Goal: Task Accomplishment & Management: Manage account settings

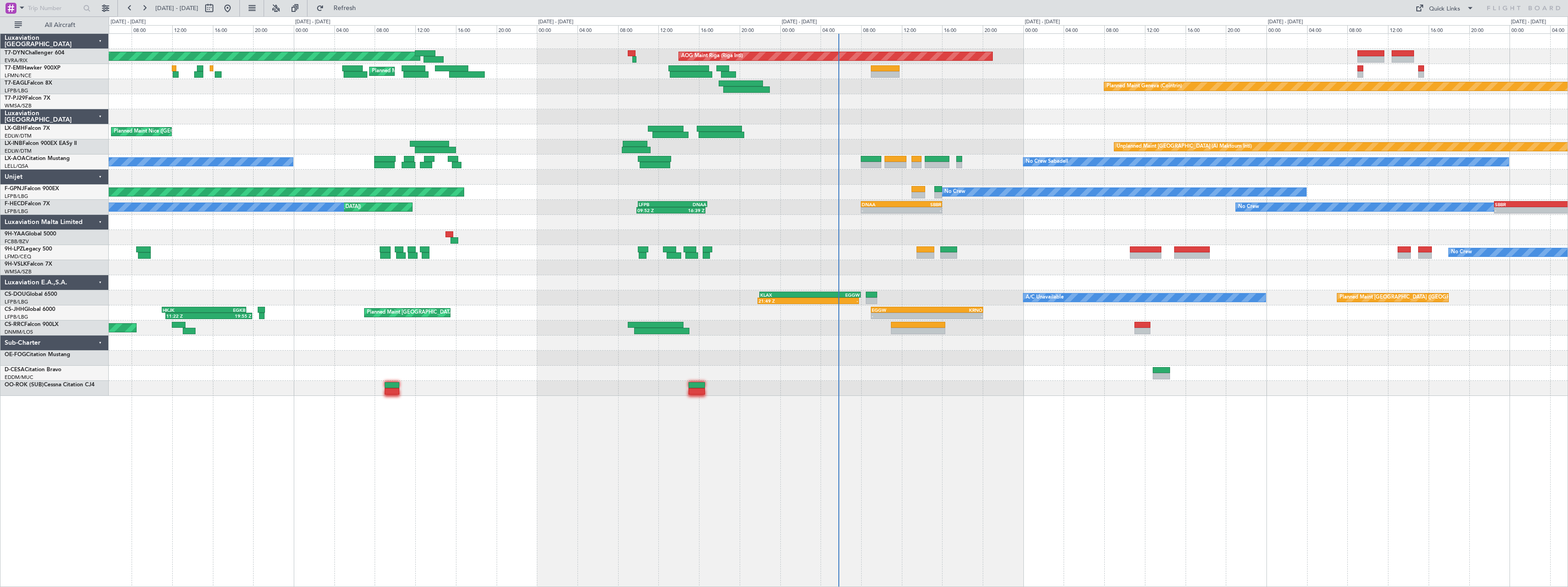
click at [772, 218] on div at bounding box center [838, 222] width 1459 height 15
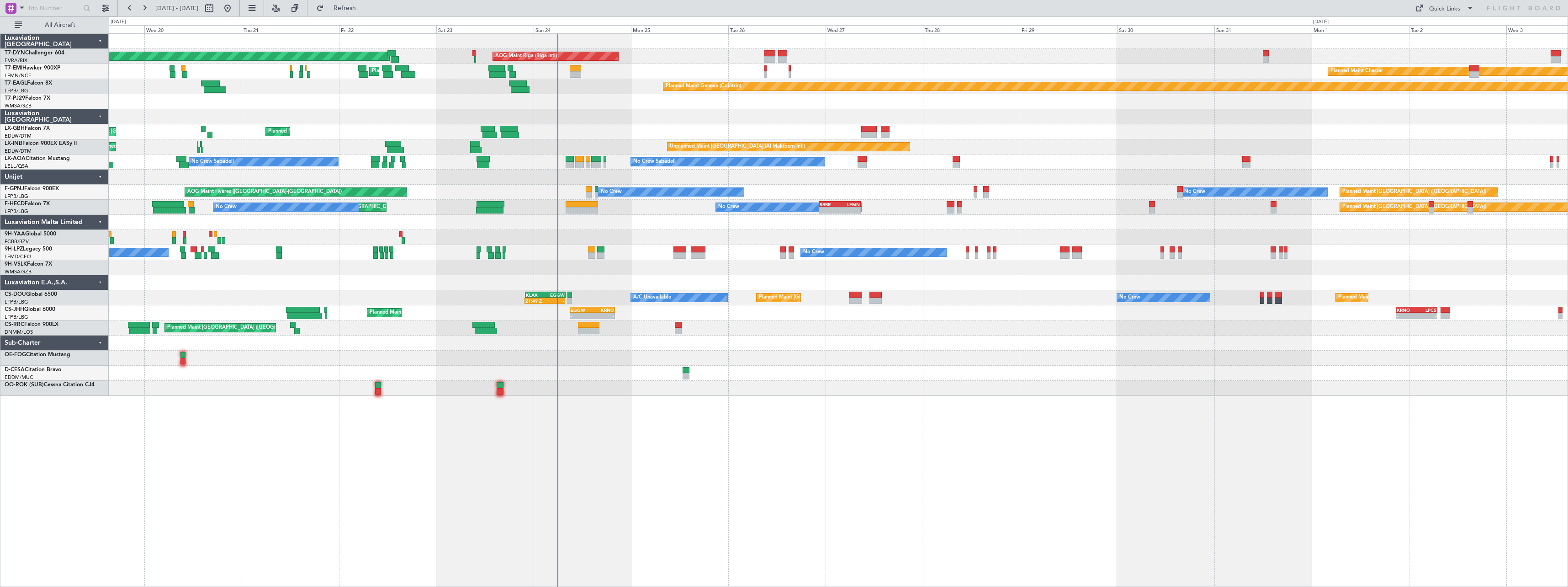
click at [598, 455] on div "Planned Maint [GEOGRAPHIC_DATA]-[GEOGRAPHIC_DATA] AOG Maint Riga (Riga Intl) Pl…" at bounding box center [838, 310] width 1459 height 554
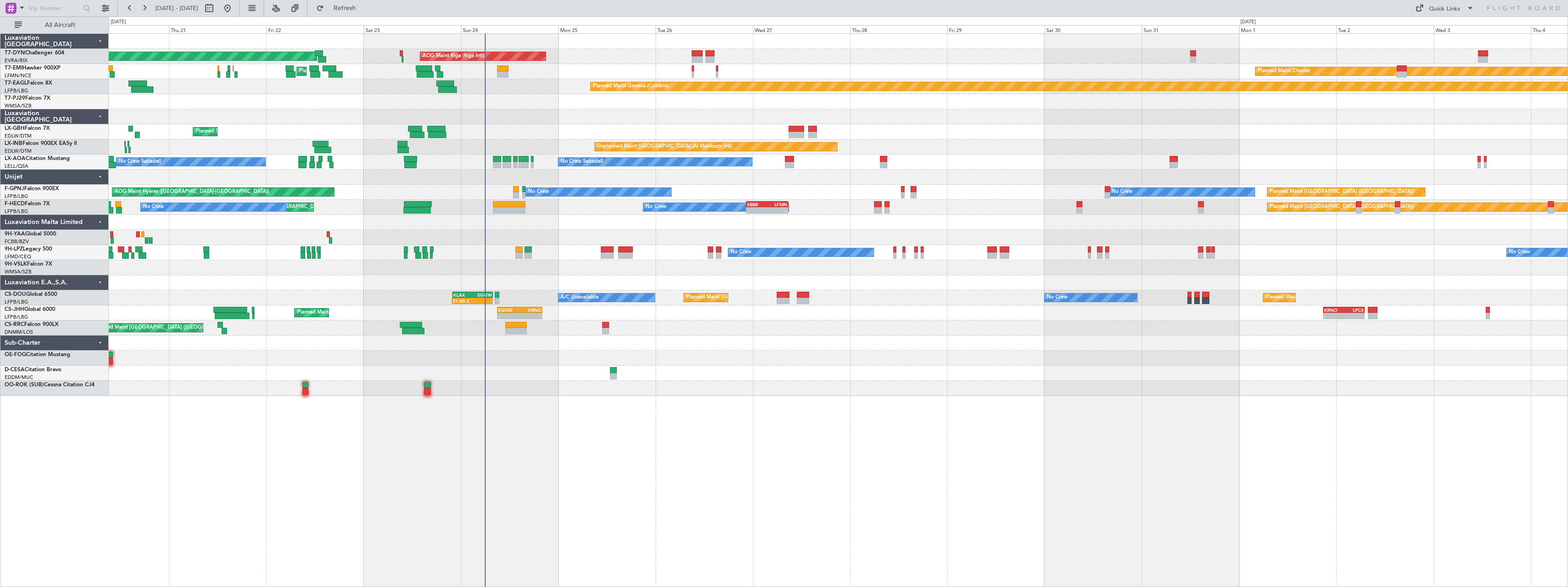
click at [466, 174] on div at bounding box center [838, 177] width 1459 height 15
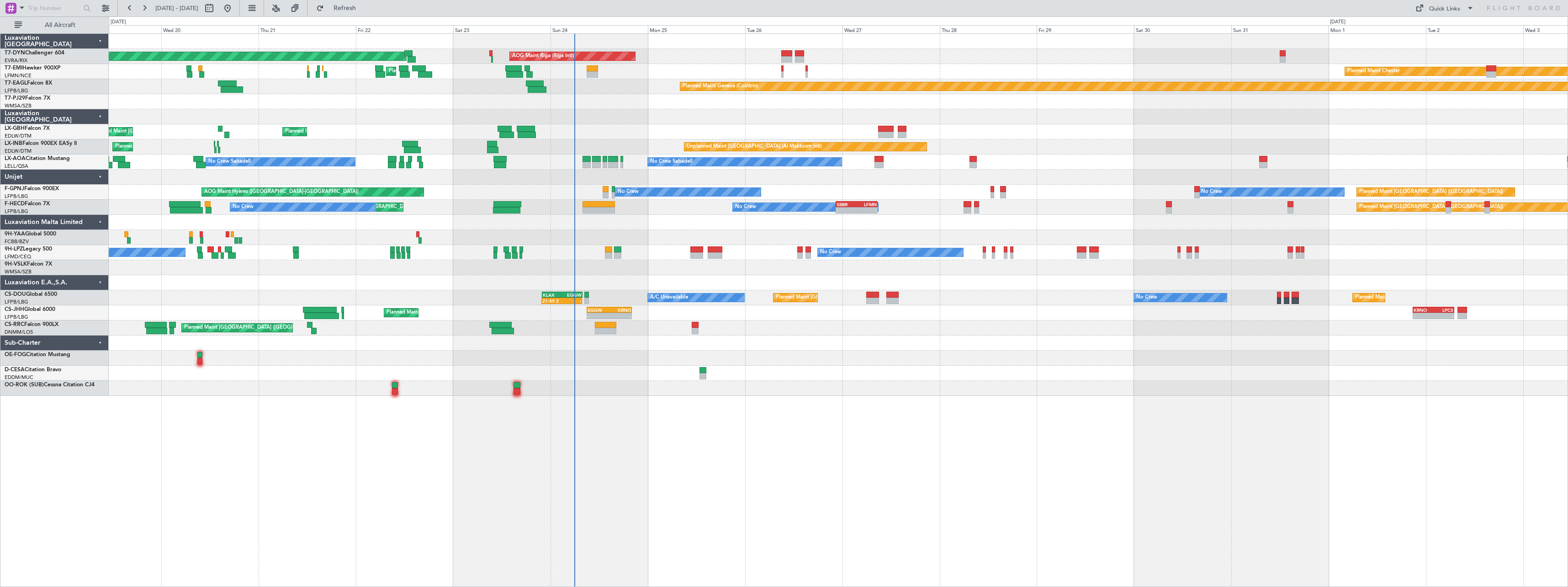
click at [500, 183] on div at bounding box center [838, 177] width 1459 height 15
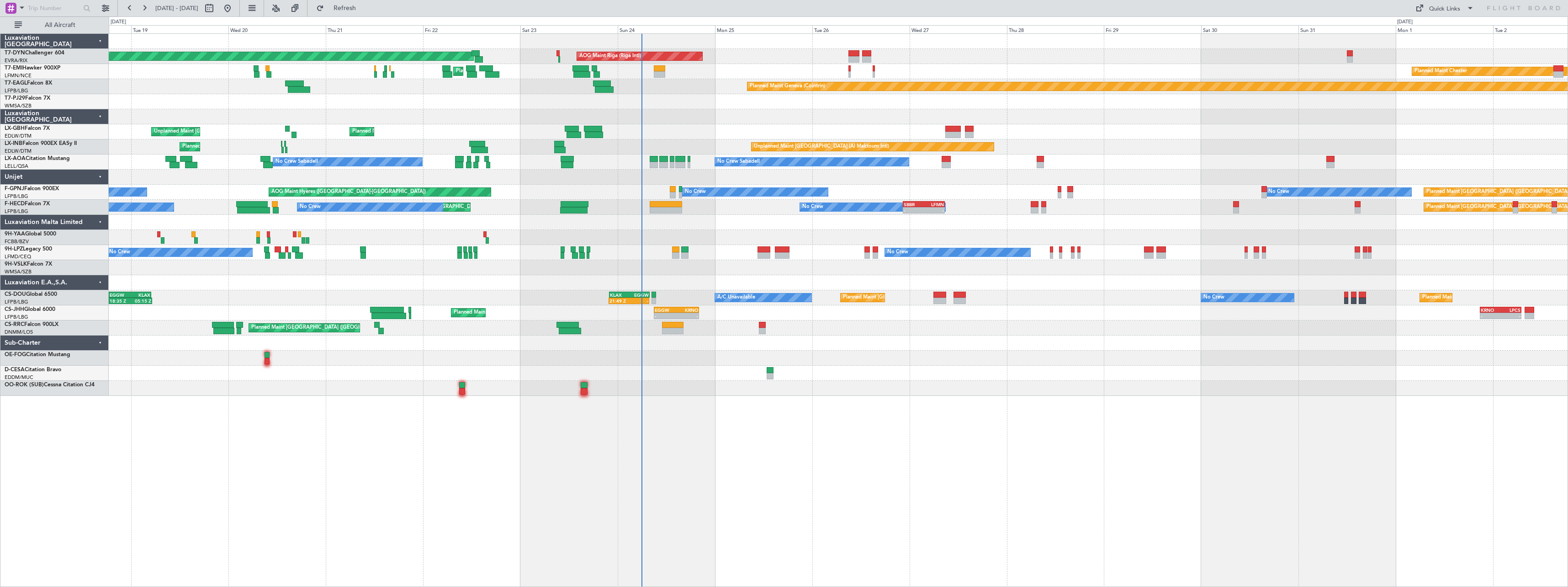
click at [568, 181] on div at bounding box center [838, 177] width 1459 height 15
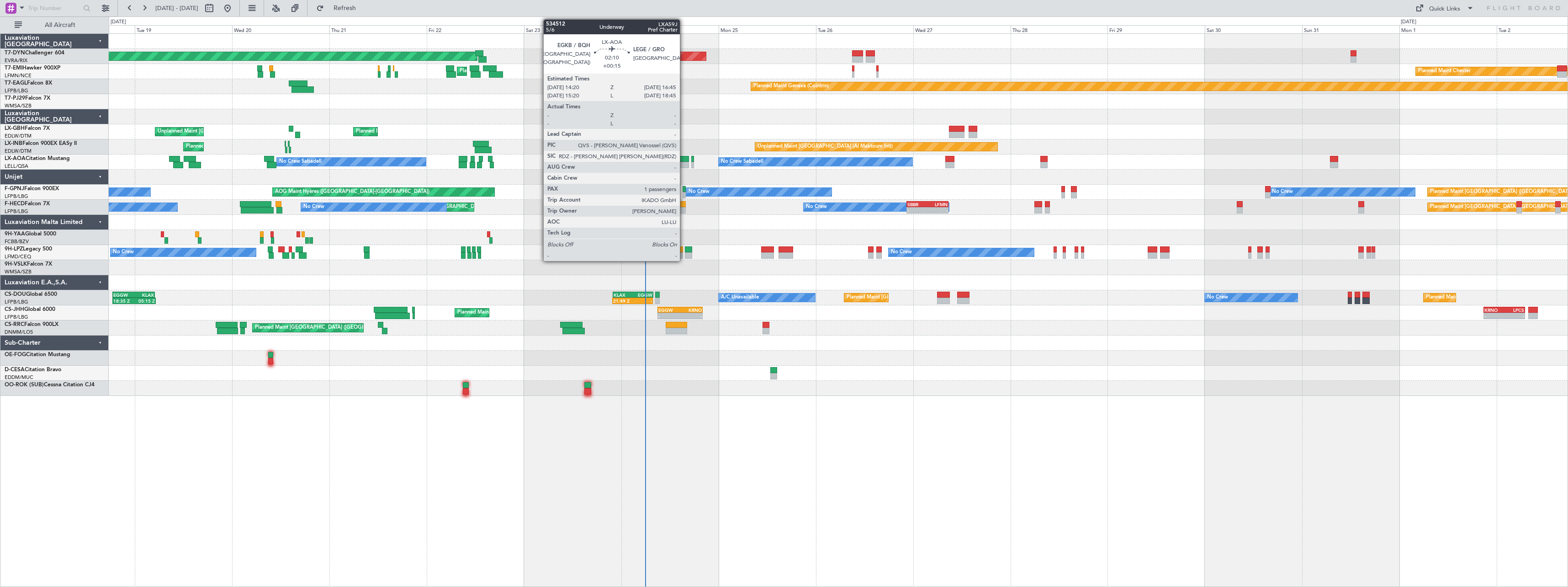
click at [684, 160] on div at bounding box center [684, 159] width 10 height 6
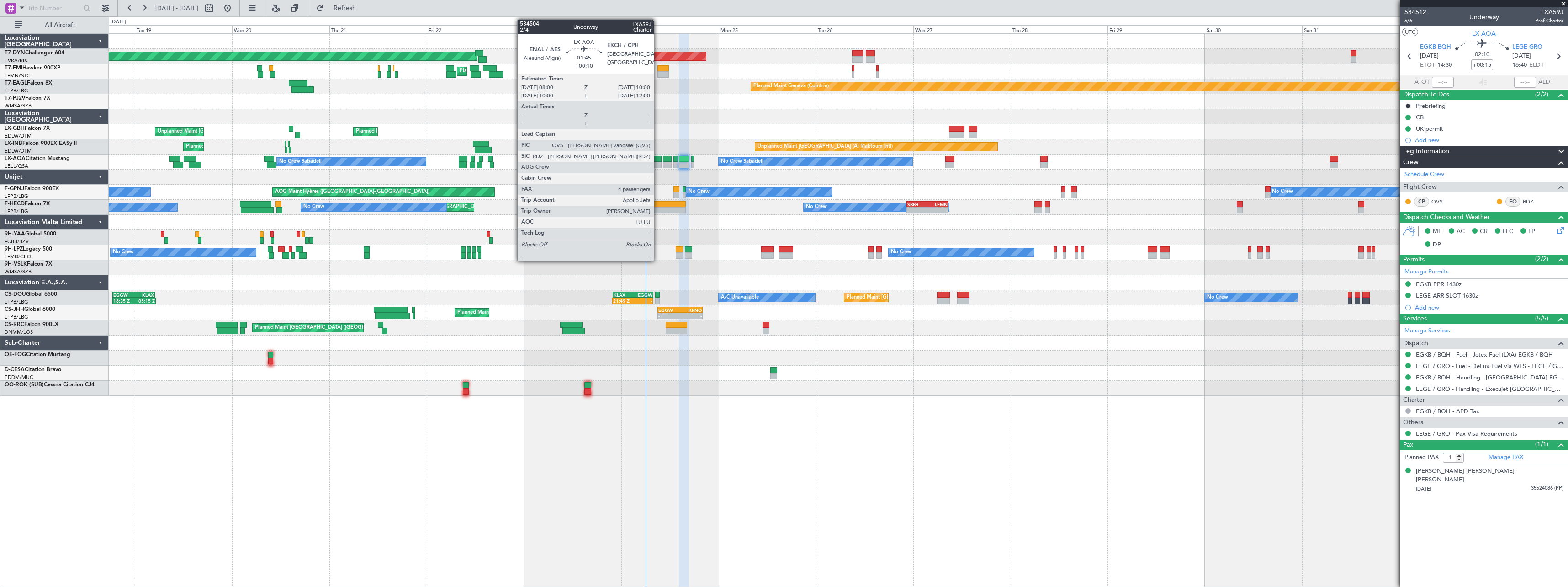
click at [658, 157] on div at bounding box center [657, 159] width 8 height 6
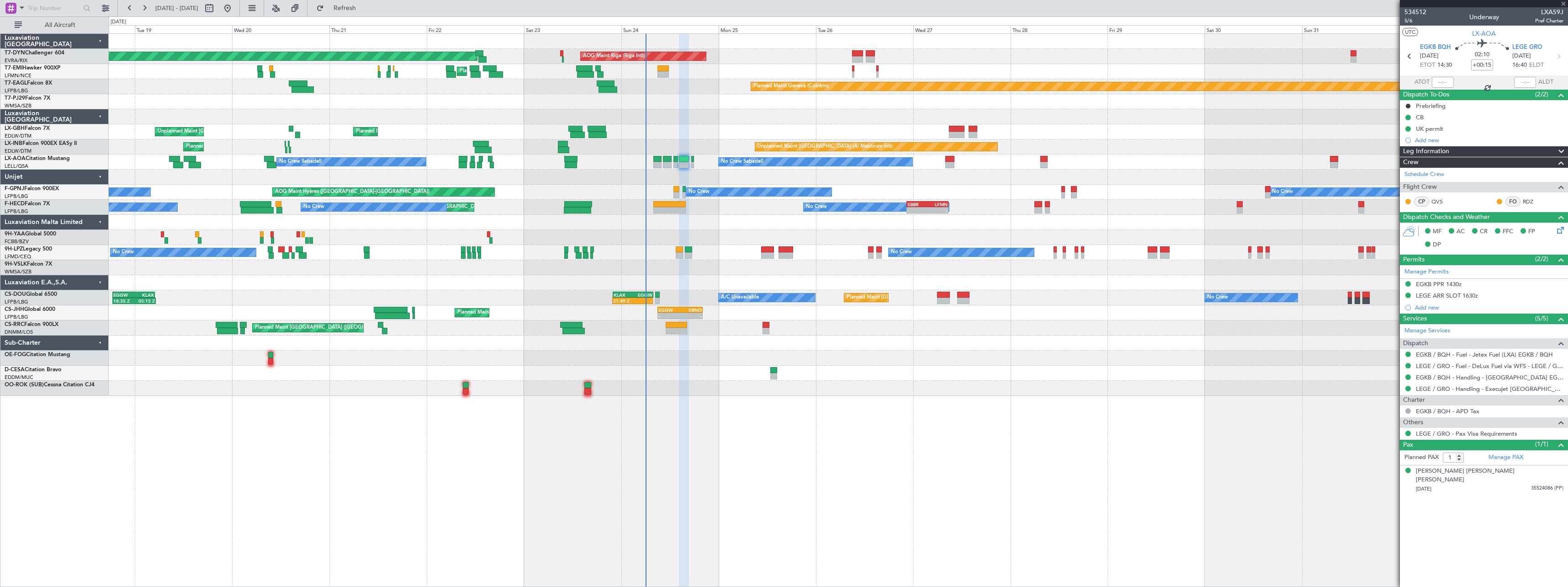
type input "+00:10"
type input "4"
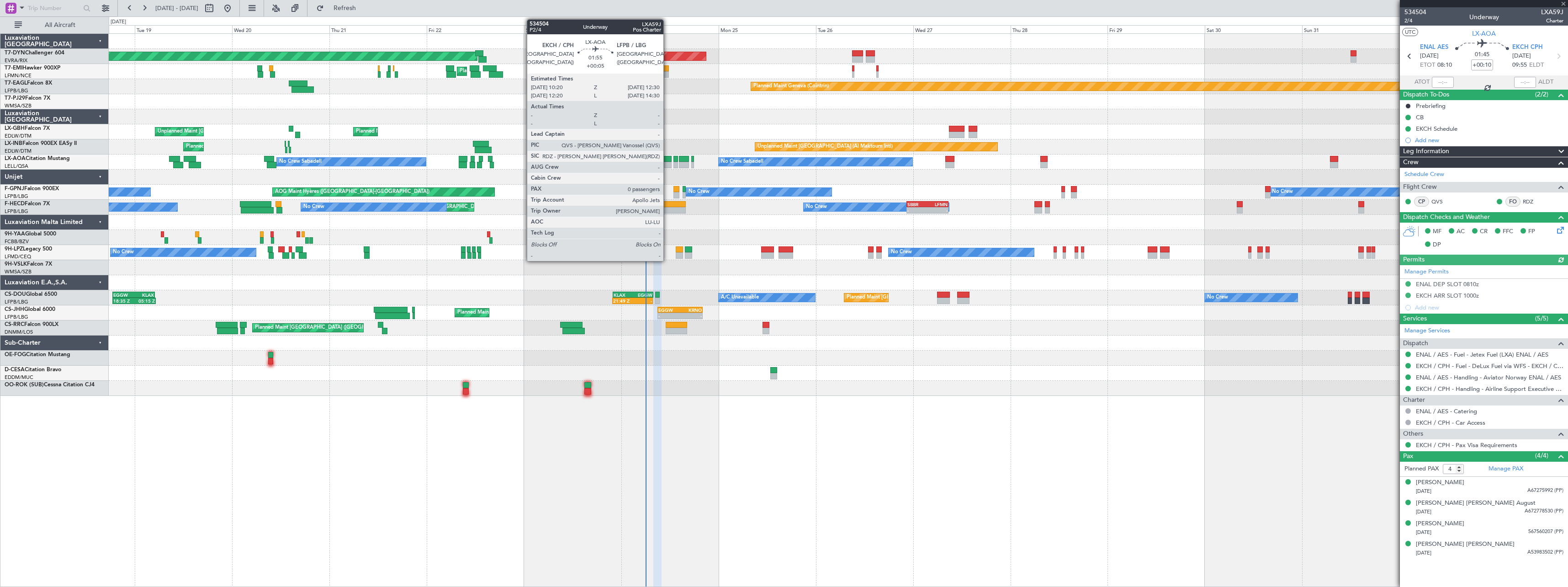
click at [668, 157] on div at bounding box center [667, 159] width 9 height 6
type input "+00:05"
type input "0"
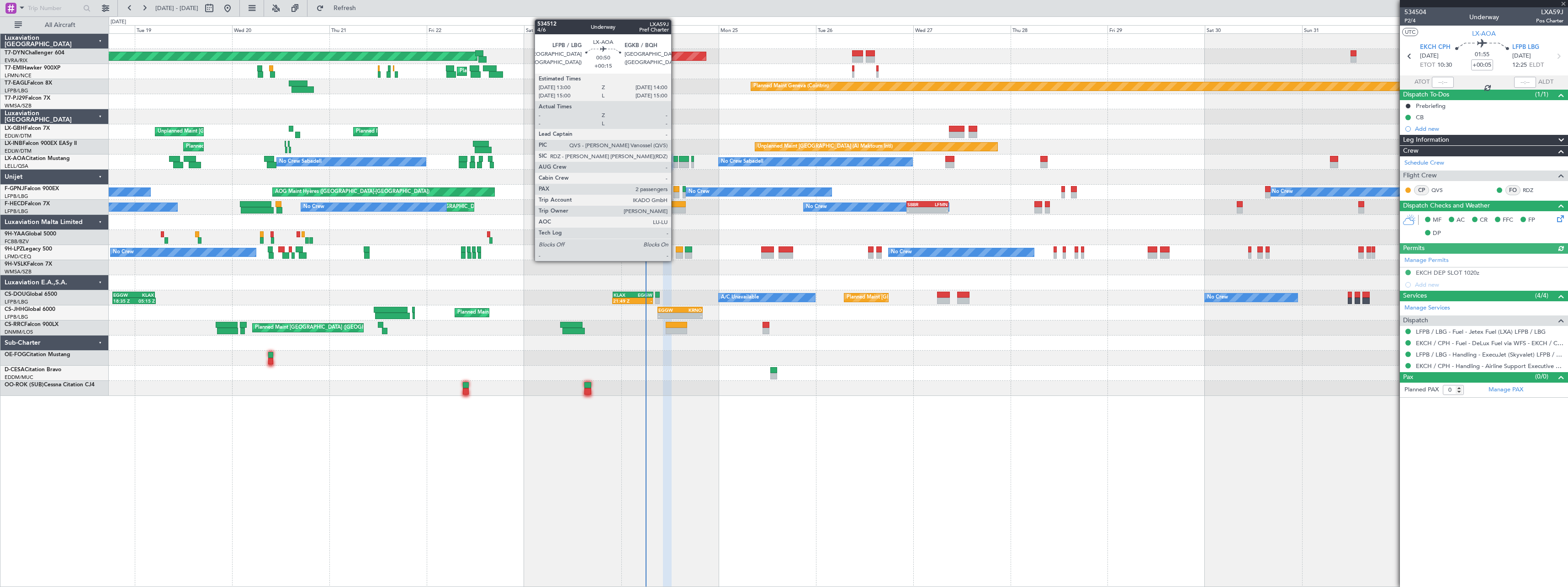
click at [675, 160] on div at bounding box center [675, 159] width 4 height 6
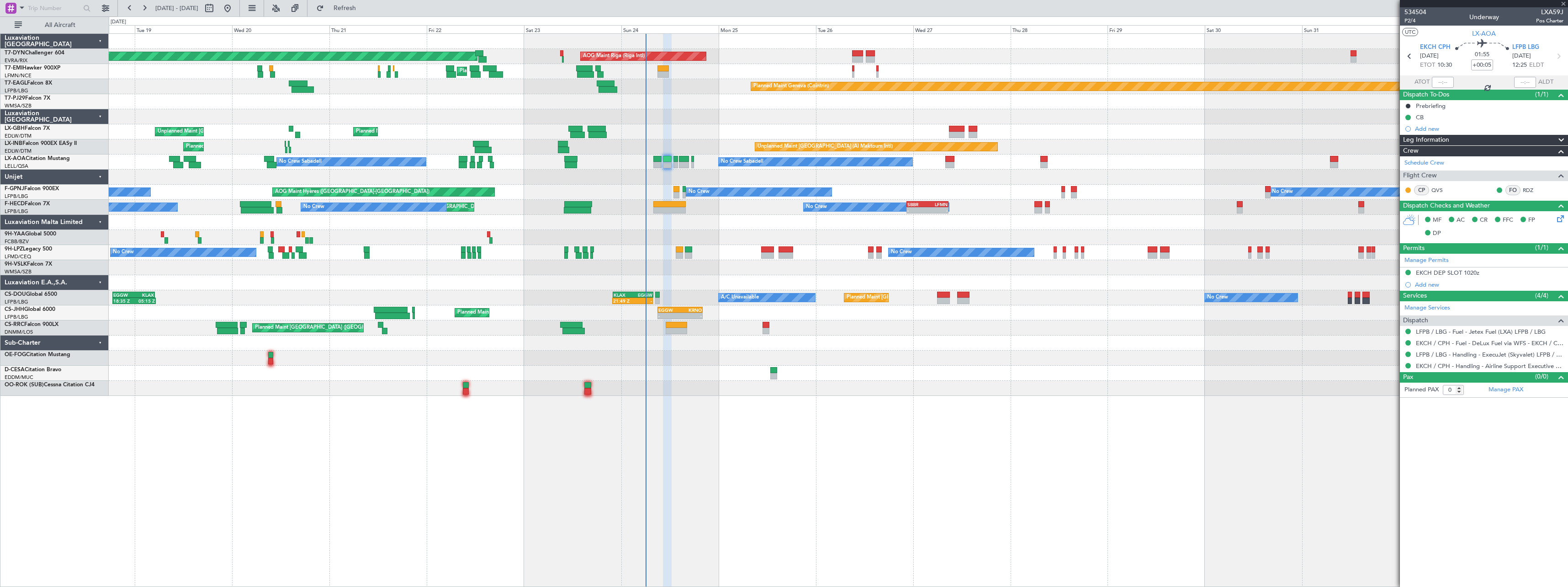
type input "+00:15"
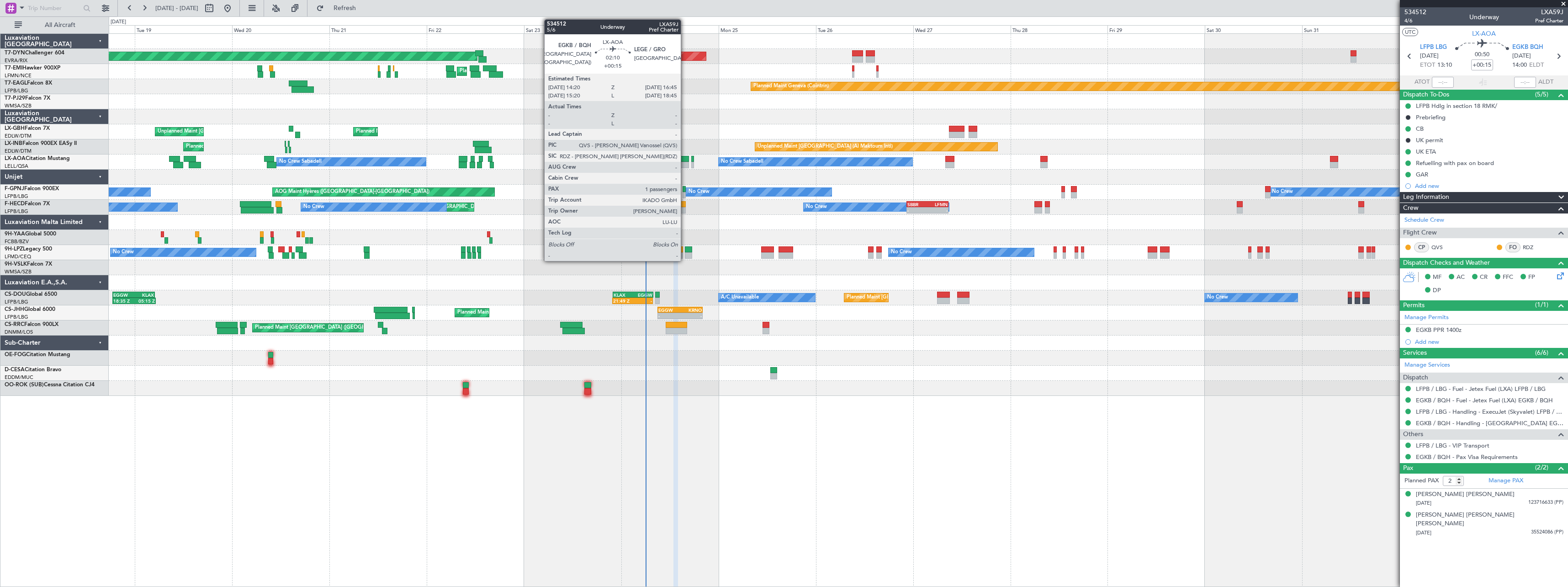
click at [685, 158] on div at bounding box center [684, 159] width 10 height 6
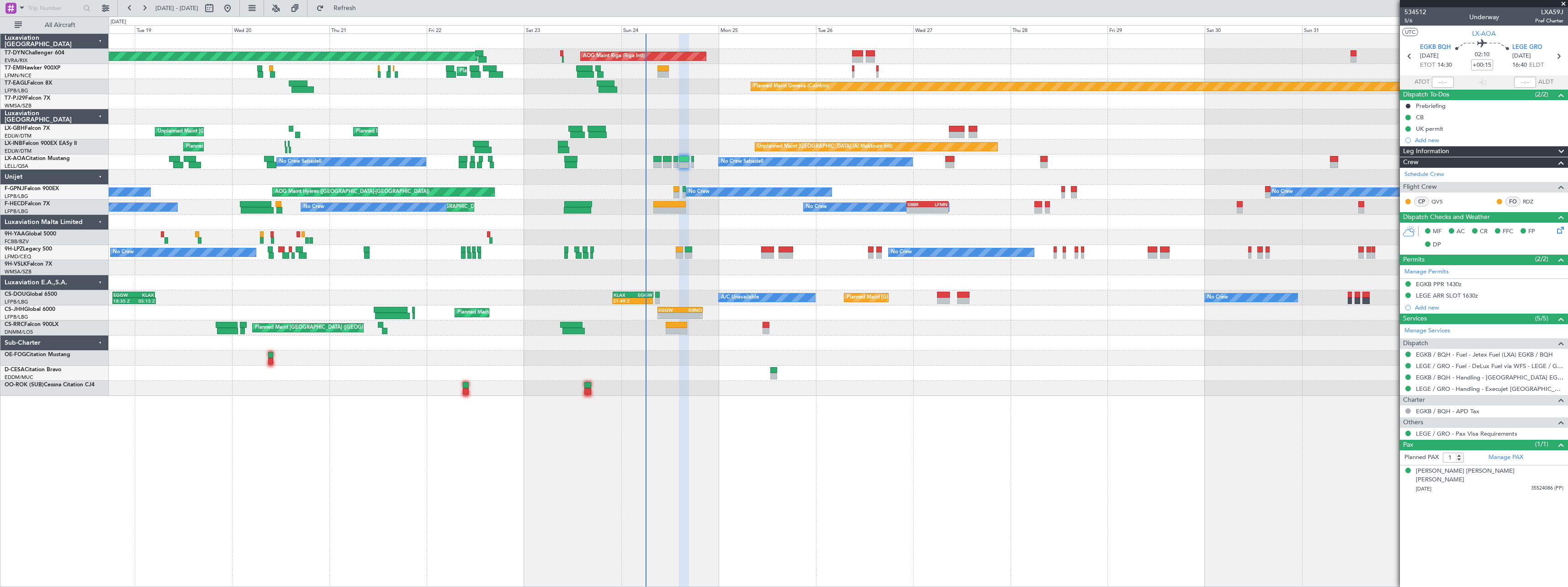
click at [1561, 4] on span at bounding box center [1563, 4] width 9 height 8
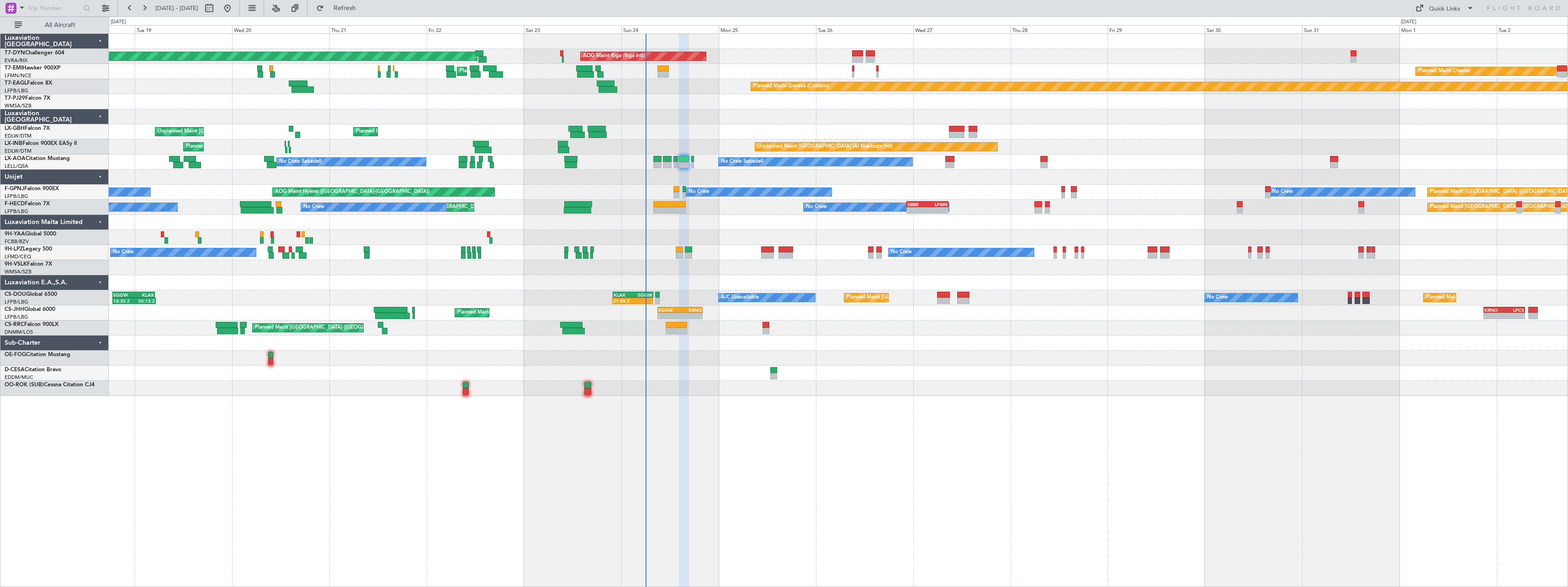
type input "0"
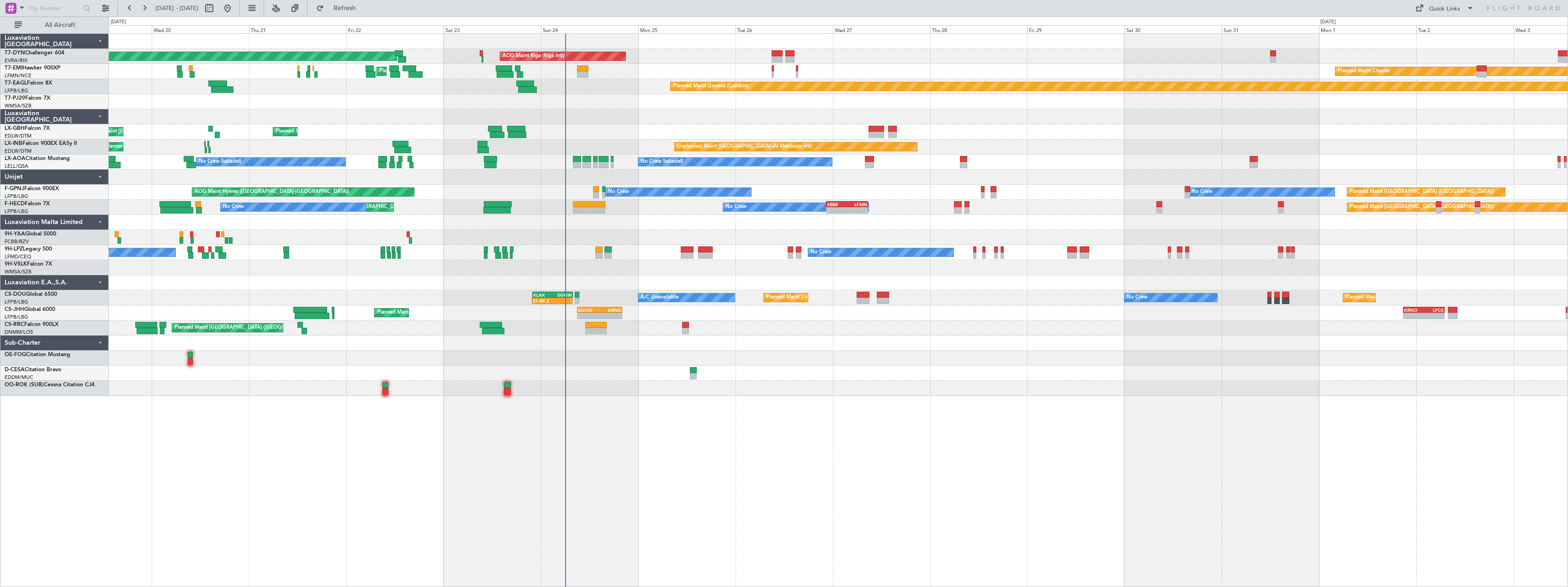
click at [771, 337] on div "AOG Maint Riga (Riga Intl) Planned Maint [GEOGRAPHIC_DATA]-[GEOGRAPHIC_DATA] Pl…" at bounding box center [838, 215] width 1459 height 362
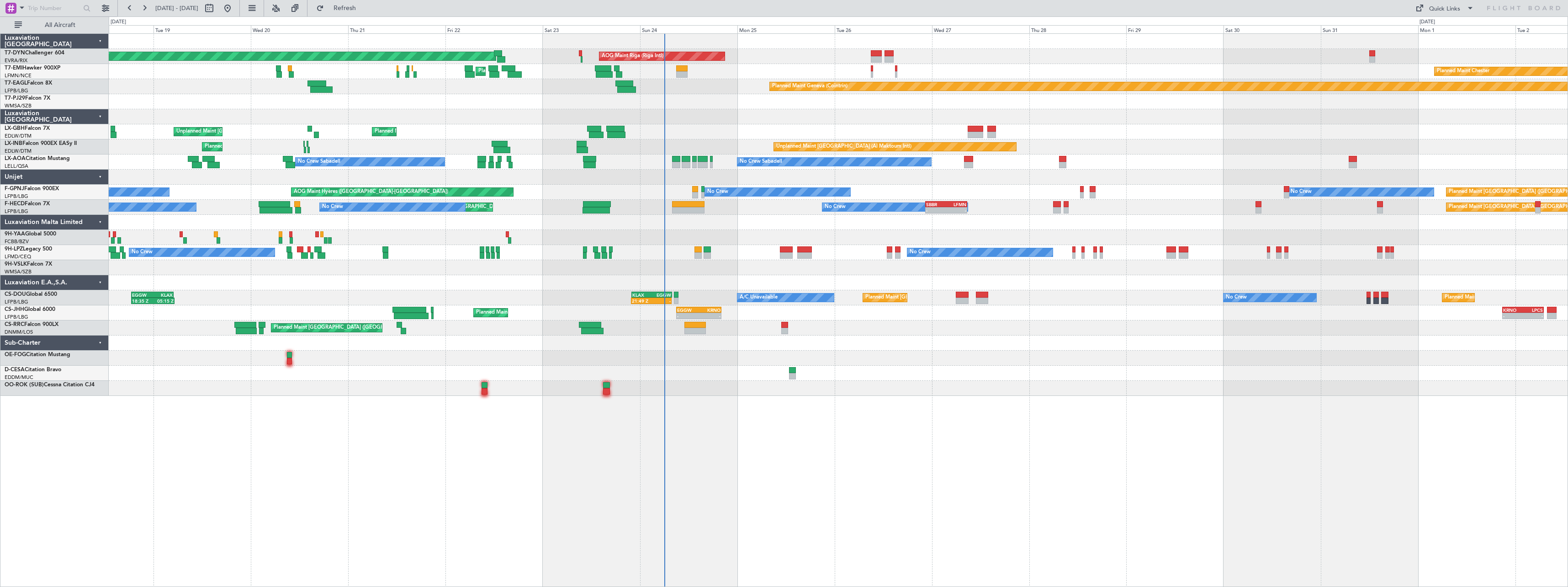
click at [521, 175] on div at bounding box center [838, 177] width 1459 height 15
click at [786, 107] on div at bounding box center [838, 101] width 1459 height 15
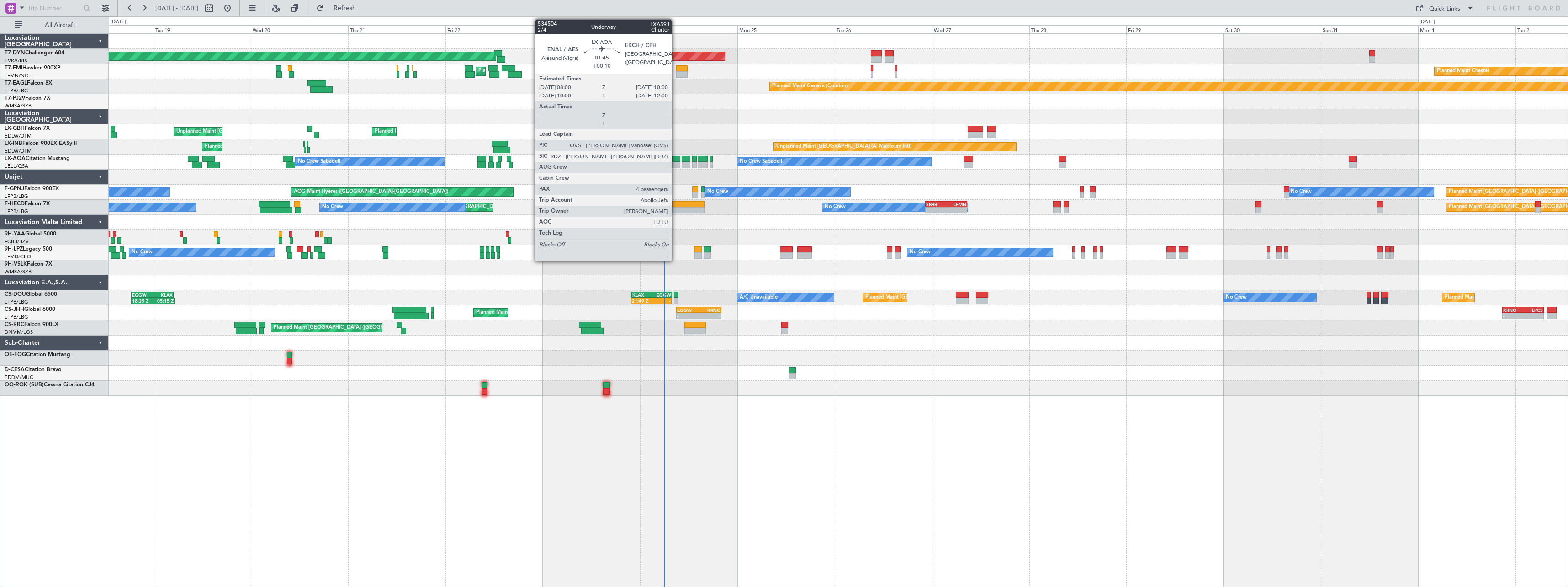
click at [676, 160] on div at bounding box center [676, 159] width 8 height 6
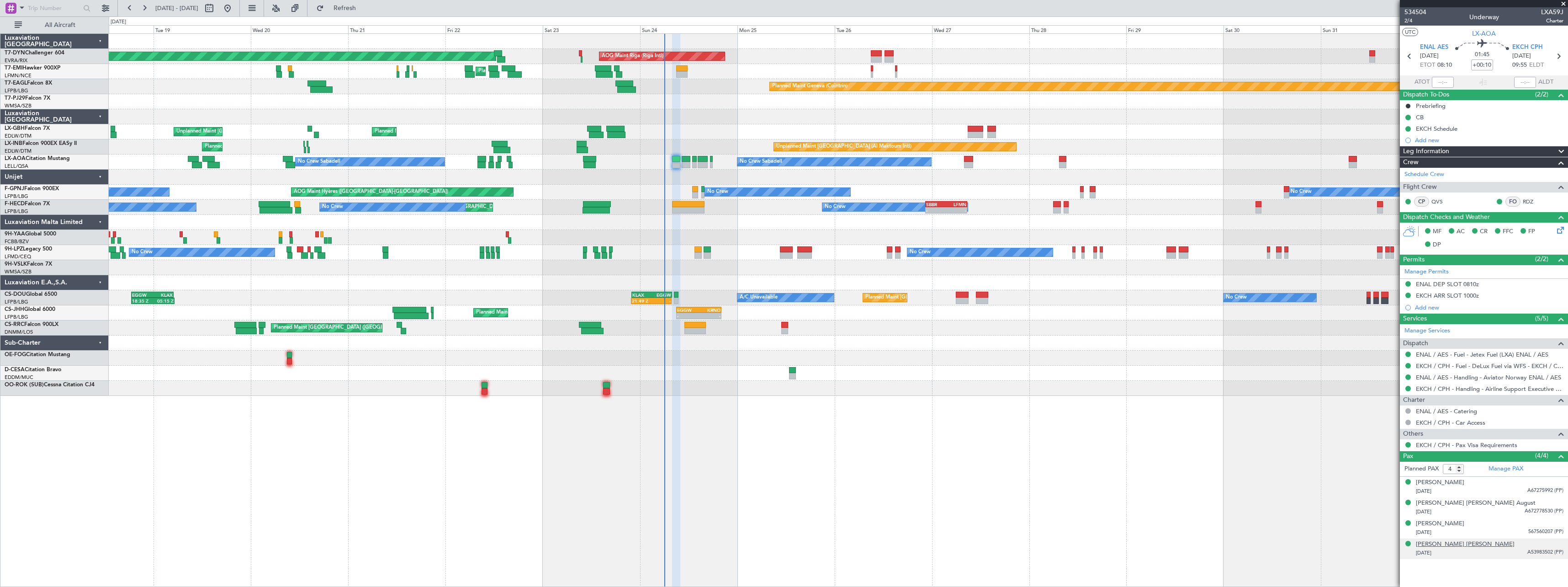
click at [1464, 546] on div "[PERSON_NAME] [PERSON_NAME]" at bounding box center [1465, 544] width 99 height 9
click at [1458, 543] on div "[PERSON_NAME] [PERSON_NAME]" at bounding box center [1465, 544] width 99 height 9
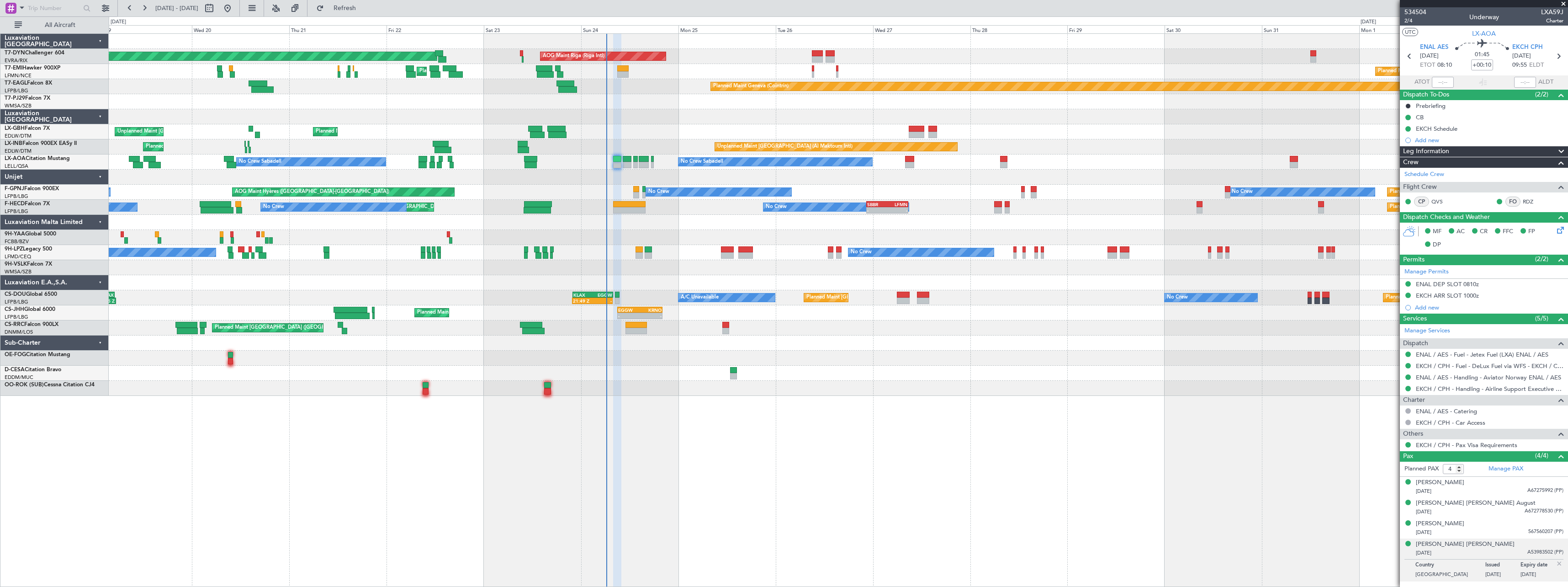
click at [580, 180] on div at bounding box center [838, 177] width 1459 height 15
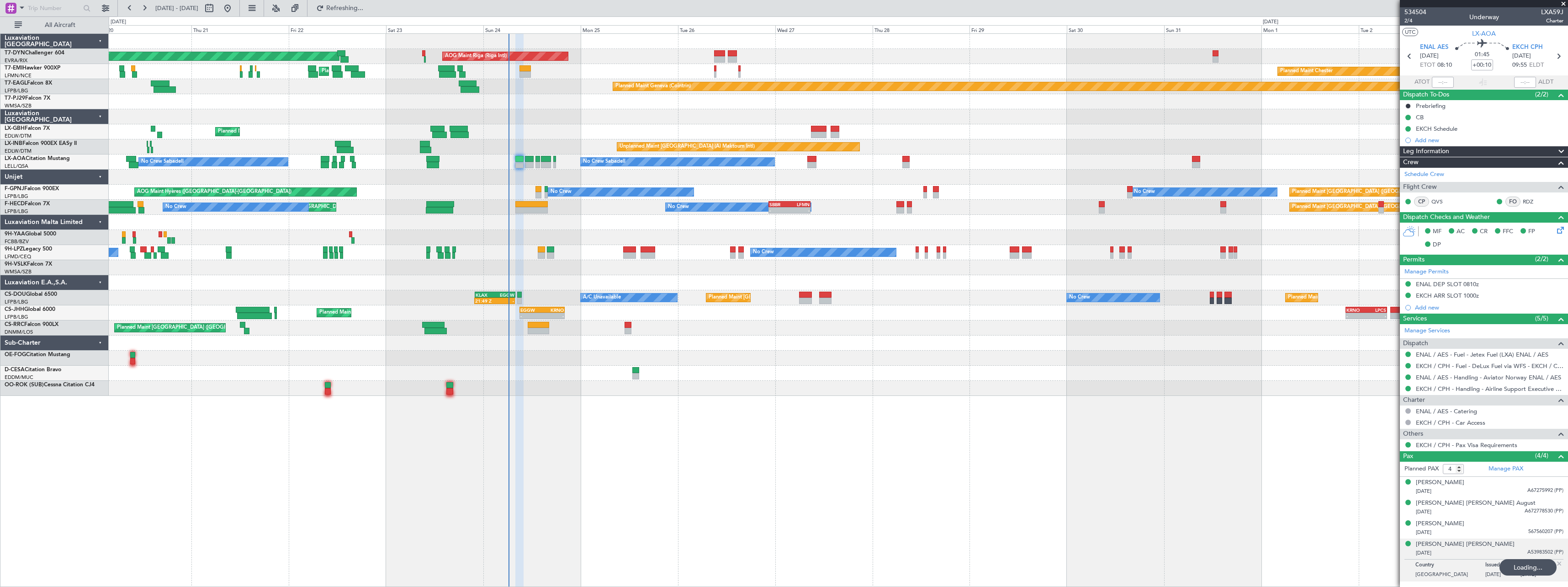
click at [485, 181] on div "Planned Maint [GEOGRAPHIC_DATA]-[GEOGRAPHIC_DATA] AOG Maint Riga (Riga Intl) Pl…" at bounding box center [838, 215] width 1459 height 362
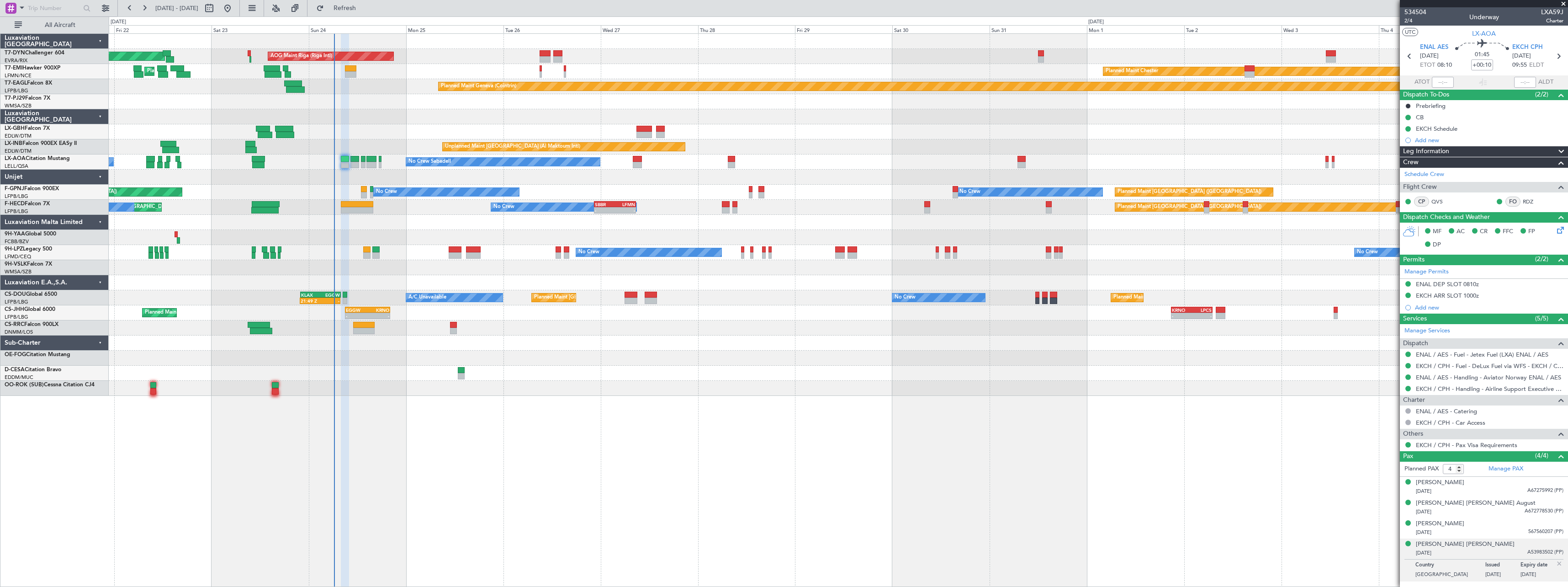
click at [652, 391] on div "AOG Maint Riga (Riga Intl) Planned Maint Basel-Mulhouse Planned Maint Chester P…" at bounding box center [838, 215] width 1459 height 362
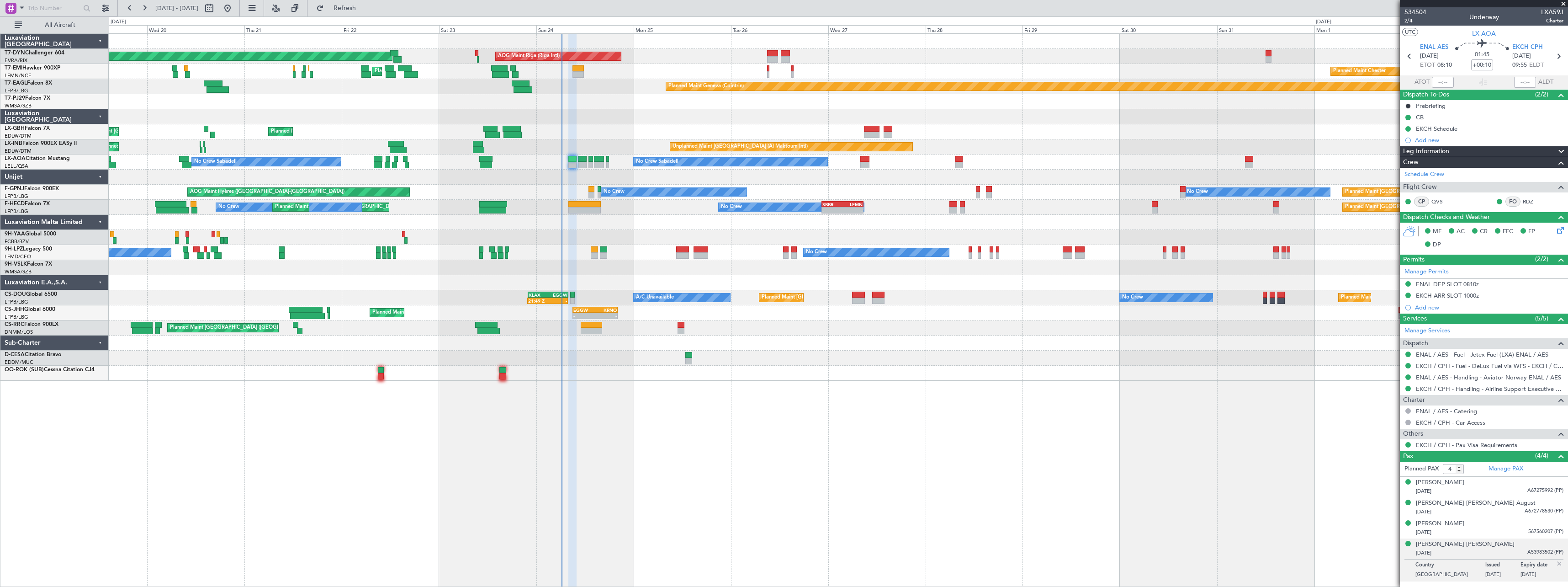
click at [762, 324] on div "Planned Maint [GEOGRAPHIC_DATA] ([GEOGRAPHIC_DATA])" at bounding box center [838, 328] width 1459 height 15
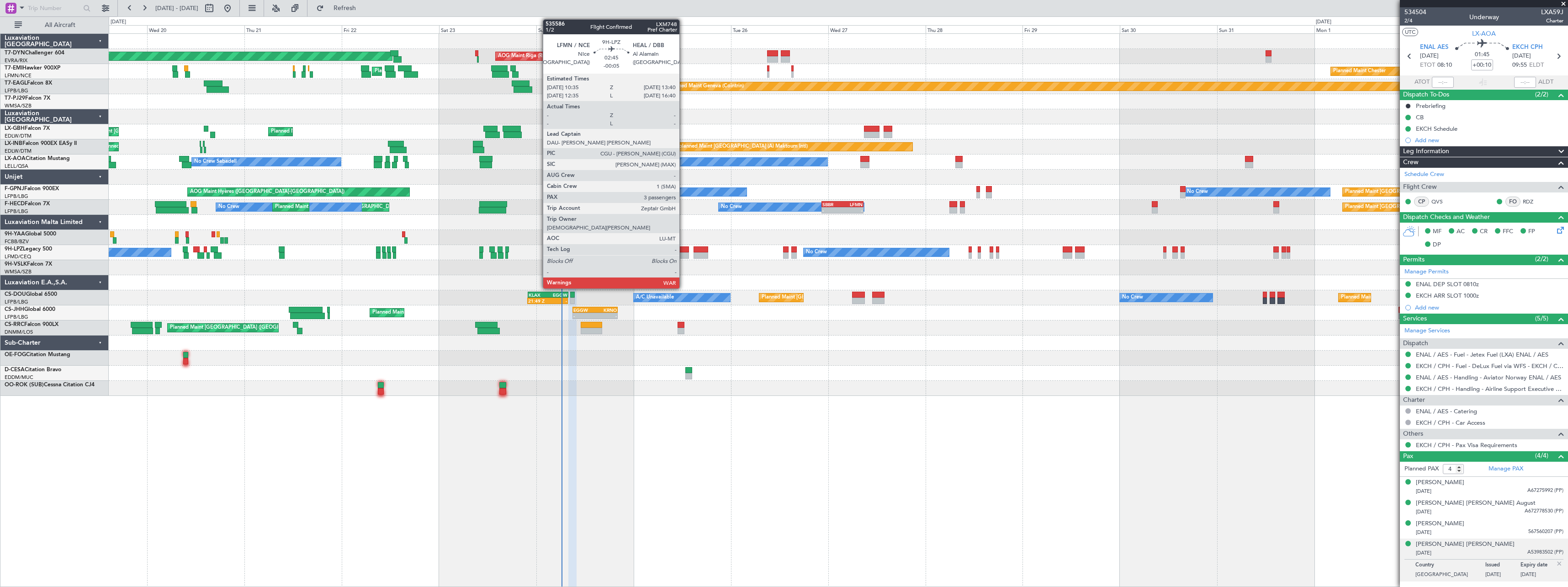
click at [684, 251] on div at bounding box center [682, 249] width 13 height 6
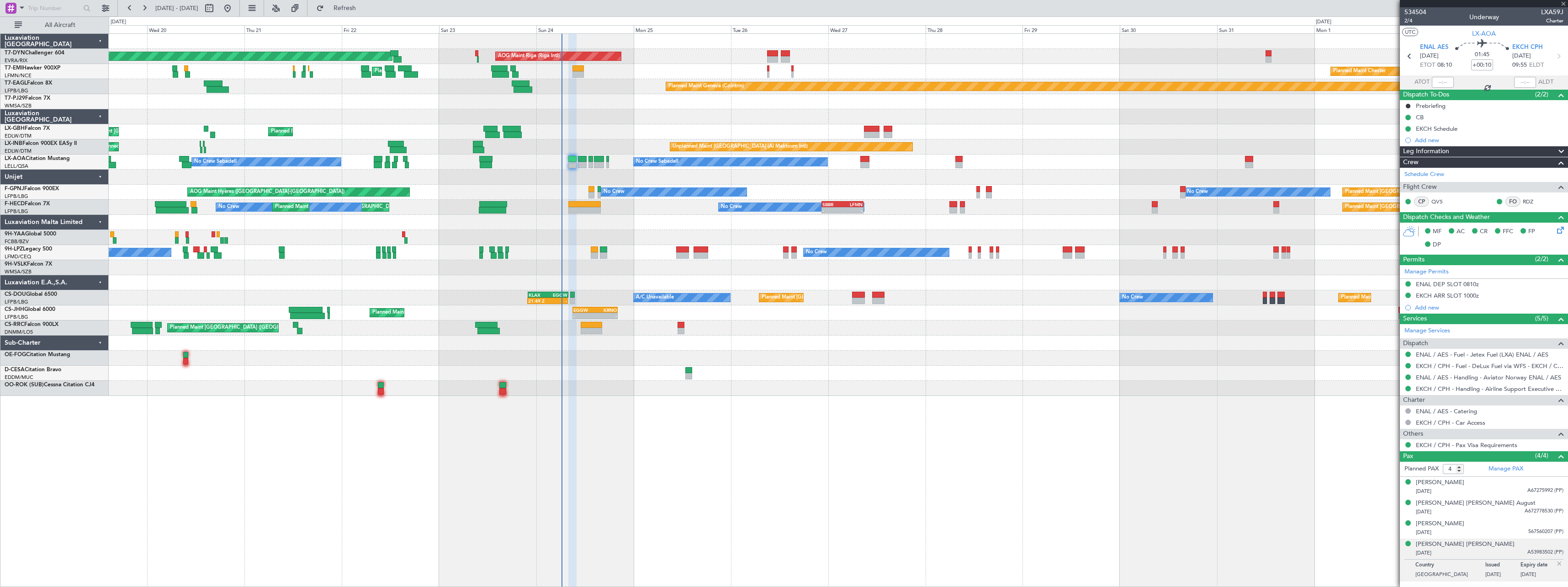
type input "-00:05"
type input "3"
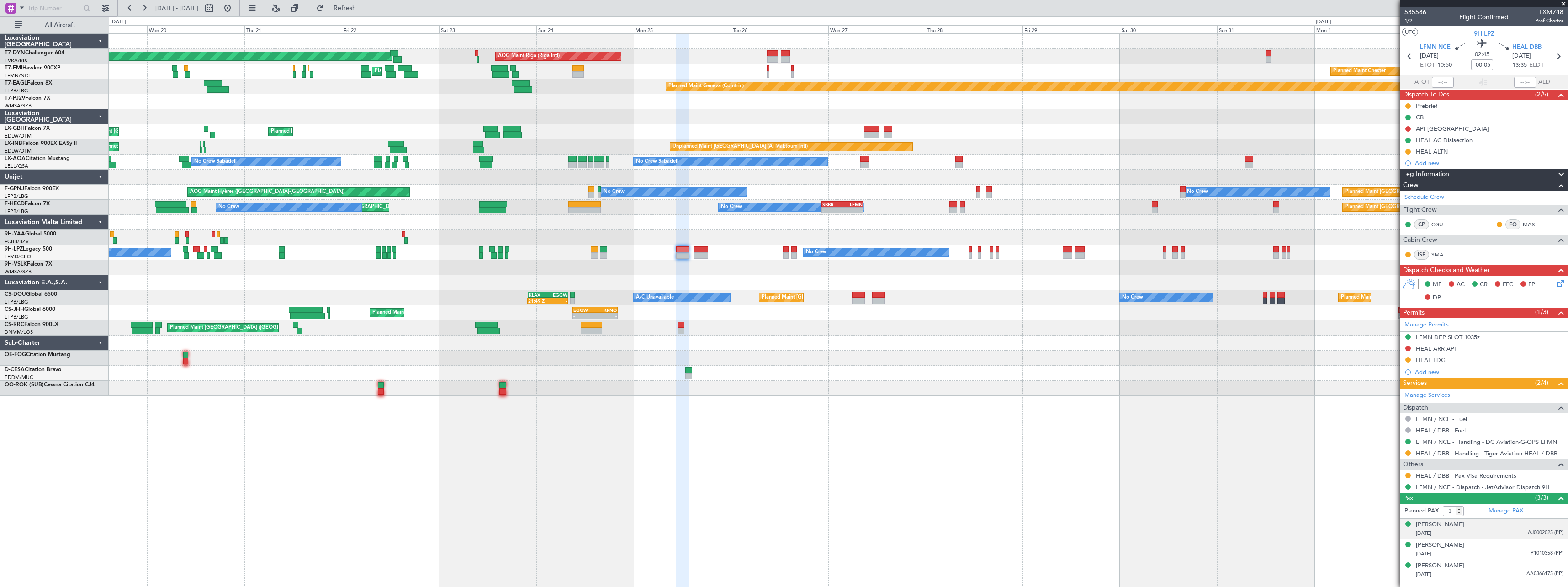
click at [1496, 527] on div "Bassam Saeed Freiha 26/11/1939 AJ0002025 (PP)" at bounding box center [1489, 529] width 147 height 18
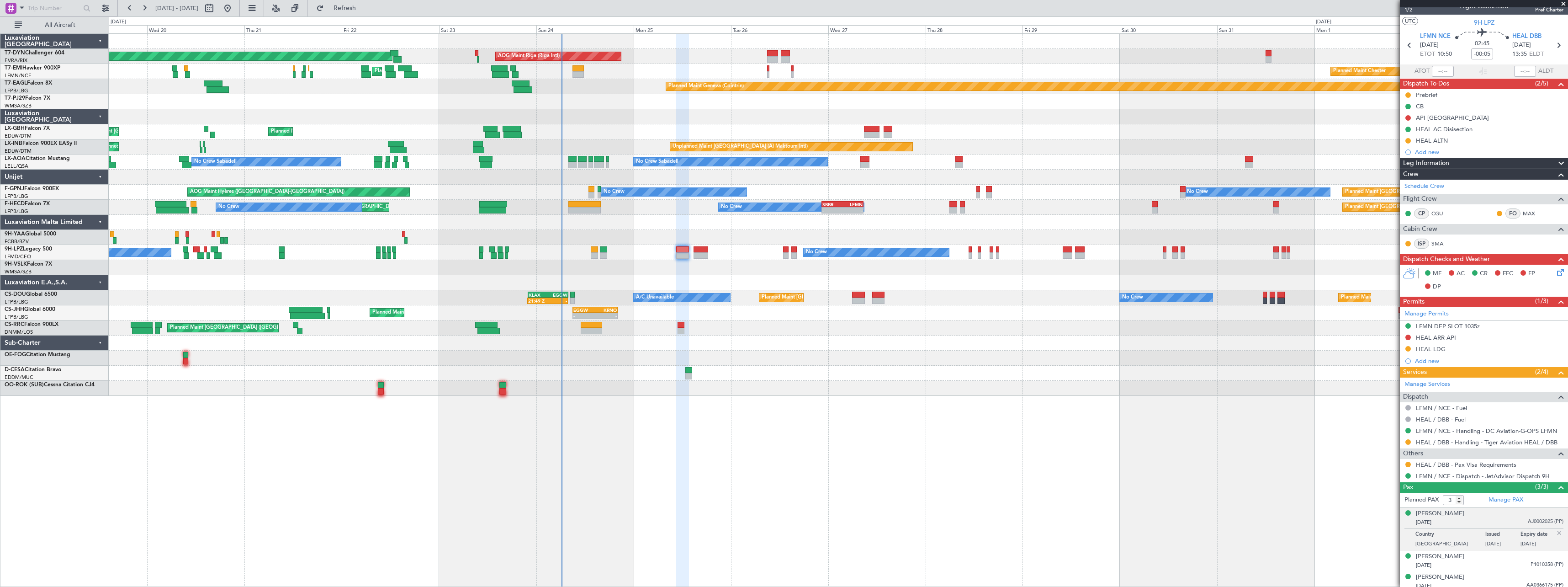
scroll to position [15, 0]
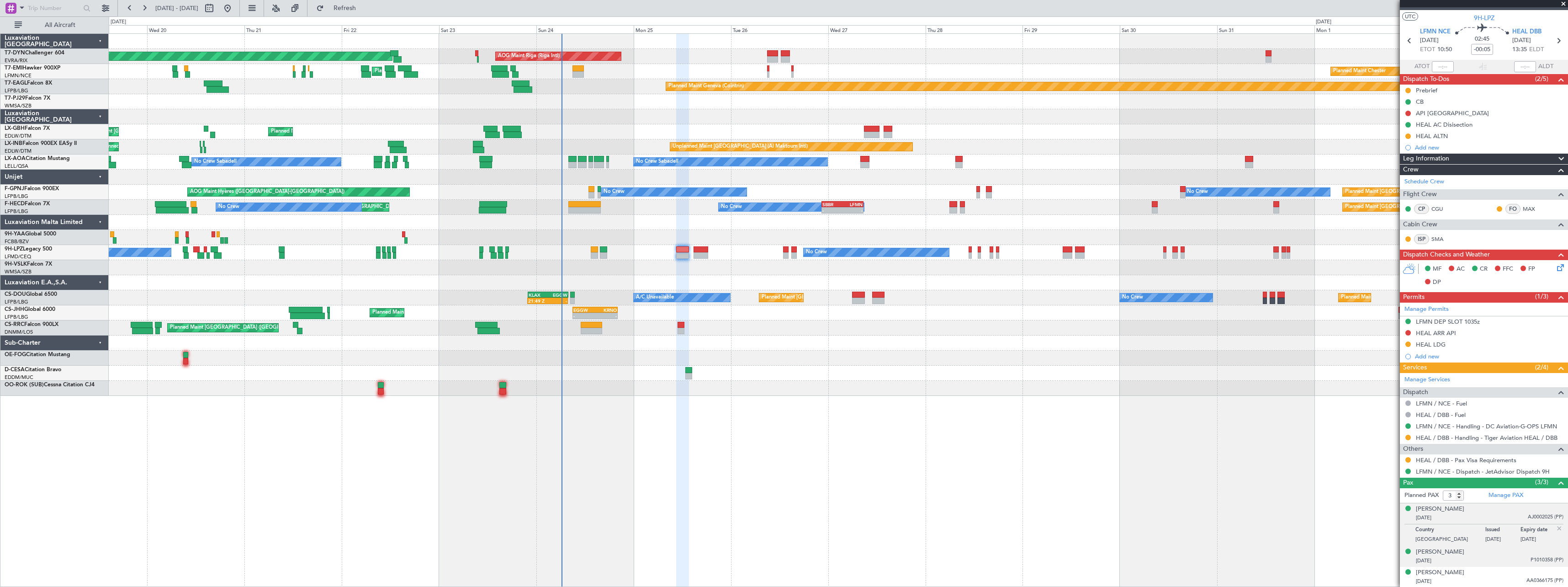
click at [1490, 557] on div "13/02/1989 P1010358 (PP)" at bounding box center [1489, 561] width 147 height 9
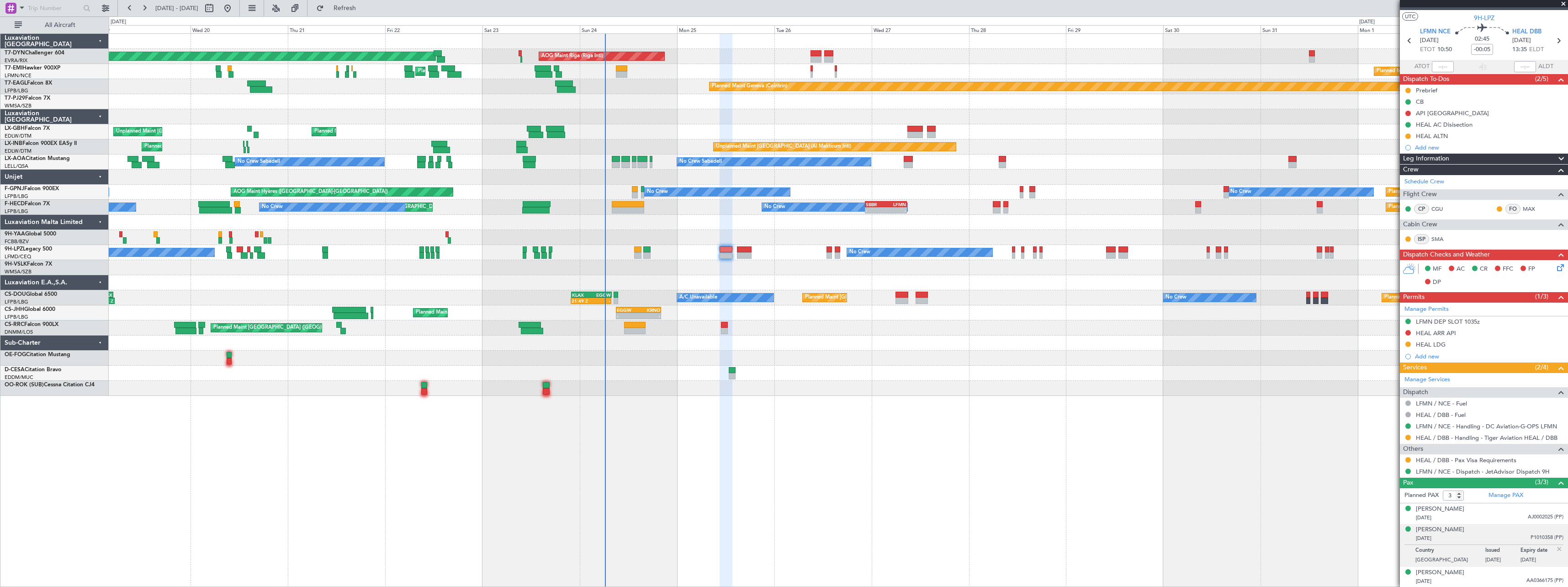
click at [871, 182] on div at bounding box center [838, 177] width 1459 height 15
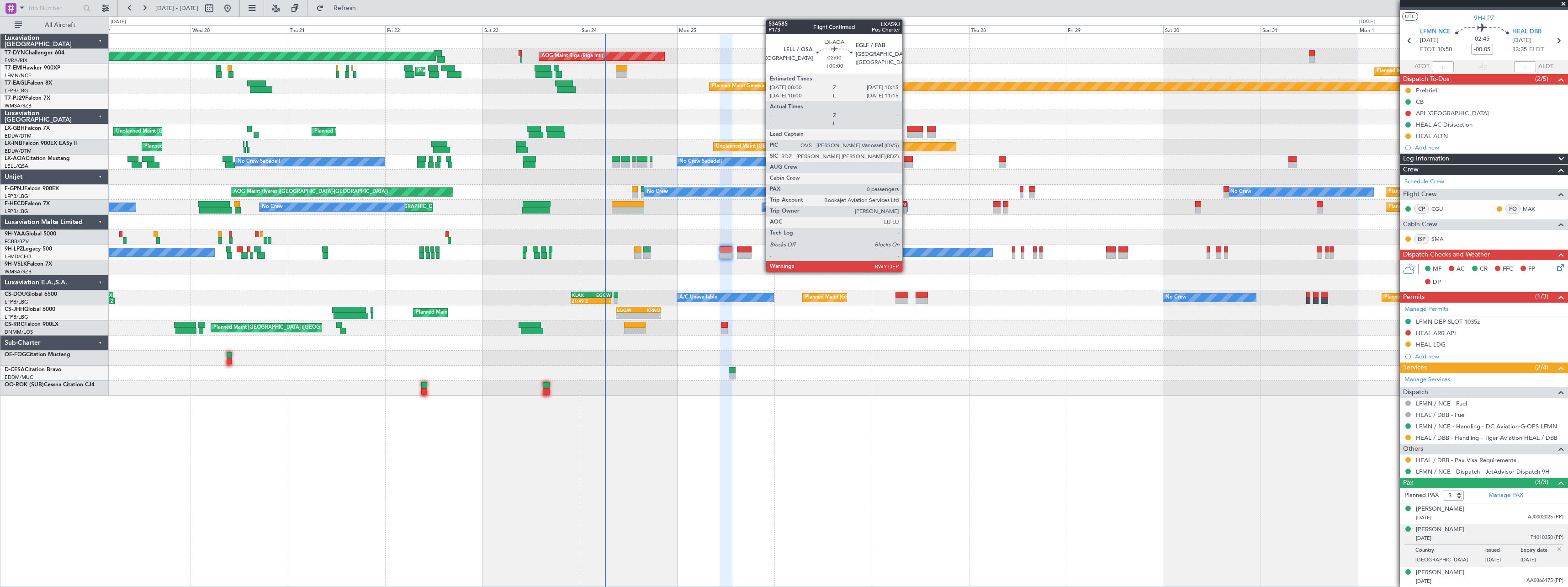
click at [906, 163] on div at bounding box center [908, 165] width 9 height 6
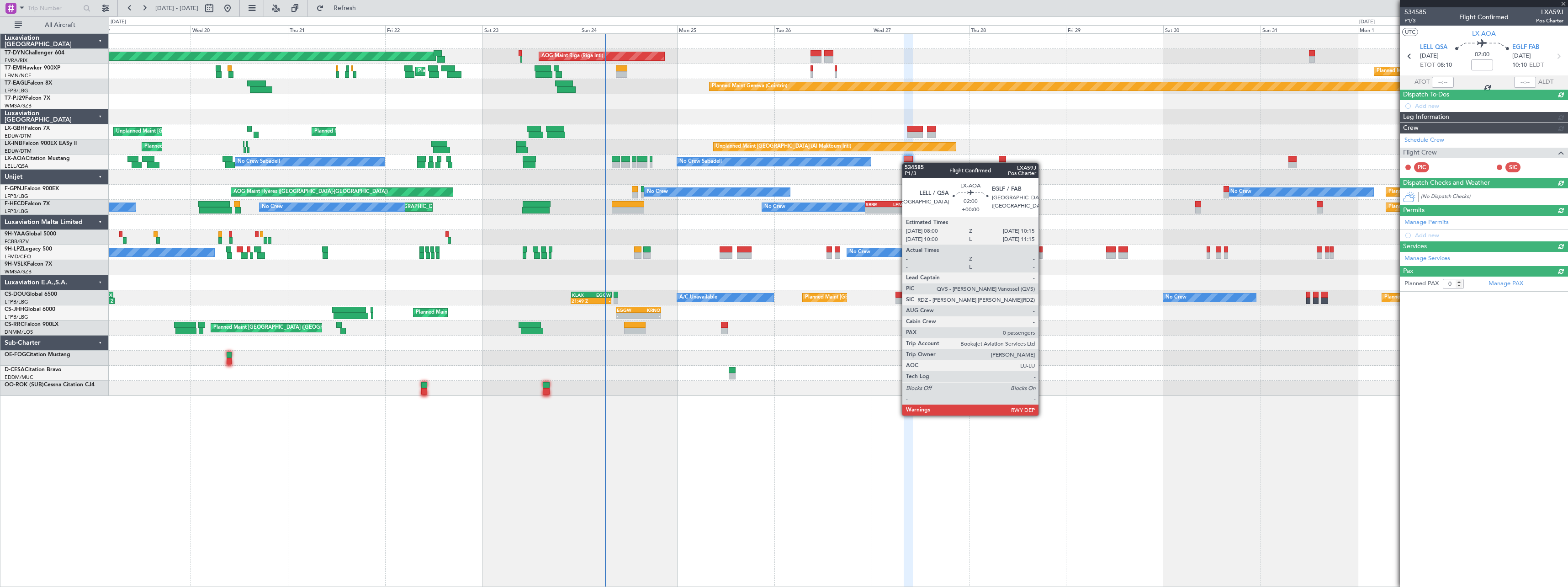
scroll to position [0, 0]
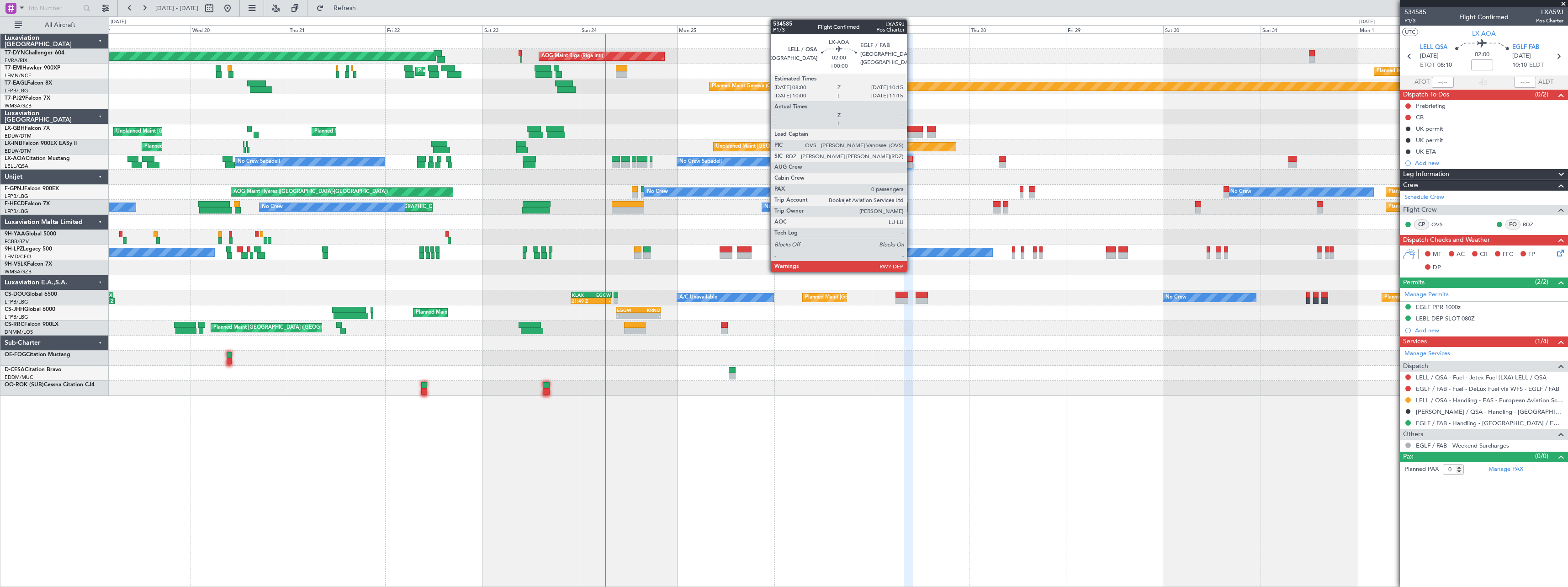
click at [911, 162] on div at bounding box center [908, 165] width 9 height 6
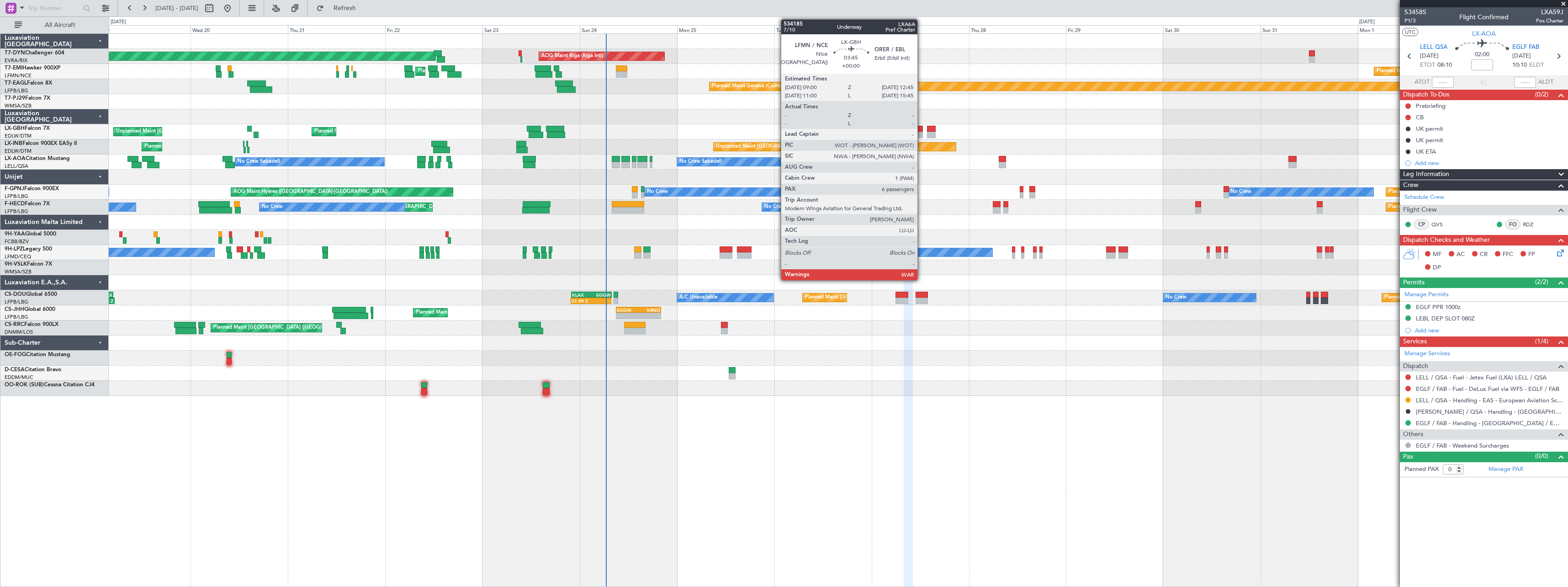
click at [922, 130] on div at bounding box center [915, 129] width 15 height 6
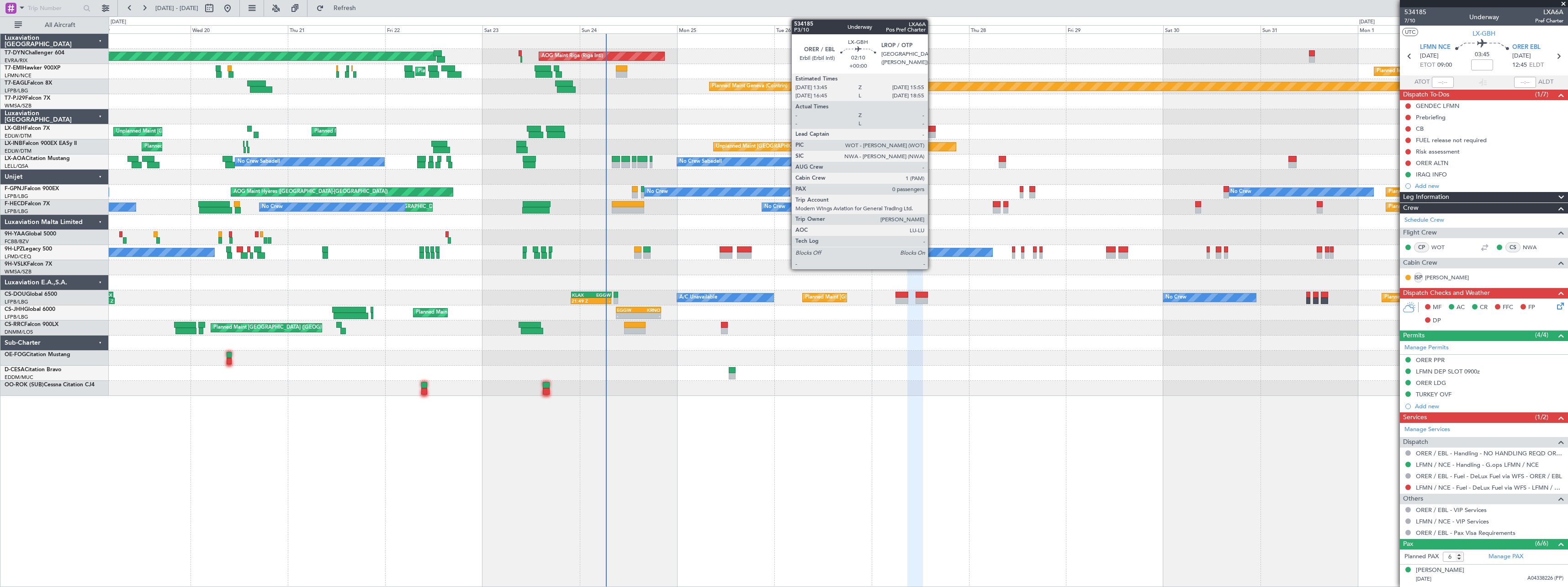
click at [932, 130] on div at bounding box center [932, 129] width 9 height 6
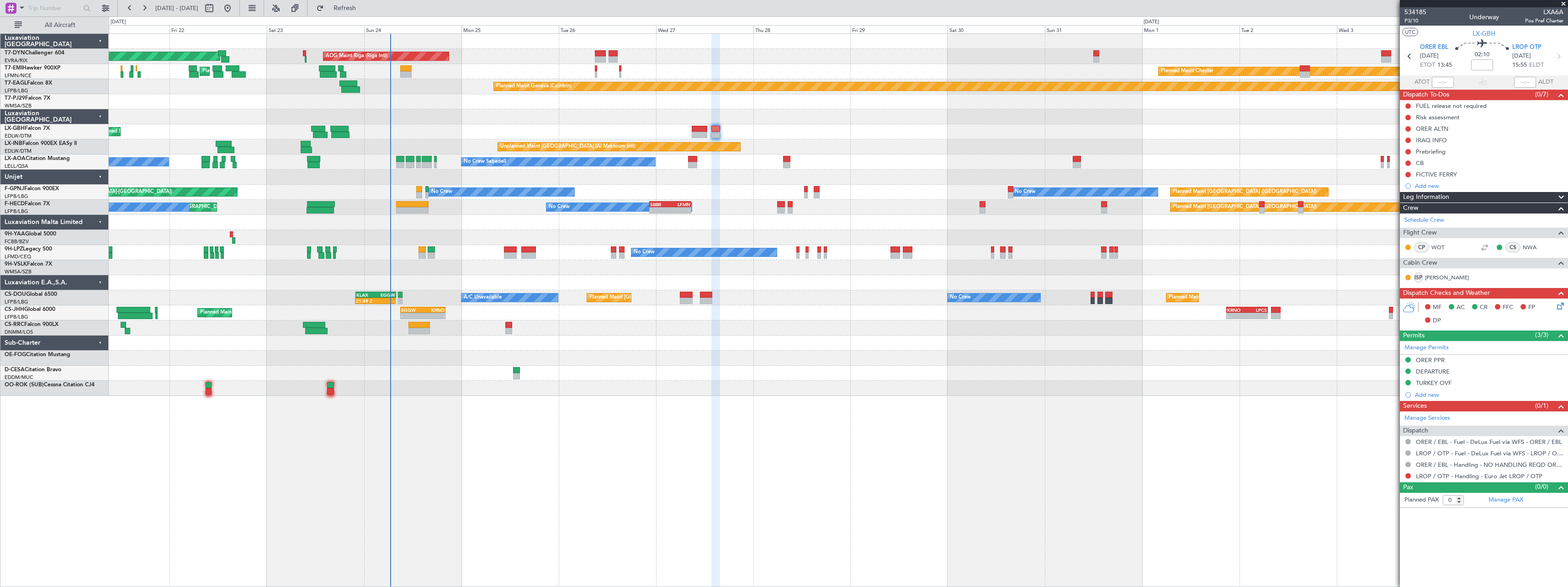
click at [449, 359] on div "AOG Maint Riga (Riga Intl) Planned Maint Basel-Mulhouse Planned Maint Chester P…" at bounding box center [838, 215] width 1459 height 362
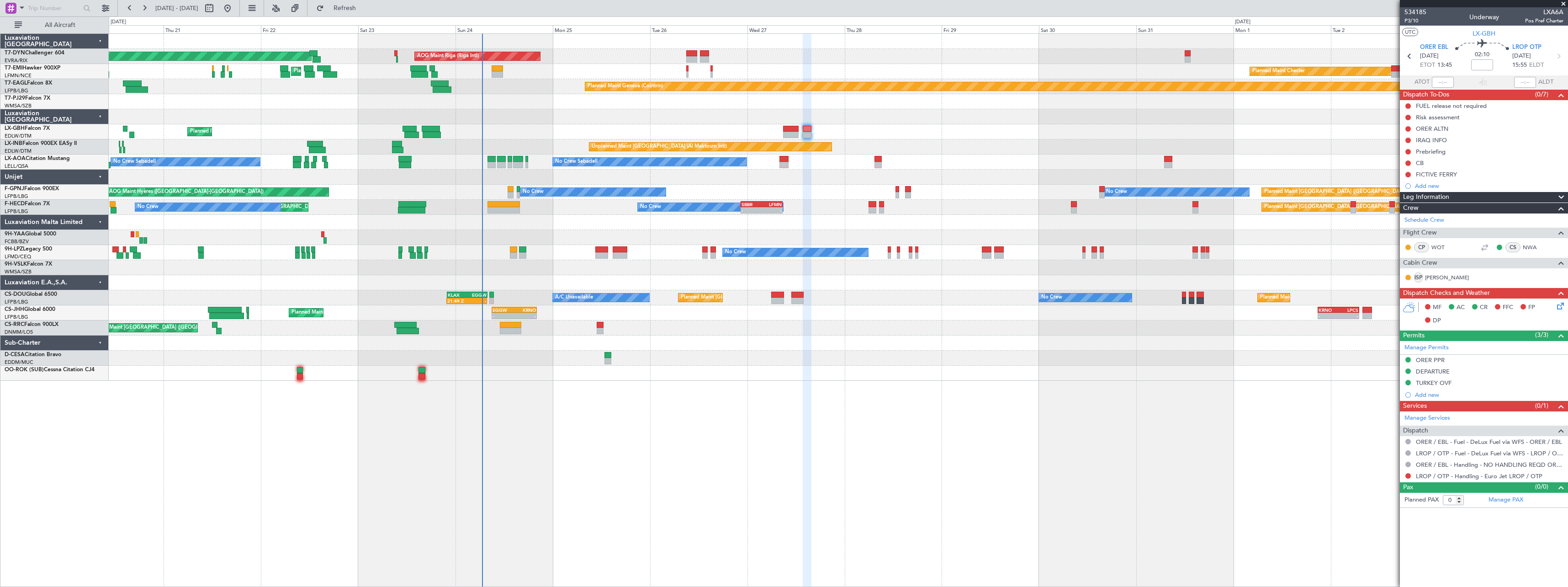
click at [625, 390] on div "AOG Maint Riga (Riga Intl) Planned Maint Basel-Mulhouse Planned Maint Chester P…" at bounding box center [838, 310] width 1459 height 554
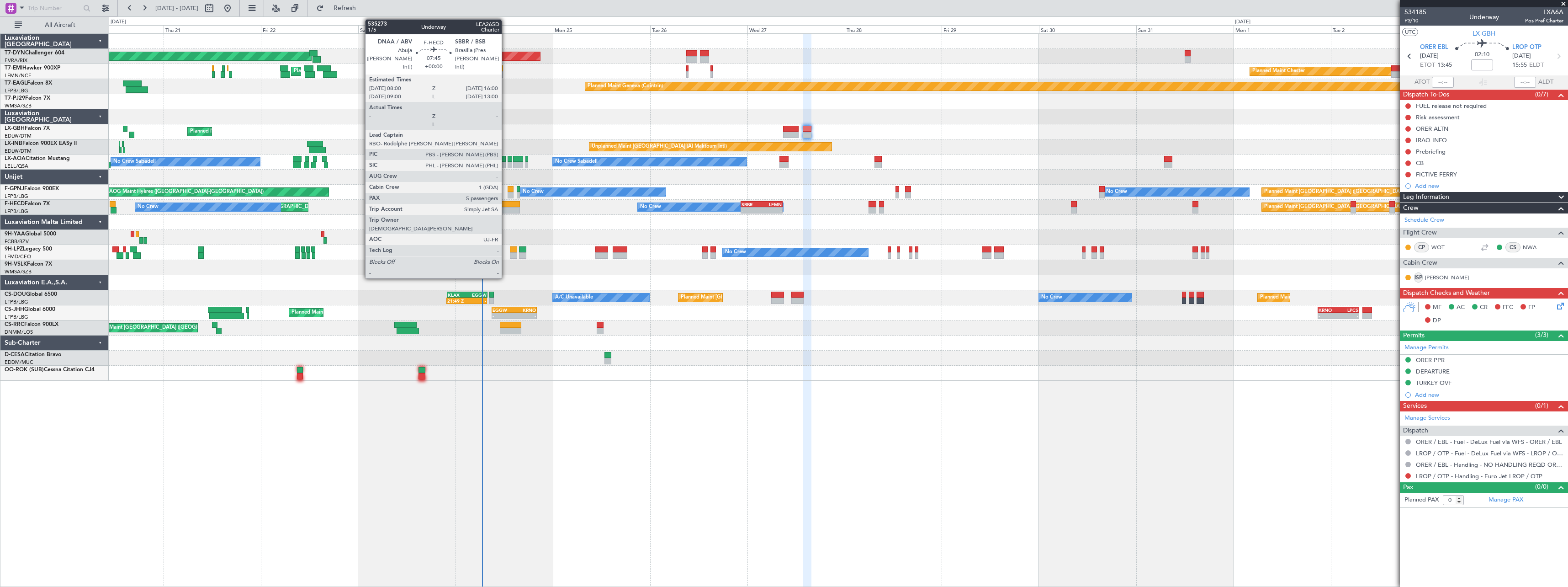
click at [506, 203] on div at bounding box center [503, 204] width 33 height 6
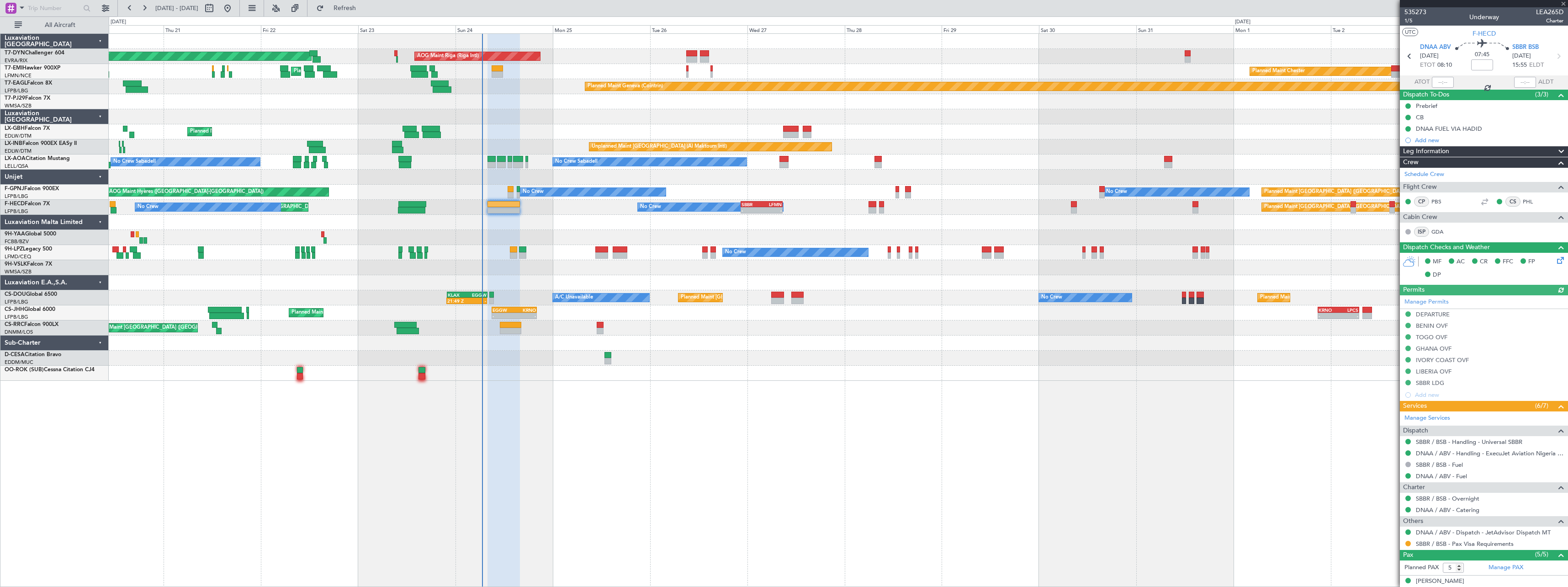
scroll to position [91, 0]
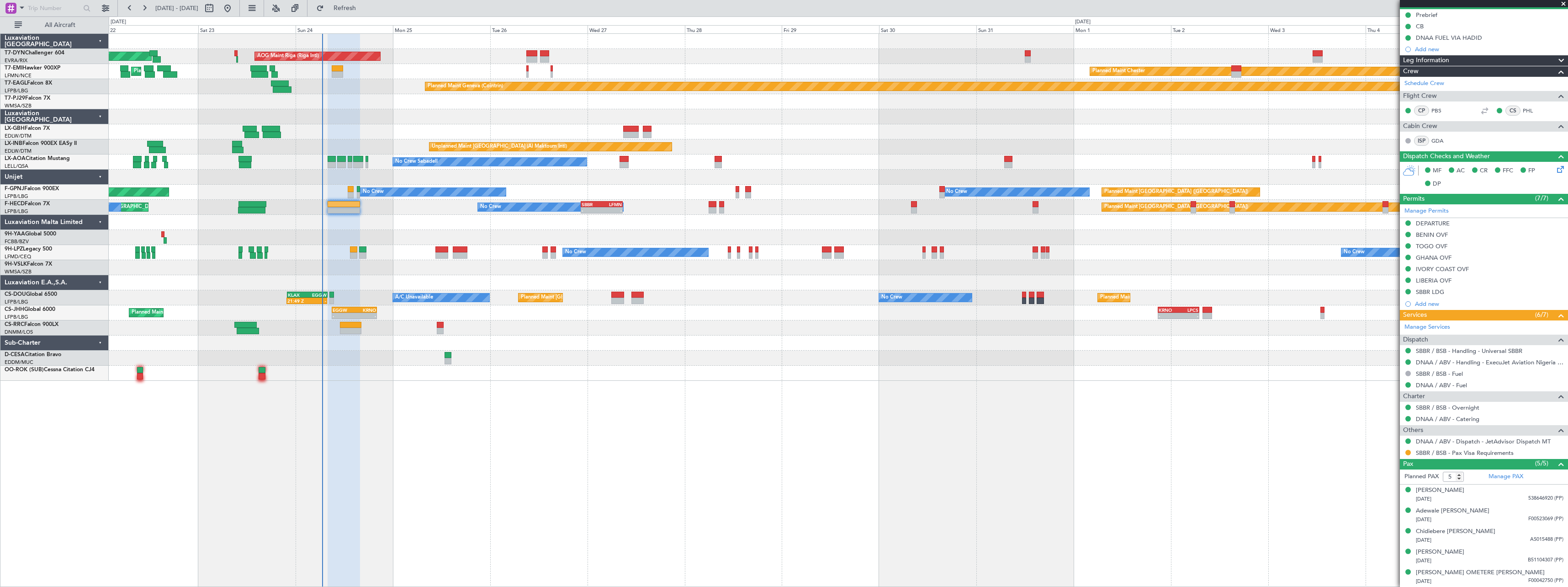
click at [878, 383] on div "AOG Maint Riga (Riga Intl) Planned Maint Basel-Mulhouse Planned Maint Chester P…" at bounding box center [838, 310] width 1459 height 554
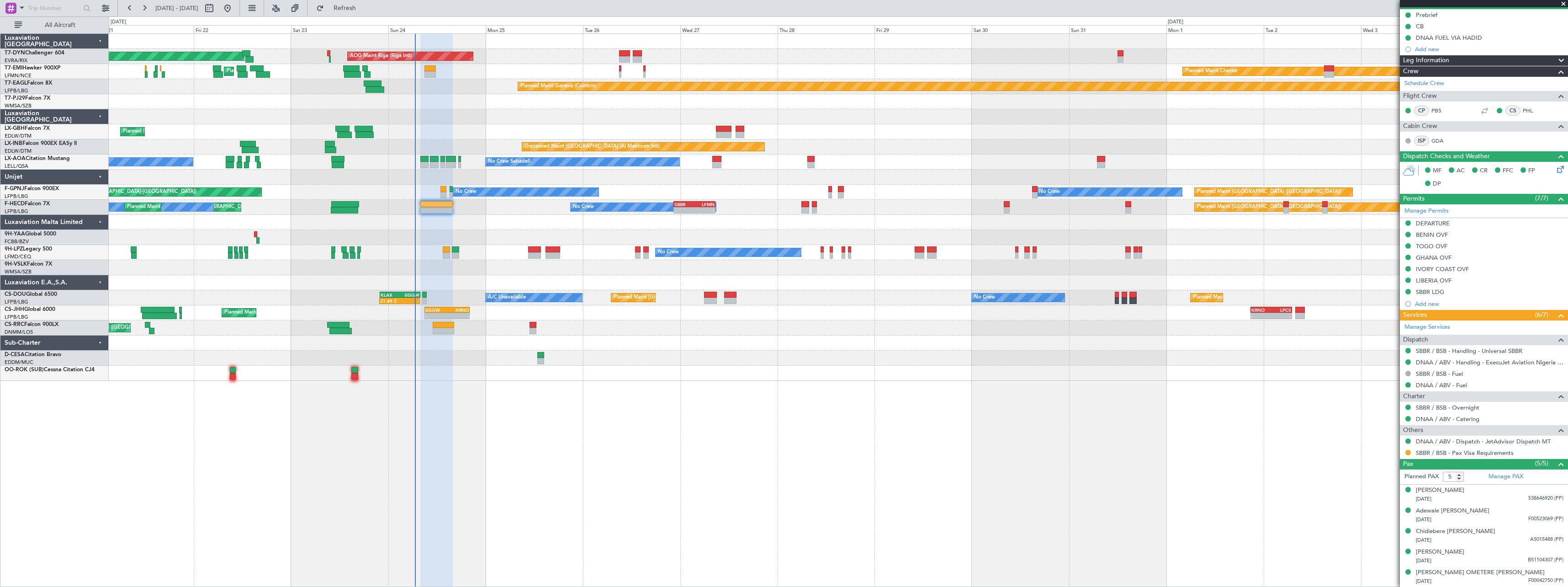
click at [483, 216] on div "AOG Maint Riga (Riga Intl) Planned Maint Basel-Mulhouse Planned Maint Chester P…" at bounding box center [838, 207] width 1459 height 347
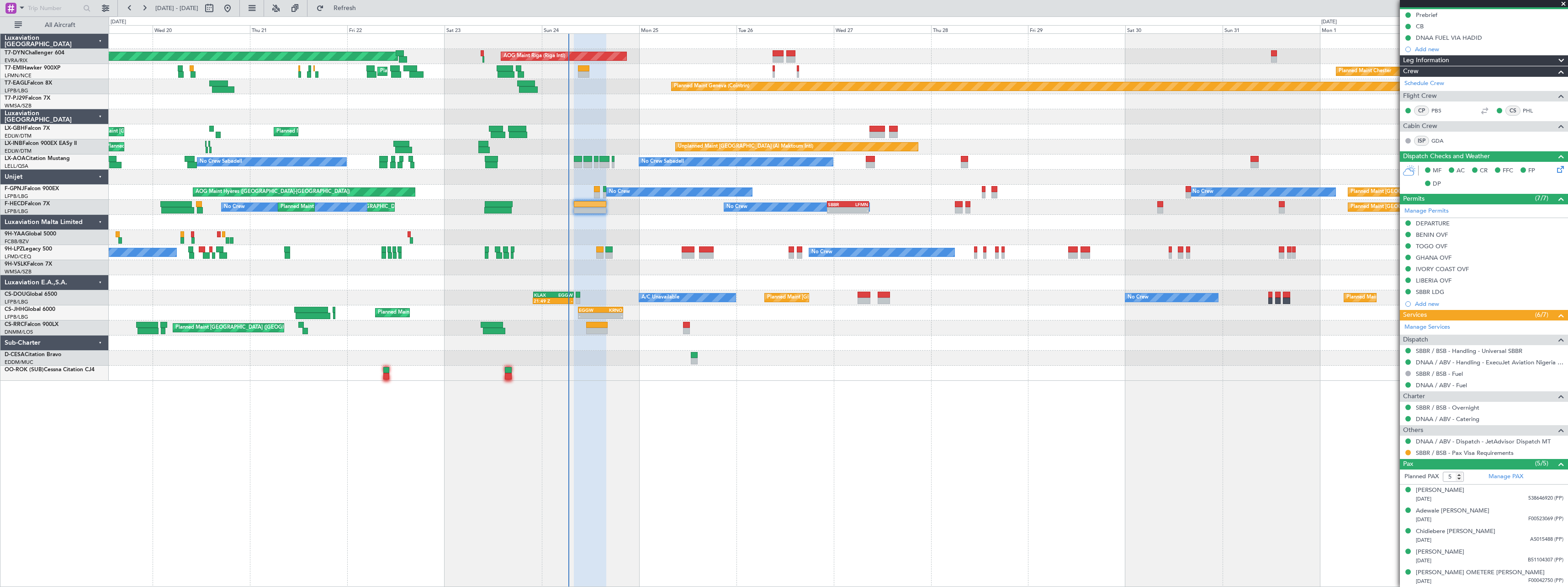
click at [675, 274] on div at bounding box center [838, 268] width 1459 height 15
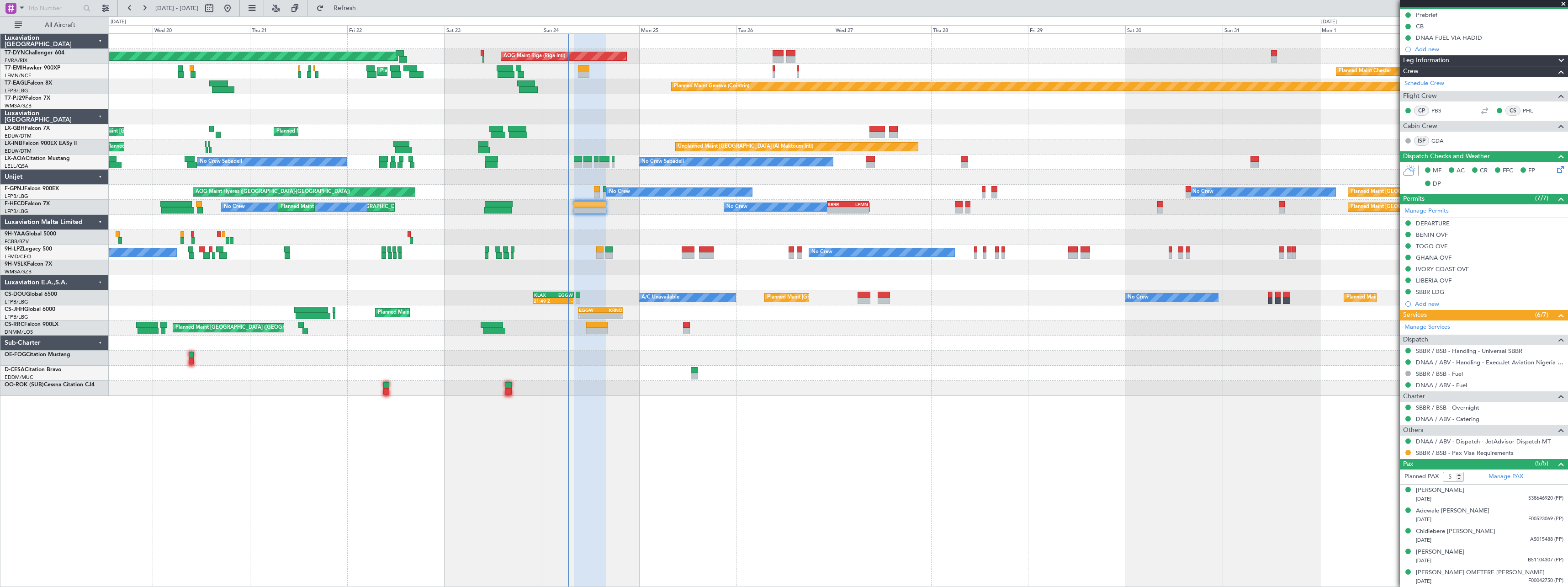
click at [1563, 4] on span at bounding box center [1563, 4] width 9 height 8
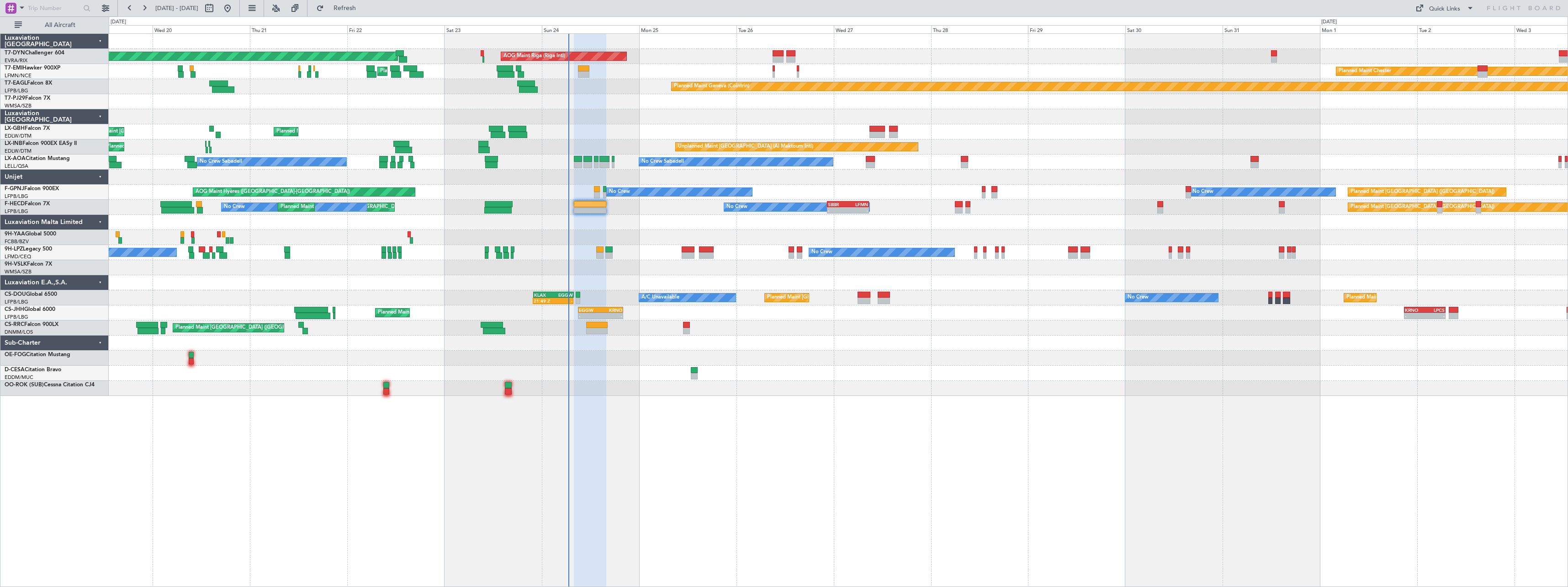
type input "0"
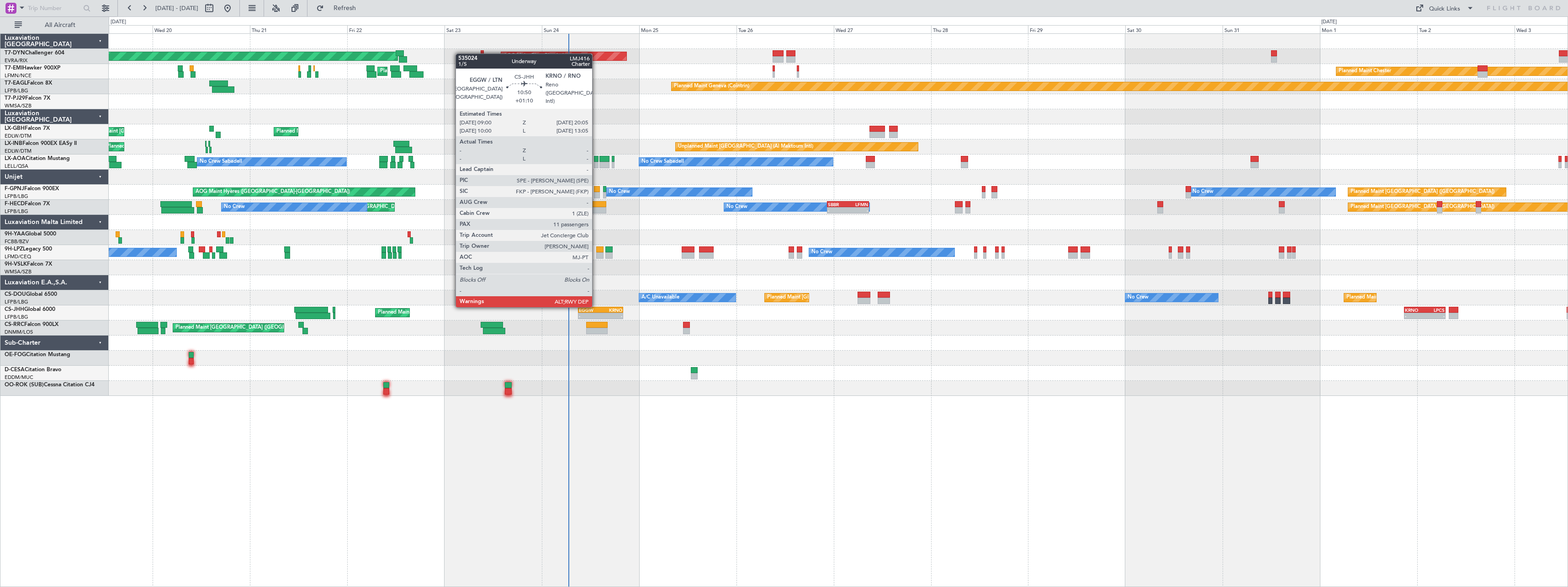
click at [597, 307] on div "EGGW 09:00 Z KRNO 20:05 Z" at bounding box center [601, 310] width 45 height 6
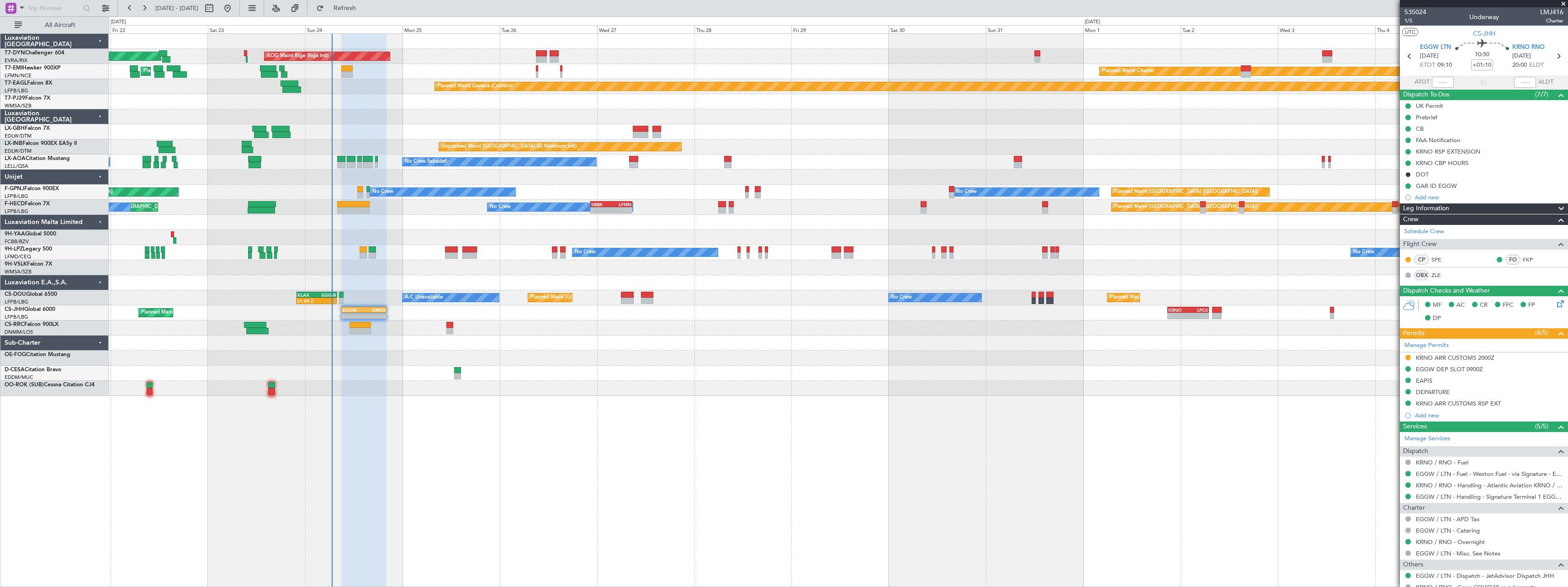
click at [805, 356] on div at bounding box center [838, 358] width 1459 height 15
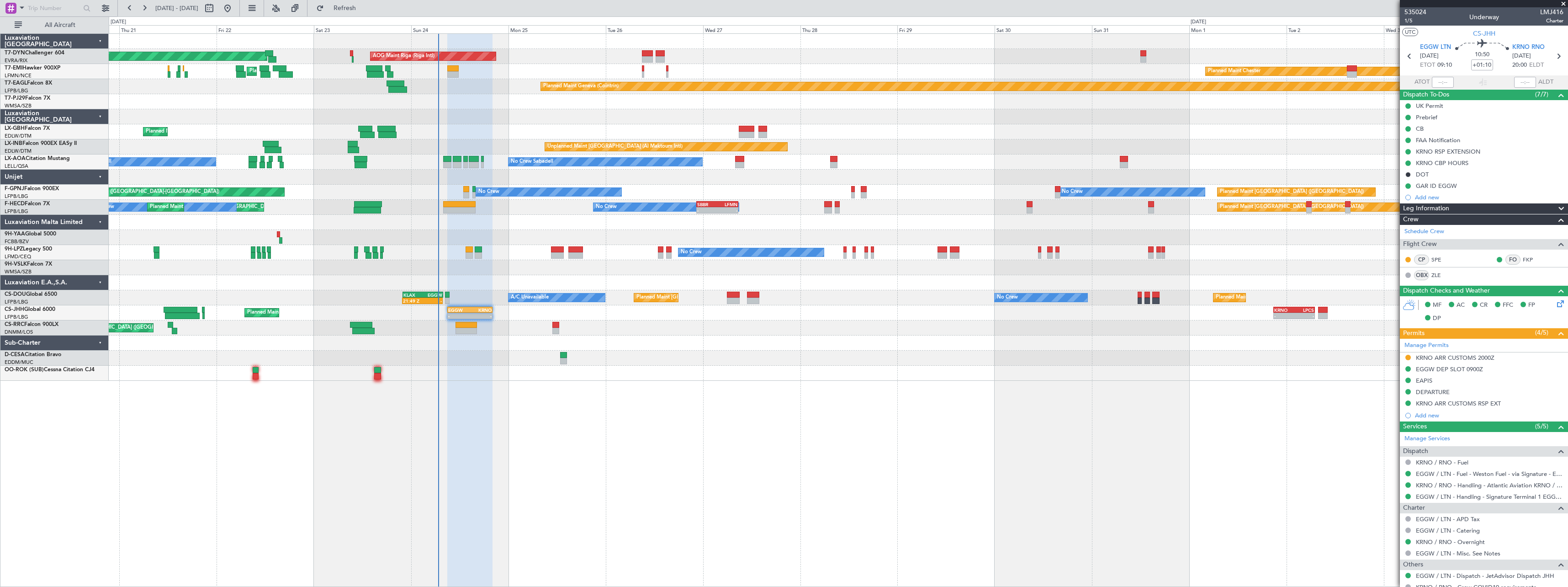
click at [562, 219] on div at bounding box center [838, 222] width 1459 height 15
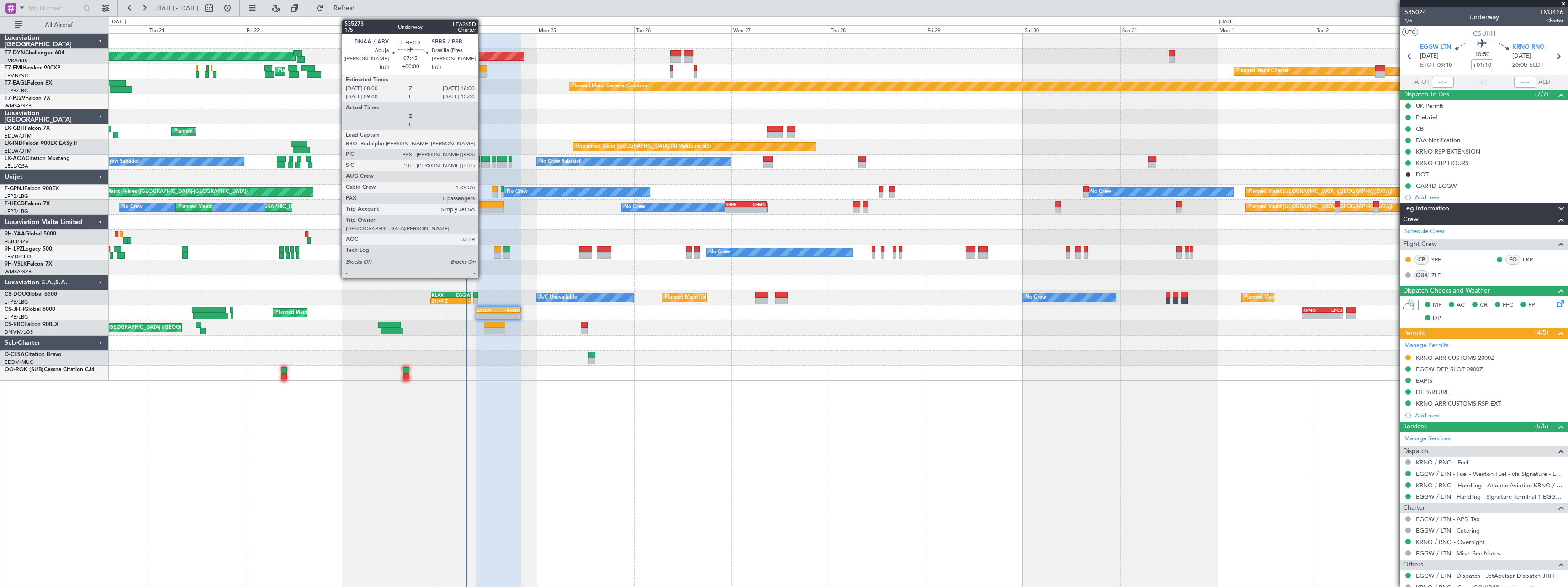
click at [482, 205] on div at bounding box center [487, 204] width 33 height 6
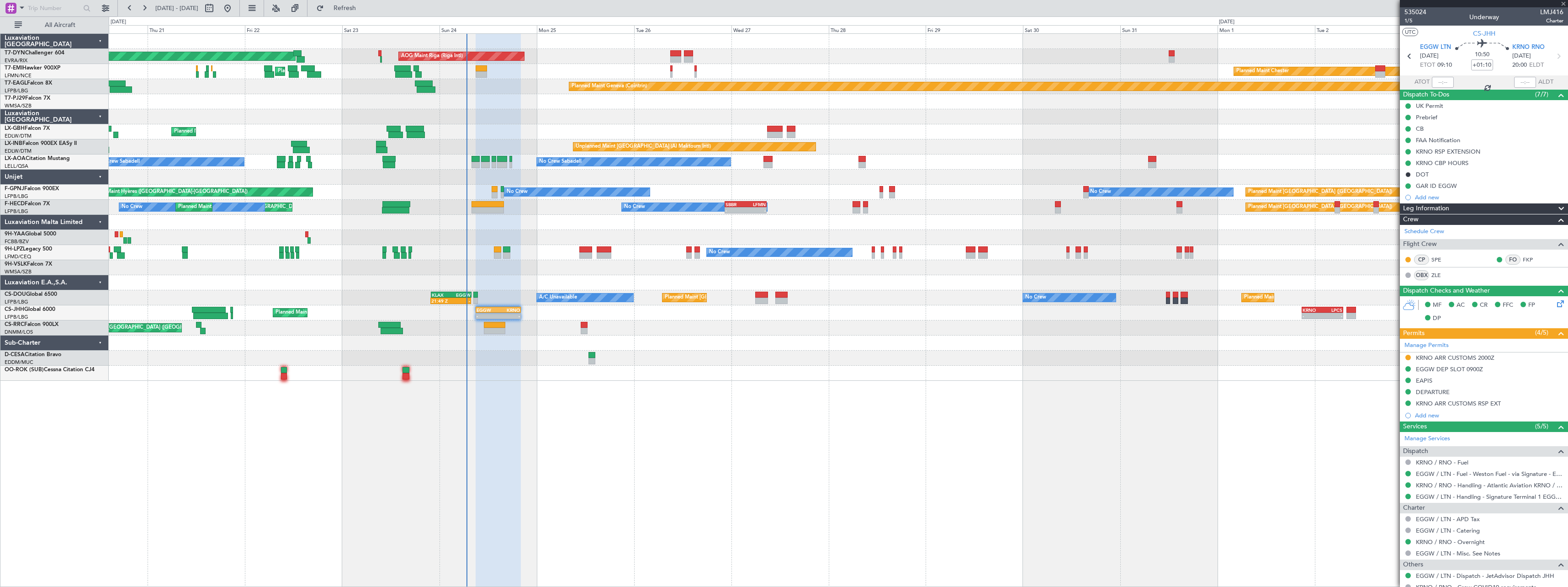
type input "5"
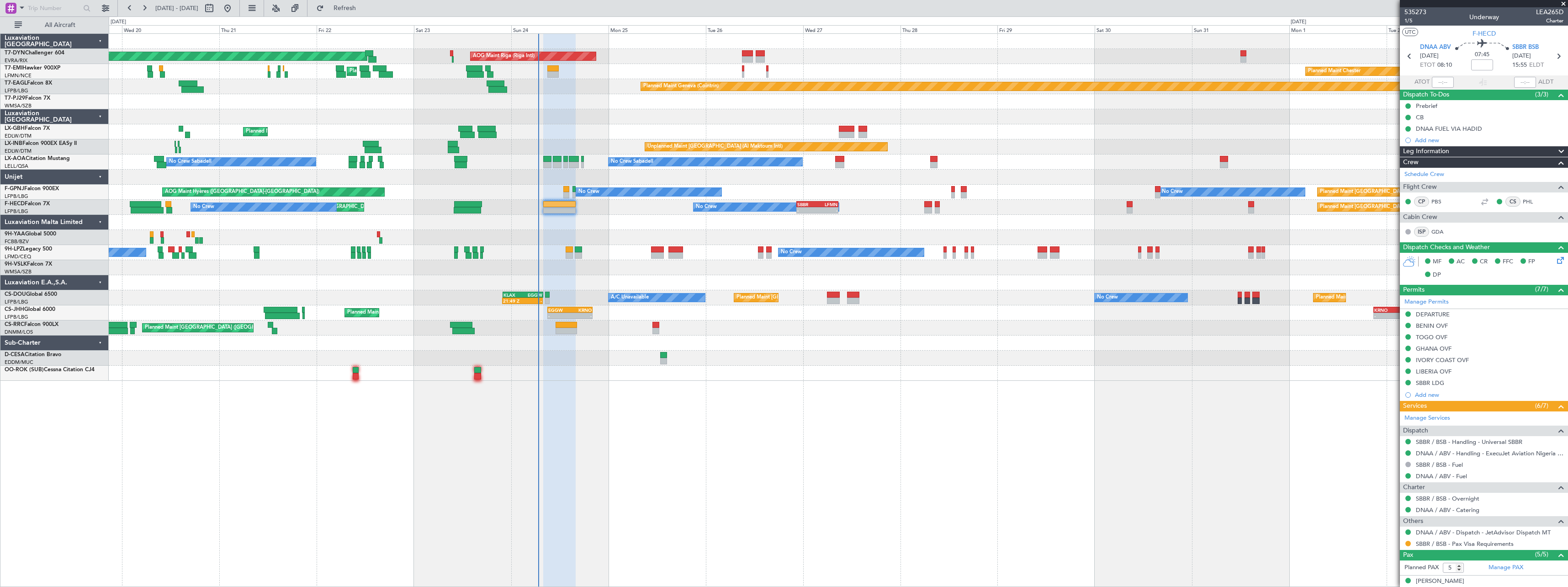
click at [802, 375] on div at bounding box center [838, 373] width 1459 height 15
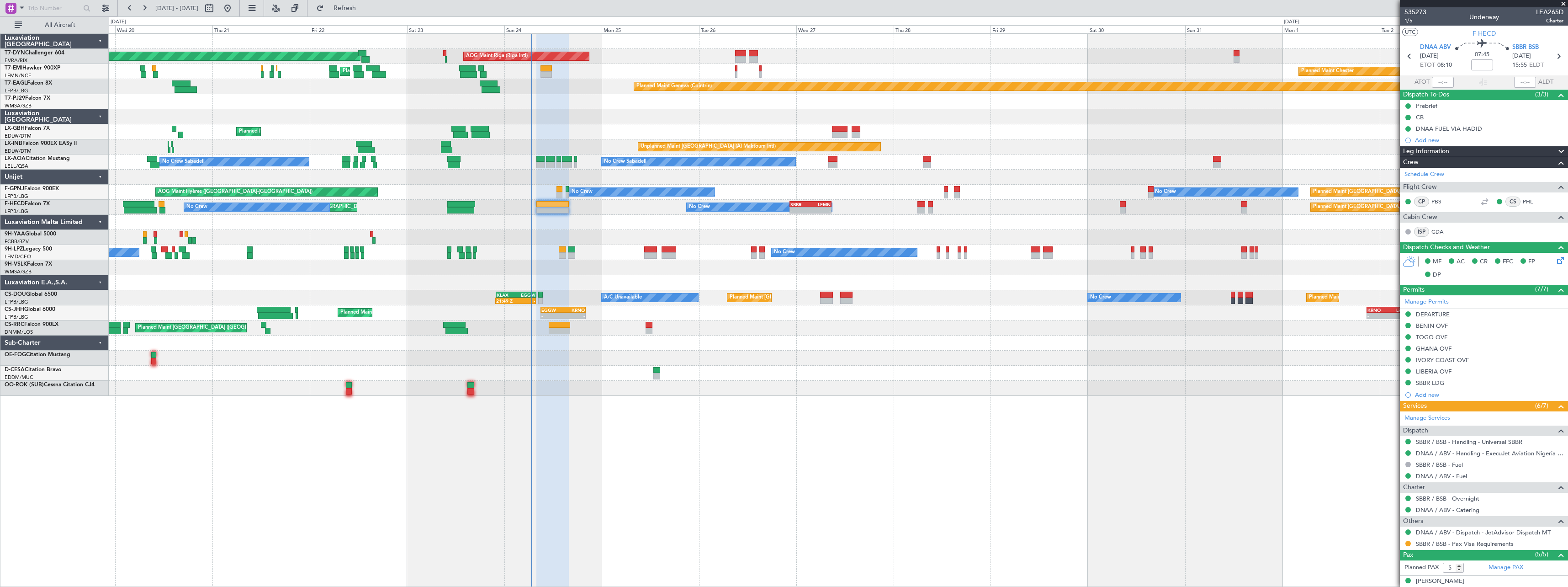
click at [325, 337] on div at bounding box center [838, 343] width 1459 height 15
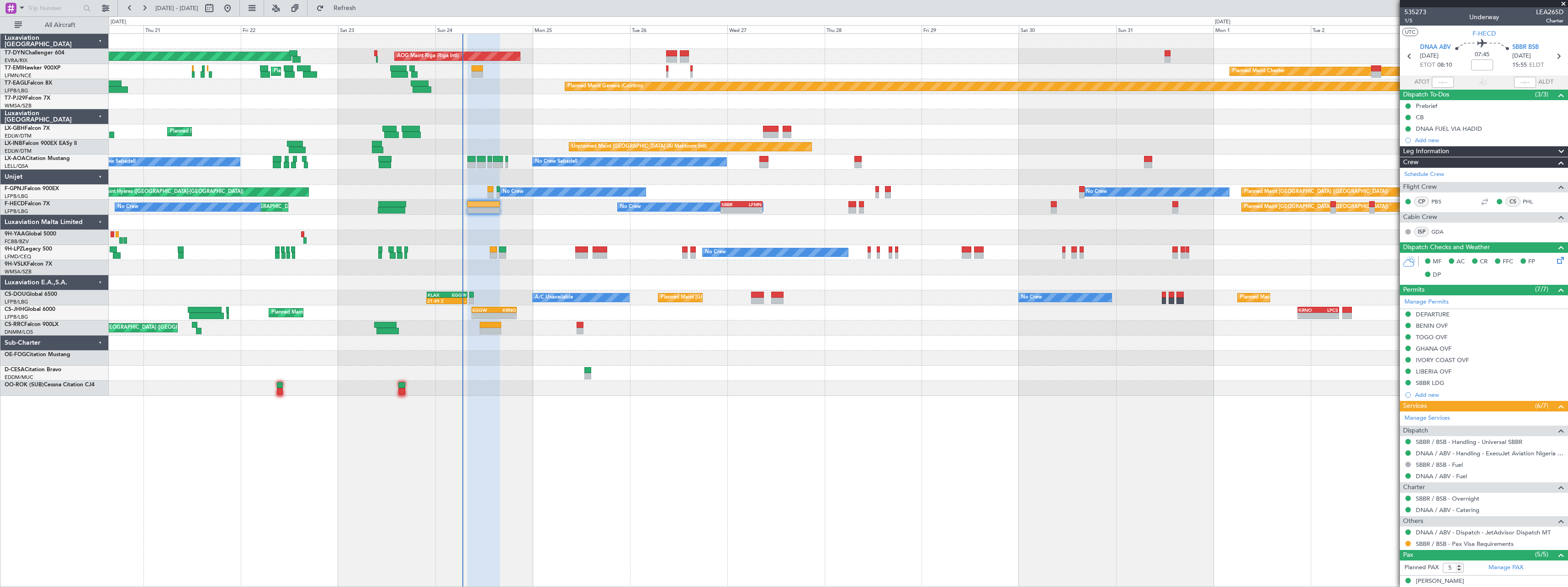
click at [685, 371] on div at bounding box center [838, 373] width 1459 height 15
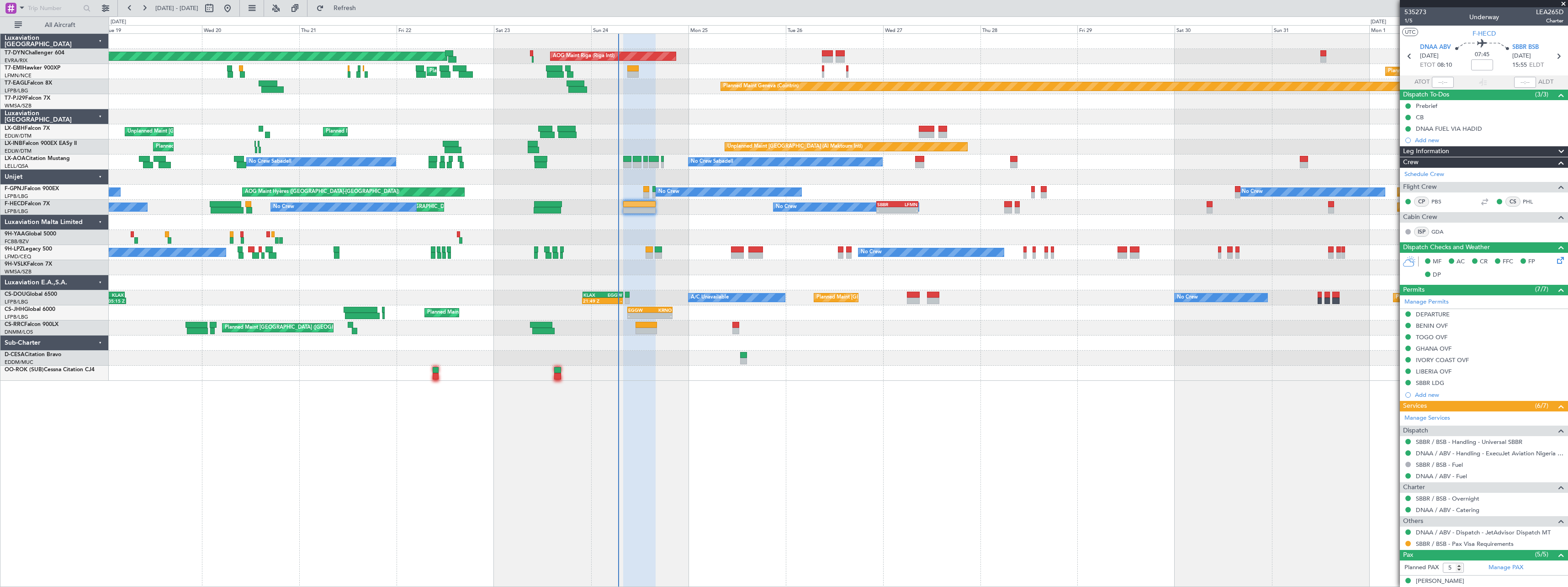
click at [577, 272] on div at bounding box center [838, 268] width 1459 height 15
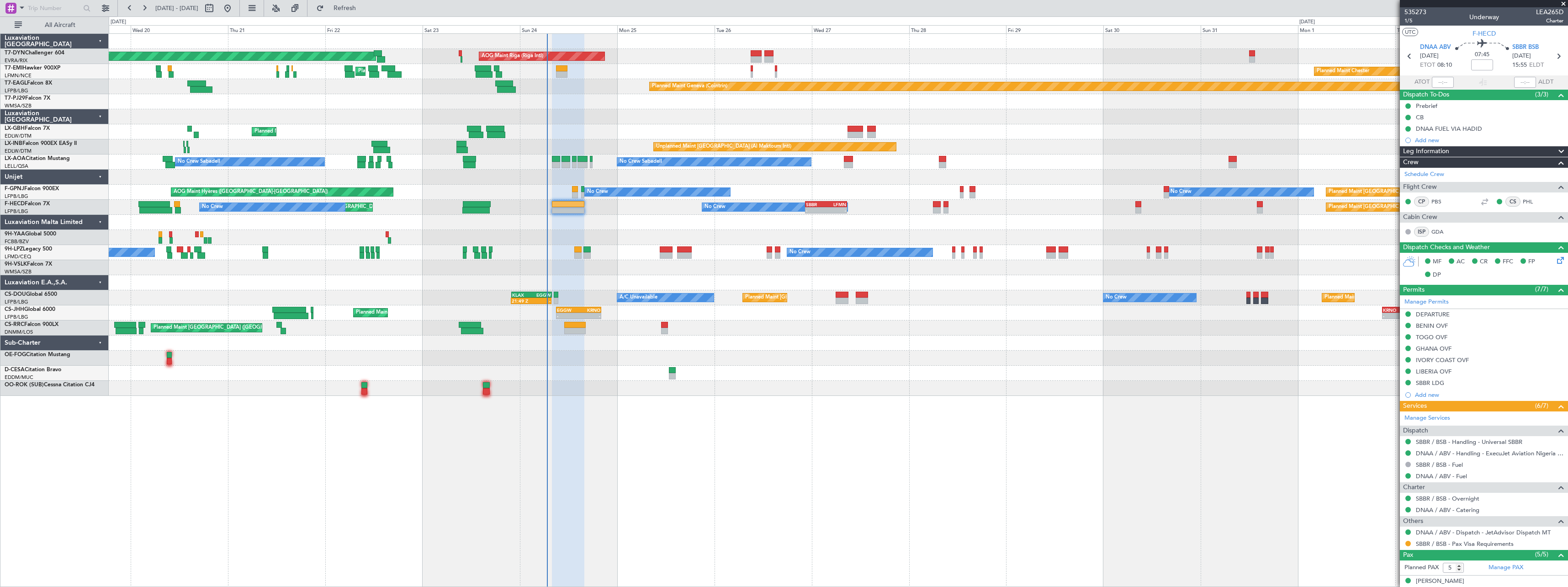
click at [628, 257] on div "No Crew No Crew No Crew No Crew" at bounding box center [838, 252] width 1459 height 15
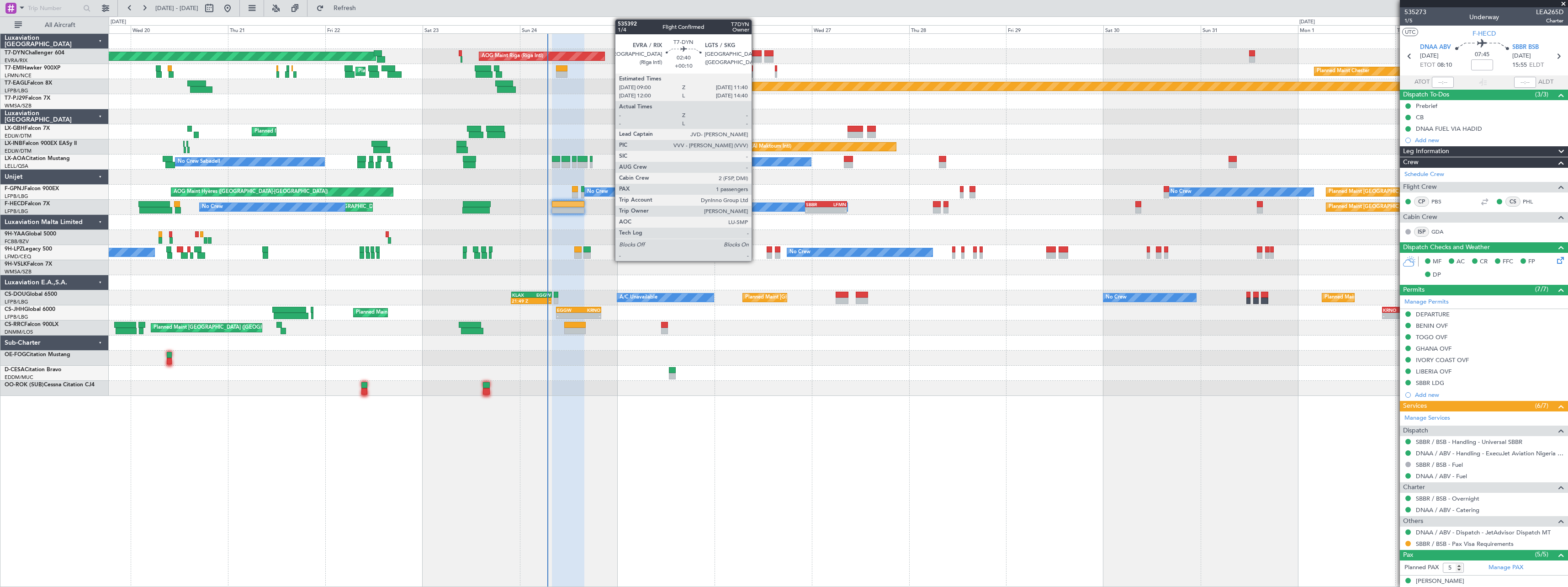
click at [756, 55] on div at bounding box center [756, 53] width 11 height 6
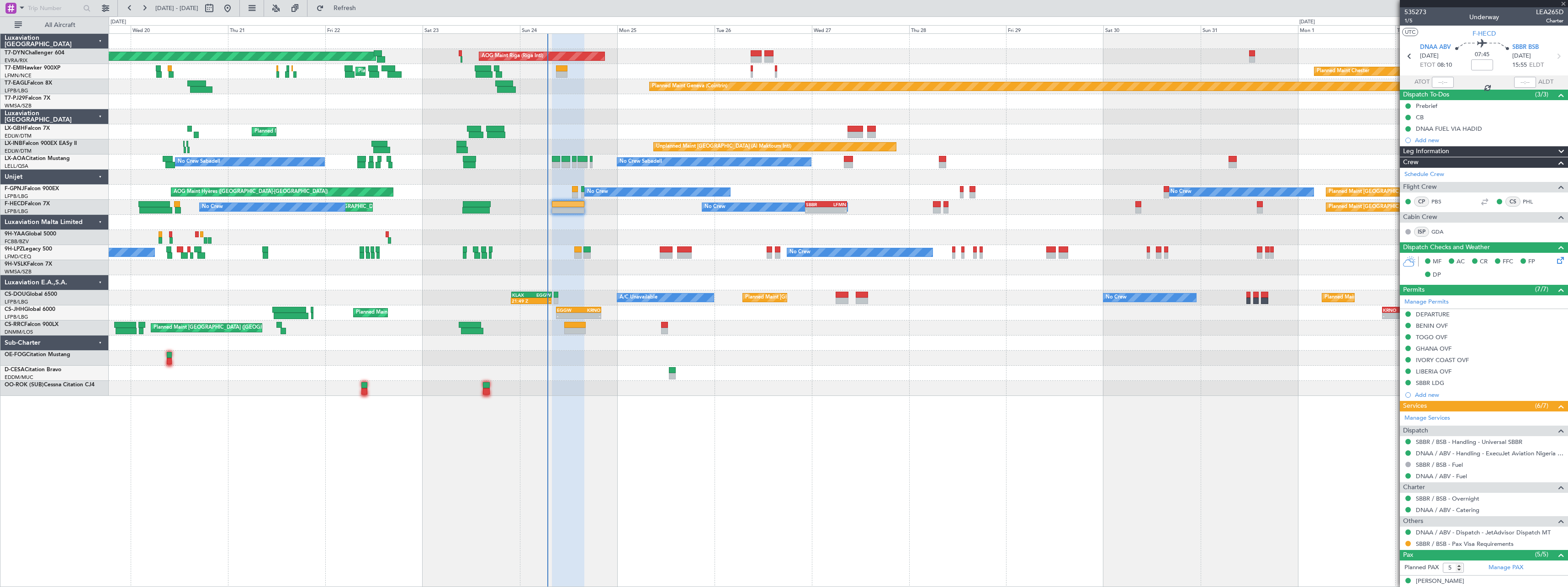
type input "+00:10"
type input "1"
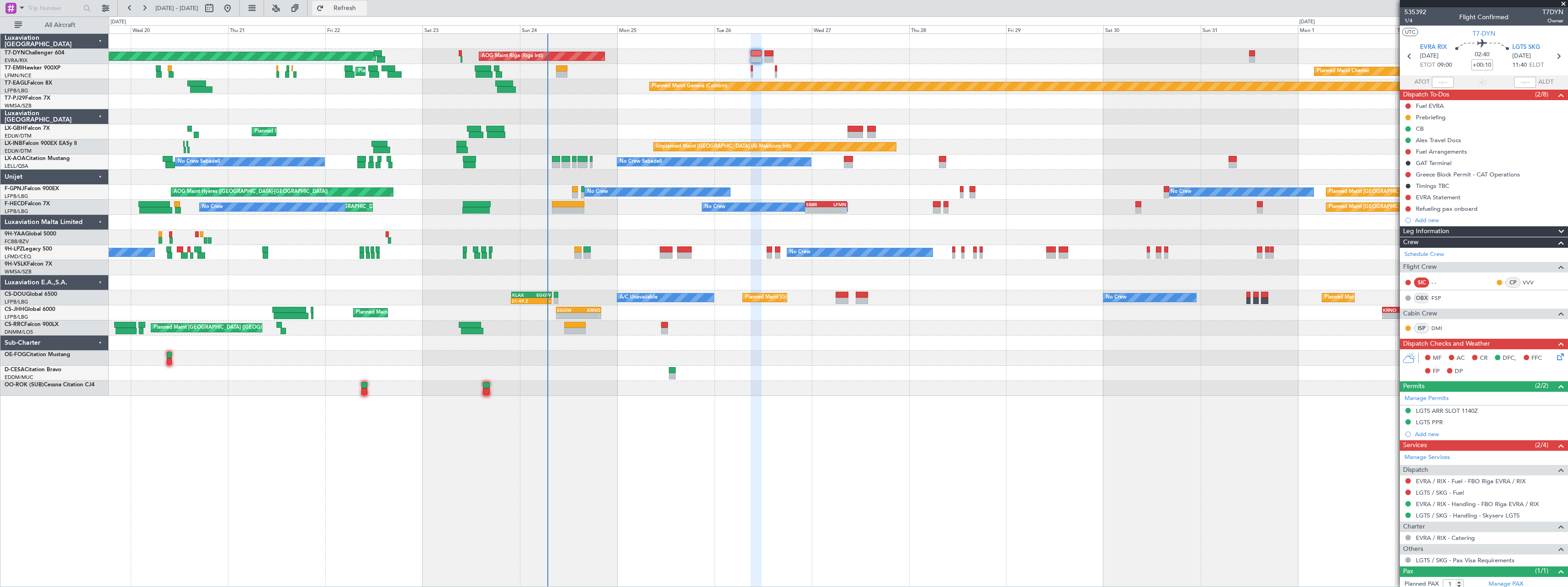
click at [364, 8] on span "Refresh" at bounding box center [345, 8] width 39 height 6
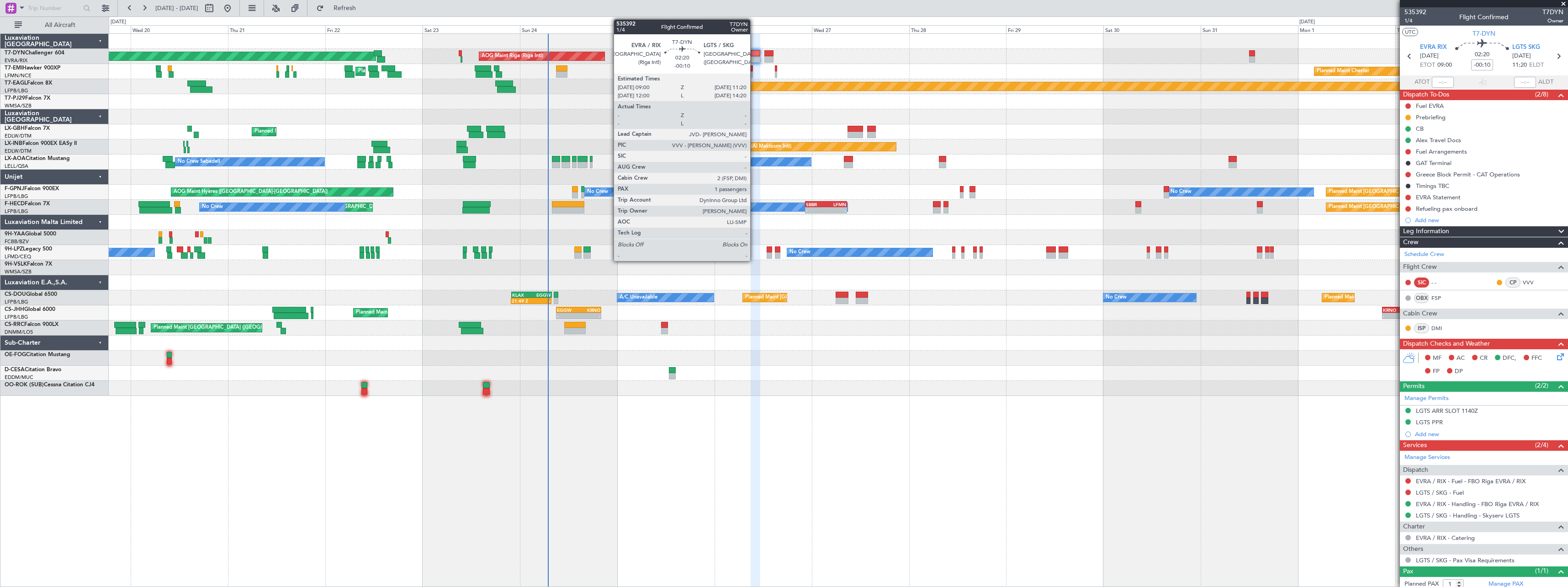
click at [754, 60] on div at bounding box center [755, 60] width 10 height 6
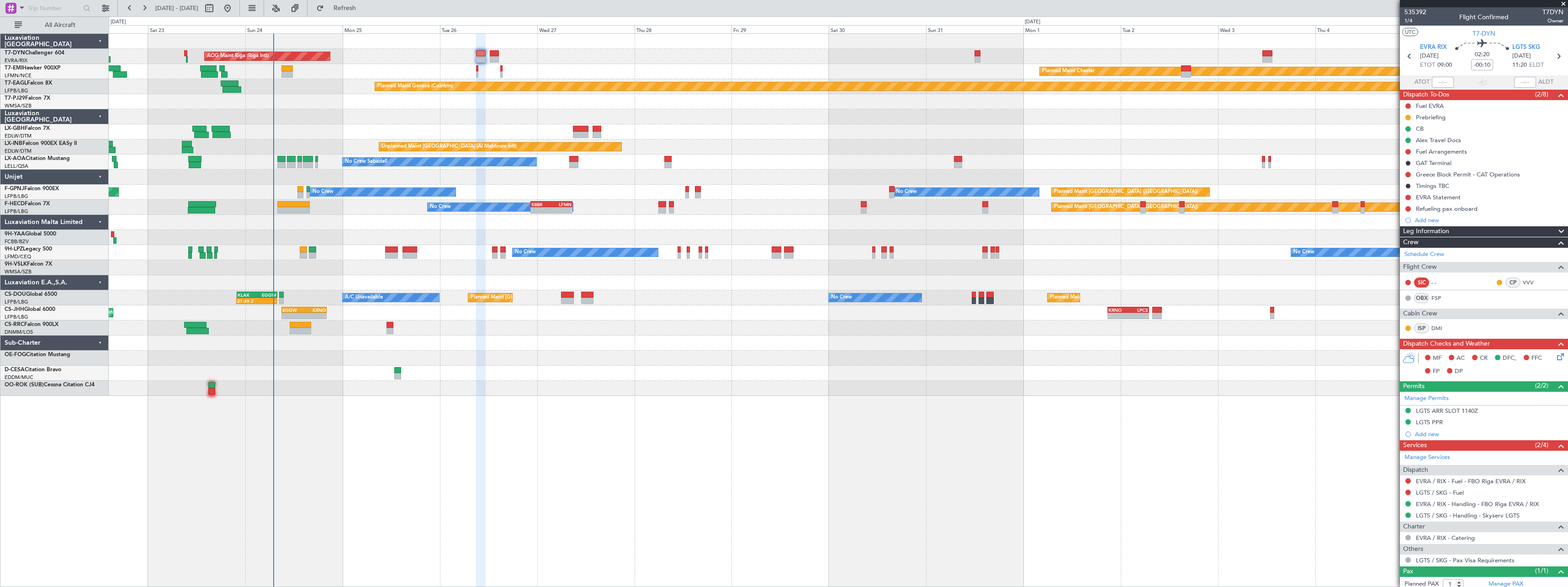
click at [631, 65] on div "AOG Maint Riga (Riga Intl) Planned Maint Basel-Mulhouse Planned Maint Chester P…" at bounding box center [838, 215] width 1459 height 362
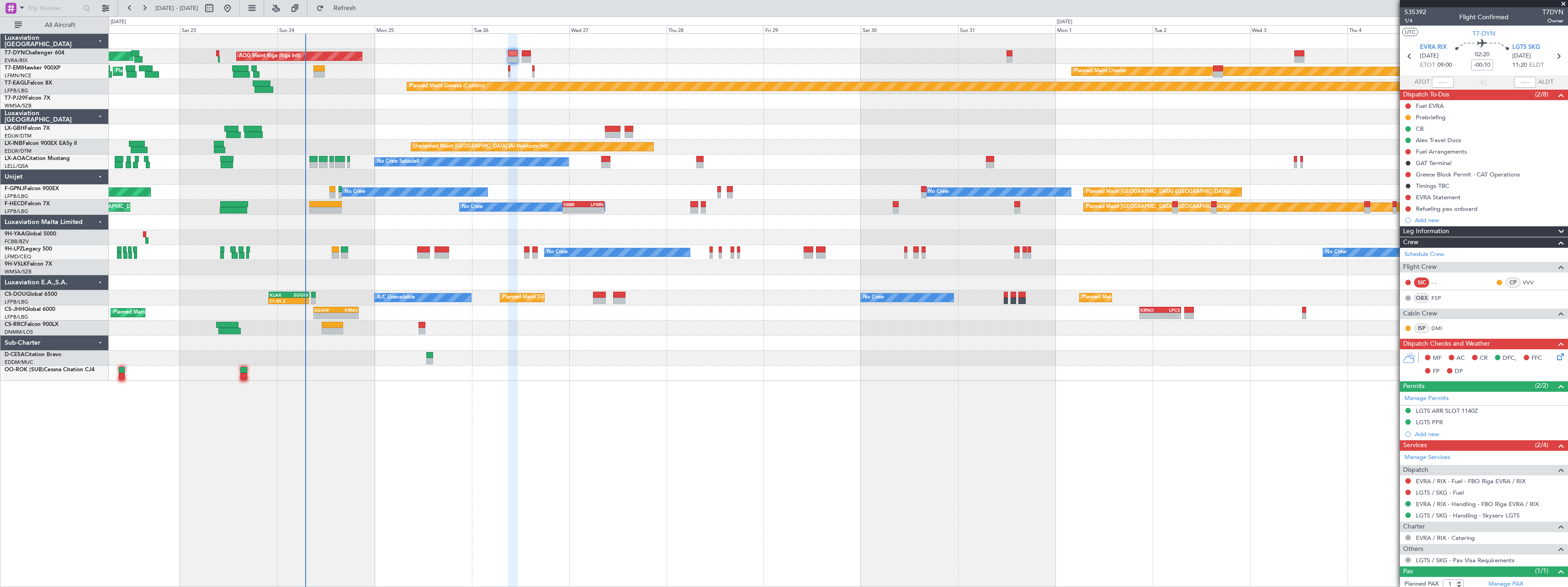
click at [919, 59] on div "AOG Maint Riga (Riga Intl) Planned Maint Basel-Mulhouse" at bounding box center [838, 56] width 1459 height 15
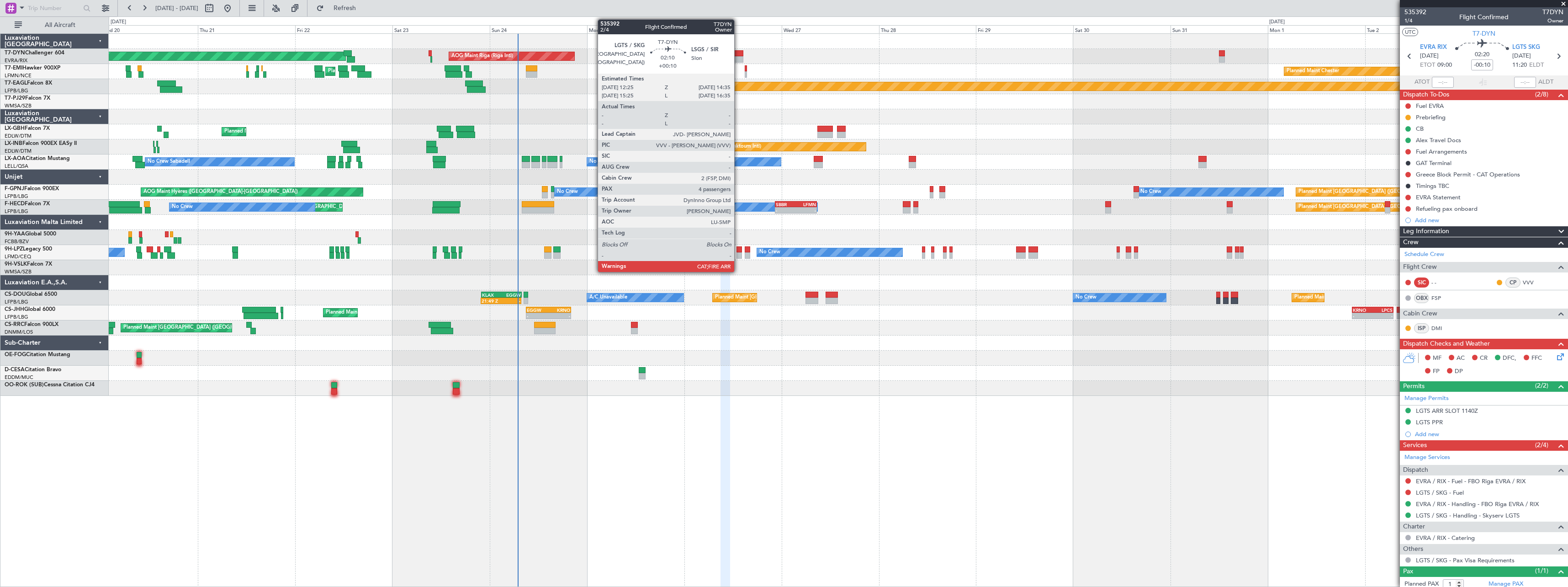
click at [738, 56] on div at bounding box center [738, 60] width 9 height 6
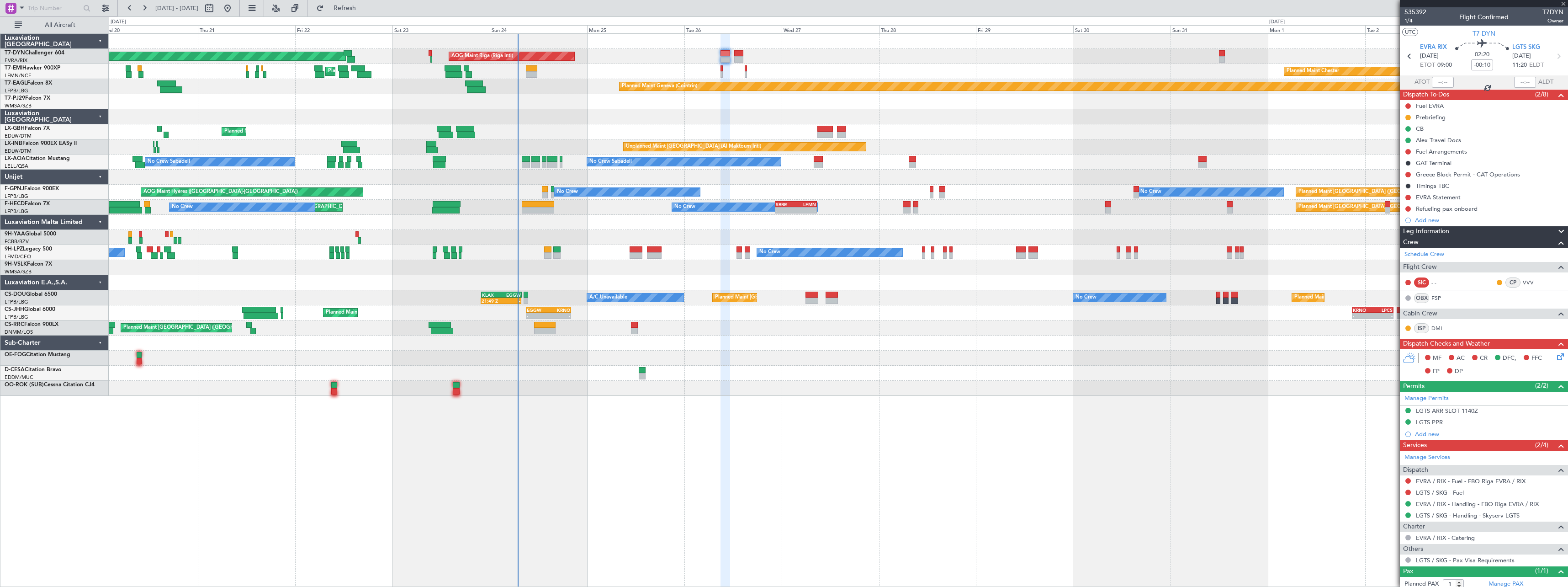
type input "+00:10"
type input "4"
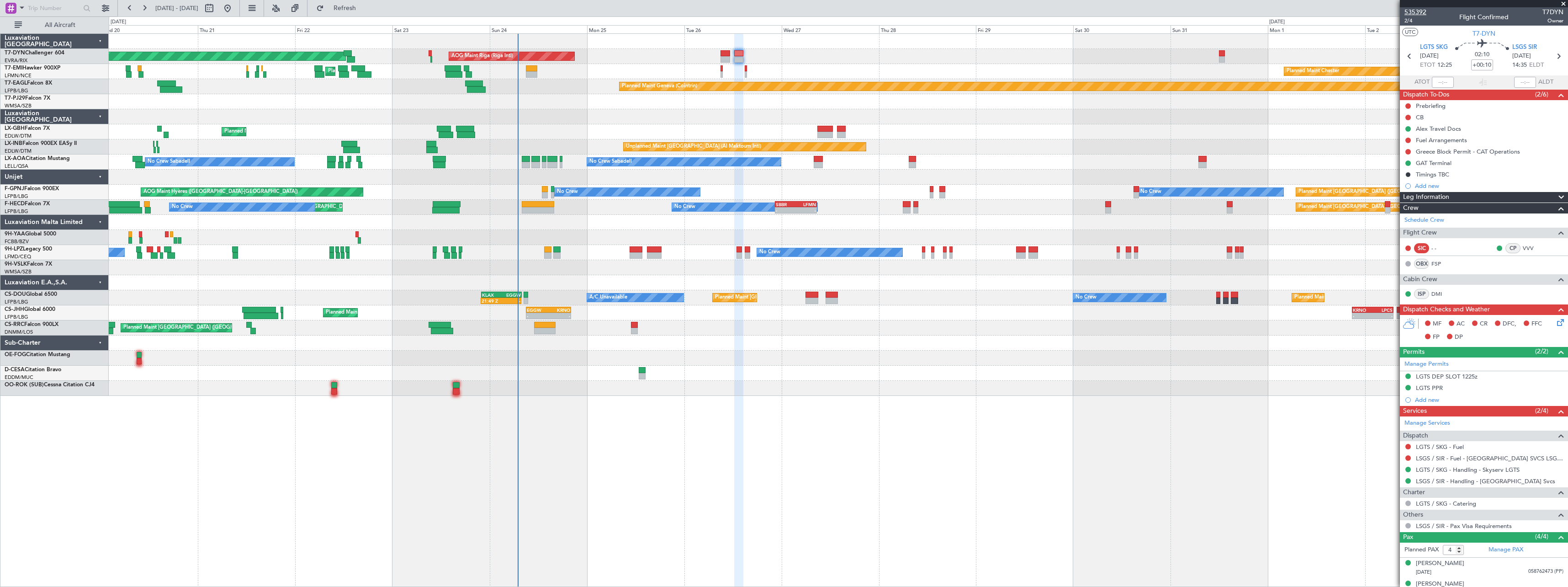
click at [1419, 8] on span "535392" at bounding box center [1415, 12] width 22 height 10
click at [364, 10] on span "Refresh" at bounding box center [345, 8] width 39 height 6
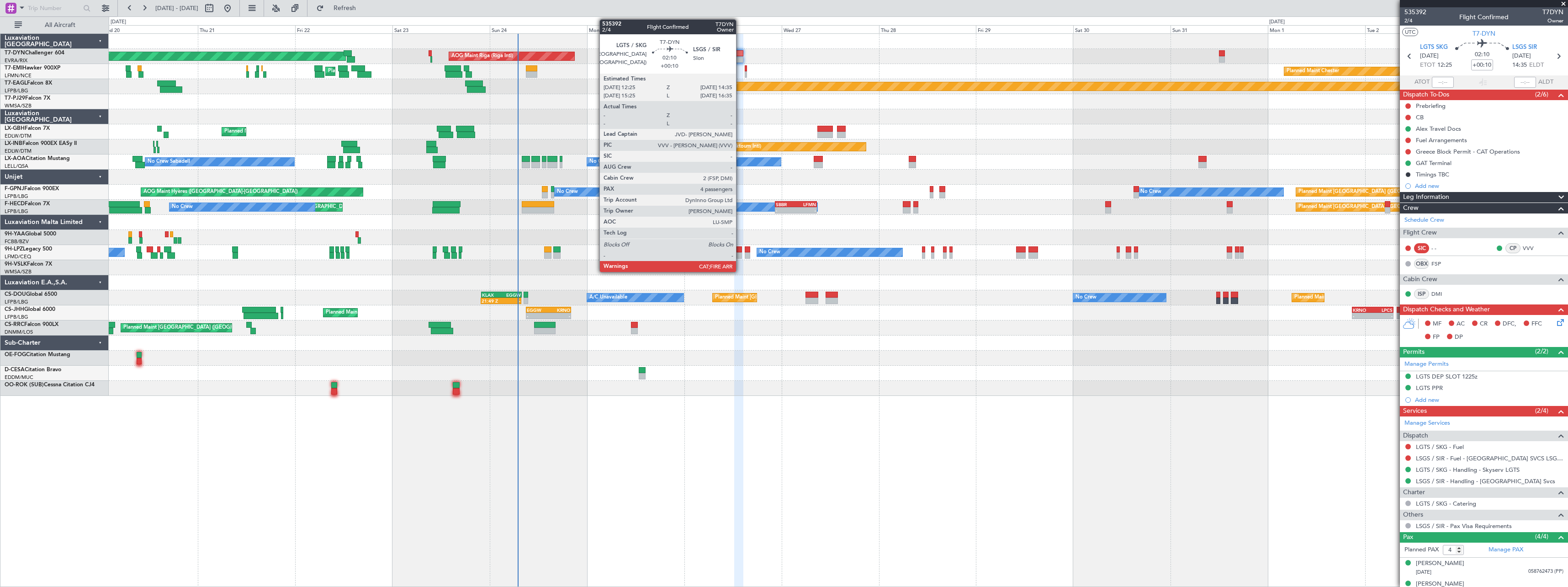
click at [740, 56] on div at bounding box center [738, 60] width 9 height 6
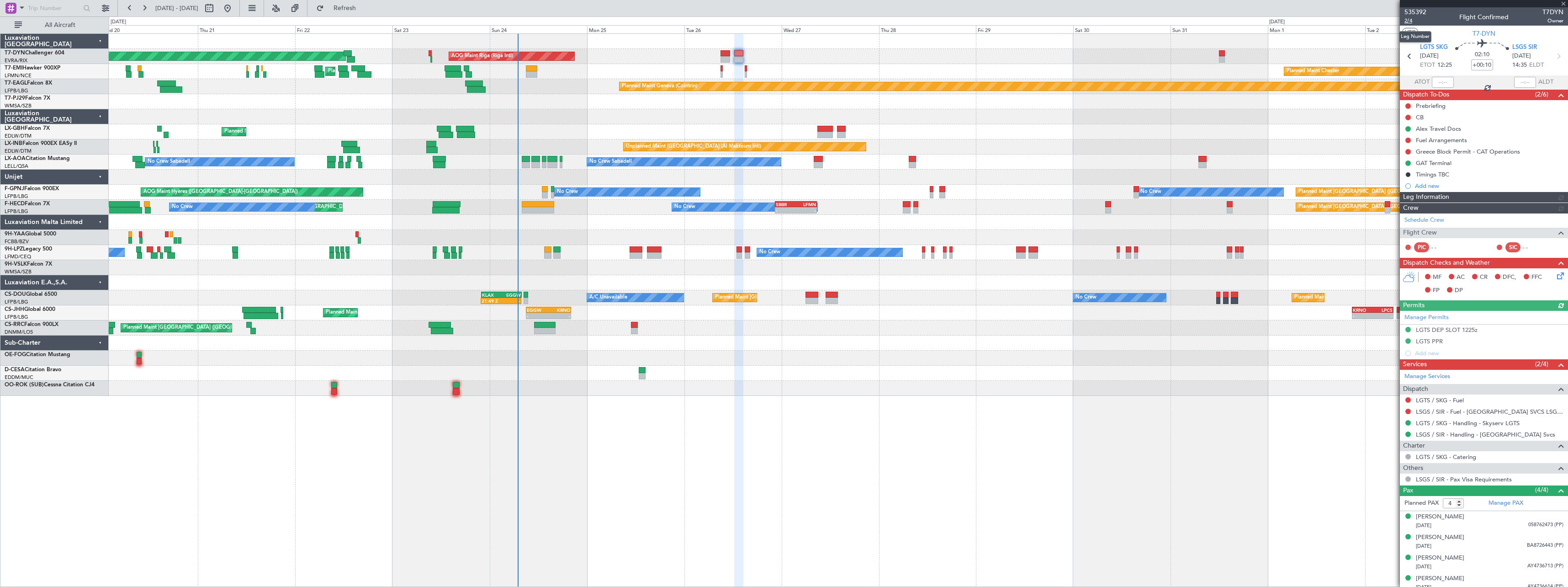
click at [1412, 23] on span "2/4" at bounding box center [1415, 21] width 22 height 8
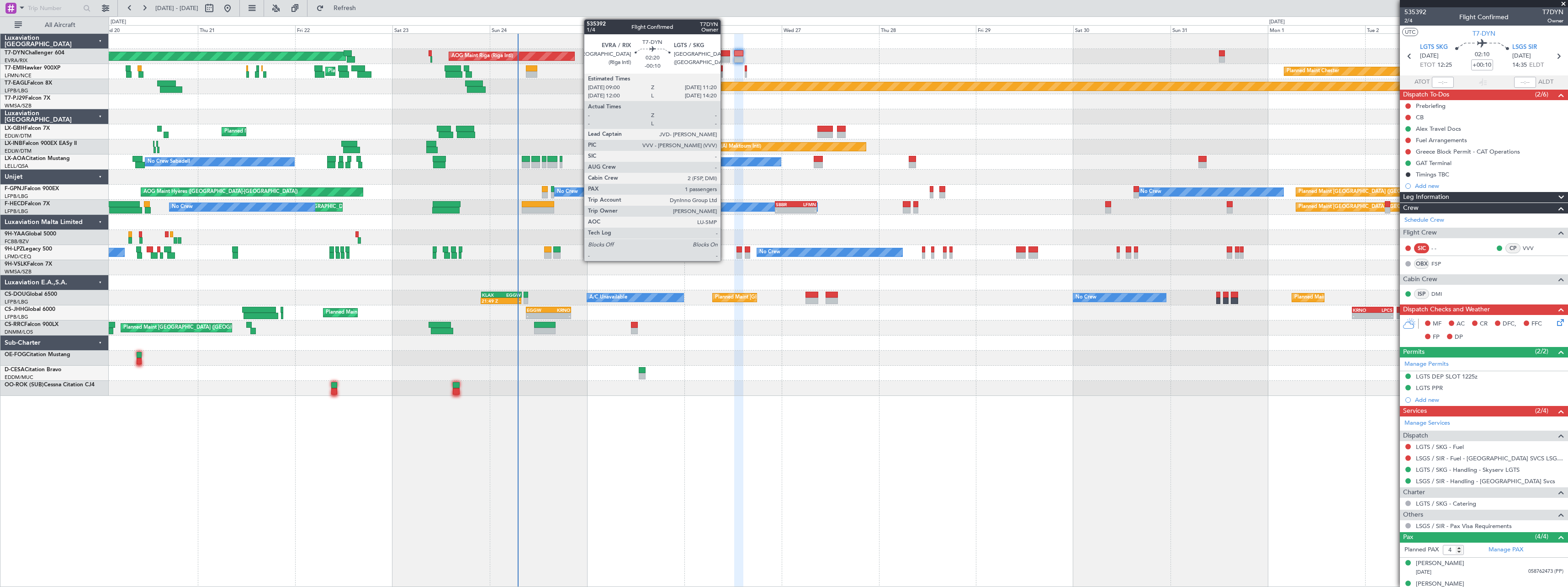
click at [725, 58] on div at bounding box center [725, 60] width 10 height 6
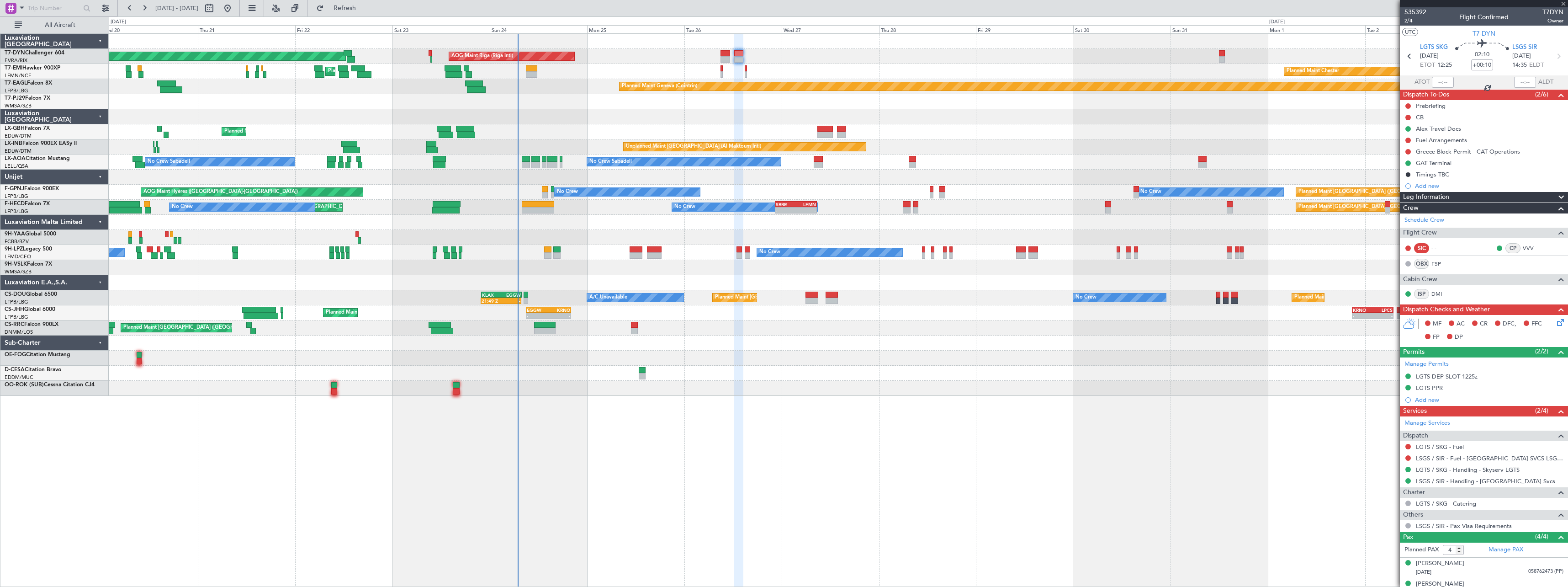
type input "-00:10"
type input "1"
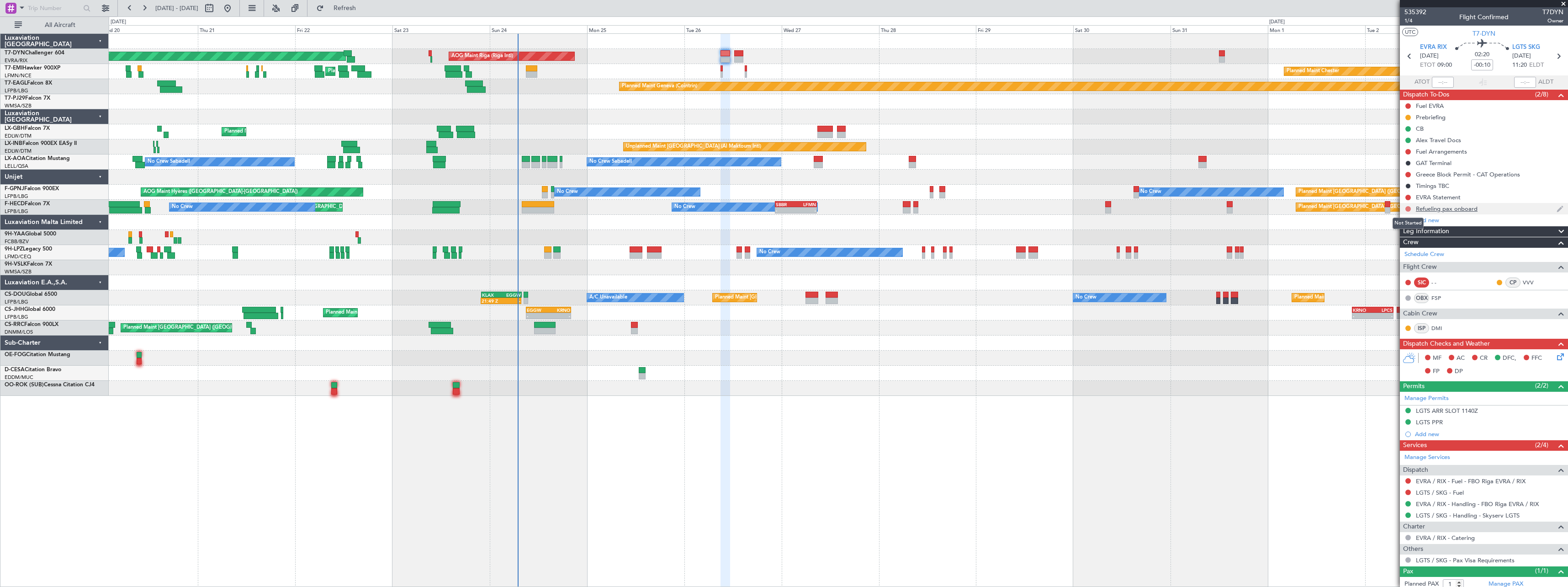
click at [1410, 210] on button at bounding box center [1408, 209] width 6 height 6
click at [1403, 235] on span "In Progress" at bounding box center [1413, 235] width 31 height 9
click at [364, 8] on span "Refresh" at bounding box center [345, 8] width 39 height 6
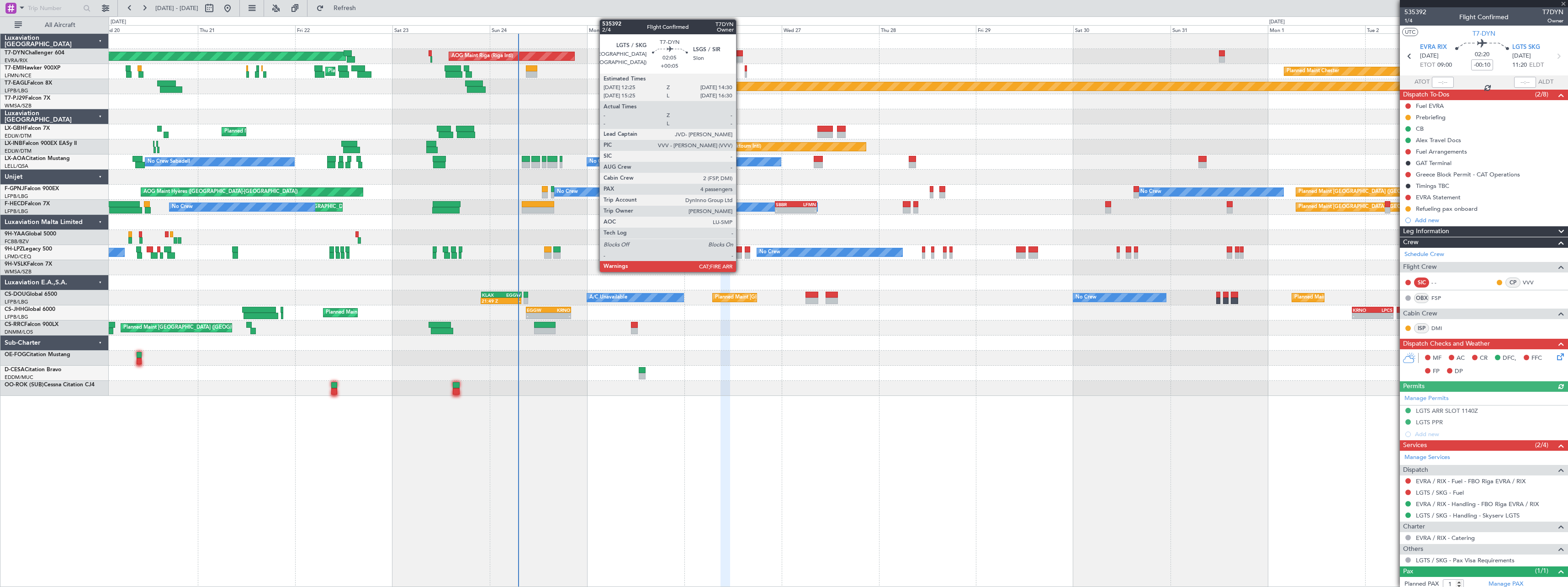
click at [740, 58] on div at bounding box center [738, 60] width 9 height 6
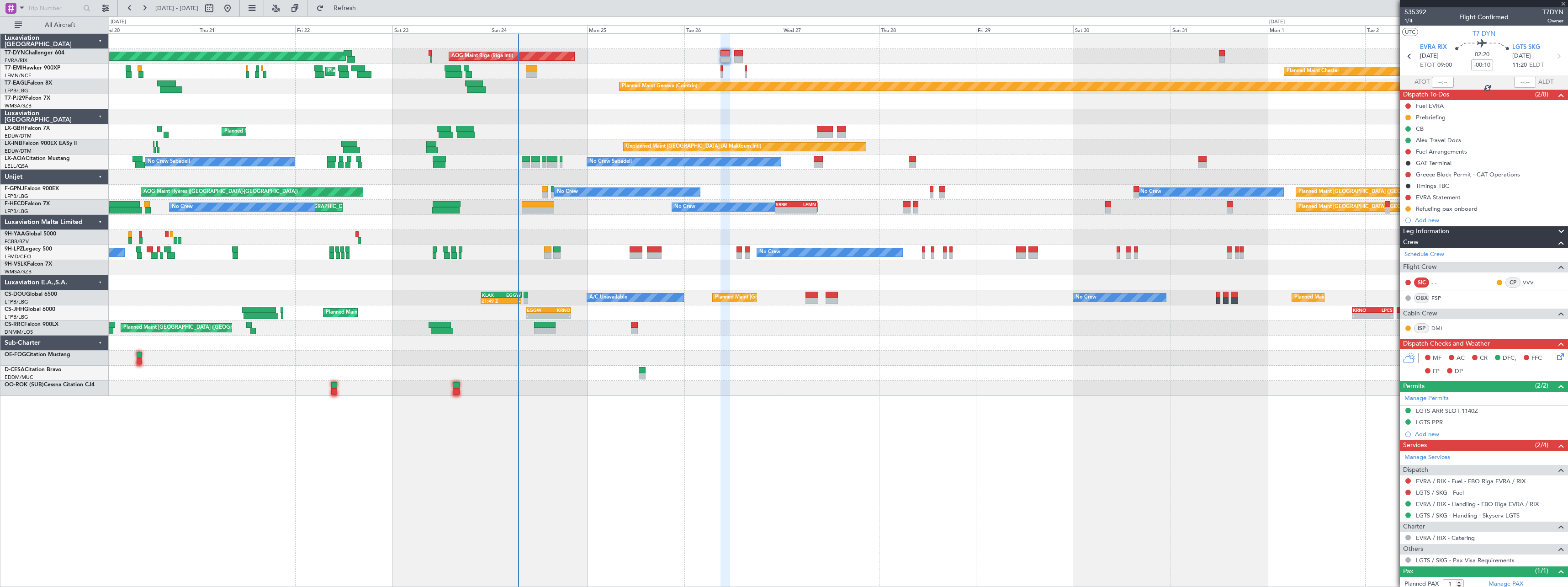
type input "+00:05"
type input "4"
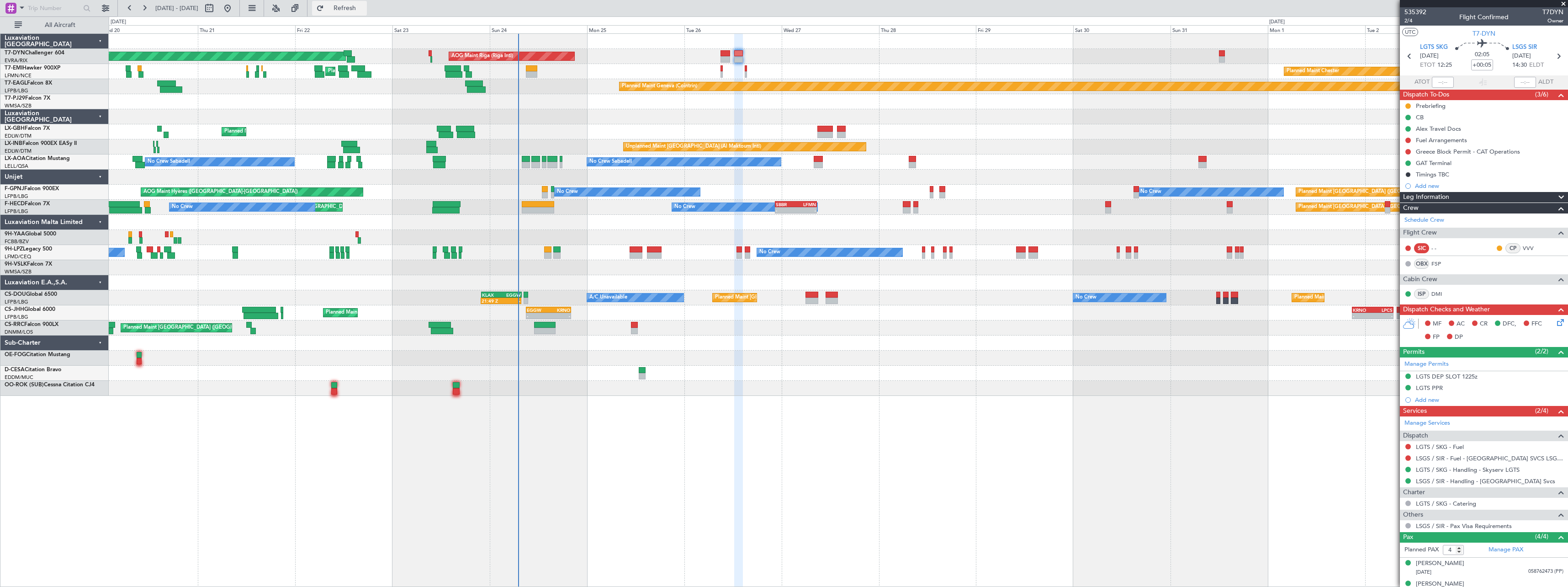
drag, startPoint x: 376, startPoint y: 9, endPoint x: 382, endPoint y: 9, distance: 6.0
click at [364, 9] on span "Refresh" at bounding box center [345, 8] width 39 height 6
click at [98, 9] on button at bounding box center [106, 8] width 15 height 15
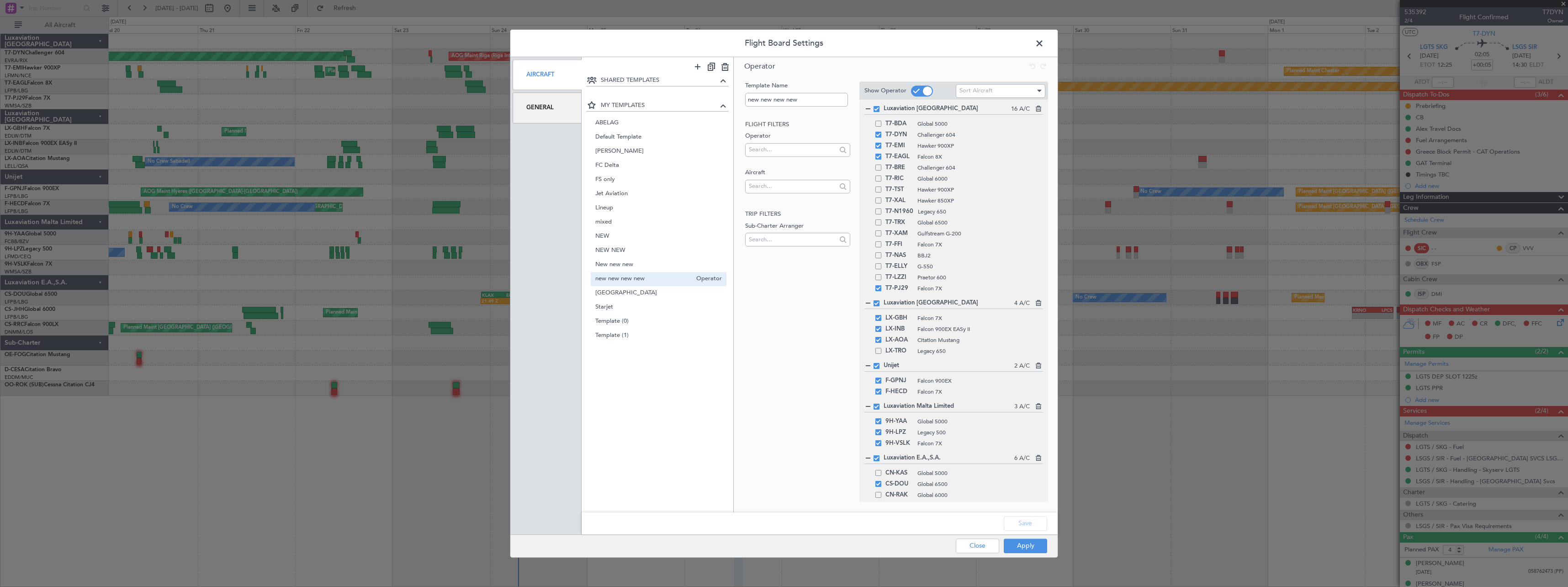
click at [1044, 44] on span at bounding box center [1044, 46] width 0 height 18
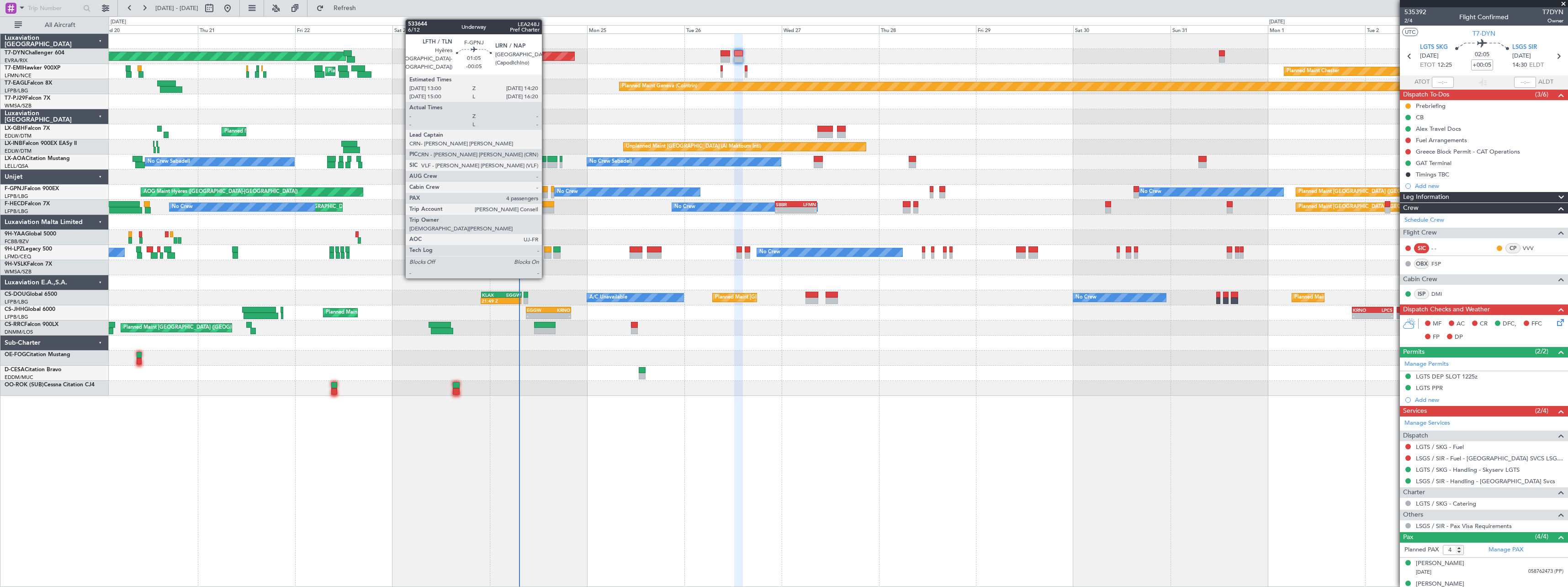
click at [546, 190] on div at bounding box center [544, 189] width 6 height 6
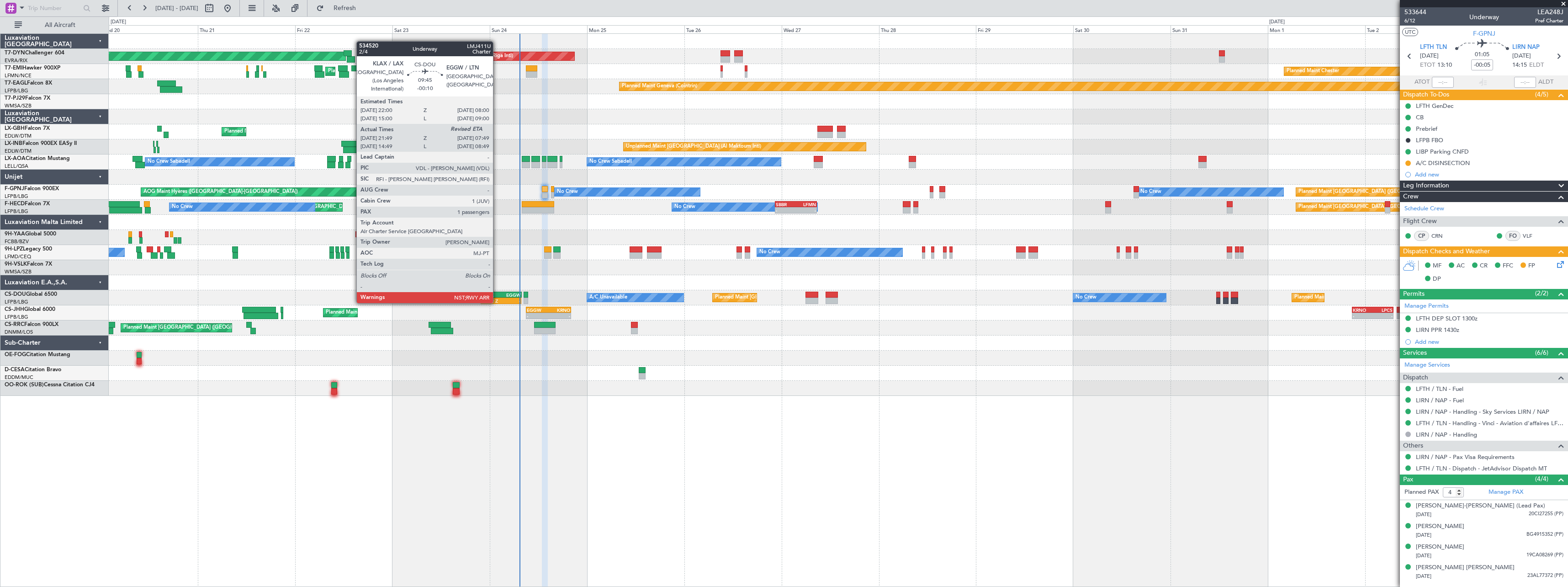
click at [497, 294] on div "KLAX" at bounding box center [492, 295] width 20 height 6
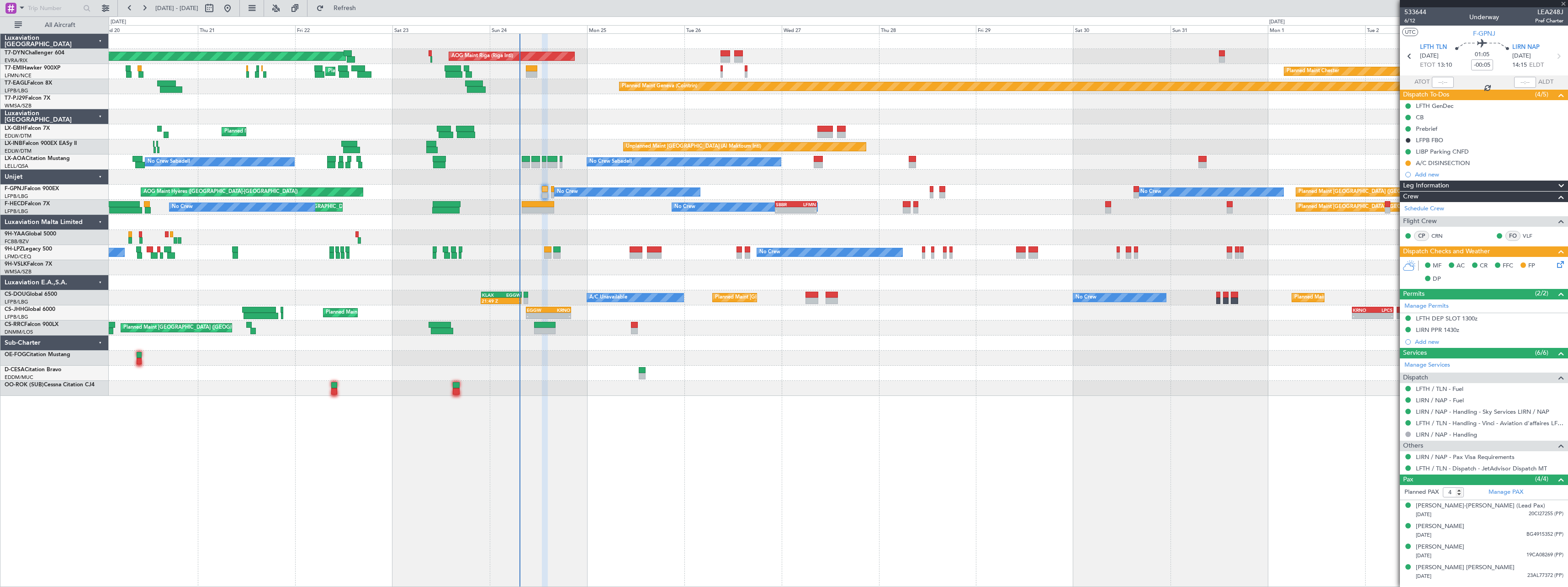
type input "-00:10"
type input "21:59"
type input "1"
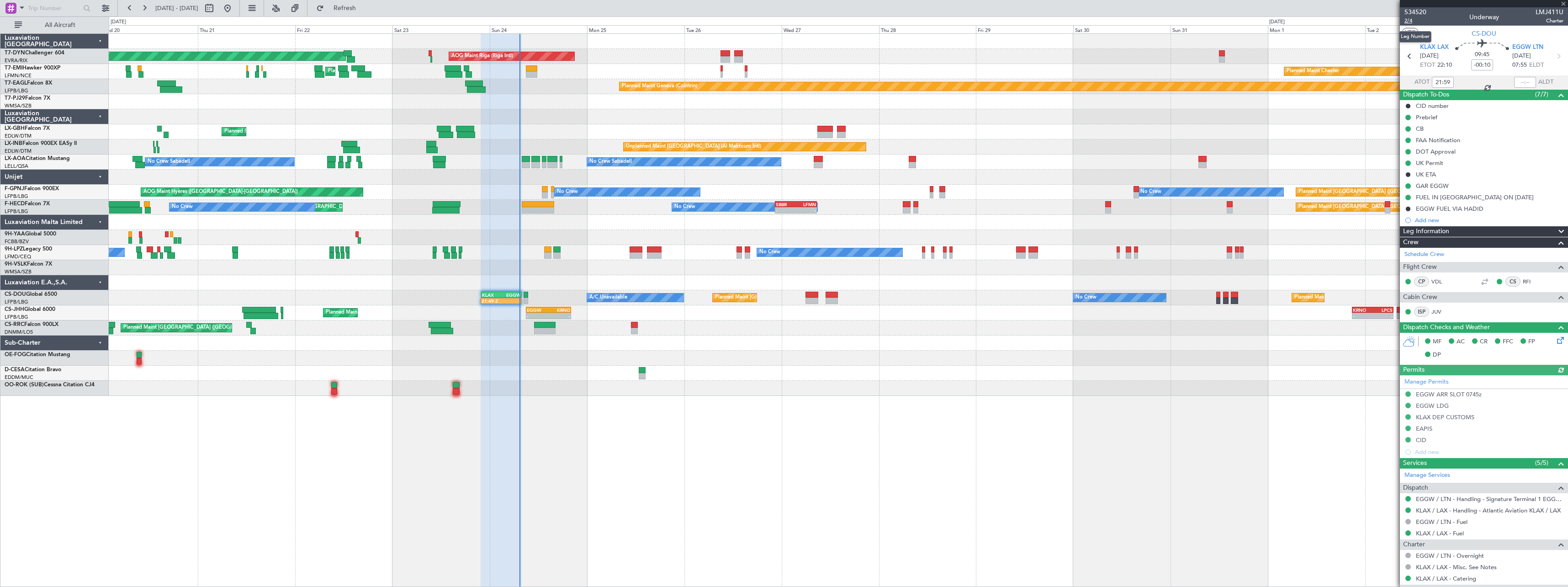
click at [1412, 22] on span "2/4" at bounding box center [1415, 21] width 22 height 8
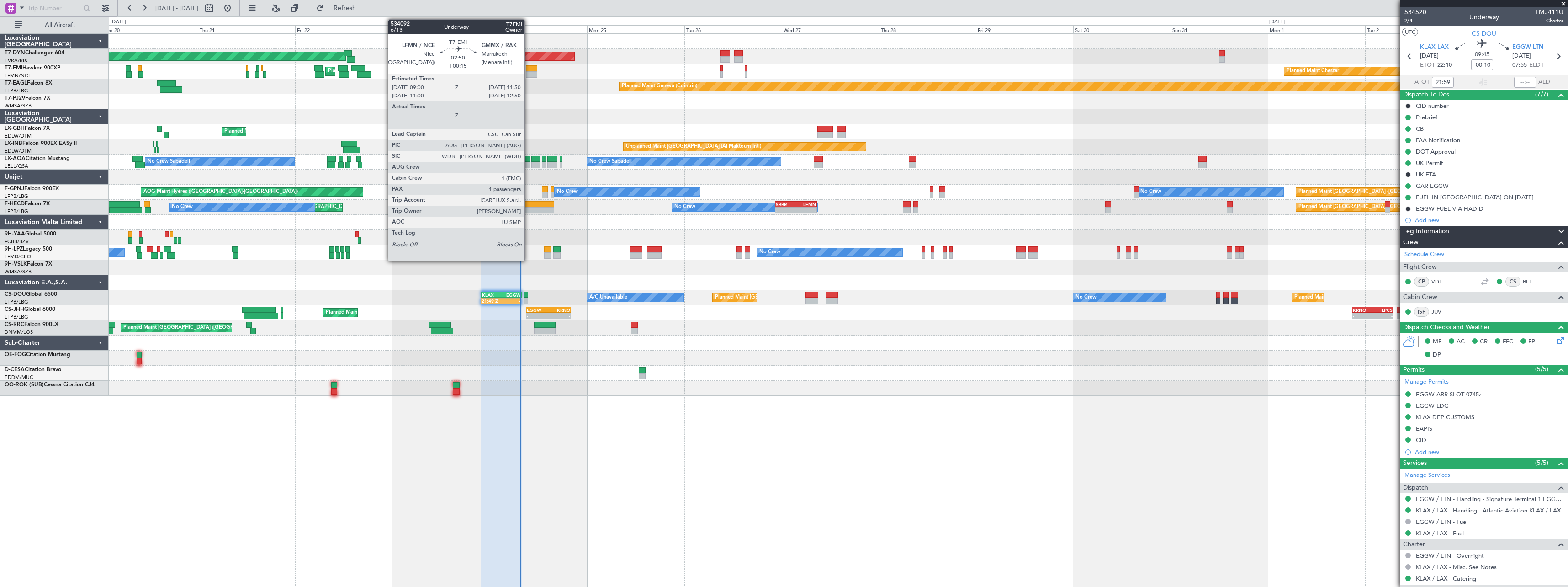
click at [528, 74] on div at bounding box center [531, 74] width 12 height 6
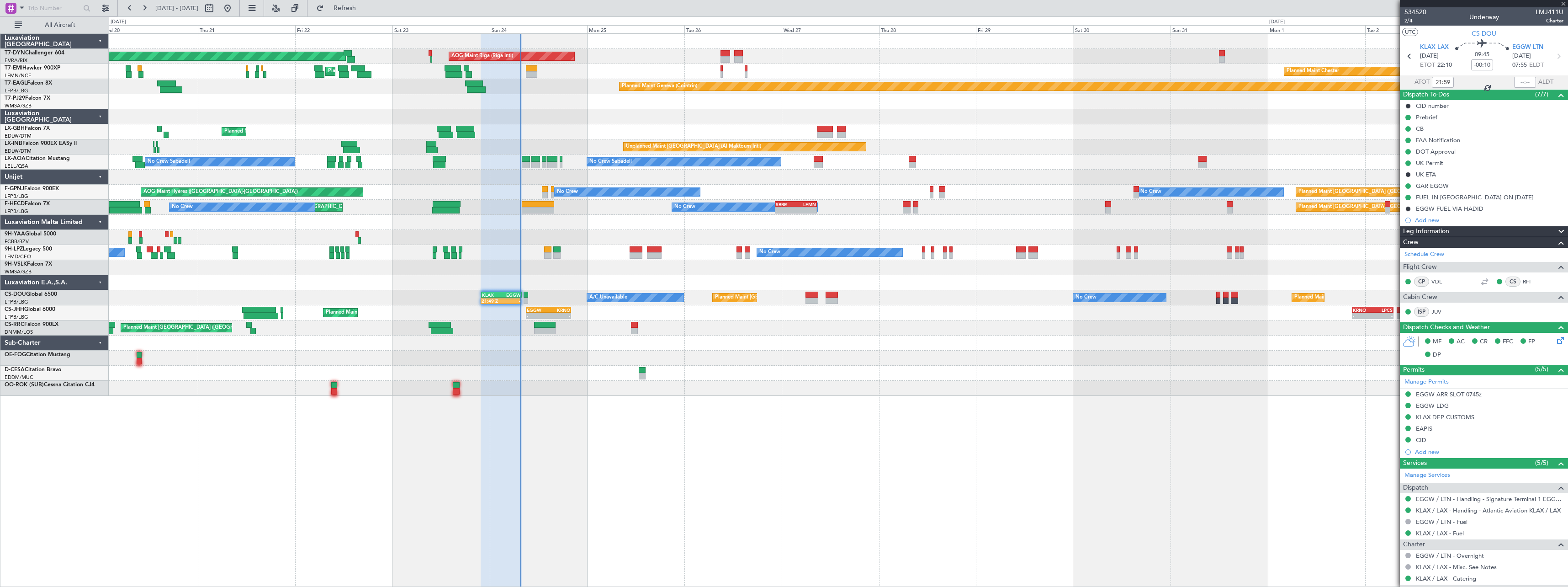
type input "+00:15"
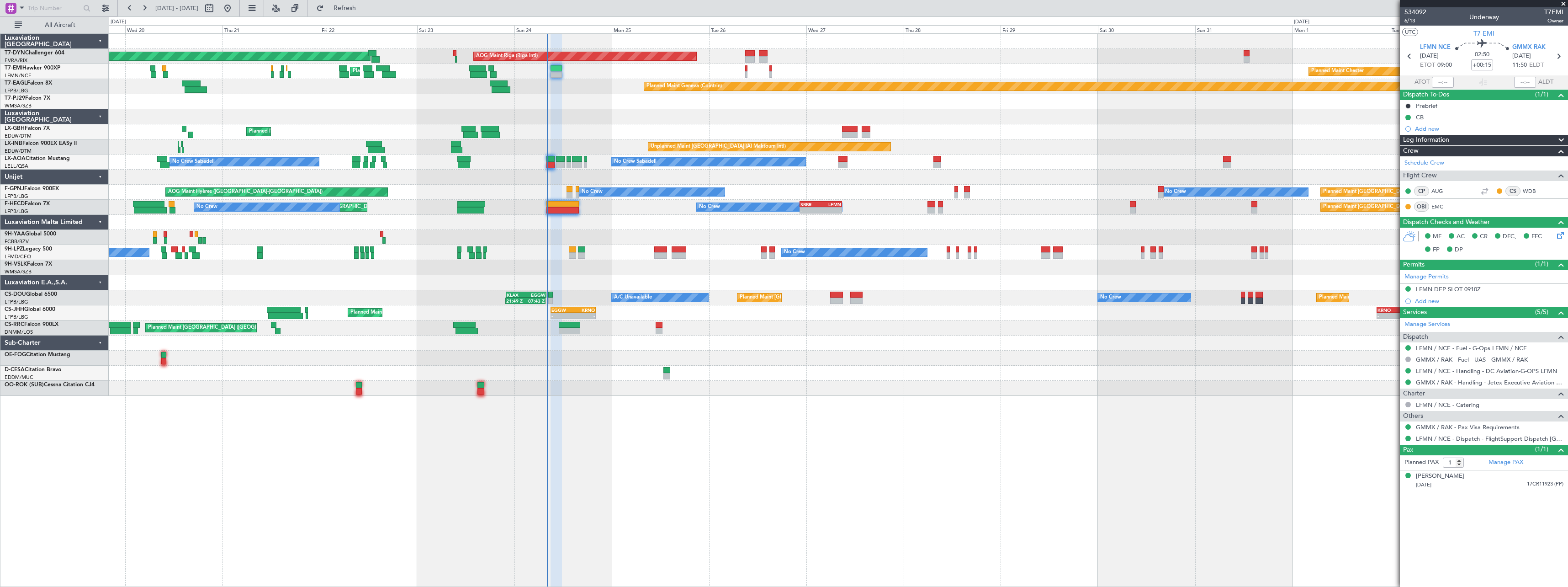
click at [726, 335] on div "Planned Maint [GEOGRAPHIC_DATA] ([GEOGRAPHIC_DATA])" at bounding box center [838, 328] width 1459 height 15
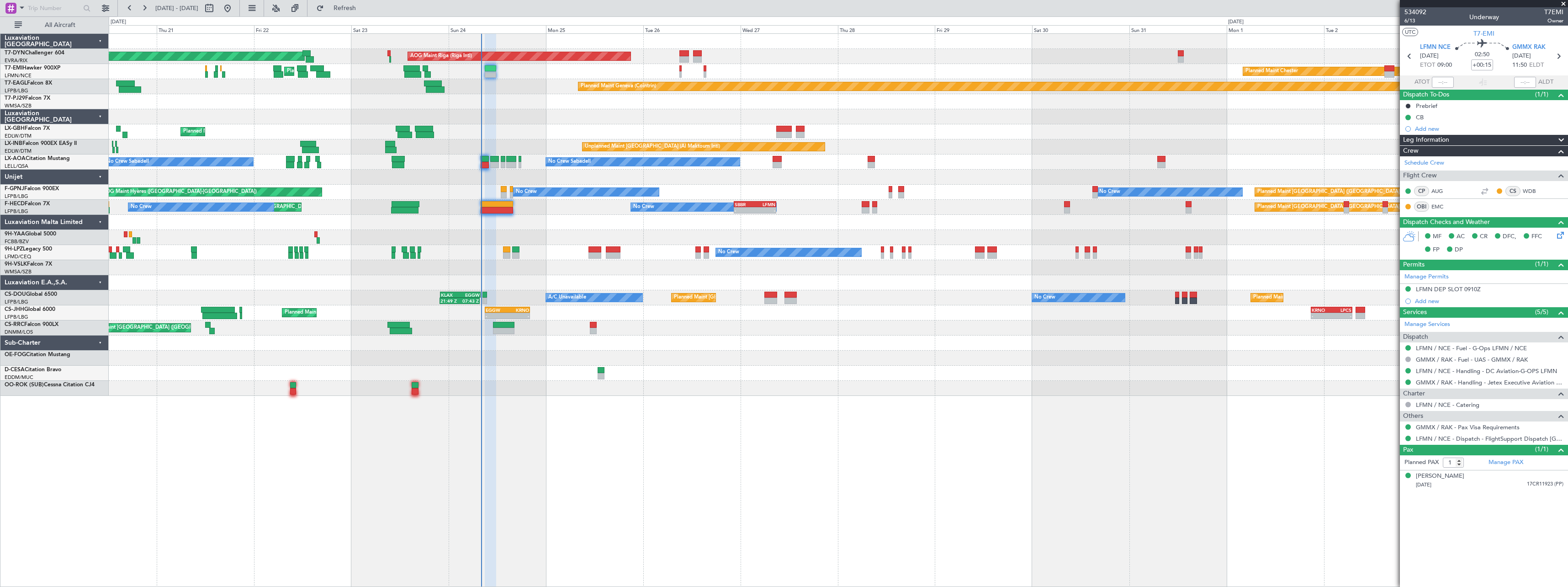
click at [722, 350] on div at bounding box center [838, 343] width 1459 height 15
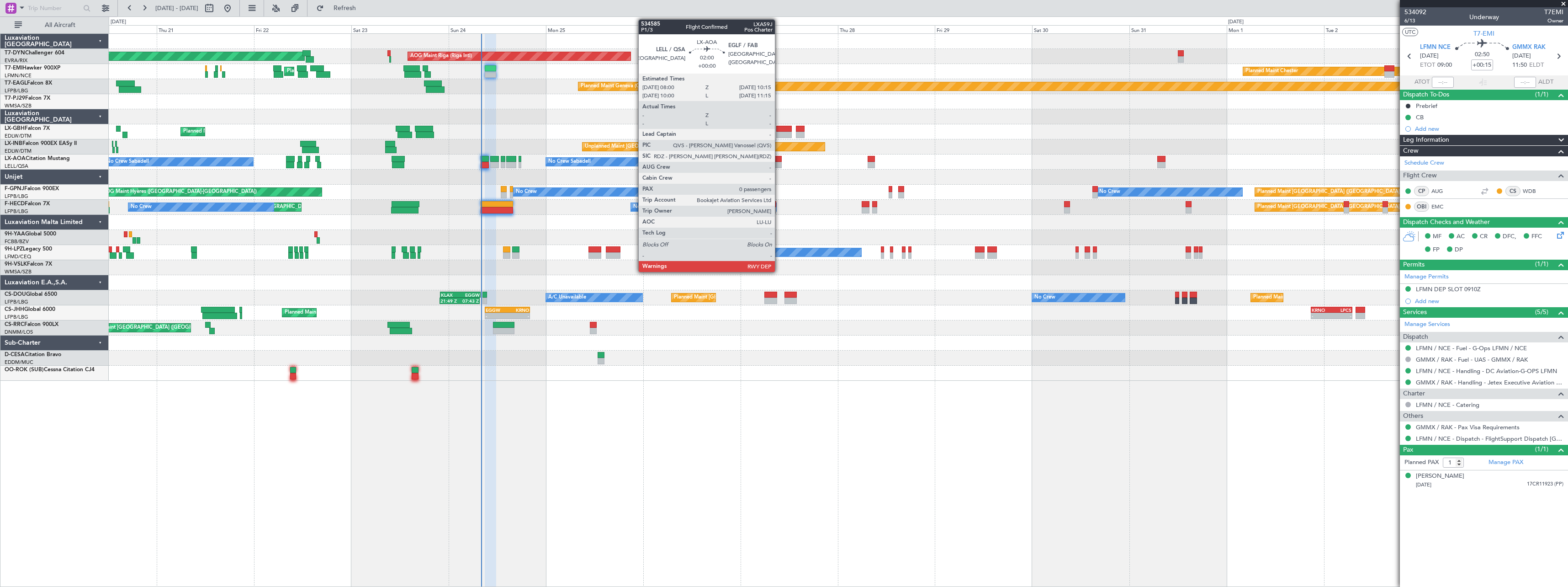
click at [779, 167] on div at bounding box center [777, 165] width 9 height 6
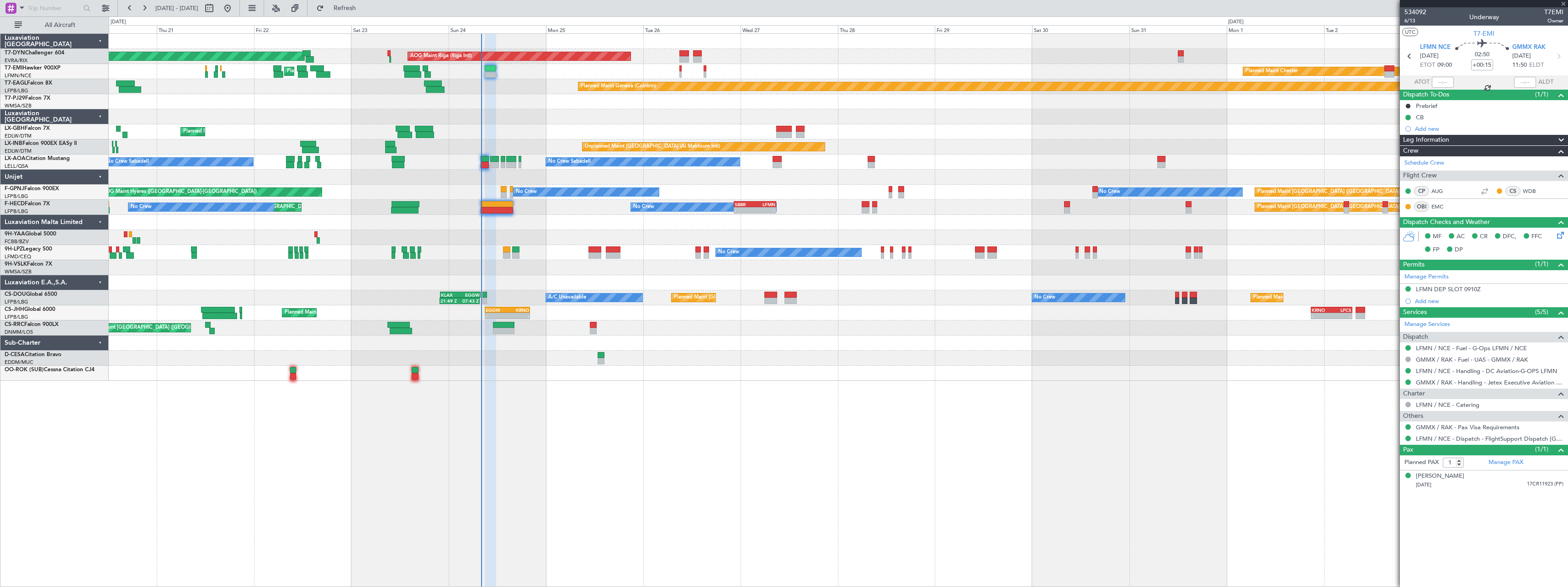
type input "0"
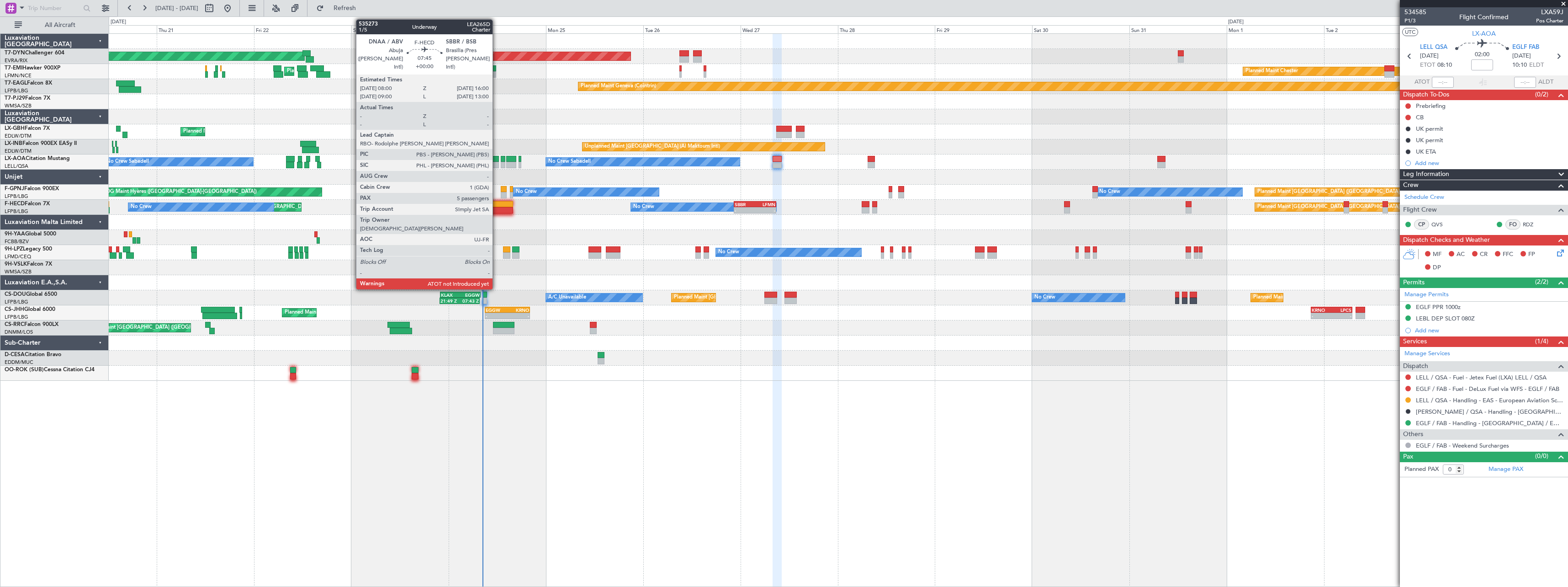
click at [496, 202] on div at bounding box center [496, 204] width 33 height 6
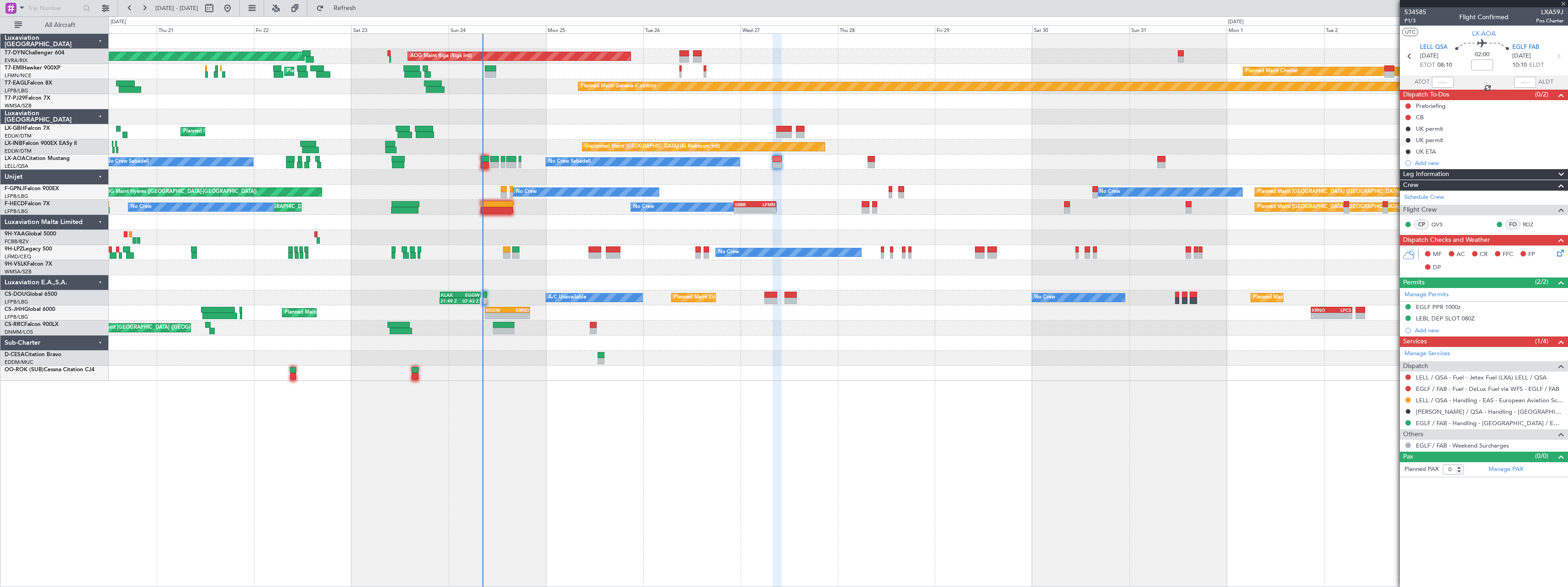
type input "5"
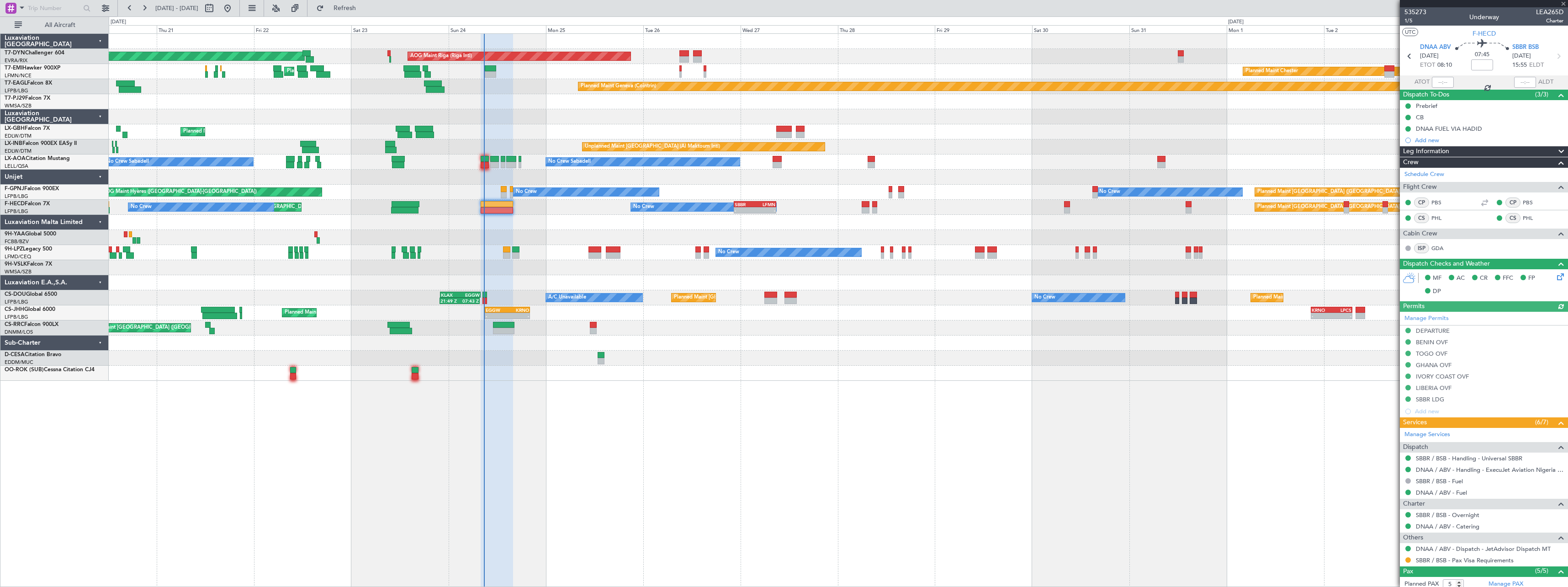
type input "08:36"
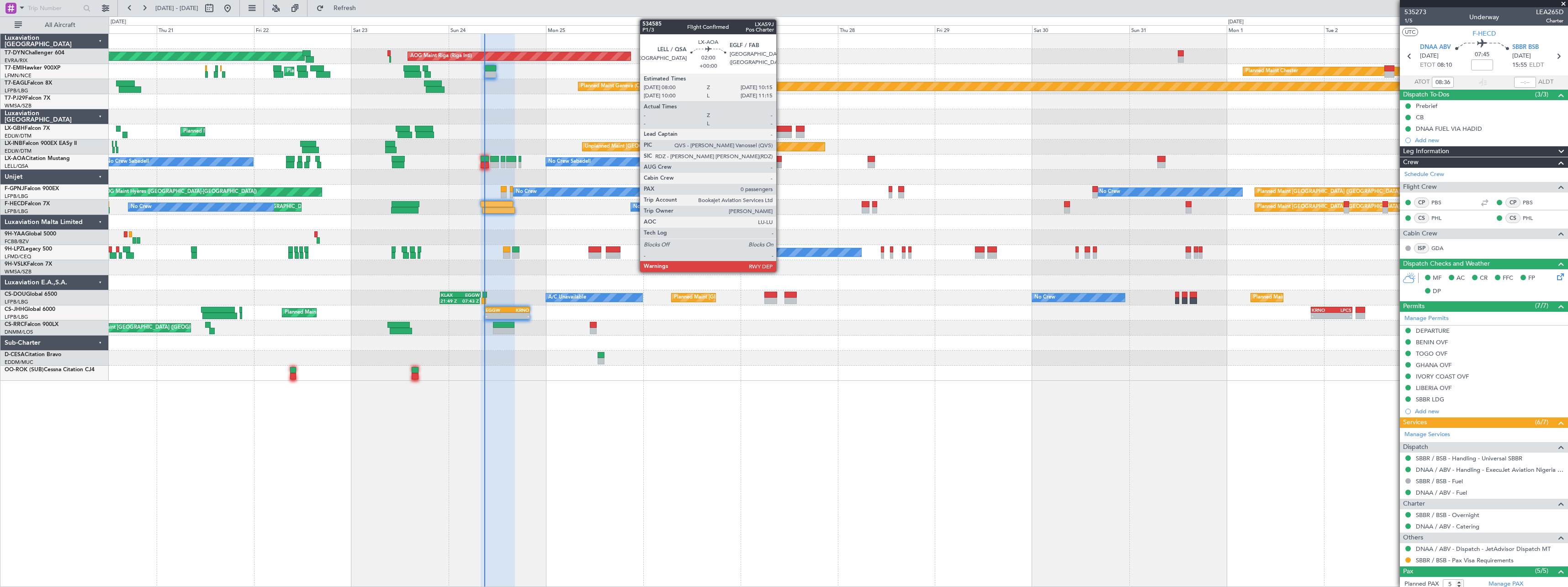
click at [781, 161] on div at bounding box center [777, 159] width 9 height 6
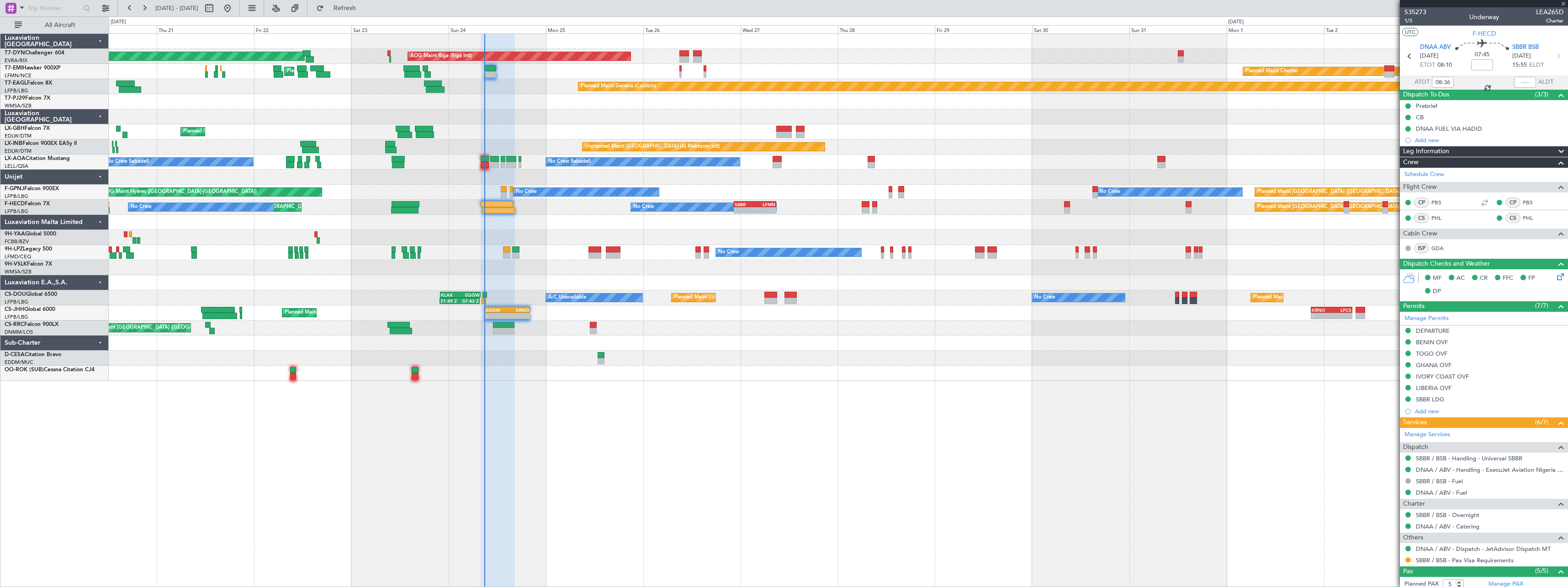
type input "0"
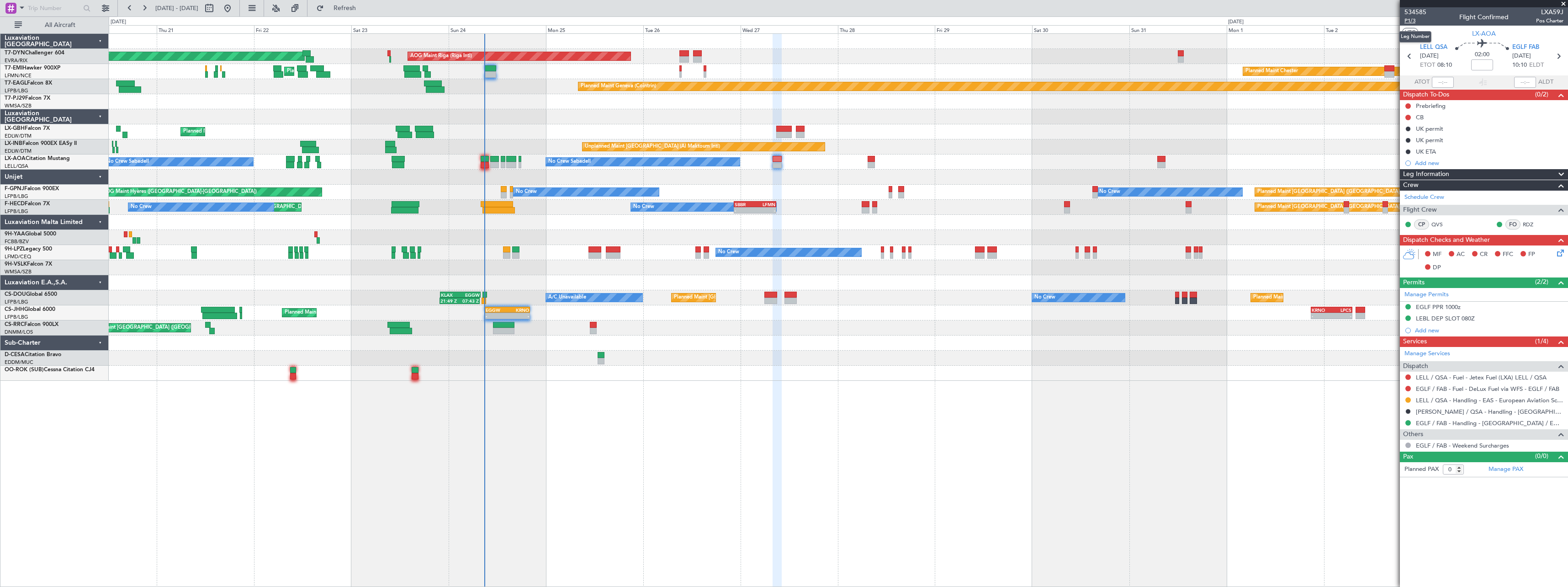
click at [1415, 22] on span "P1/3" at bounding box center [1415, 21] width 22 height 8
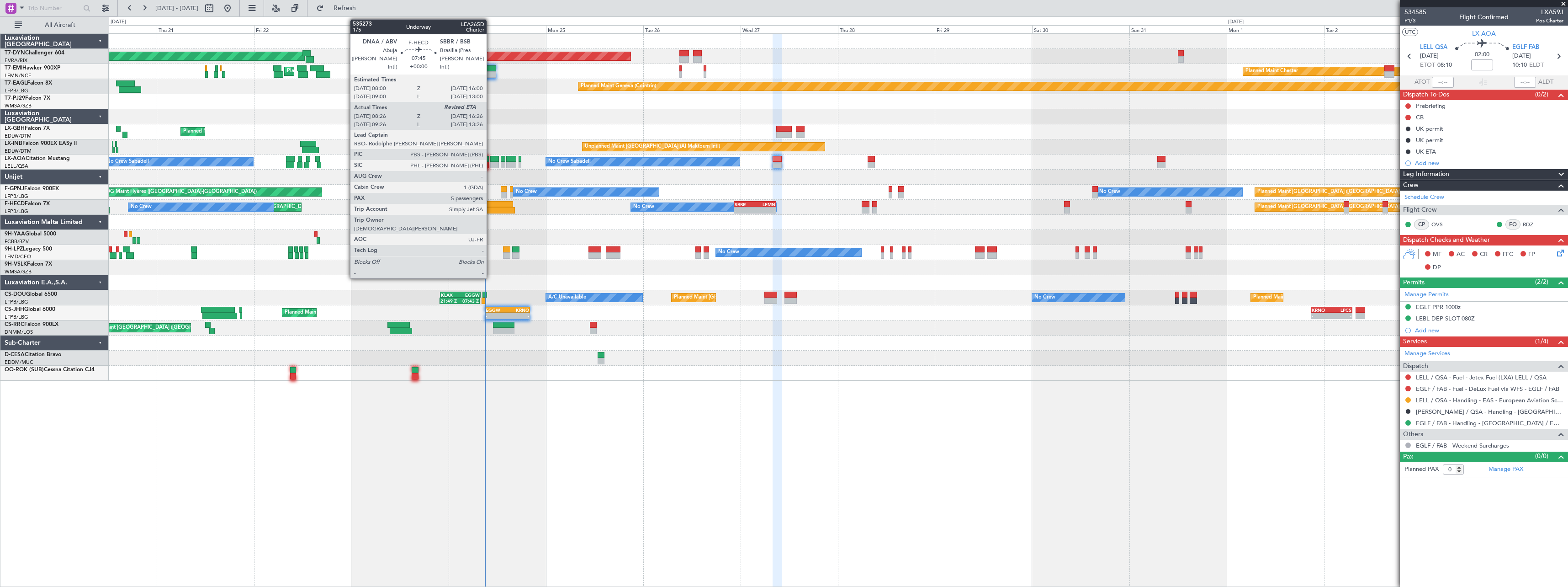
click at [491, 206] on div at bounding box center [496, 204] width 33 height 6
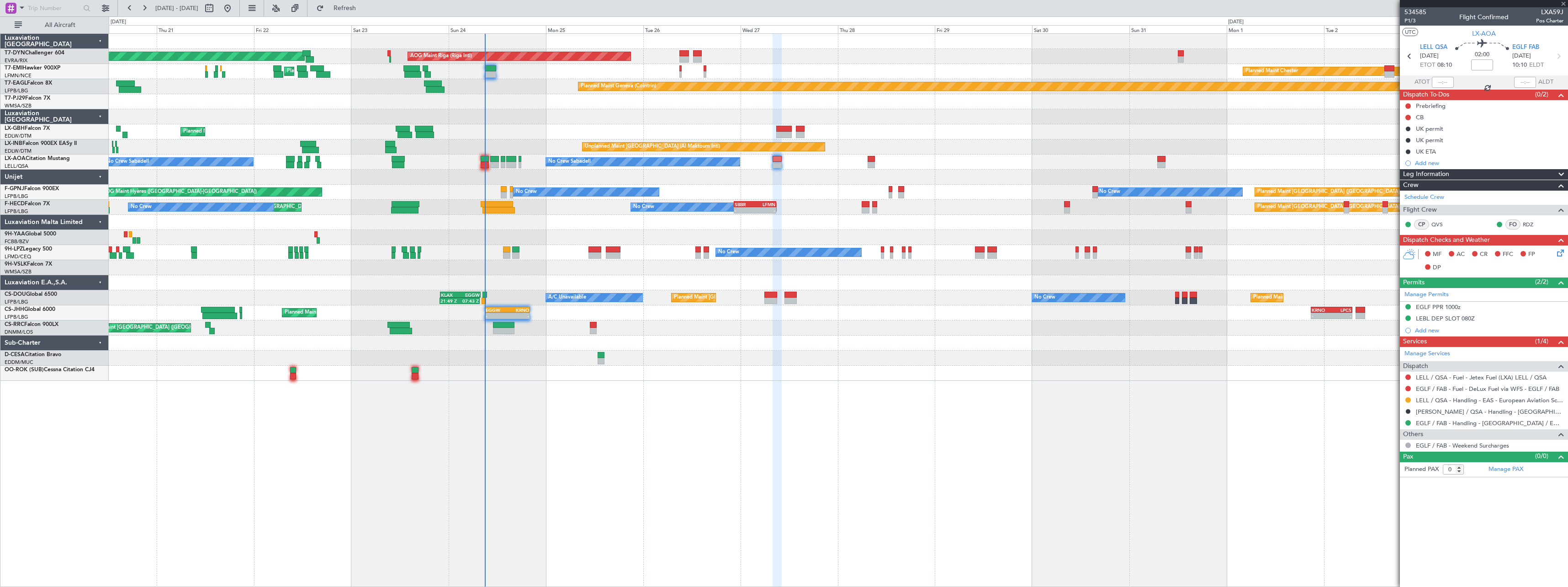
type input "08:36"
type input "5"
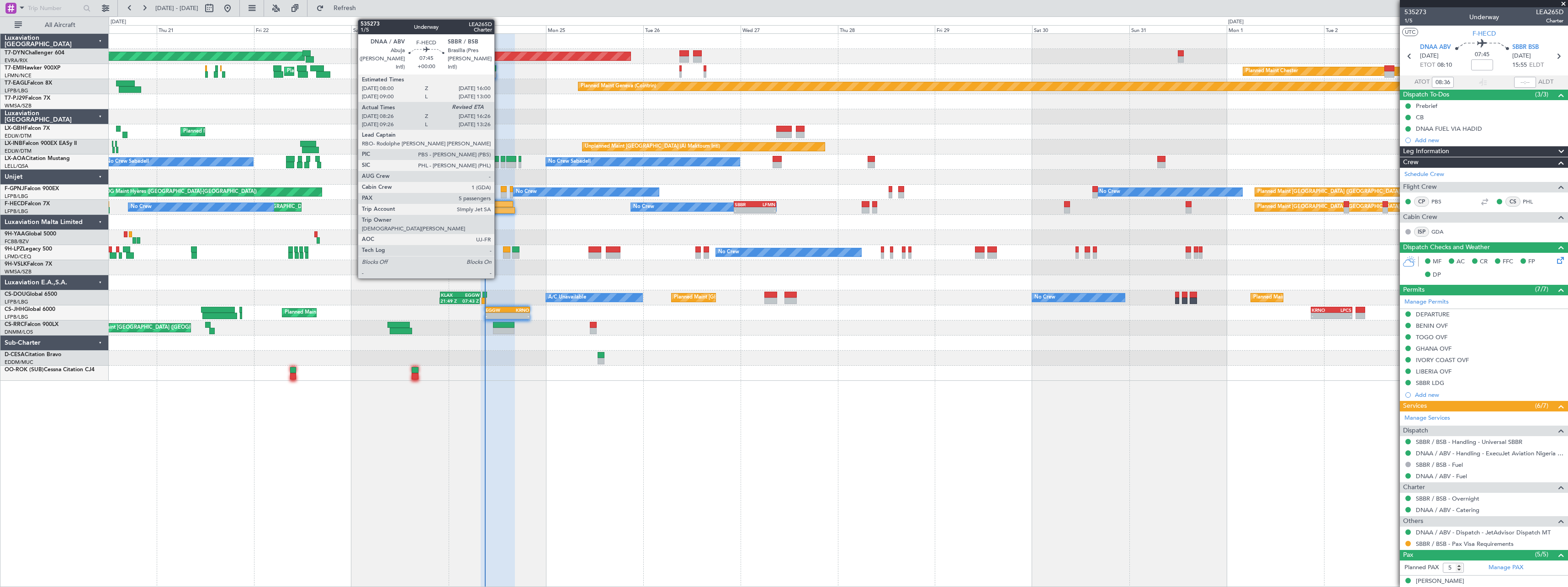
click at [498, 201] on div at bounding box center [496, 204] width 33 height 6
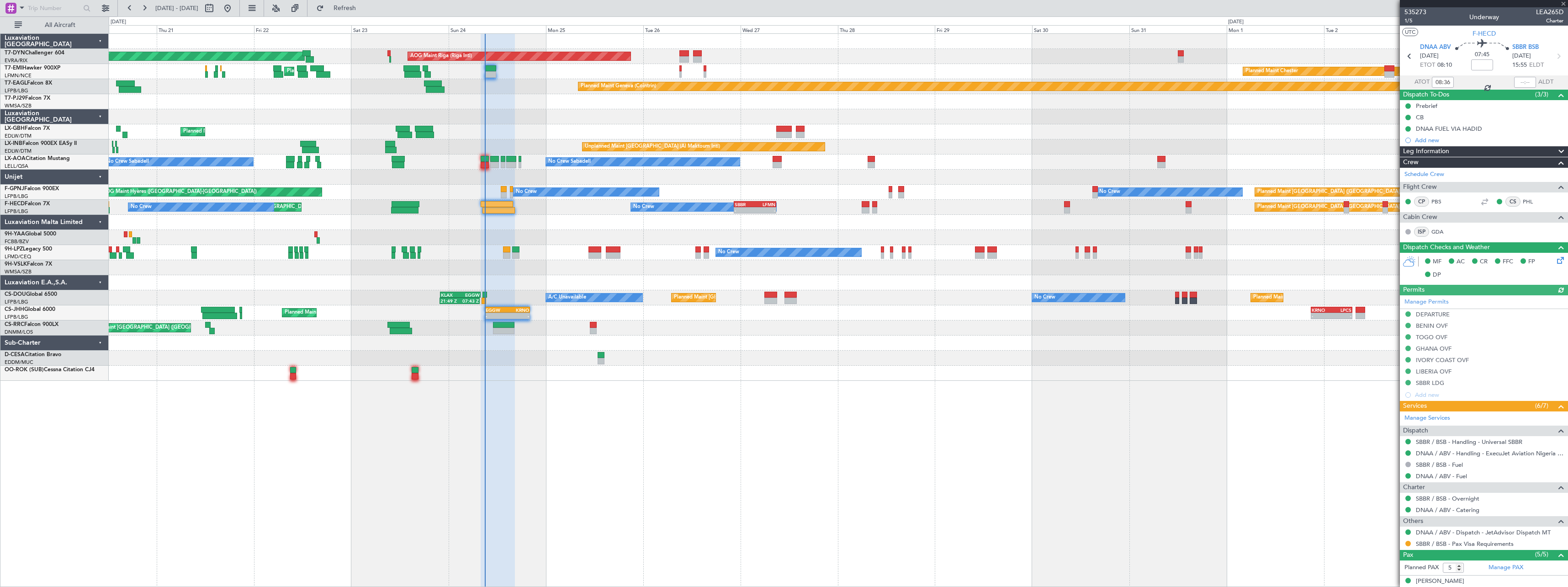
scroll to position [91, 0]
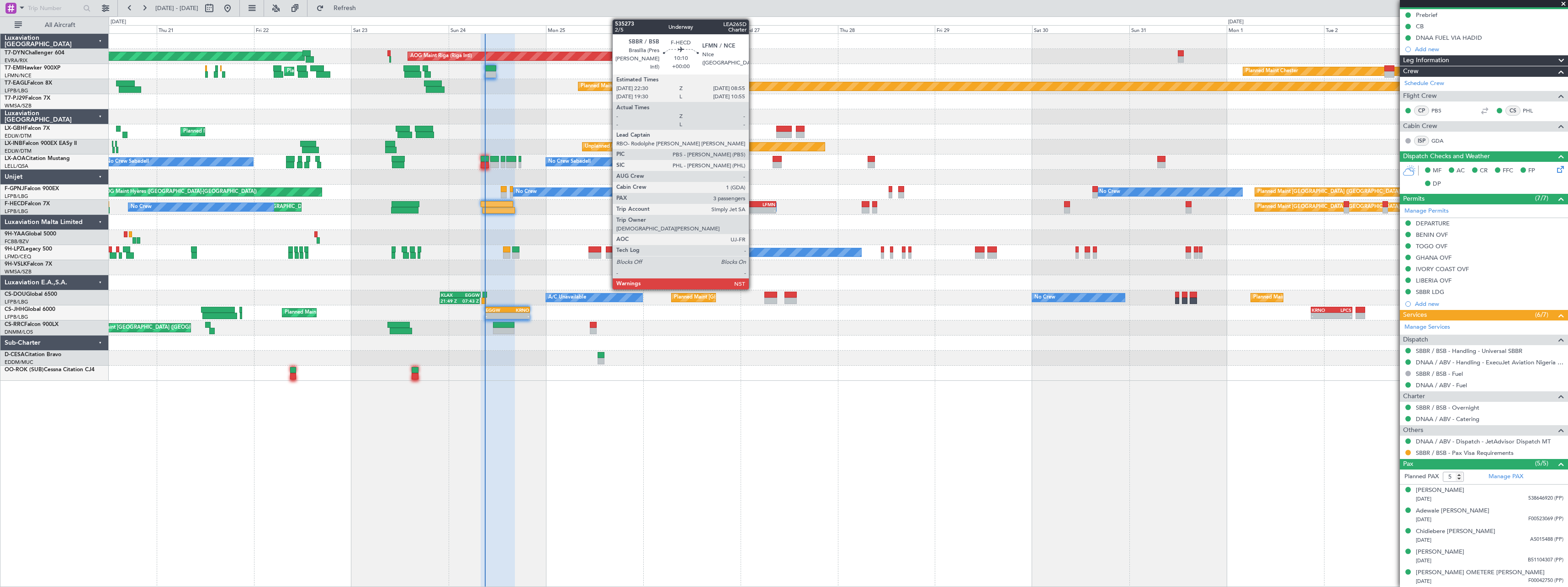
click at [753, 205] on div "SBBR" at bounding box center [744, 204] width 20 height 6
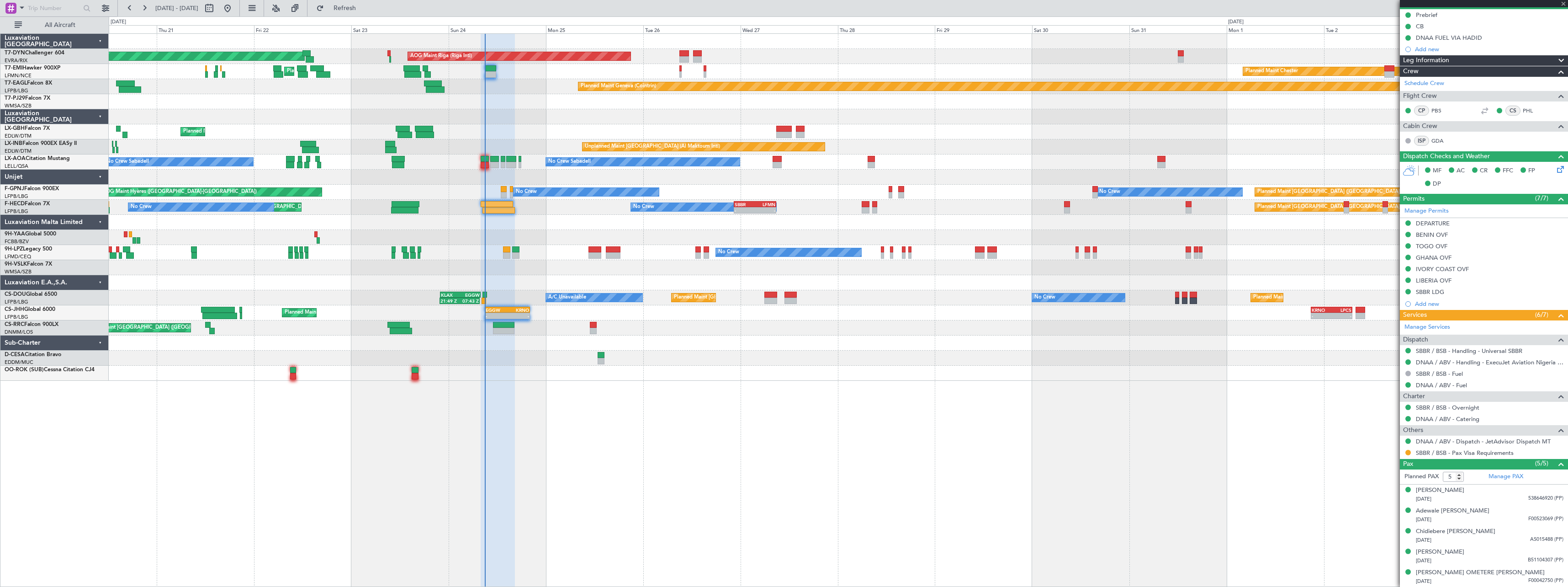
type input "3"
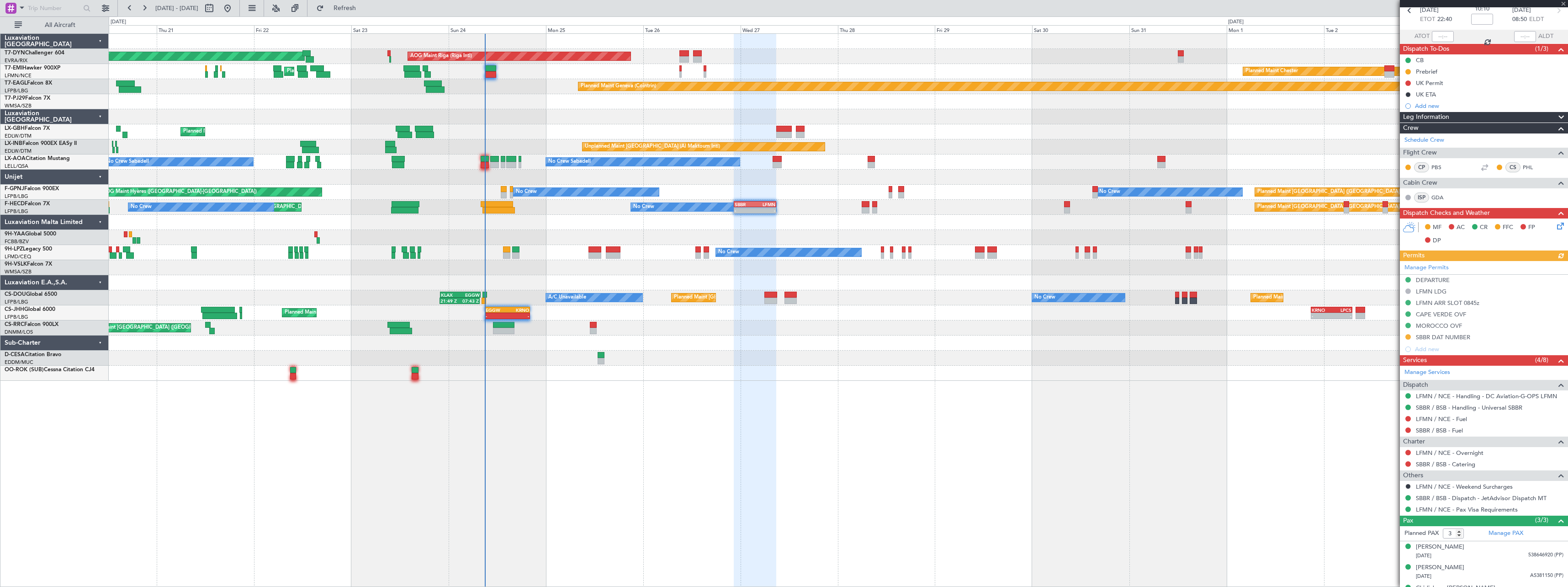
scroll to position [61, 0]
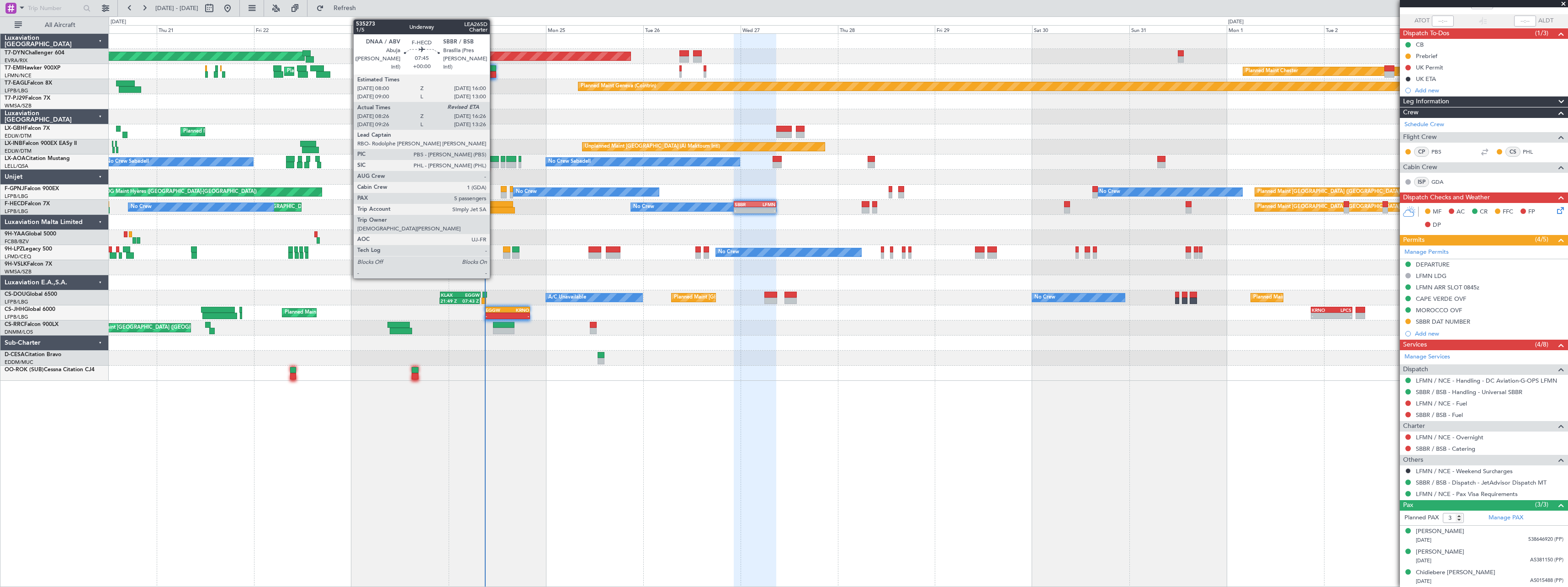
click at [494, 203] on div at bounding box center [496, 204] width 33 height 6
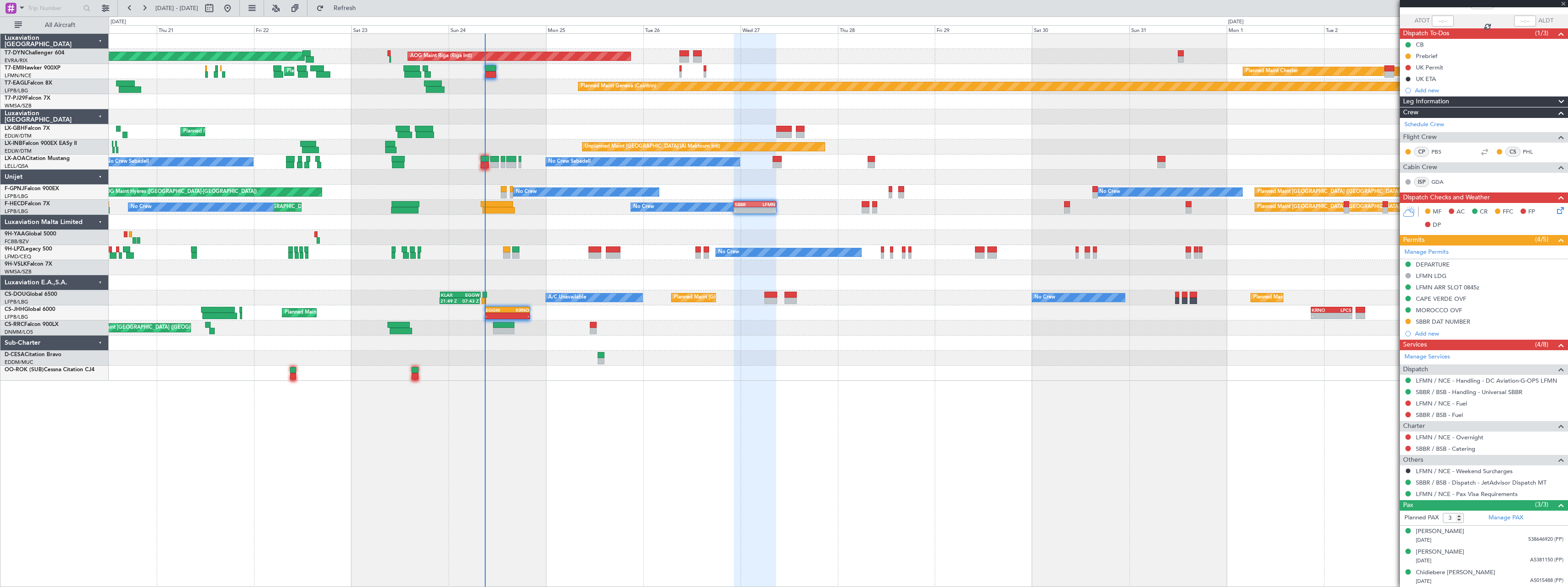
type input "08:36"
type input "5"
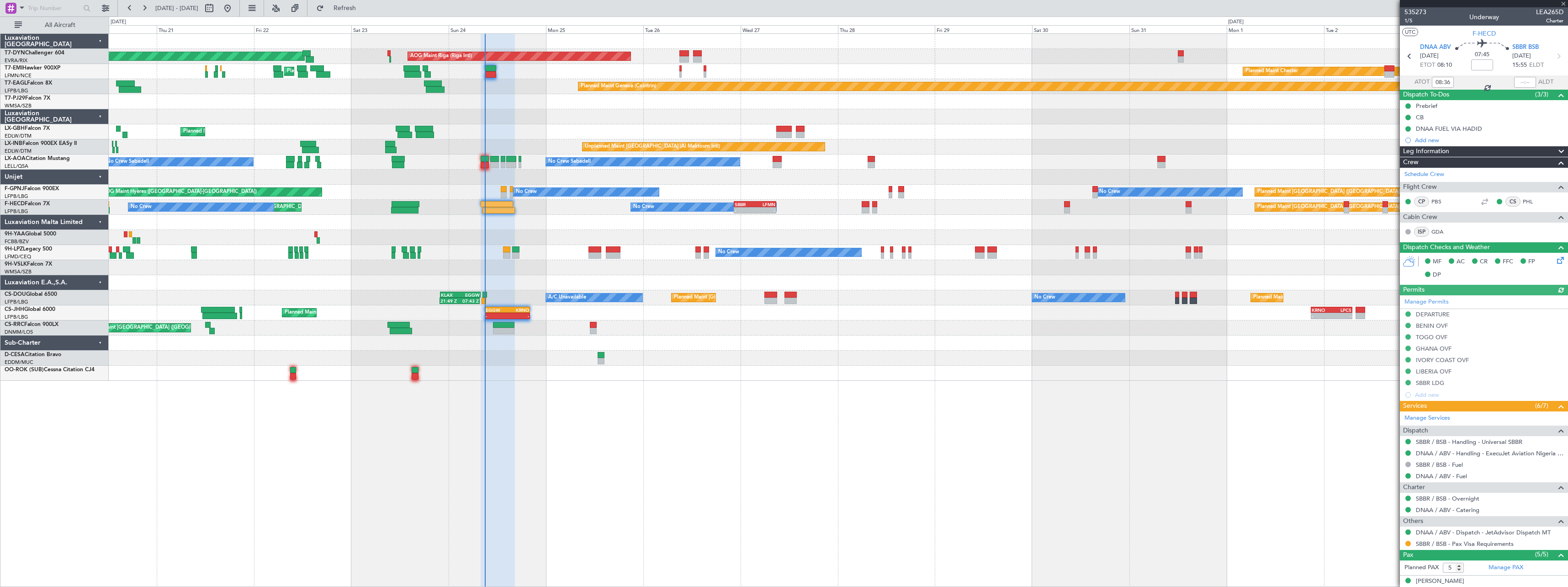
scroll to position [91, 0]
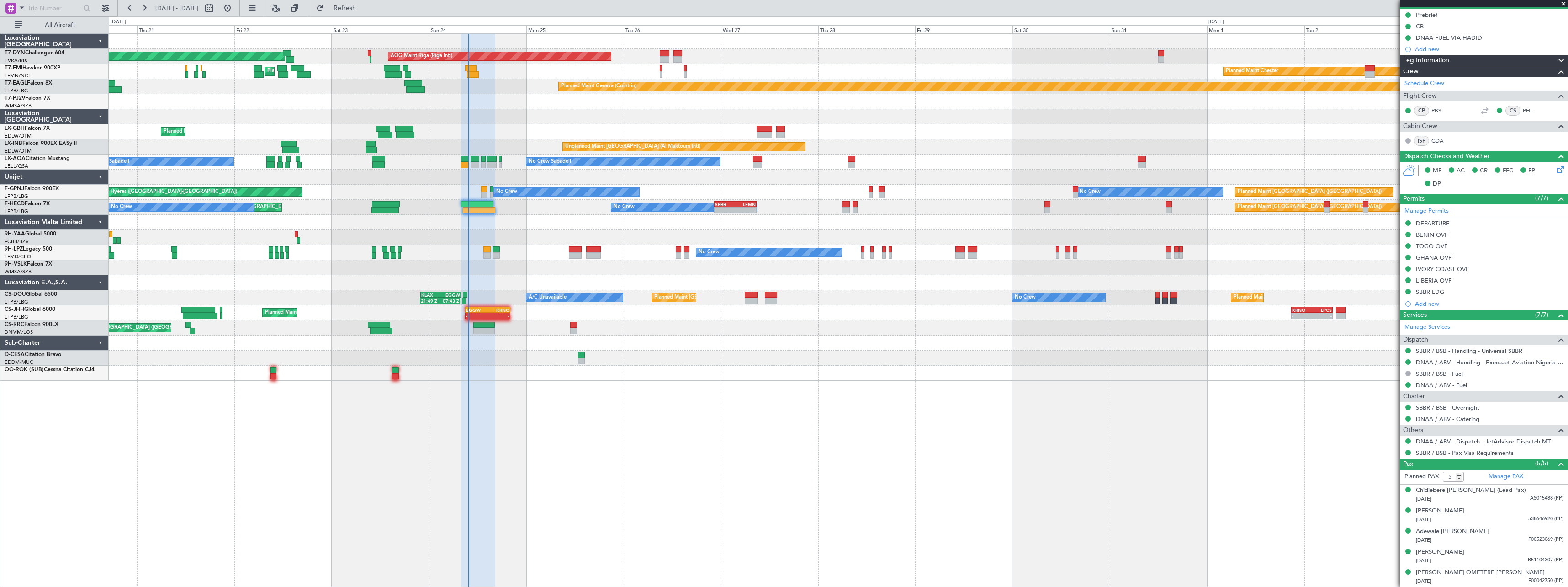
click at [647, 381] on div "Planned Maint [GEOGRAPHIC_DATA]-[GEOGRAPHIC_DATA] AOG Maint Riga (Riga Intl) Pl…" at bounding box center [838, 310] width 1459 height 554
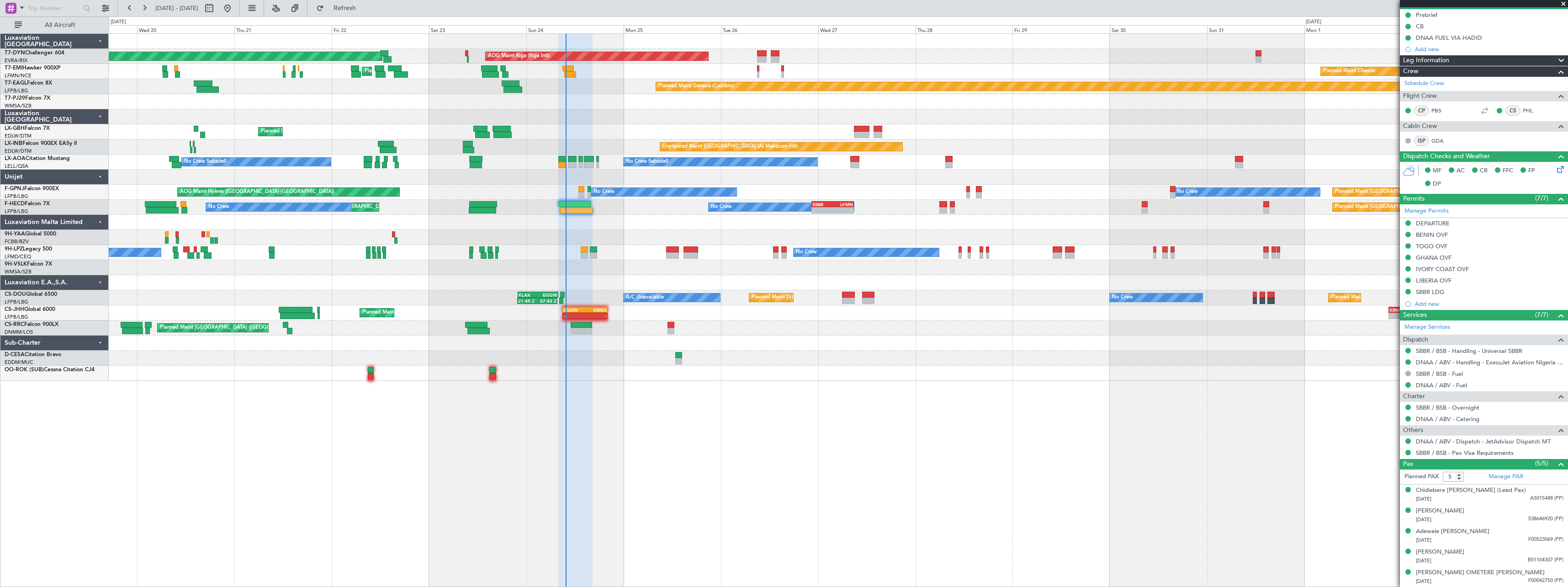
click at [767, 371] on div at bounding box center [838, 373] width 1459 height 15
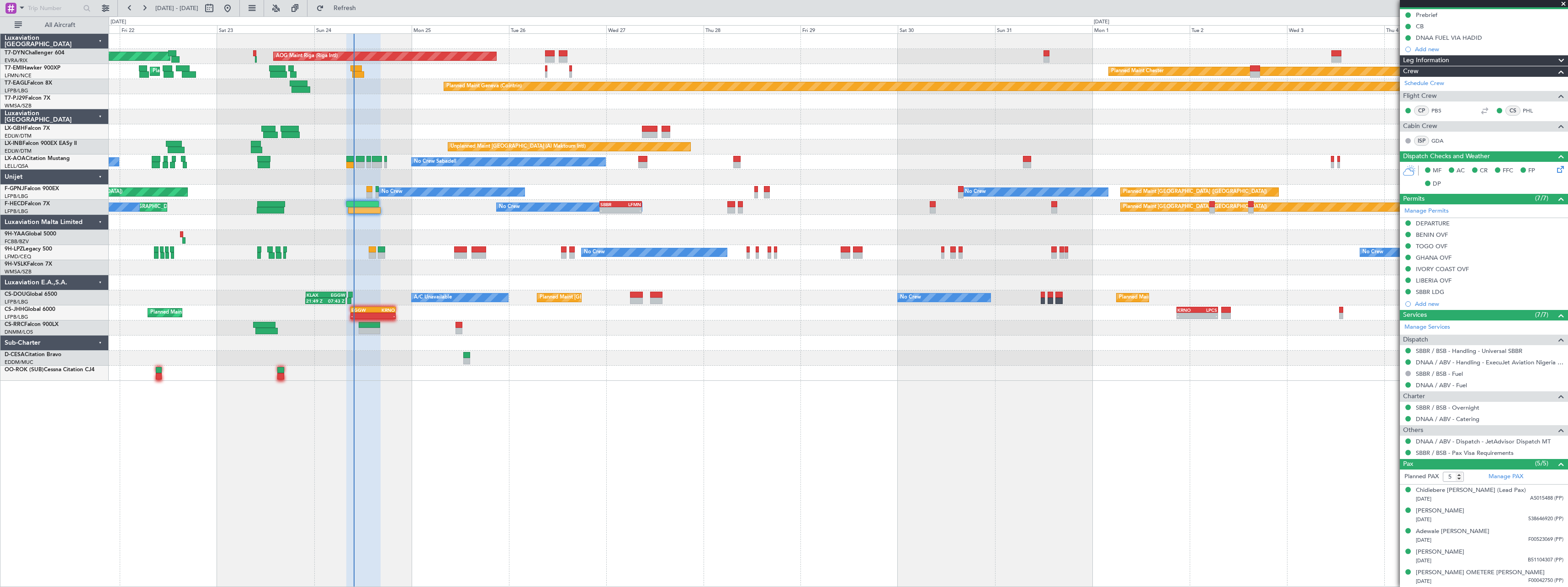
click at [531, 353] on div "AOG Maint Riga (Riga Intl) Planned Maint Basel-Mulhouse Planned Maint Chester P…" at bounding box center [838, 207] width 1459 height 347
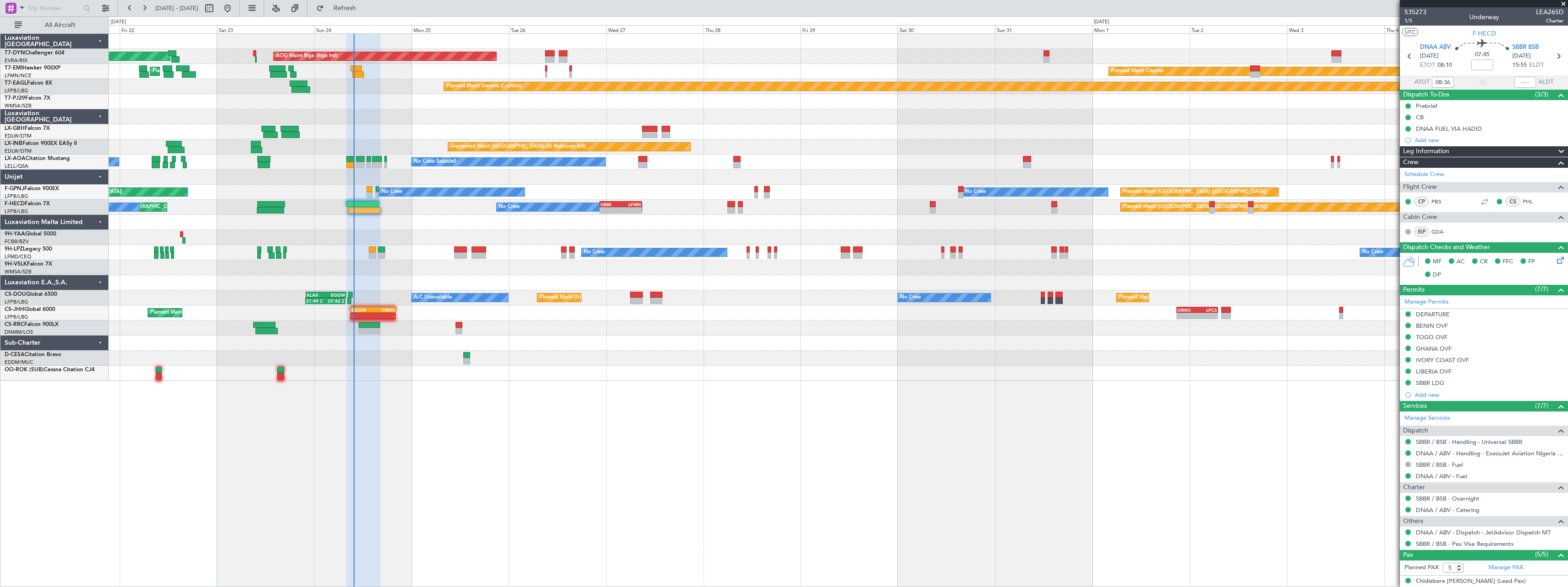
scroll to position [91, 0]
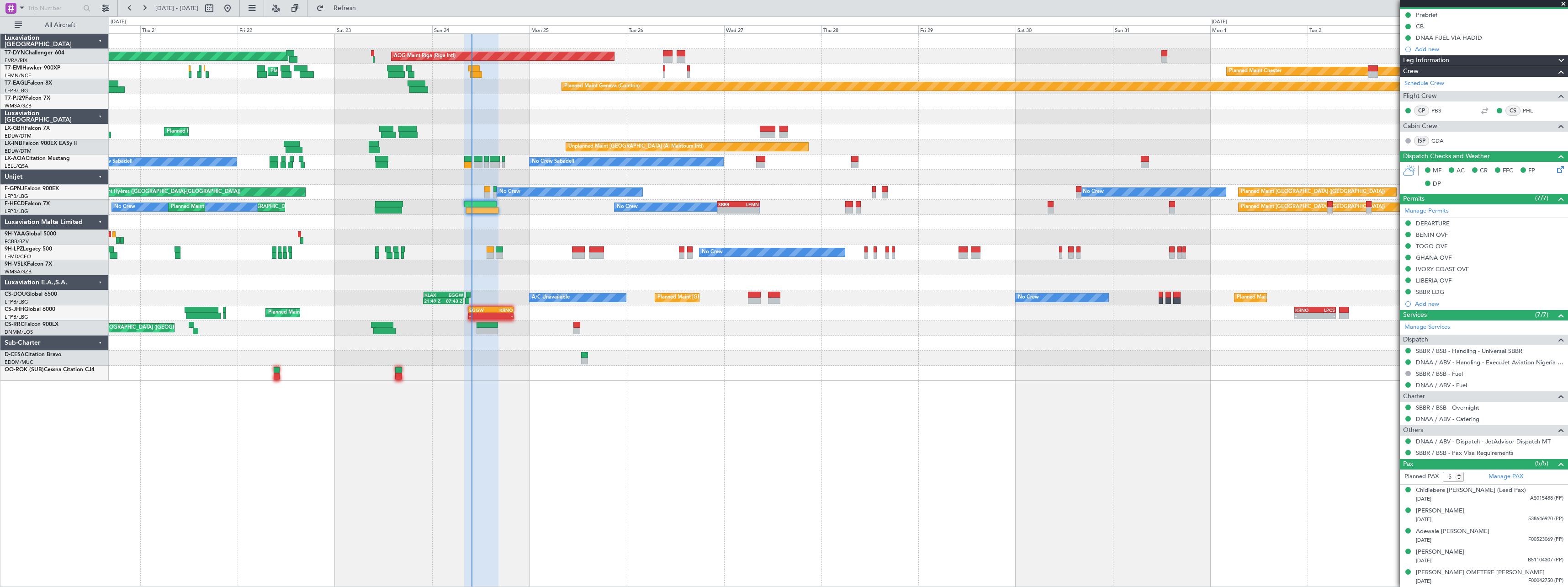
click at [690, 387] on div "AOG Maint Riga (Riga Intl) Planned Maint Basel-Mulhouse Planned Maint Chester P…" at bounding box center [838, 310] width 1459 height 554
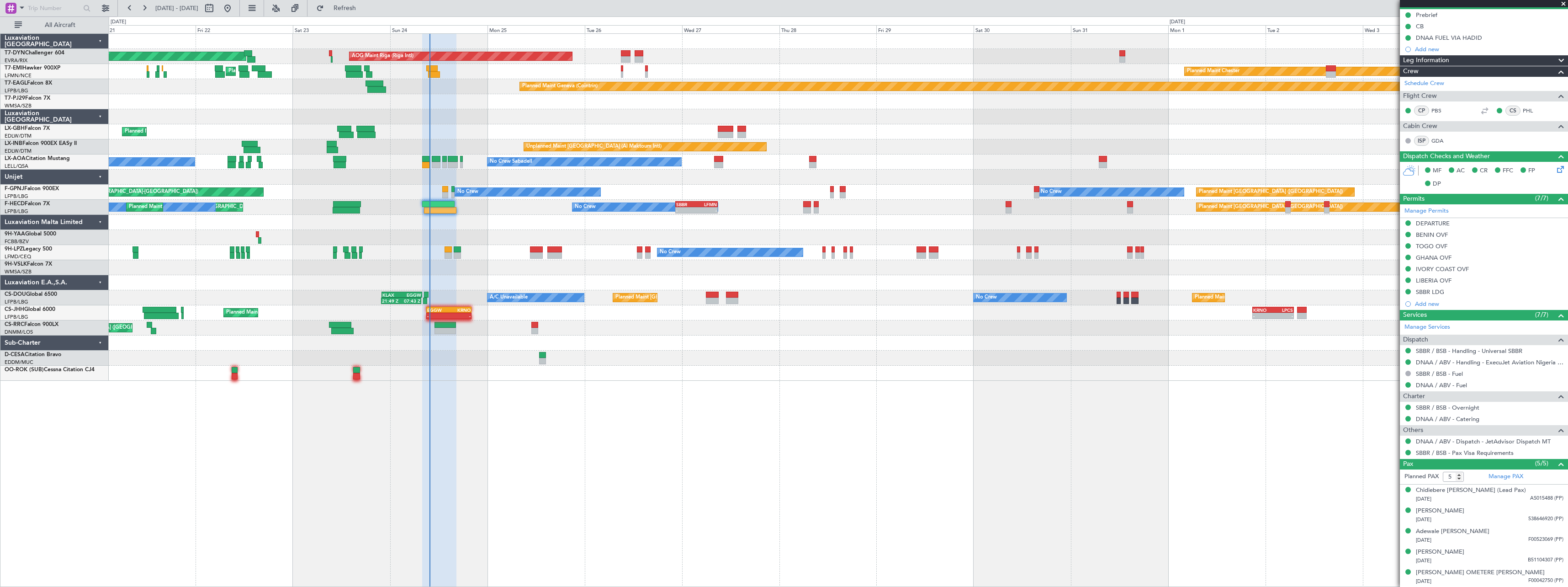
click at [709, 348] on div "AOG Maint Riga (Riga Intl) Planned Maint Basel-Mulhouse Planned Maint Chester P…" at bounding box center [838, 207] width 1459 height 347
click at [1565, 4] on span at bounding box center [1563, 4] width 9 height 8
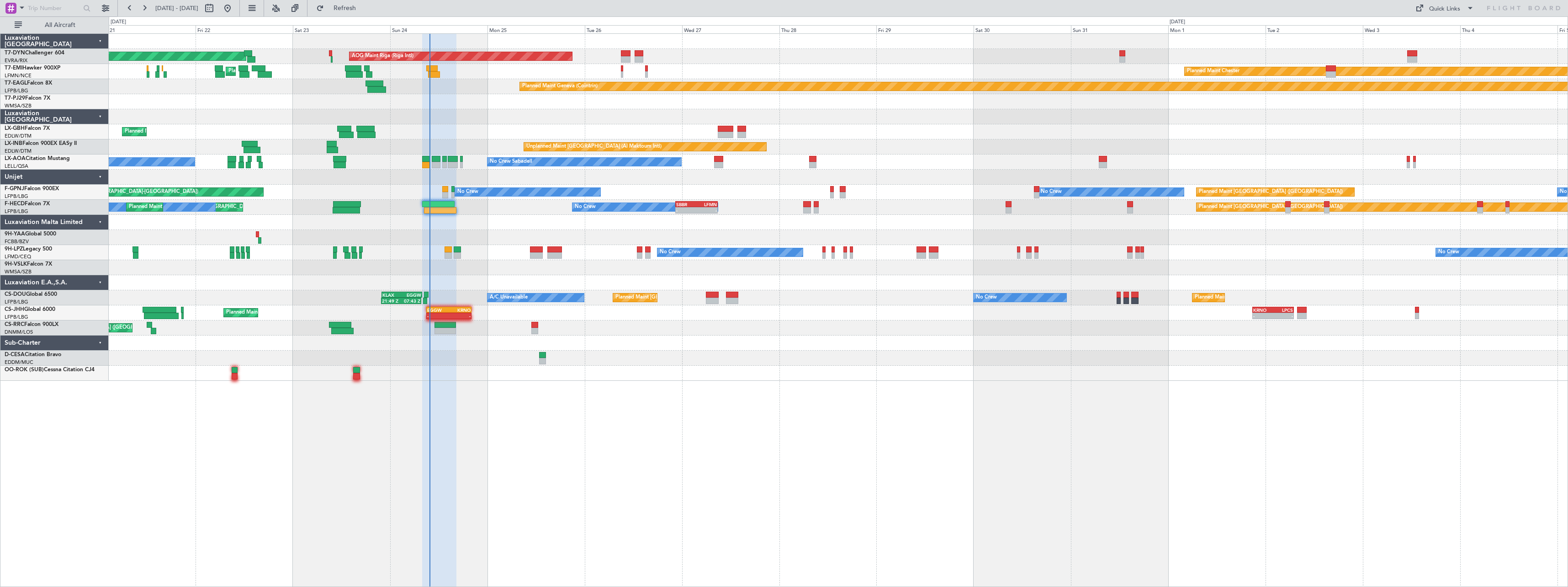
type input "0"
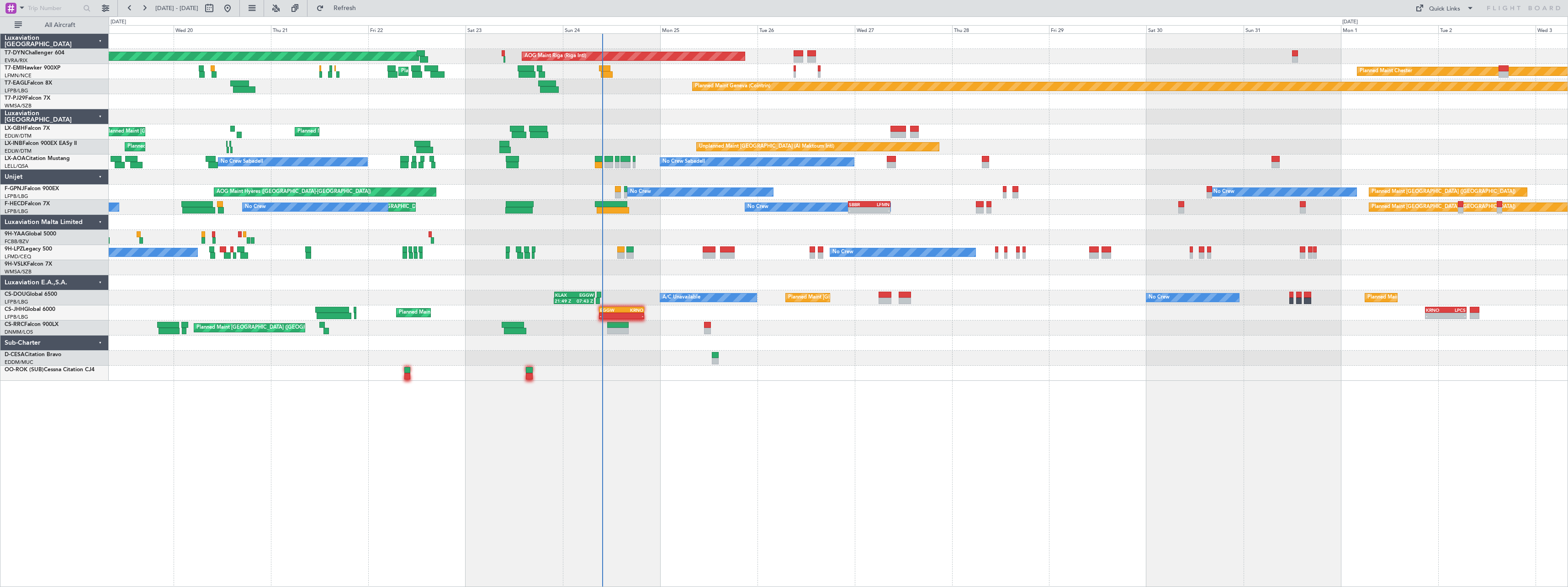
click at [819, 348] on div "Planned Maint Basel-Mulhouse AOG Maint Riga (Riga Intl) Planned Maint Chester P…" at bounding box center [838, 207] width 1459 height 347
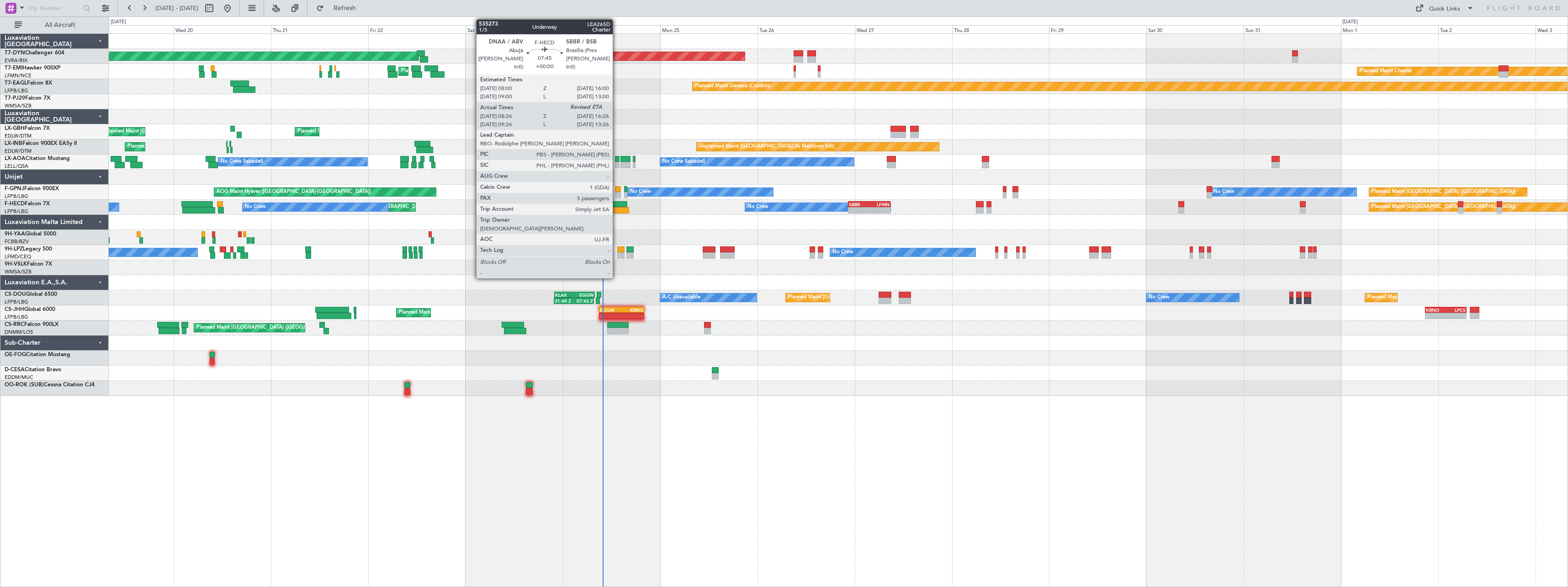
click at [617, 209] on div at bounding box center [612, 210] width 33 height 6
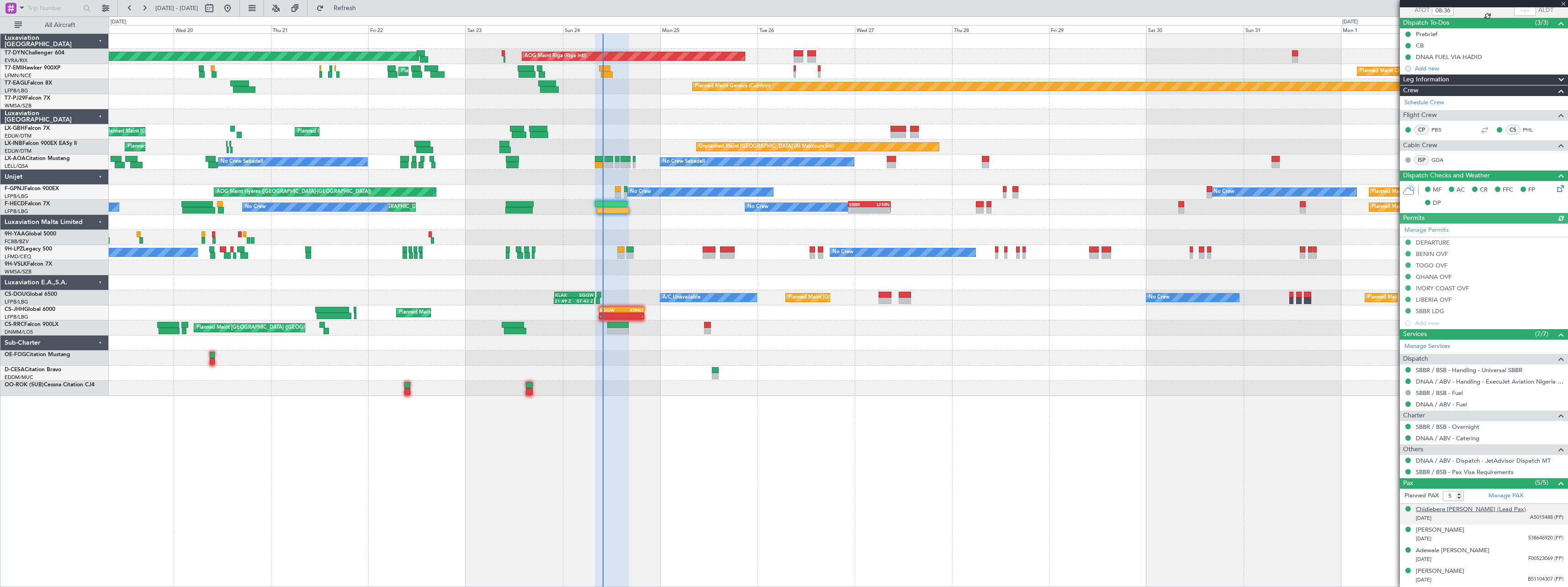
scroll to position [91, 0]
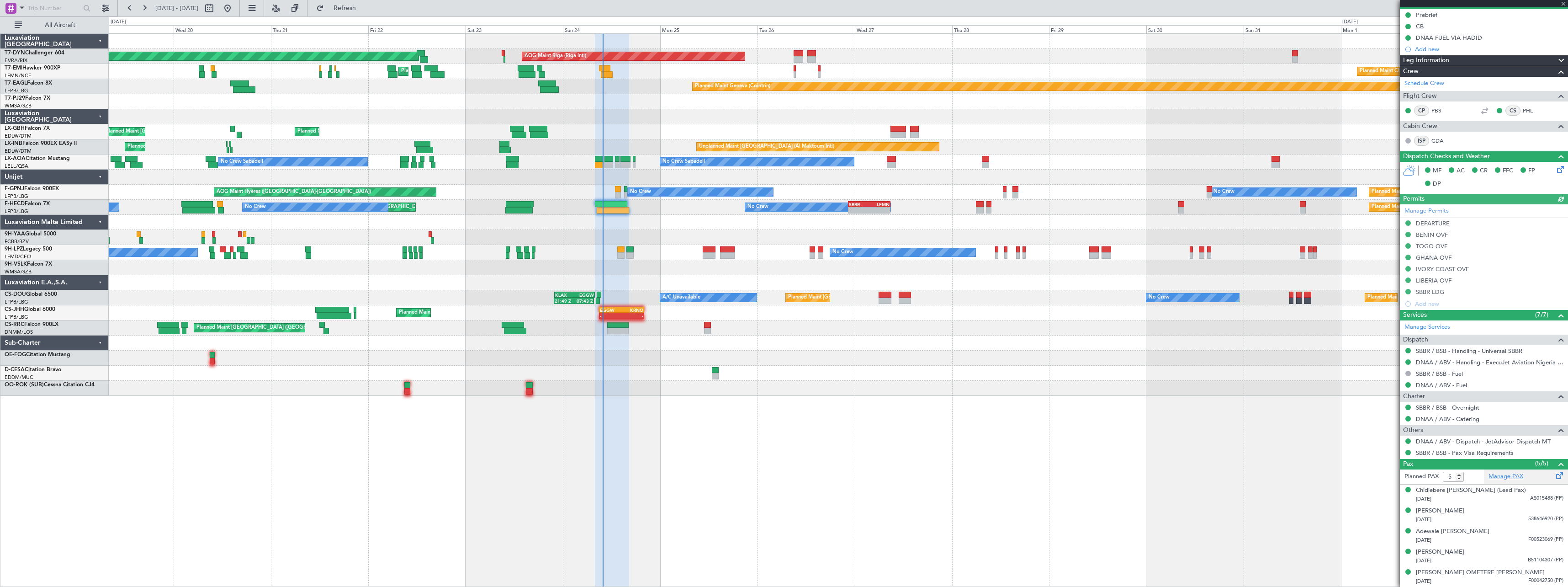
click at [1504, 476] on link "Manage PAX" at bounding box center [1505, 476] width 35 height 9
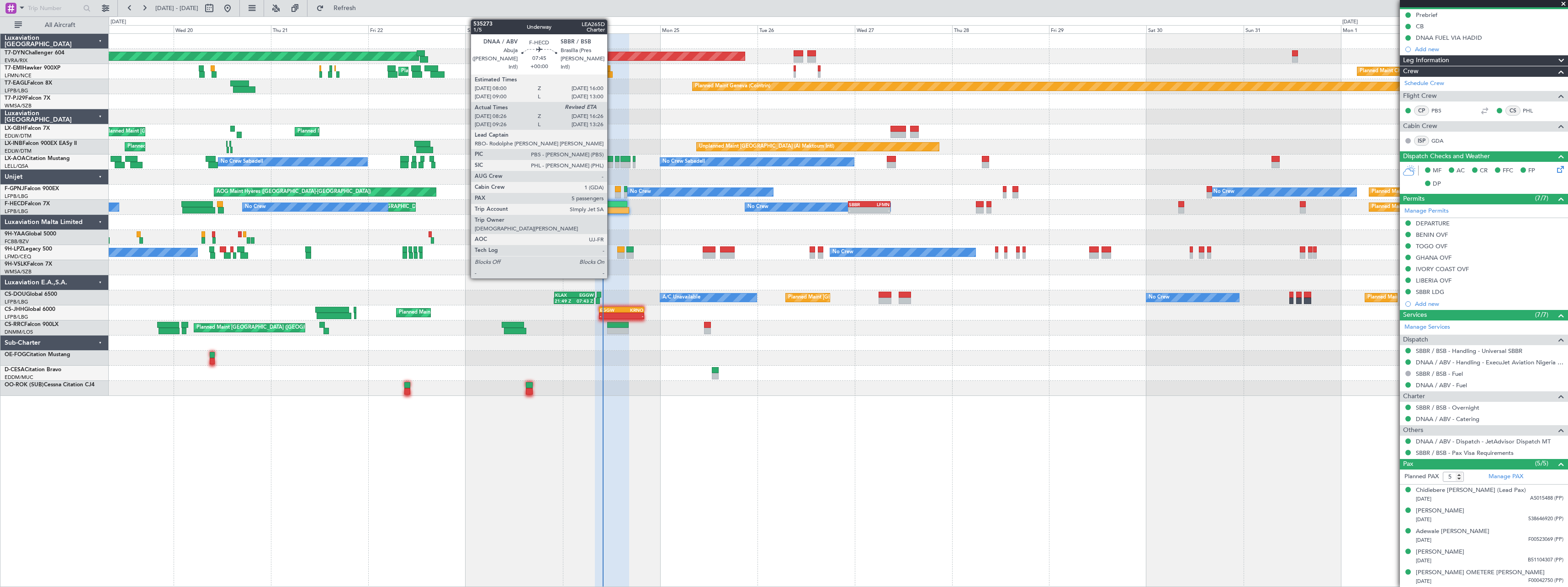
click at [611, 204] on div at bounding box center [611, 204] width 33 height 6
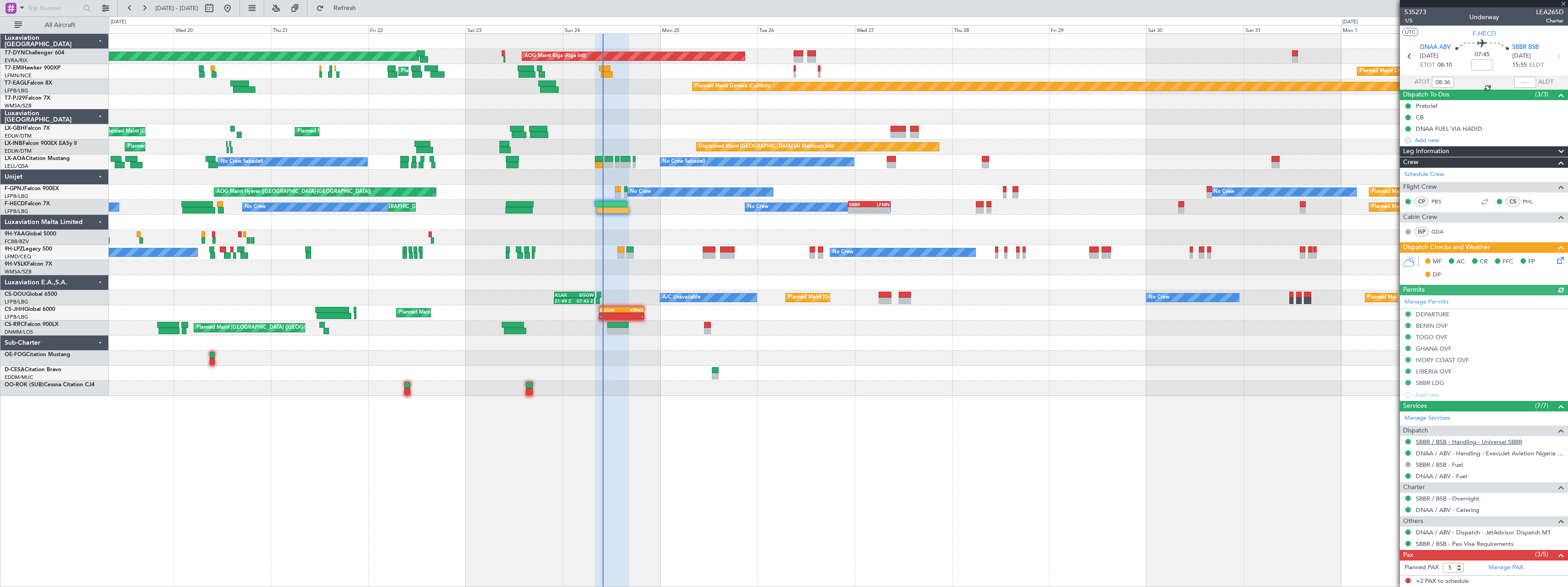
scroll to position [61, 0]
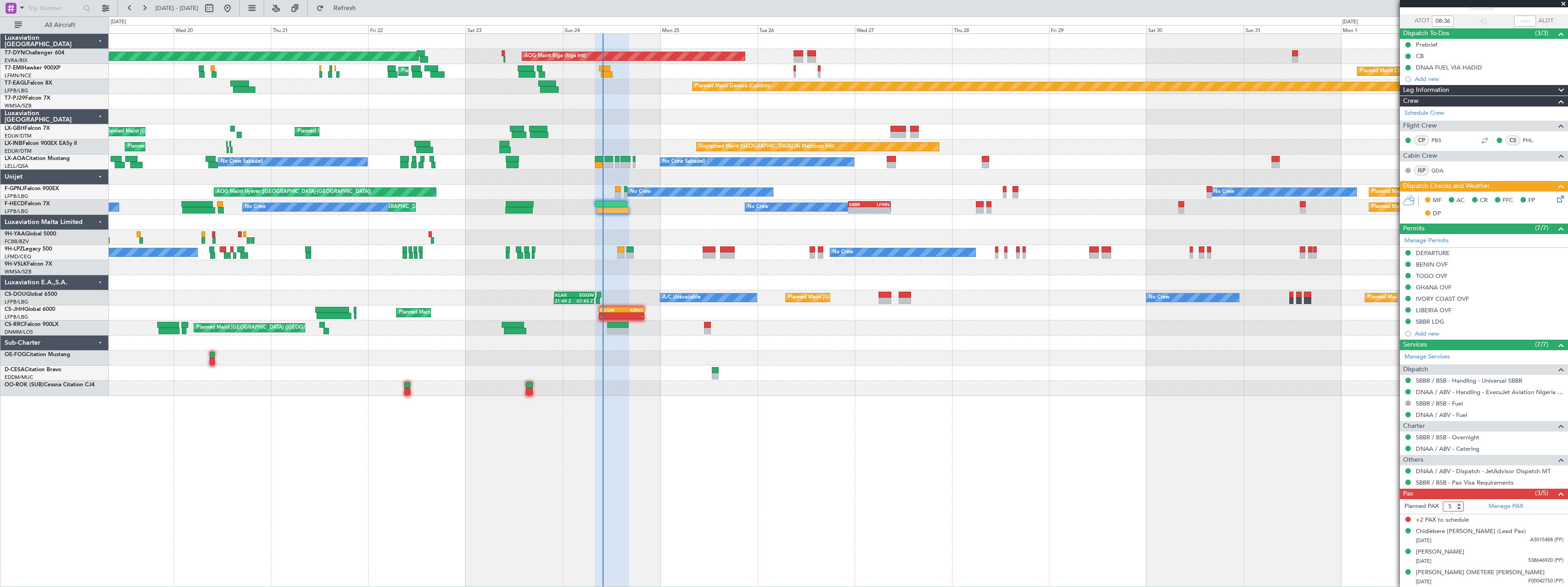
click at [1460, 511] on input "5" at bounding box center [1453, 507] width 21 height 10
click at [1460, 508] on input "4" at bounding box center [1453, 507] width 21 height 10
type input "3"
click at [1460, 508] on input "3" at bounding box center [1453, 507] width 21 height 10
click at [1470, 508] on form "Planned PAX 3" at bounding box center [1442, 507] width 84 height 15
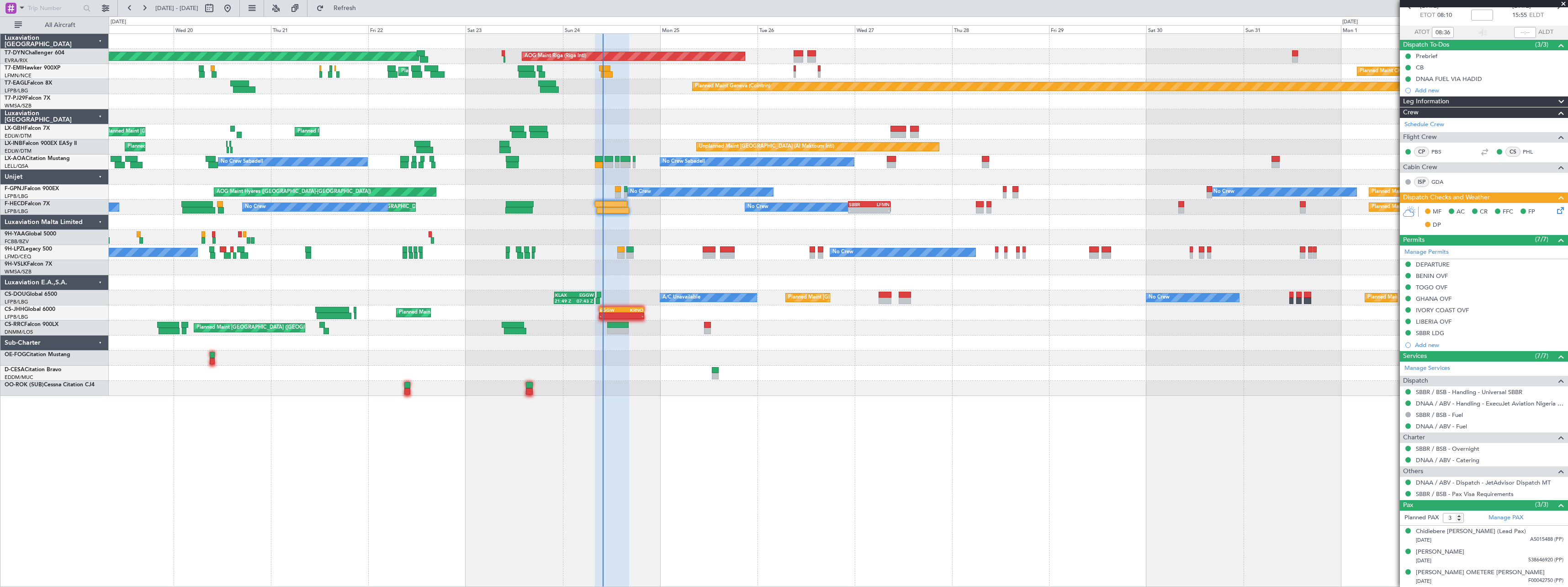
scroll to position [0, 0]
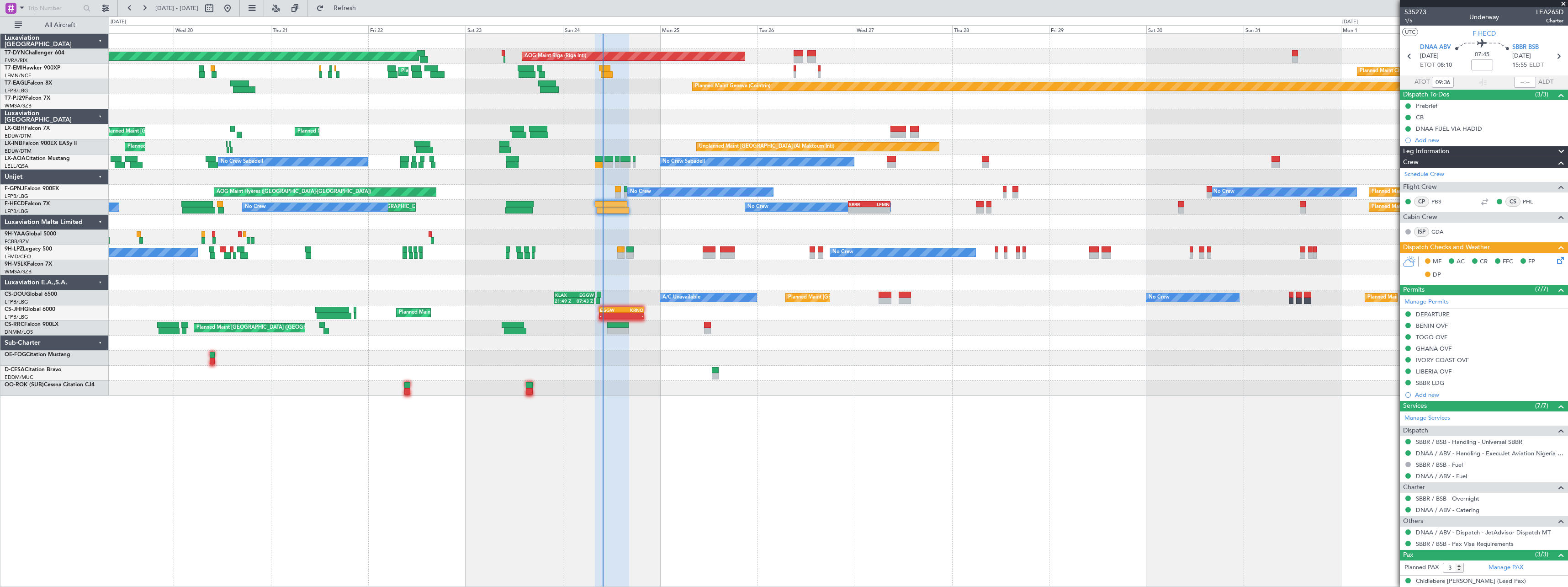
type input "08:36"
click at [1412, 21] on span "1/5" at bounding box center [1415, 21] width 22 height 8
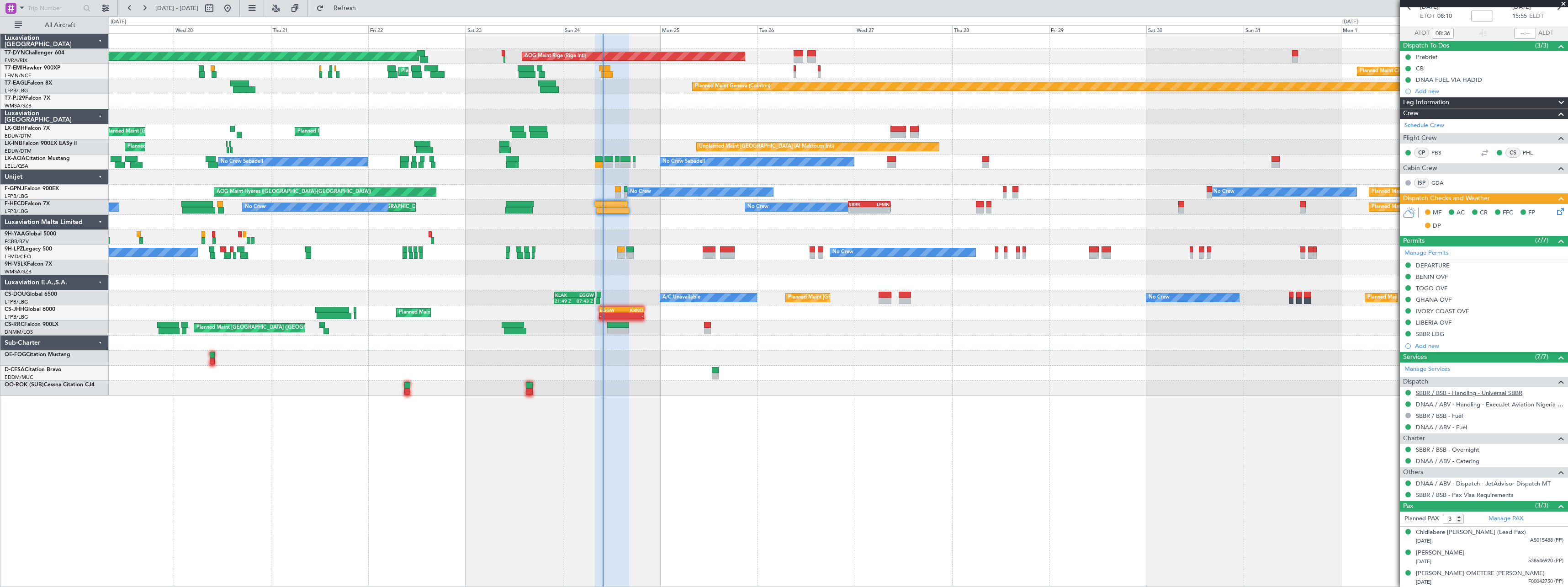
scroll to position [50, 0]
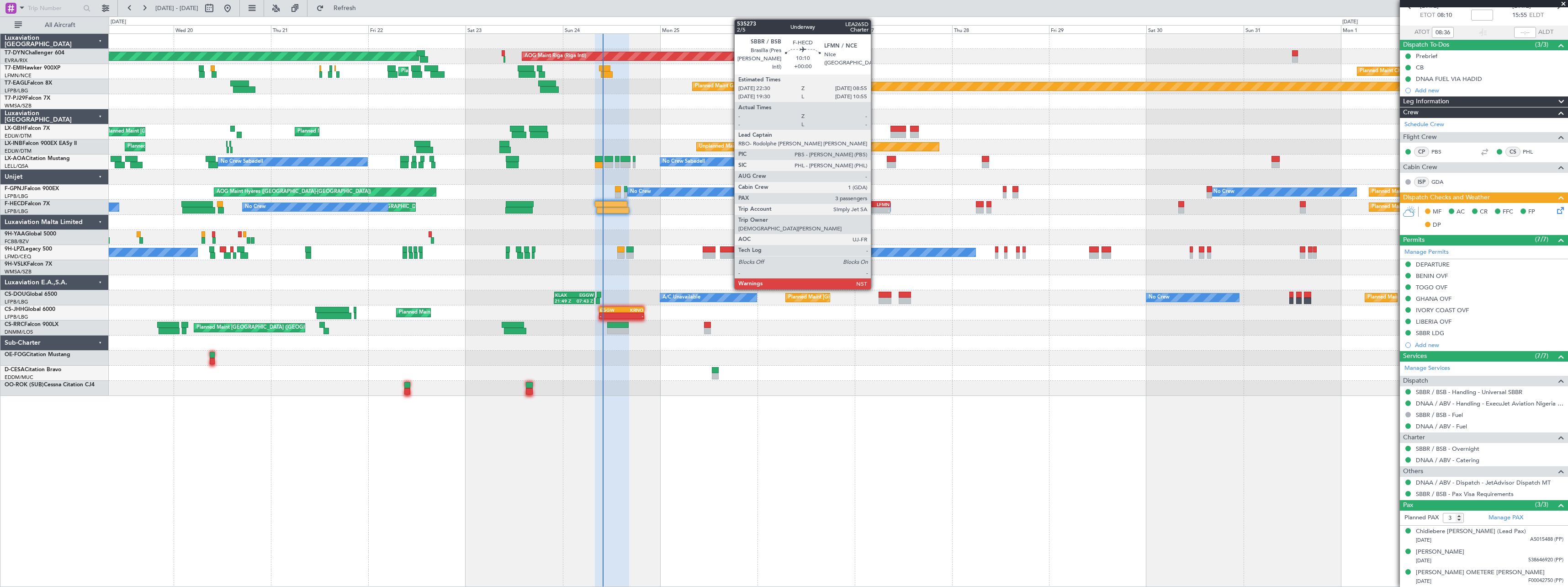
click at [875, 203] on div "LFMN" at bounding box center [879, 204] width 20 height 6
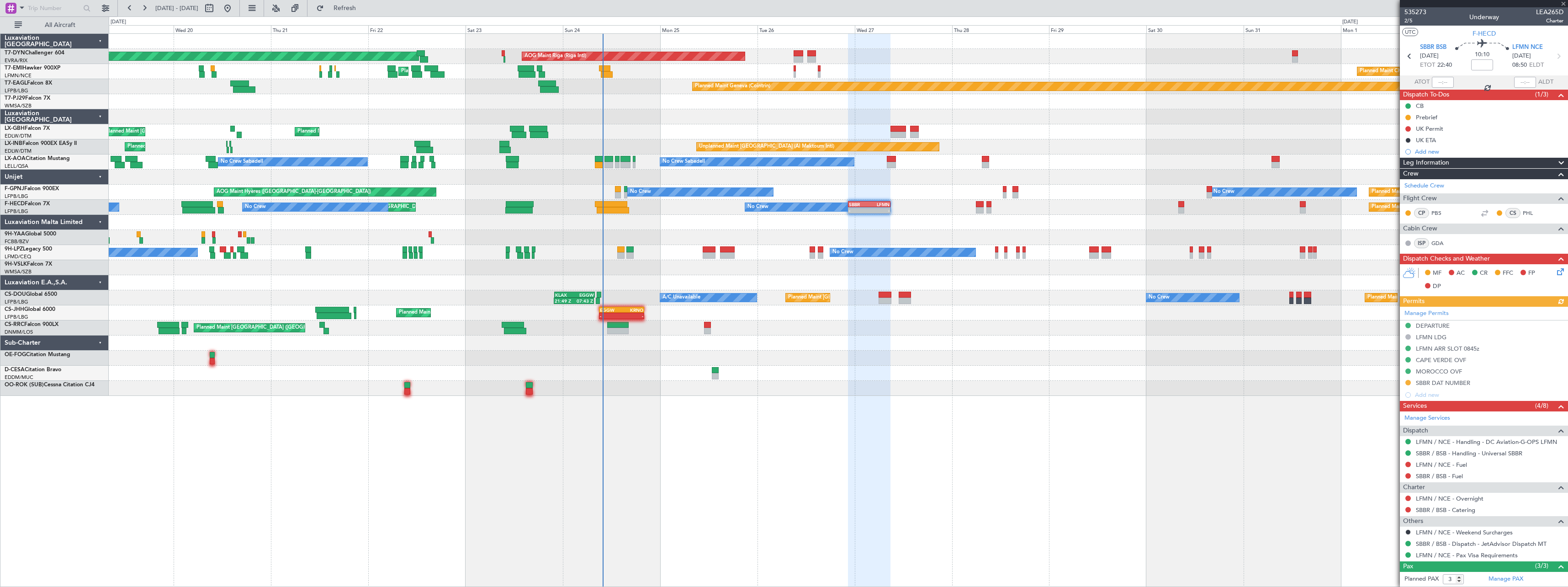
scroll to position [61, 0]
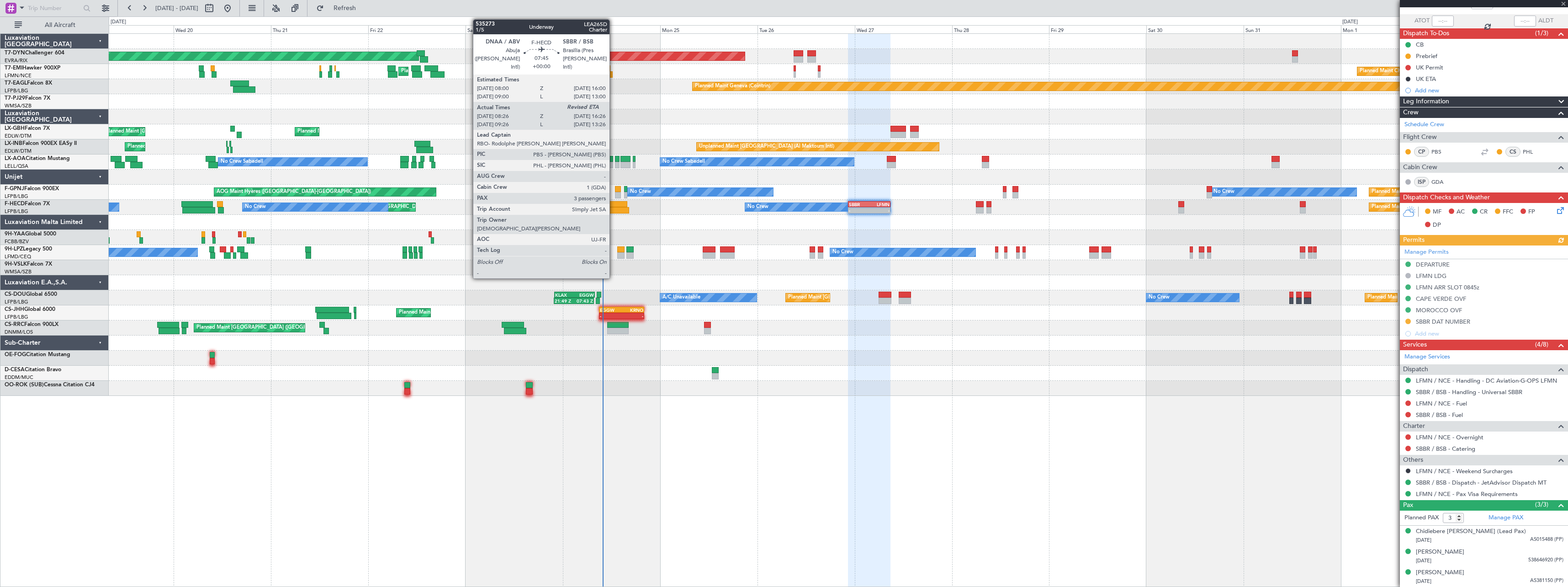
click at [613, 206] on div at bounding box center [611, 204] width 33 height 6
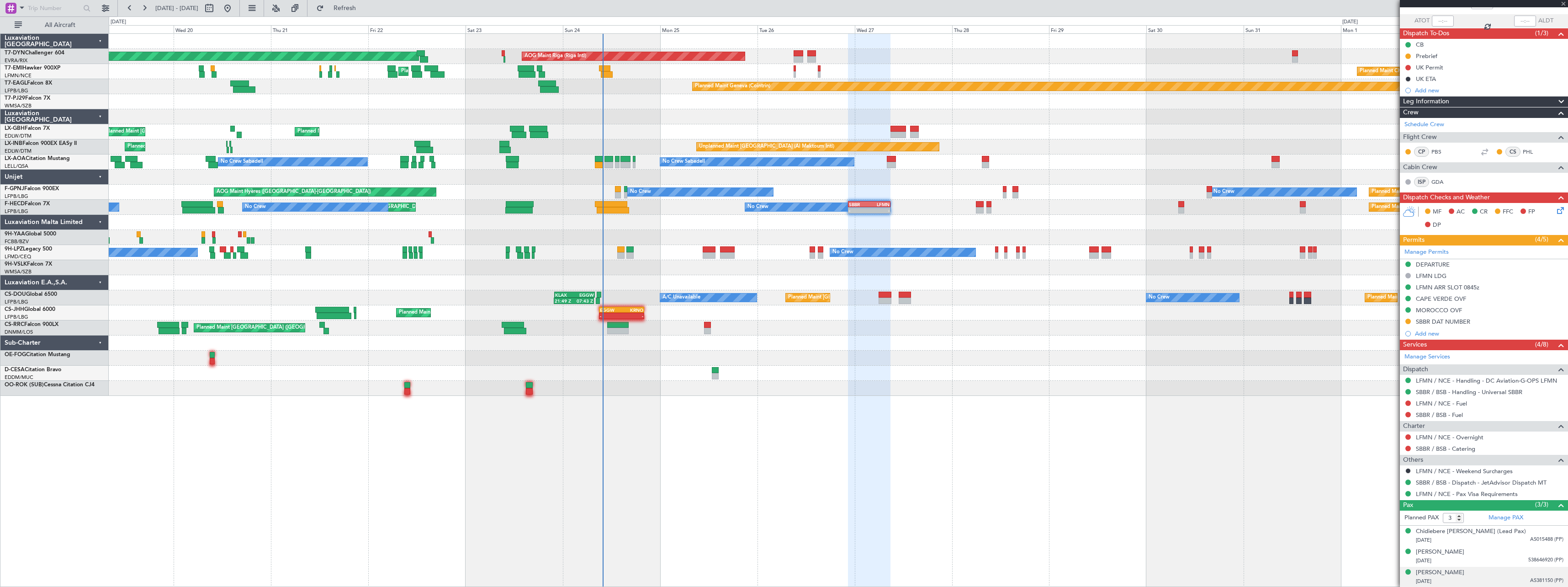
type input "08:36"
click at [1490, 577] on article "535273 2/5 Underway LEA265D Charter UTC F-HECD SBBR BSB 26/08/2025 ETOT 22:40 1…" at bounding box center [1484, 297] width 168 height 580
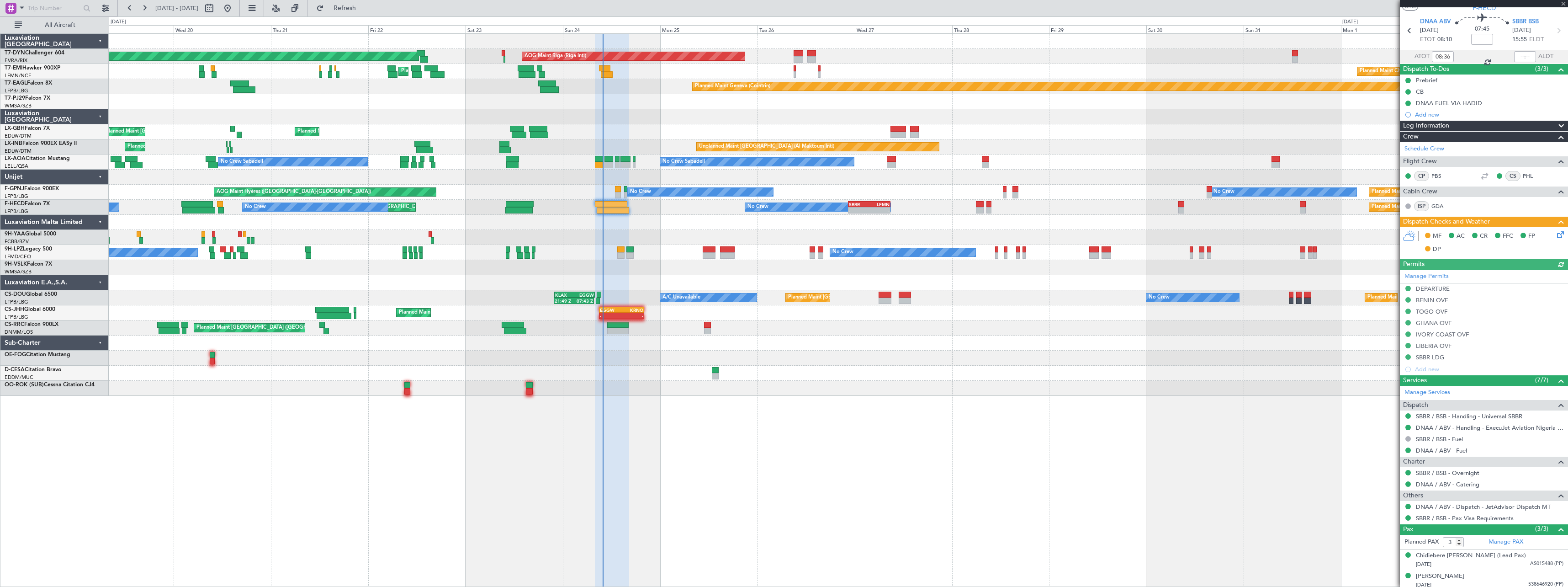
scroll to position [50, 0]
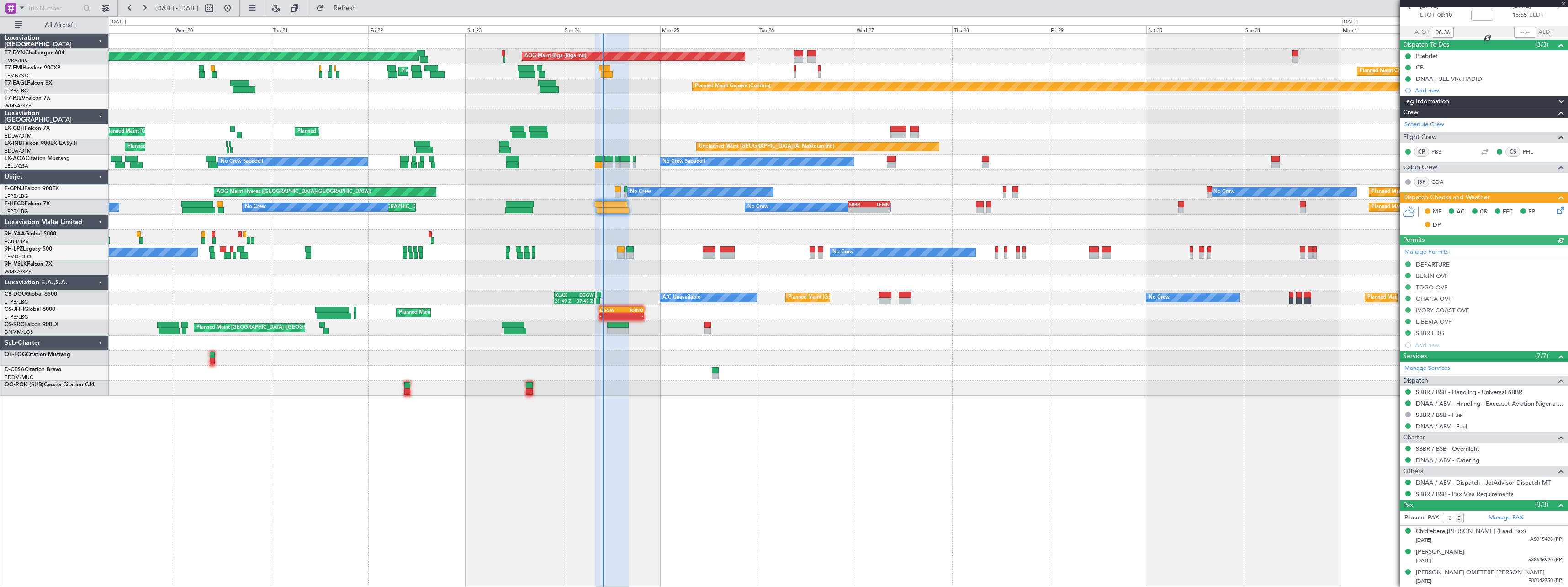
click at [1555, 211] on icon at bounding box center [1559, 209] width 7 height 7
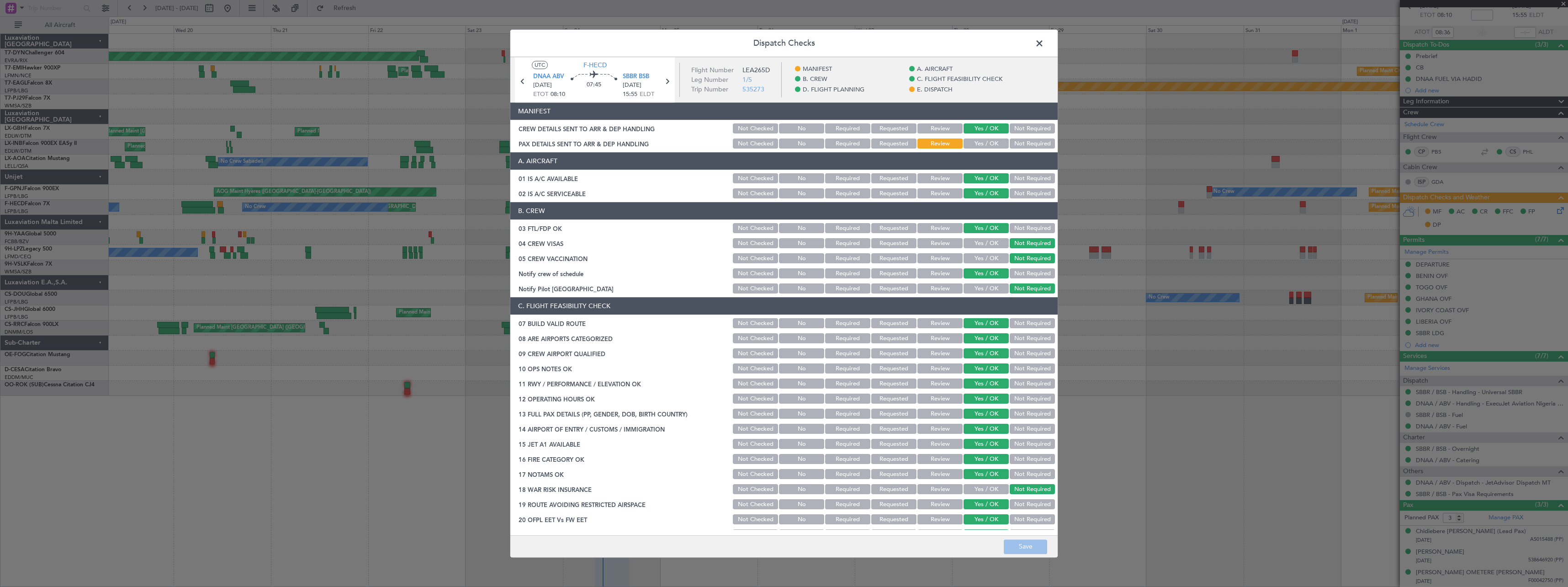
drag, startPoint x: 989, startPoint y: 142, endPoint x: 991, endPoint y: 150, distance: 8.2
click at [989, 142] on button "Yes / OK" at bounding box center [986, 144] width 45 height 10
click at [1029, 550] on button "Save" at bounding box center [1025, 546] width 44 height 15
click at [1044, 44] on span at bounding box center [1044, 46] width 0 height 18
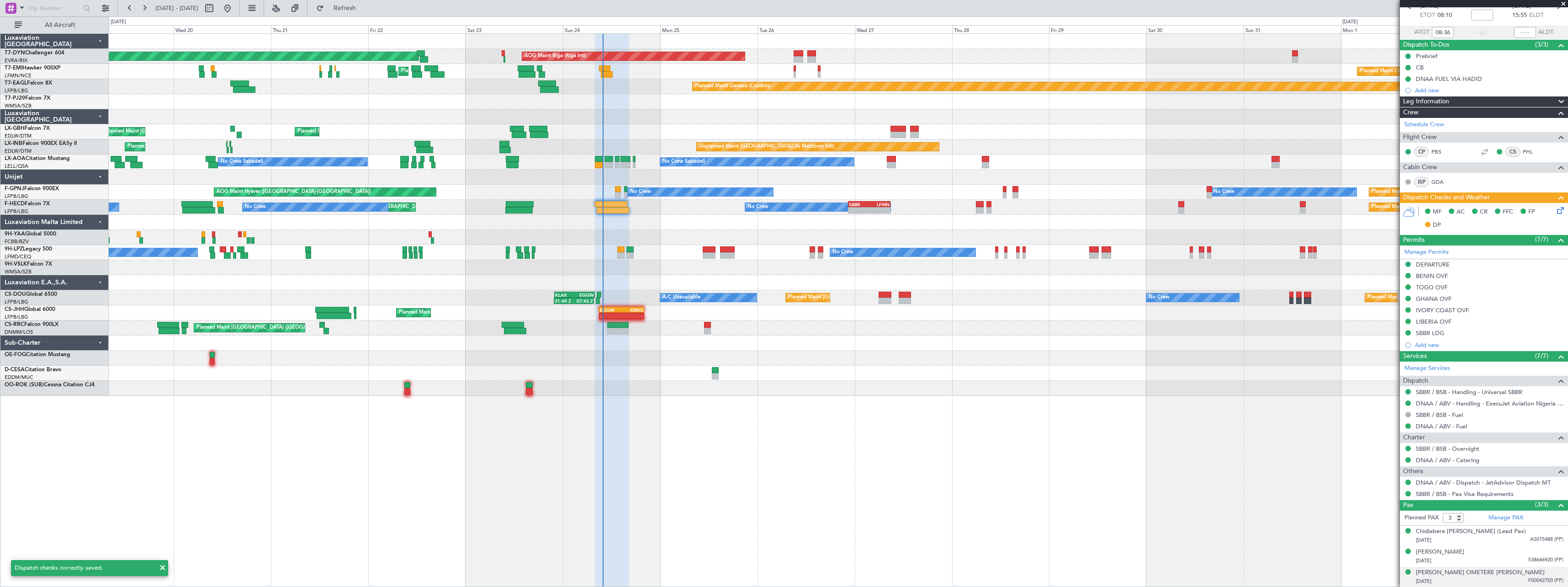
click at [1481, 581] on div "21/04/1974 F00042750 (PP)" at bounding box center [1489, 581] width 147 height 9
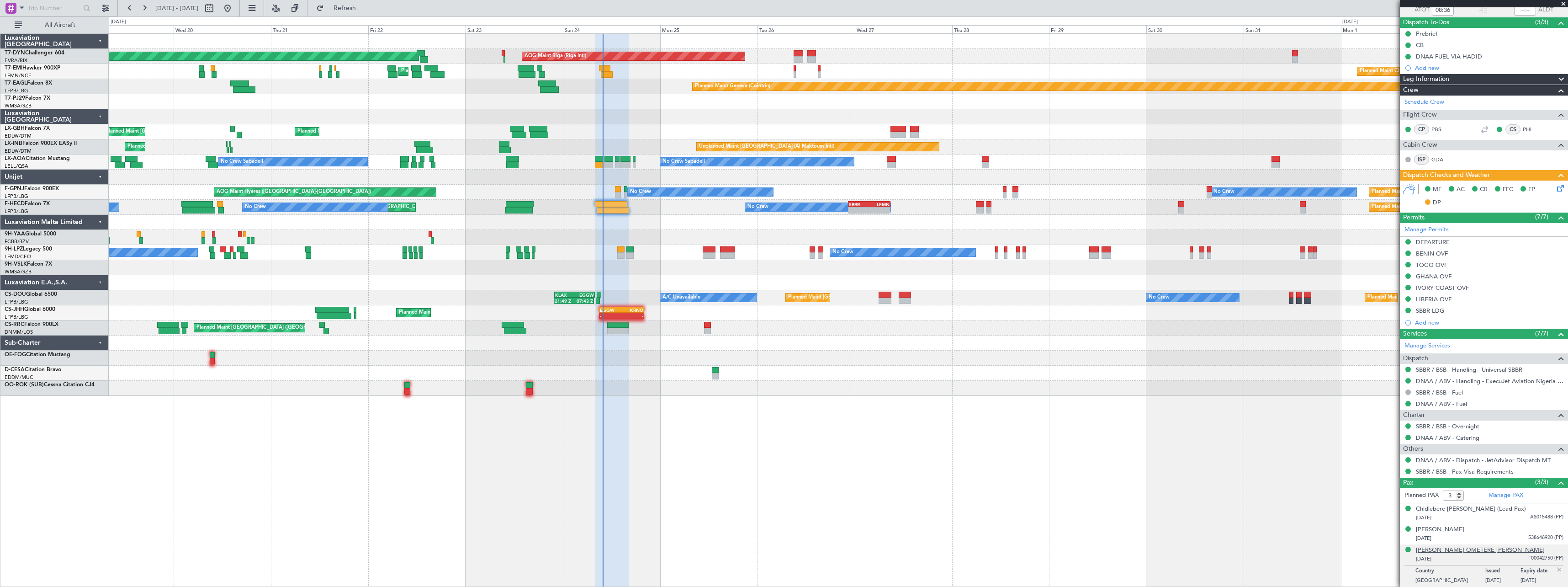
click at [1488, 550] on div "[PERSON_NAME] OMETERE [PERSON_NAME]" at bounding box center [1480, 550] width 129 height 9
click at [612, 192] on div "AOG Maint Hyères (Toulon-Hyères) No Crew Planned Maint Paris (Le Bourget) No Cr…" at bounding box center [838, 192] width 1459 height 15
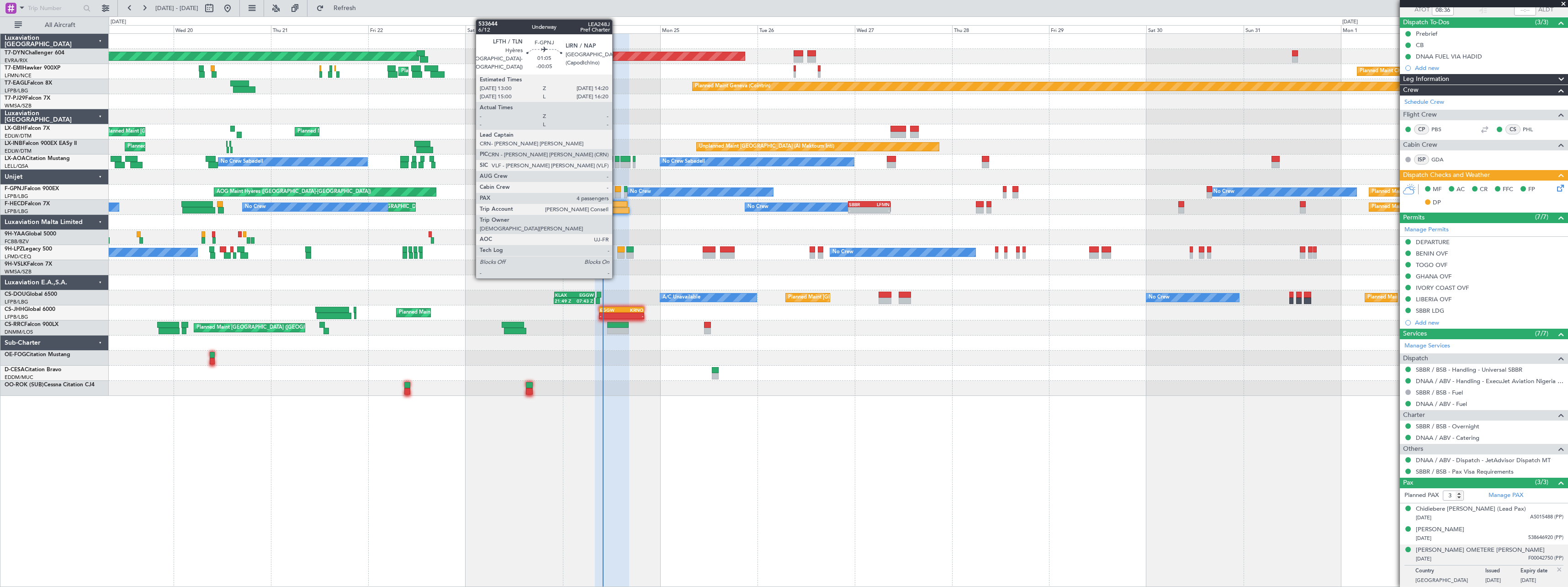
click at [616, 191] on div at bounding box center [617, 189] width 6 height 6
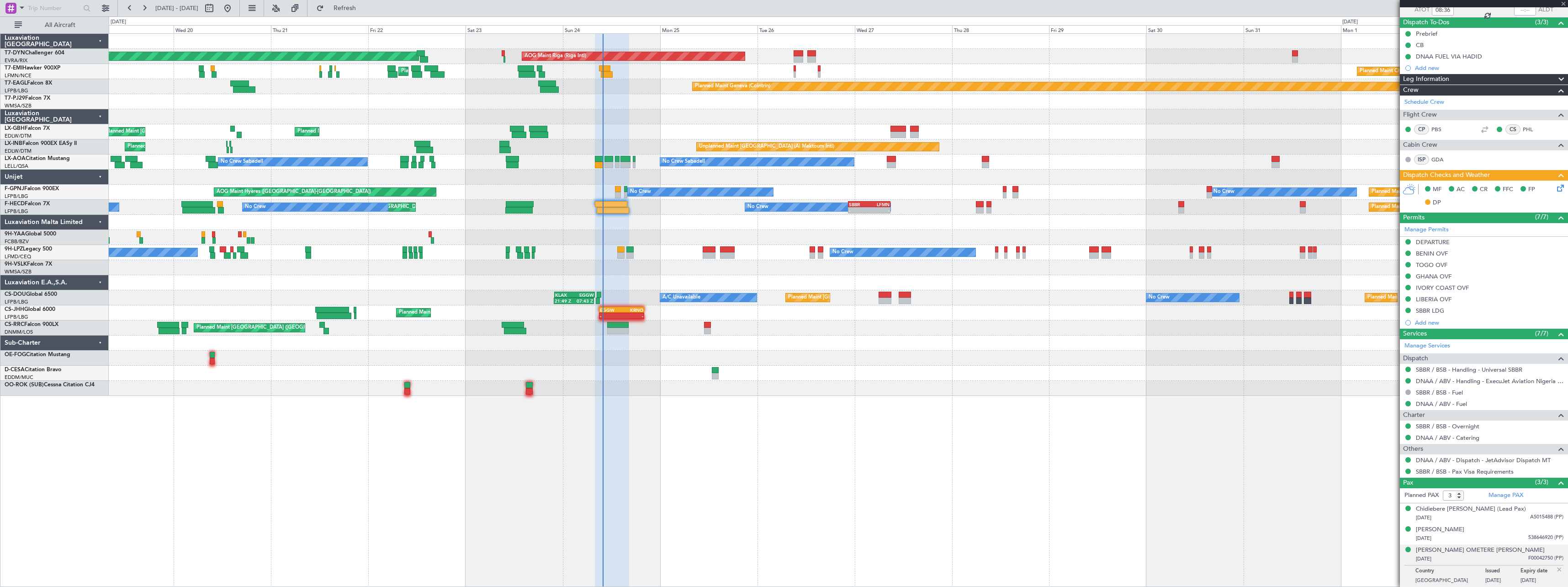
type input "-00:05"
type input "4"
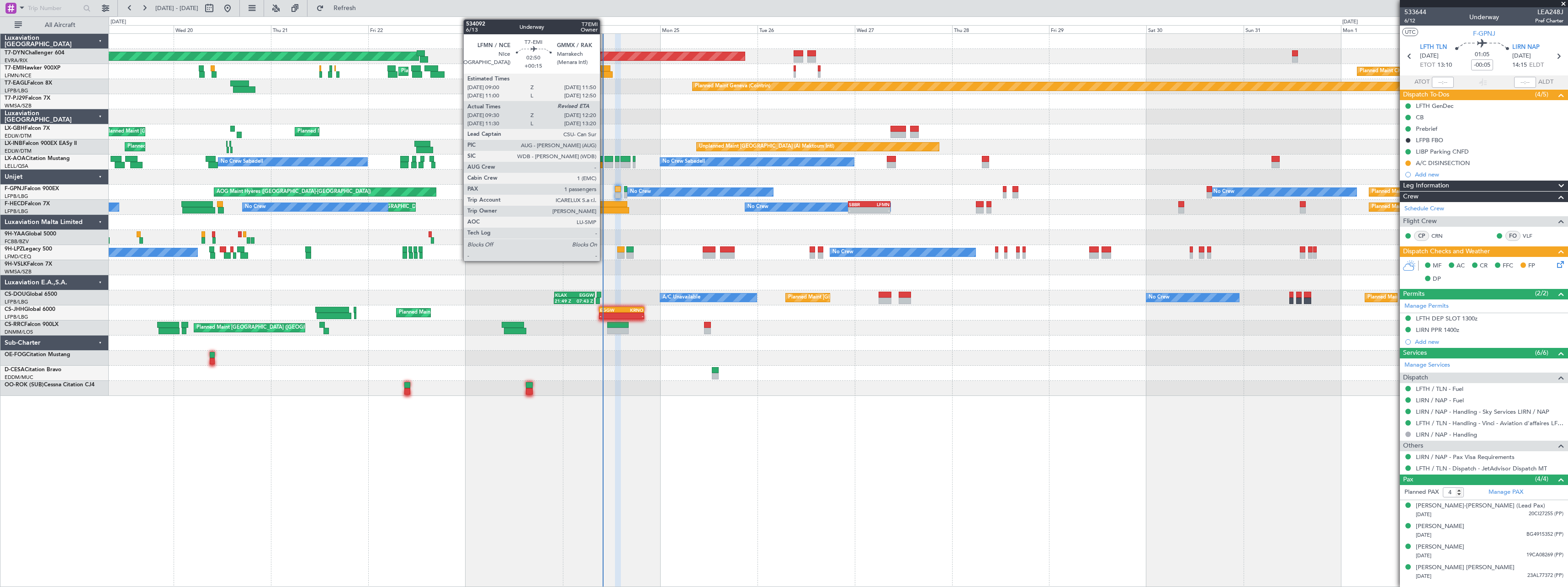
click at [604, 68] on div at bounding box center [604, 68] width 12 height 6
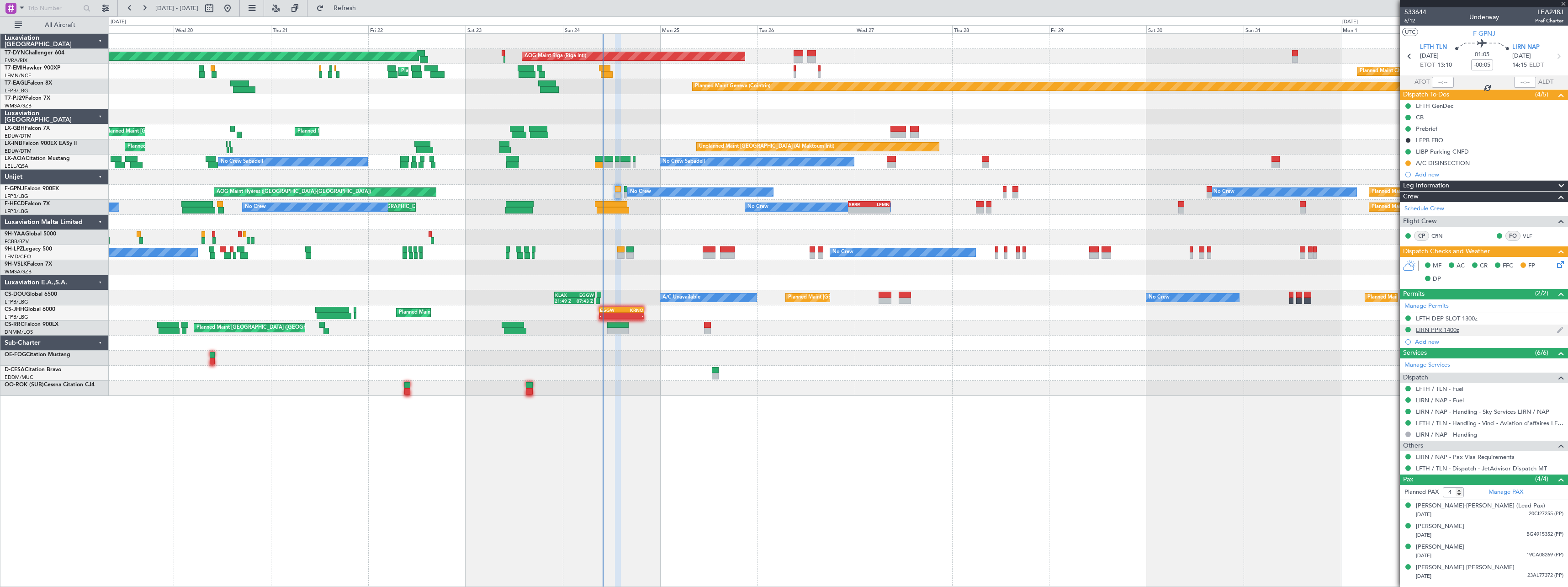
type input "+00:15"
type input "09:30"
type input "1"
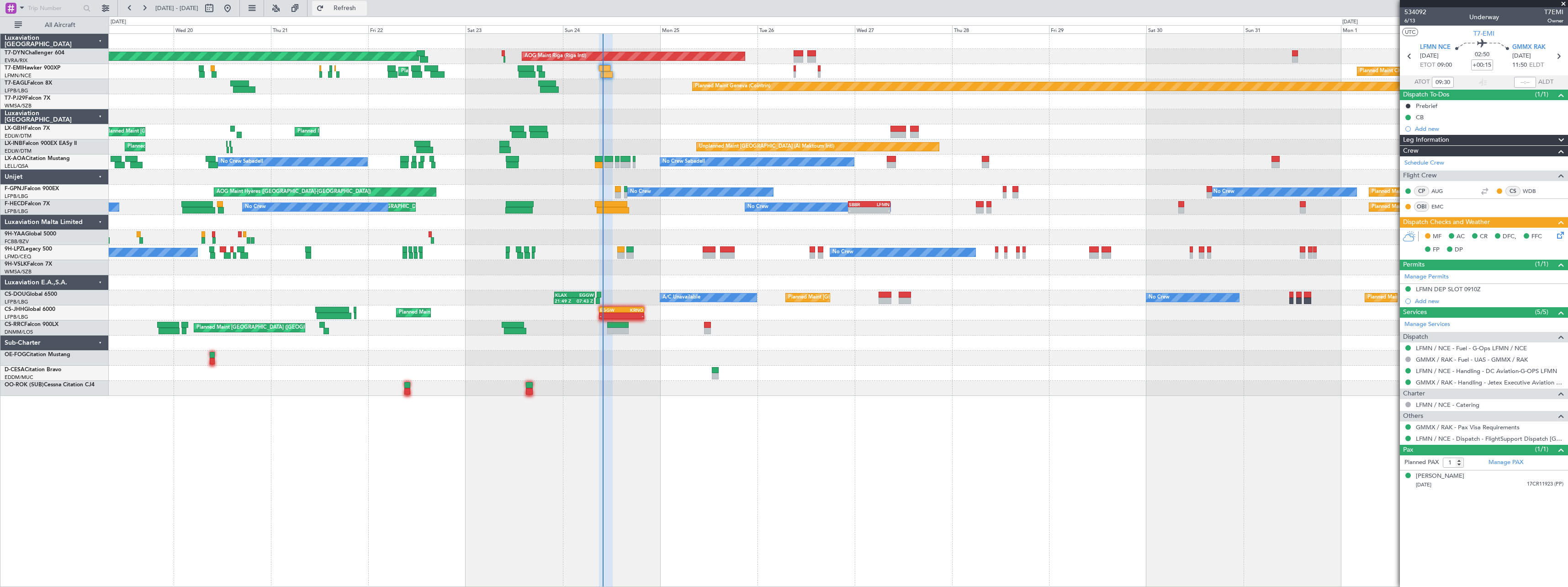
click at [364, 5] on span "Refresh" at bounding box center [345, 8] width 39 height 6
click at [1562, 233] on icon at bounding box center [1559, 233] width 7 height 7
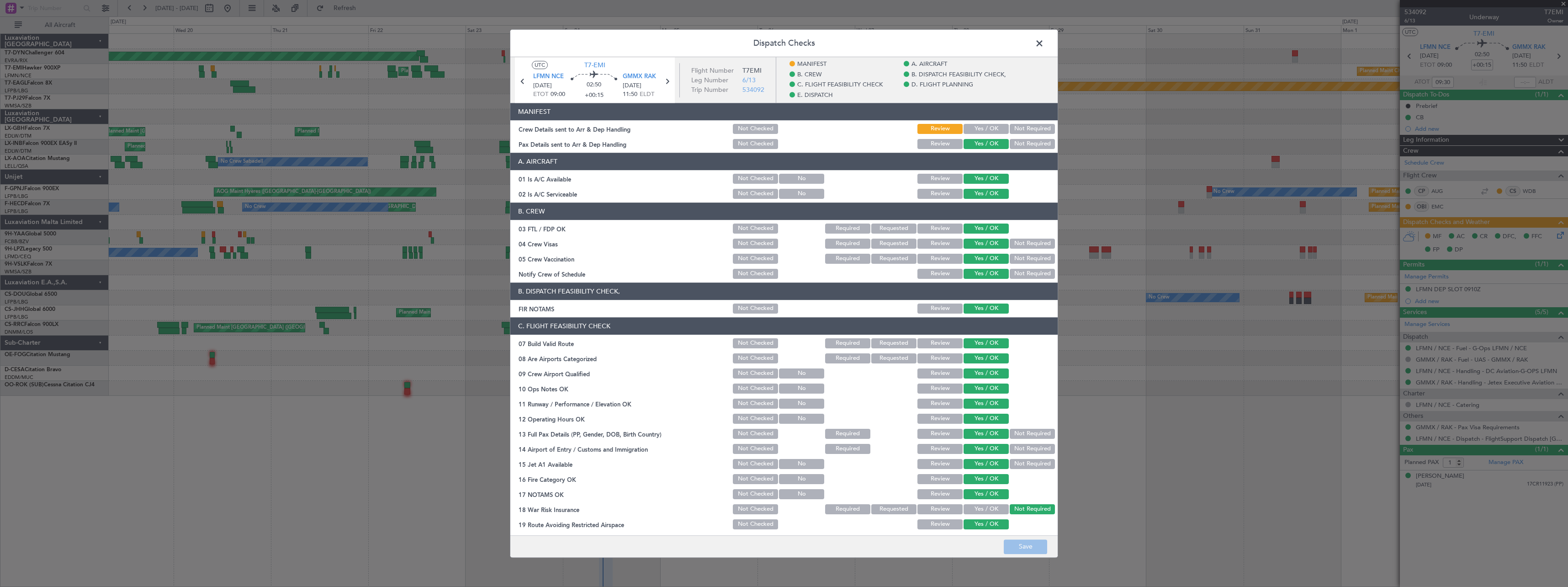
click at [974, 131] on button "Yes / OK" at bounding box center [986, 129] width 45 height 10
click at [1029, 548] on button "Save" at bounding box center [1025, 546] width 44 height 15
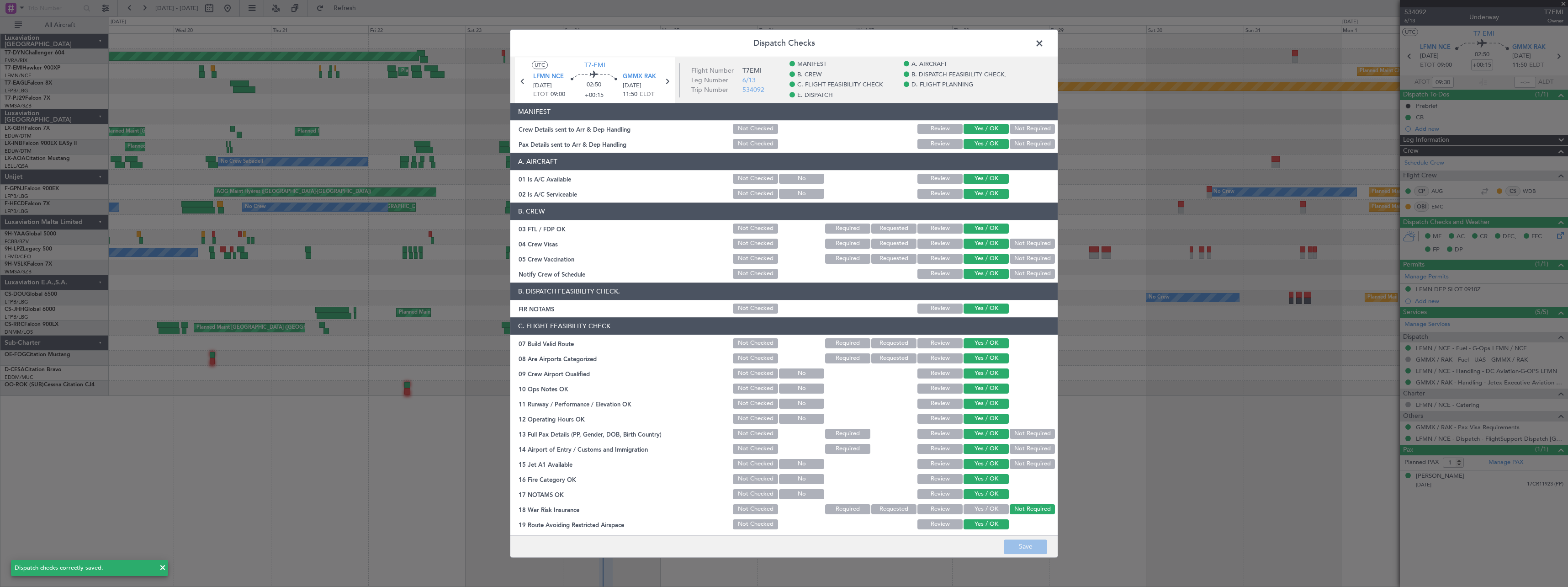
click at [1044, 42] on span at bounding box center [1044, 46] width 0 height 18
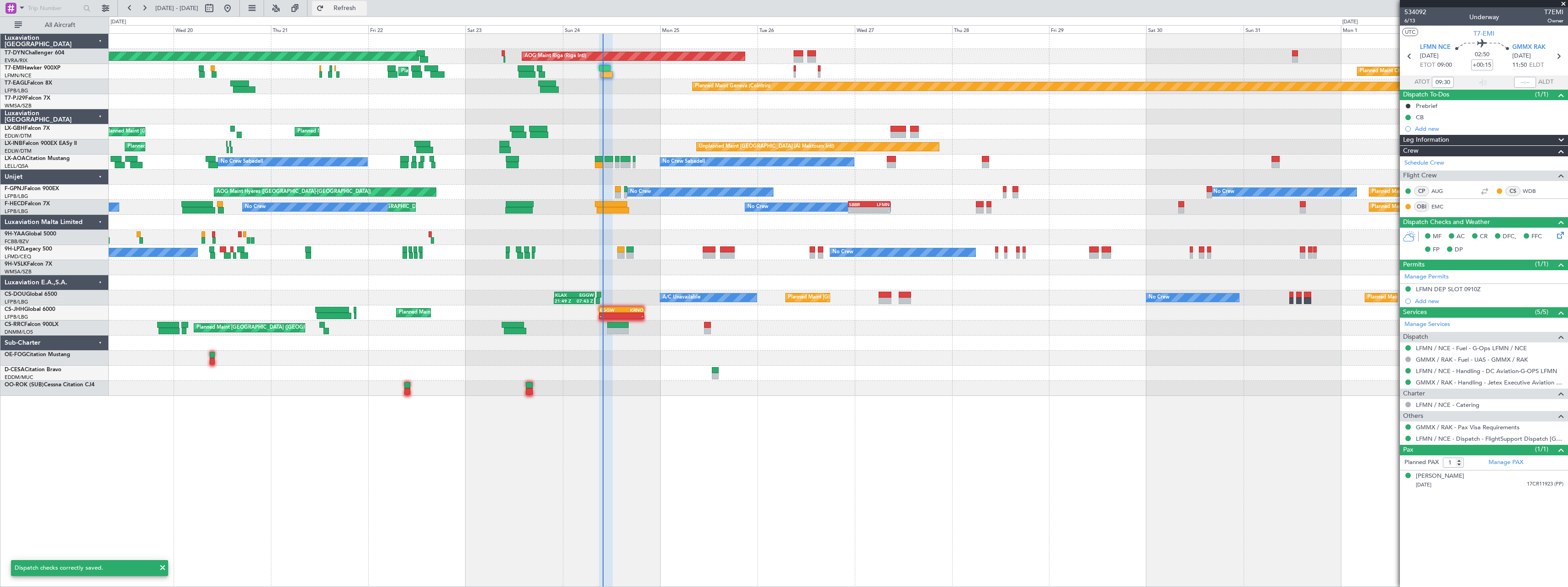
click at [364, 7] on span "Refresh" at bounding box center [345, 8] width 39 height 6
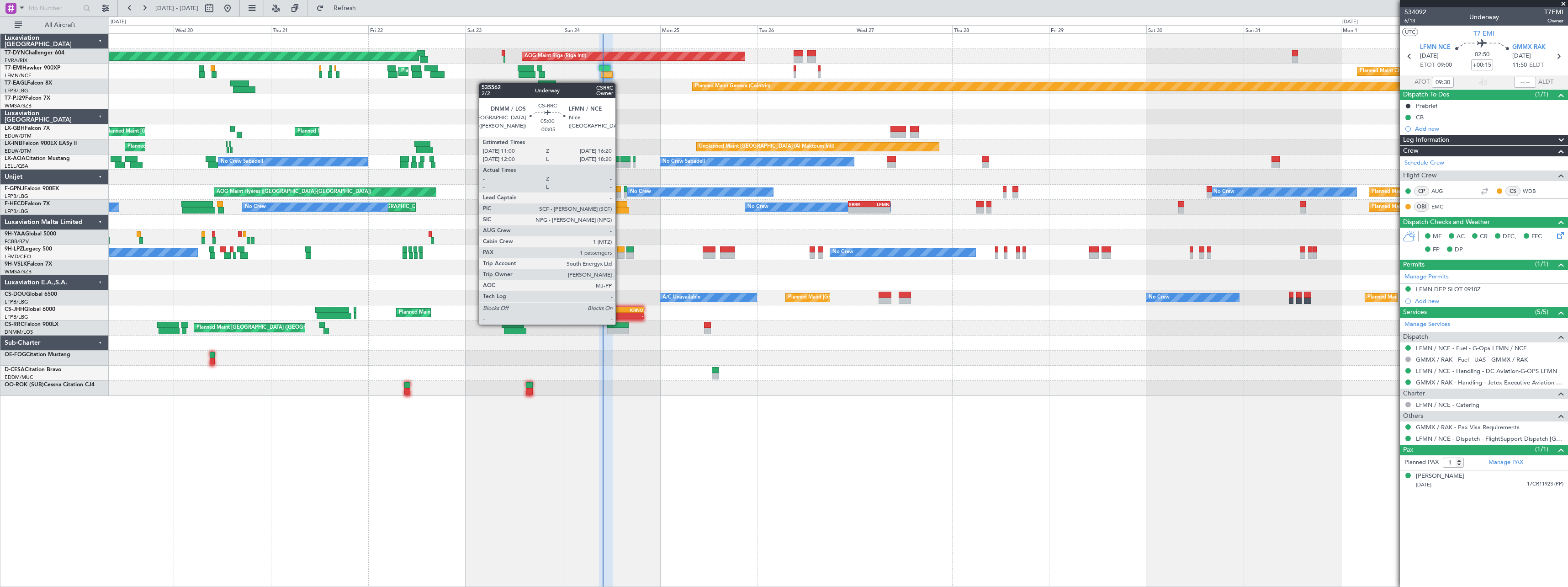
click at [619, 324] on div at bounding box center [618, 325] width 22 height 6
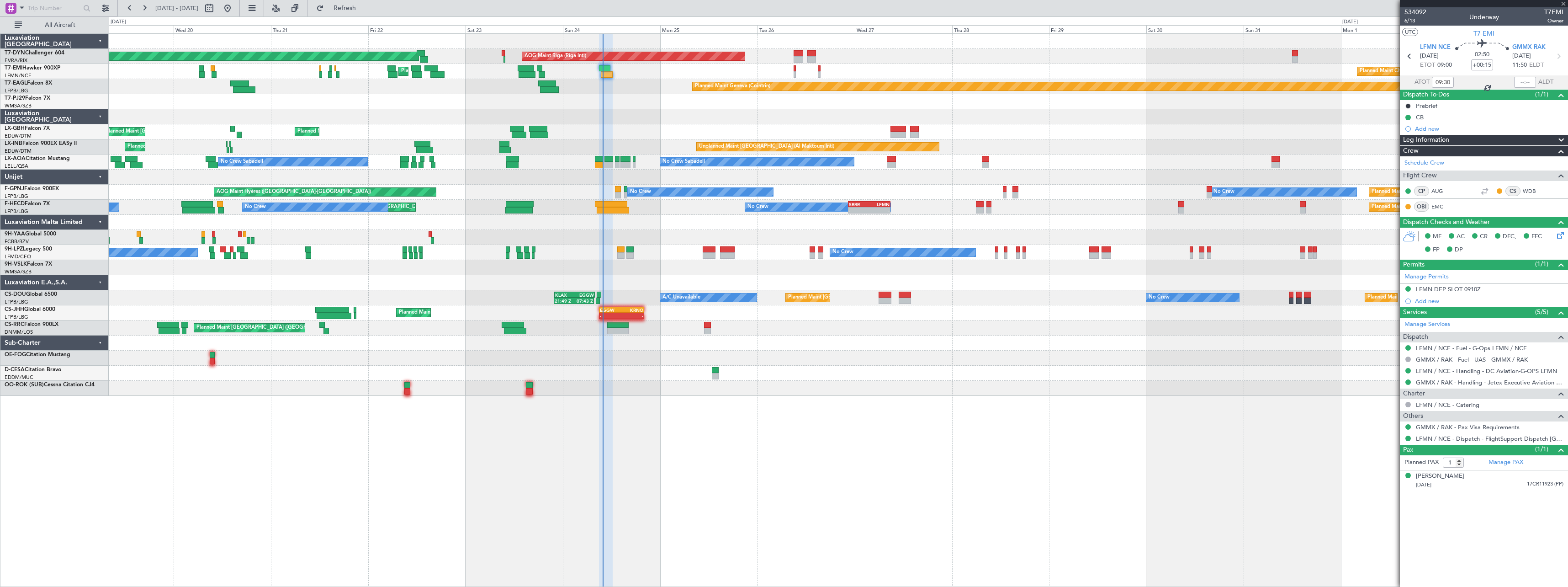
type input "-00:05"
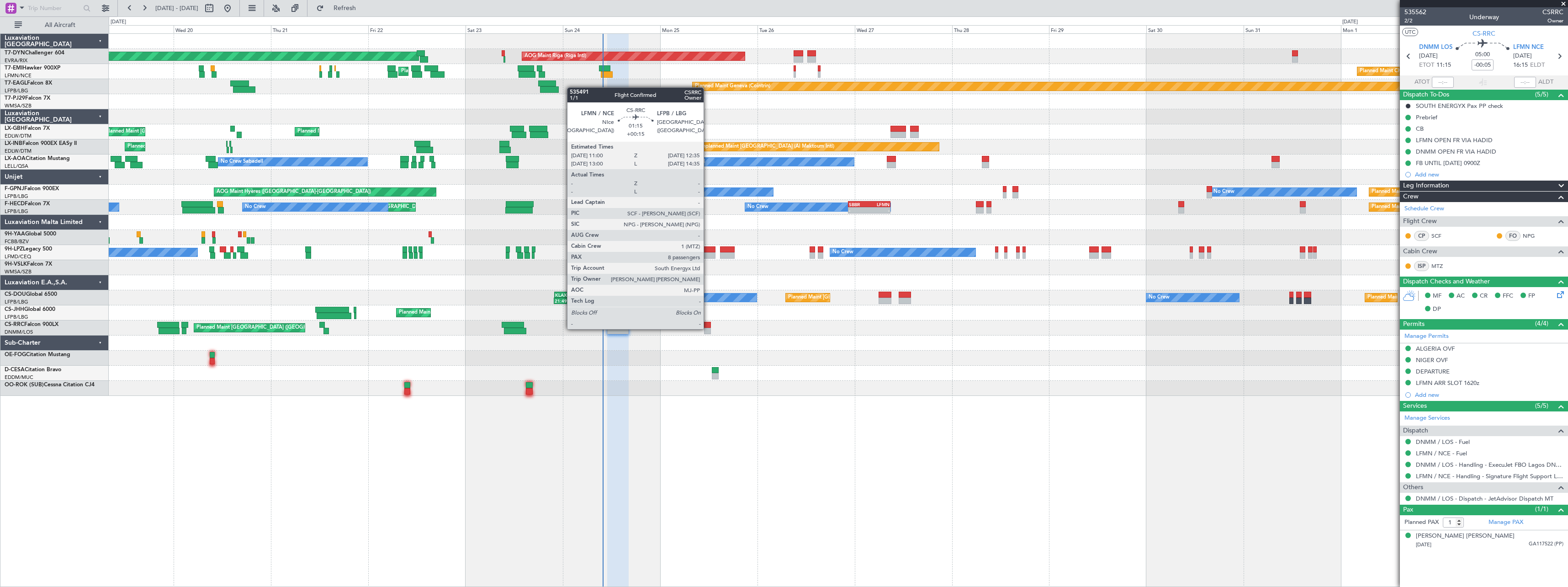
click at [708, 328] on div at bounding box center [707, 331] width 7 height 6
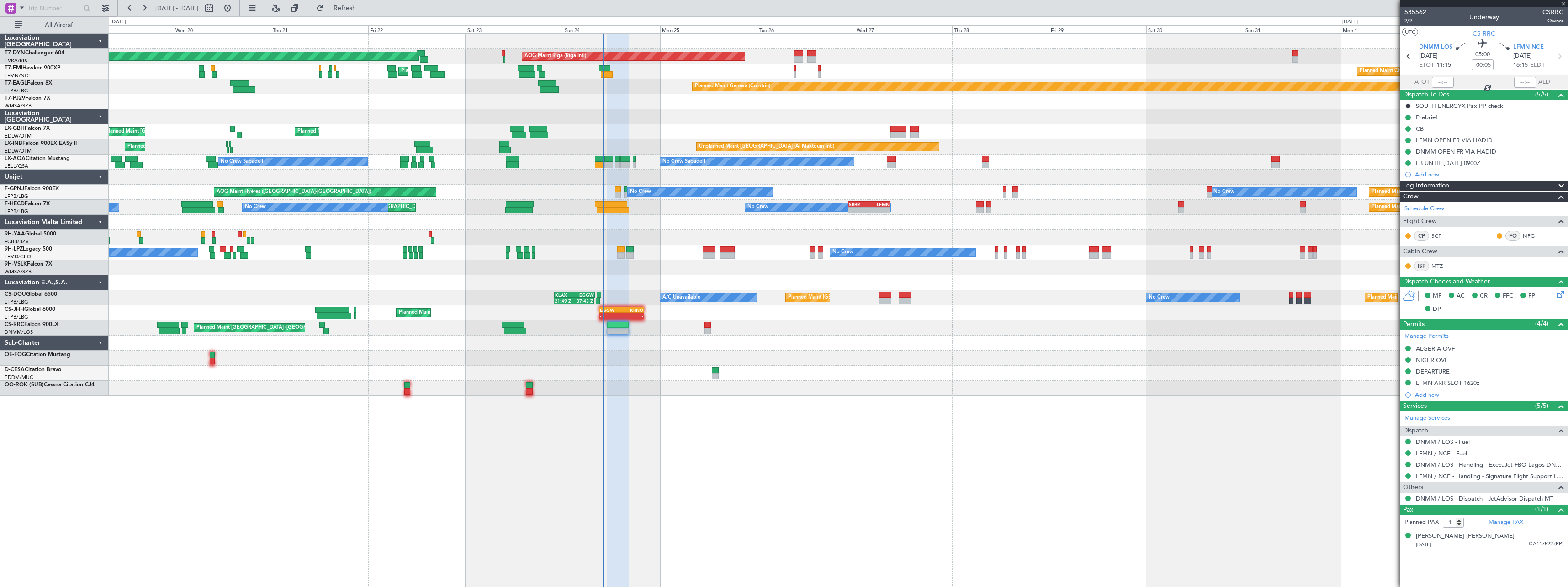
type input "+00:15"
type input "8"
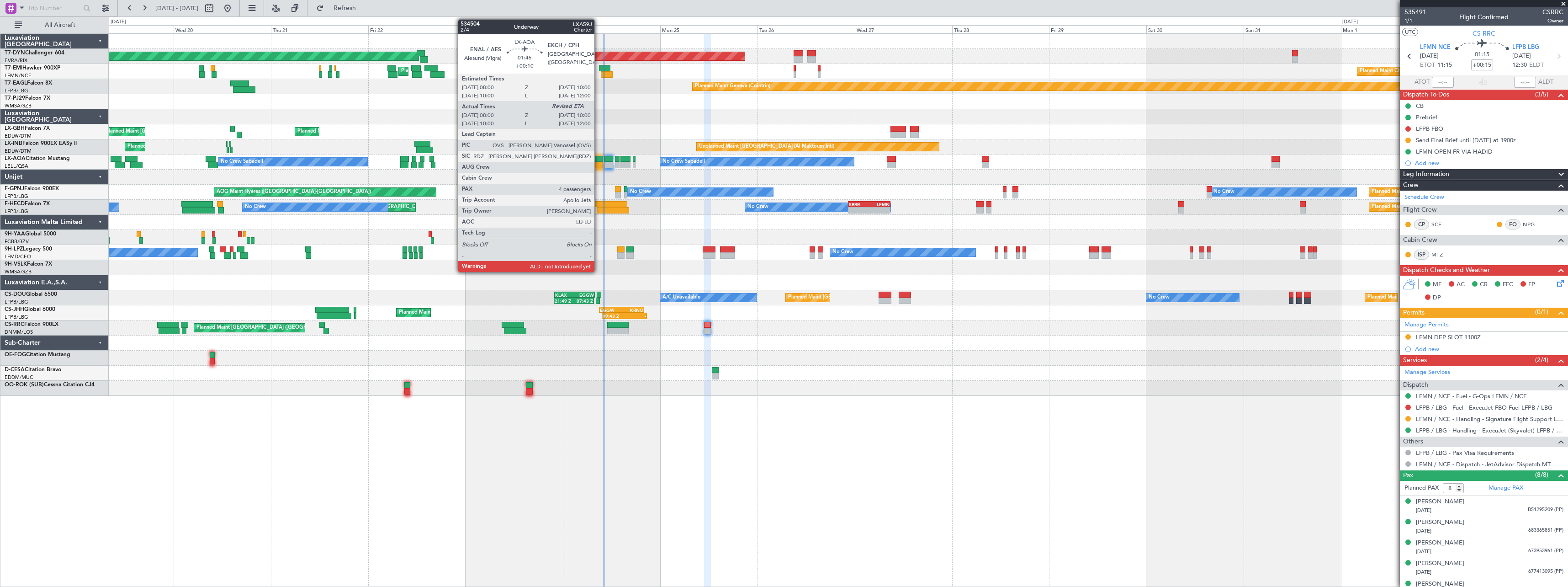
click at [598, 159] on div at bounding box center [598, 159] width 8 height 6
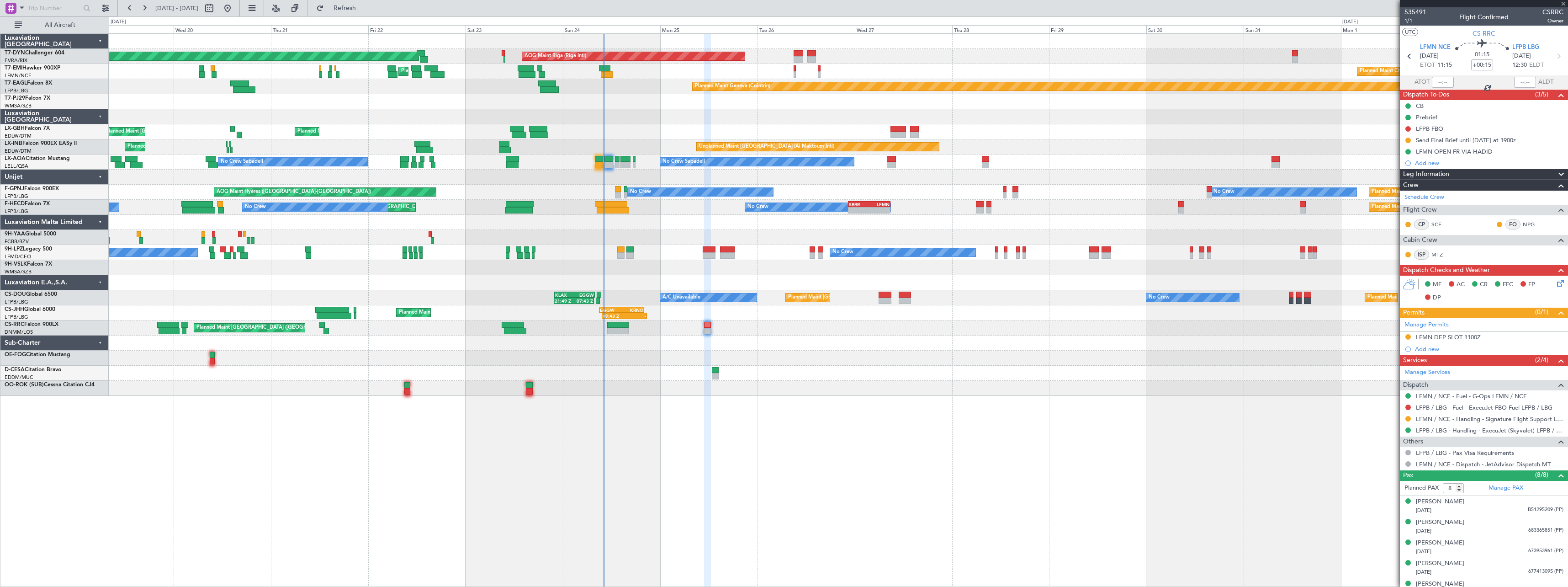
type input "+00:10"
type input "08:10"
type input "4"
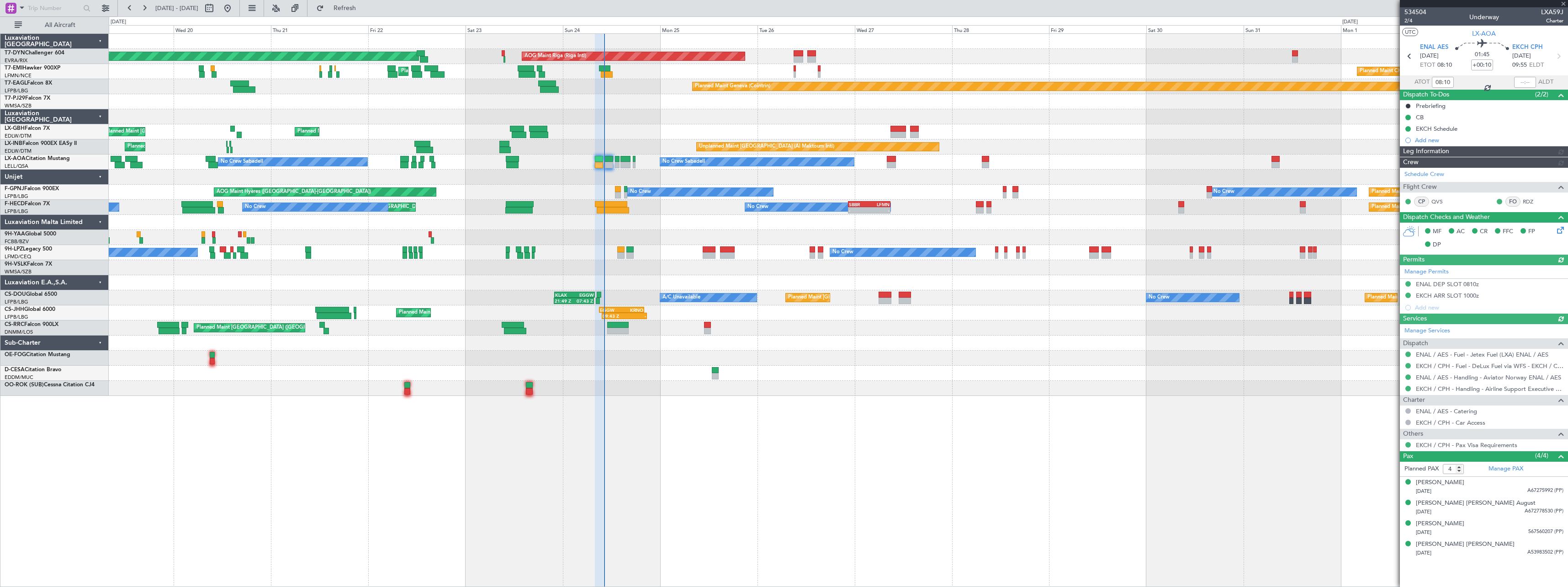
type input "09:37"
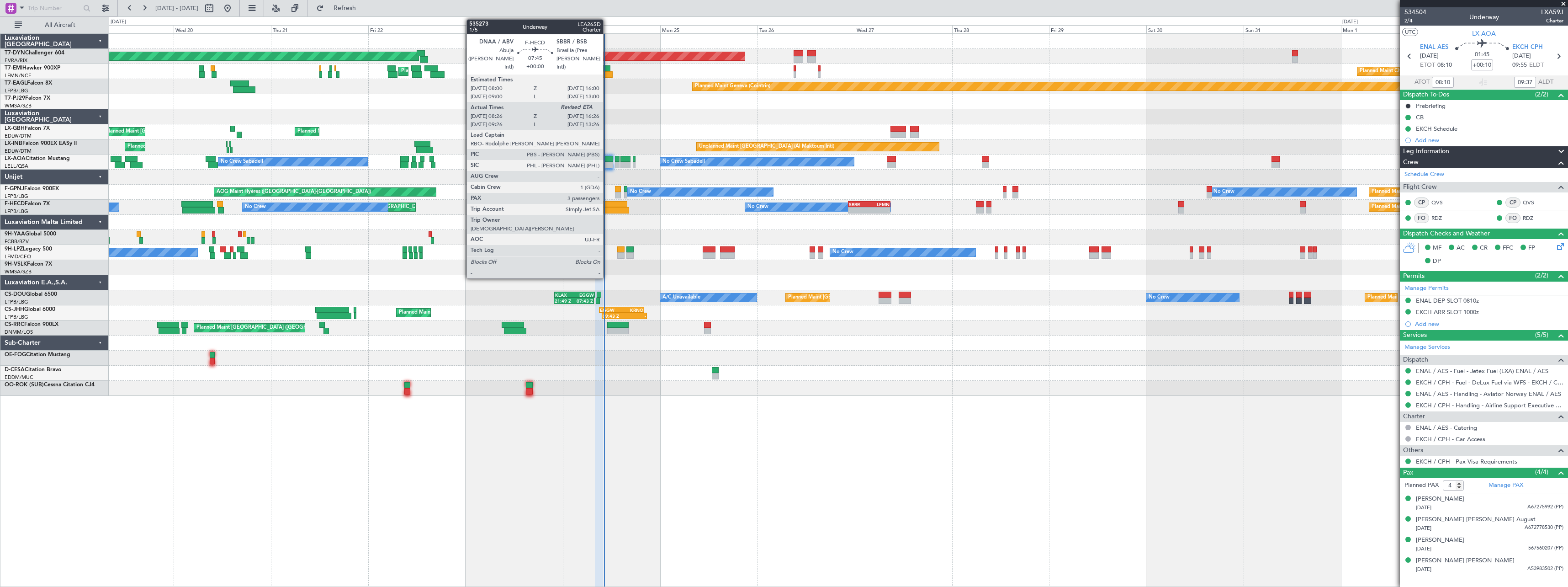
click at [607, 205] on div at bounding box center [611, 204] width 33 height 6
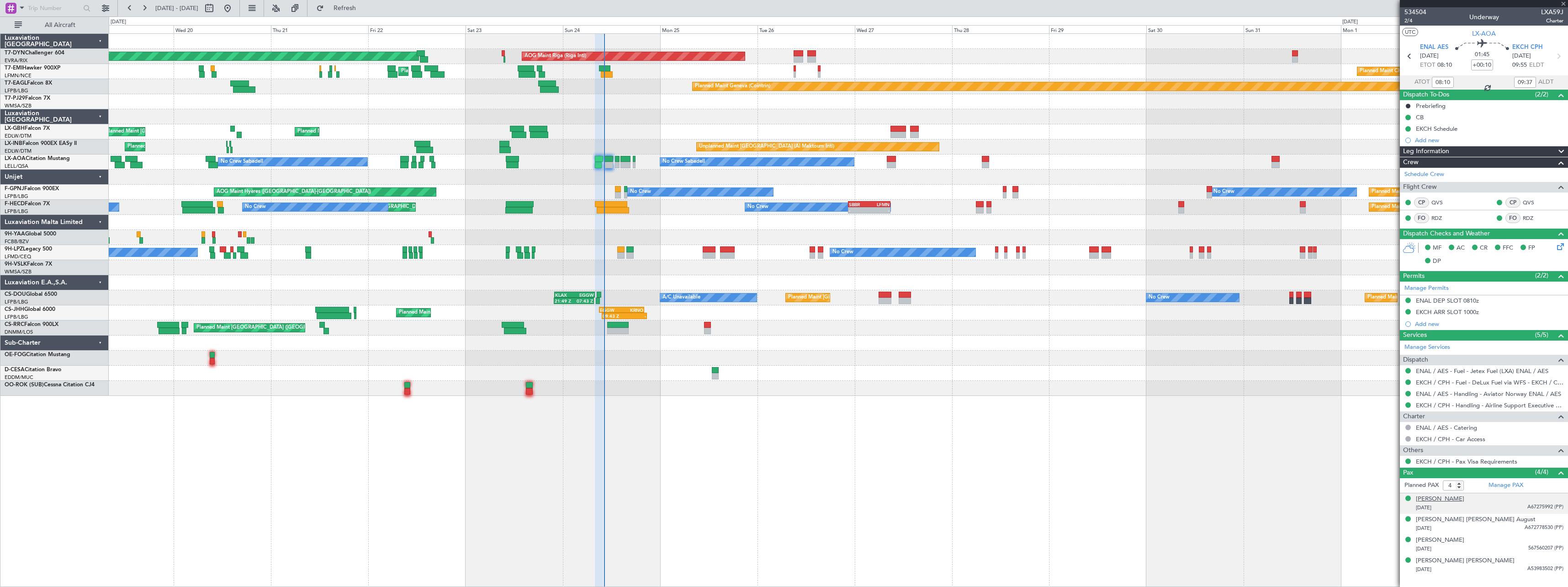
type input "08:36"
type input "3"
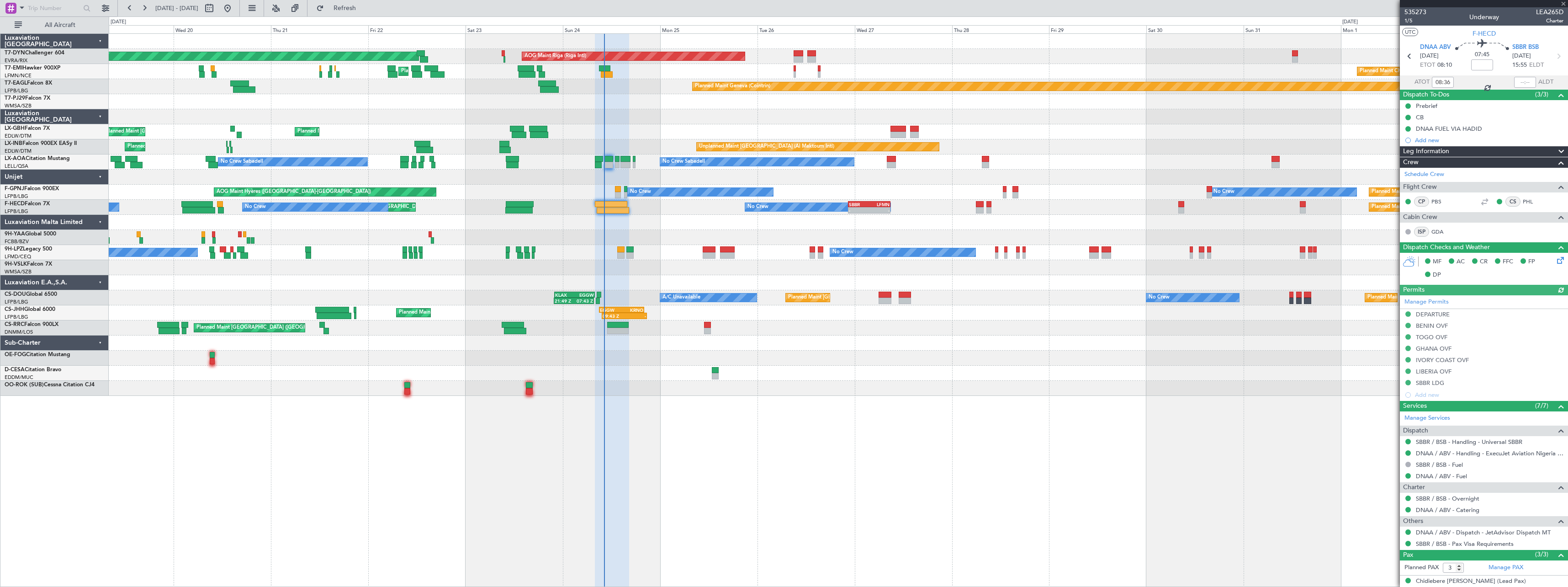
scroll to position [72, 0]
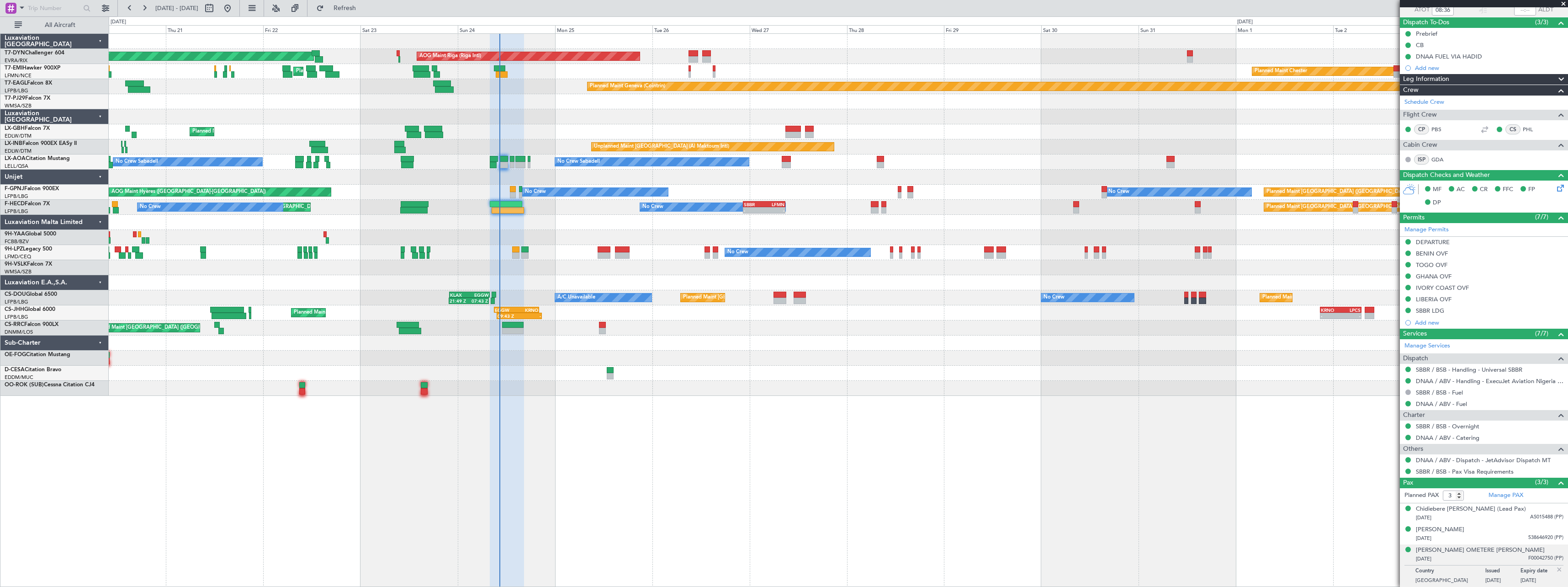
click at [560, 253] on div "No Crew No Crew No Crew" at bounding box center [838, 252] width 1459 height 15
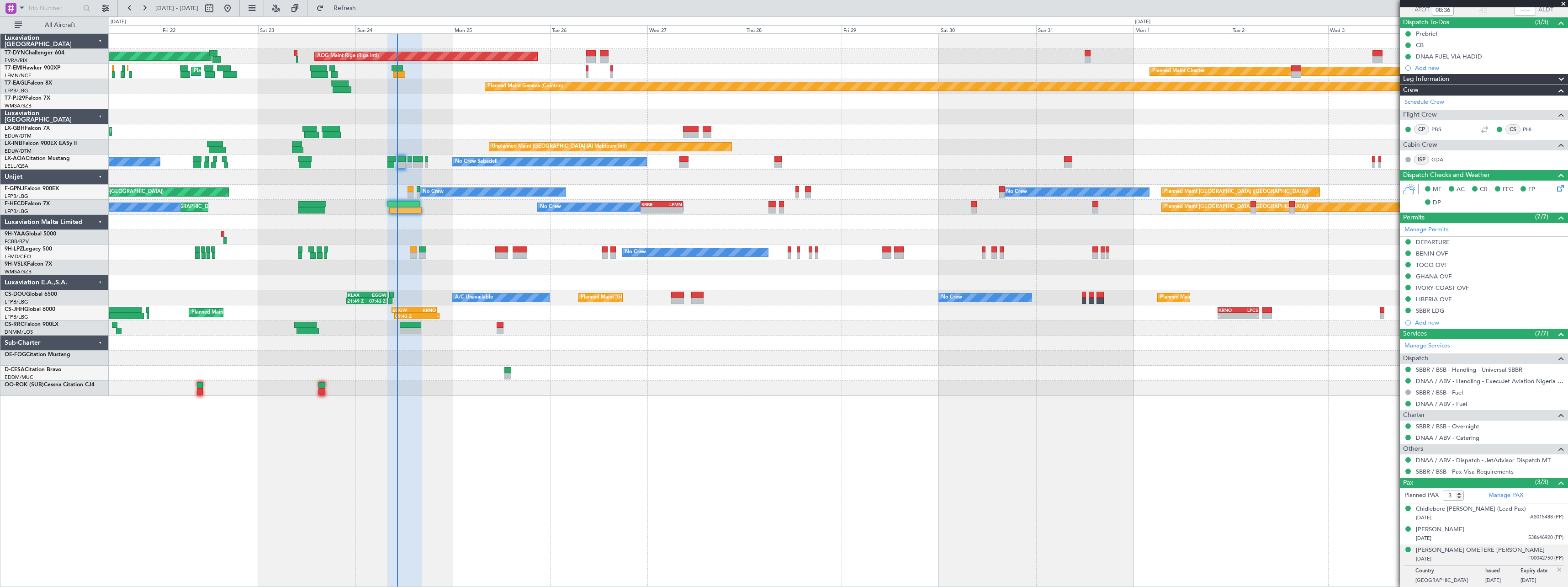
click at [616, 349] on div at bounding box center [838, 343] width 1459 height 15
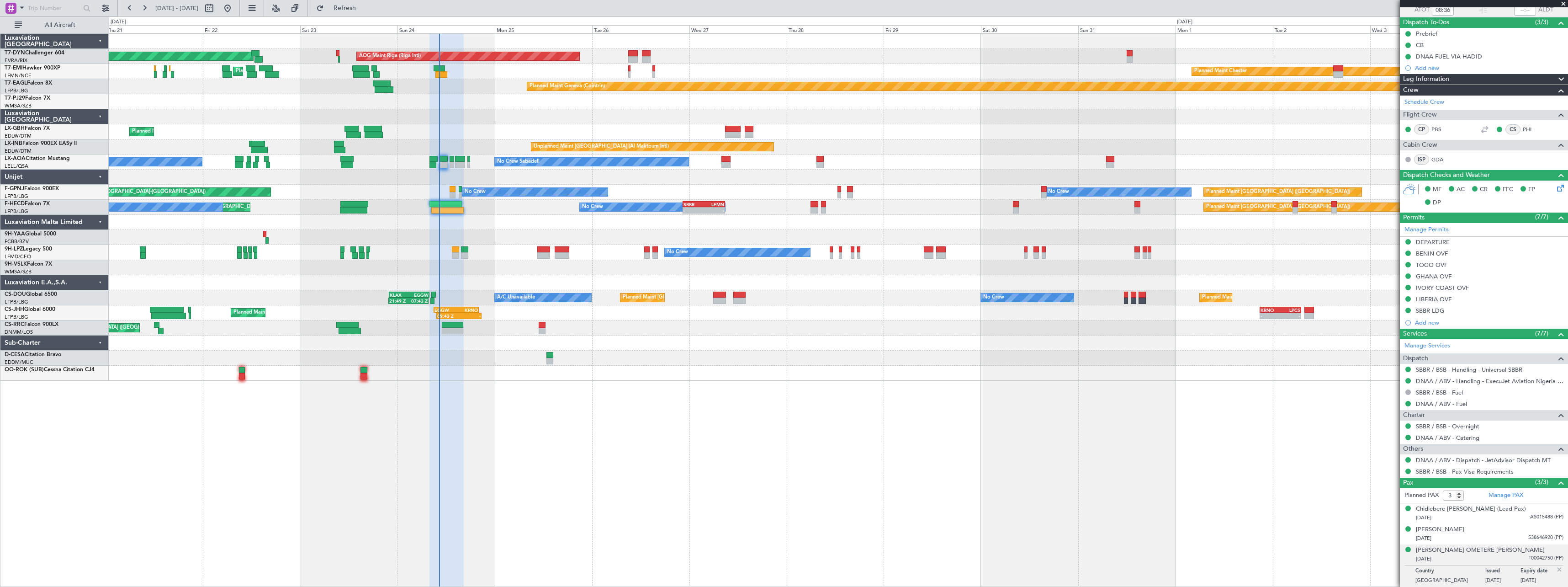
click at [597, 271] on div at bounding box center [838, 268] width 1459 height 15
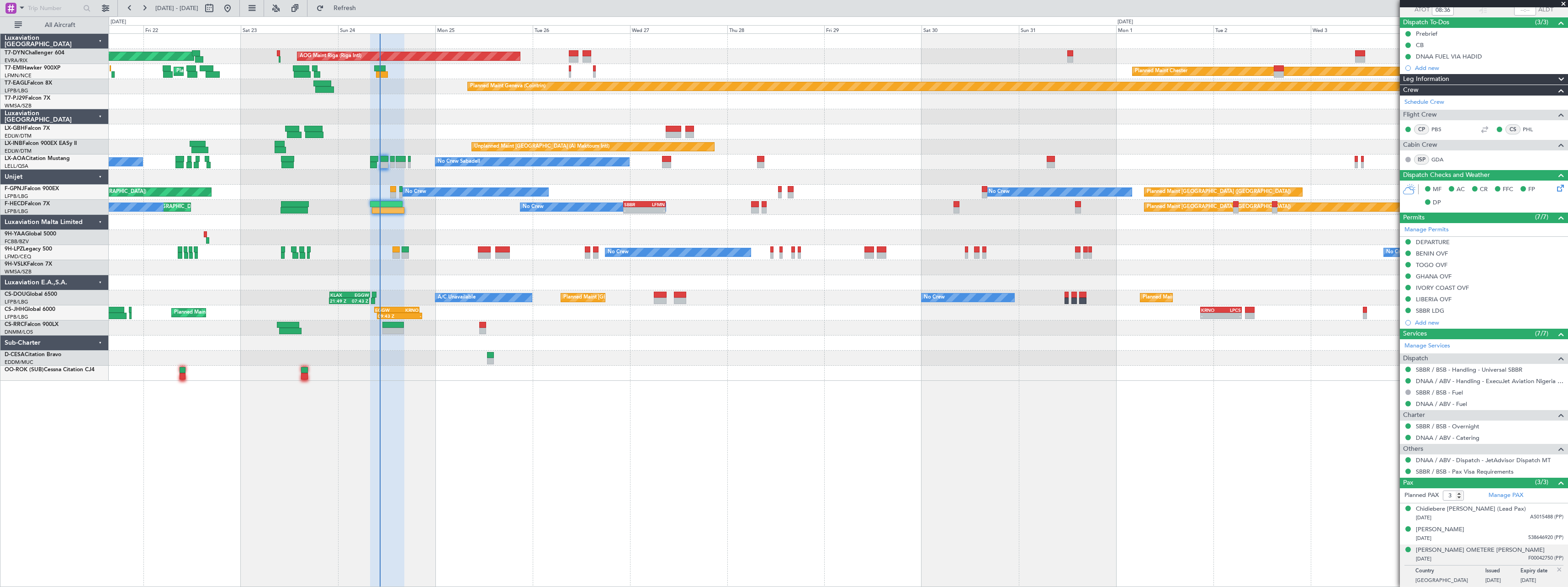
click at [455, 276] on div at bounding box center [838, 282] width 1459 height 15
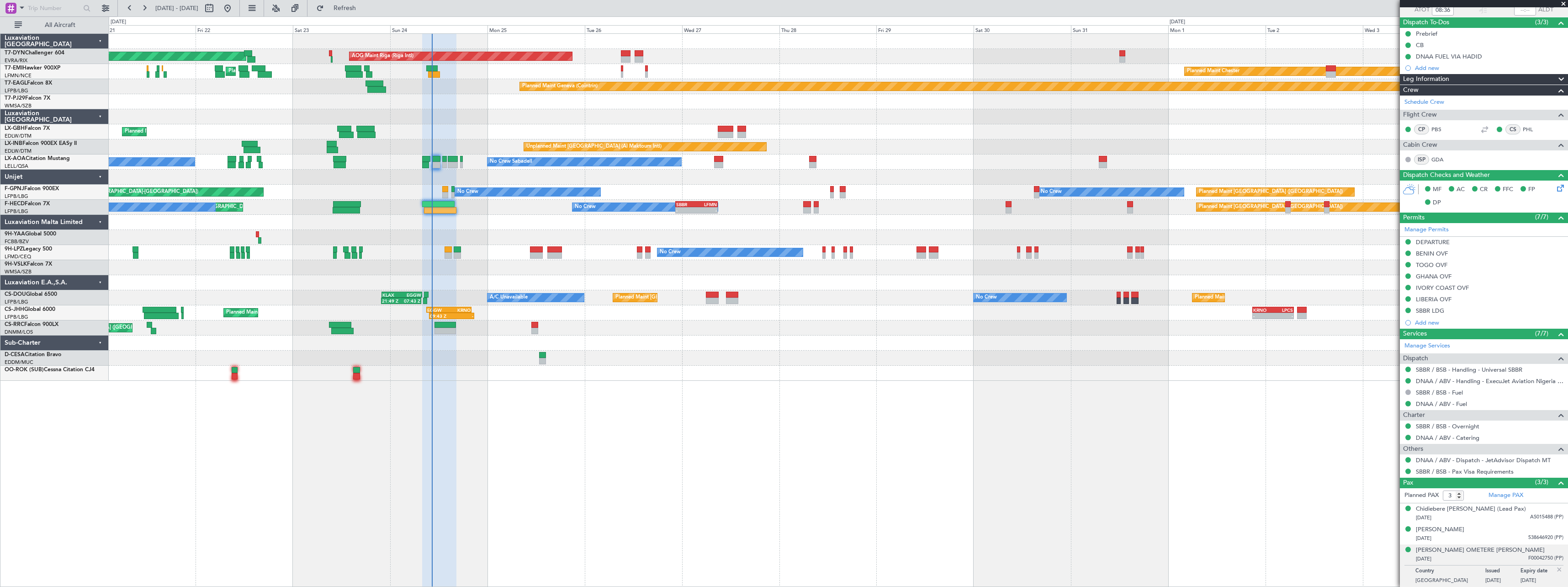
click at [522, 271] on div at bounding box center [838, 268] width 1459 height 15
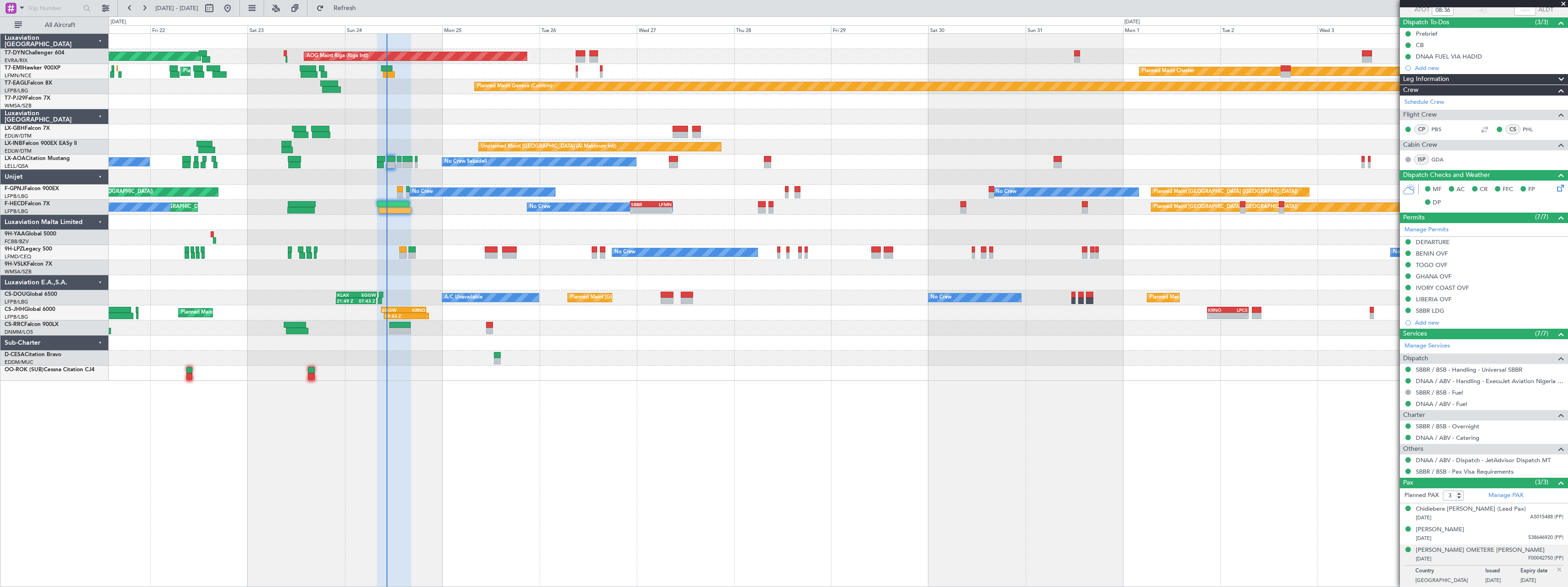
click at [503, 221] on div at bounding box center [838, 222] width 1459 height 15
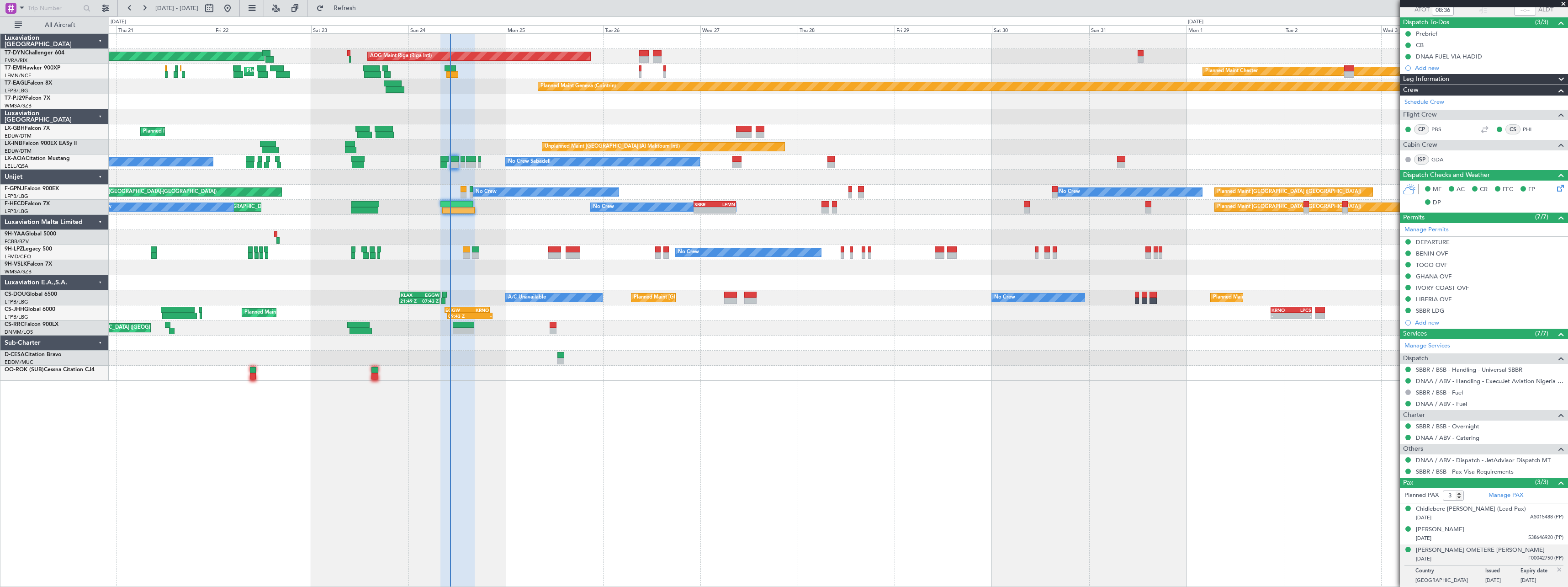
click at [531, 223] on div at bounding box center [838, 222] width 1459 height 15
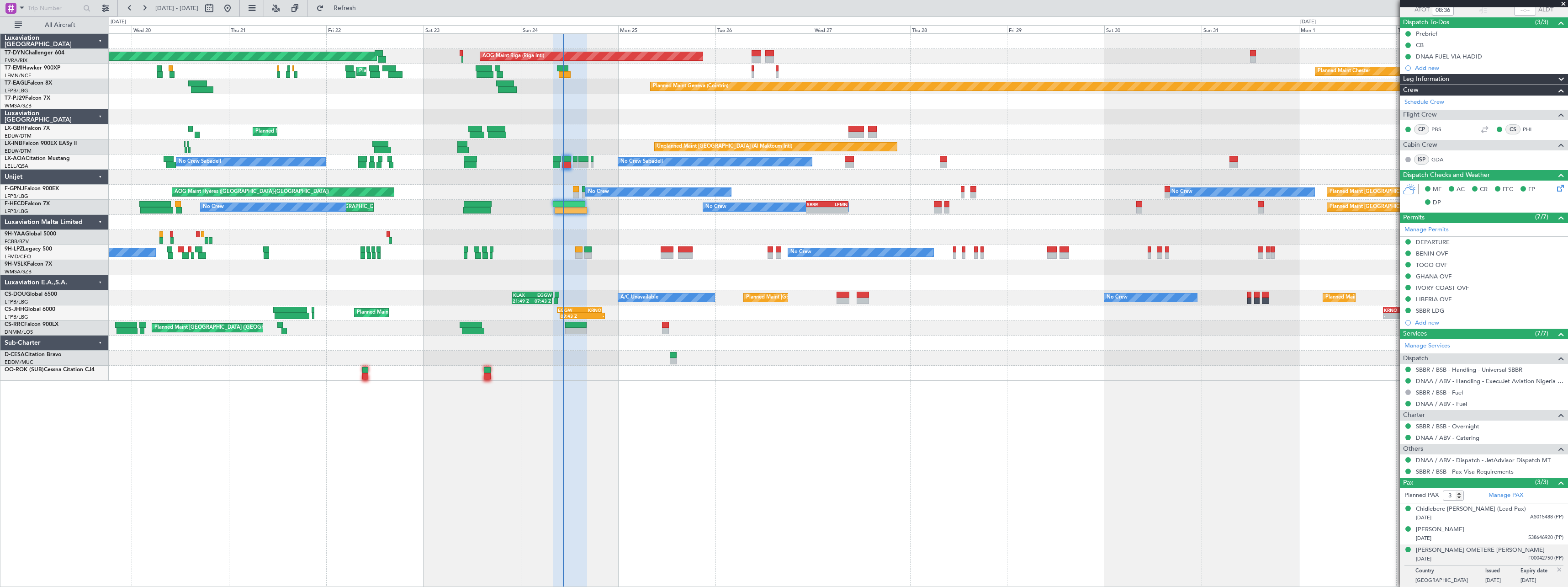
click at [603, 357] on div at bounding box center [838, 358] width 1459 height 15
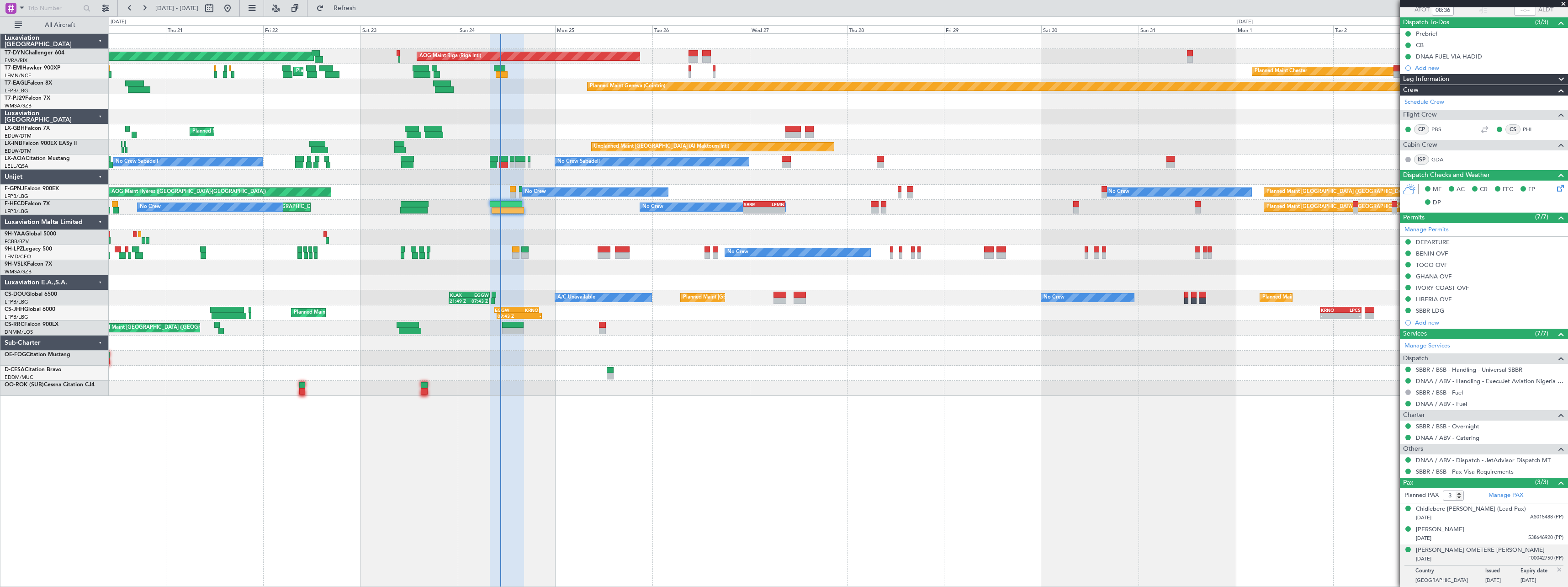
click at [741, 352] on div at bounding box center [838, 358] width 1459 height 15
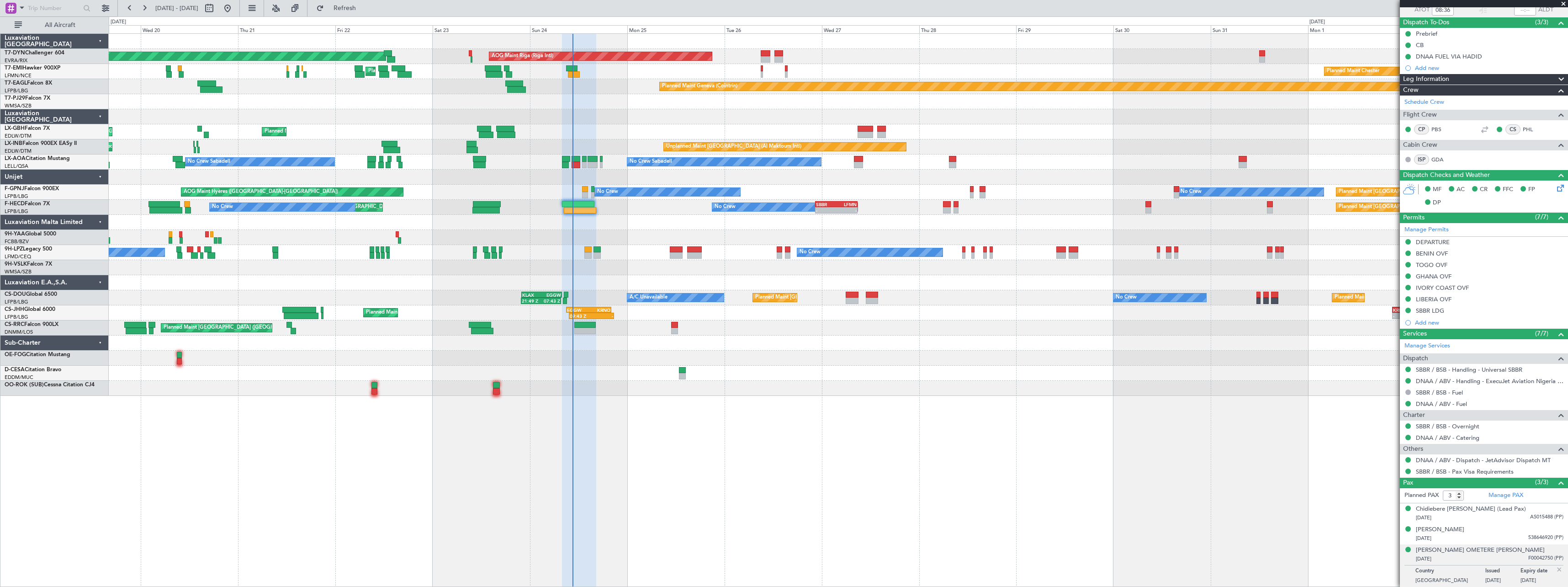
click at [744, 76] on div "Planned Maint Chester Planned Maint Chester" at bounding box center [838, 71] width 1459 height 15
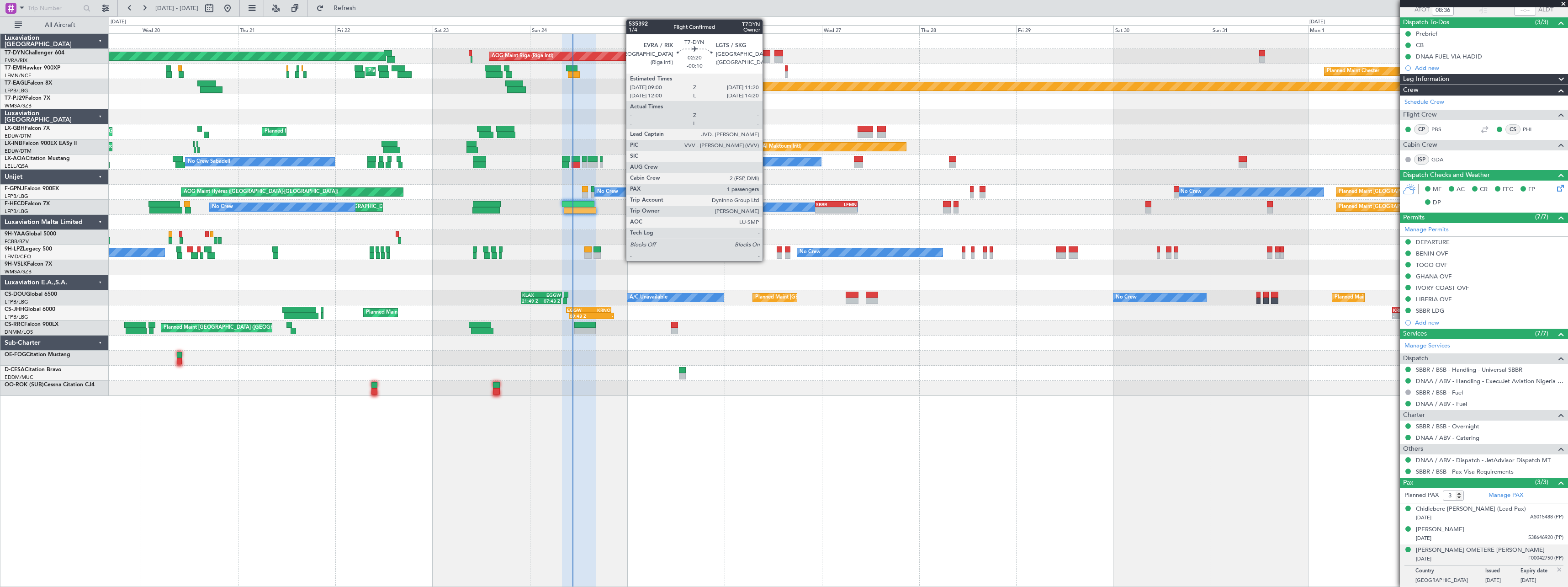
click at [767, 59] on div at bounding box center [766, 60] width 10 height 6
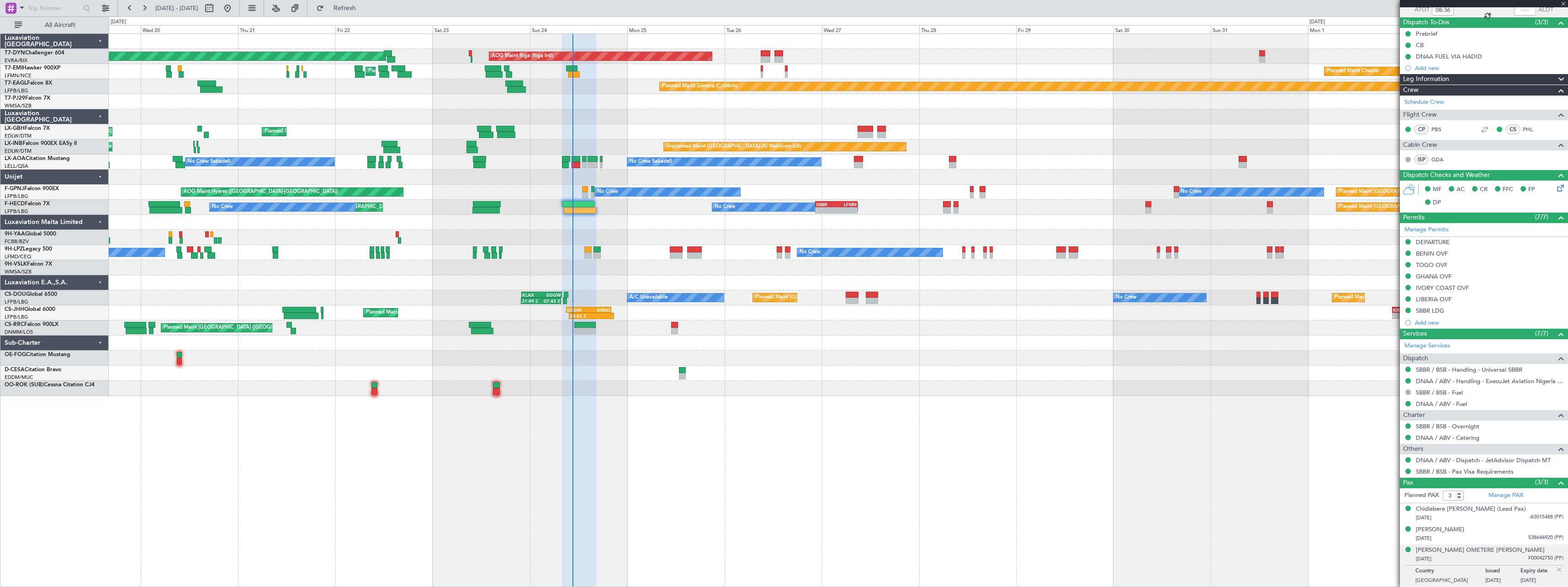
type input "-00:10"
type input "1"
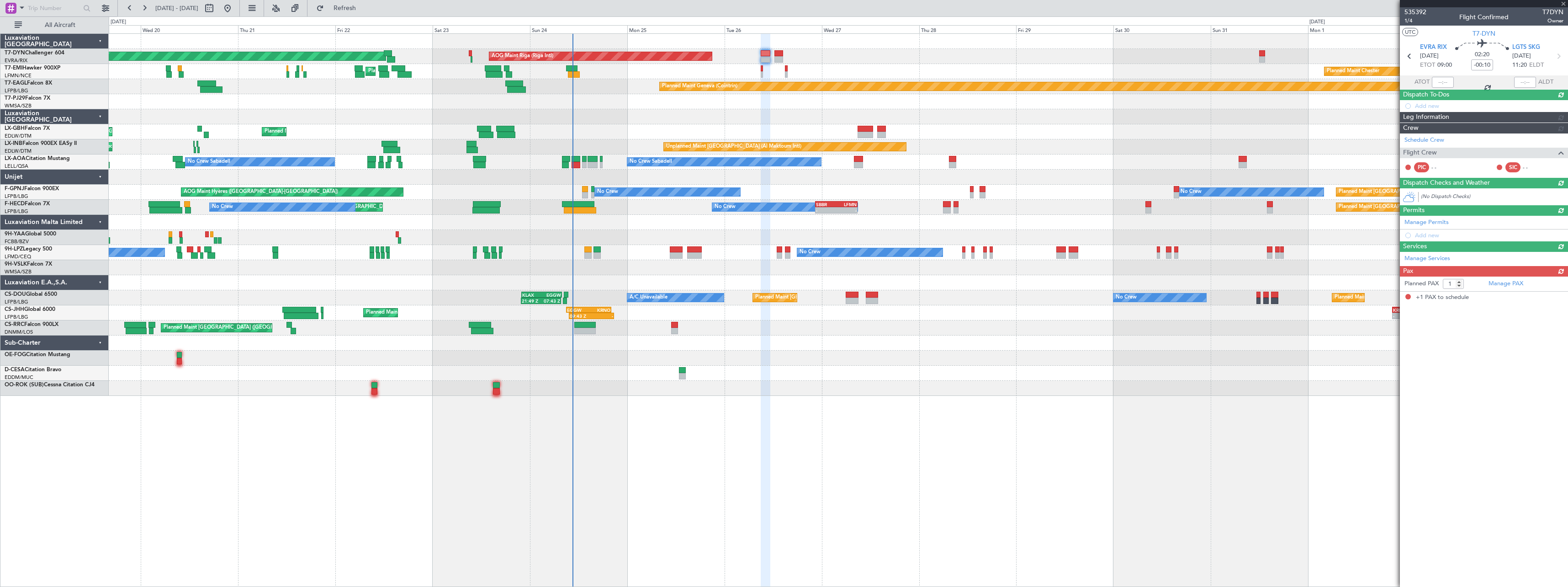
scroll to position [0, 0]
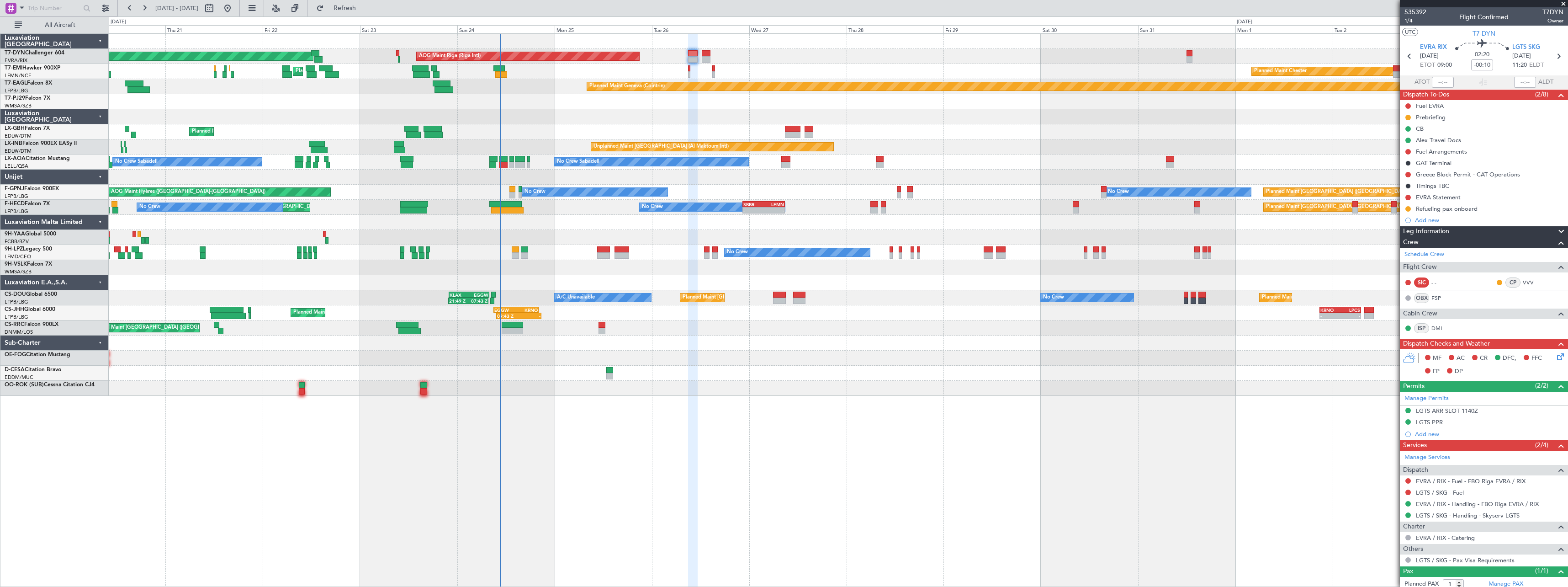
click at [534, 107] on div at bounding box center [838, 101] width 1459 height 15
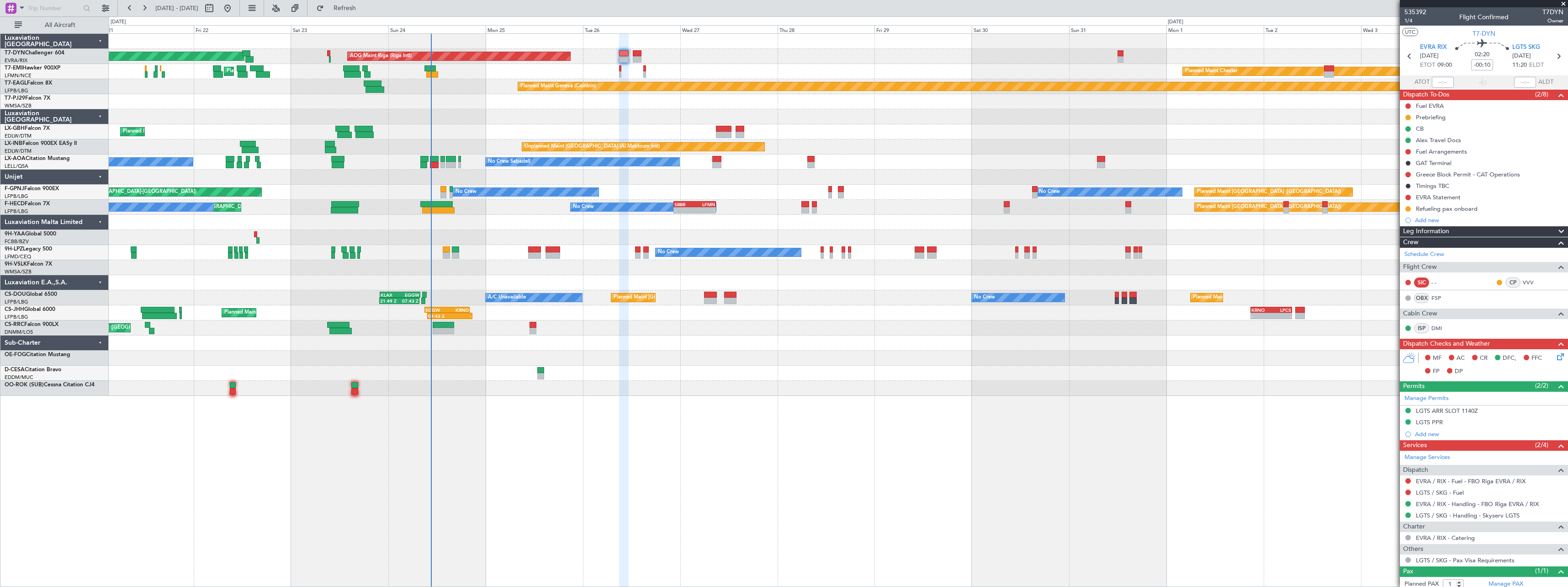
click at [549, 271] on div at bounding box center [838, 268] width 1459 height 15
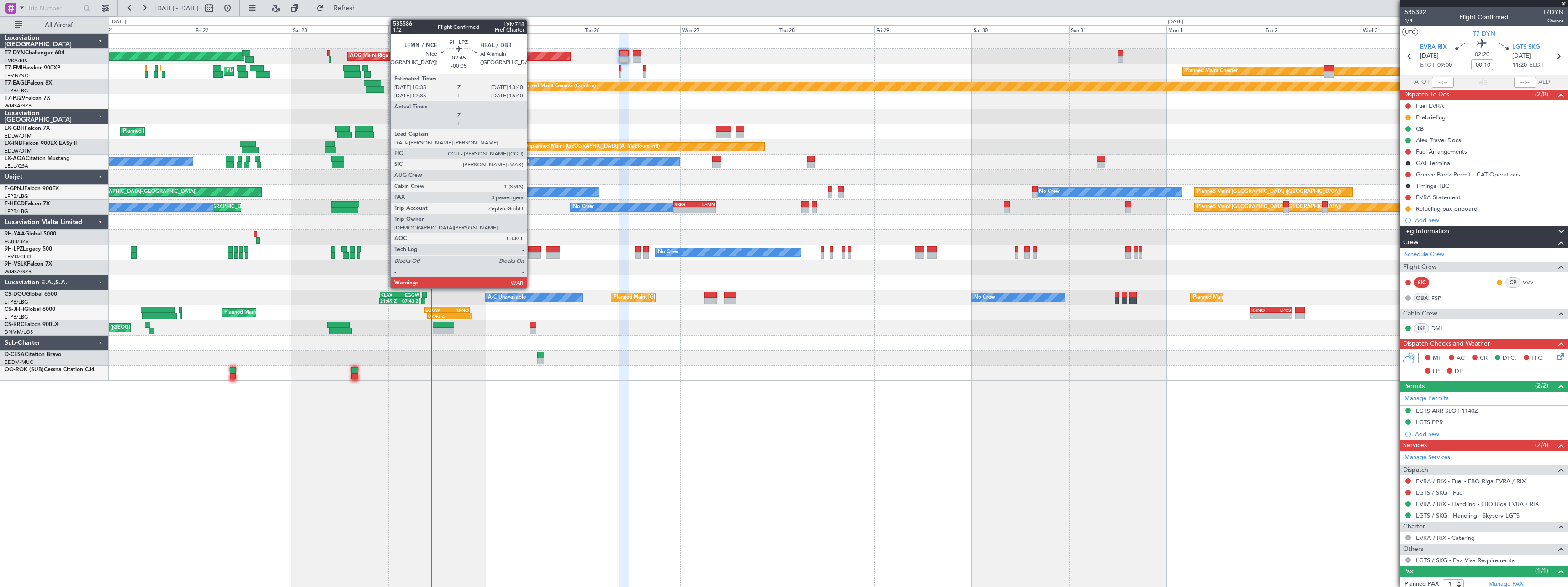
click at [531, 249] on div at bounding box center [535, 249] width 13 height 6
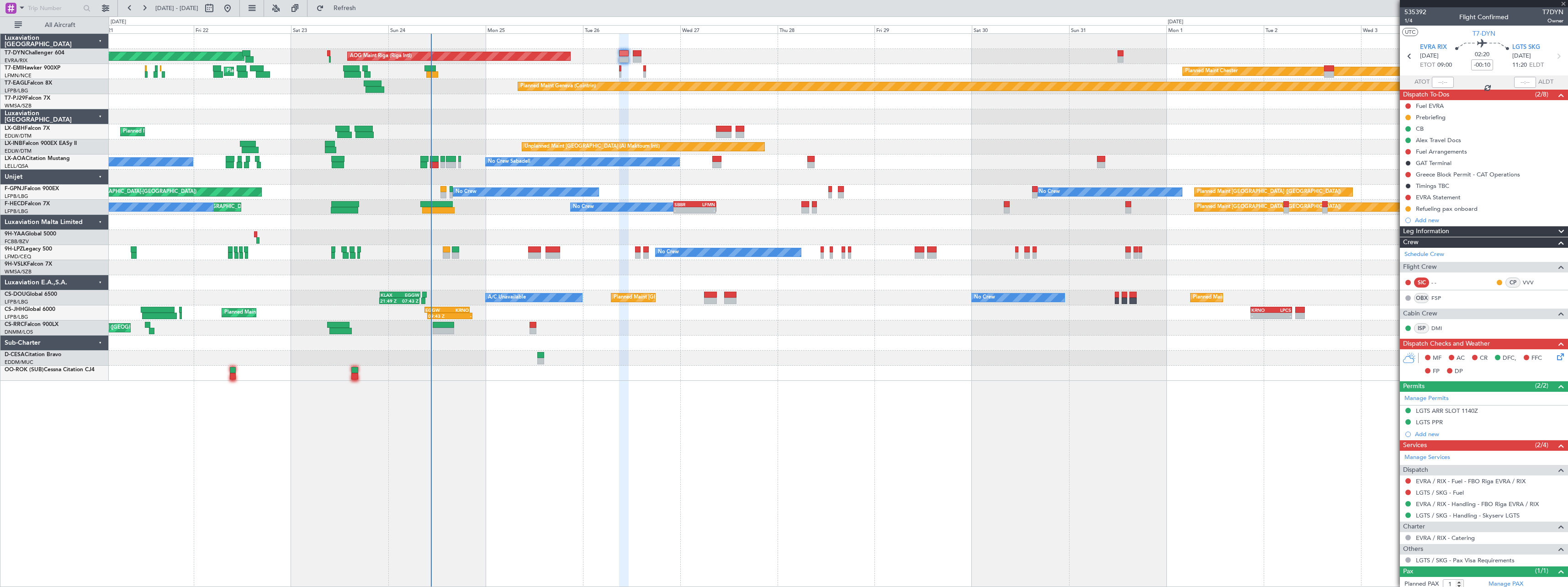
type input "-00:05"
type input "3"
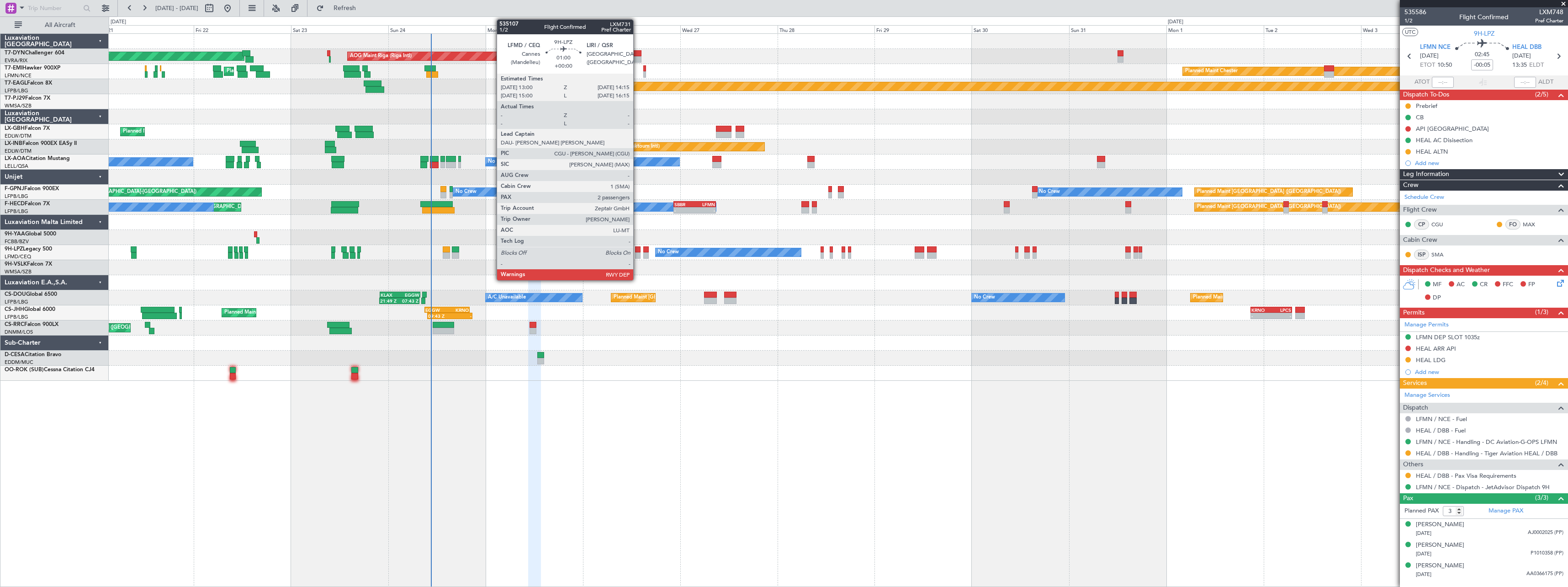
click at [638, 250] on div at bounding box center [638, 249] width 6 height 6
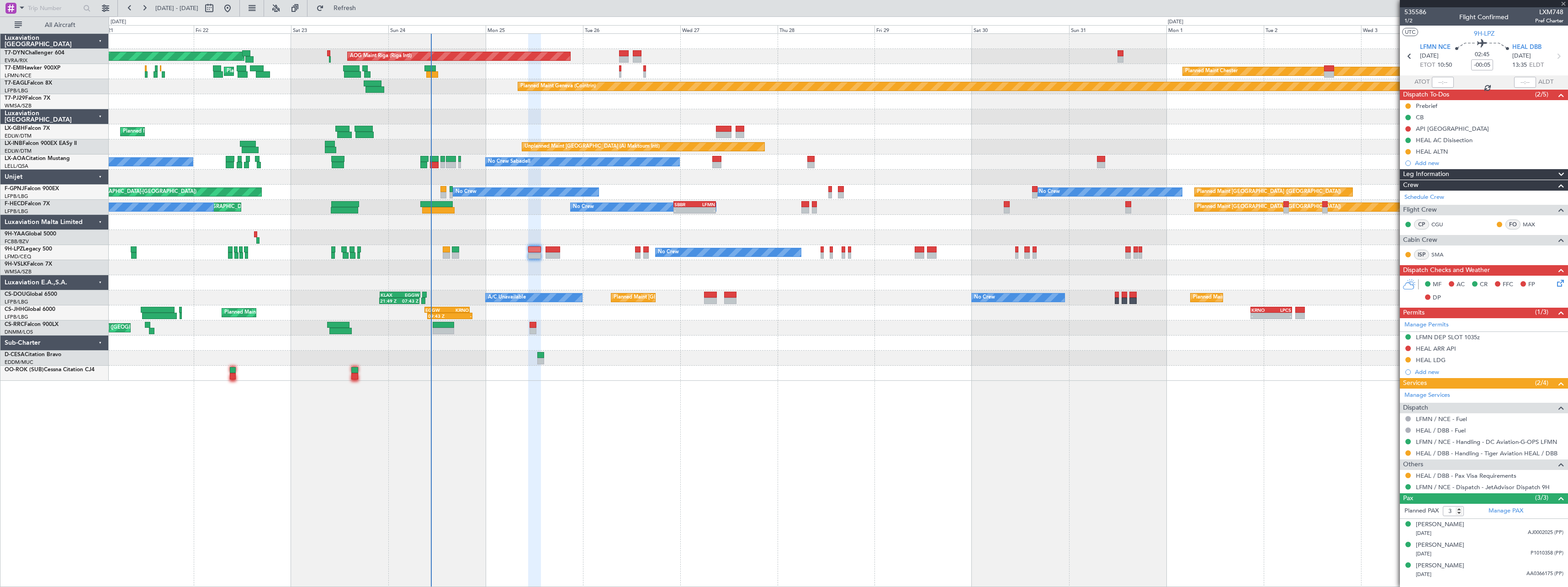
type input "2"
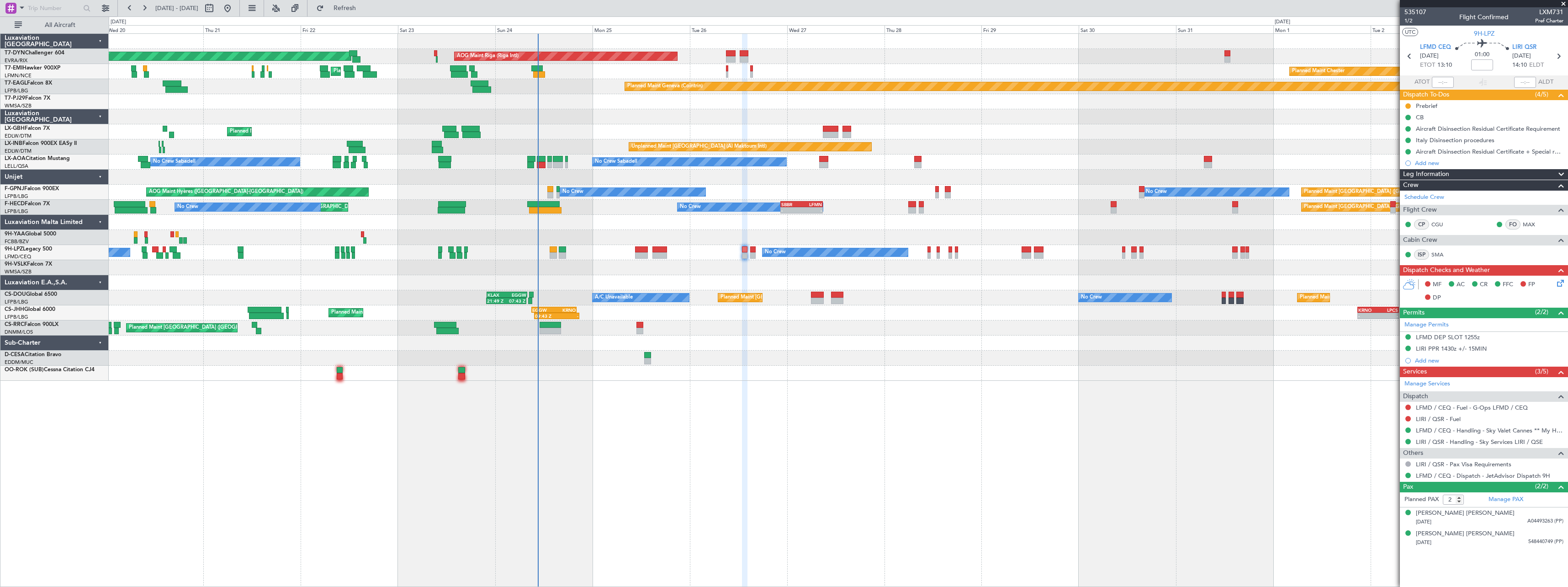
click at [624, 227] on div at bounding box center [838, 222] width 1459 height 15
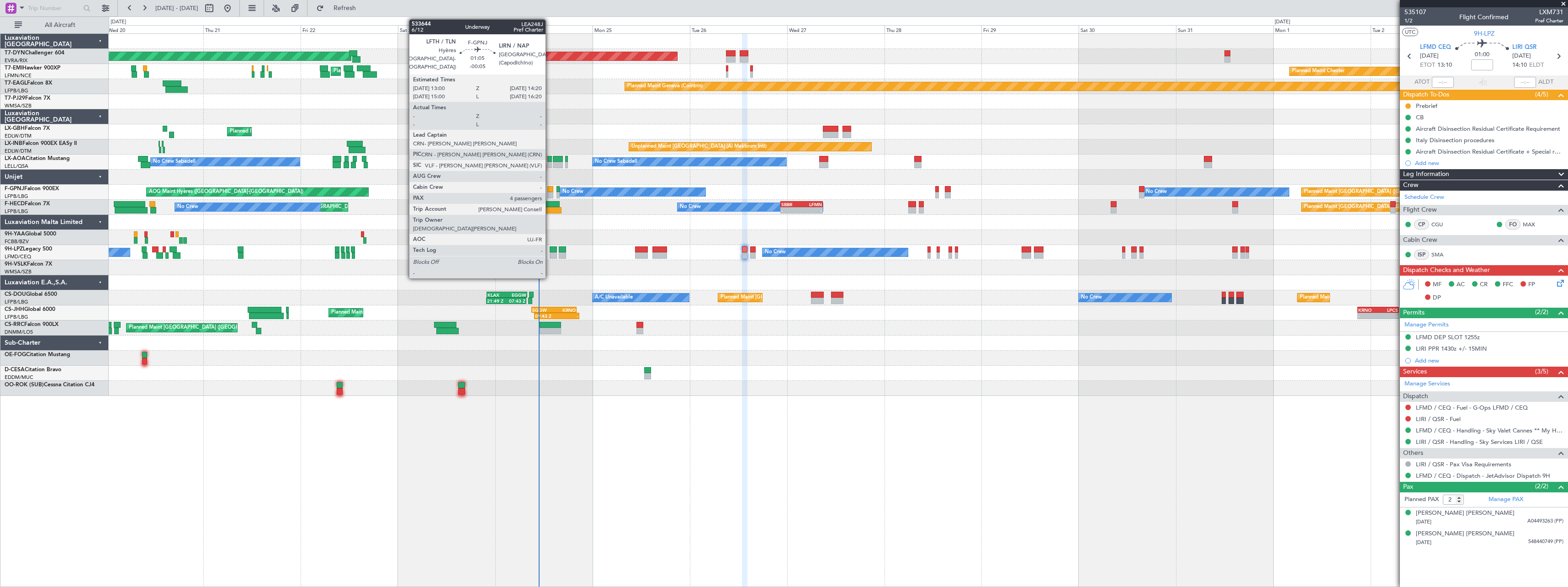
click at [550, 189] on div at bounding box center [550, 189] width 6 height 6
type input "-00:05"
type input "4"
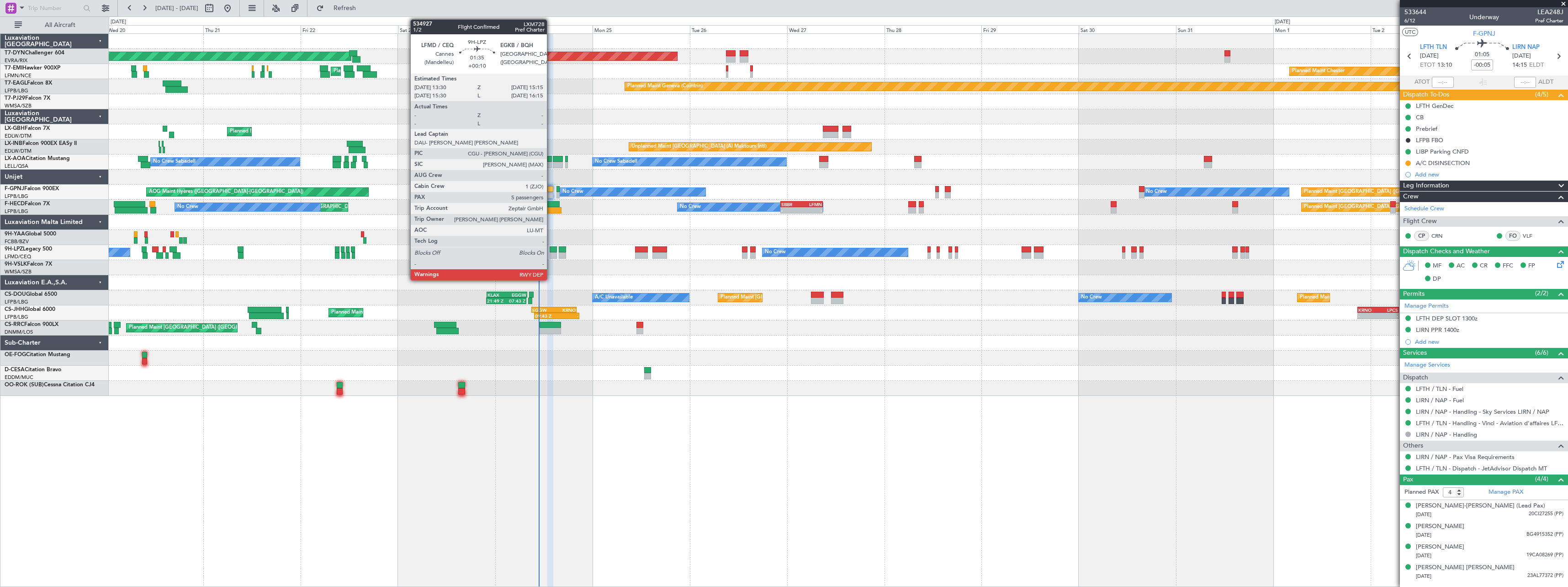
click at [551, 249] on div at bounding box center [554, 249] width 7 height 6
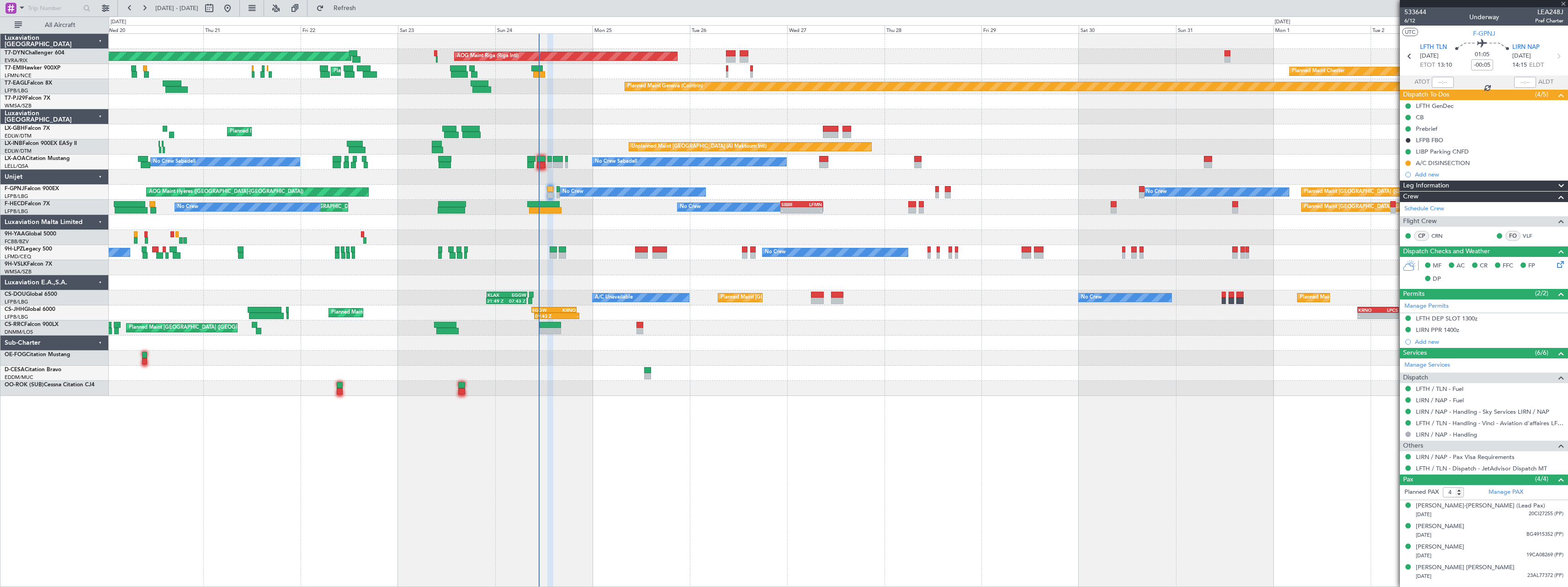
type input "+00:10"
type input "5"
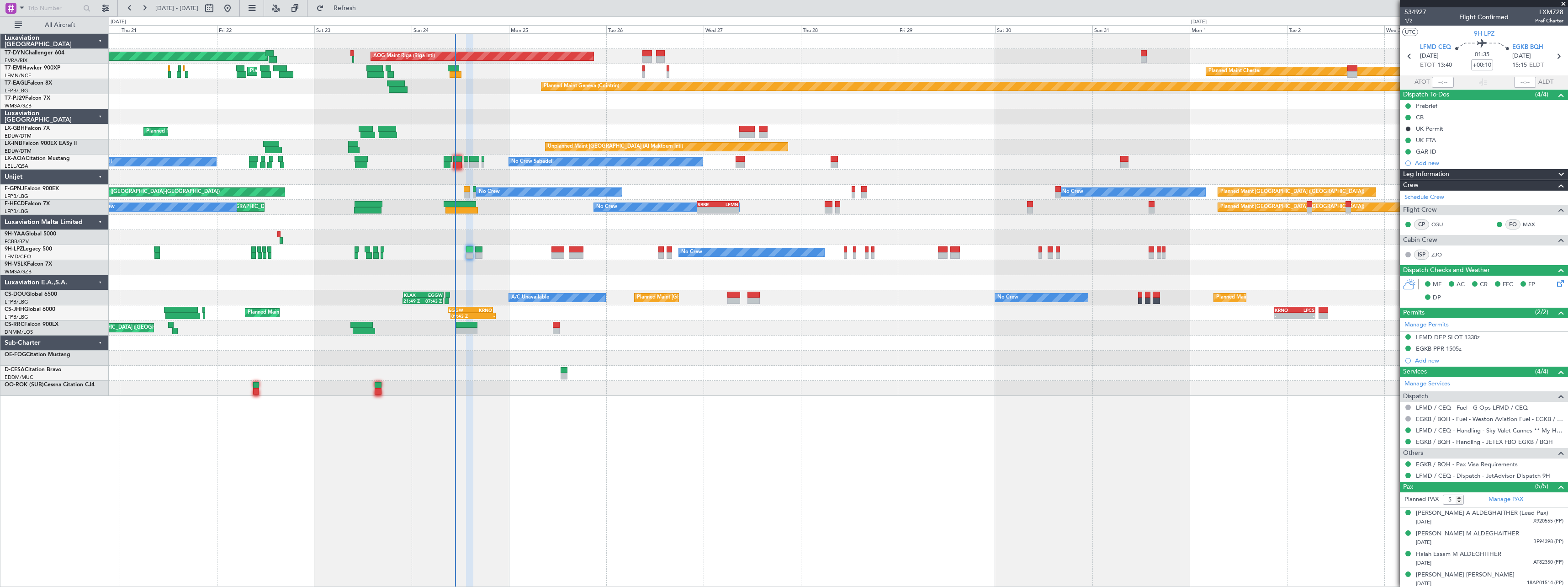
click at [512, 231] on div at bounding box center [838, 237] width 1459 height 15
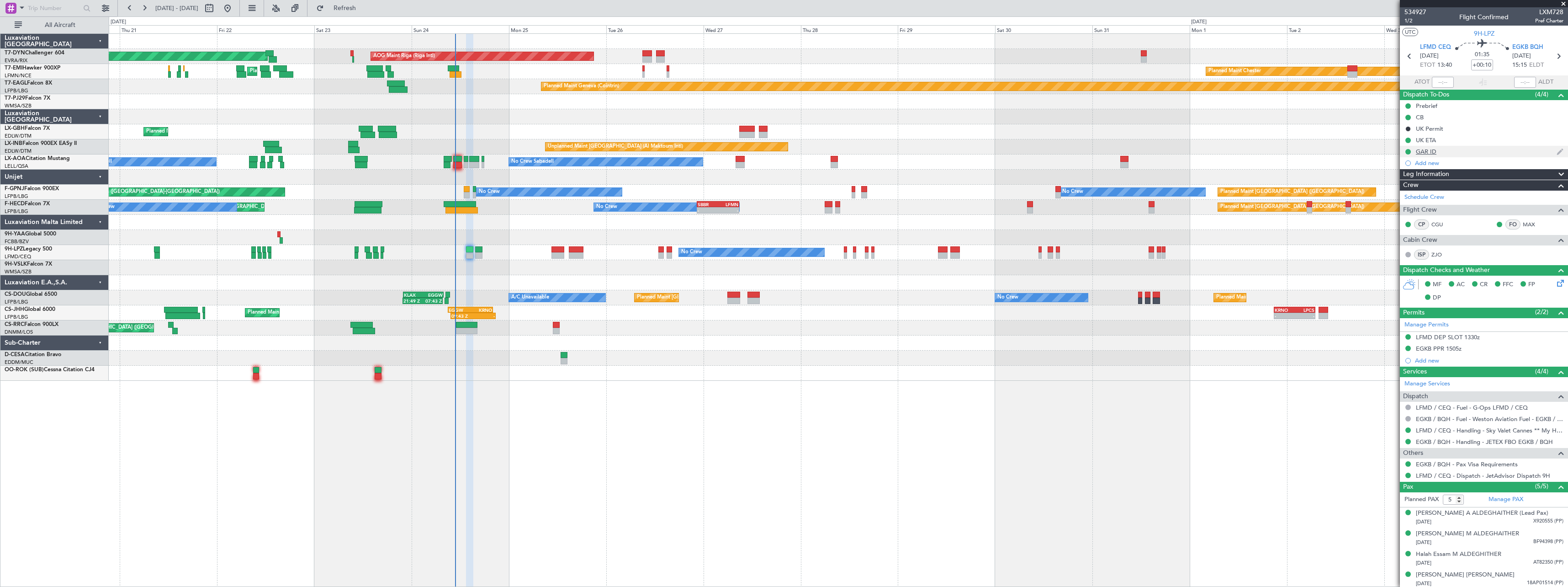
click at [1467, 151] on div "GAR ID" at bounding box center [1484, 151] width 168 height 12
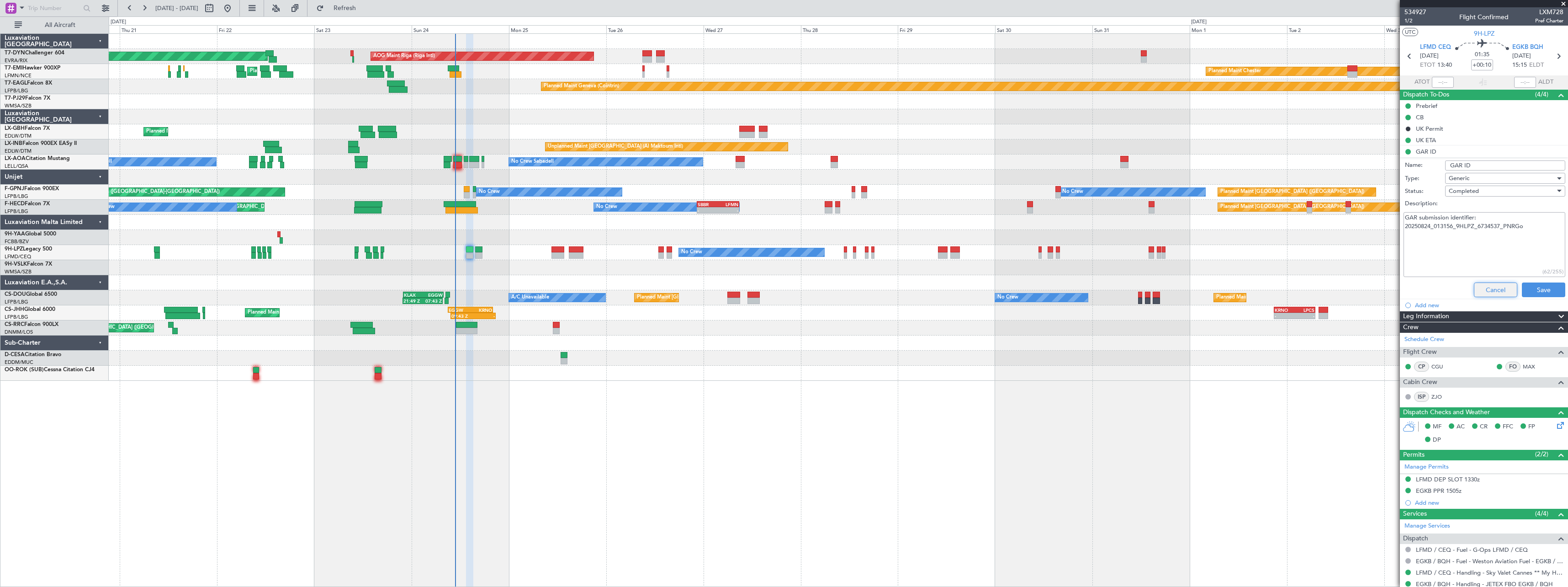
click at [1477, 288] on button "Cancel" at bounding box center [1496, 290] width 44 height 15
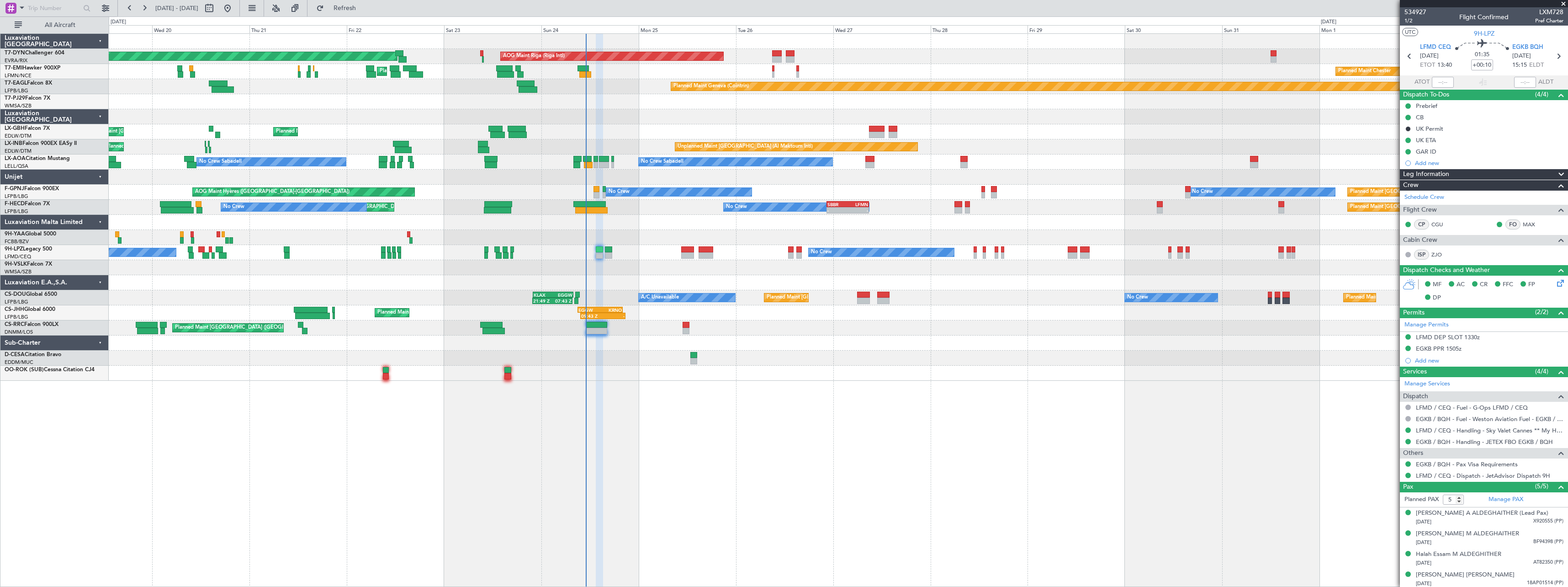
click at [625, 112] on div "AOG Maint Riga (Riga Intl) Planned Maint [GEOGRAPHIC_DATA]-[GEOGRAPHIC_DATA] Pl…" at bounding box center [838, 207] width 1459 height 347
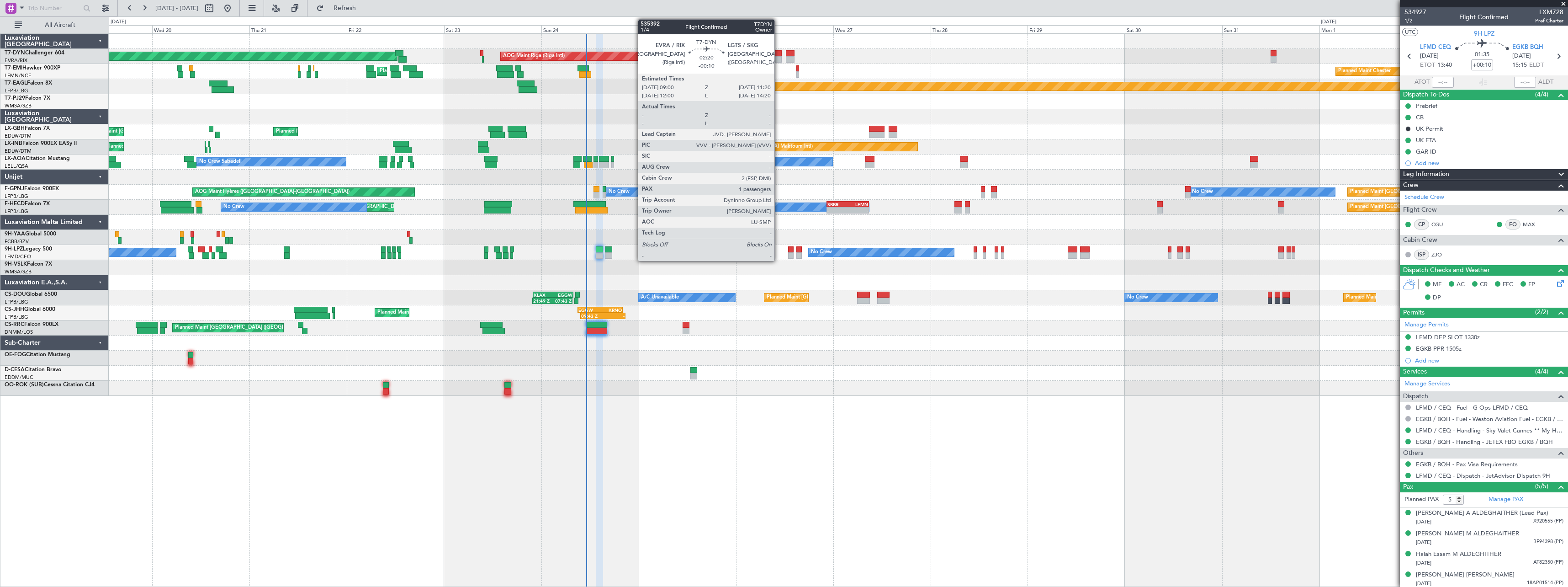
click at [779, 56] on div at bounding box center [777, 53] width 10 height 6
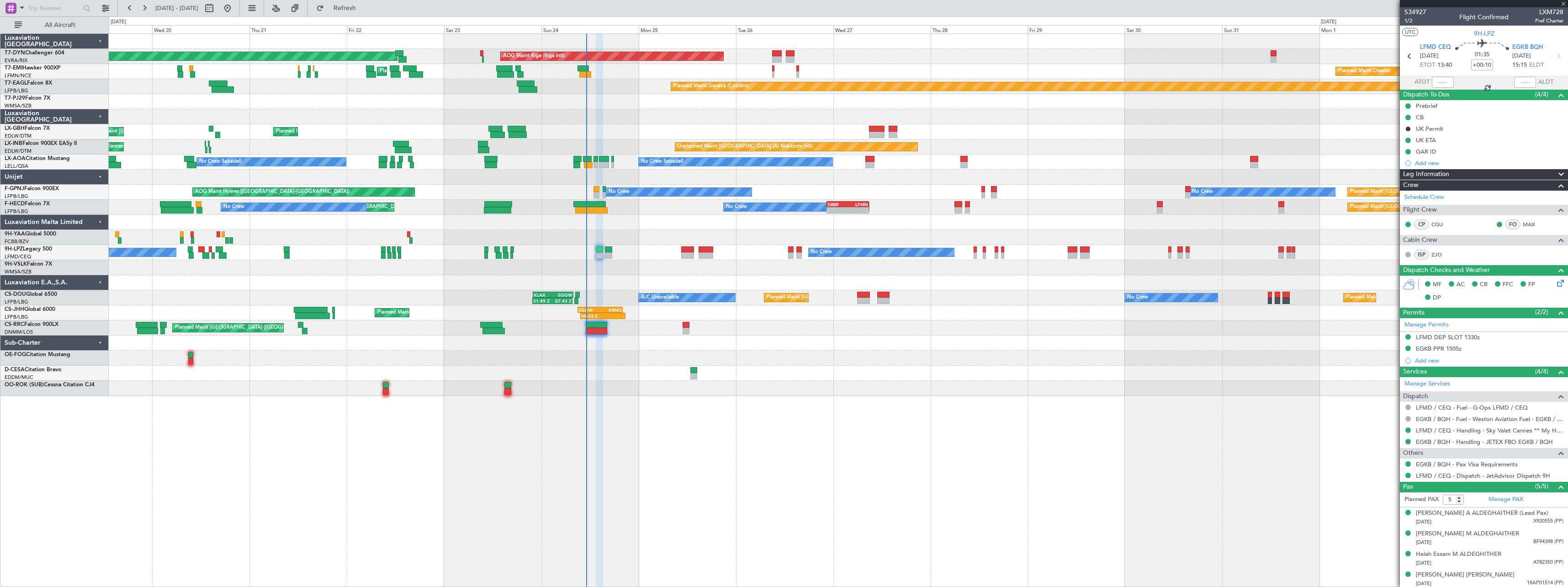
type input "-00:10"
type input "1"
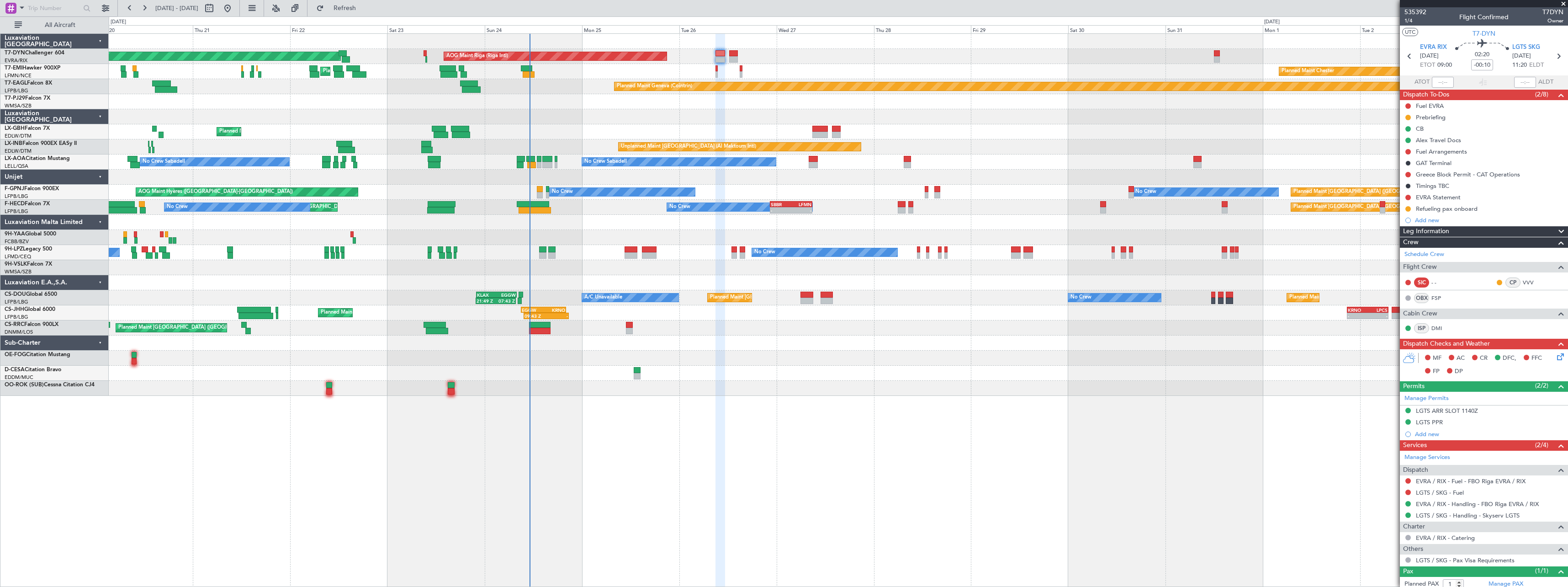
click at [535, 181] on div at bounding box center [838, 177] width 1459 height 15
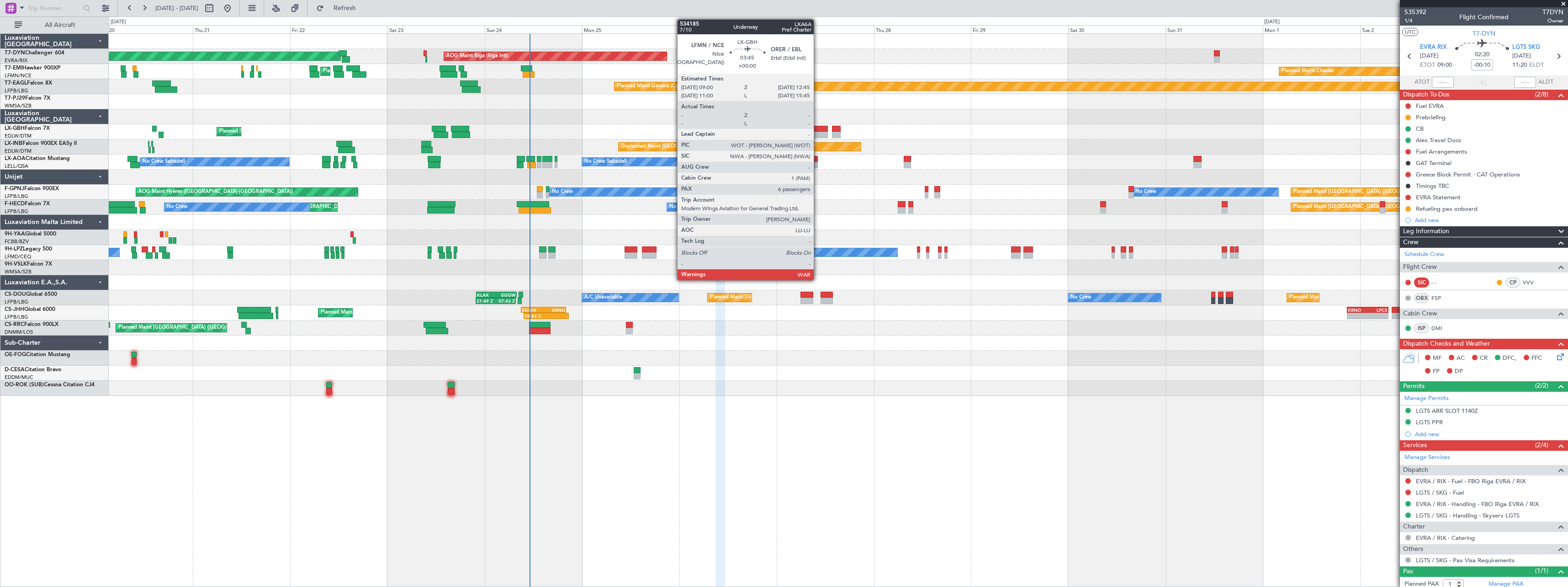
click at [818, 128] on div at bounding box center [820, 129] width 15 height 6
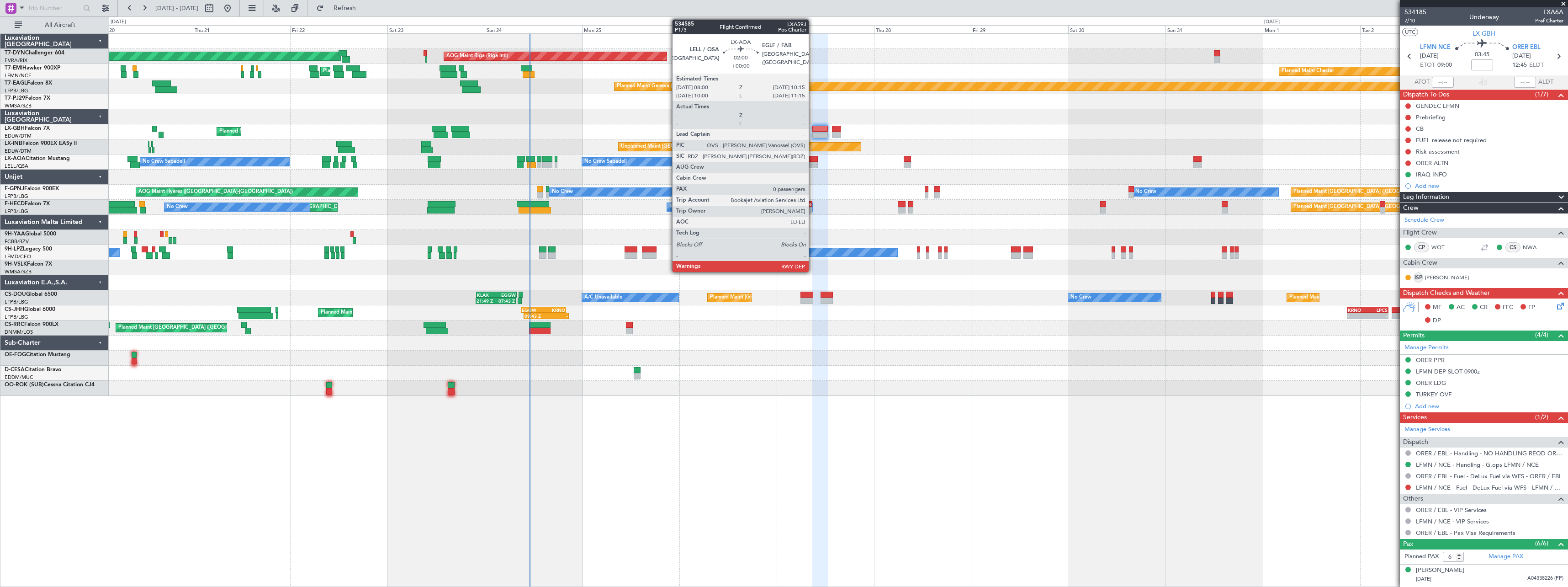
click at [813, 166] on div at bounding box center [813, 165] width 9 height 6
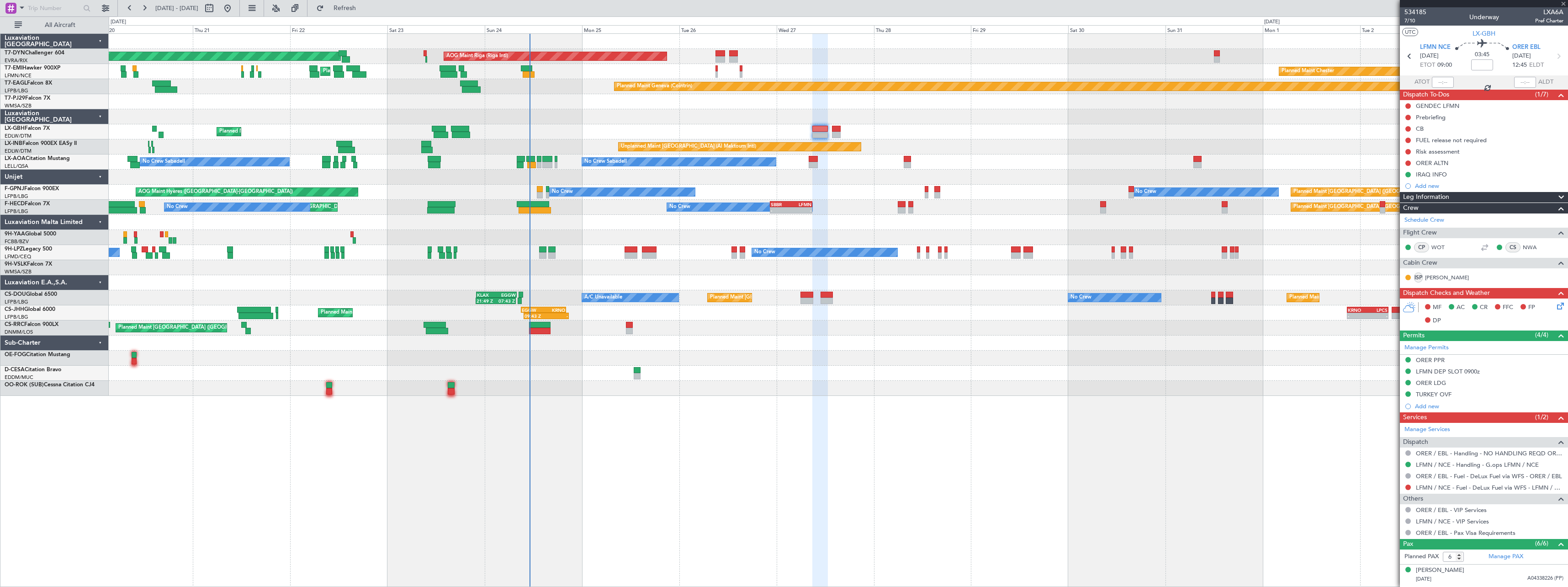
type input "0"
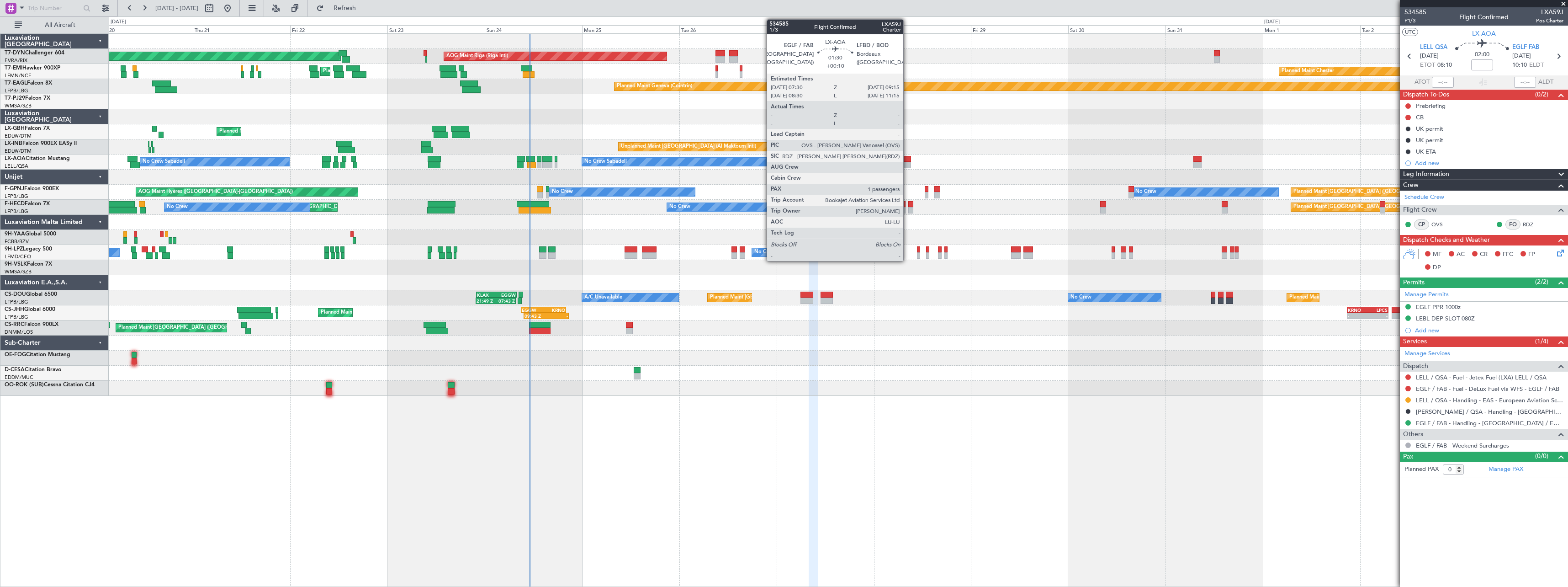
click at [908, 162] on div at bounding box center [908, 165] width 7 height 6
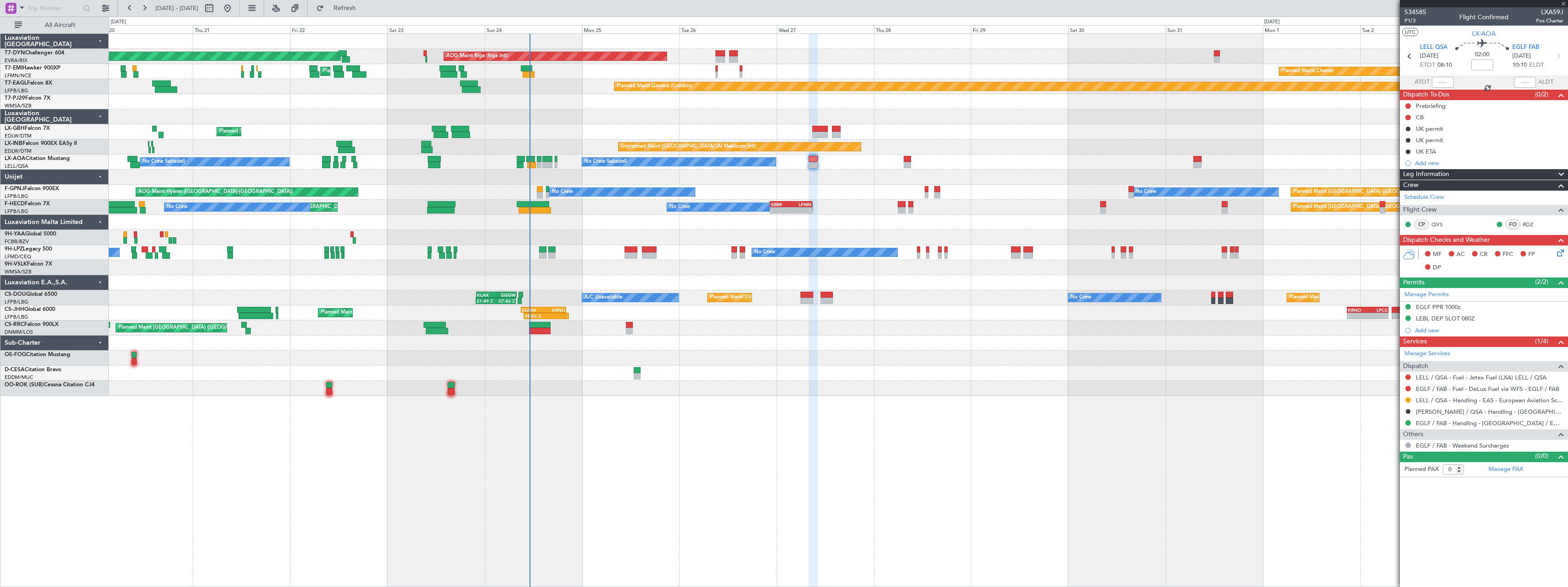
type input "+00:10"
type input "1"
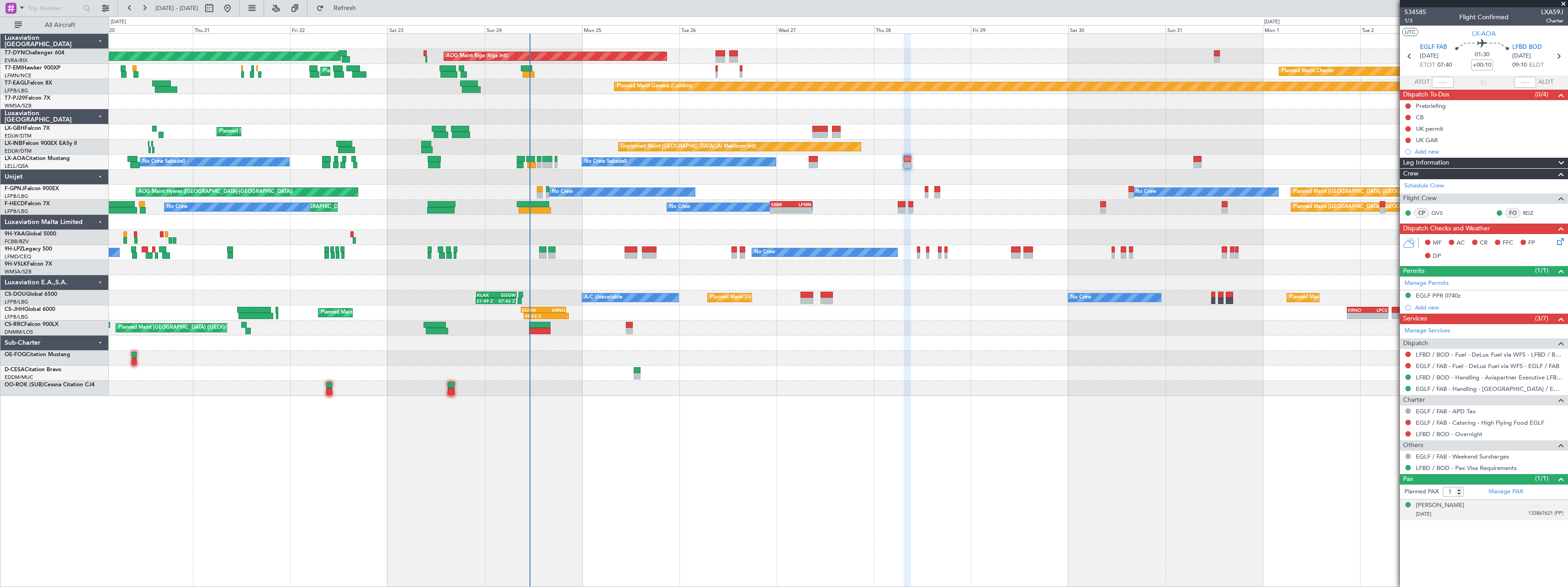
click at [1496, 510] on div "04/12/1950 133867621 (PP)" at bounding box center [1489, 514] width 147 height 9
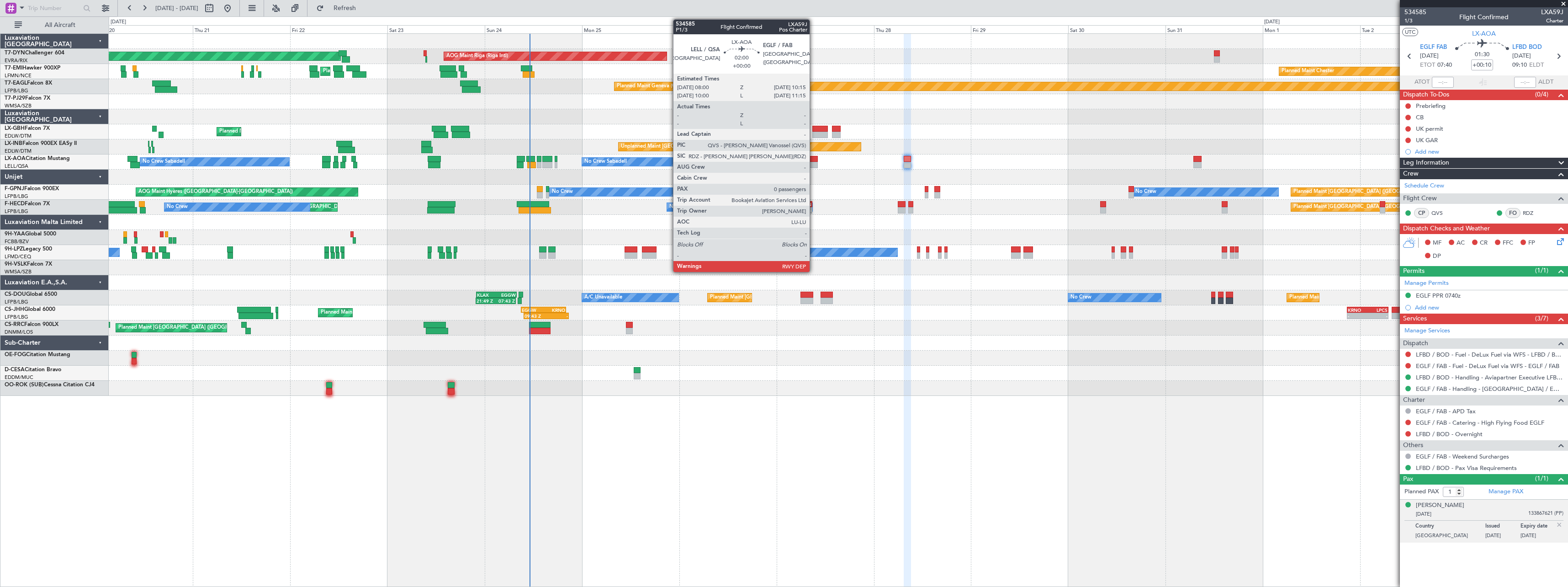
click at [814, 157] on div at bounding box center [813, 159] width 9 height 6
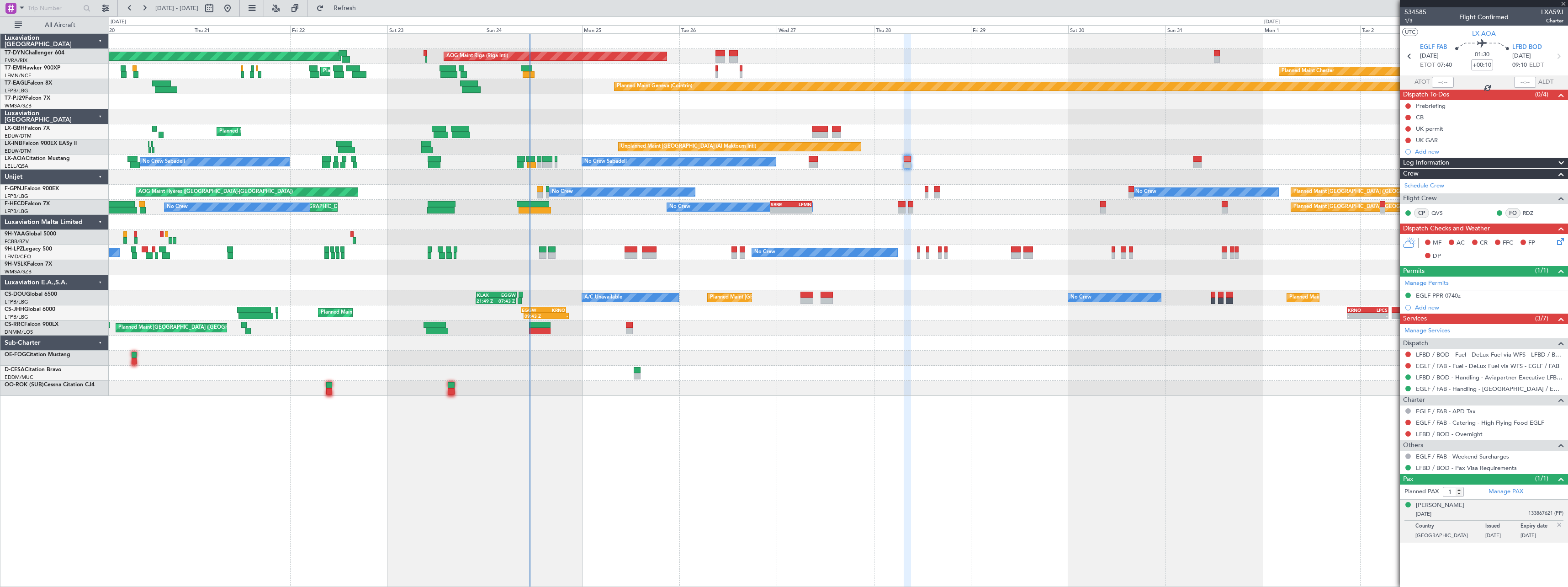
type input "0"
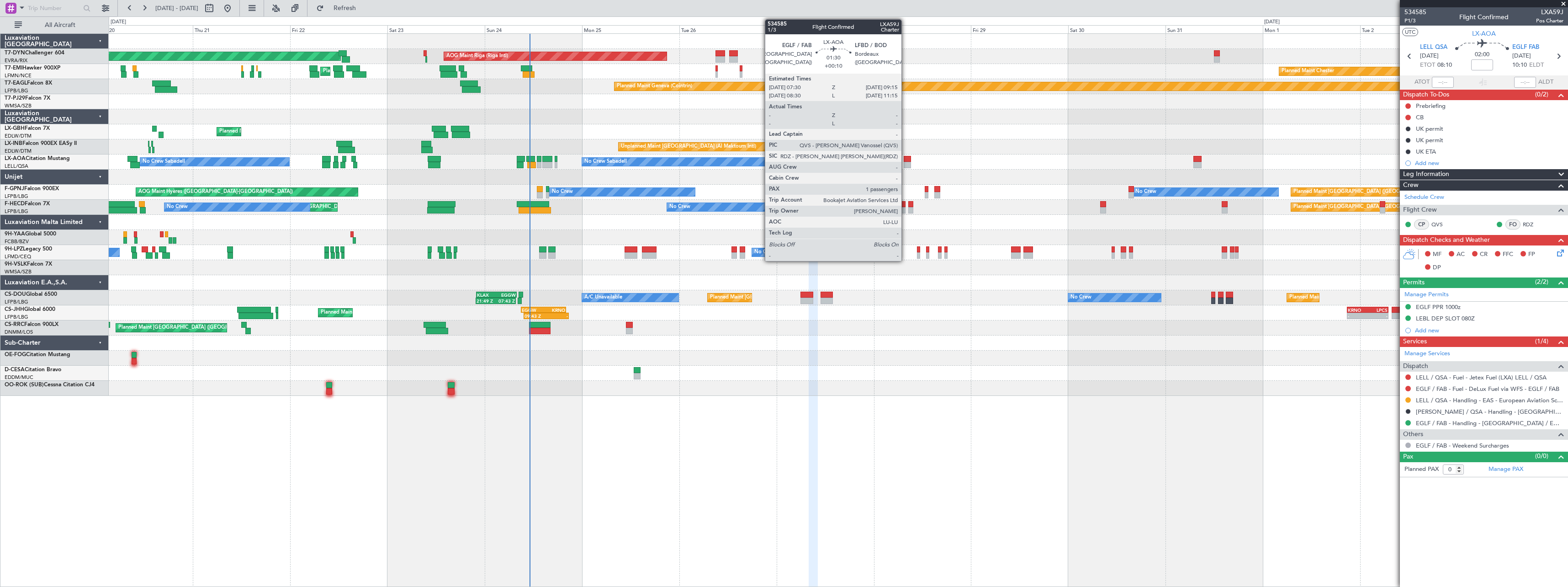
click at [906, 158] on div at bounding box center [908, 159] width 7 height 6
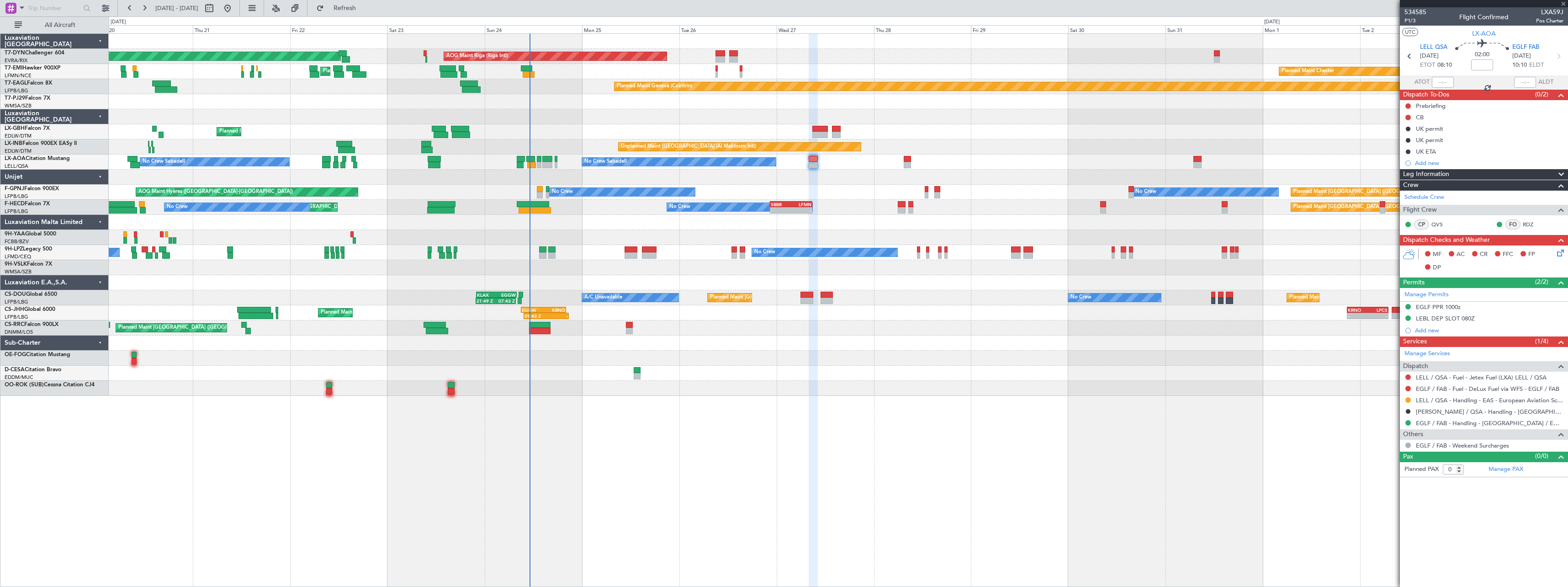
type input "+00:10"
type input "1"
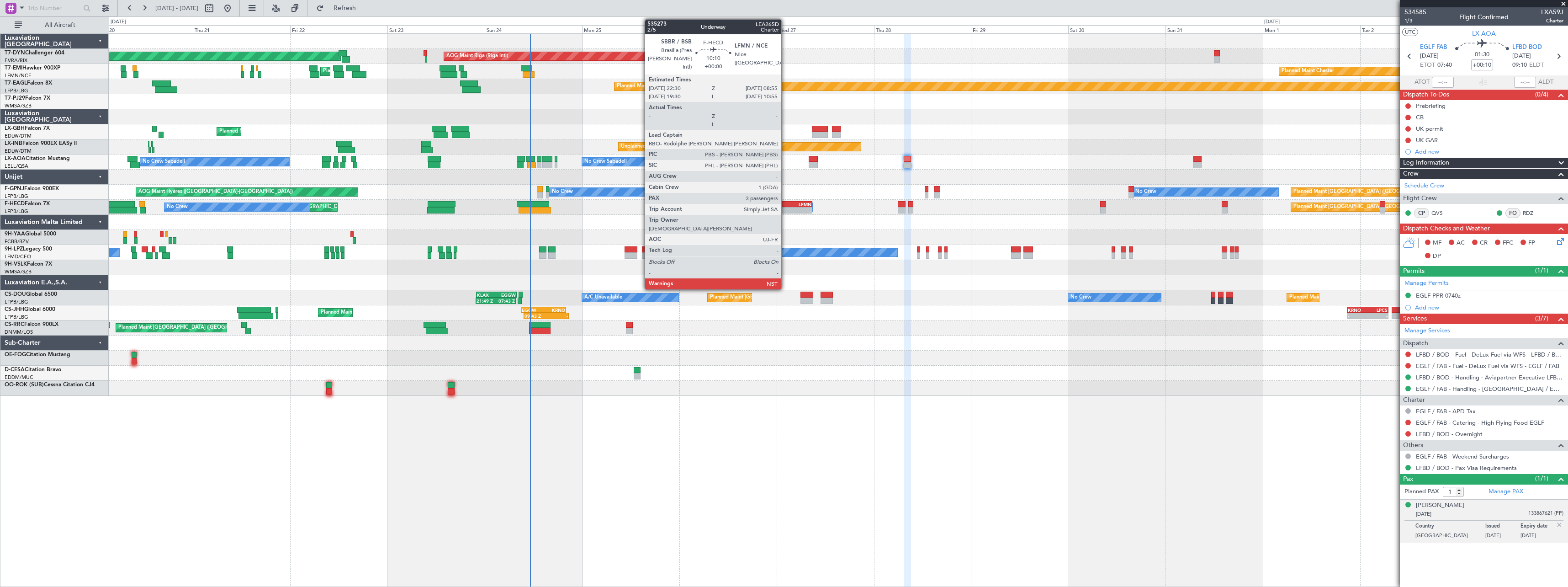
click at [786, 205] on div "SBBR" at bounding box center [781, 204] width 20 height 6
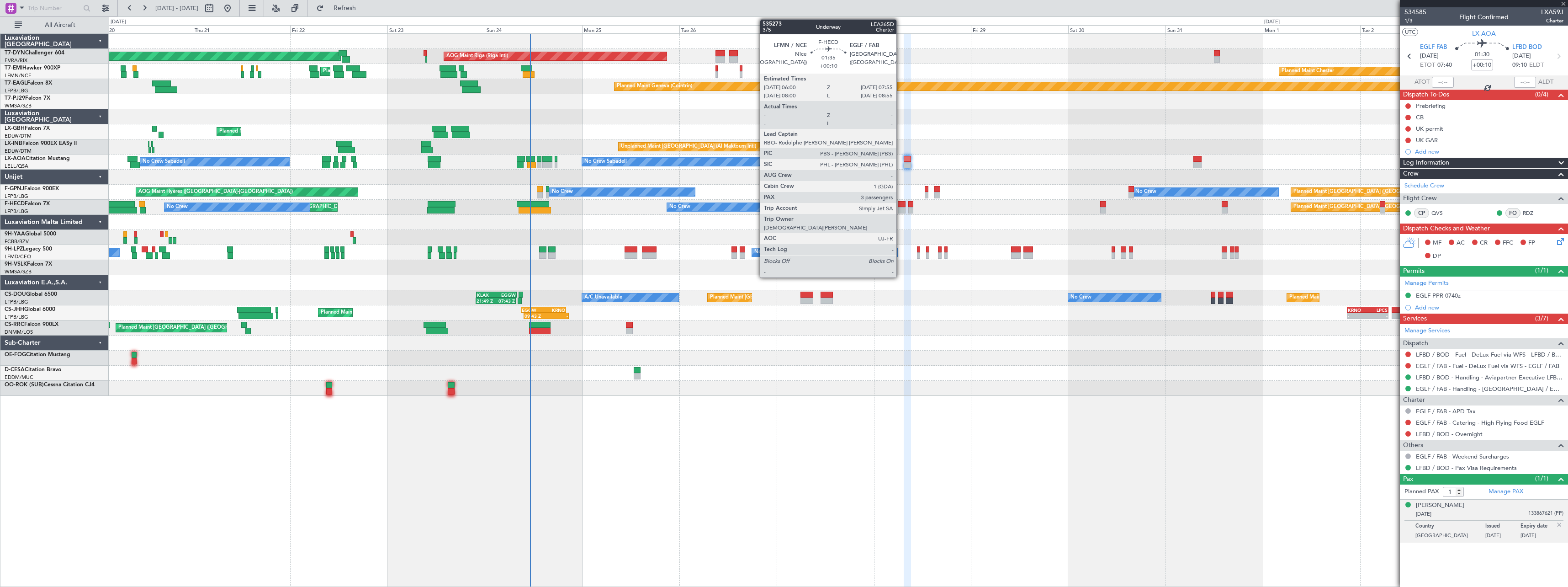
type input "3"
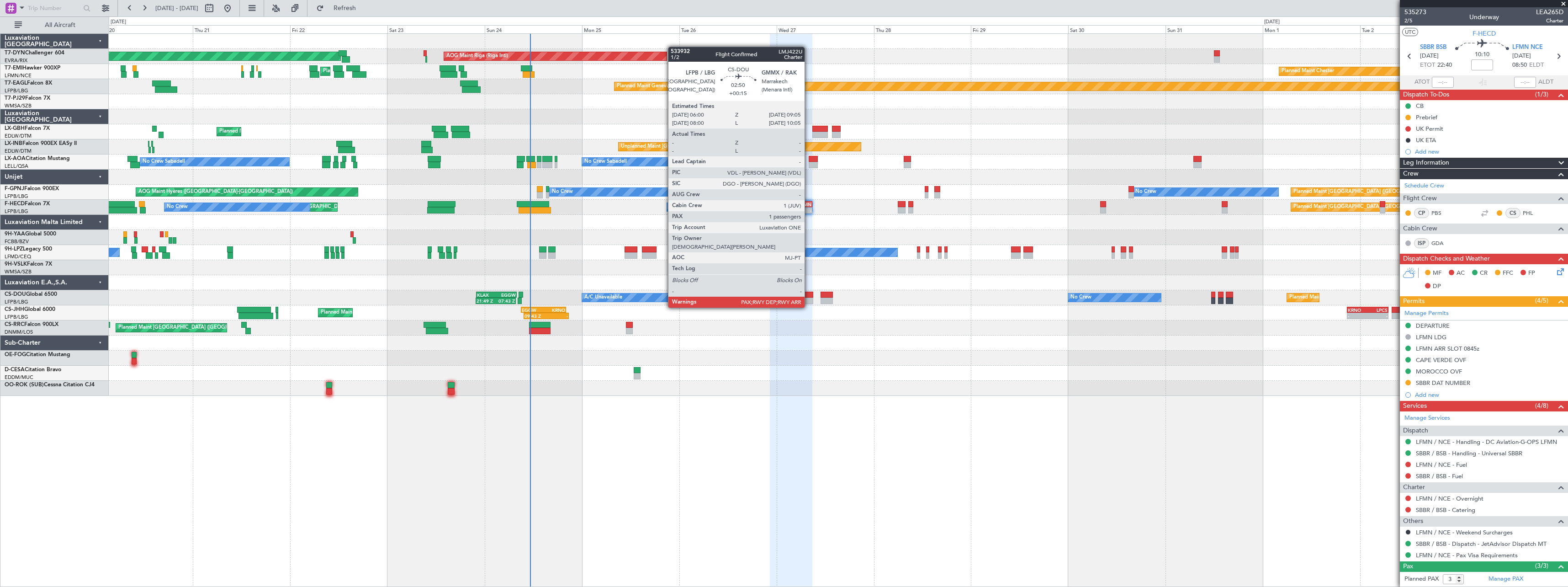
click at [809, 298] on div at bounding box center [806, 301] width 13 height 6
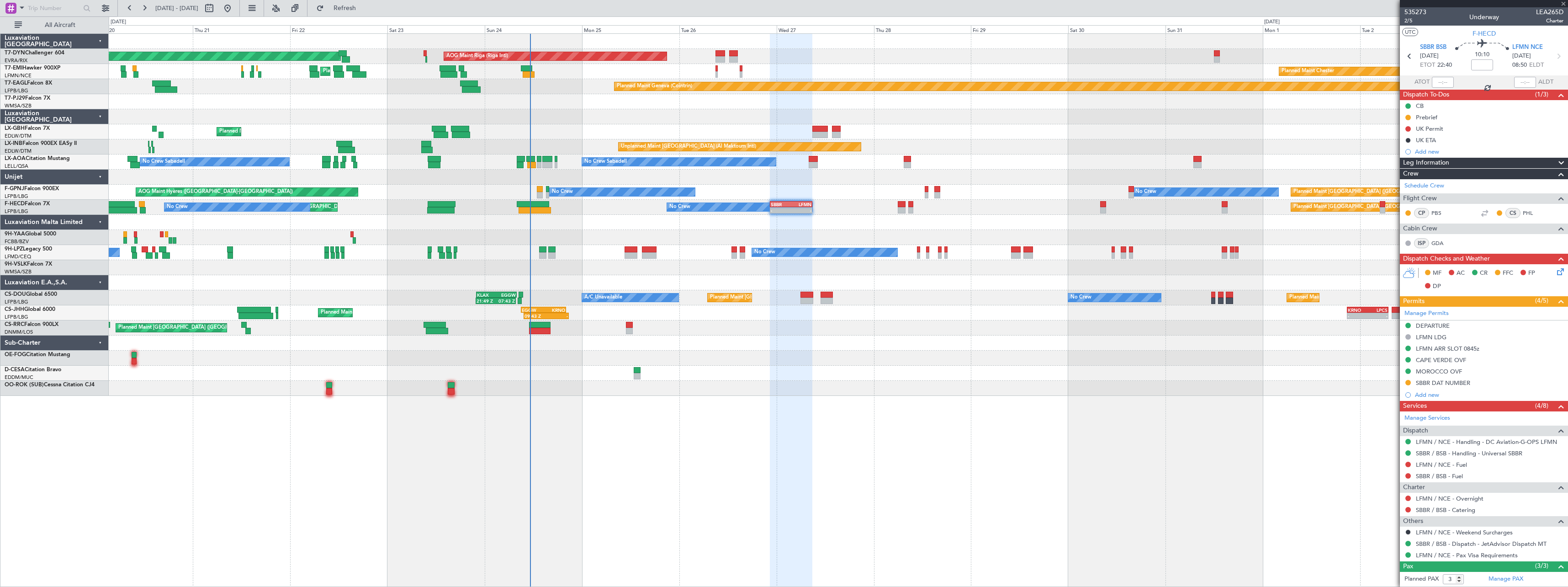
type input "+00:15"
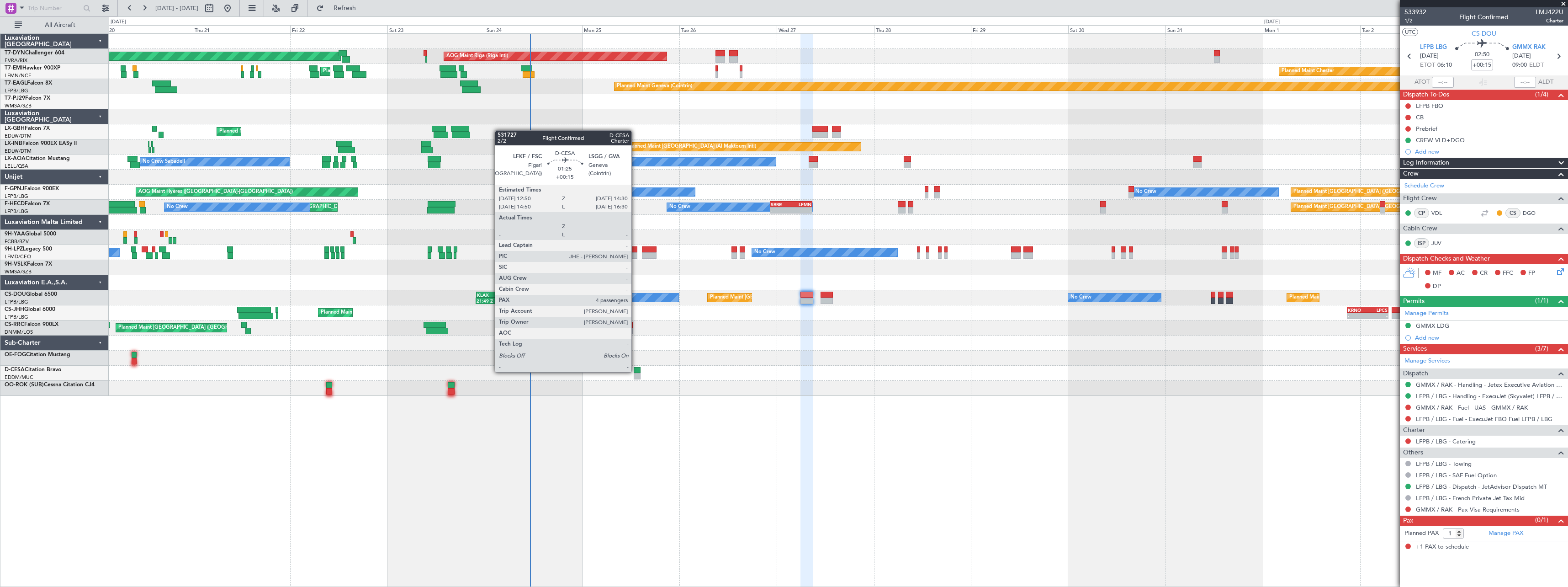
click at [636, 371] on div at bounding box center [637, 370] width 7 height 6
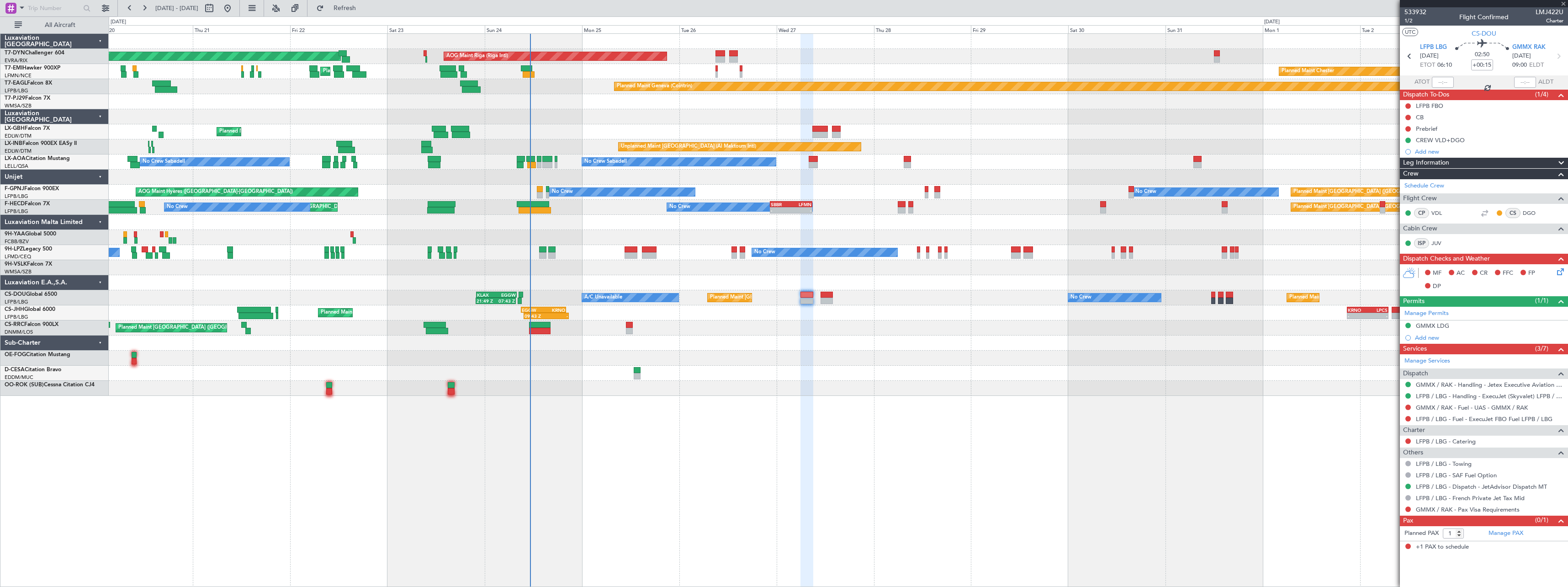
type input "4"
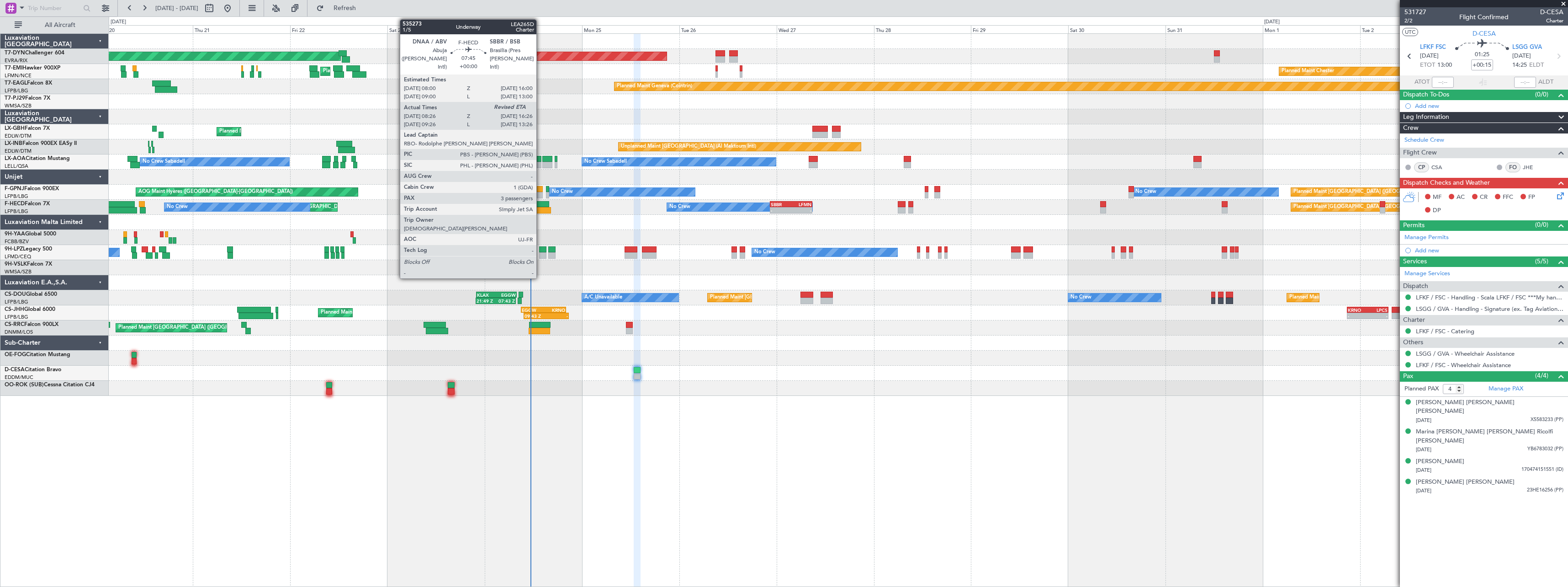
click at [541, 205] on div at bounding box center [533, 204] width 33 height 6
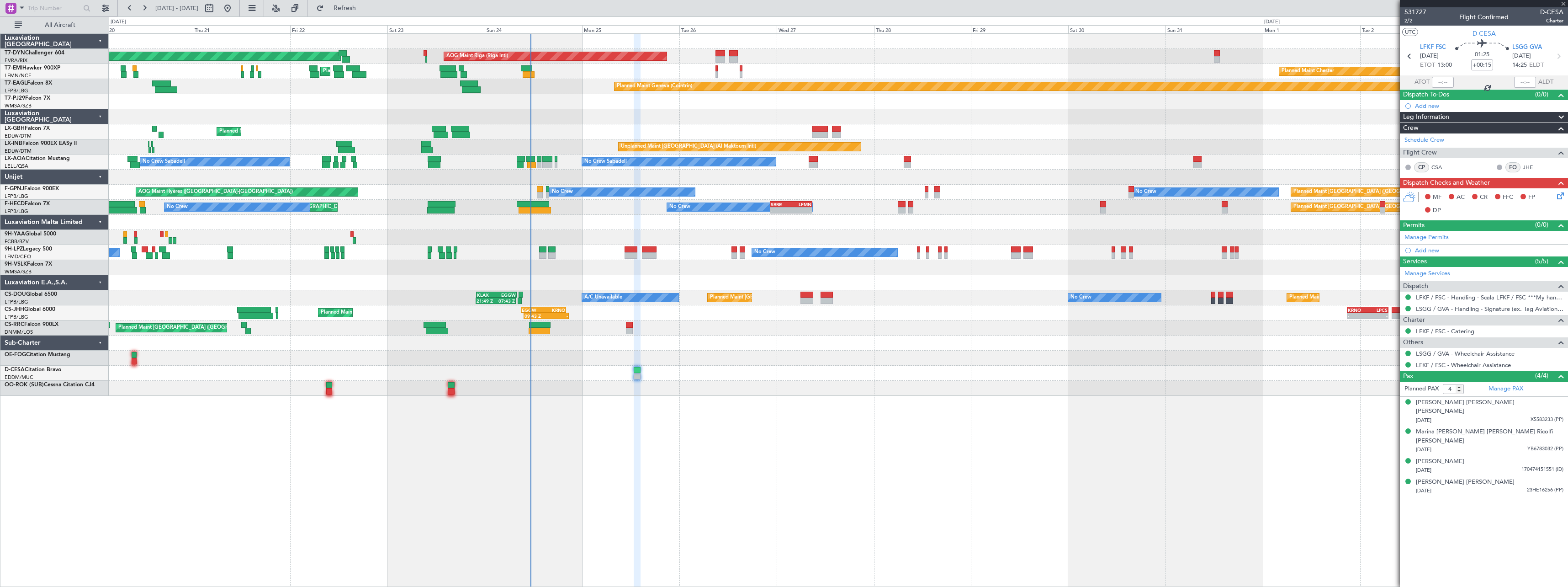
type input "08:36"
type input "3"
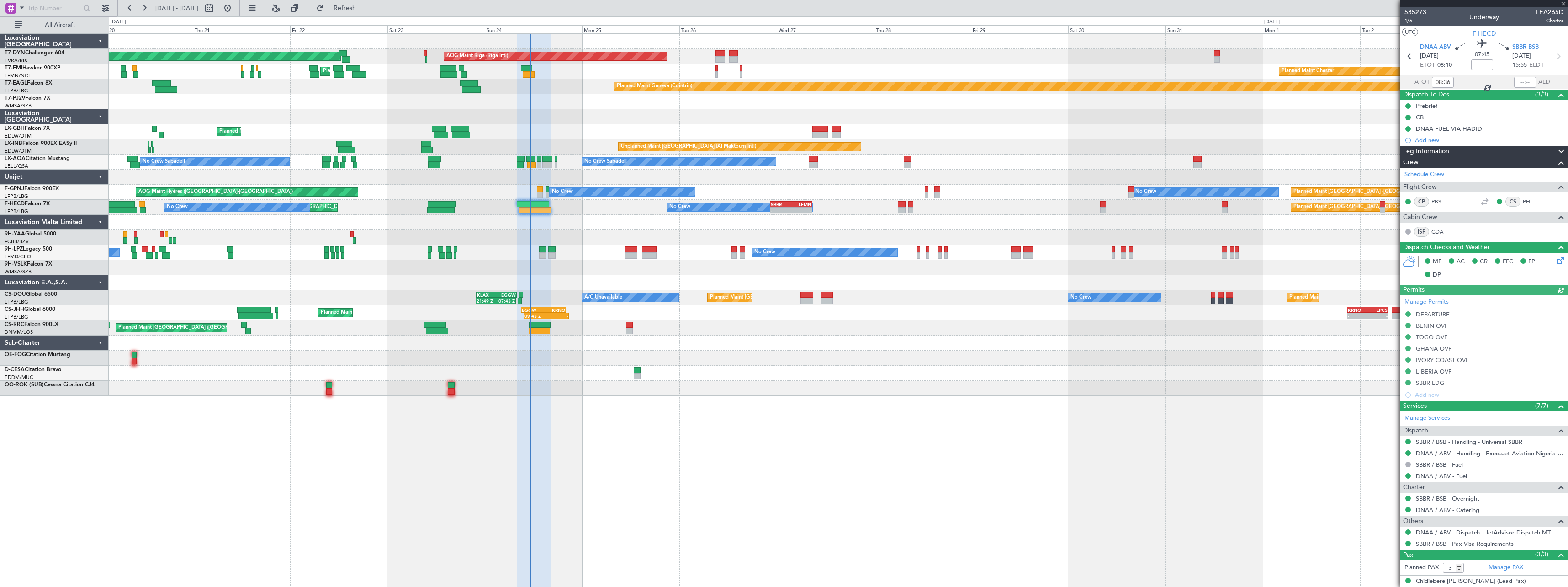
scroll to position [50, 0]
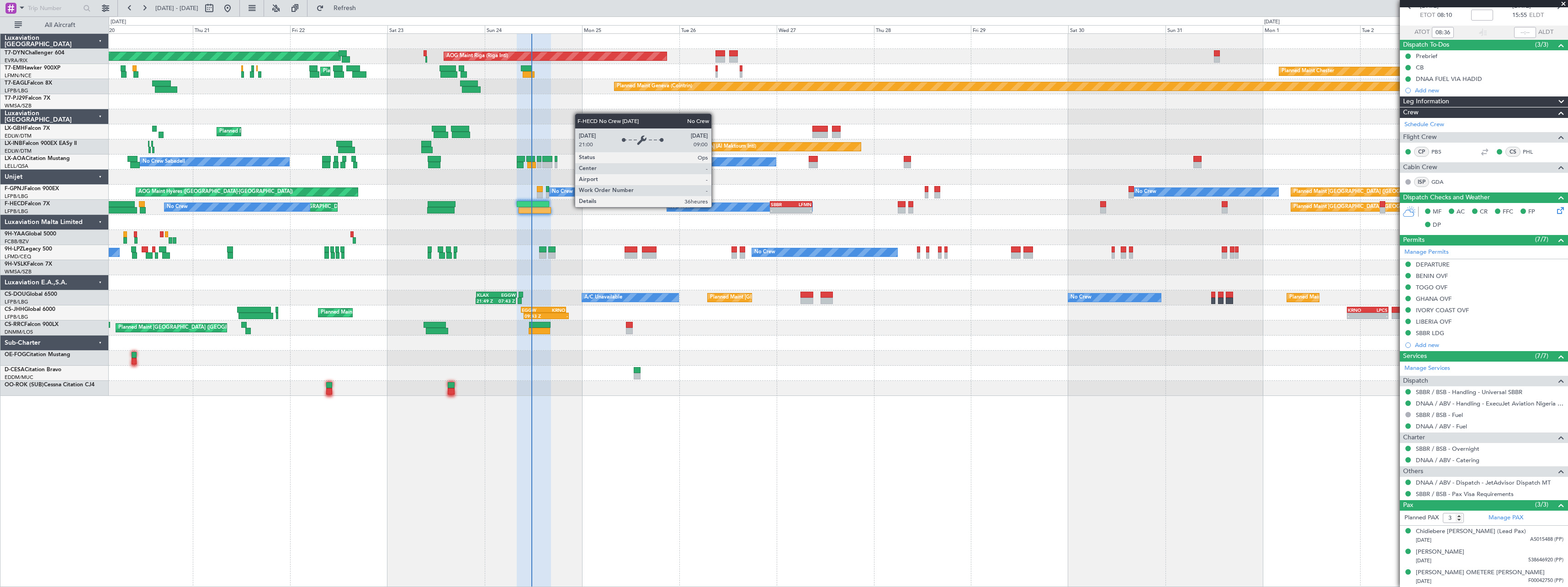
click at [716, 206] on div "No Crew" at bounding box center [740, 207] width 145 height 8
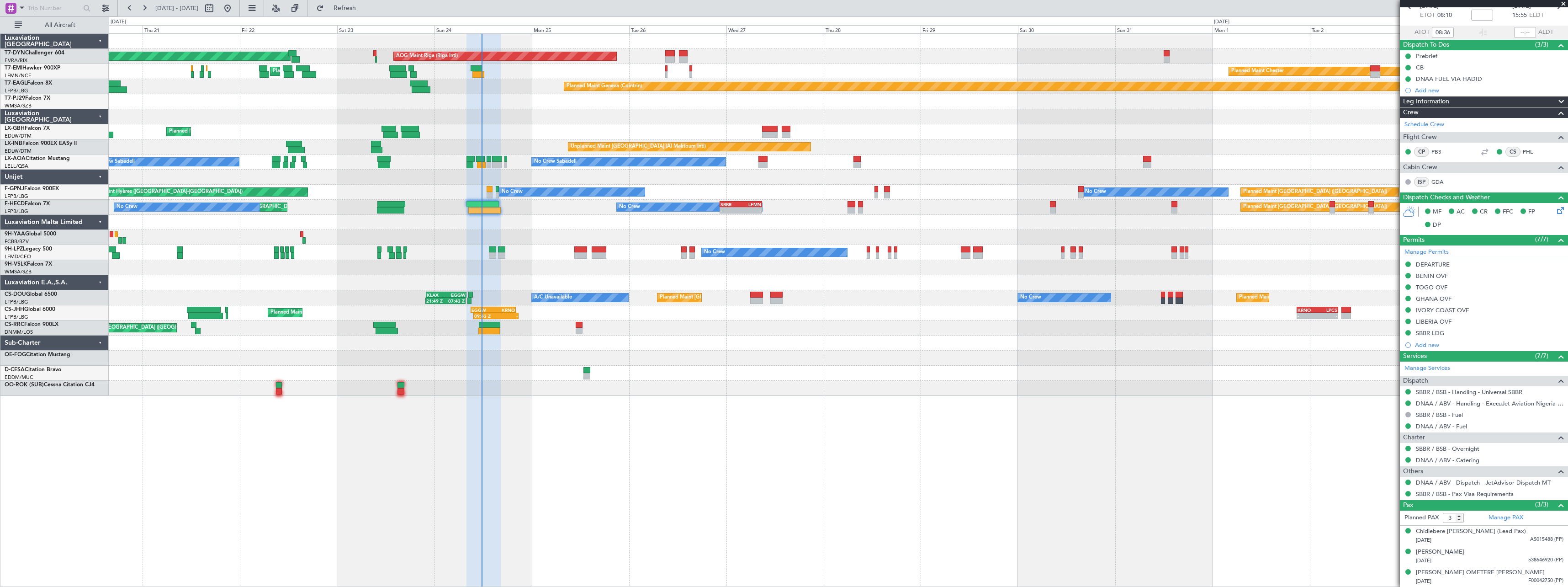
click at [636, 216] on div "AOG Maint Riga (Riga Intl) Planned Maint Basel-Mulhouse Planned Maint Chester P…" at bounding box center [838, 215] width 1459 height 362
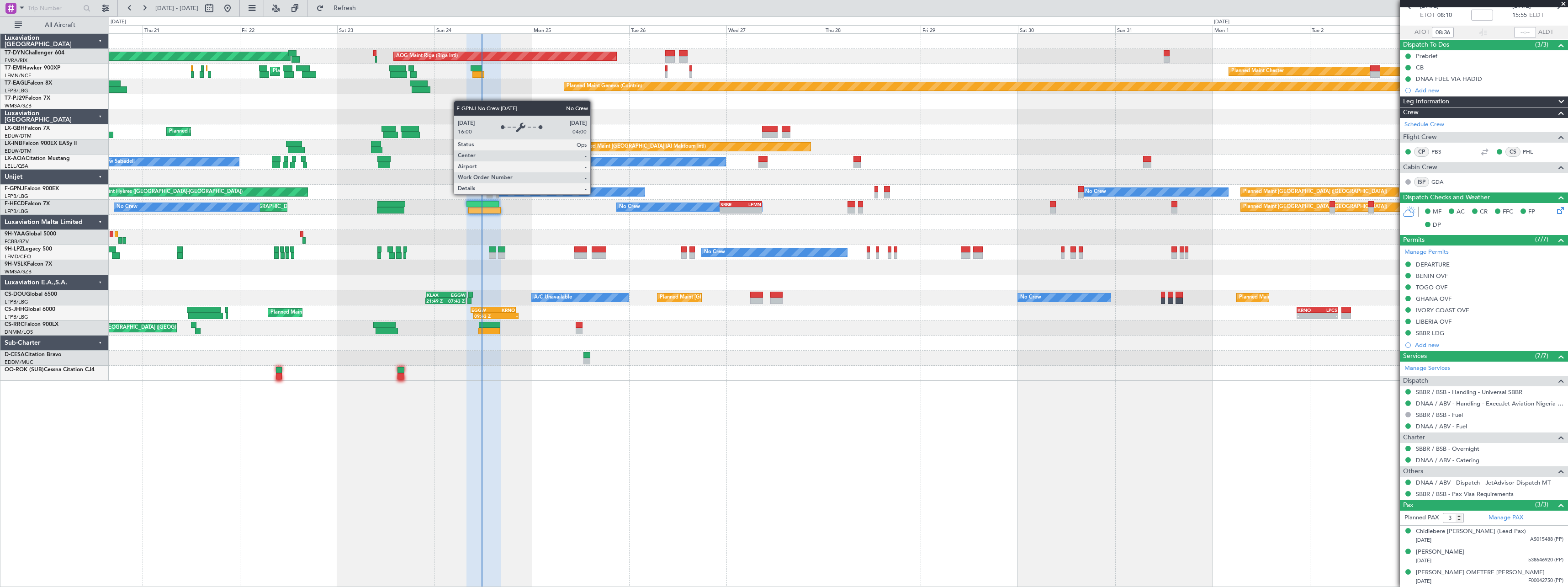
click at [595, 194] on div "No Crew" at bounding box center [572, 192] width 145 height 8
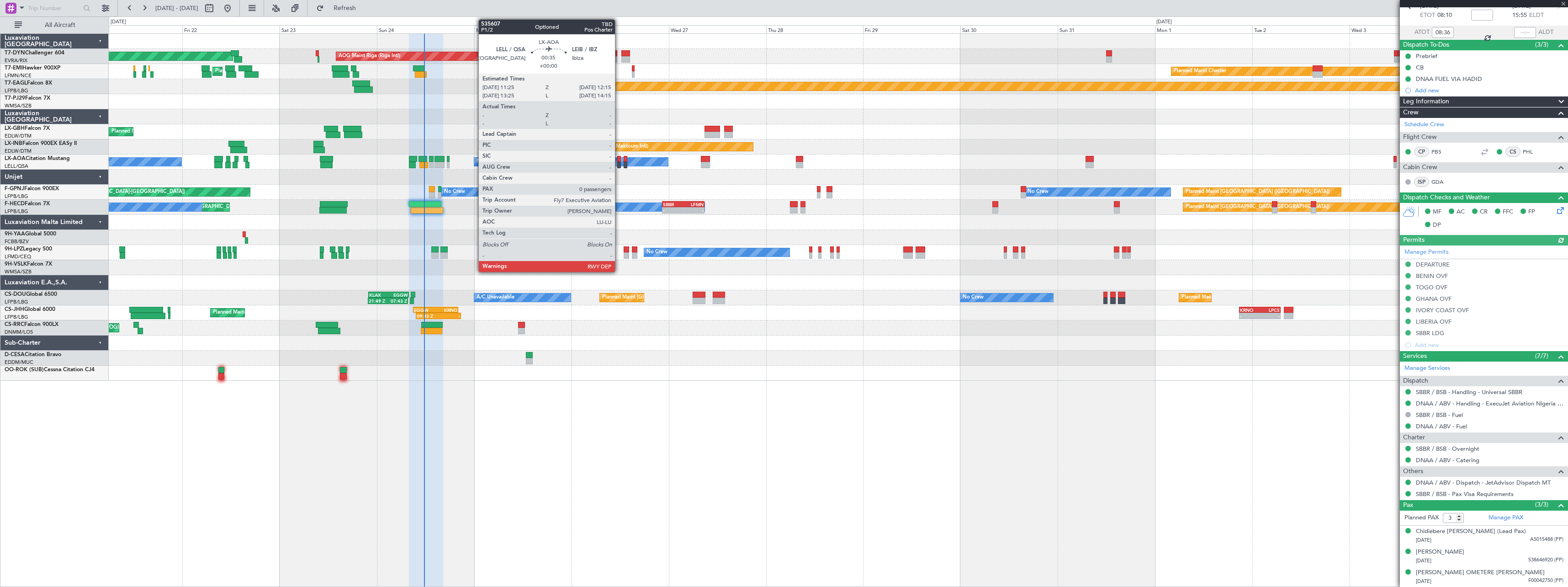
click at [619, 160] on div at bounding box center [619, 159] width 4 height 6
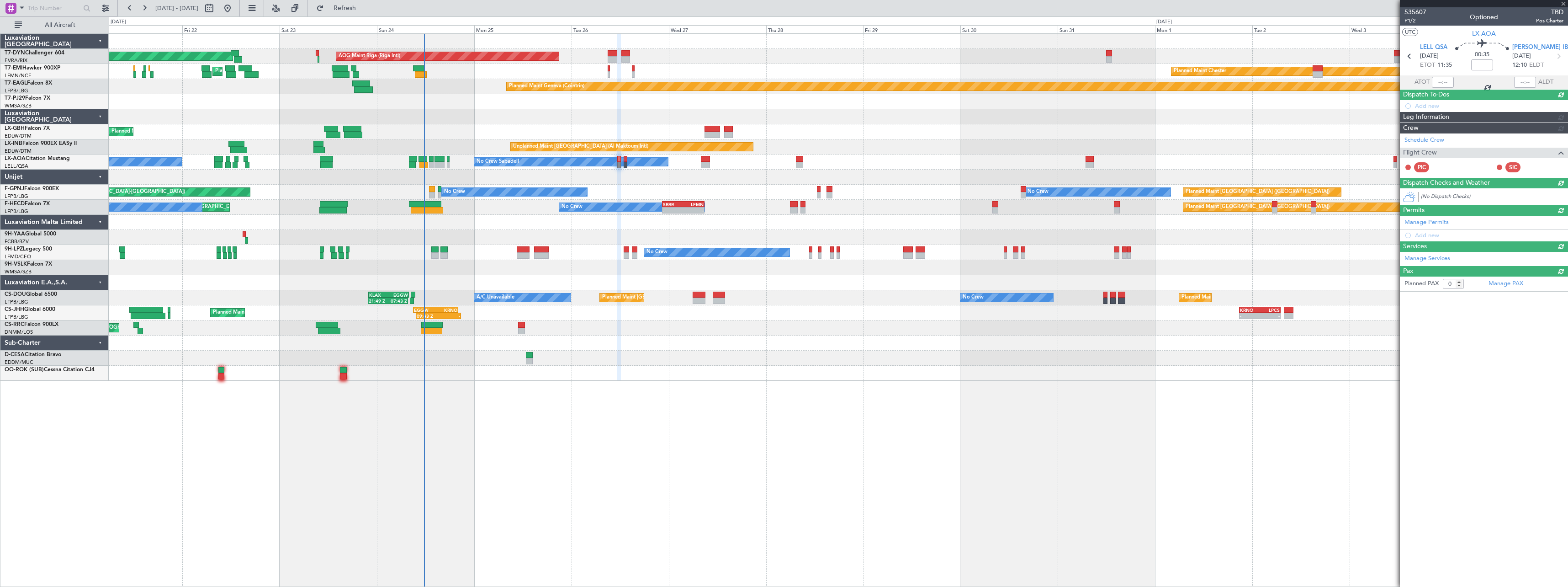
scroll to position [0, 0]
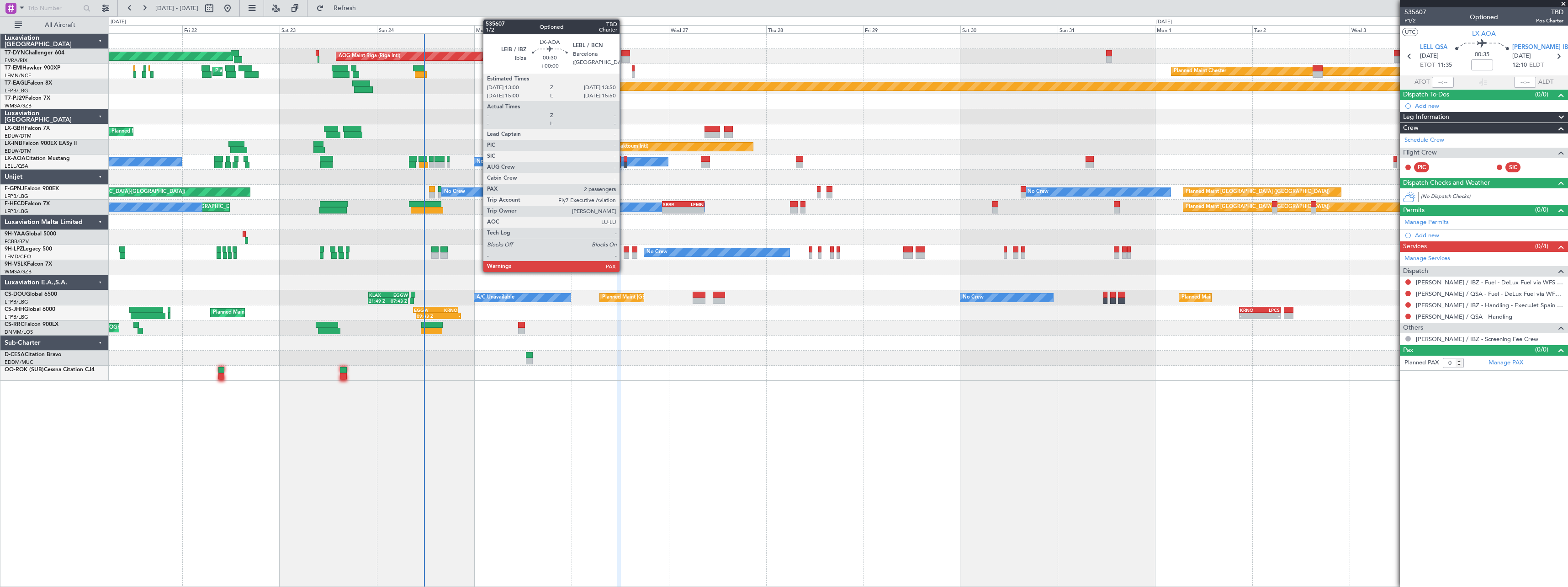
click at [624, 163] on div at bounding box center [625, 165] width 4 height 6
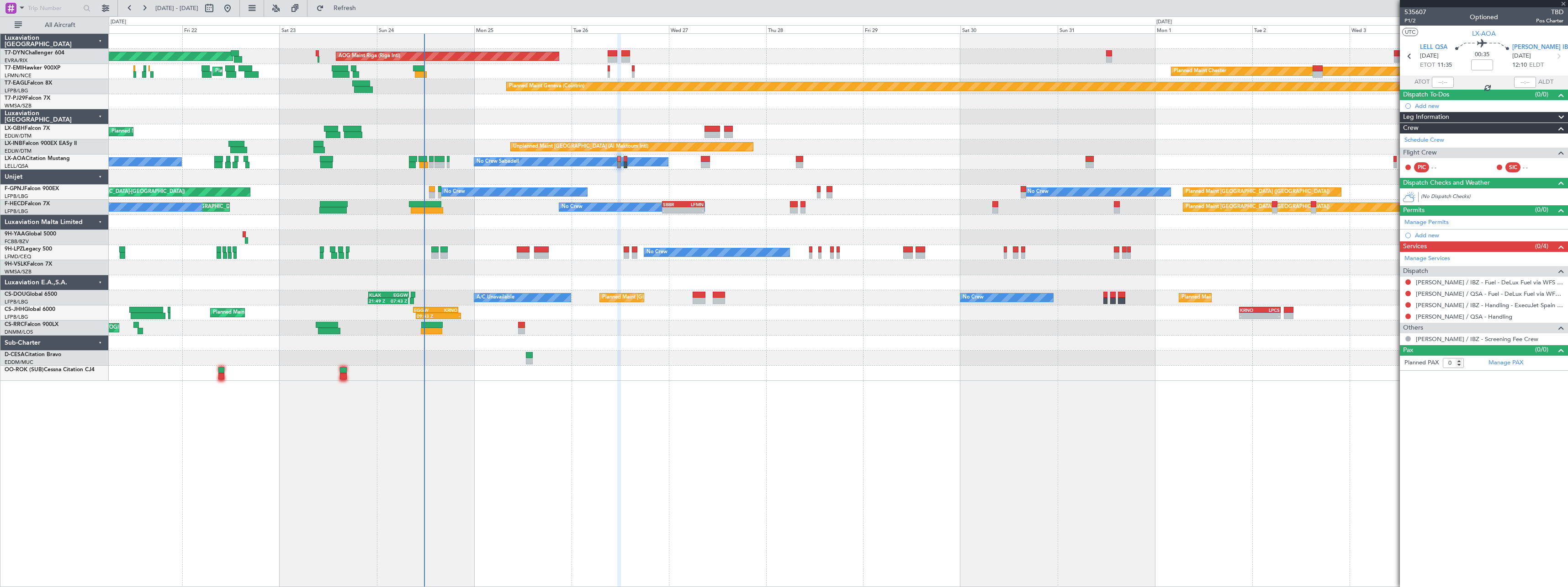
type input "2"
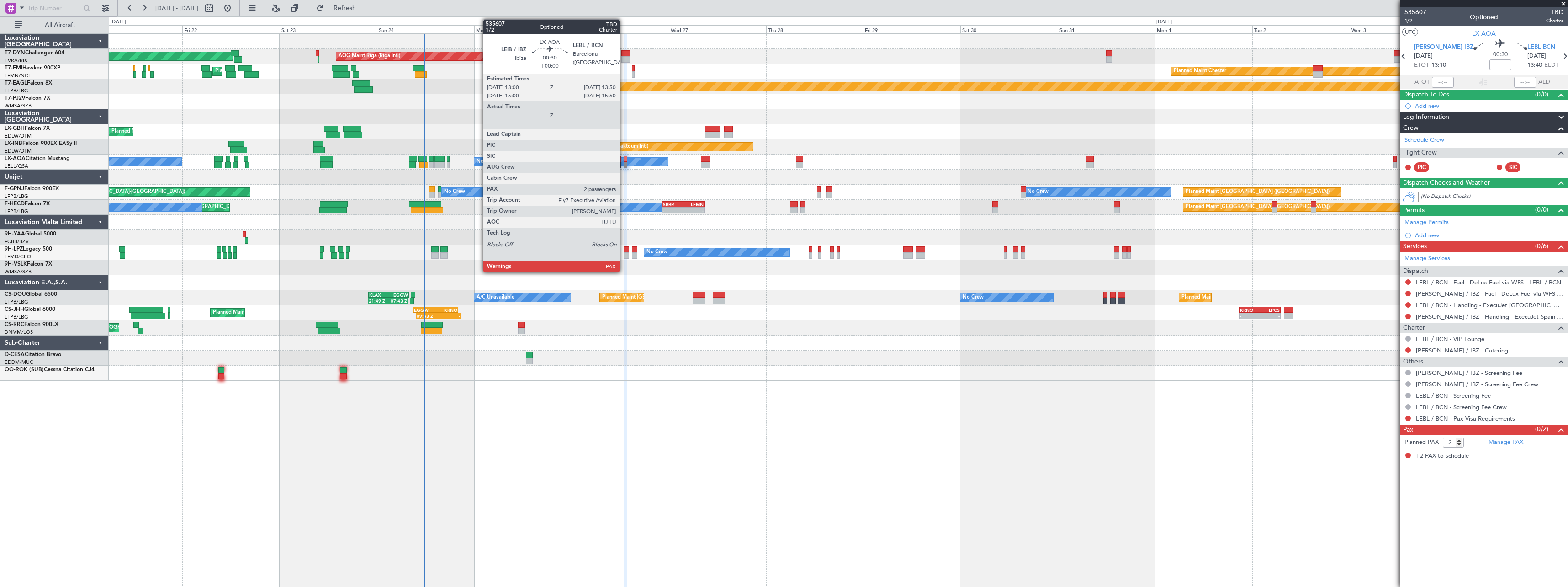
click at [624, 164] on div at bounding box center [625, 165] width 4 height 6
click at [625, 167] on div at bounding box center [625, 165] width 4 height 6
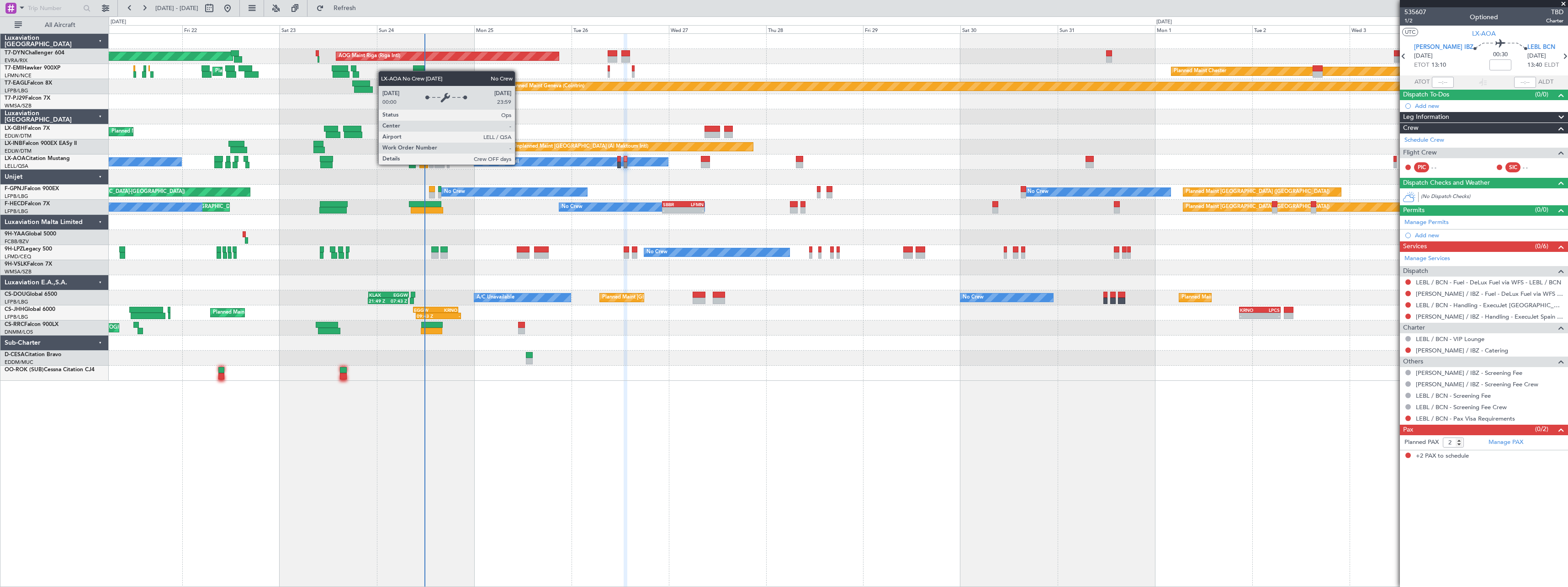
click at [519, 164] on div "No Crew Sabadell" at bounding box center [571, 161] width 194 height 8
click at [664, 359] on div at bounding box center [838, 358] width 1459 height 15
click at [528, 282] on div at bounding box center [838, 282] width 1459 height 15
click at [665, 360] on div at bounding box center [838, 358] width 1459 height 15
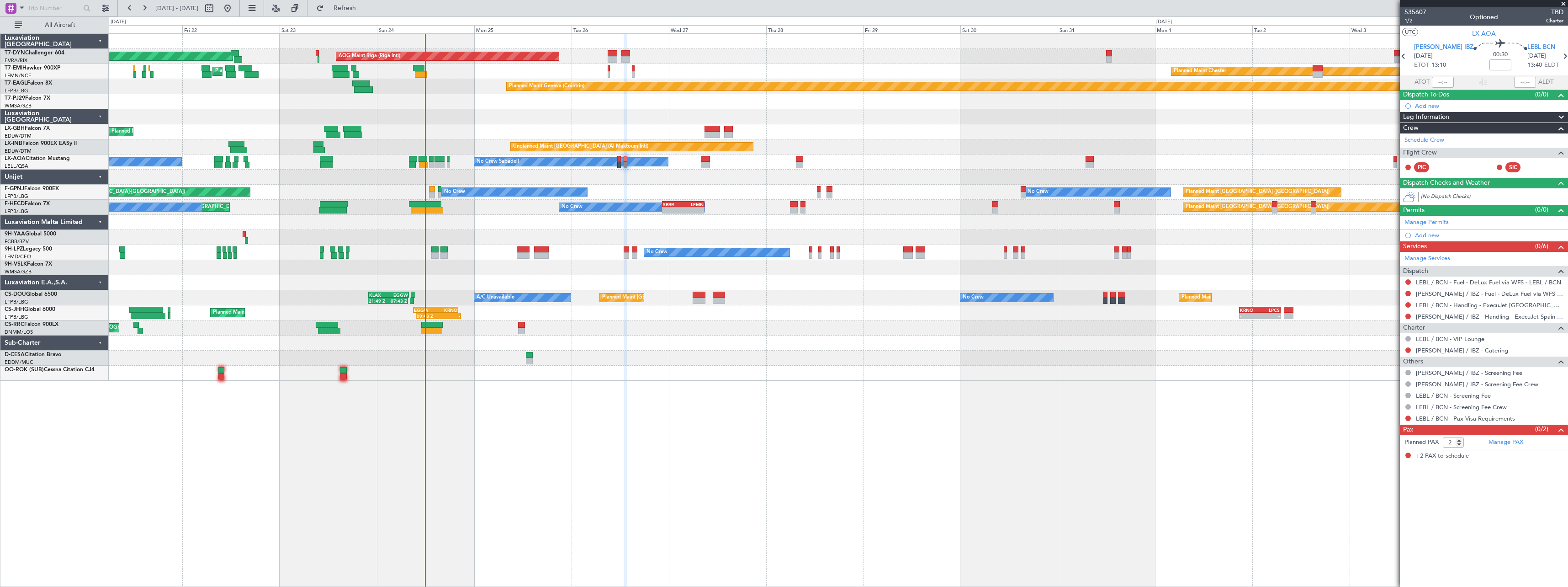
click at [700, 401] on div "Planned Maint Basel-Mulhouse AOG Maint Riga (Riga Intl) Planned Maint Chester P…" at bounding box center [838, 310] width 1459 height 554
click at [631, 391] on div "Planned Maint Basel-Mulhouse AOG Maint Riga (Riga Intl) Planned Maint Chester P…" at bounding box center [838, 310] width 1459 height 554
click at [573, 438] on div "Planned Maint Basel-Mulhouse AOG Maint Riga (Riga Intl) Planned Maint Chester P…" at bounding box center [838, 310] width 1459 height 554
click at [586, 375] on div at bounding box center [838, 373] width 1459 height 15
click at [604, 424] on div "Planned Maint Basel-Mulhouse AOG Maint Riga (Riga Intl) Planned Maint Chester P…" at bounding box center [838, 310] width 1459 height 554
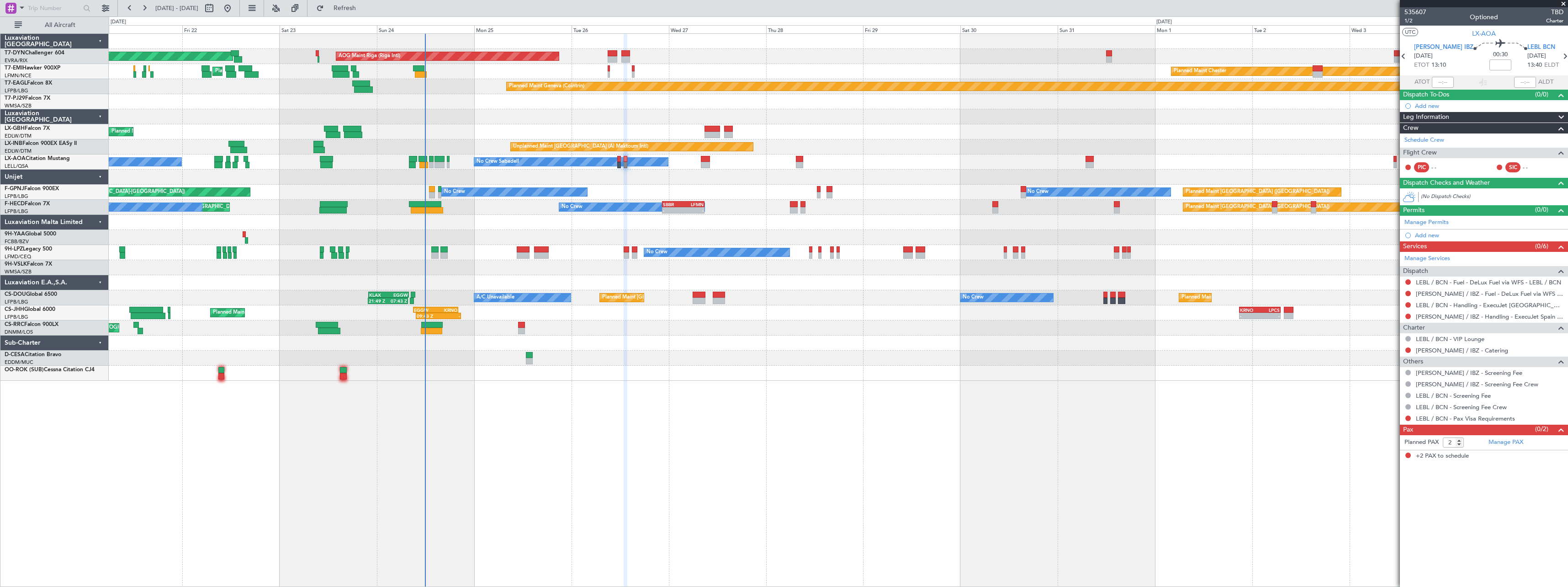
click at [720, 430] on div "Planned Maint Basel-Mulhouse AOG Maint Riga (Riga Intl) Planned Maint Chester P…" at bounding box center [838, 310] width 1459 height 554
click at [609, 359] on div at bounding box center [838, 358] width 1459 height 15
click at [604, 358] on div at bounding box center [838, 358] width 1459 height 15
click at [577, 334] on div "Planned Maint [GEOGRAPHIC_DATA] ([GEOGRAPHIC_DATA])" at bounding box center [838, 328] width 1459 height 15
click at [584, 320] on div "Planned Maint London (Luton) 09:43 Z - EGGW 09:00 Z KRNO 20:05 Z - - KRNO 20:50…" at bounding box center [838, 313] width 1459 height 15
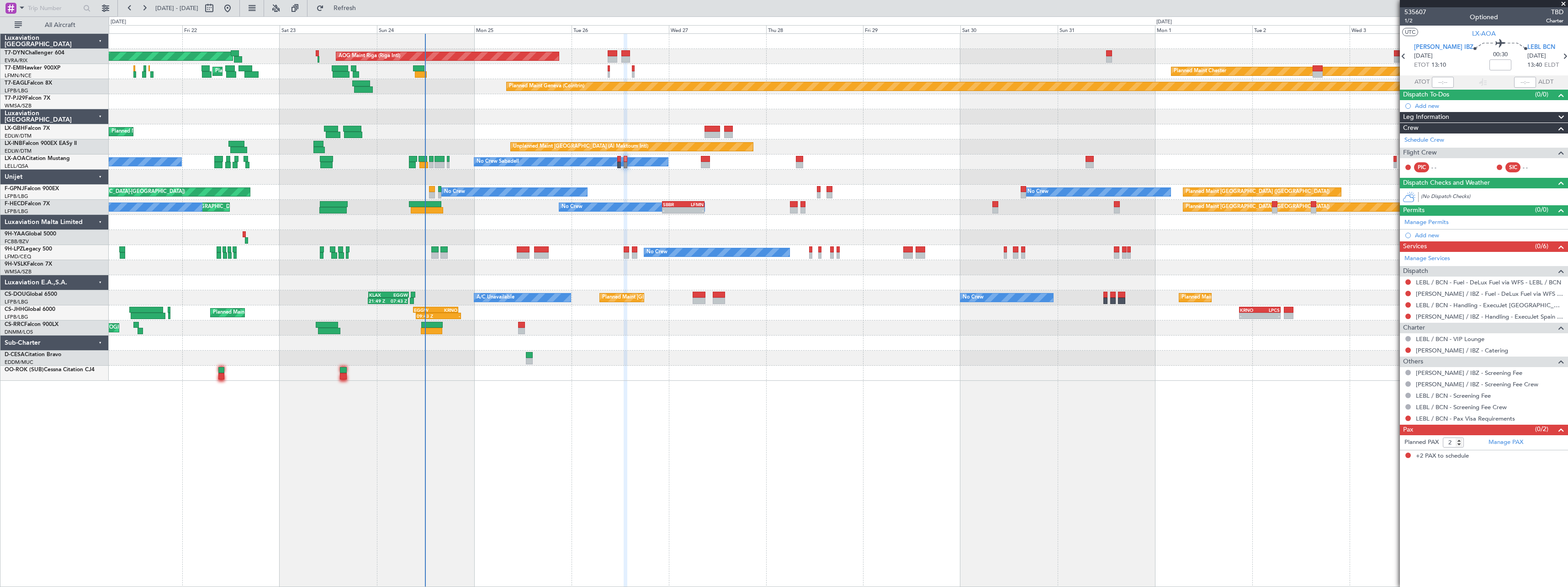
click at [632, 383] on div "Planned Maint Basel-Mulhouse AOG Maint Riga (Riga Intl) Planned Maint Chester P…" at bounding box center [838, 310] width 1459 height 554
click at [706, 359] on div at bounding box center [838, 358] width 1459 height 15
click at [571, 409] on div "Planned Maint Basel-Mulhouse AOG Maint Riga (Riga Intl) Planned Maint Chester P…" at bounding box center [838, 310] width 1459 height 554
click at [522, 410] on div "Planned Maint Basel-Mulhouse AOG Maint Riga (Riga Intl) Planned Maint Chester P…" at bounding box center [838, 310] width 1459 height 554
click at [477, 394] on div "Planned Maint Basel-Mulhouse AOG Maint Riga (Riga Intl) Planned Maint Chester P…" at bounding box center [838, 310] width 1459 height 554
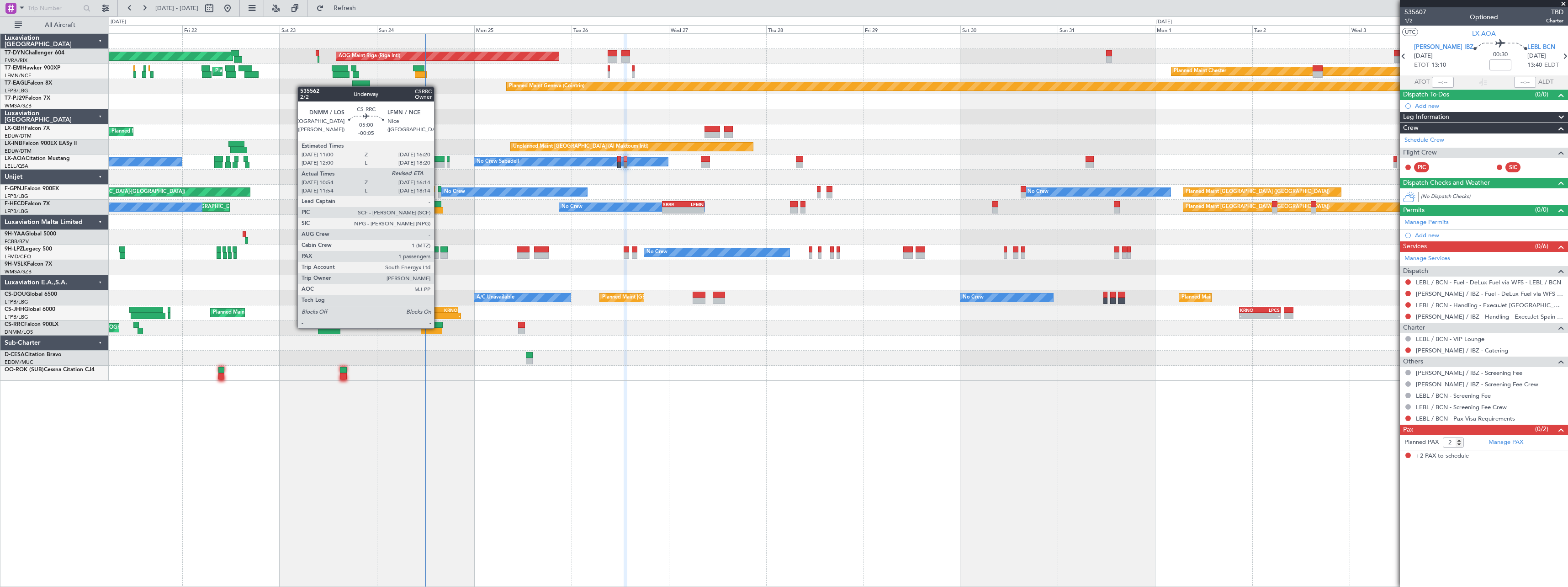
click at [438, 327] on div at bounding box center [432, 325] width 22 height 6
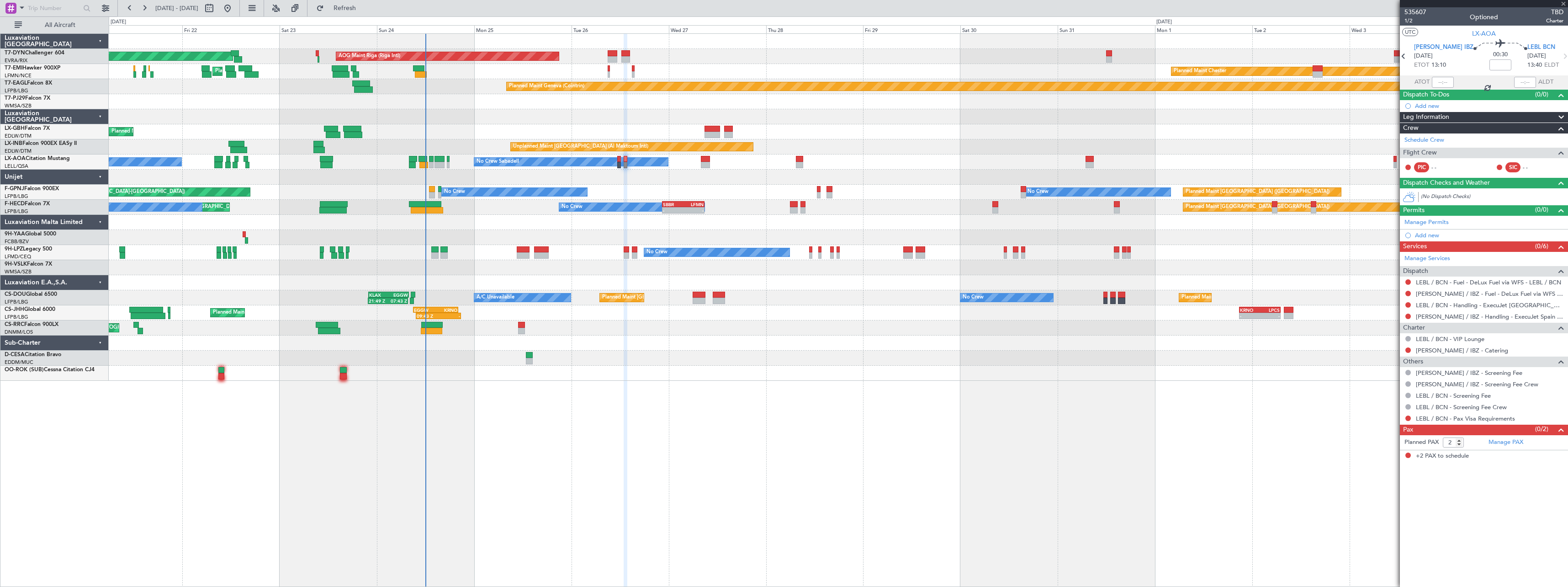
type input "-00:05"
type input "11:09"
type input "1"
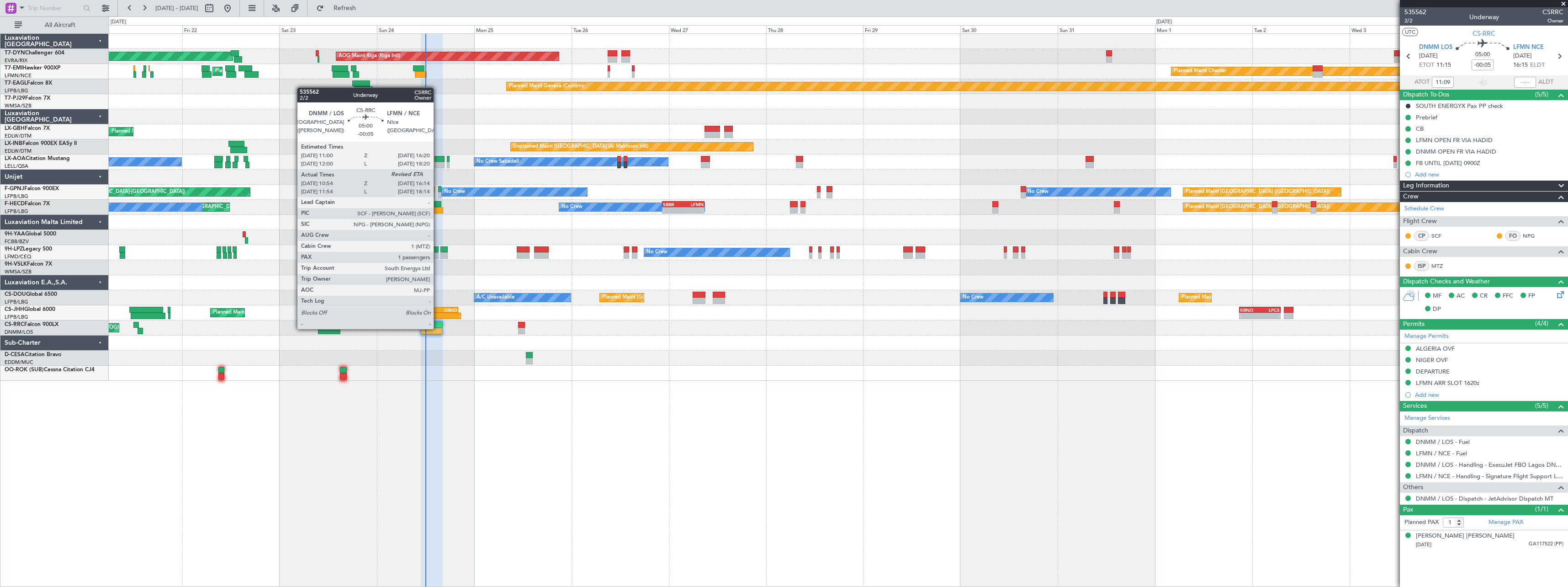
click at [438, 328] on div at bounding box center [432, 331] width 22 height 6
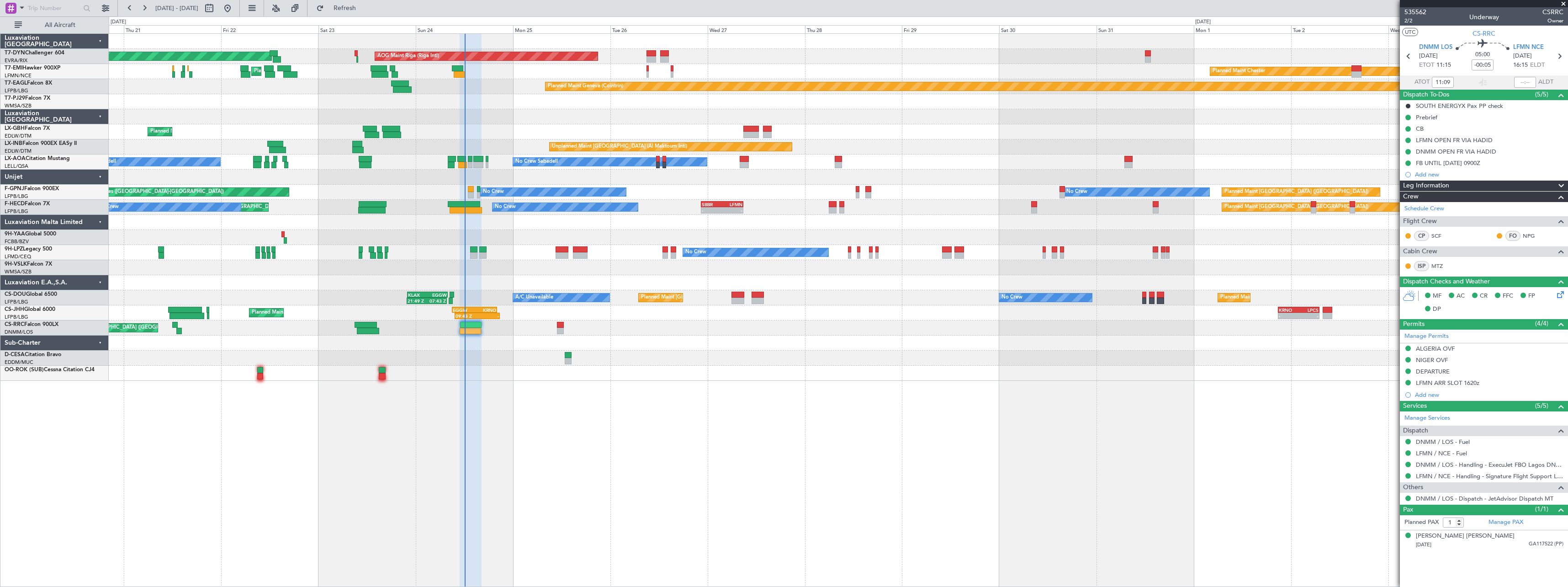
click at [514, 363] on div "AOG Maint Riga (Riga Intl) Planned Maint [GEOGRAPHIC_DATA]-[GEOGRAPHIC_DATA] Pl…" at bounding box center [838, 207] width 1459 height 347
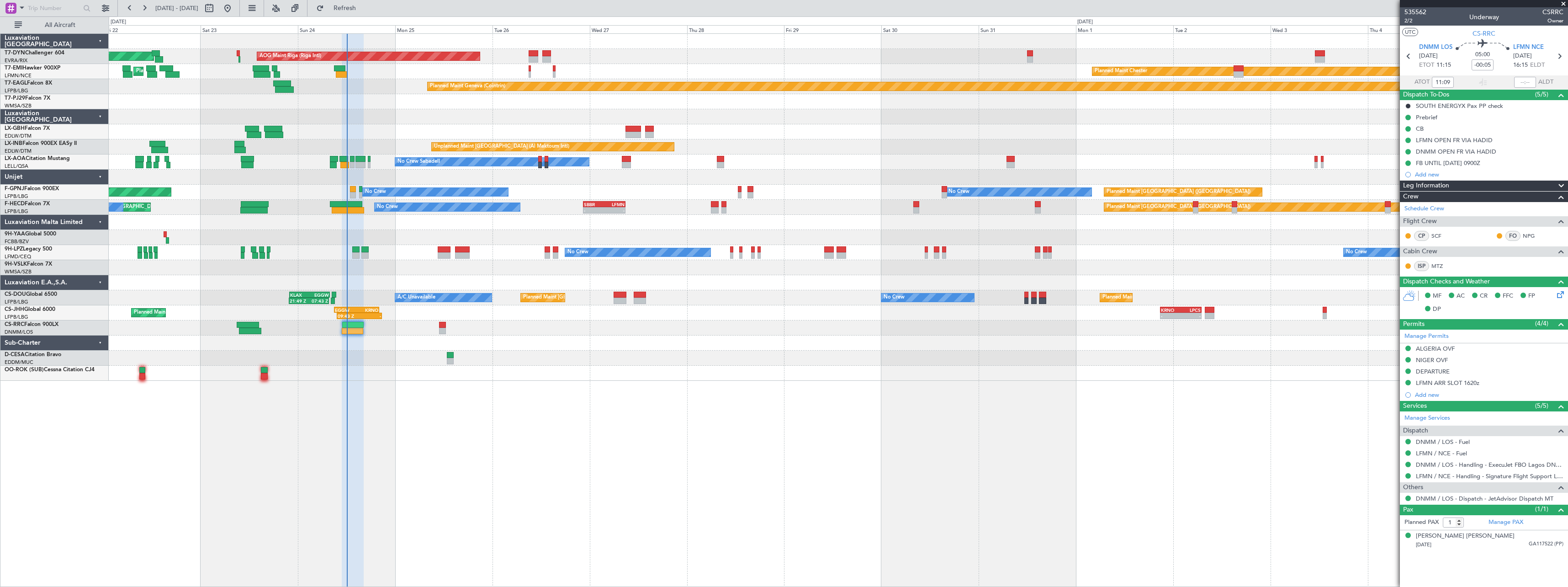
click at [507, 400] on div "AOG Maint Riga (Riga Intl) Planned Maint [GEOGRAPHIC_DATA]-[GEOGRAPHIC_DATA] Pl…" at bounding box center [838, 310] width 1459 height 554
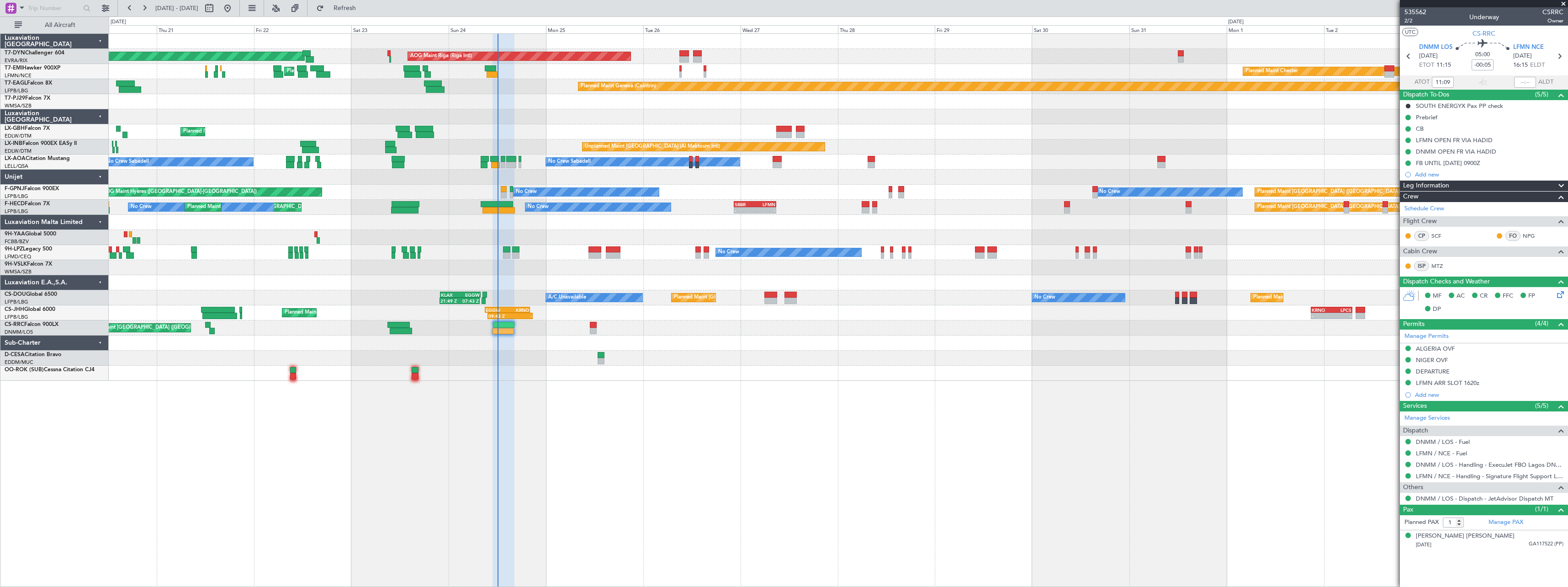
click at [682, 386] on div "AOG Maint Riga (Riga Intl) Planned Maint [GEOGRAPHIC_DATA]-[GEOGRAPHIC_DATA] Pl…" at bounding box center [838, 310] width 1459 height 554
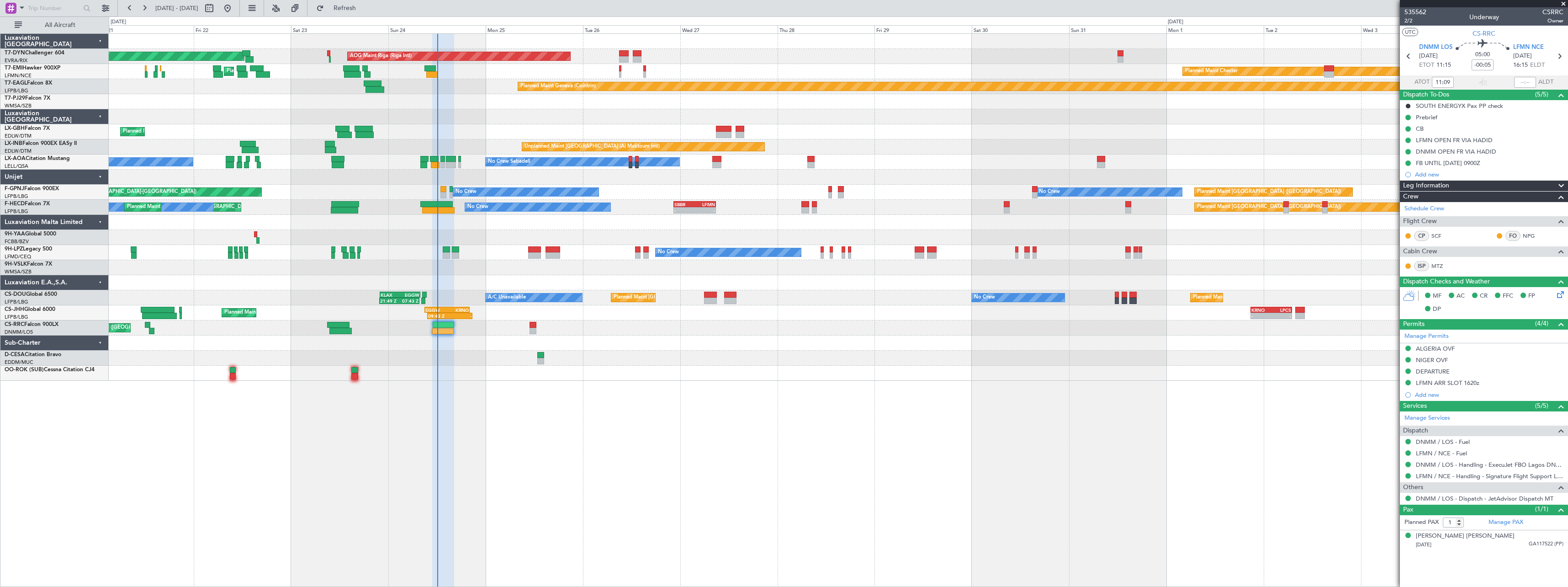
click at [498, 387] on div "AOG Maint Riga (Riga Intl) Planned Maint [GEOGRAPHIC_DATA]-[GEOGRAPHIC_DATA] Pl…" at bounding box center [838, 310] width 1459 height 554
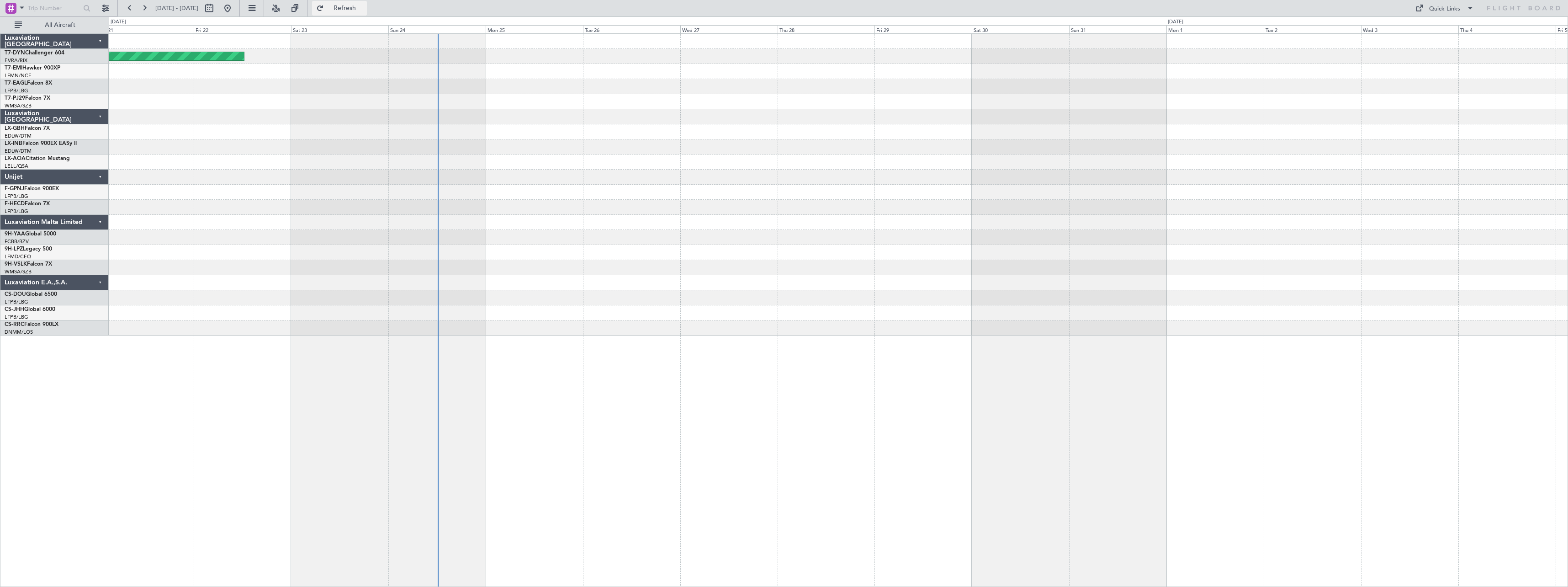
click at [367, 13] on button "Refresh" at bounding box center [339, 8] width 55 height 15
click at [693, 317] on div at bounding box center [838, 313] width 1459 height 15
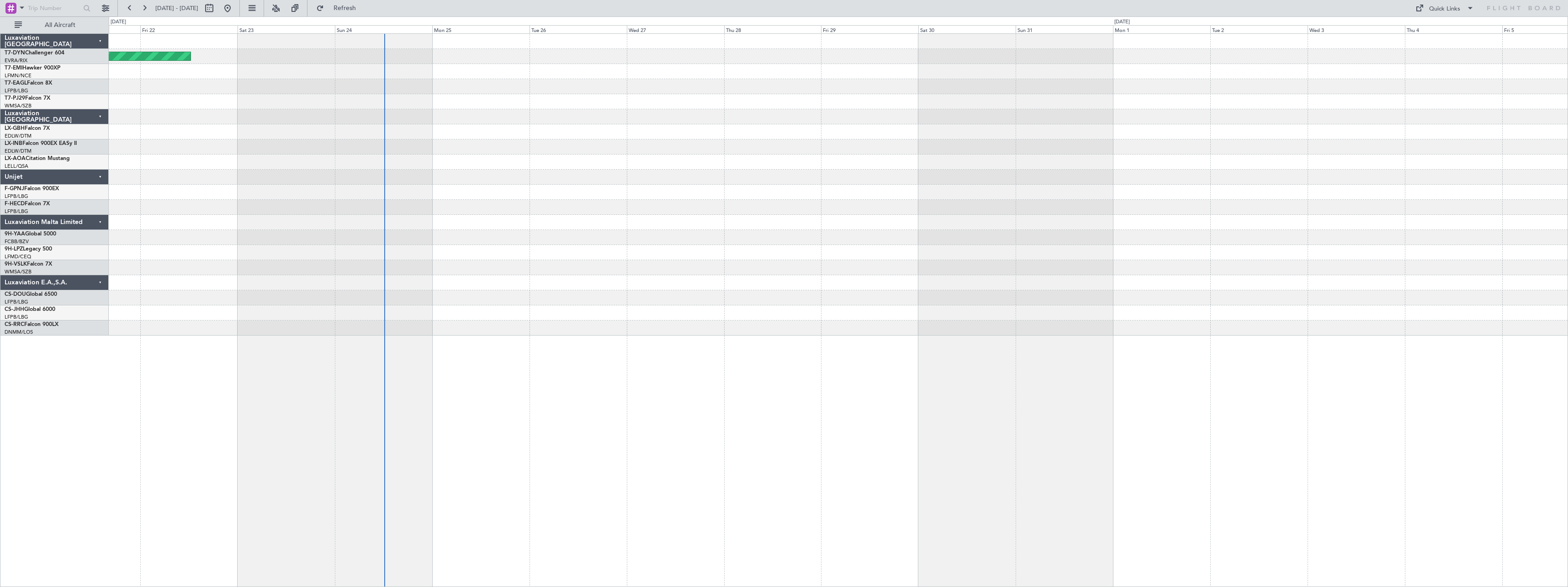
click at [511, 406] on div "Planned Maint [GEOGRAPHIC_DATA]-[GEOGRAPHIC_DATA]" at bounding box center [838, 310] width 1459 height 554
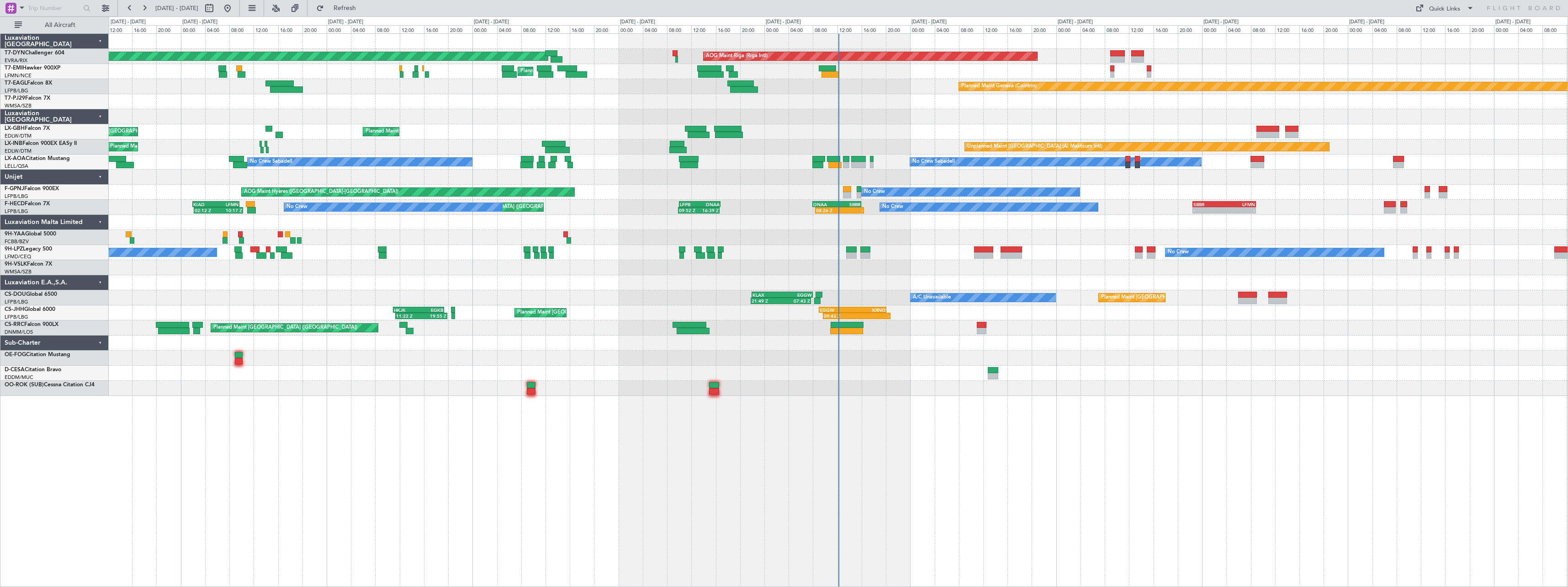
click at [968, 346] on div at bounding box center [838, 343] width 1459 height 15
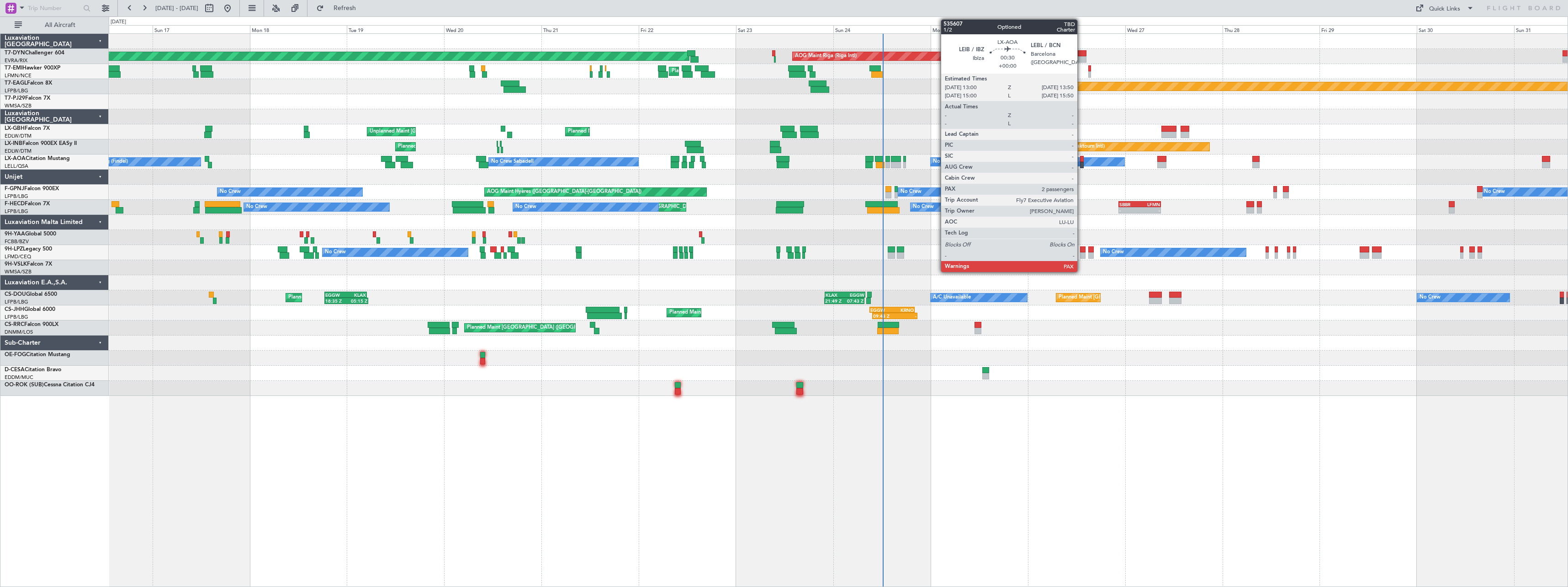
click at [1081, 160] on div at bounding box center [1082, 159] width 4 height 6
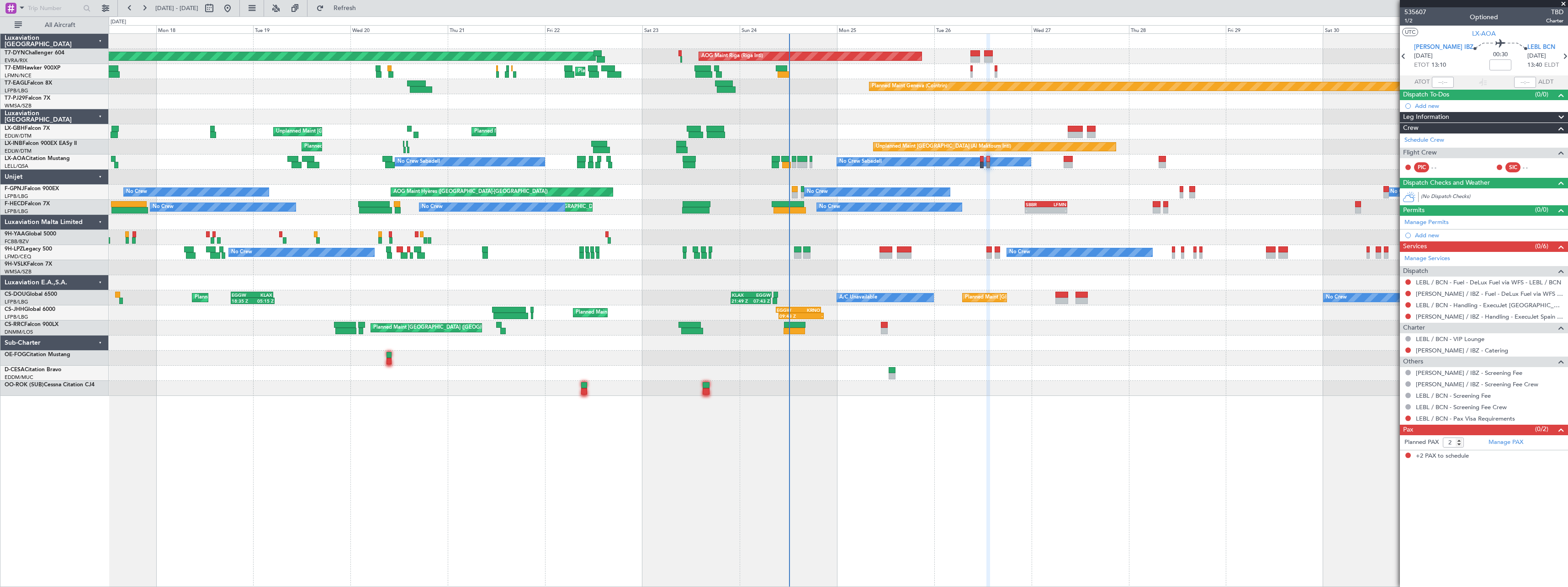
click at [1064, 349] on div at bounding box center [838, 343] width 1459 height 15
click at [367, 12] on button "Refresh" at bounding box center [339, 8] width 55 height 15
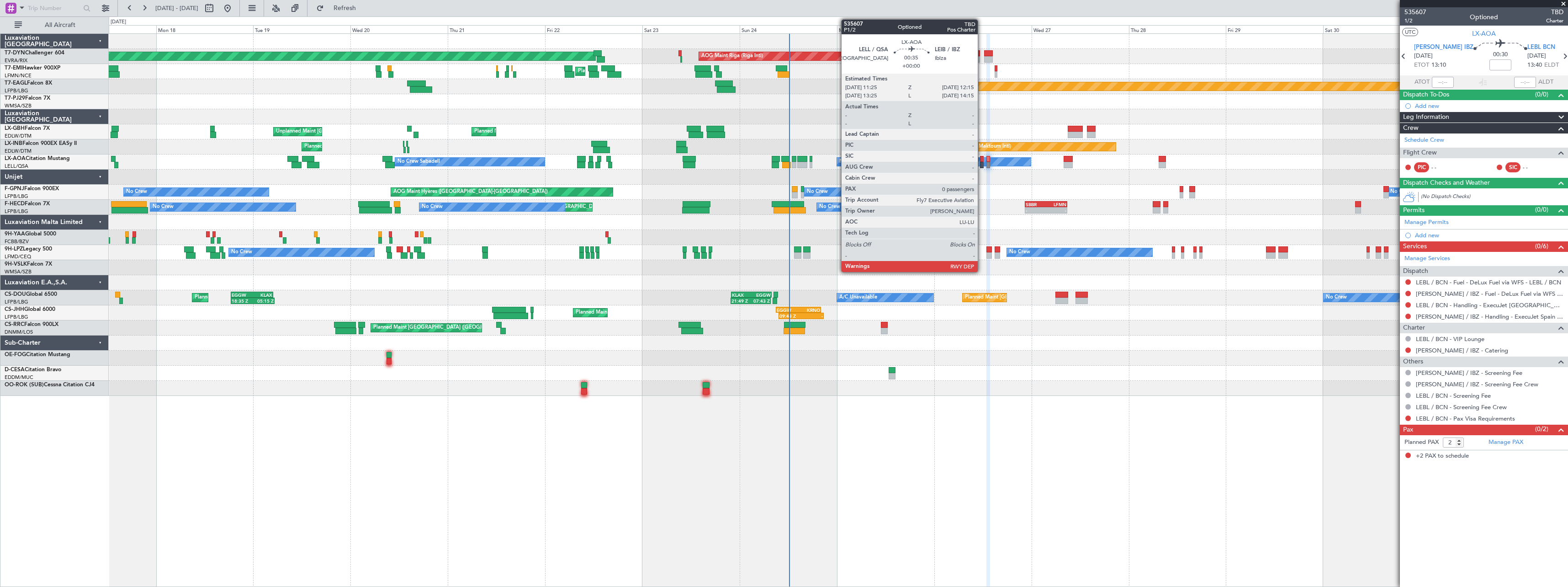
click at [982, 157] on div at bounding box center [982, 159] width 4 height 6
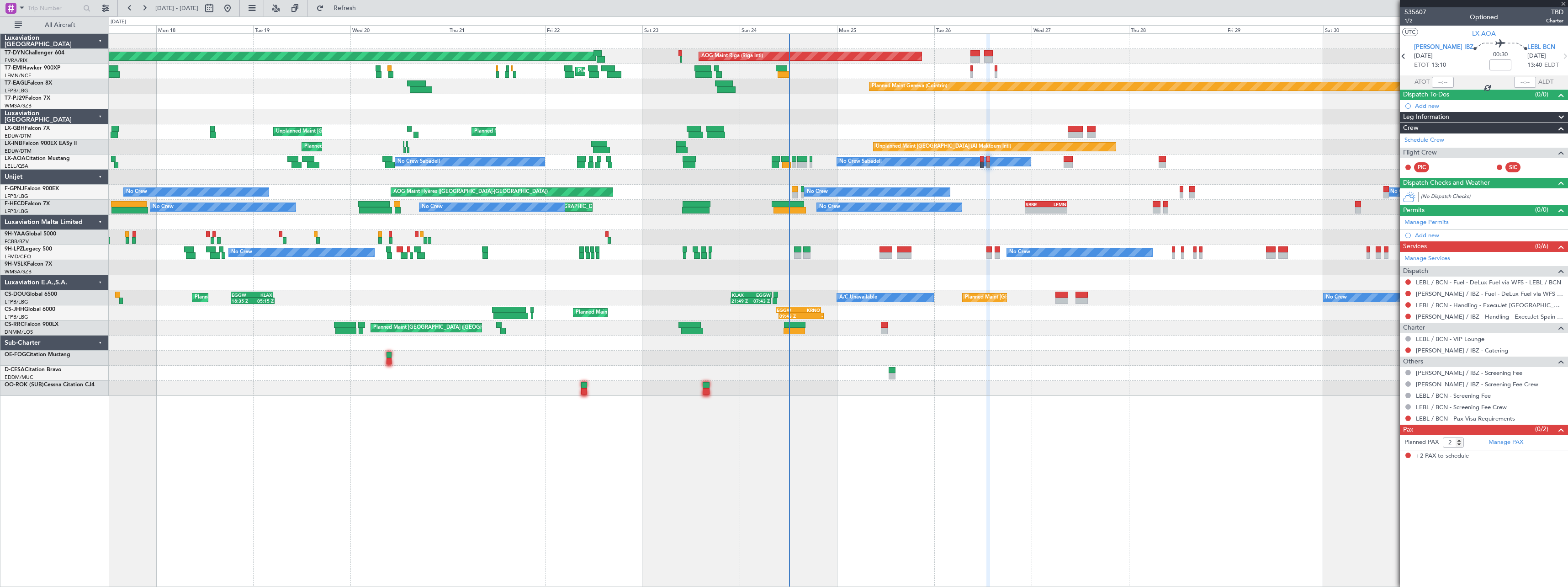
type input "0"
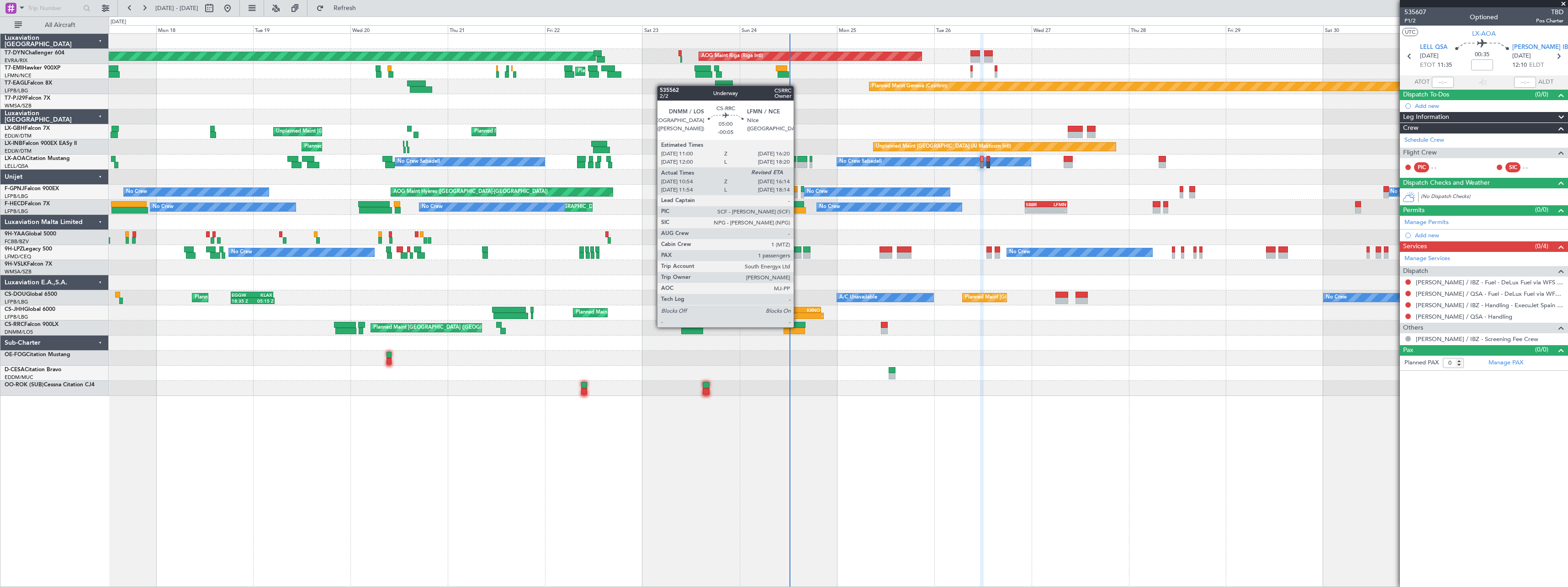
click at [798, 327] on div at bounding box center [795, 325] width 22 height 6
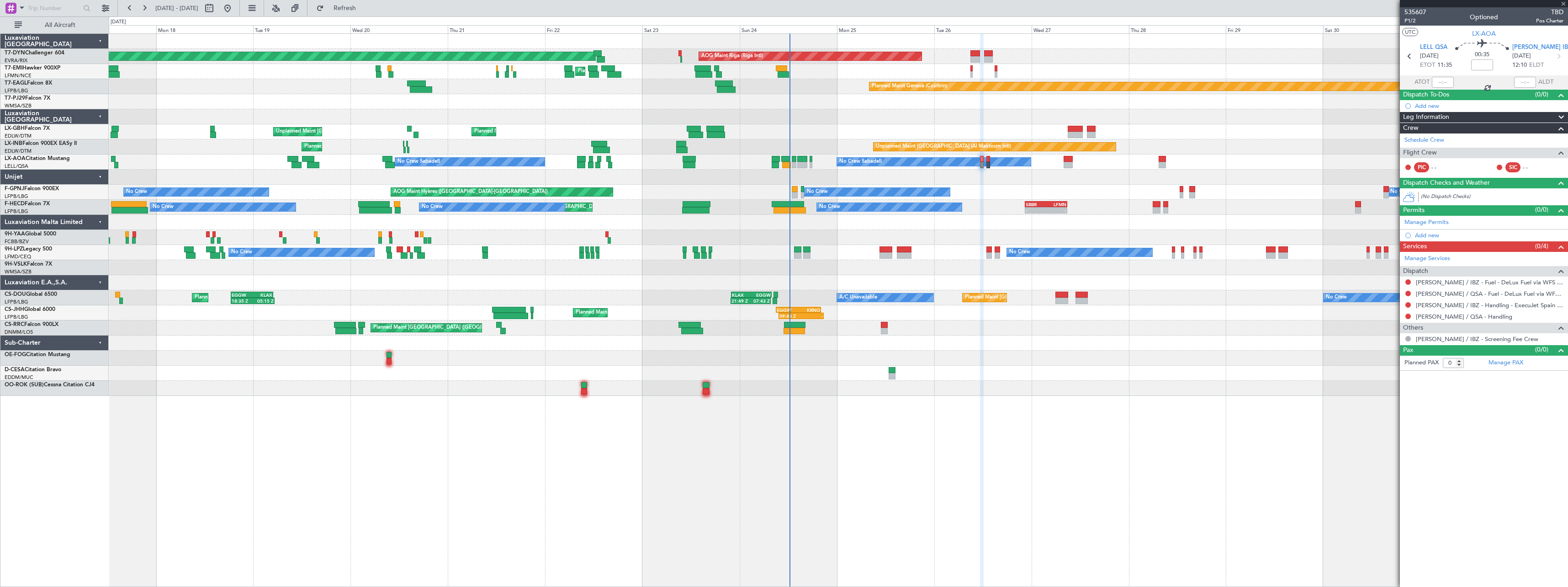
type input "-00:05"
type input "11:09"
type input "1"
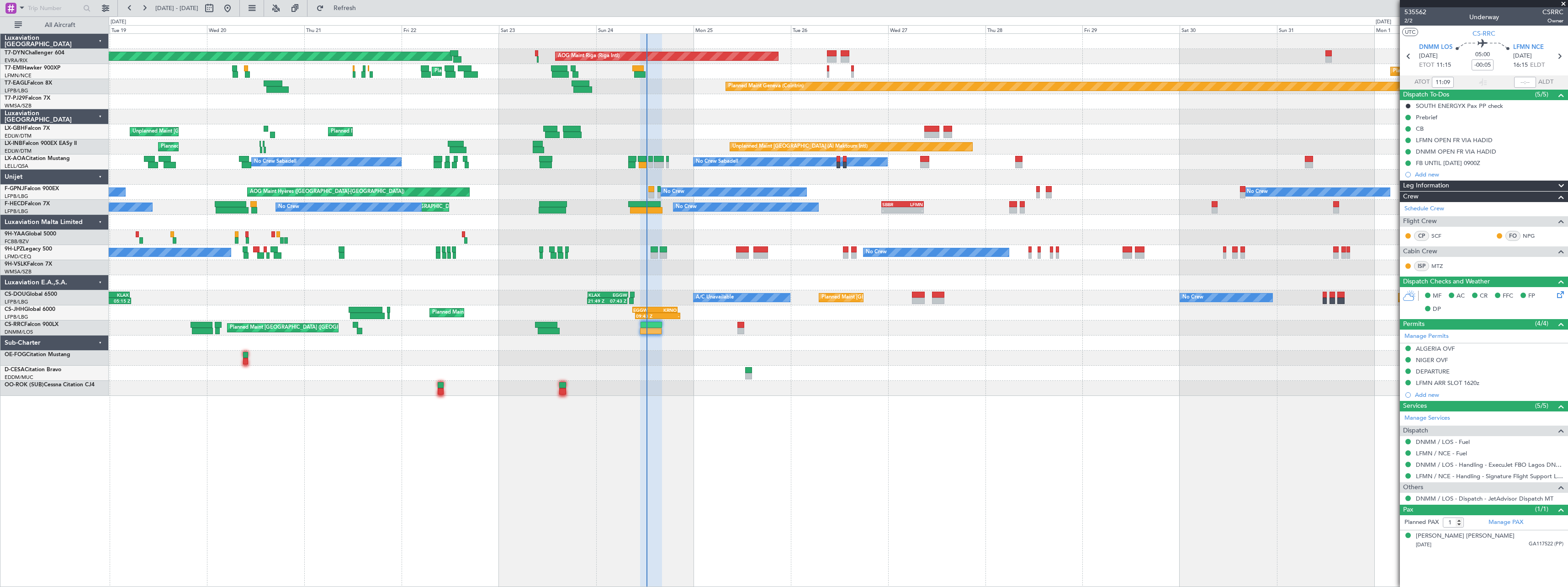
click at [808, 457] on div "Planned Maint Basel-Mulhouse AOG Maint Riga (Riga Intl) Planned Maint Chester P…" at bounding box center [838, 310] width 1459 height 554
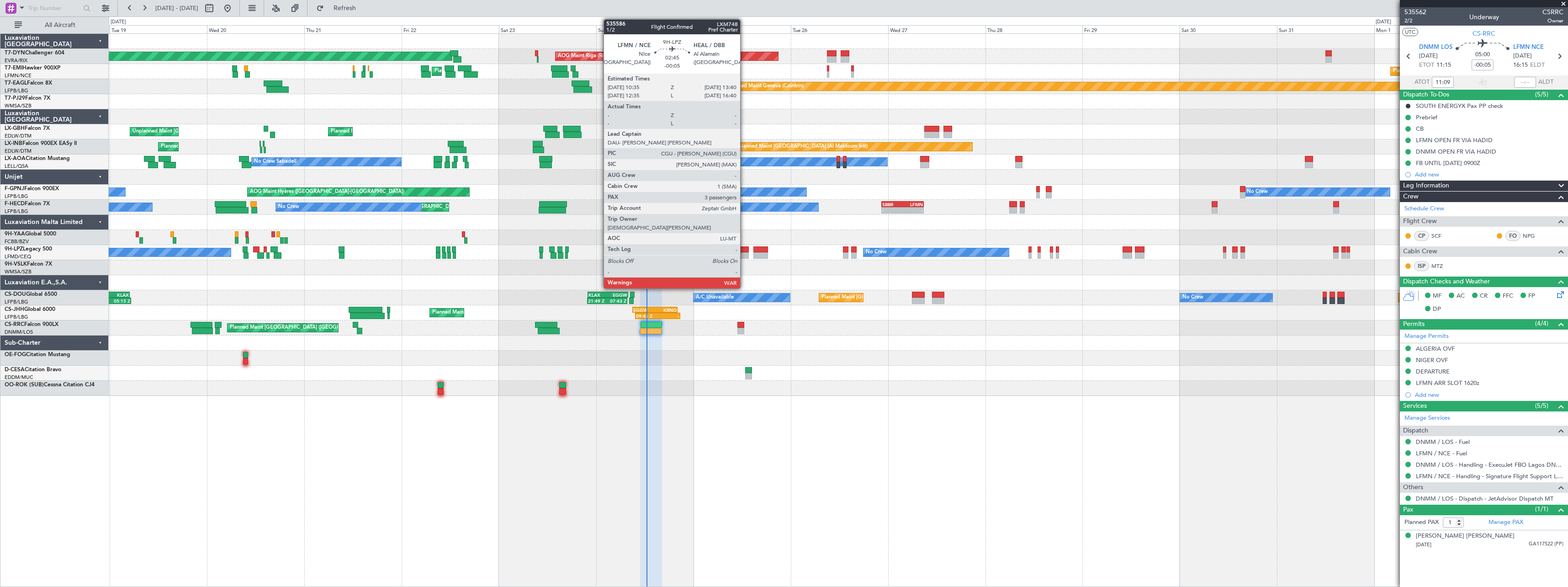
click at [744, 254] on div at bounding box center [742, 255] width 13 height 6
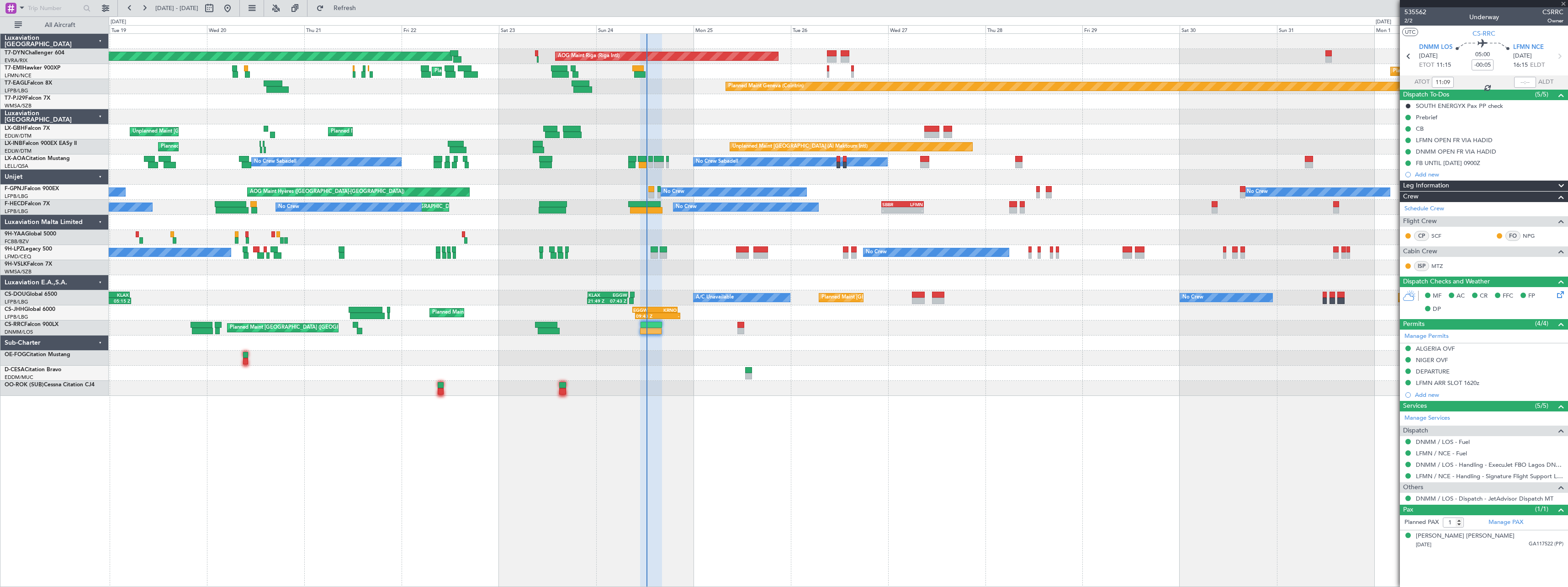
type input "3"
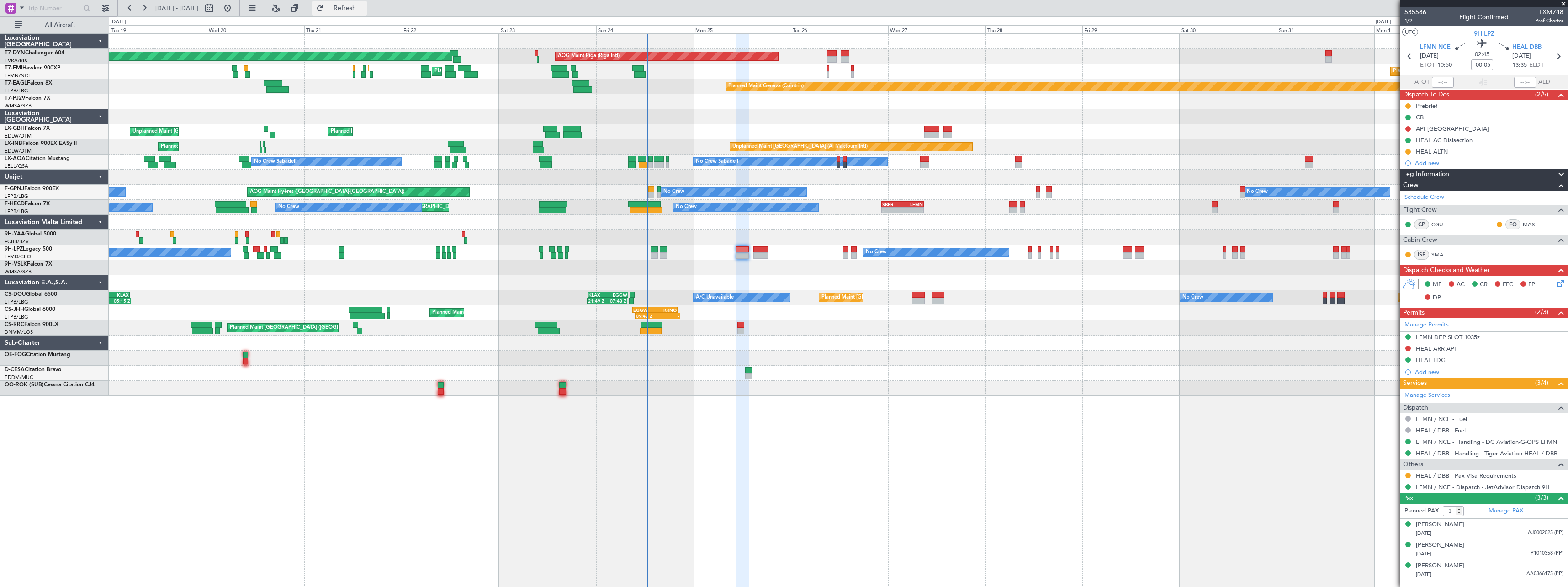
click at [364, 10] on span "Refresh" at bounding box center [345, 8] width 39 height 6
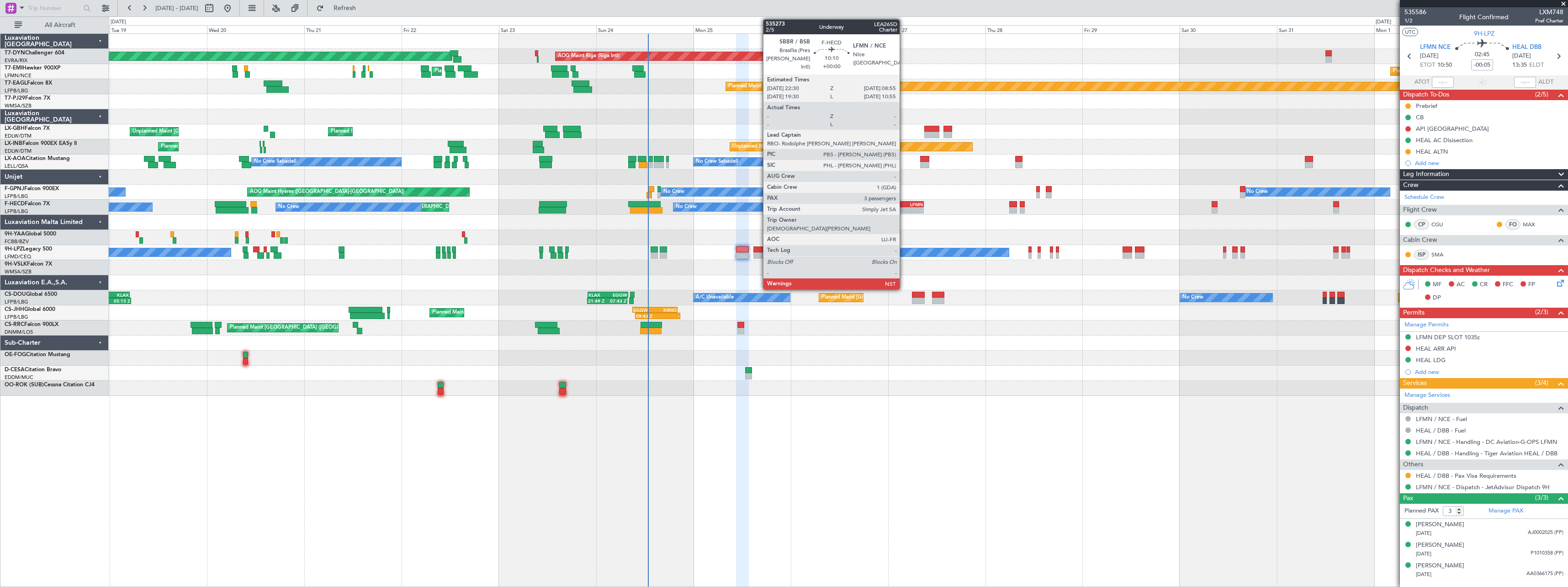
click at [904, 205] on div "LFMN" at bounding box center [913, 204] width 20 height 6
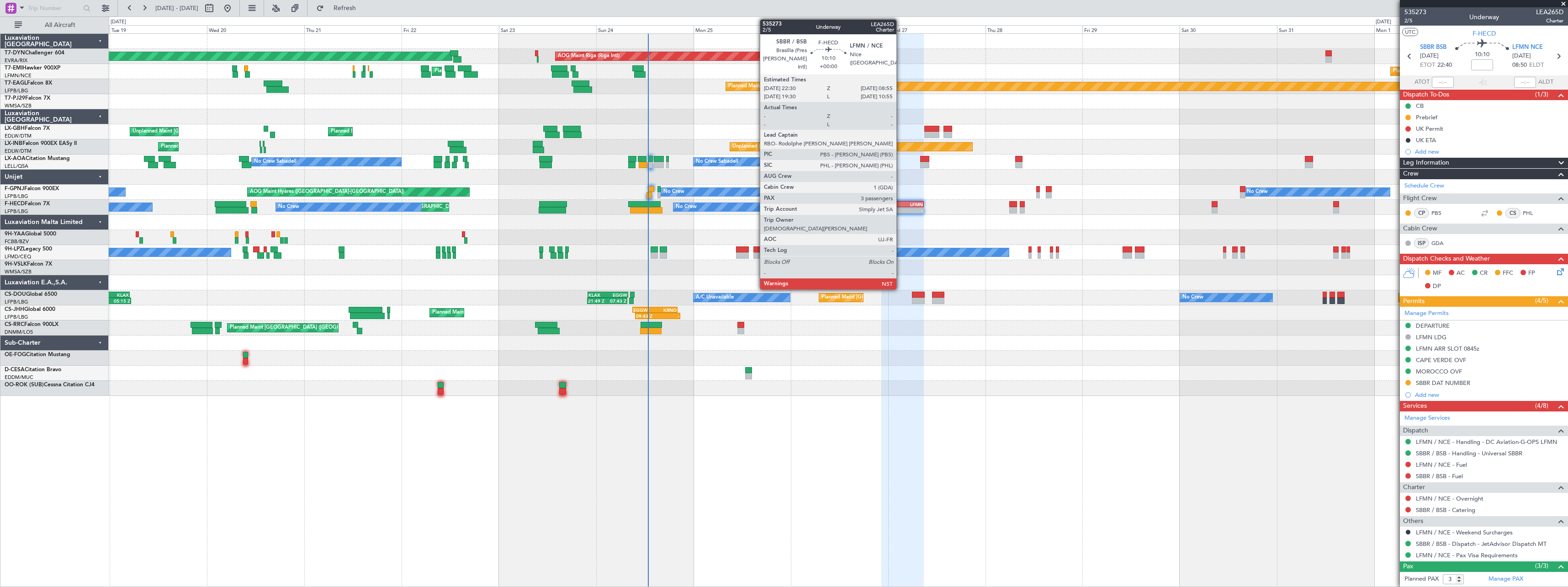
click at [900, 203] on div "SBBR" at bounding box center [892, 204] width 20 height 6
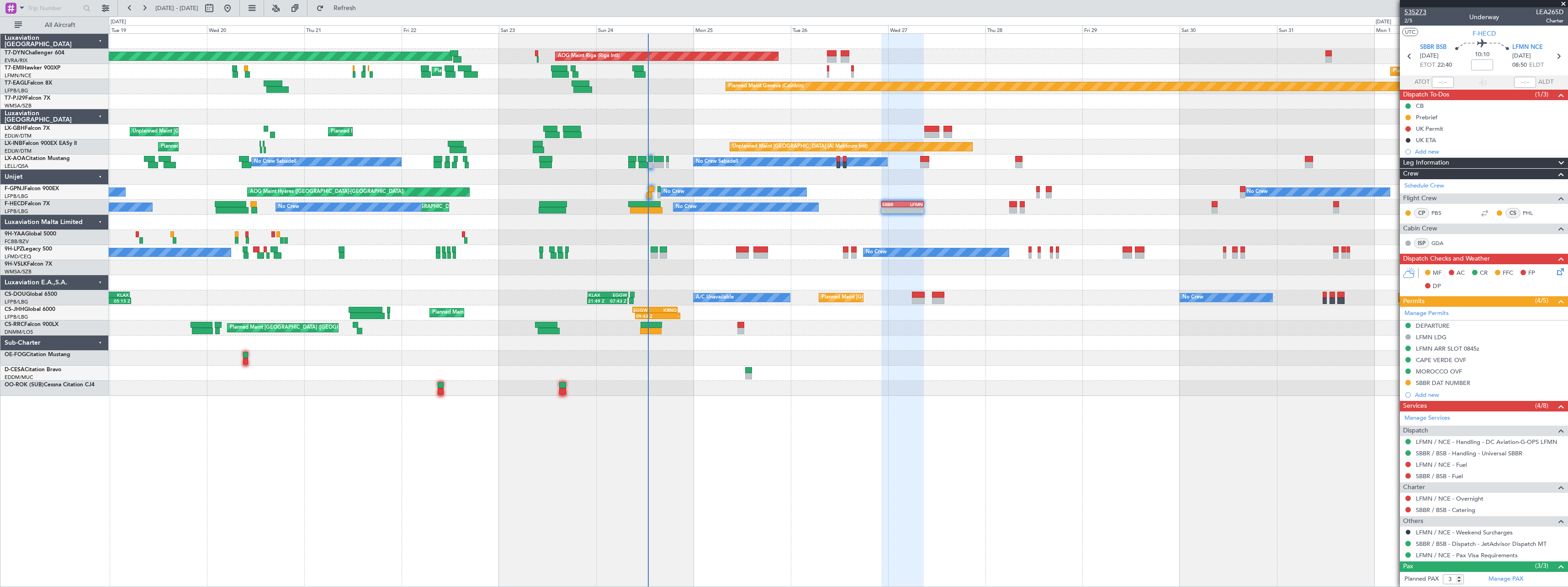
click at [1419, 10] on span "535273" at bounding box center [1415, 12] width 22 height 10
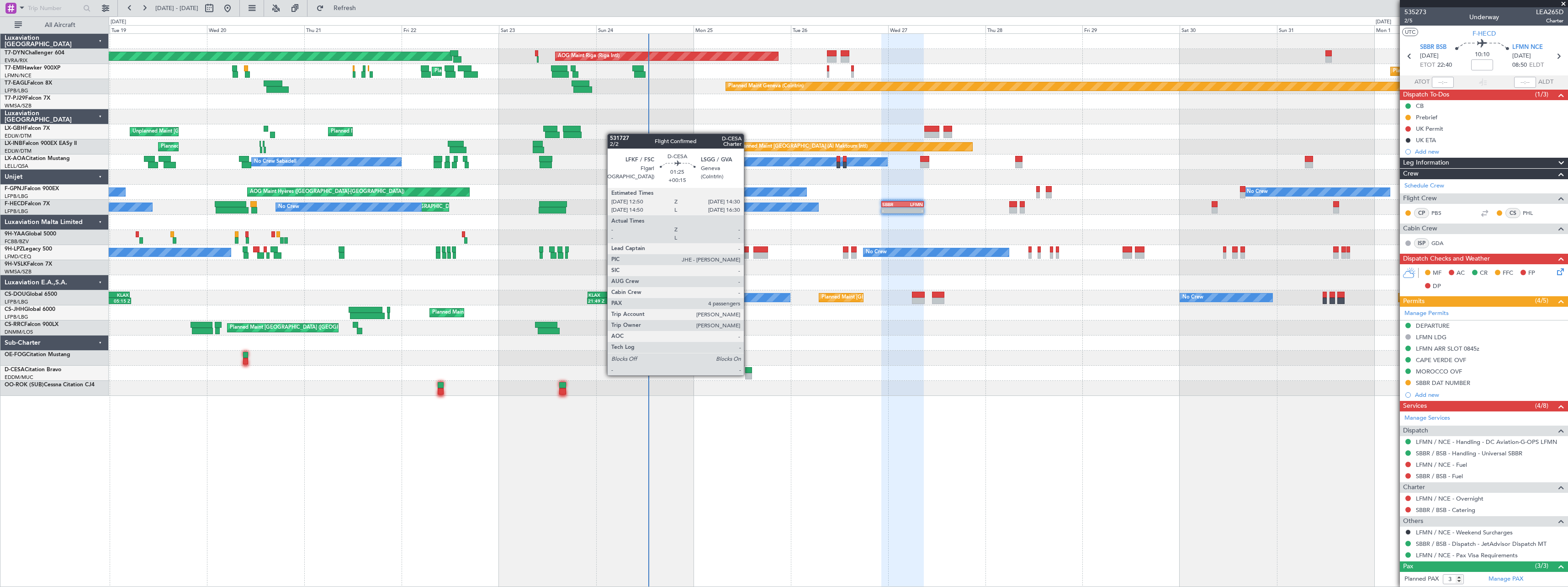
click at [748, 374] on div at bounding box center [748, 376] width 7 height 6
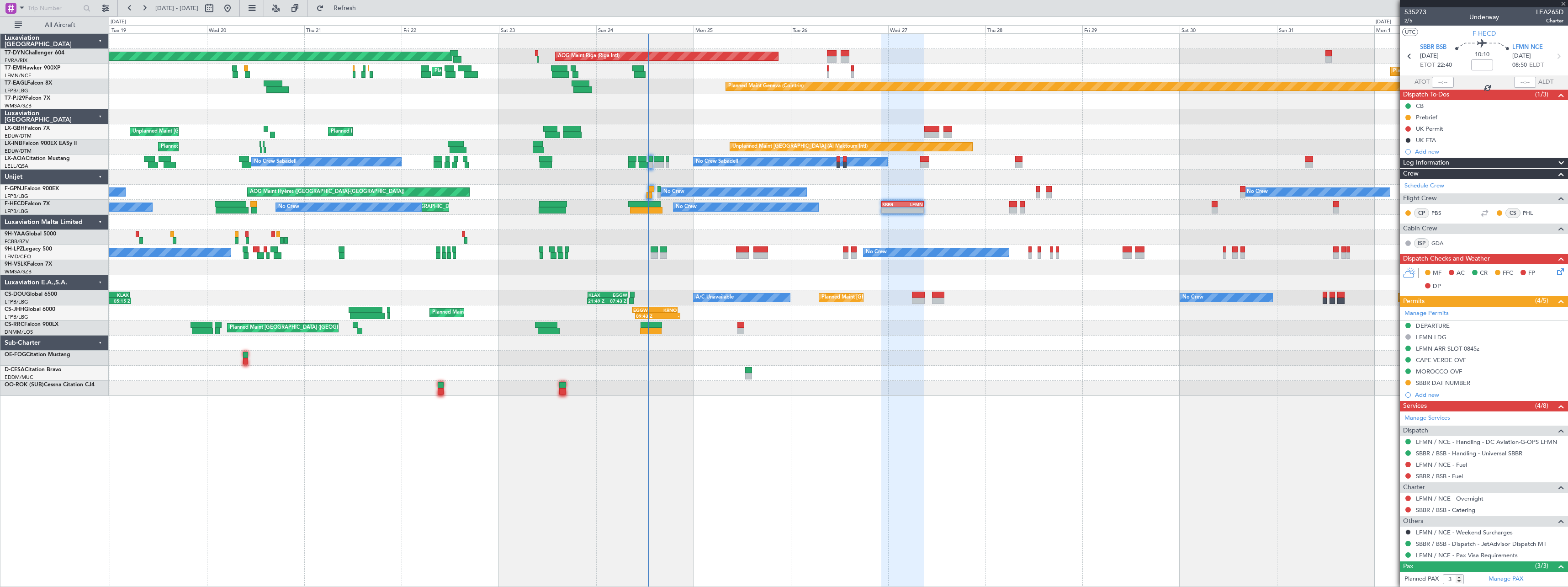
type input "+00:15"
type input "4"
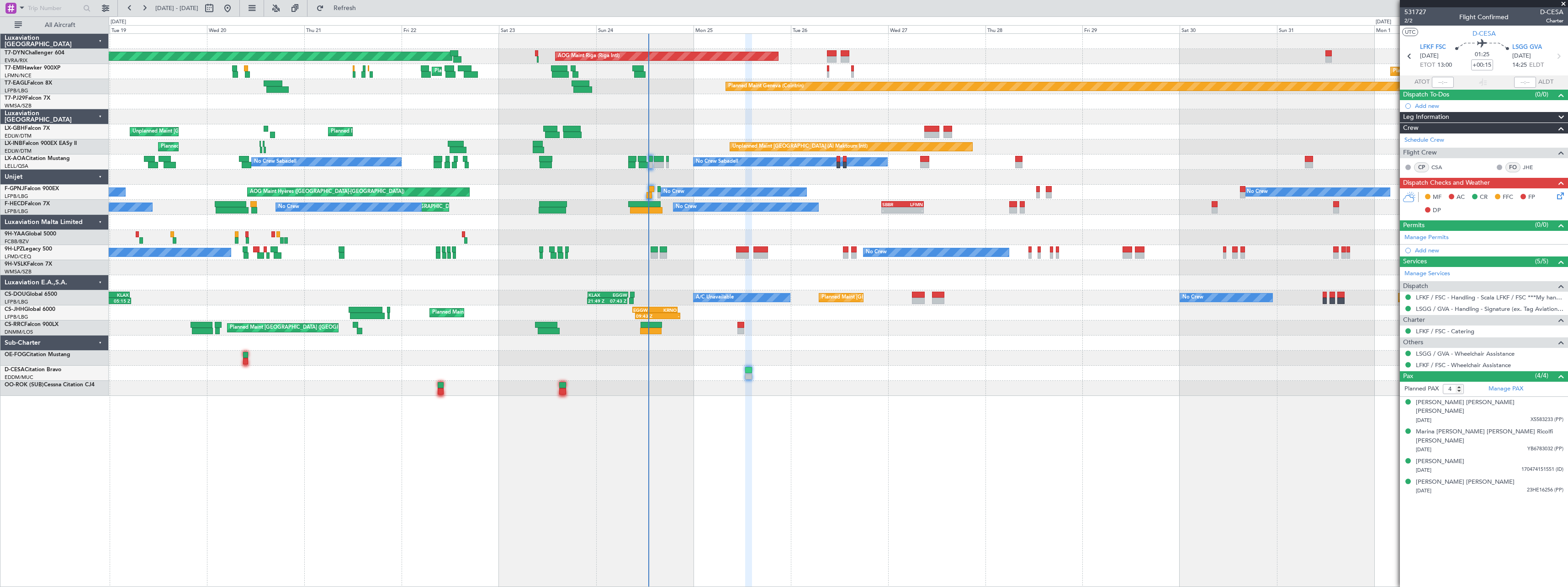
click at [1561, 197] on icon at bounding box center [1559, 194] width 7 height 7
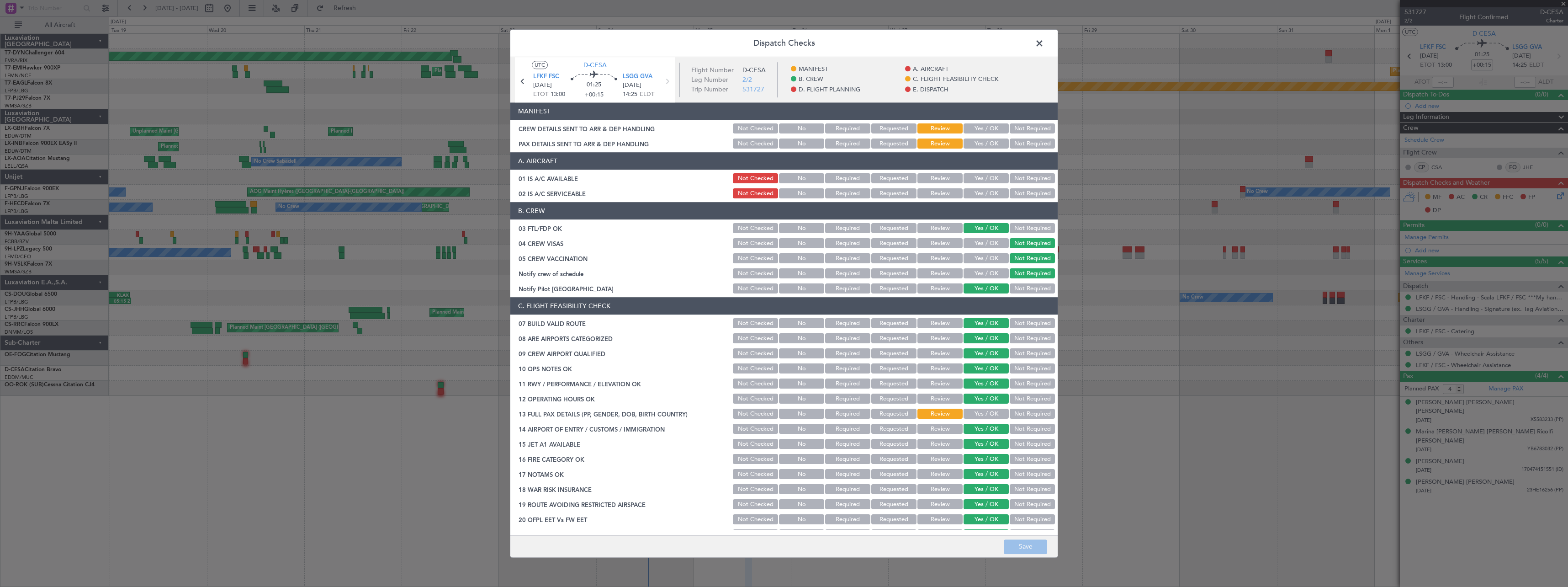
click at [980, 127] on button "Yes / OK" at bounding box center [986, 129] width 45 height 10
click at [971, 145] on button "Yes / OK" at bounding box center [986, 144] width 45 height 10
click at [1032, 543] on button "Save" at bounding box center [1025, 546] width 44 height 15
click at [985, 414] on button "Yes / OK" at bounding box center [986, 414] width 45 height 10
click at [1027, 553] on button "Save" at bounding box center [1025, 546] width 44 height 15
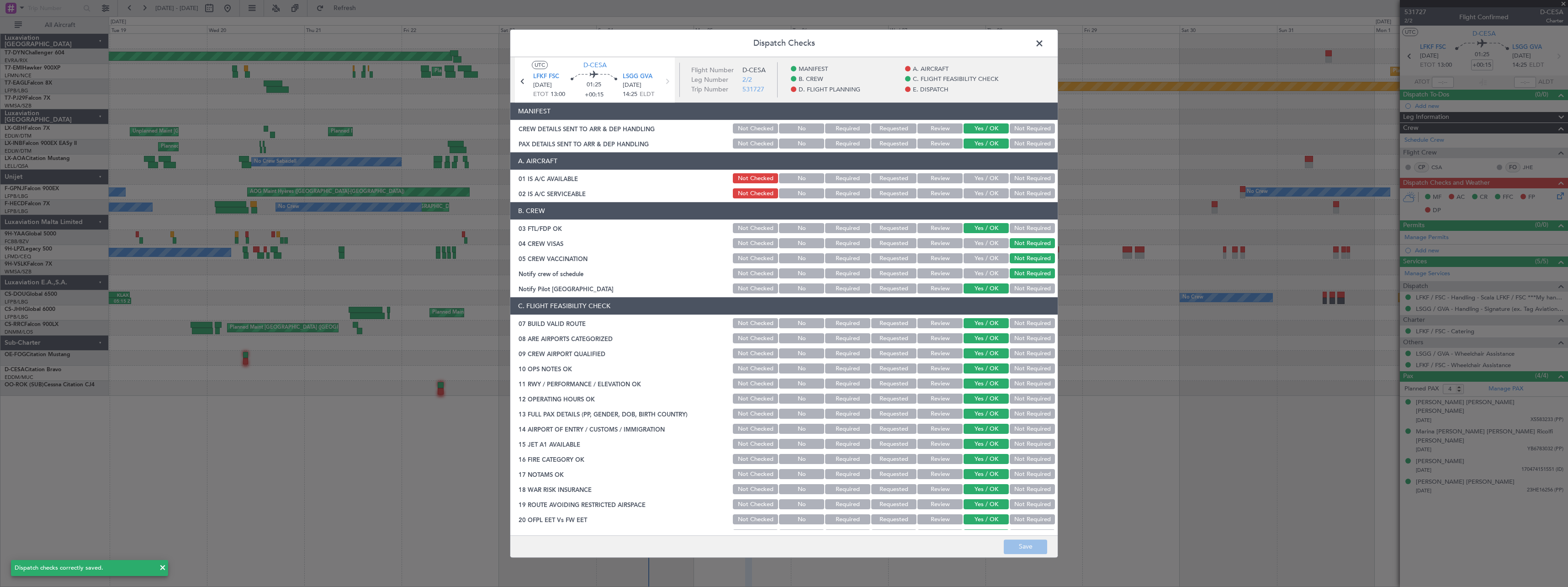
click at [1044, 41] on span at bounding box center [1044, 46] width 0 height 18
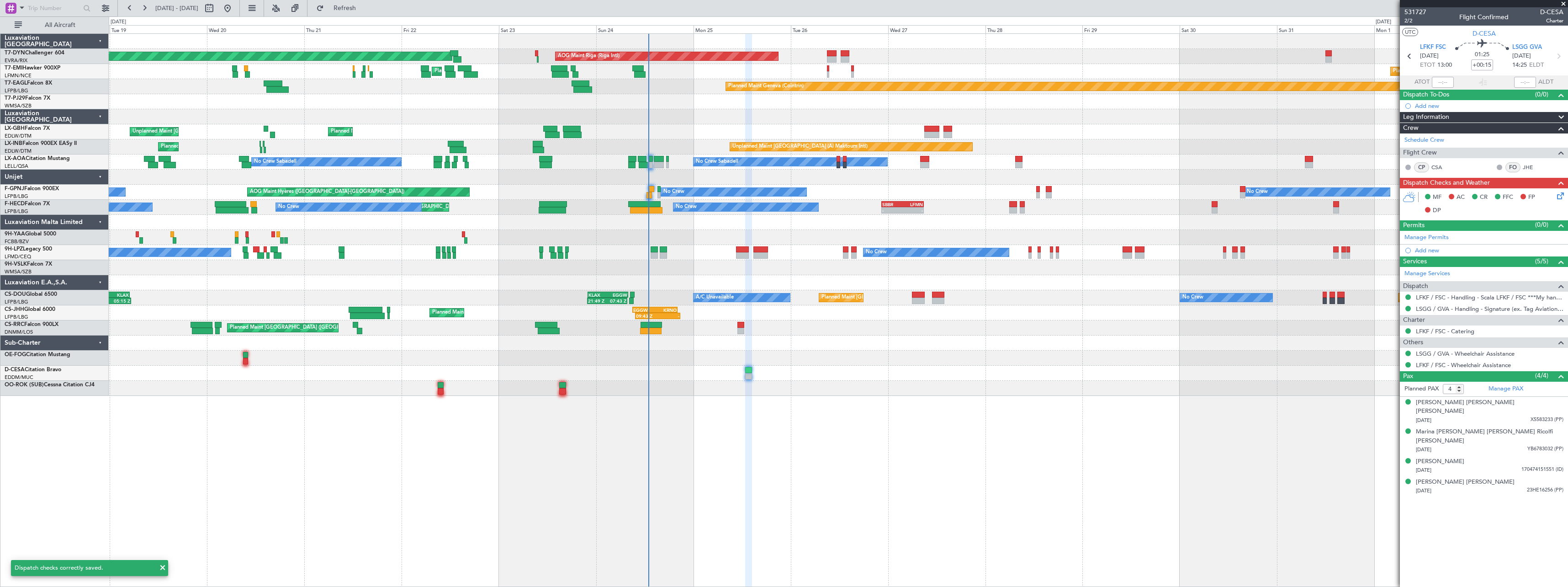
click at [1562, 198] on icon at bounding box center [1559, 194] width 7 height 7
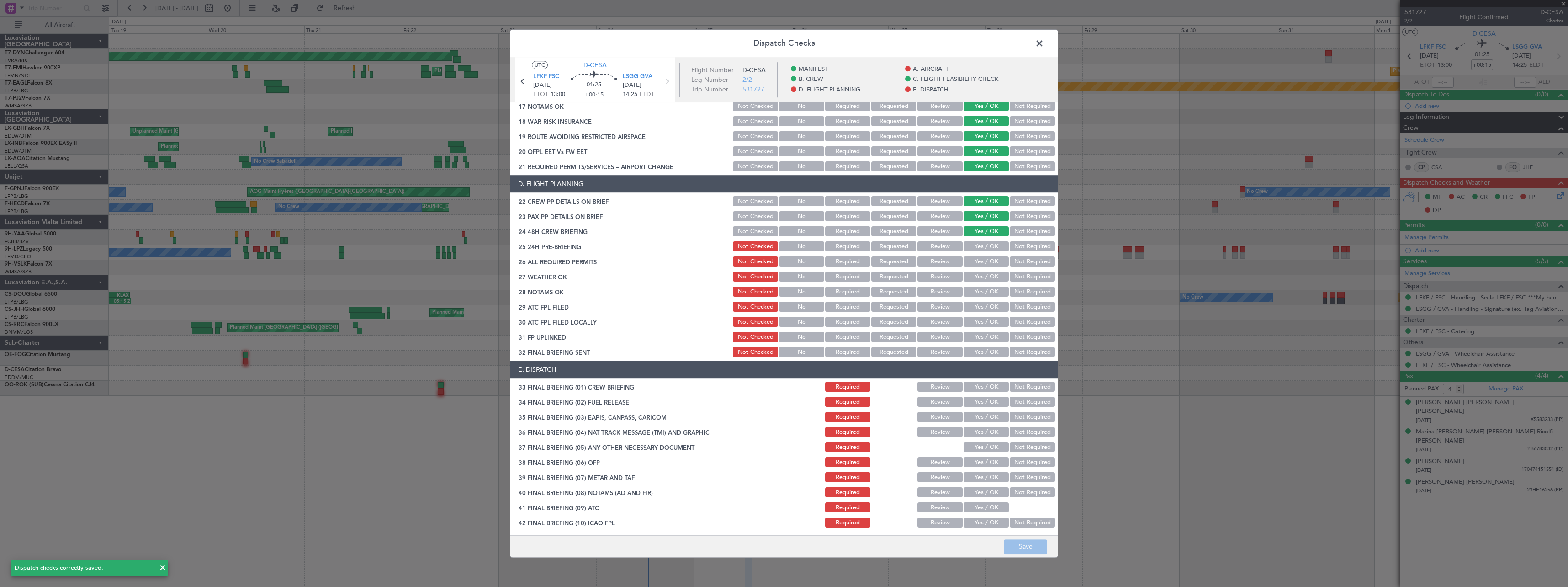
scroll to position [400, 0]
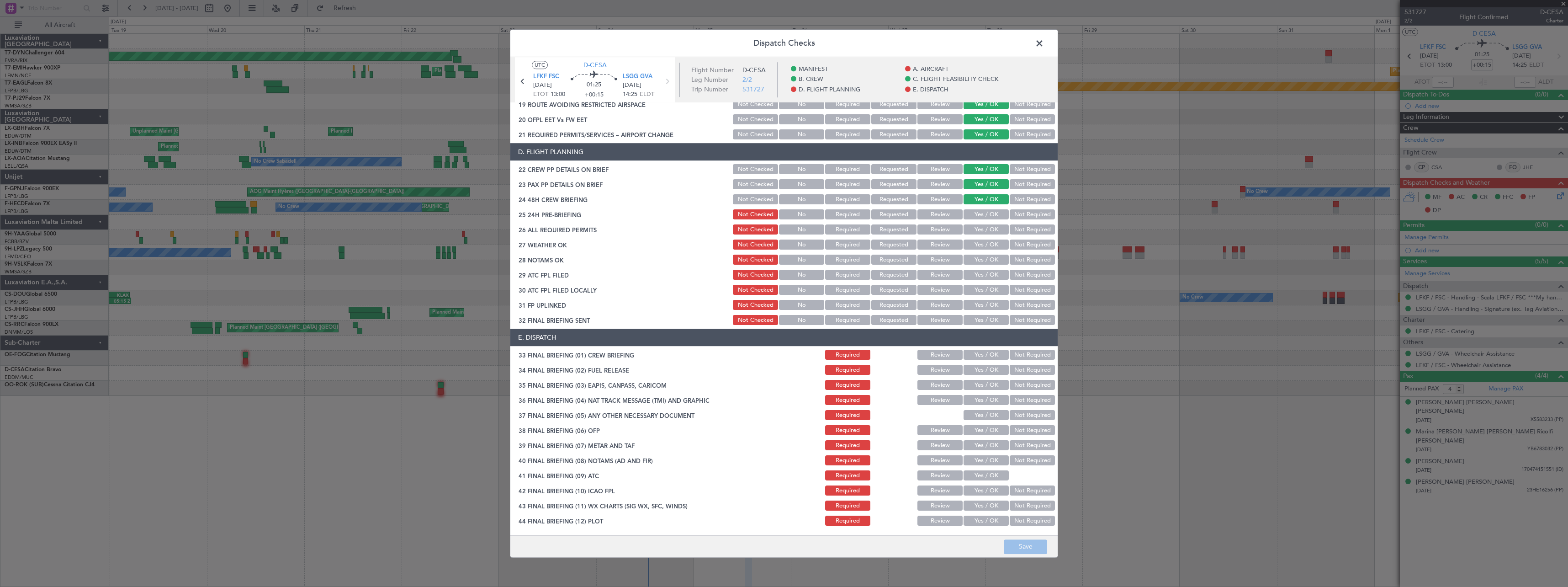
click at [1044, 43] on span at bounding box center [1044, 46] width 0 height 18
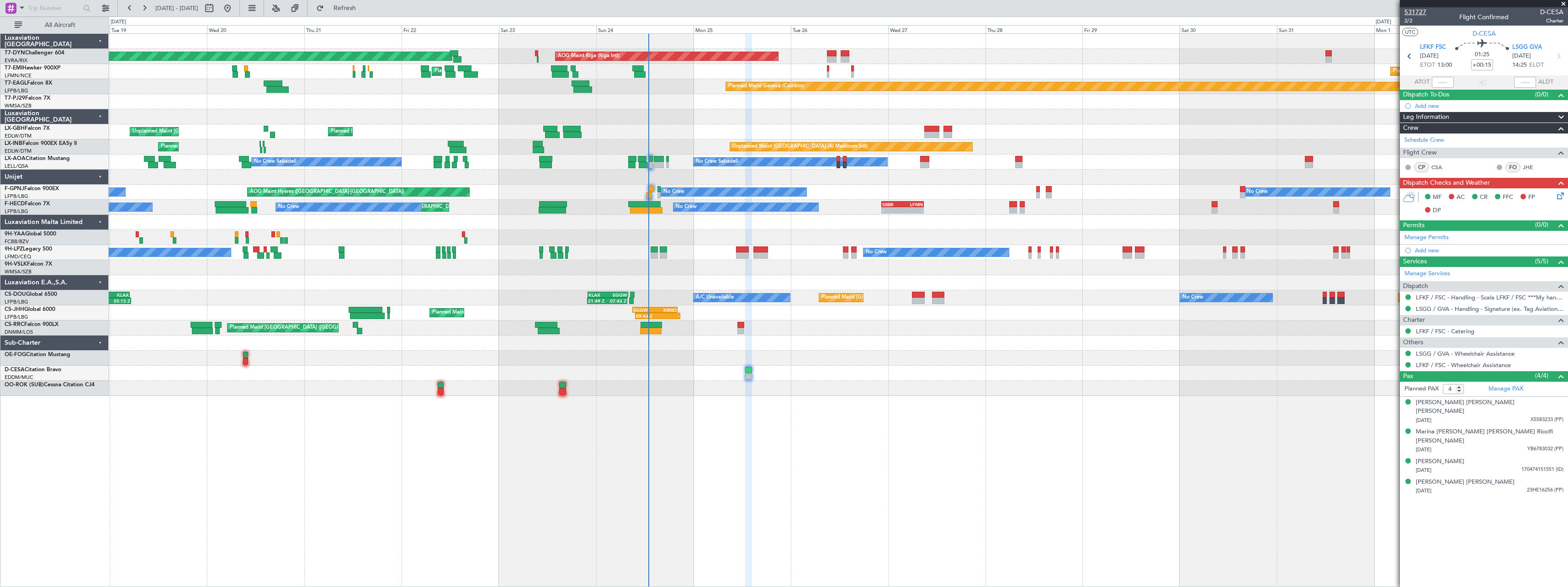
click at [1418, 12] on span "531727" at bounding box center [1415, 12] width 22 height 10
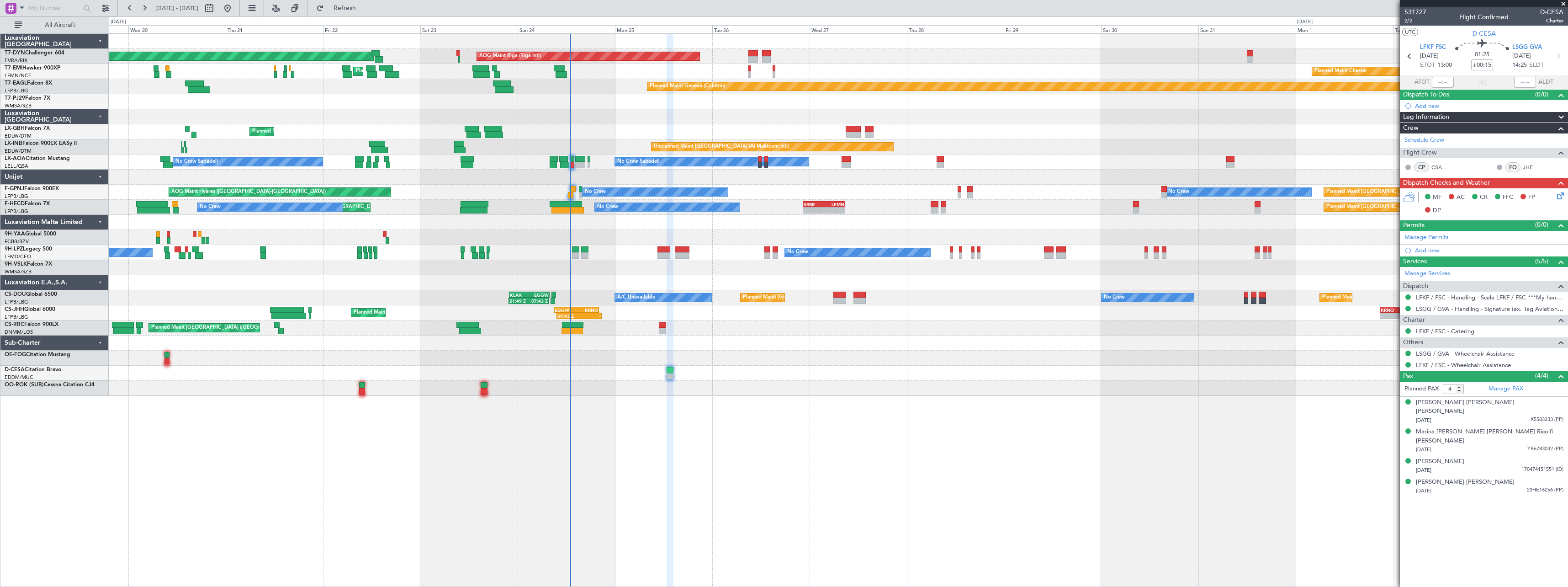
click at [753, 109] on div at bounding box center [838, 101] width 1459 height 15
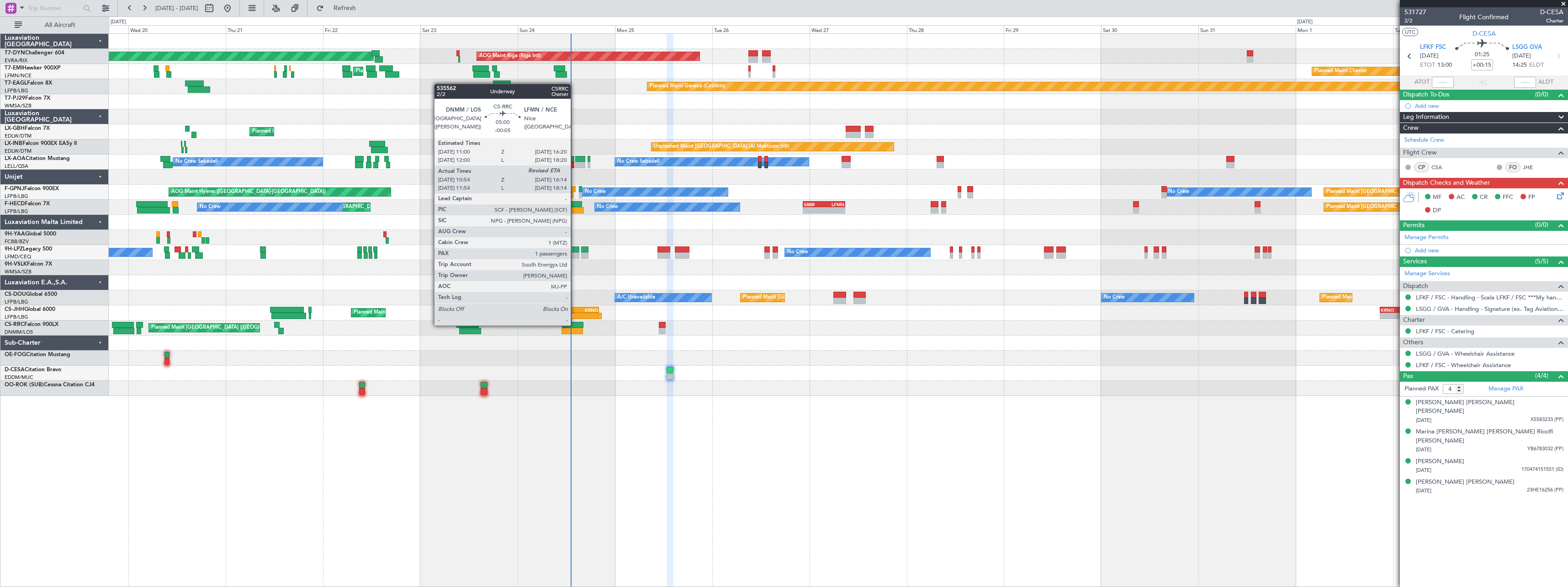
click at [575, 325] on div at bounding box center [573, 325] width 22 height 6
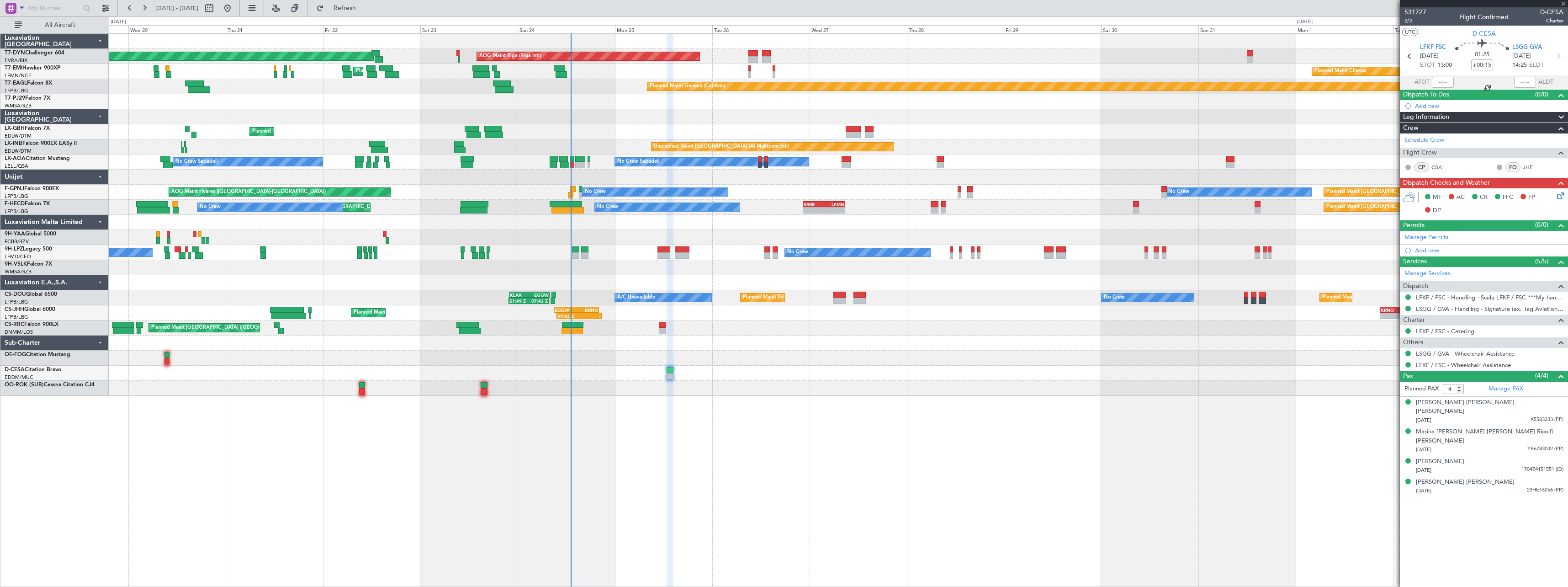
type input "-00:05"
type input "11:09"
type input "1"
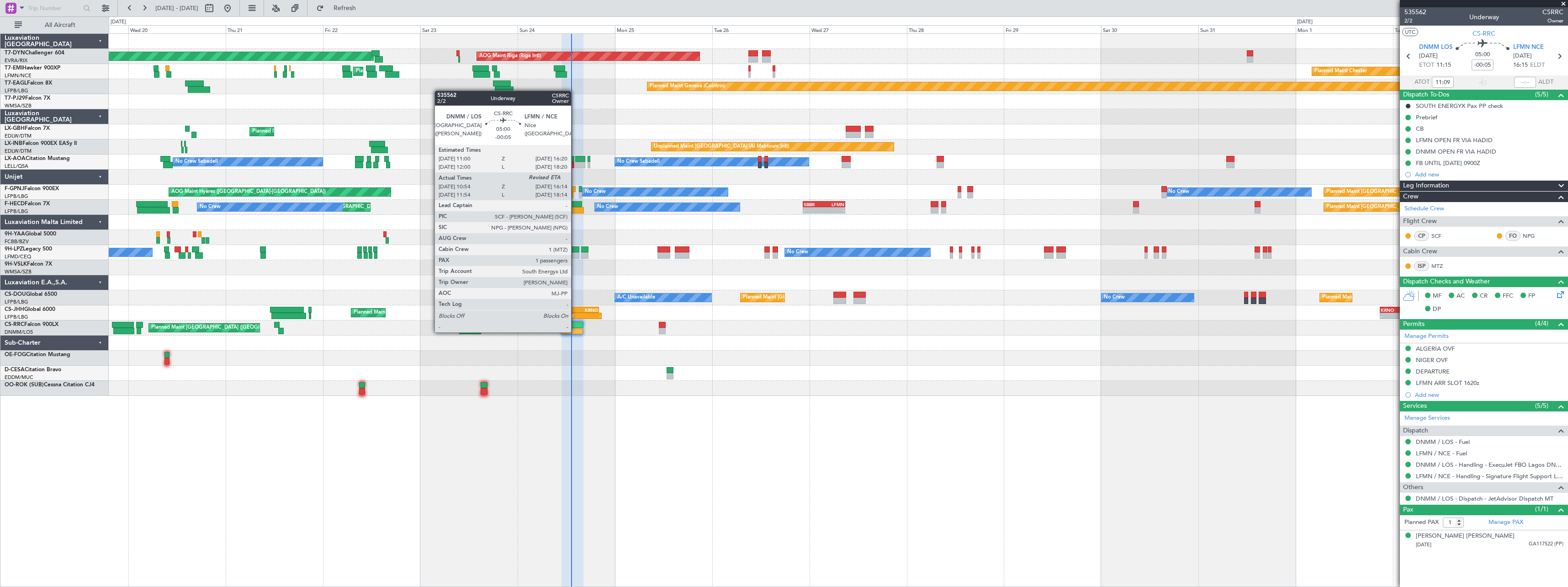
click at [575, 332] on div at bounding box center [573, 331] width 22 height 6
click at [577, 328] on div at bounding box center [573, 331] width 22 height 6
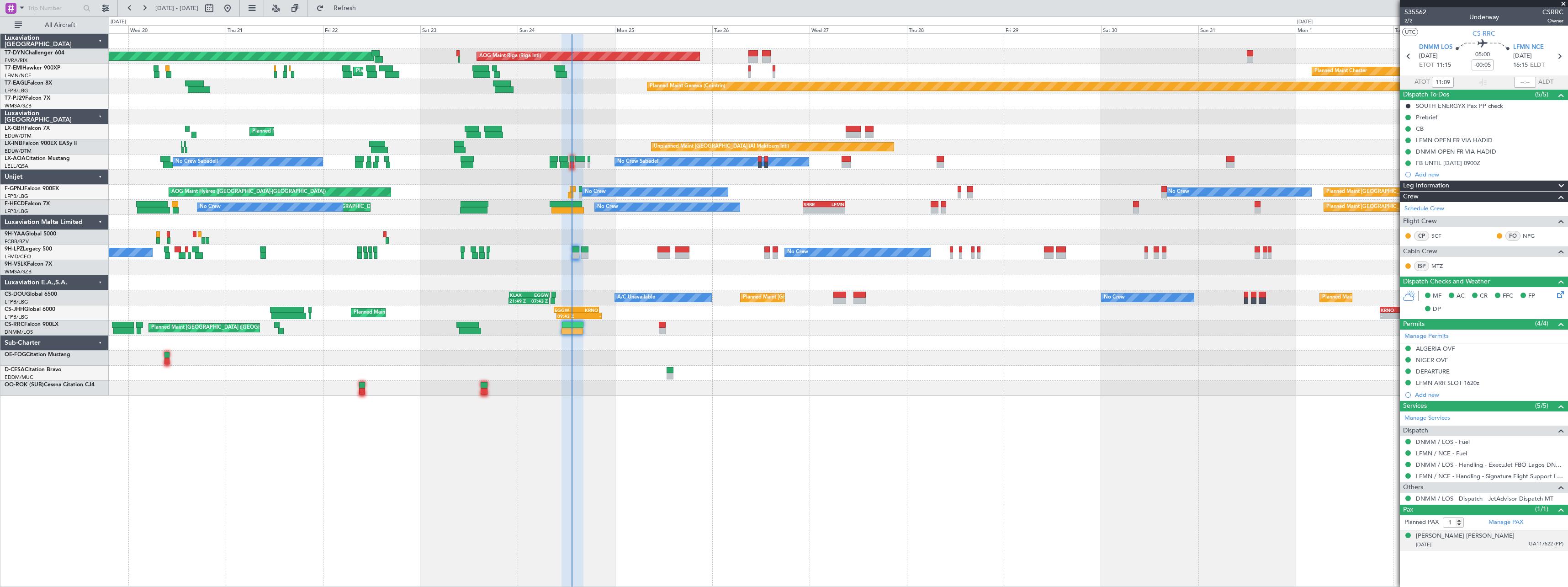
click at [1507, 546] on div "04/08/1979 GA117522 (PP)" at bounding box center [1489, 545] width 147 height 9
click at [1462, 537] on div "Oluwatosin Iyabode ADEDEJI" at bounding box center [1465, 536] width 99 height 9
click at [832, 341] on div at bounding box center [838, 343] width 1459 height 15
click at [627, 224] on div at bounding box center [838, 222] width 1459 height 15
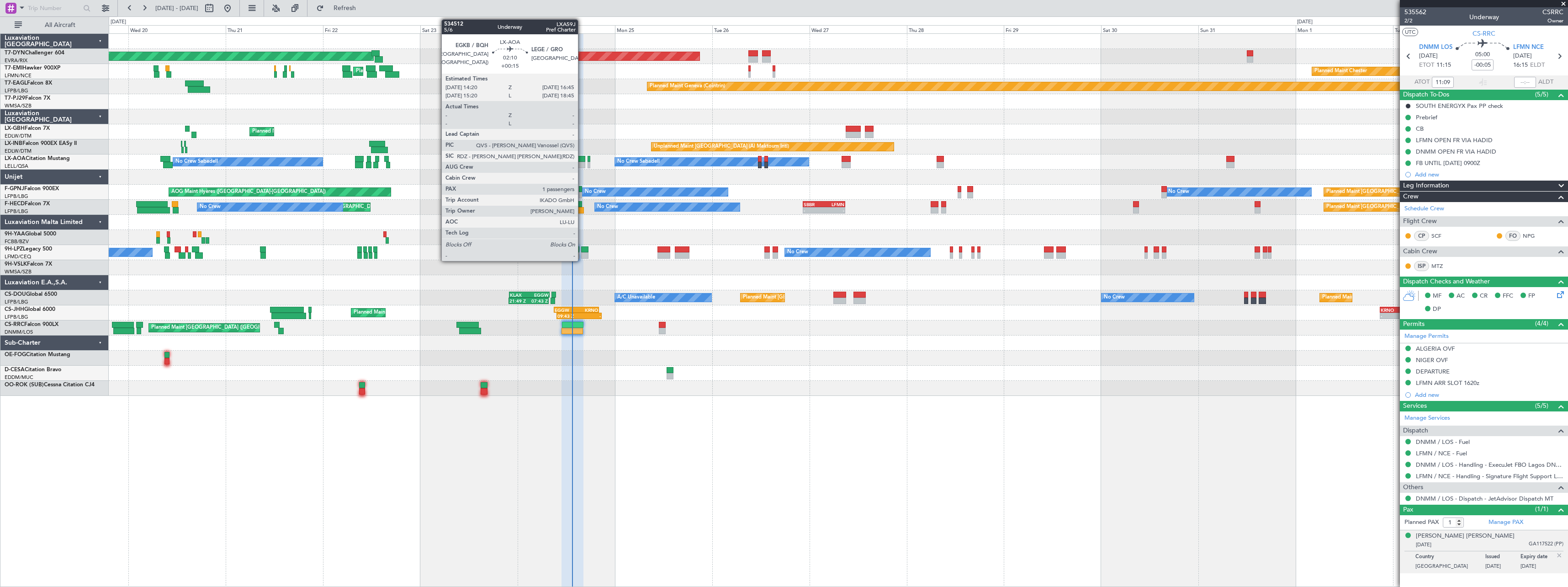
click at [581, 163] on div at bounding box center [580, 165] width 10 height 6
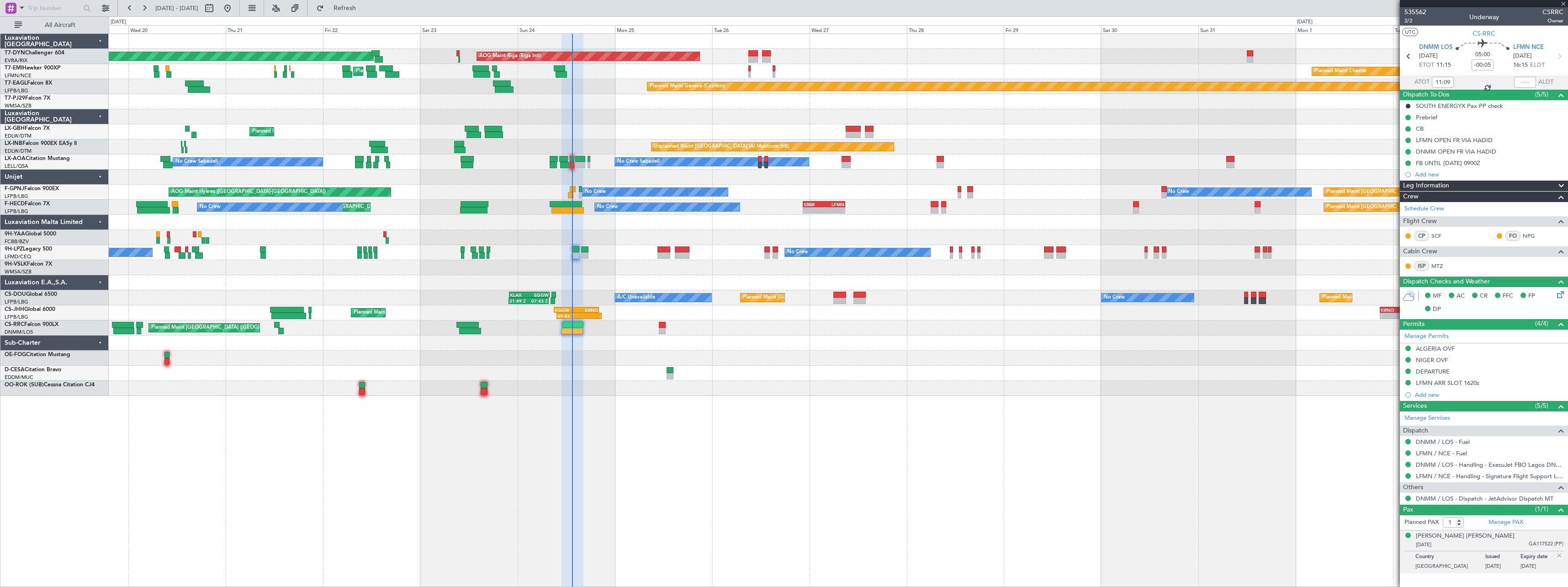
type input "+00:15"
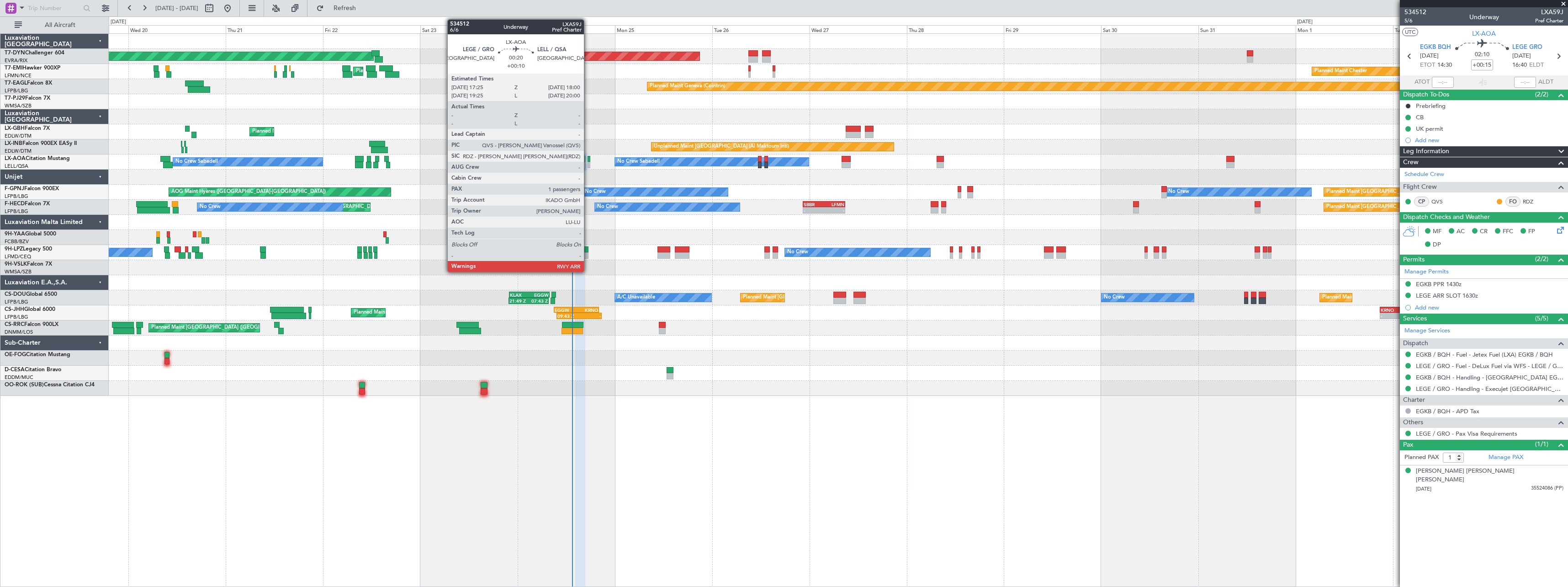
click at [588, 160] on div at bounding box center [589, 159] width 2 height 6
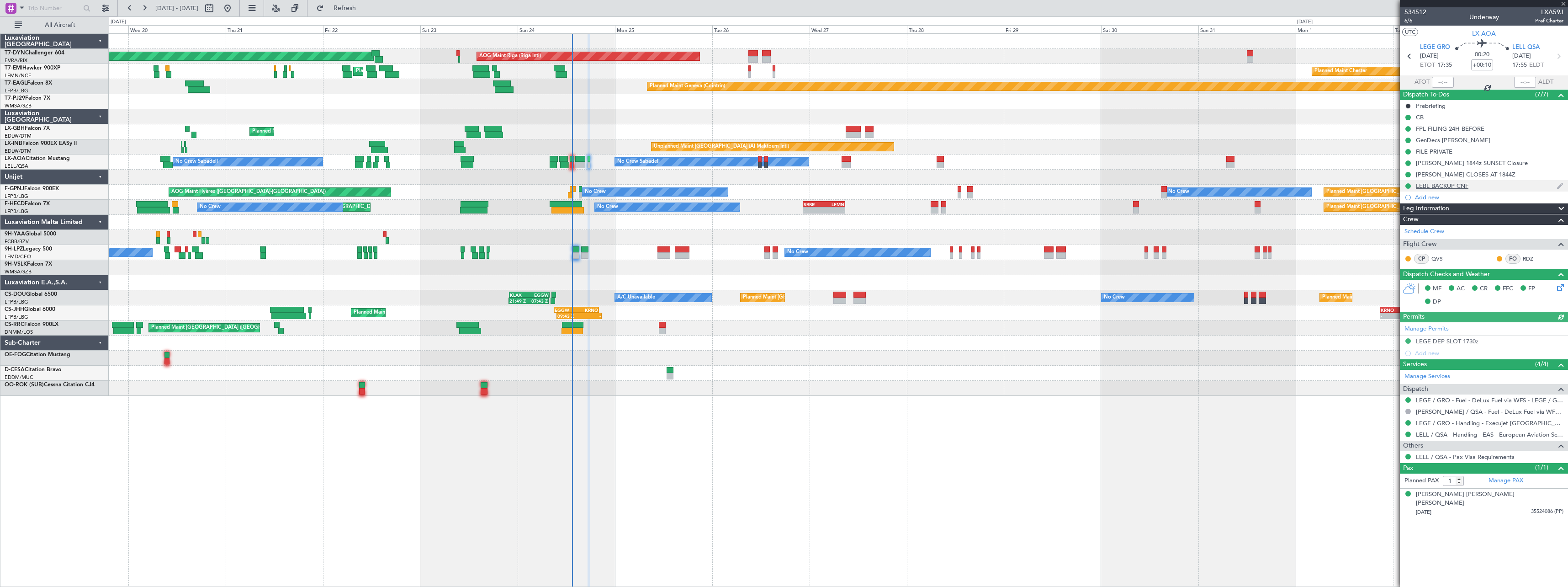
click at [1509, 185] on div "LEBL BACKUP CNF" at bounding box center [1484, 185] width 168 height 12
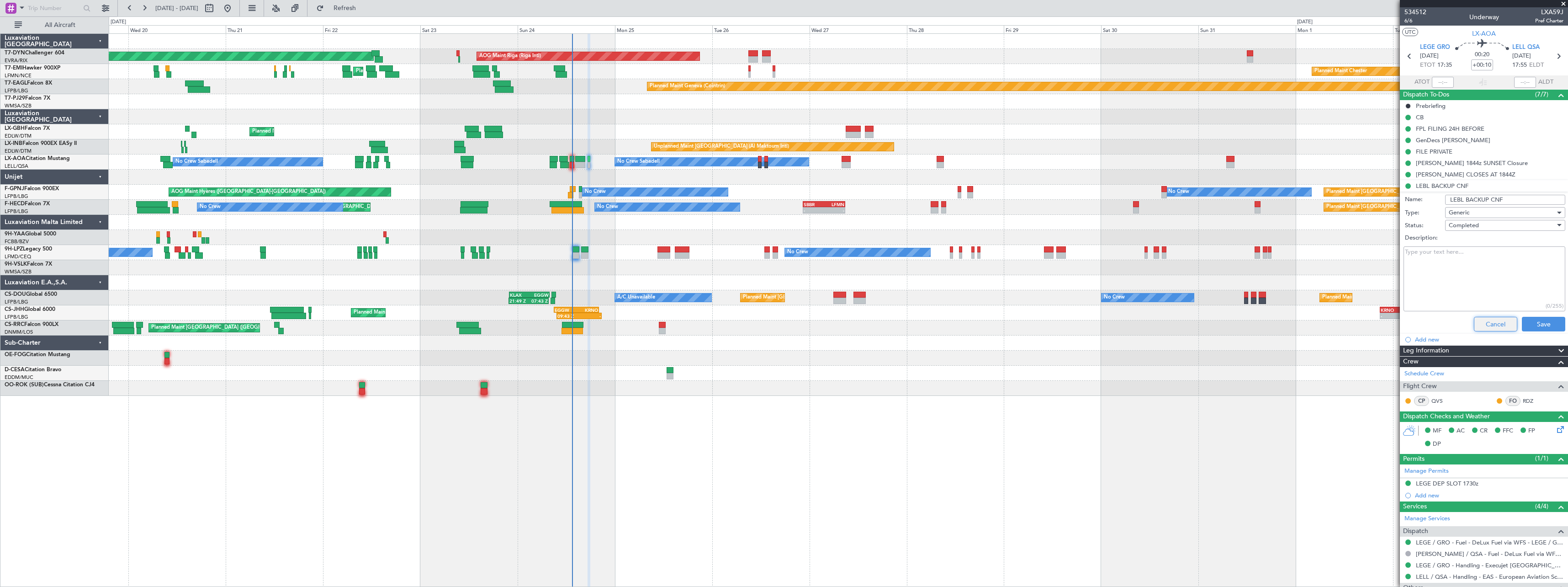
click at [1480, 322] on button "Cancel" at bounding box center [1496, 324] width 44 height 15
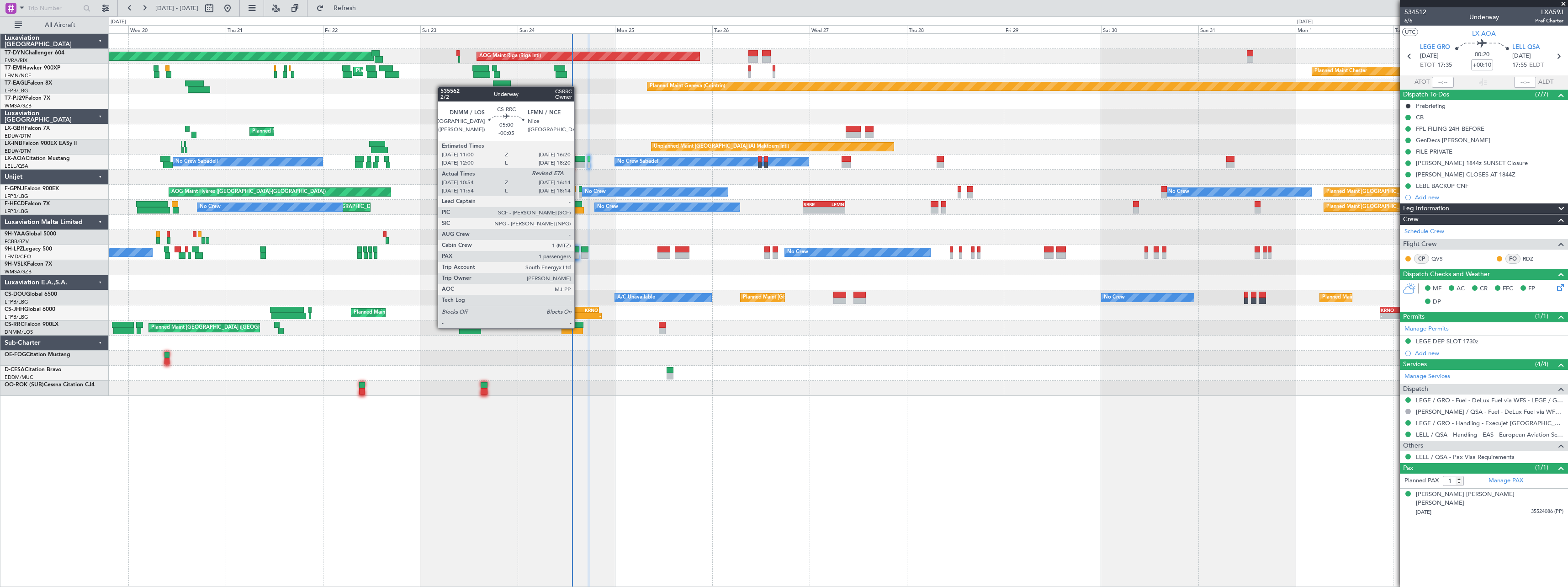
click at [578, 327] on div at bounding box center [573, 325] width 22 height 6
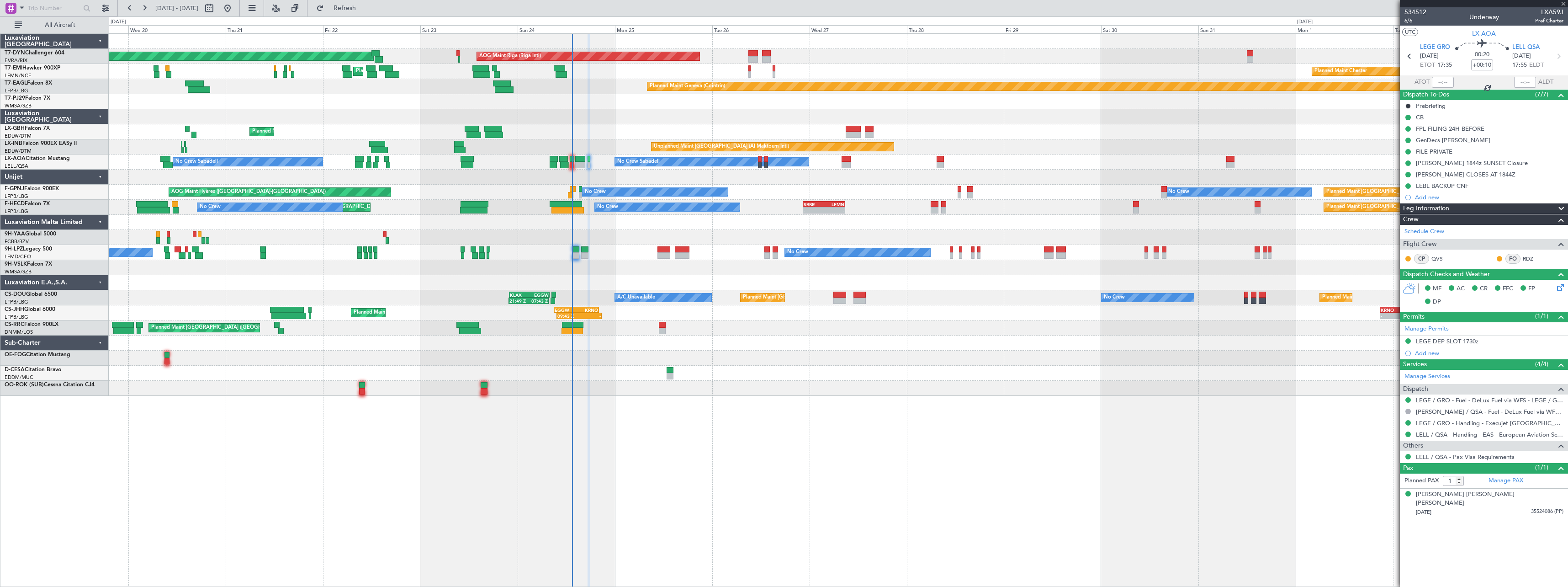
type input "-00:05"
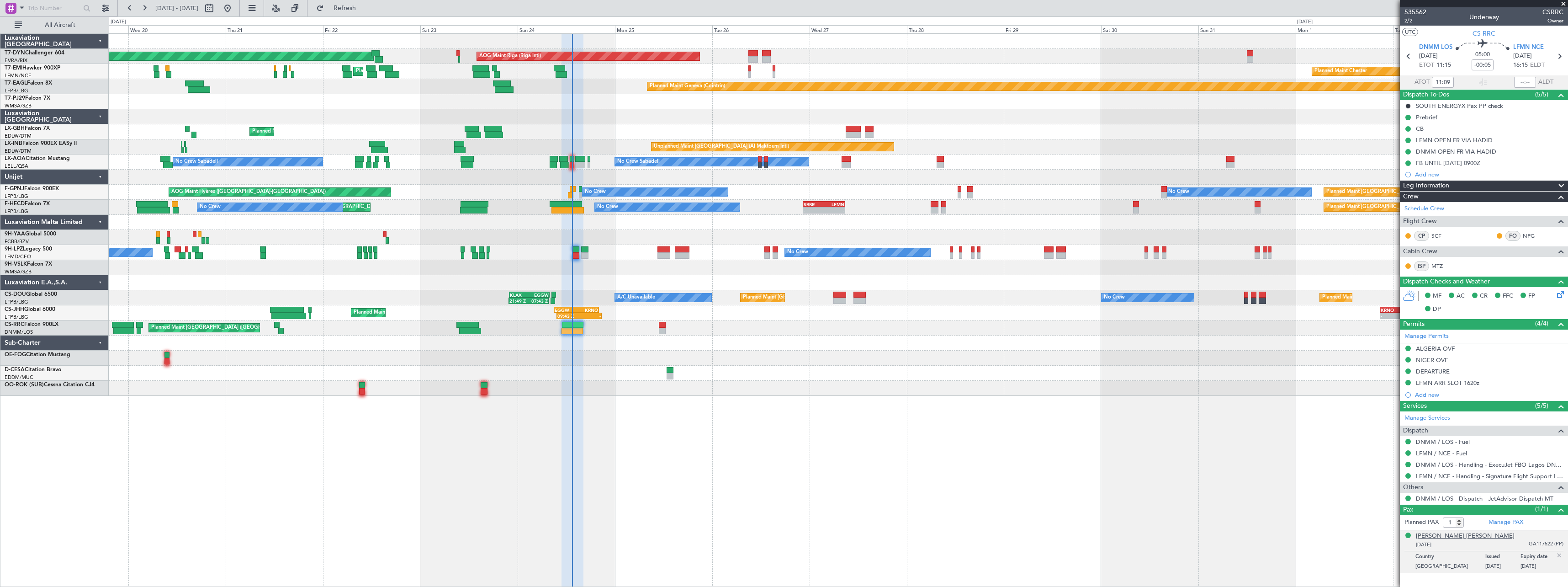
click at [1461, 536] on div "[PERSON_NAME] [PERSON_NAME]" at bounding box center [1465, 536] width 99 height 9
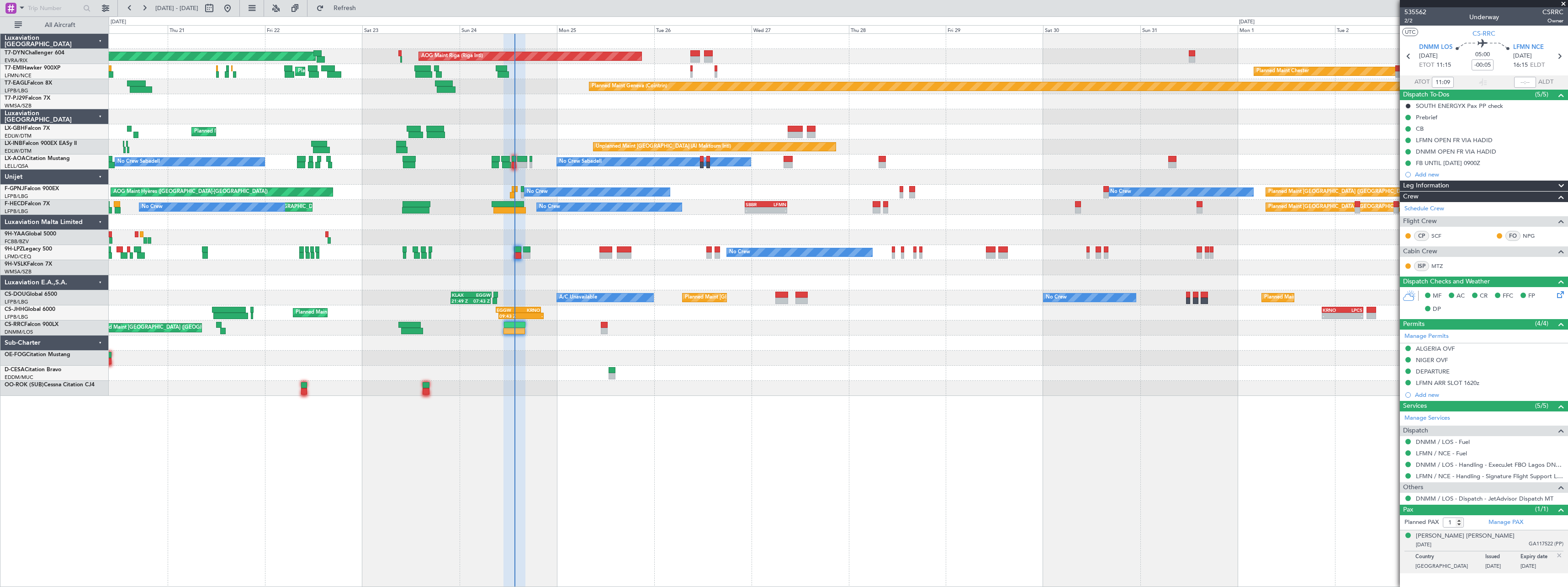
click at [487, 351] on div "Planned Maint [GEOGRAPHIC_DATA]-[GEOGRAPHIC_DATA] AOG Maint Riga (Riga Intl) Pl…" at bounding box center [838, 215] width 1459 height 362
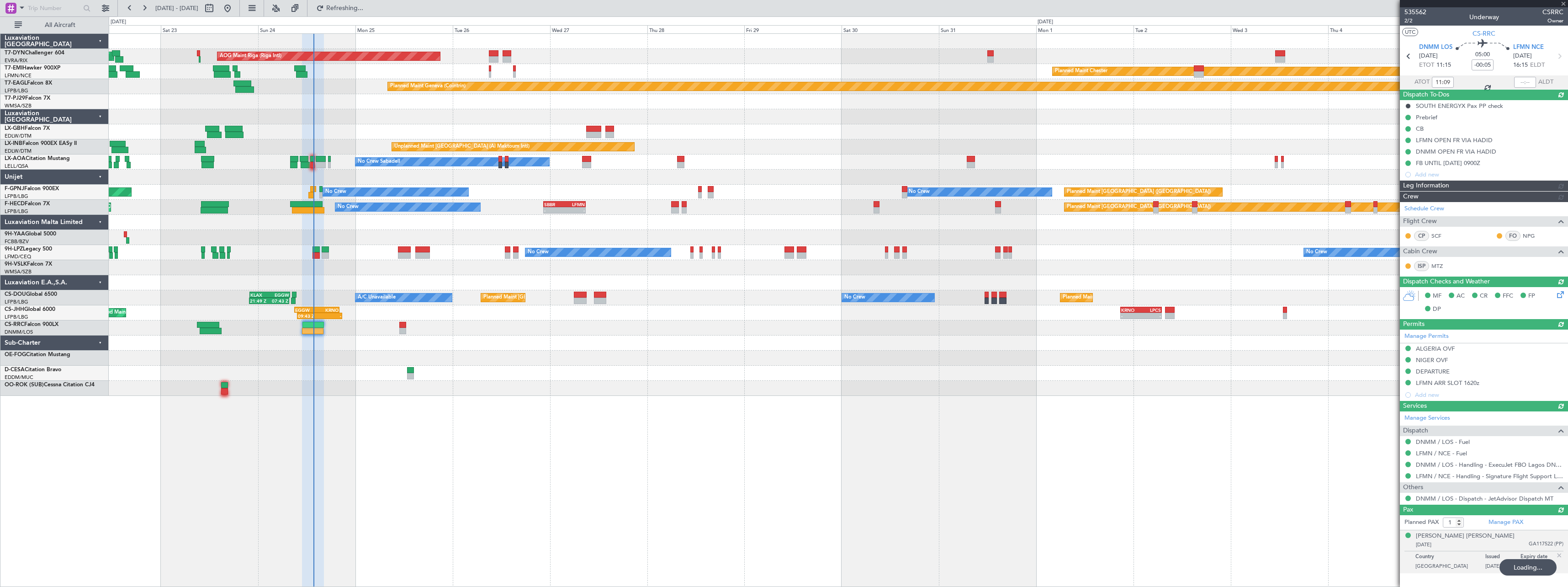
click at [549, 360] on div "Planned Maint [GEOGRAPHIC_DATA]-[GEOGRAPHIC_DATA] AOG Maint Riga (Riga Intl) Pl…" at bounding box center [838, 215] width 1459 height 362
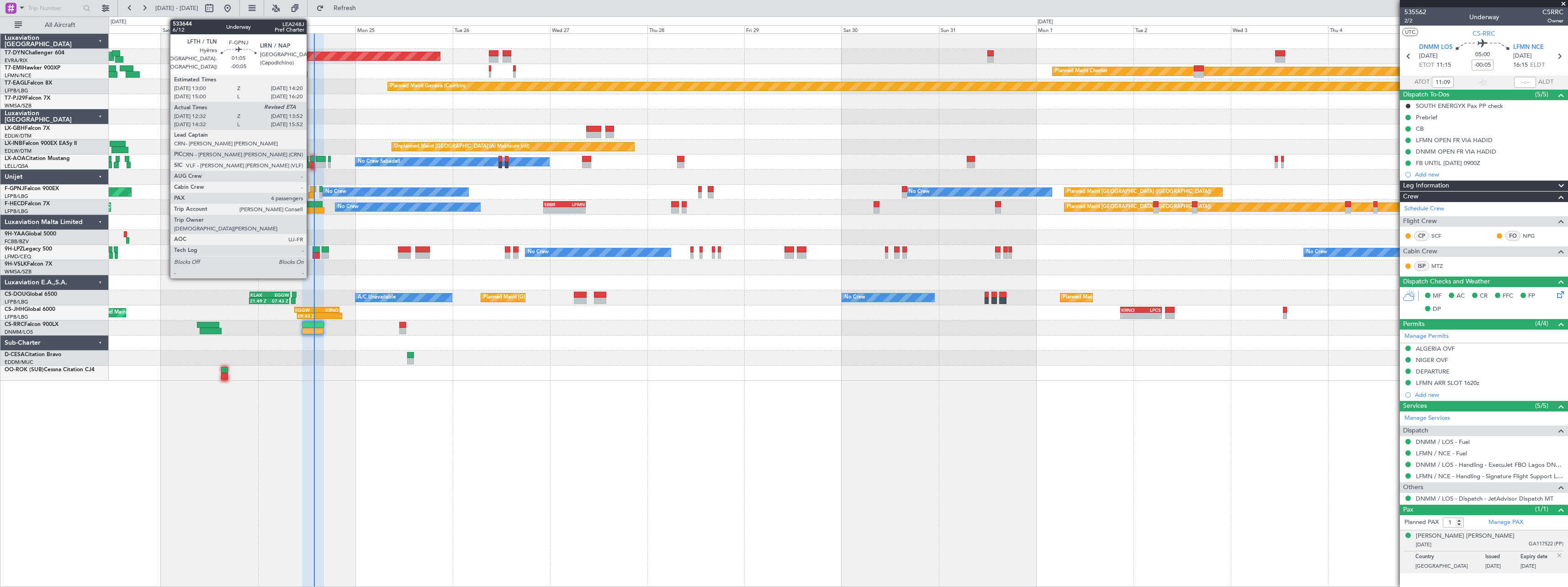
click at [311, 195] on div at bounding box center [311, 195] width 6 height 6
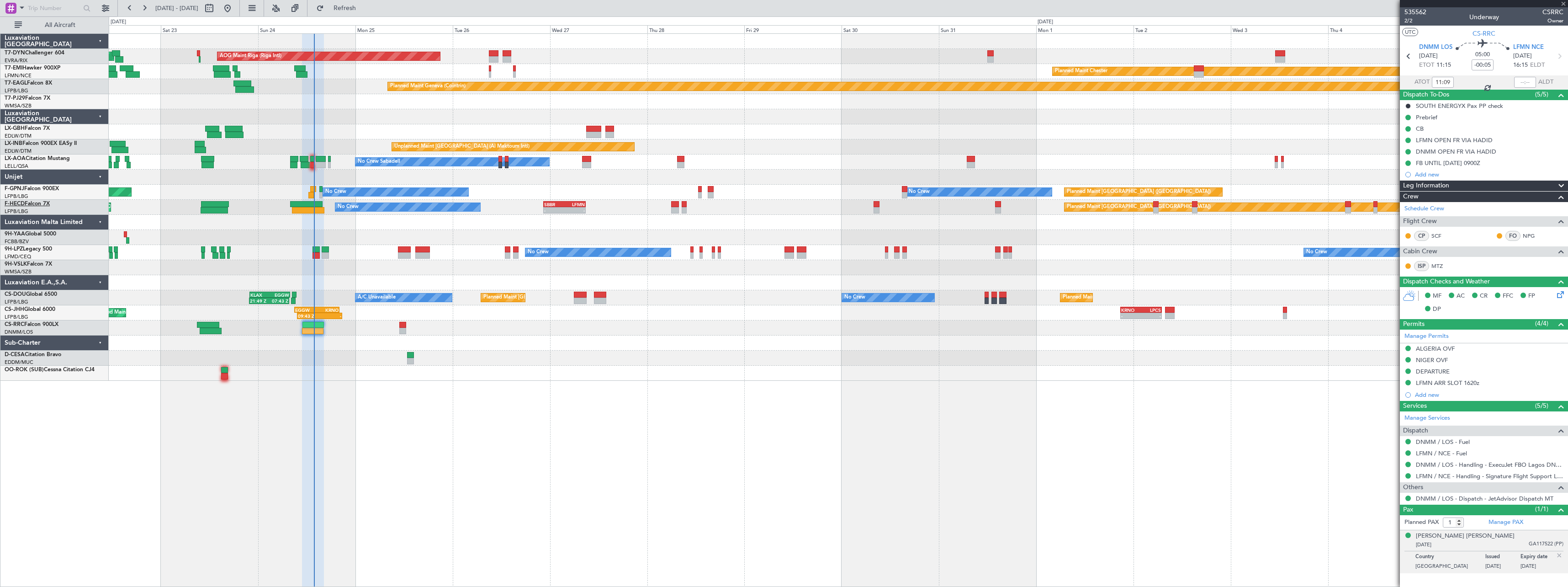
type input "12:42"
type input "4"
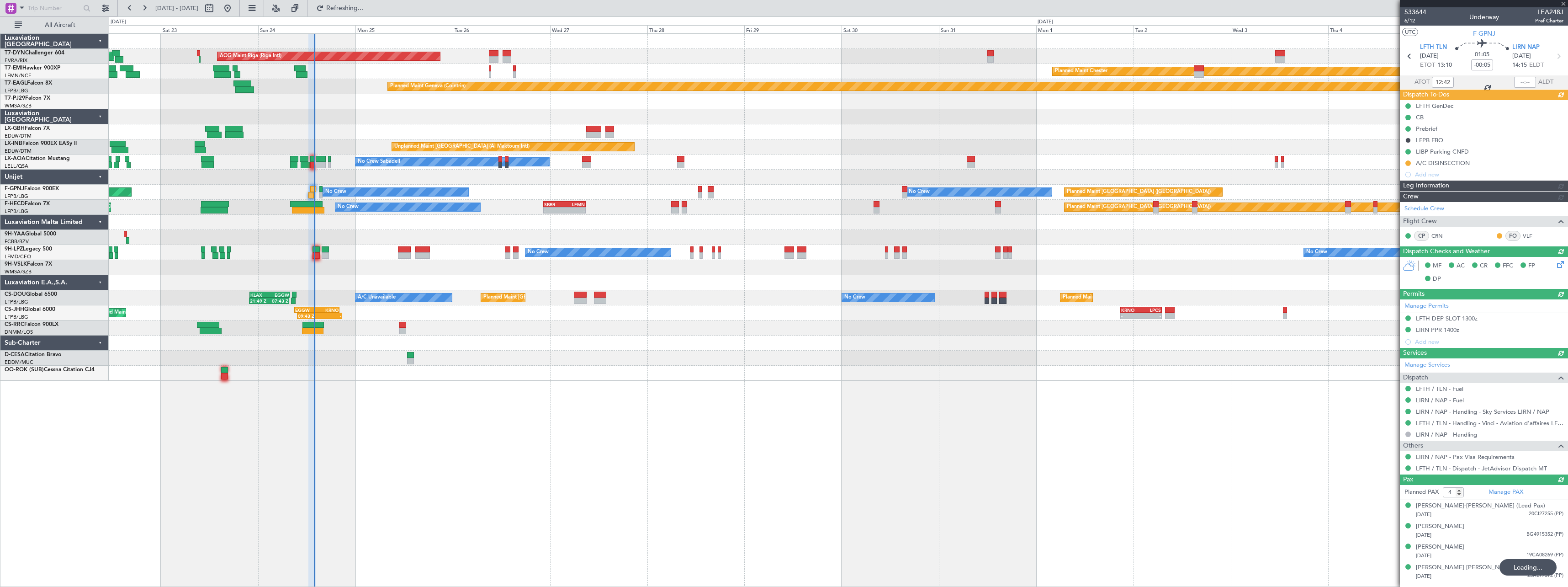
type input "13:46"
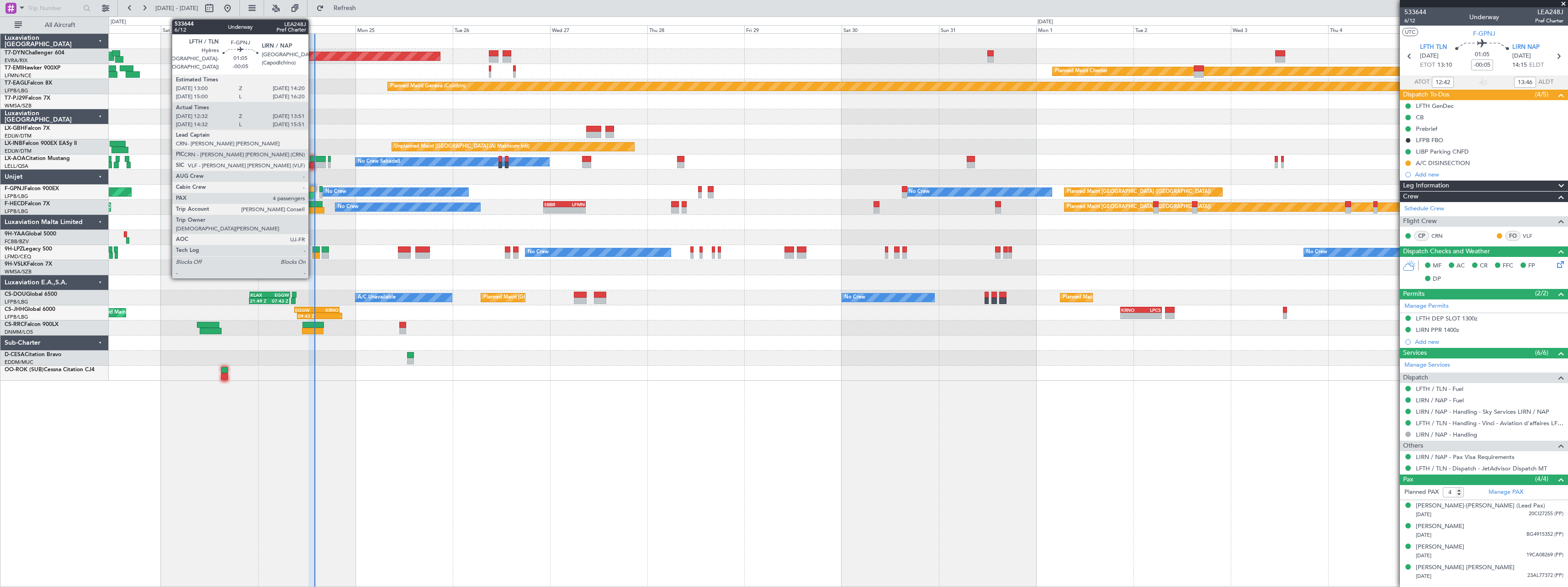
click at [312, 189] on div at bounding box center [312, 189] width 6 height 6
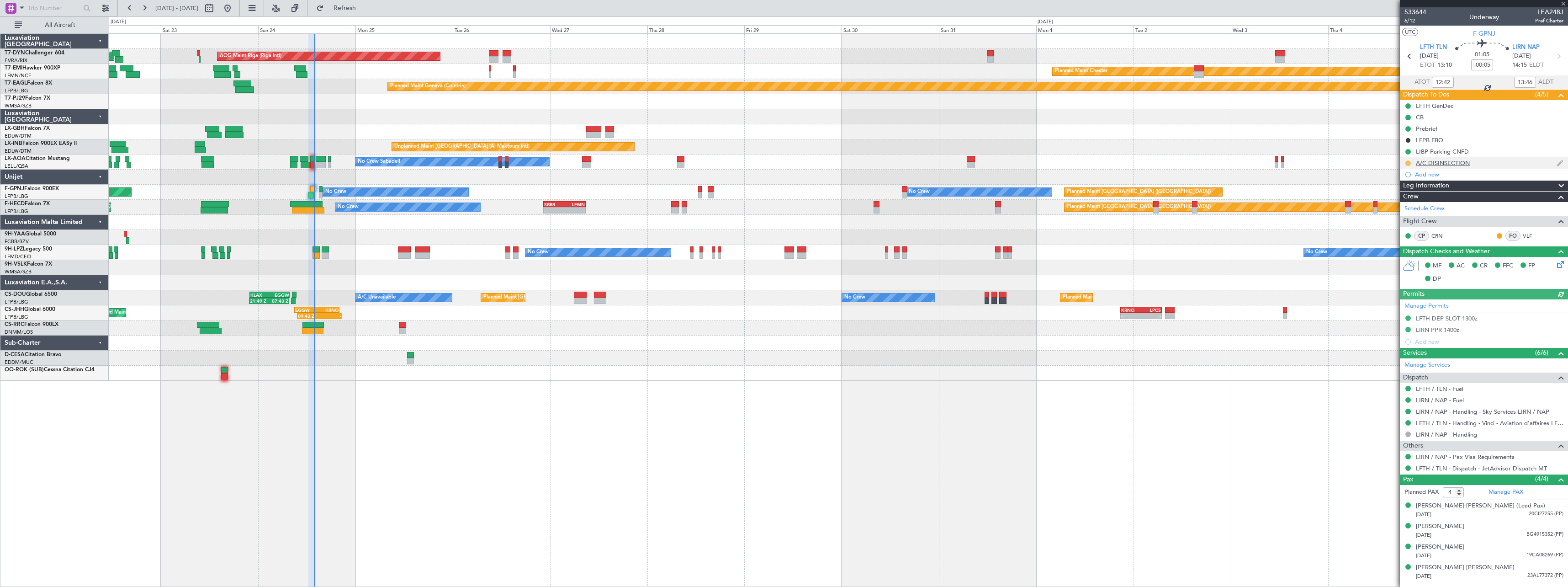
click at [1408, 164] on button at bounding box center [1408, 163] width 6 height 6
click at [1403, 206] on span "Completed" at bounding box center [1412, 203] width 30 height 9
drag, startPoint x: 371, startPoint y: 8, endPoint x: 370, endPoint y: 22, distance: 14.0
click at [364, 8] on span "Refresh" at bounding box center [345, 8] width 39 height 6
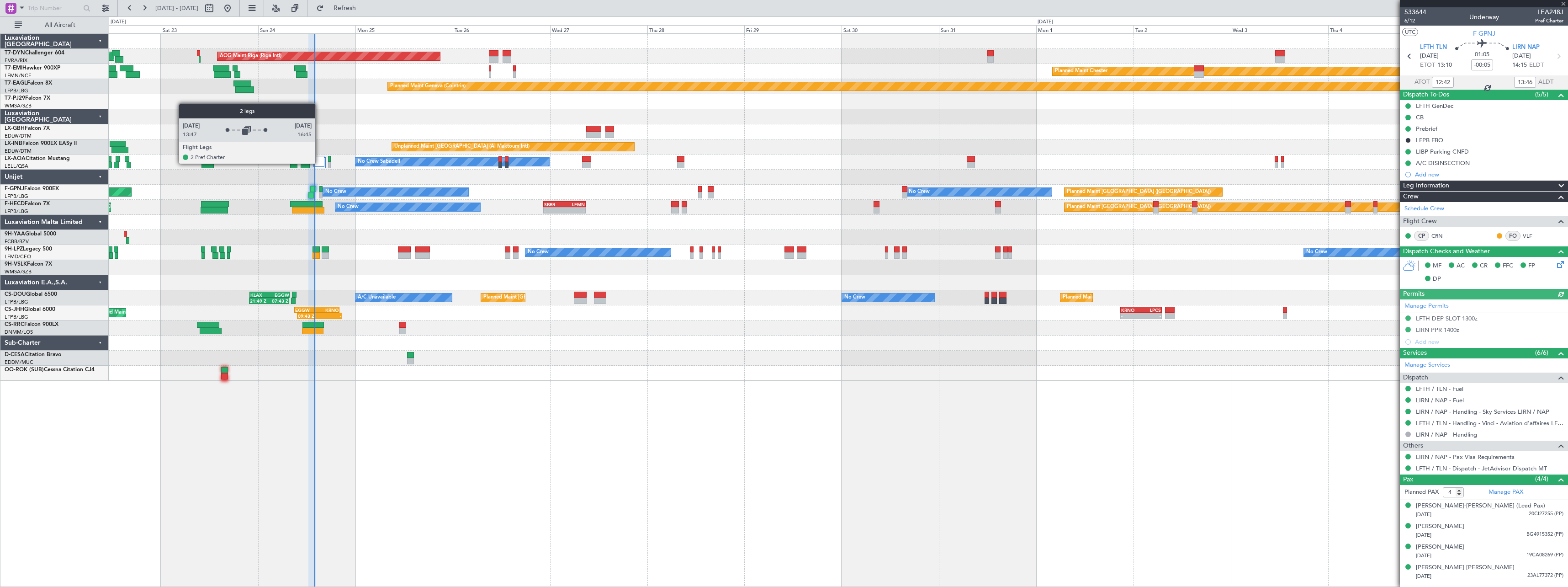
click at [319, 163] on div at bounding box center [319, 161] width 11 height 11
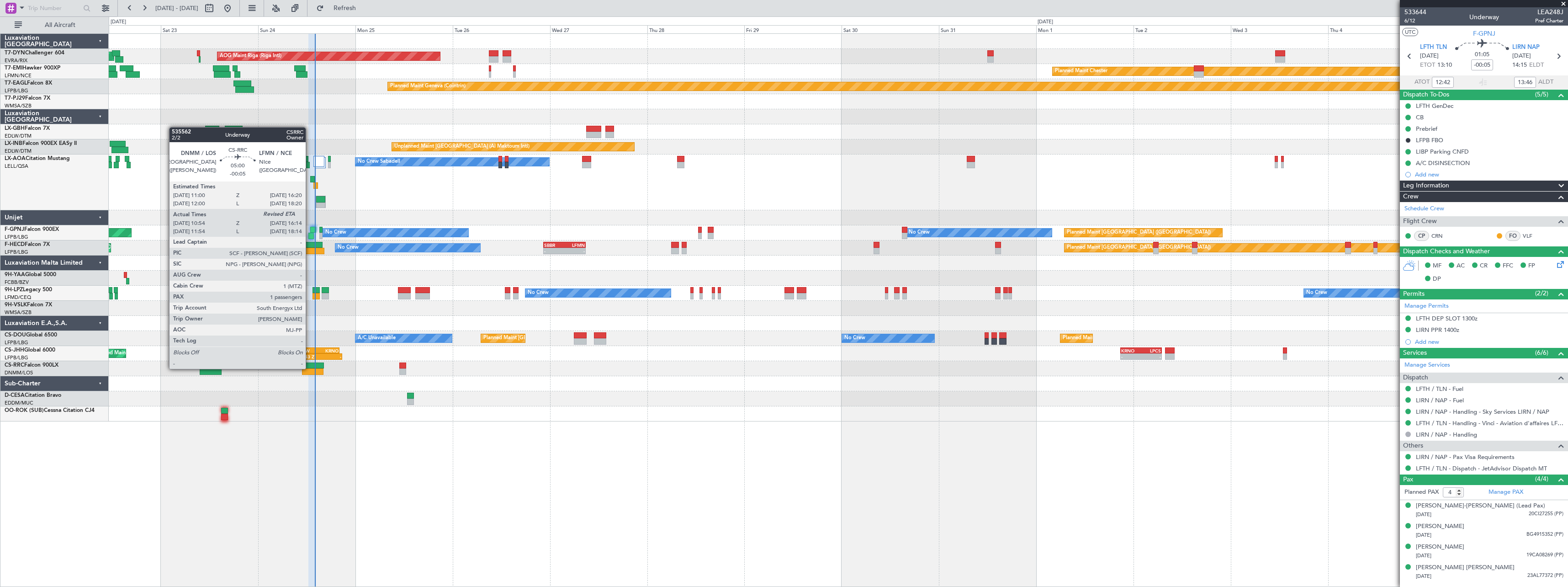
click at [310, 368] on div at bounding box center [314, 365] width 22 height 6
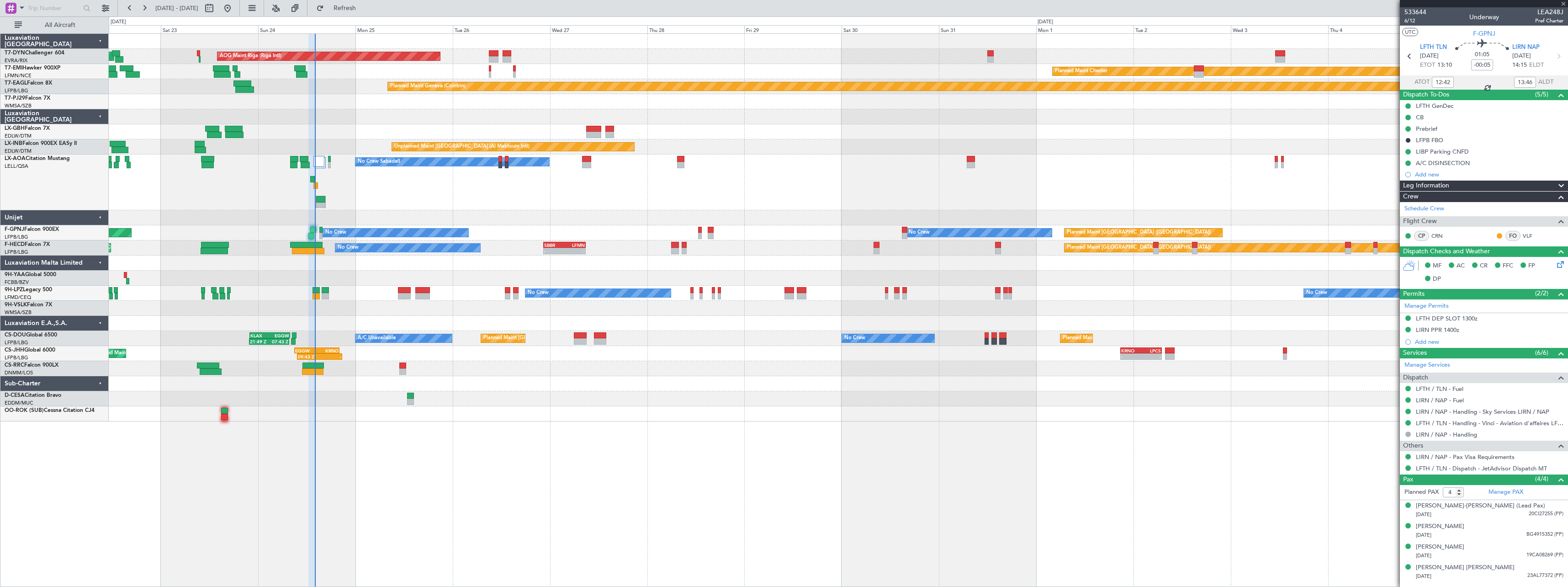
type input "11:09"
type input "1"
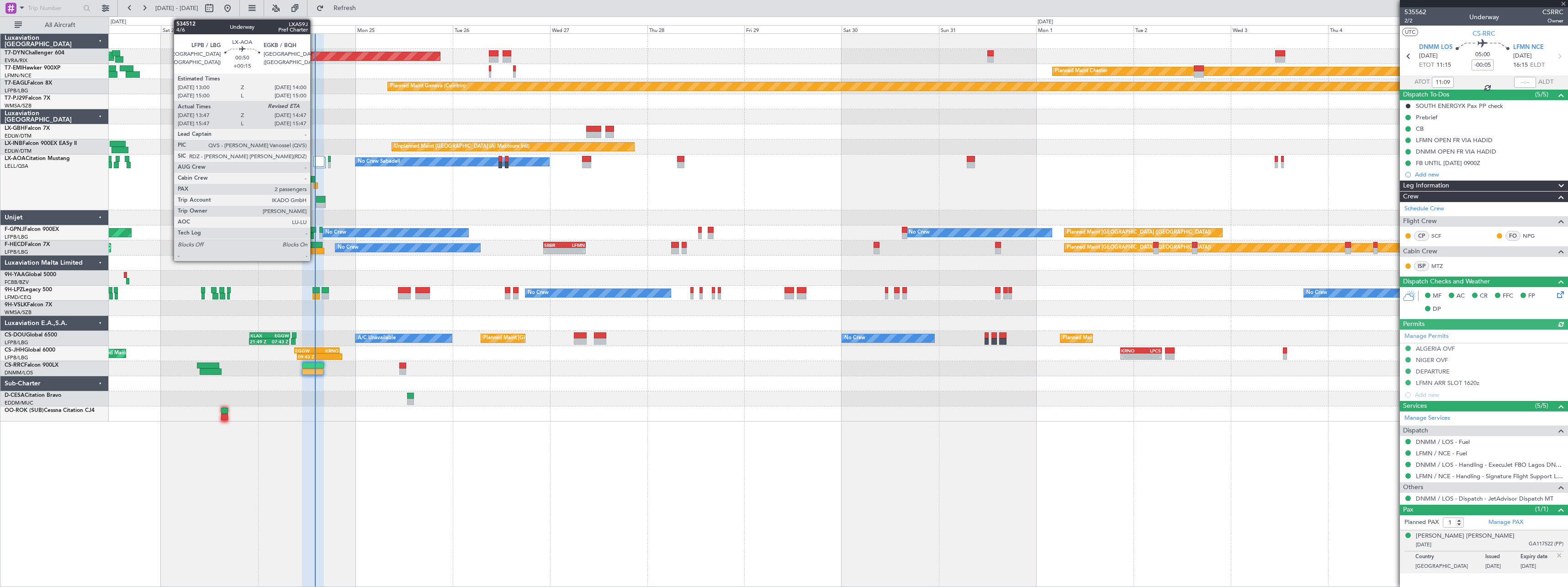
click at [314, 185] on div at bounding box center [315, 185] width 4 height 6
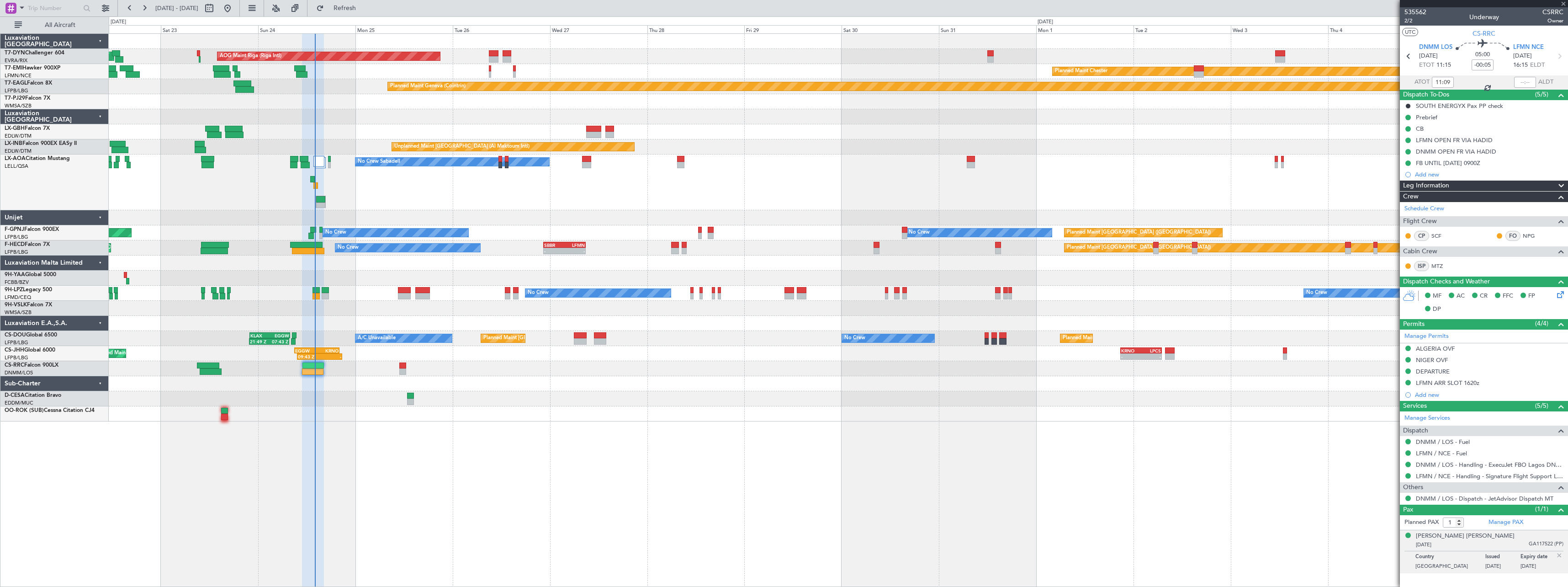
type input "+00:15"
type input "13:57"
type input "2"
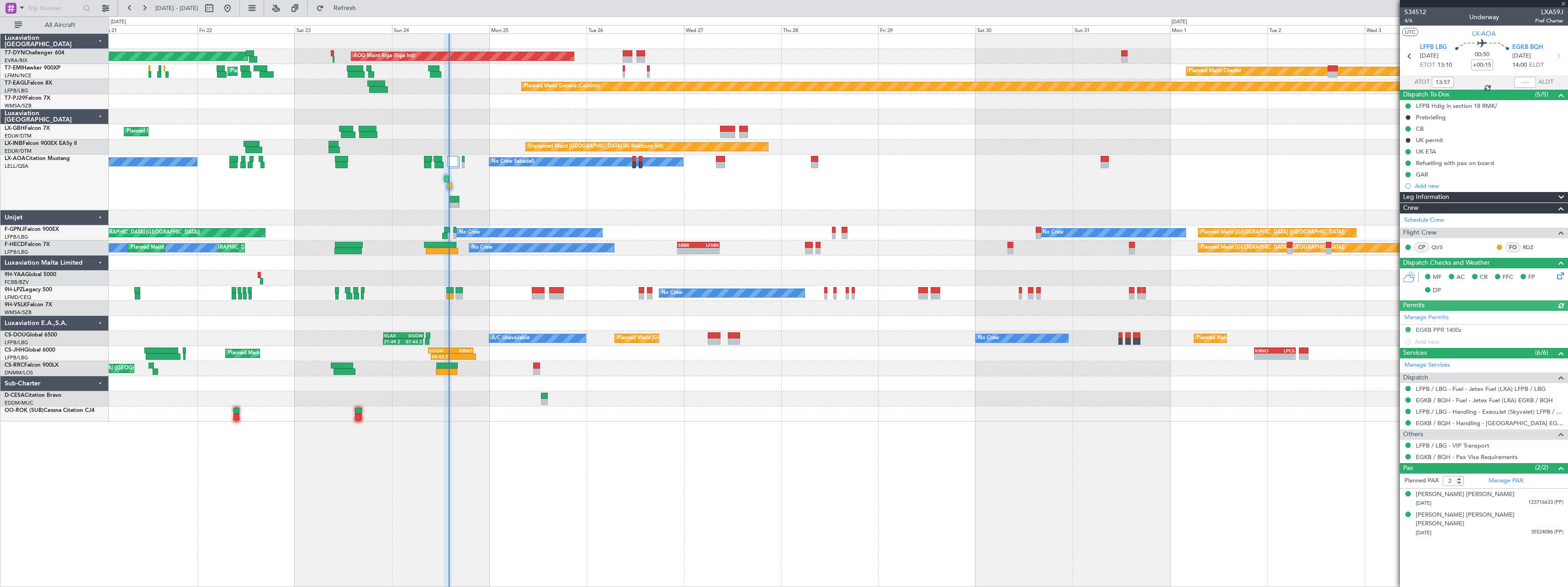
click at [639, 376] on div at bounding box center [838, 384] width 1459 height 15
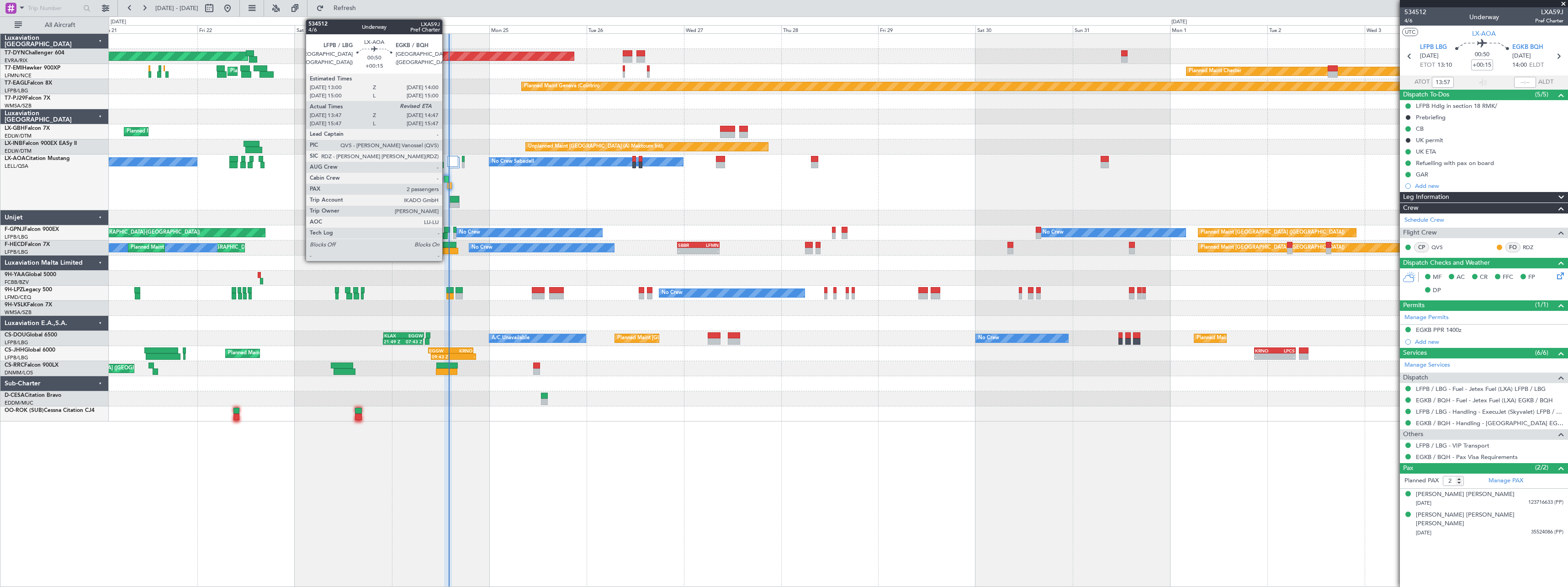
click at [446, 178] on div at bounding box center [446, 179] width 4 height 6
click at [448, 228] on div at bounding box center [447, 230] width 6 height 6
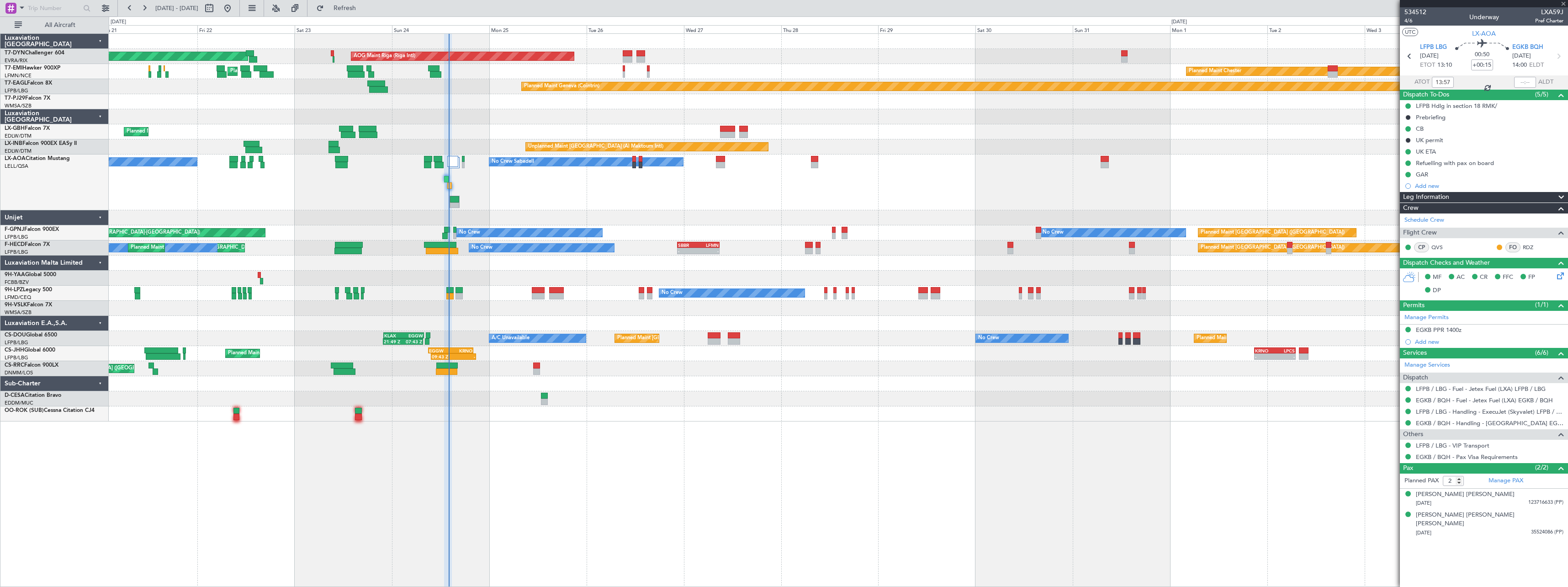
type input "-00:05"
type input "12:42"
type input "13:46"
type input "4"
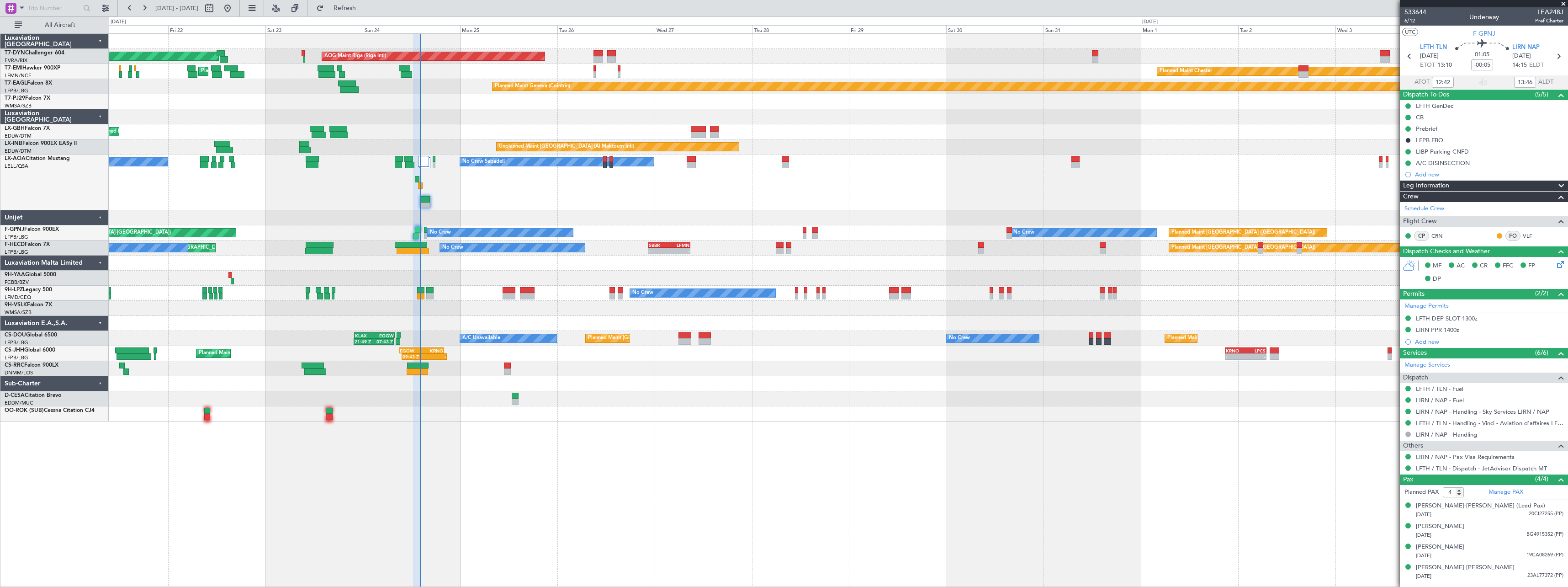
click at [576, 182] on div "No Crew Sabadell No Crew Sabadell" at bounding box center [838, 182] width 1459 height 56
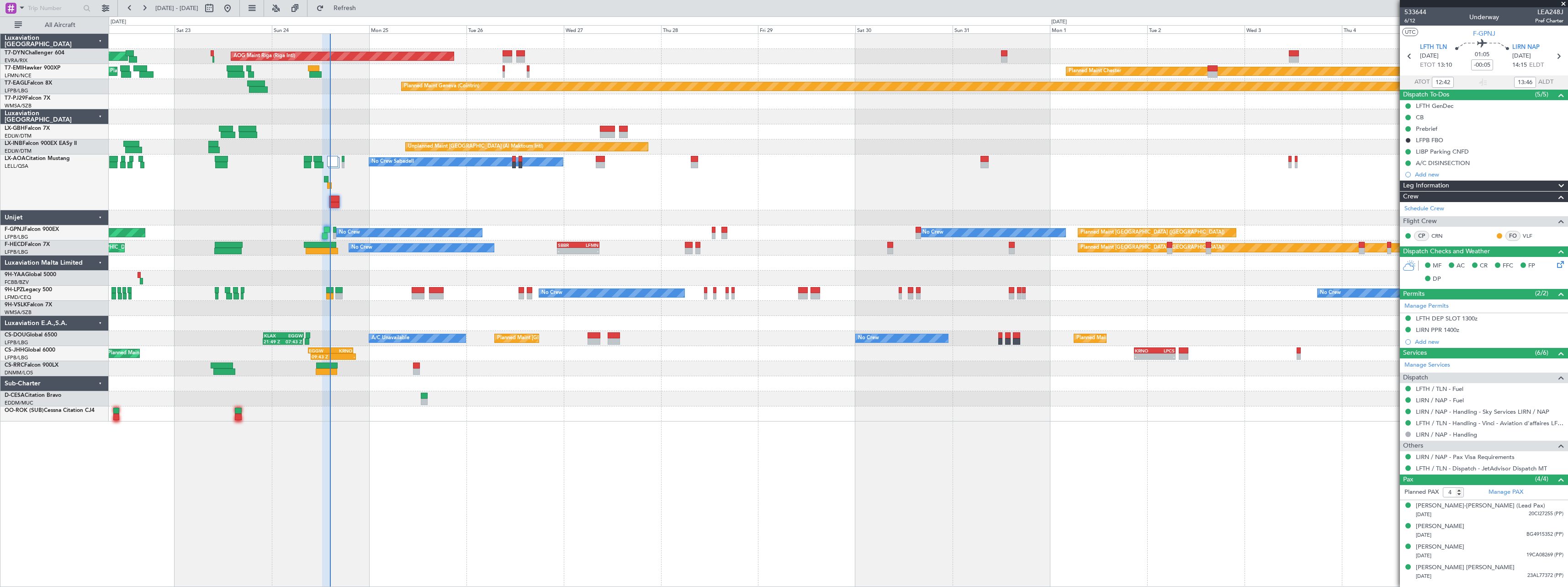
click at [282, 210] on div at bounding box center [838, 217] width 1459 height 15
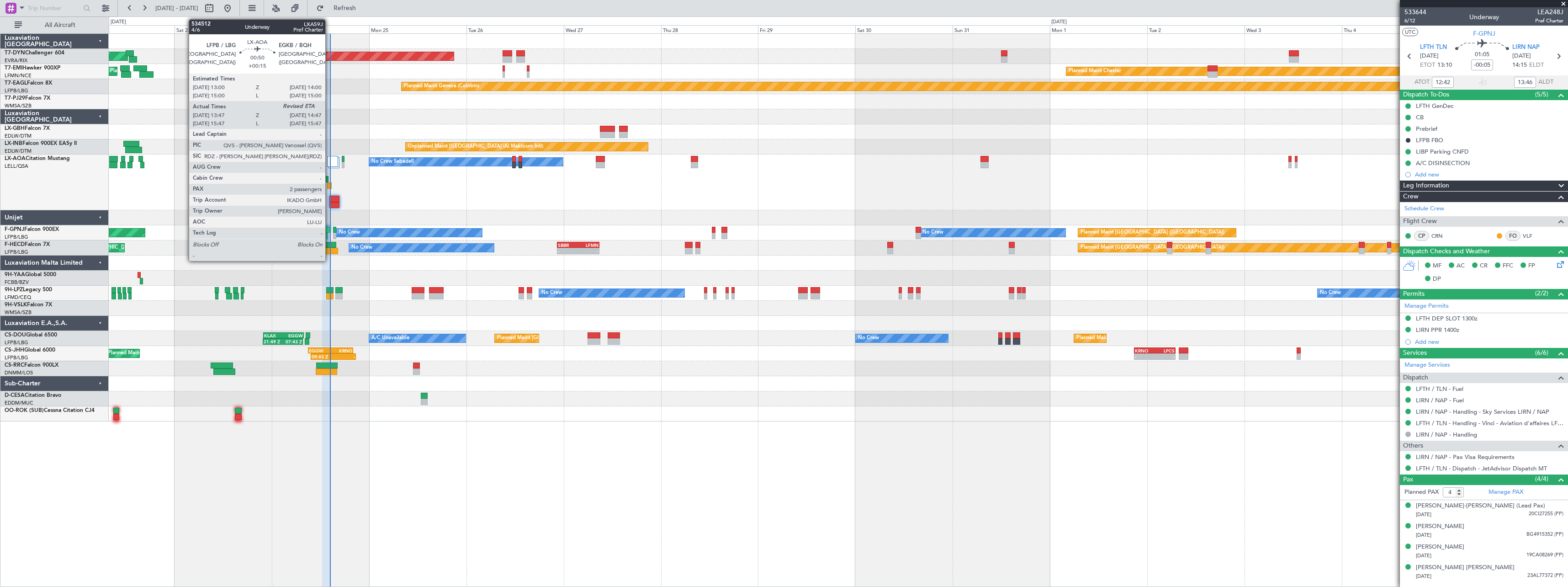
click at [330, 183] on div at bounding box center [329, 185] width 4 height 6
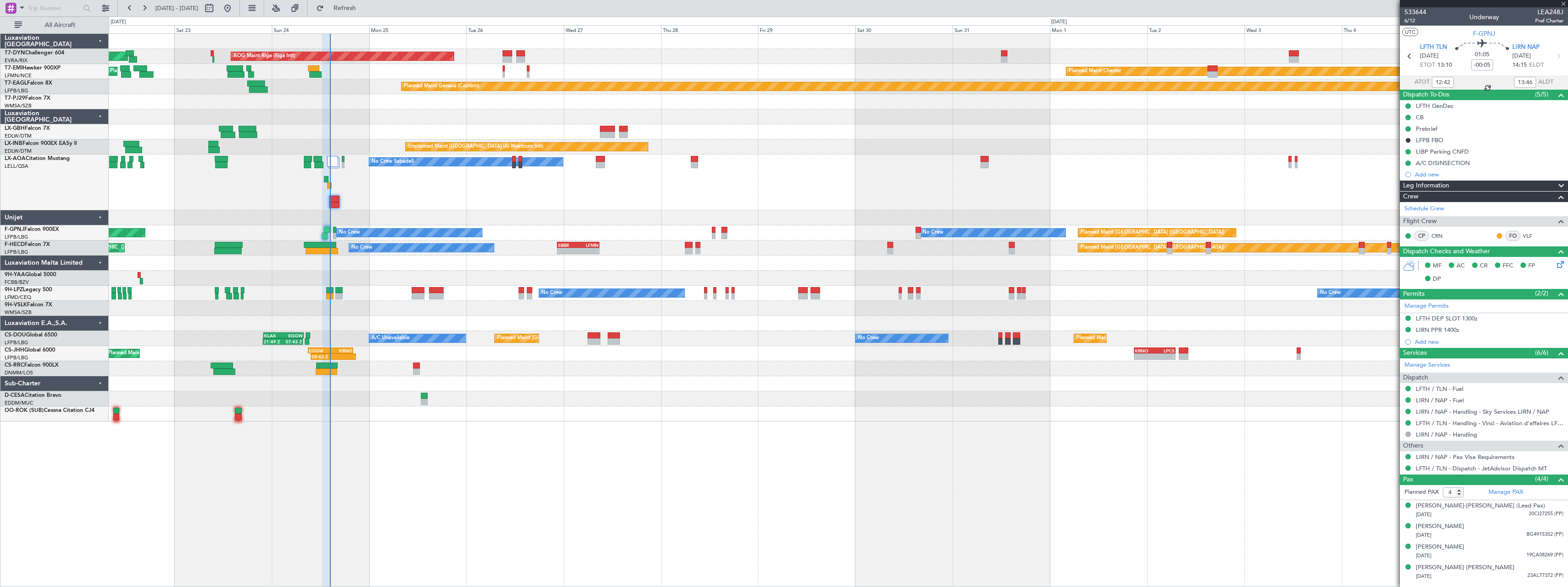
type input "+00:15"
type input "13:57"
type input "2"
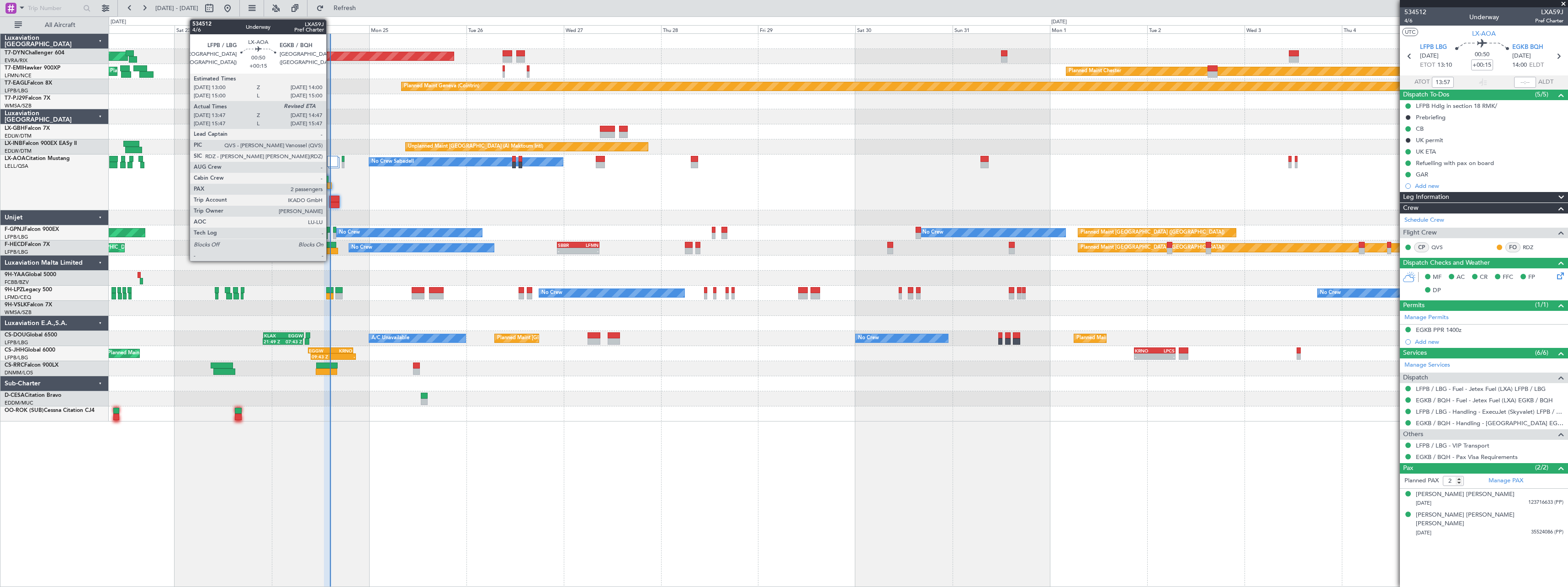
click at [330, 187] on div at bounding box center [329, 185] width 4 height 6
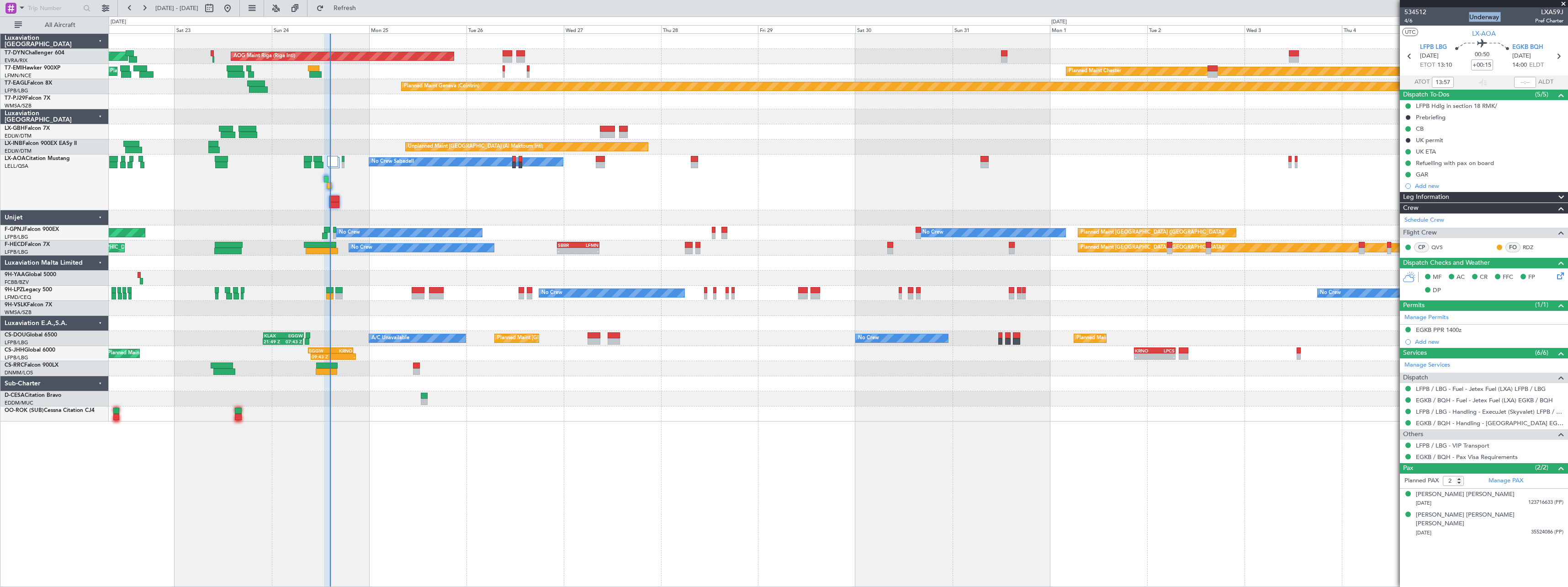
drag, startPoint x: 1542, startPoint y: 10, endPoint x: 1562, endPoint y: 6, distance: 20.4
click at [1562, 6] on section "534512 4/6 Underway LXA59J Pref Charter UTC LX-AOA LFPB LBG 24/08/2025 ETOT 13:…" at bounding box center [1484, 294] width 168 height 587
click at [1097, 162] on div "No Crew Sabadell No Crew Sabadell" at bounding box center [838, 182] width 1459 height 56
click at [1553, 10] on span "LXA59J" at bounding box center [1549, 12] width 28 height 10
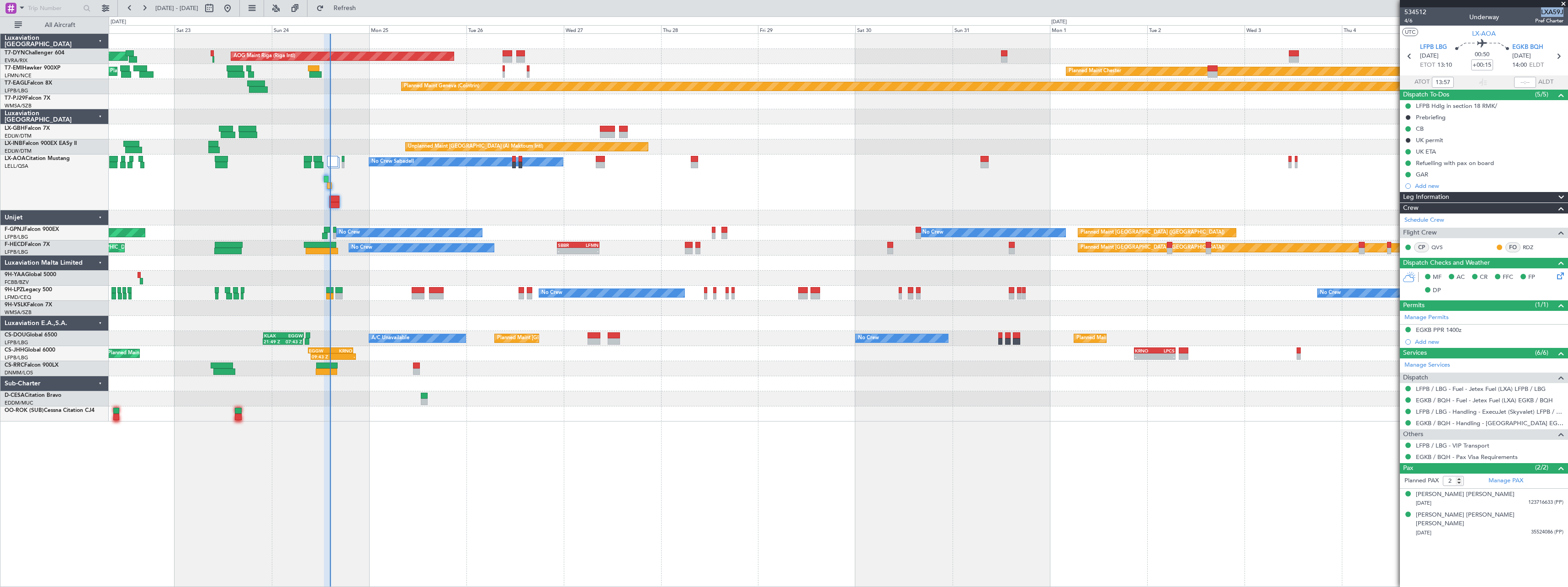
copy span "LXA59J"
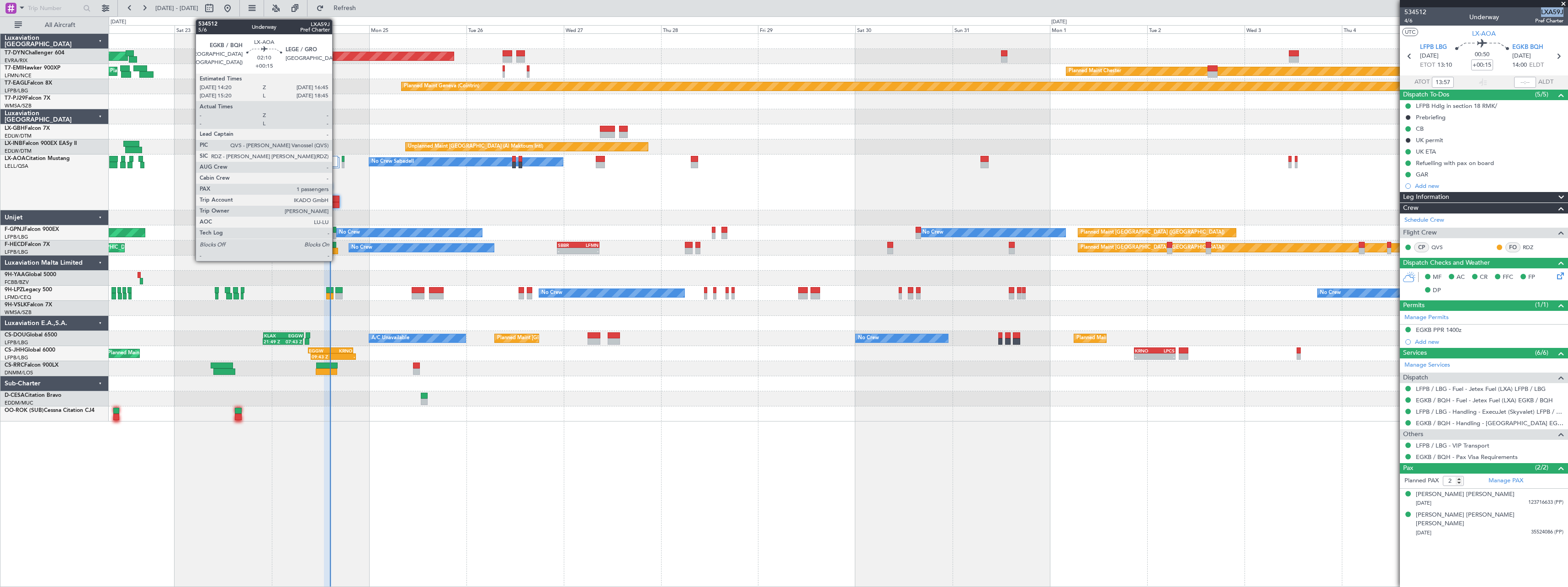
click at [336, 201] on div at bounding box center [334, 199] width 10 height 6
click at [330, 187] on div at bounding box center [329, 185] width 4 height 6
type input "1"
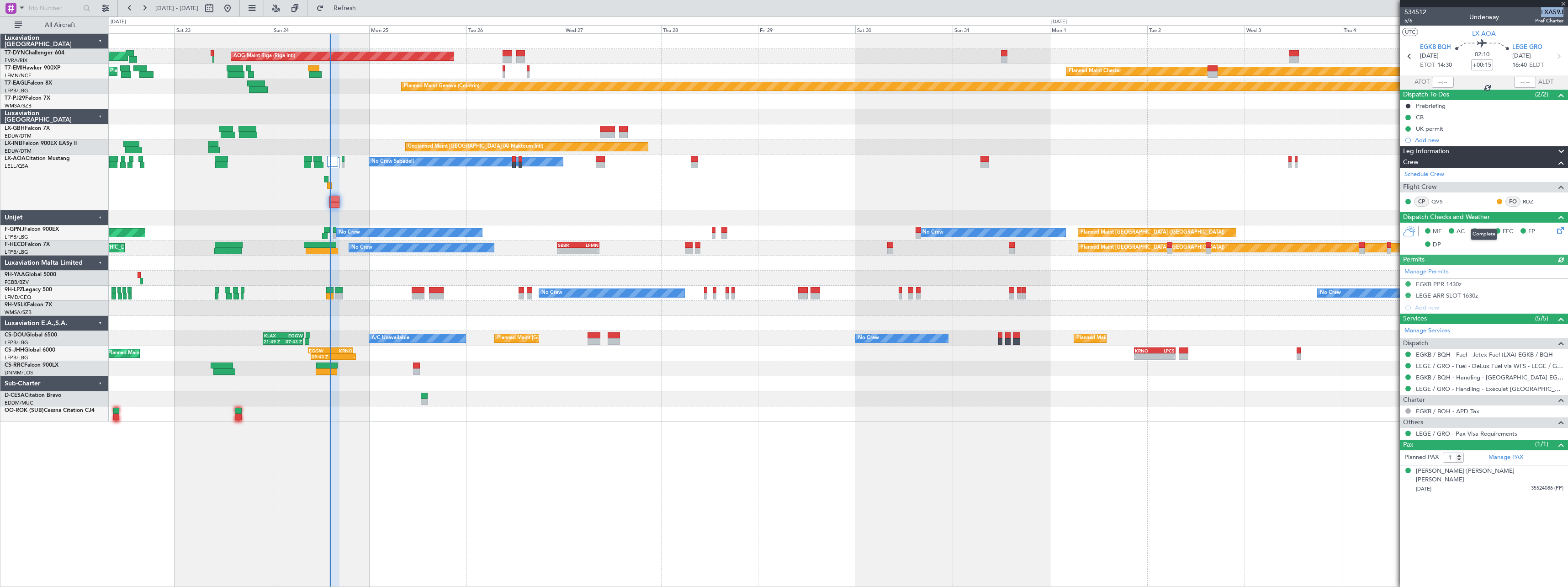
type input "13:57"
type input "2"
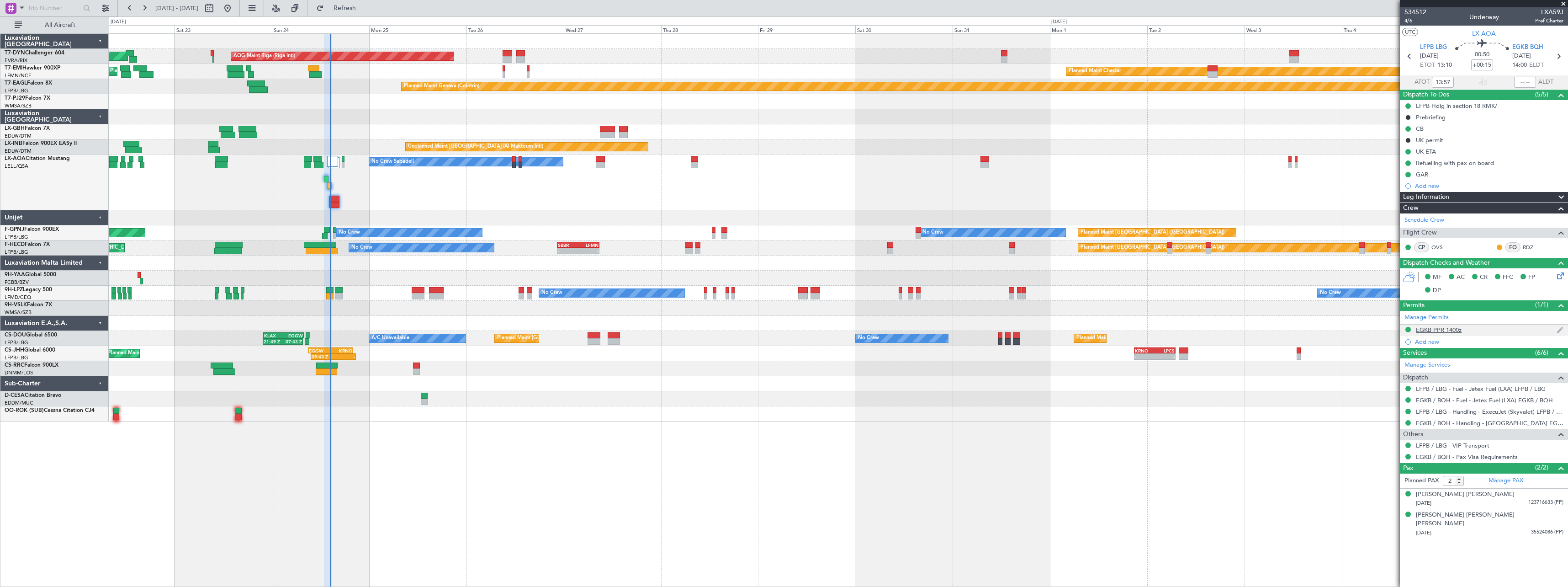
click at [1475, 328] on div "EGKB PPR 1400z" at bounding box center [1484, 330] width 168 height 12
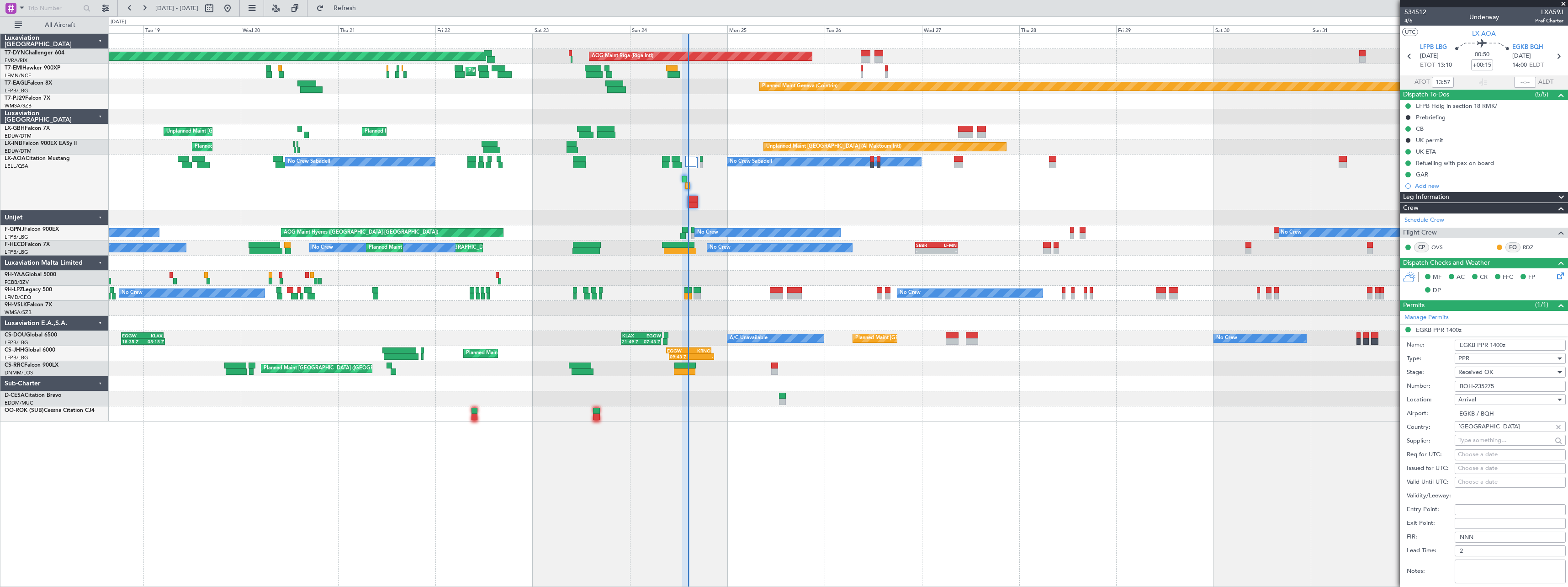
click at [832, 180] on div "No Crew Sabadell No Crew Sabadell No Crew Luxembourg (Findel)" at bounding box center [838, 182] width 1459 height 56
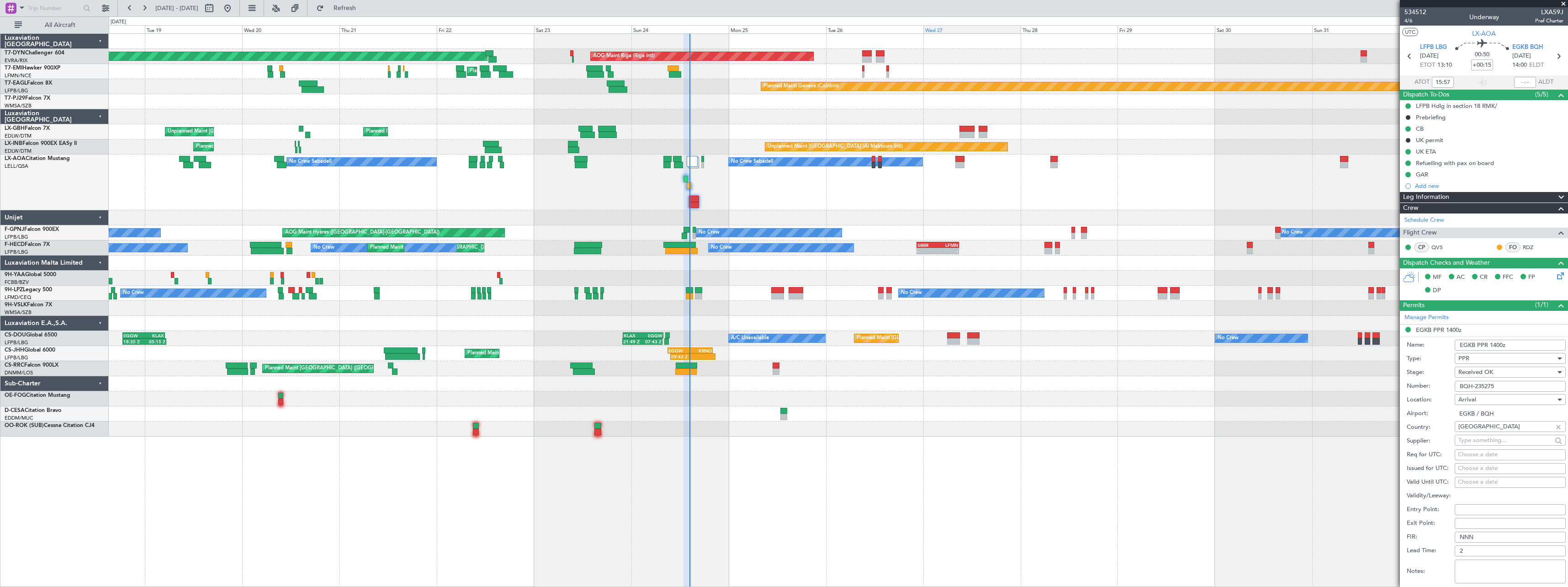
type input "13:57"
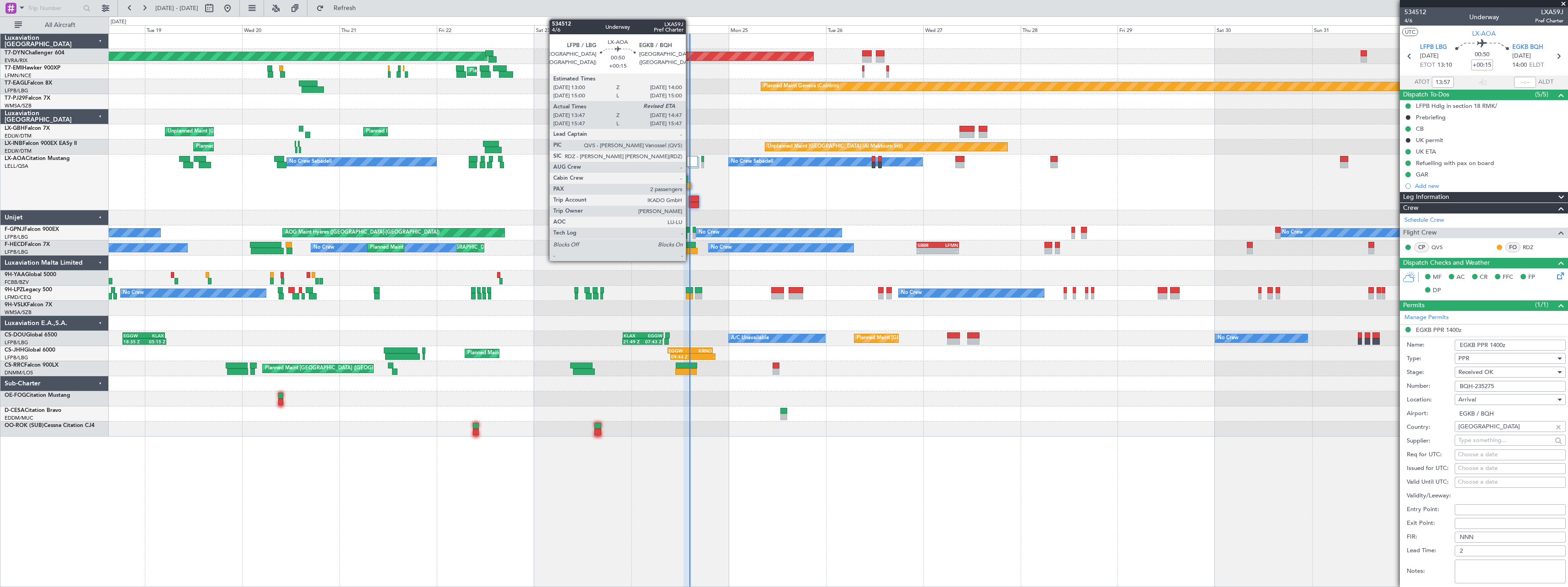
click at [690, 185] on div at bounding box center [689, 185] width 4 height 6
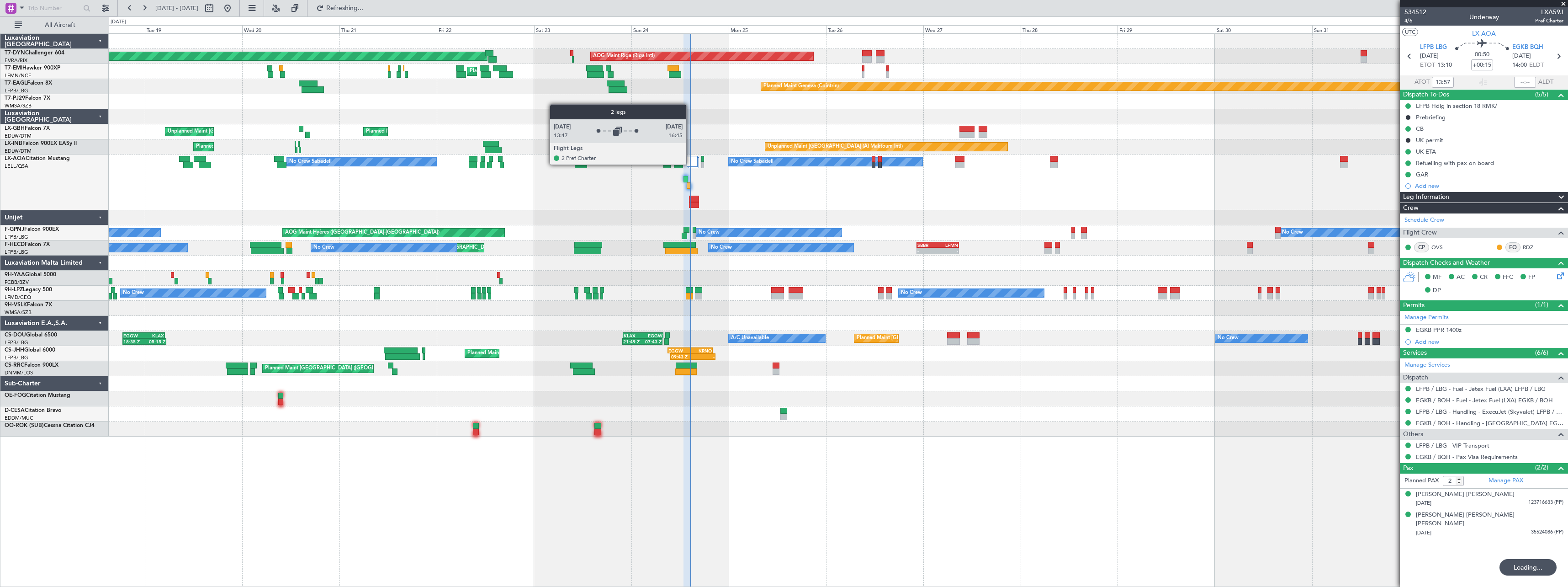
click at [690, 164] on div at bounding box center [692, 161] width 11 height 11
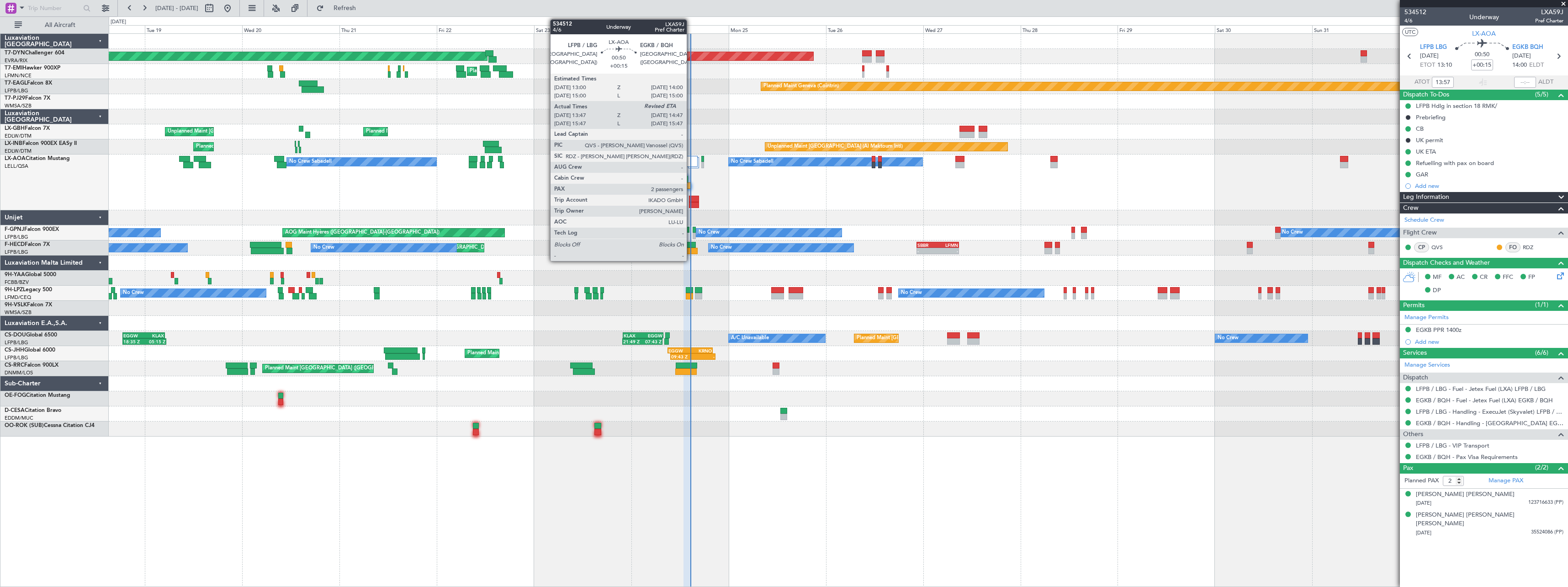
click at [691, 185] on div at bounding box center [689, 185] width 4 height 6
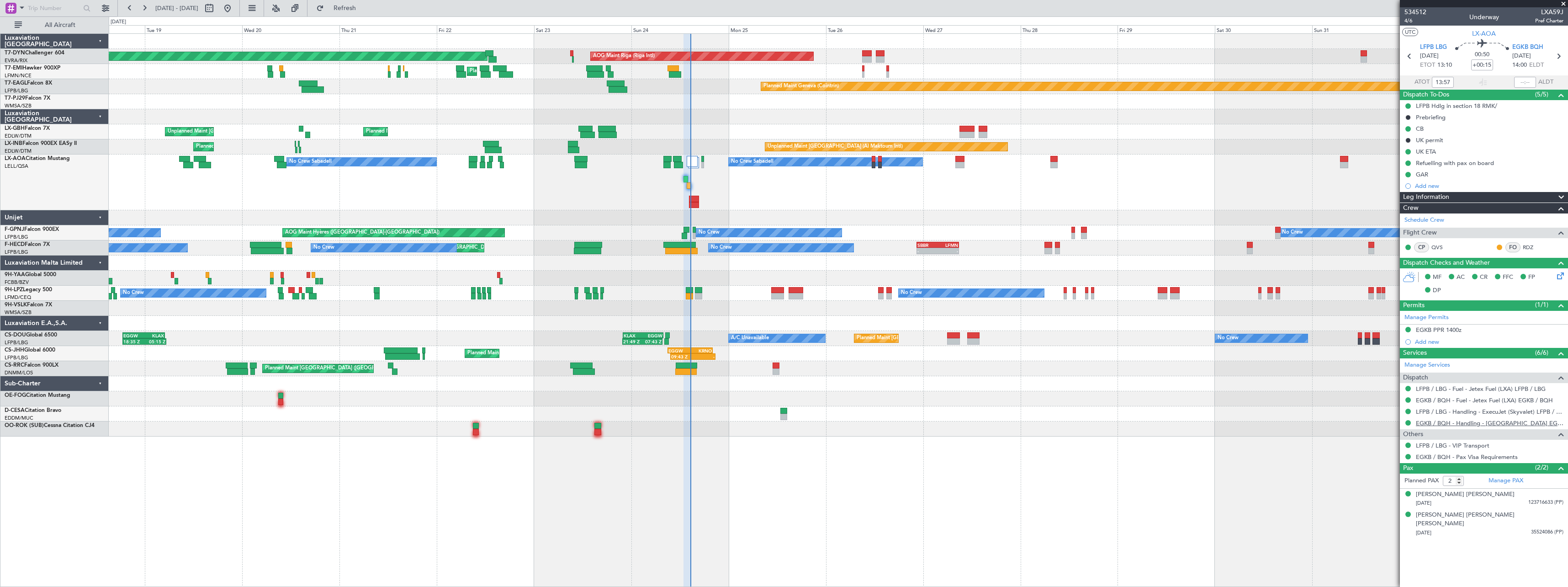
click at [1467, 423] on link "EGKB / BQH - Handling - [GEOGRAPHIC_DATA] EGKB / [GEOGRAPHIC_DATA]" at bounding box center [1489, 423] width 147 height 8
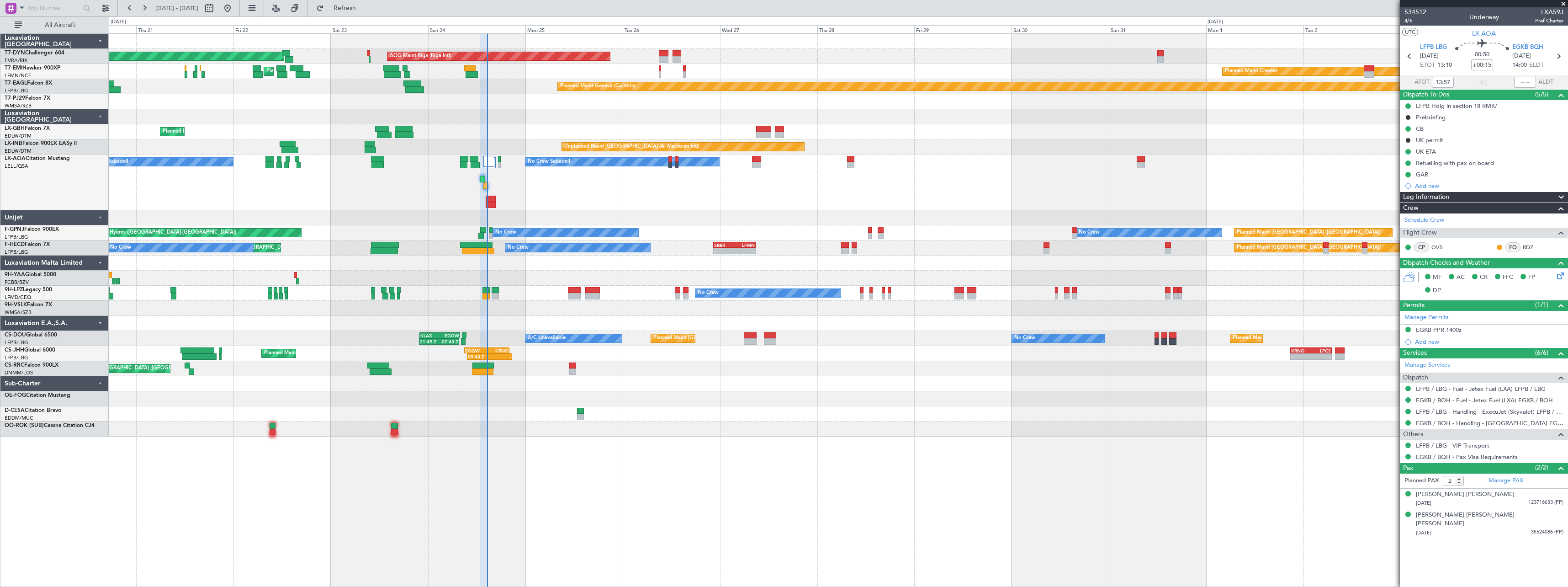
click at [407, 196] on div "No Crew Sabadell No Crew Sabadell No Crew Luxembourg (Findel)" at bounding box center [838, 182] width 1459 height 56
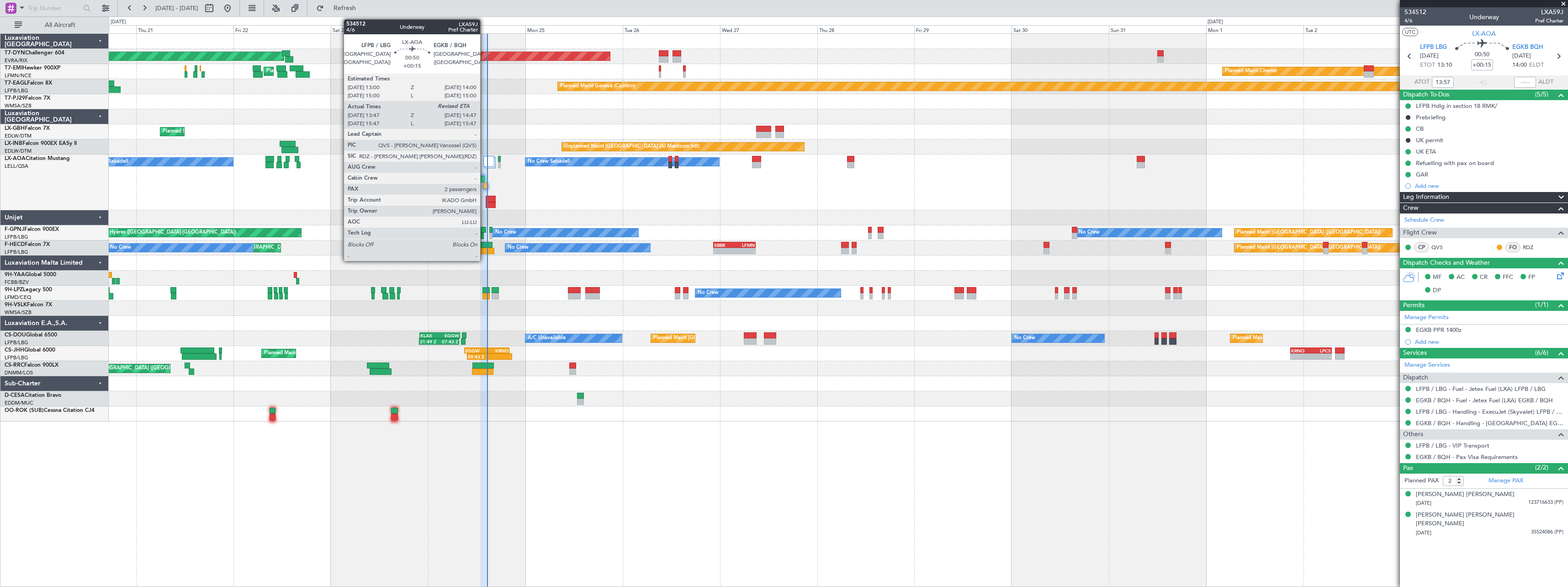
click at [484, 185] on div at bounding box center [485, 185] width 4 height 6
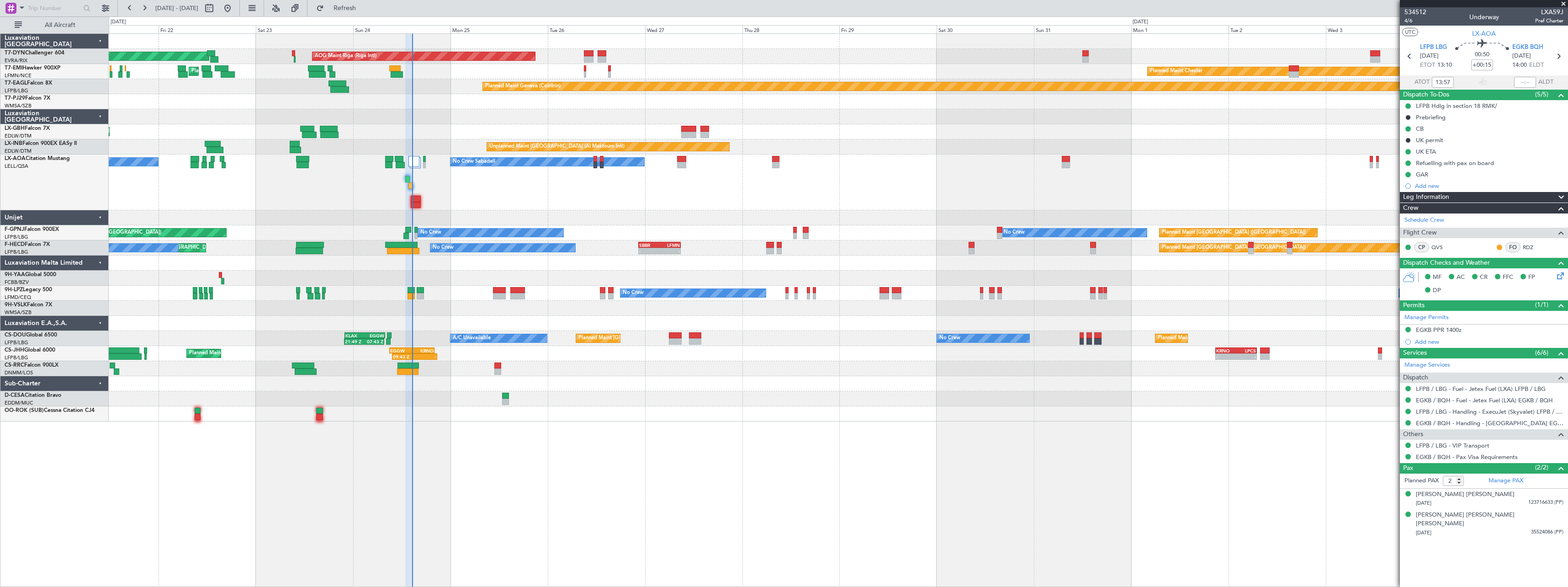
click at [1162, 163] on div "No Crew Sabadell No Crew Sabadell" at bounding box center [838, 182] width 1459 height 56
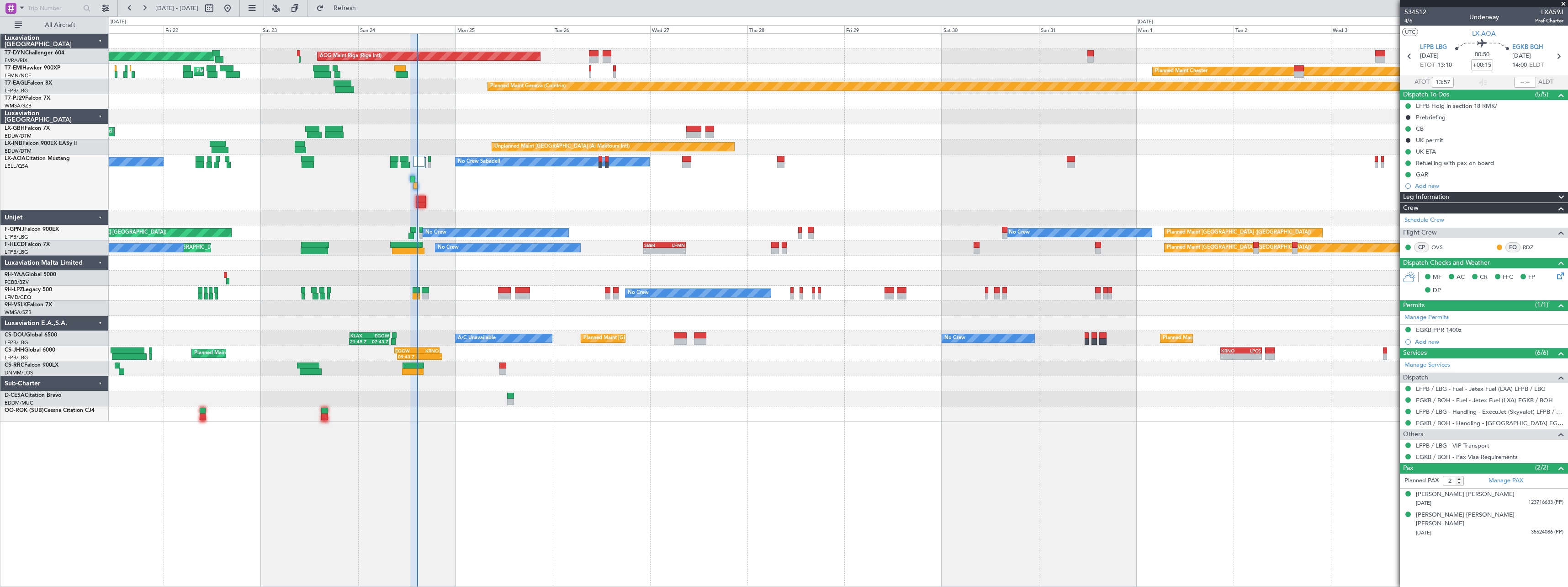
drag, startPoint x: 1564, startPoint y: 2, endPoint x: 1559, endPoint y: 12, distance: 11.2
click at [1564, 2] on span at bounding box center [1563, 4] width 9 height 8
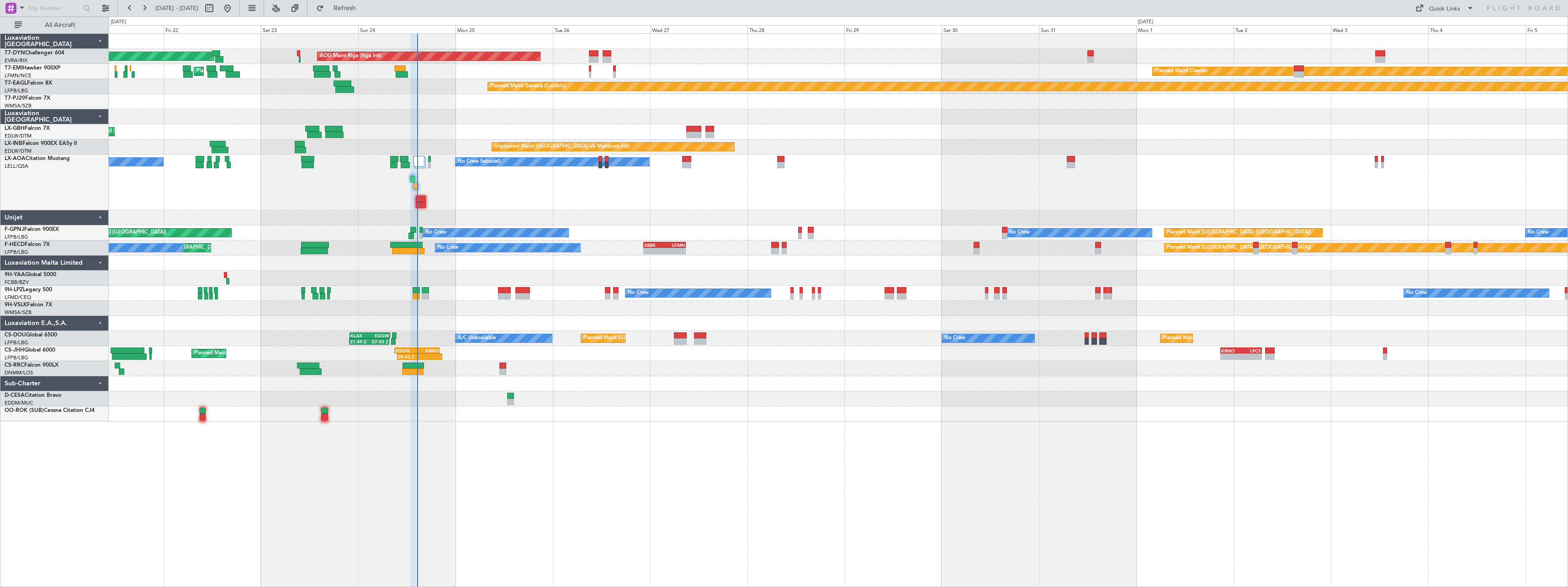
type input "0"
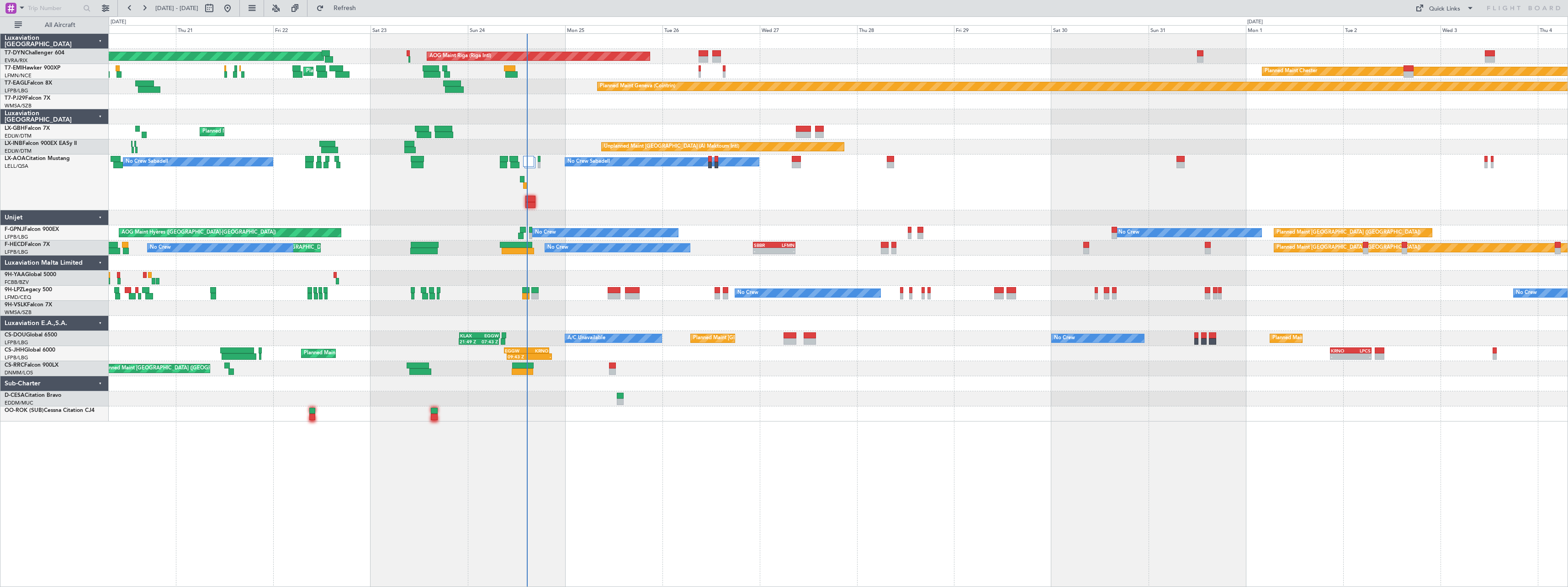
click at [833, 392] on div at bounding box center [838, 398] width 1459 height 15
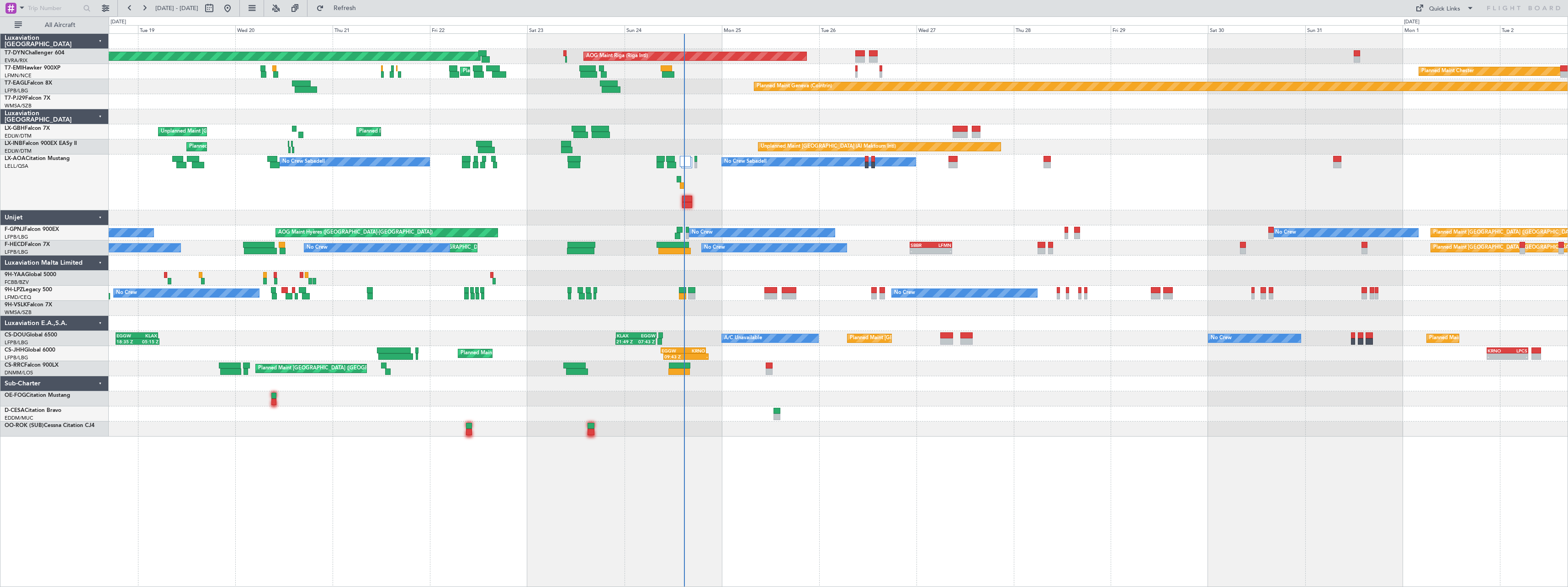
click at [858, 206] on div "No Crew Sabadell No Crew Sabadell No Crew Luxembourg (Findel)" at bounding box center [838, 182] width 1459 height 56
click at [621, 203] on div "No Crew Sabadell No Crew Sabadell No Crew Luxembourg (Findel)" at bounding box center [838, 182] width 1459 height 56
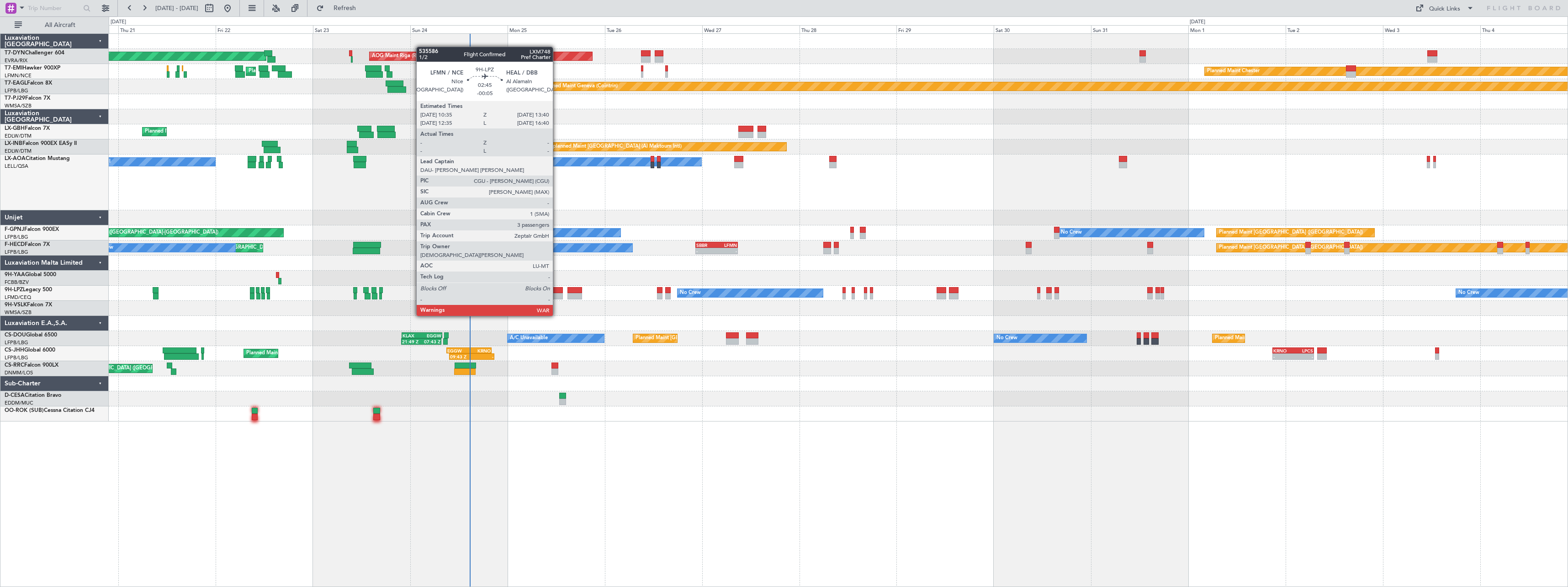
click at [557, 298] on div at bounding box center [556, 296] width 13 height 6
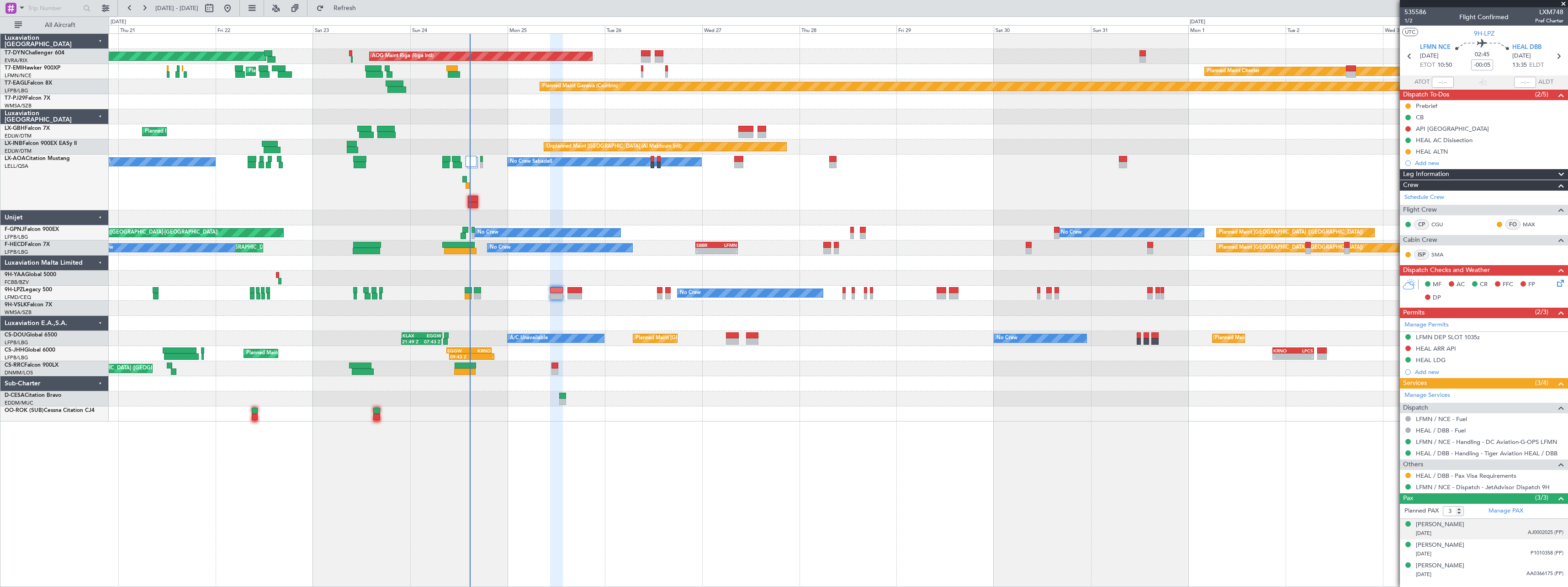
click at [1492, 534] on div "[DATE] AJ0002025 (PP)" at bounding box center [1489, 533] width 147 height 9
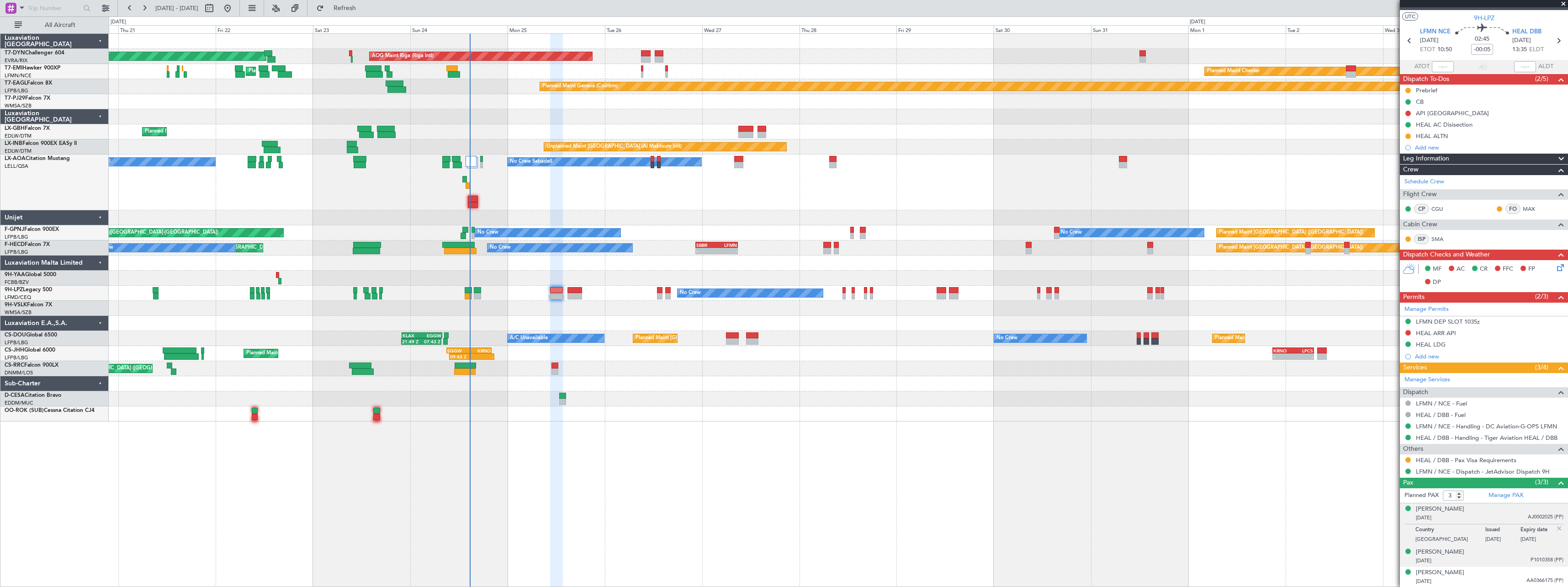
click at [1488, 559] on div "[DATE] P1010358 (PP)" at bounding box center [1489, 561] width 147 height 9
click at [1493, 582] on div "09/12/1971 AA0366175 (PP)" at bounding box center [1489, 581] width 147 height 9
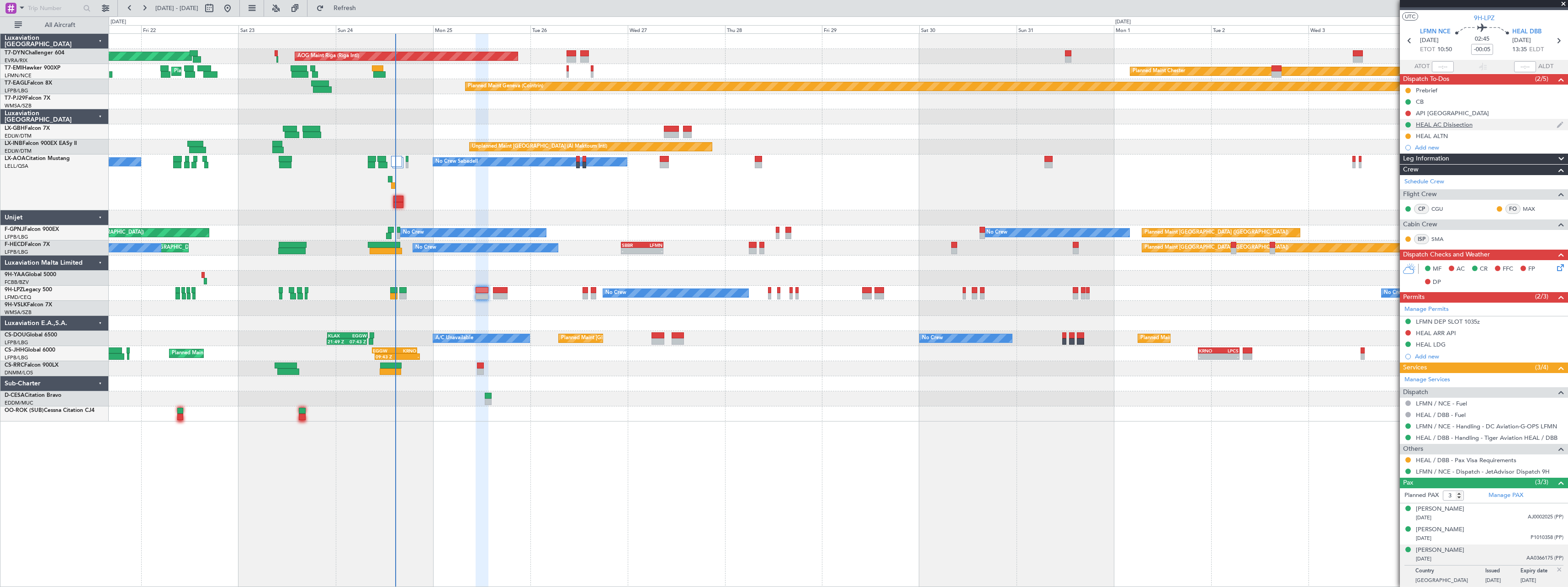
click at [1499, 126] on div "HEAL AC Disisection" at bounding box center [1484, 125] width 168 height 12
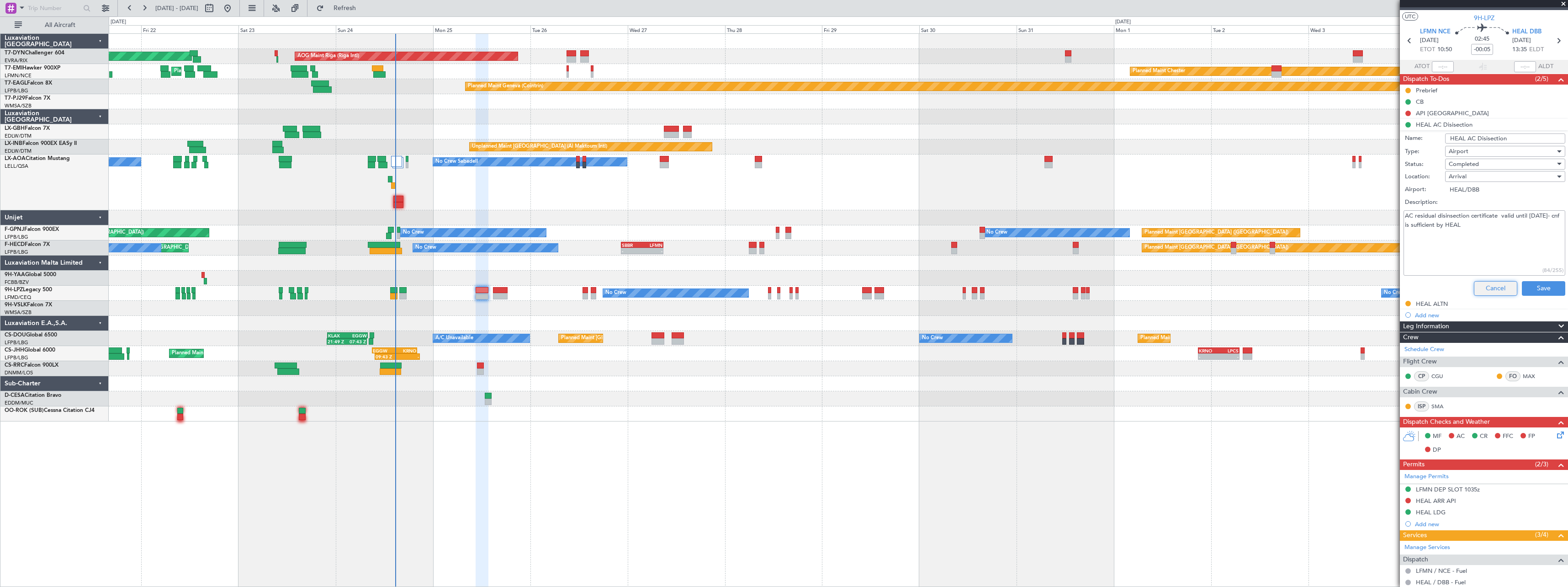
click at [1496, 287] on button "Cancel" at bounding box center [1496, 289] width 44 height 15
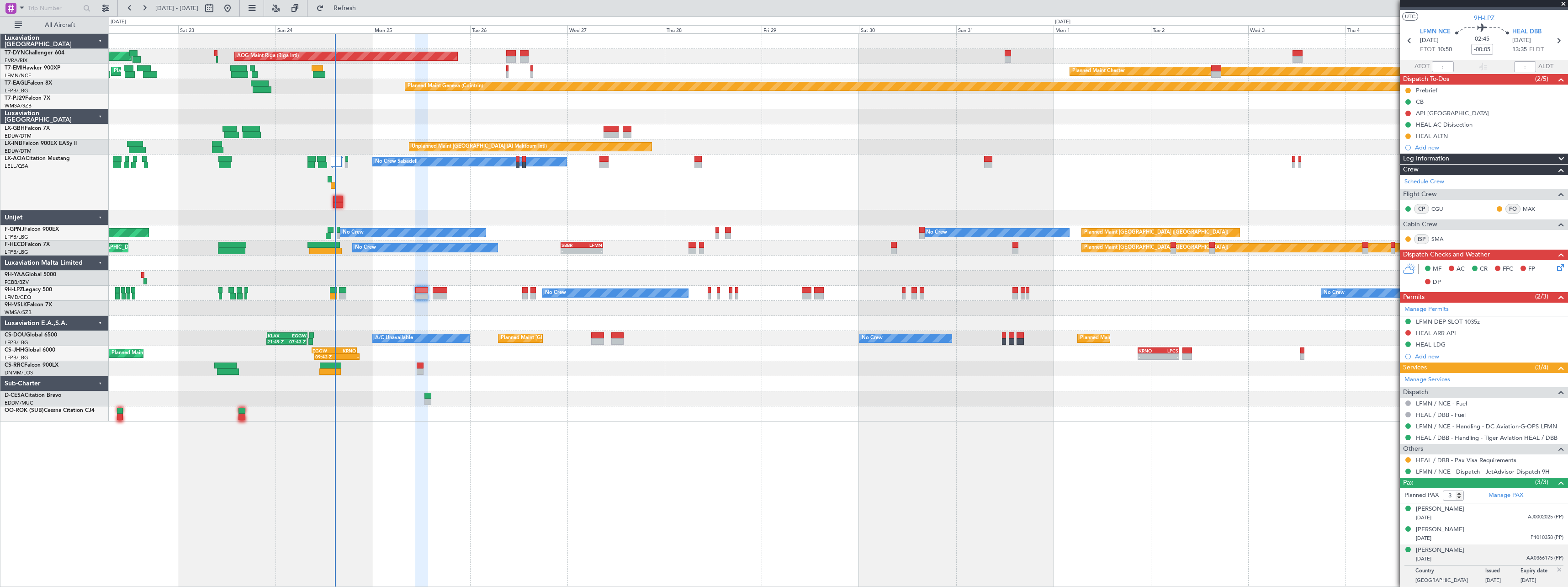
click at [445, 301] on div at bounding box center [838, 308] width 1459 height 15
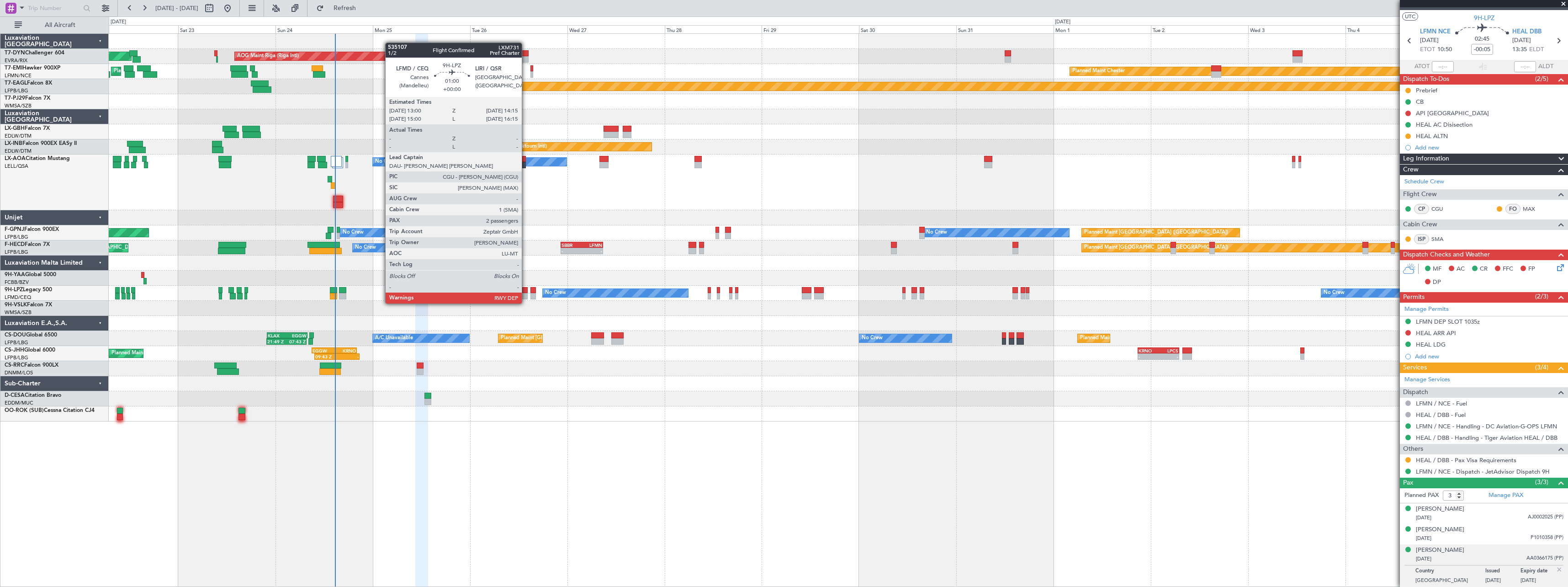
click at [526, 294] on div at bounding box center [525, 296] width 6 height 6
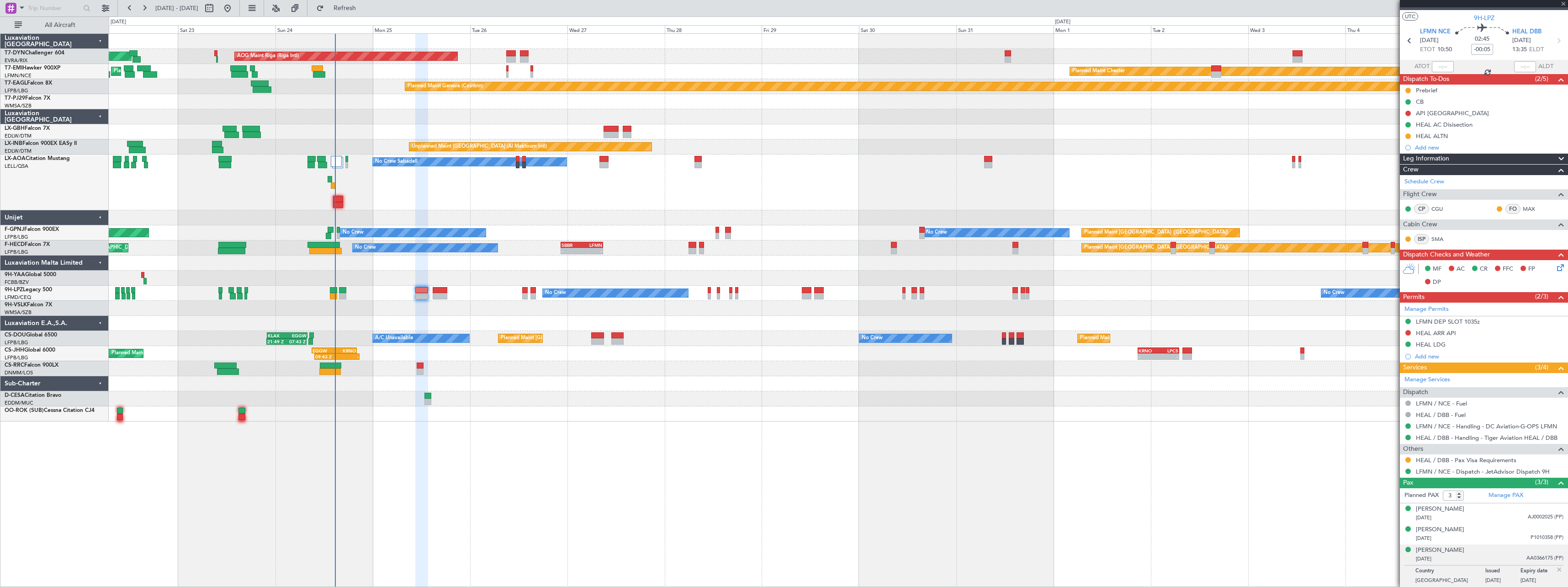
type input "2"
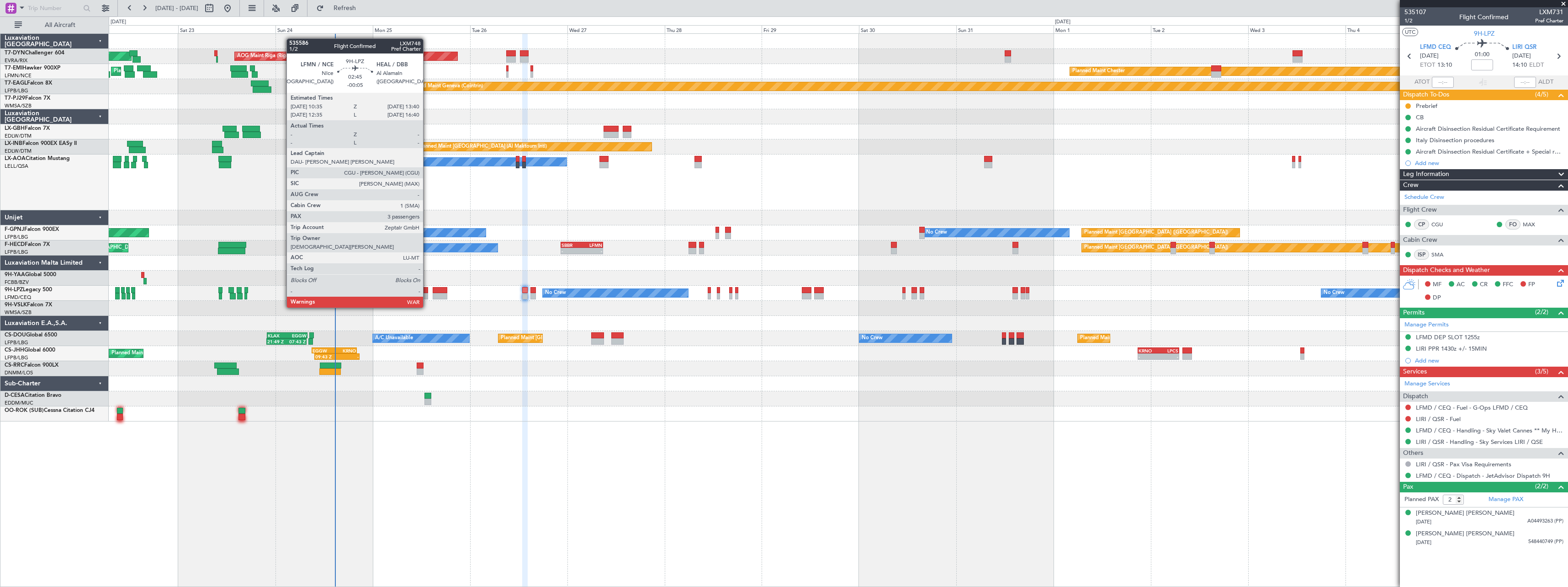
click at [427, 290] on div at bounding box center [422, 290] width 13 height 6
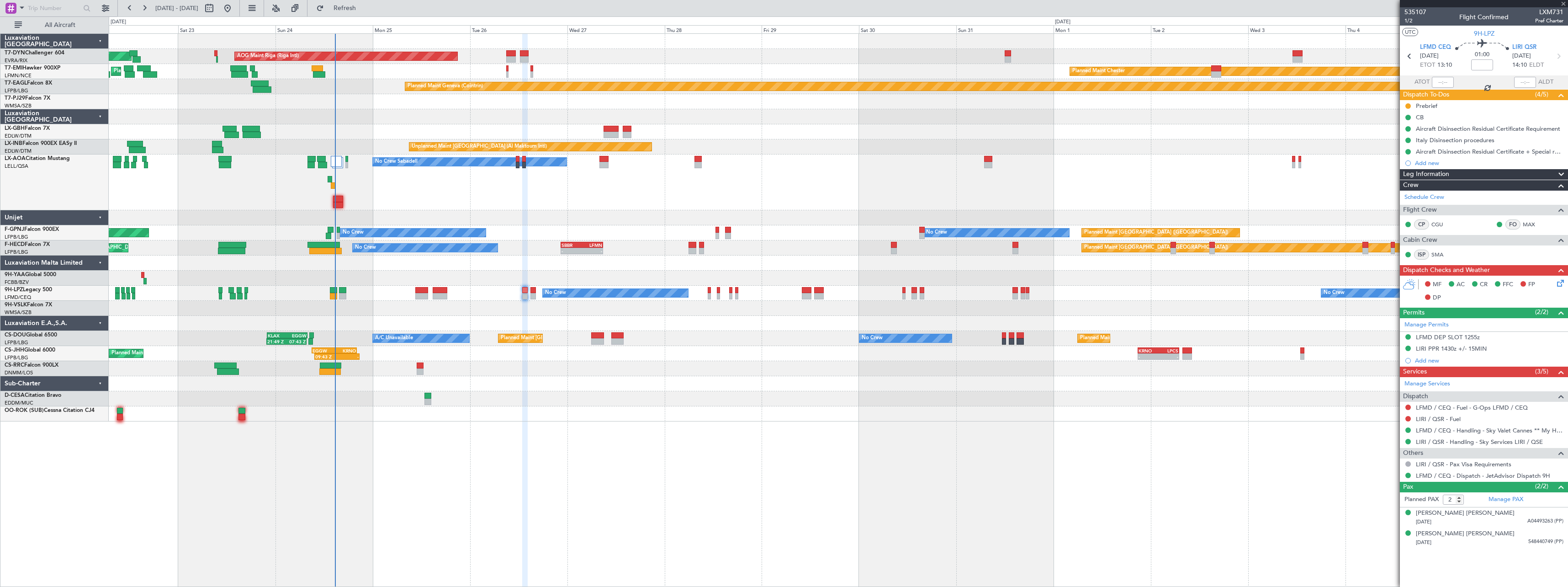
type input "-00:05"
type input "3"
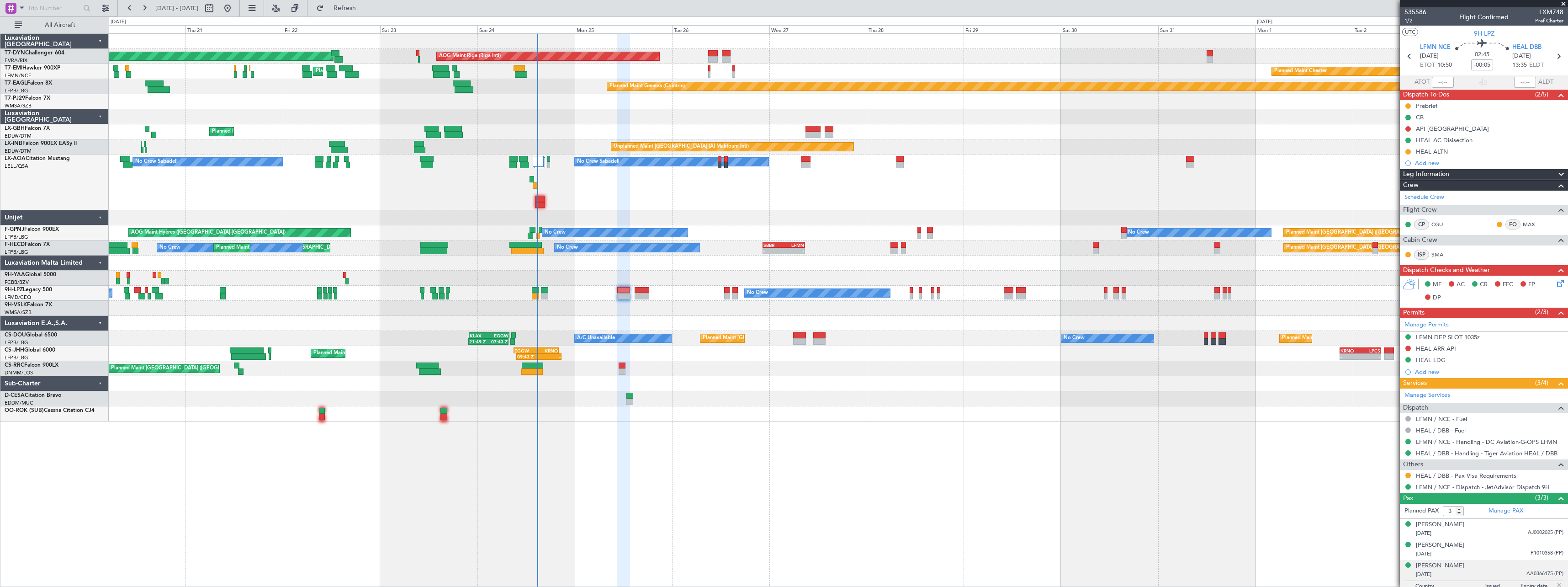
click at [633, 200] on div "No Crew Sabadell No Crew Sabadell No Crew Luxembourg (Findel)" at bounding box center [838, 182] width 1459 height 56
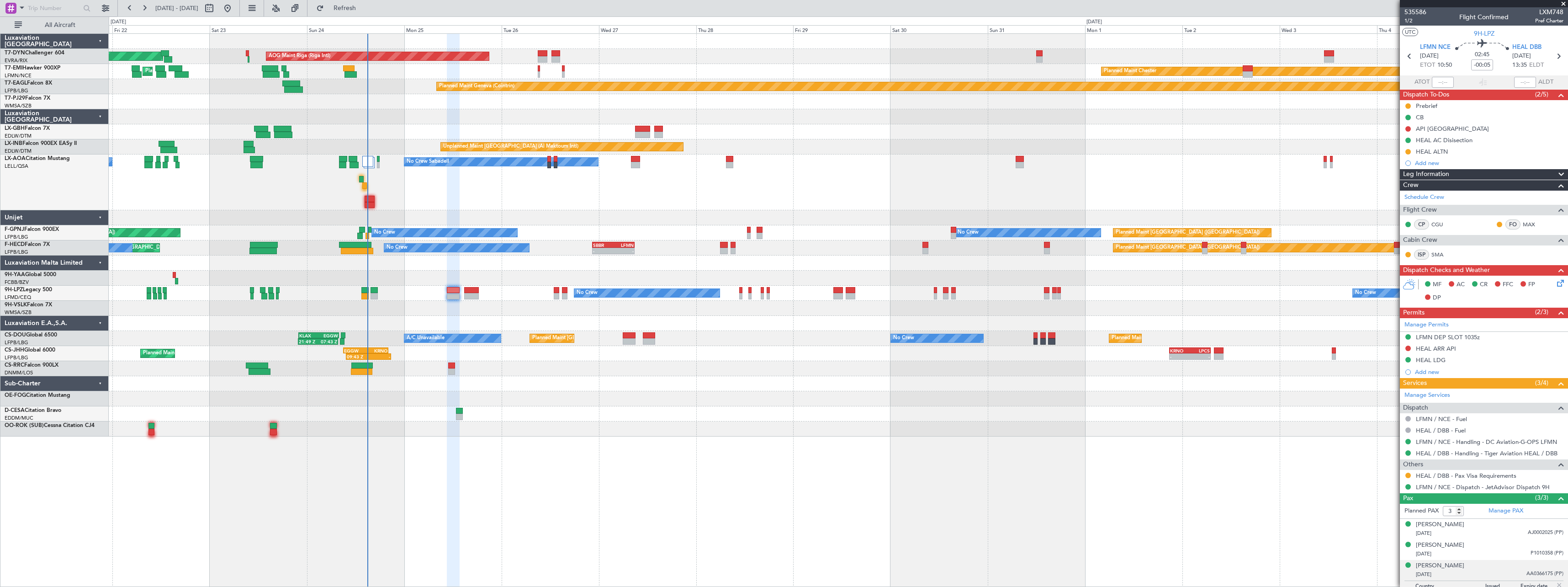
click at [661, 375] on div "Planned Maint Basel-Mulhouse AOG Maint Riga (Riga Intl) Planned Maint Chester P…" at bounding box center [838, 235] width 1459 height 403
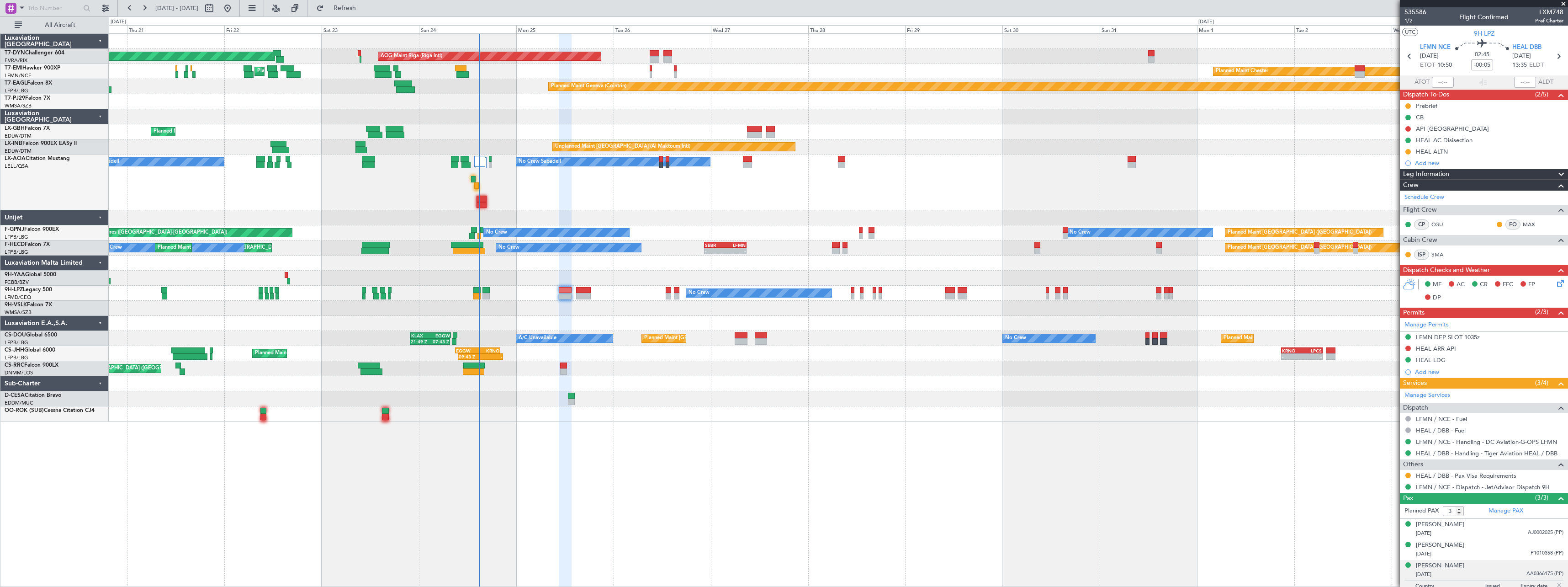
click at [525, 257] on div "Planned Maint Basel-Mulhouse AOG Maint Riga (Riga Intl) Planned Maint Chester P…" at bounding box center [838, 227] width 1459 height 387
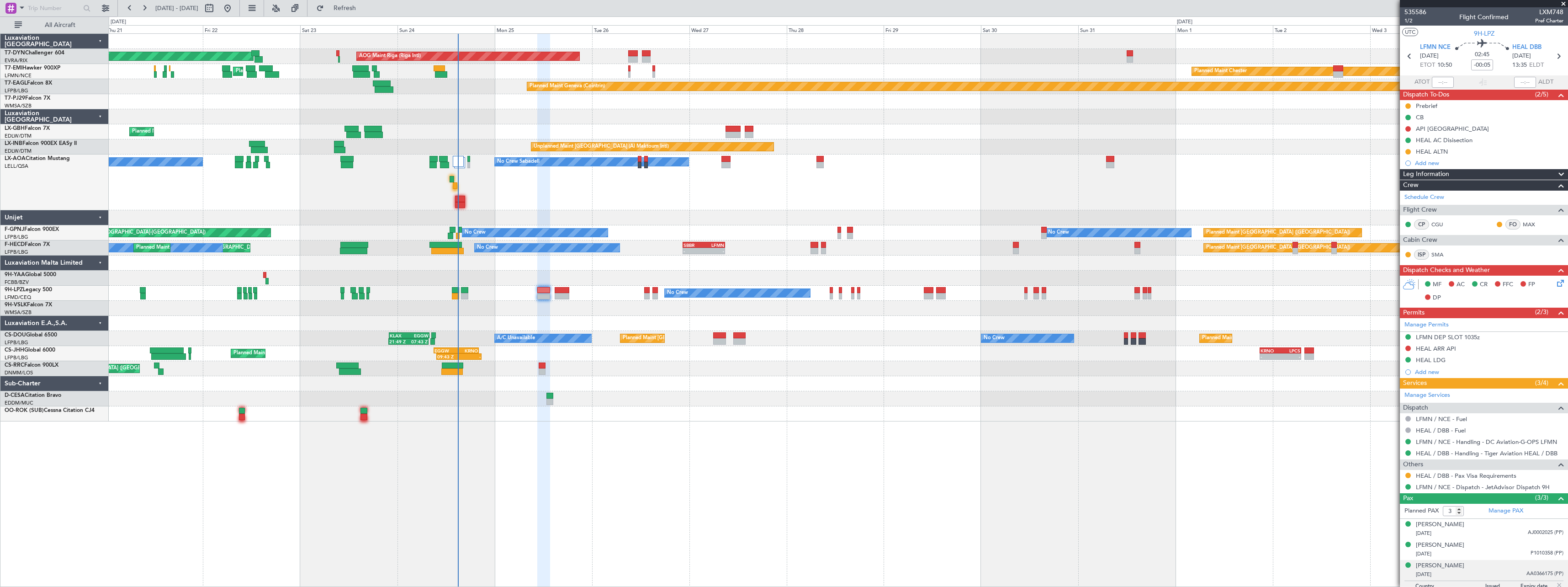
click at [421, 182] on div "No Crew Sabadell No Crew Sabadell No Crew Luxembourg (Findel)" at bounding box center [838, 182] width 1459 height 56
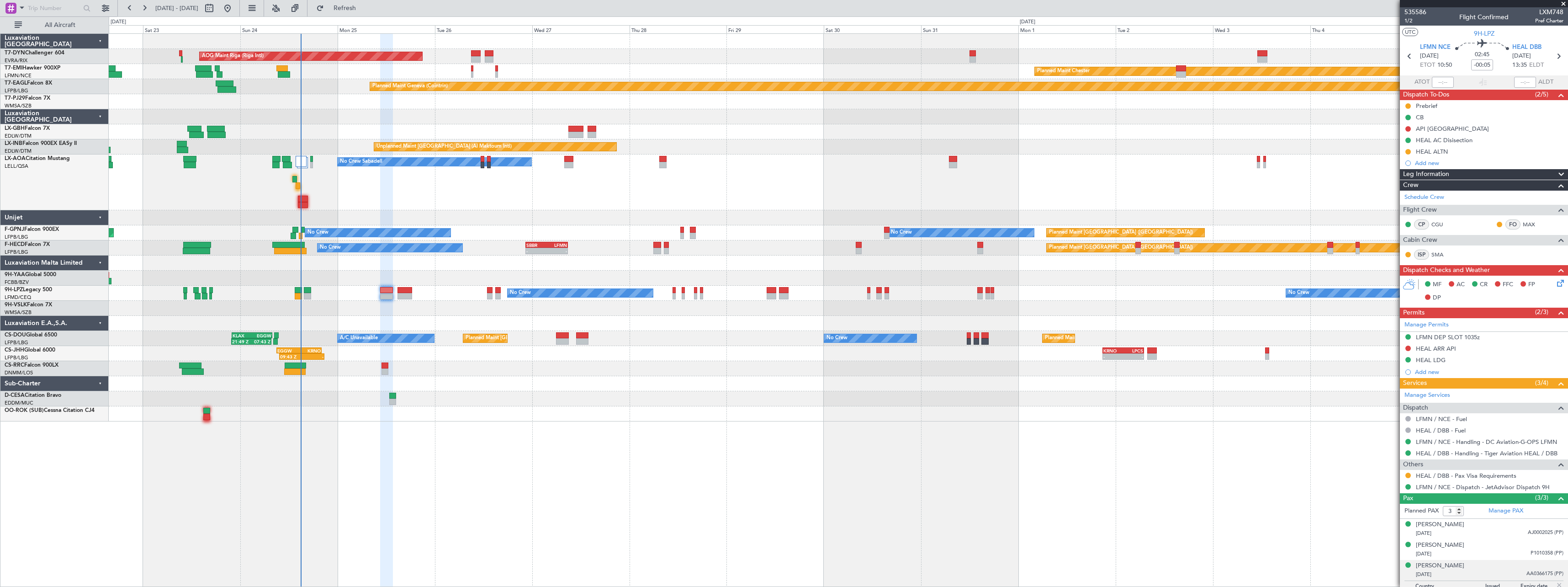
click at [477, 395] on div "AOG Maint Riga (Riga Intl) Planned Maint Basel-Mulhouse Planned Maint Chester P…" at bounding box center [838, 227] width 1459 height 387
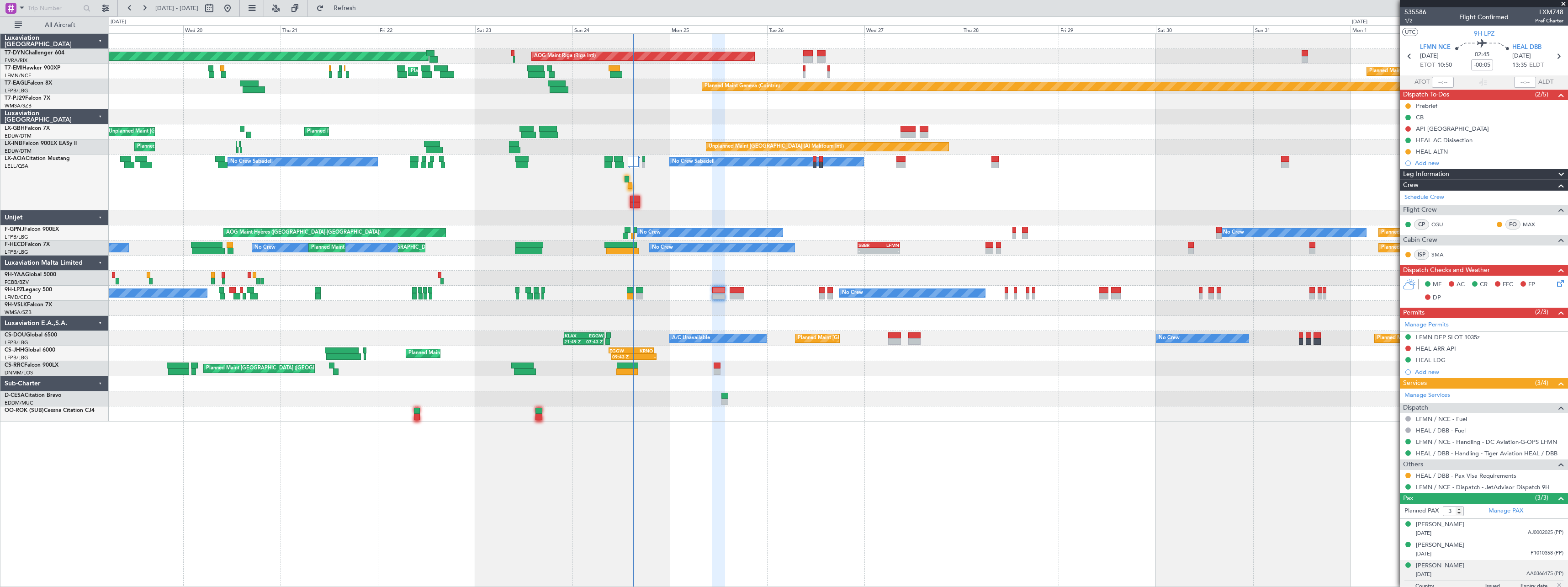
click at [986, 416] on div "AOG Maint Riga (Riga Intl) Planned Maint Basel-Mulhouse Planned Maint Chester P…" at bounding box center [838, 310] width 1459 height 554
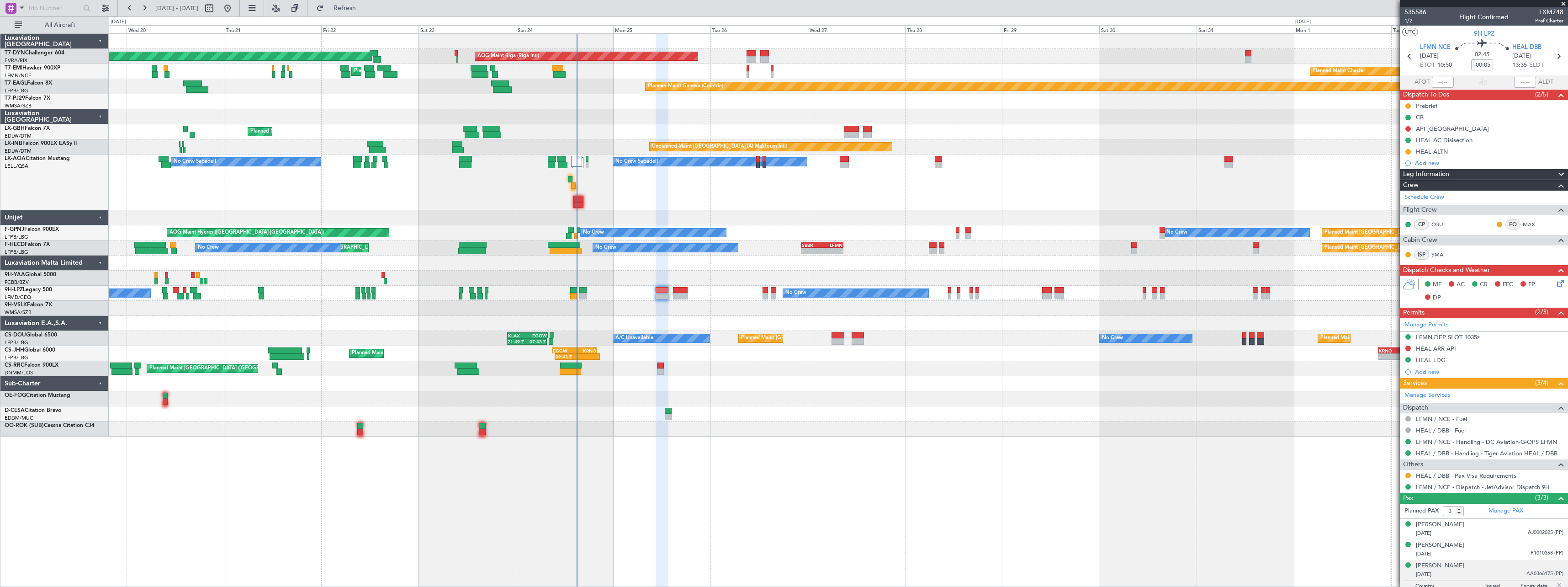
click at [799, 206] on div "No Crew Sabadell No Crew Sabadell No Crew Luxembourg (Findel)" at bounding box center [838, 182] width 1459 height 56
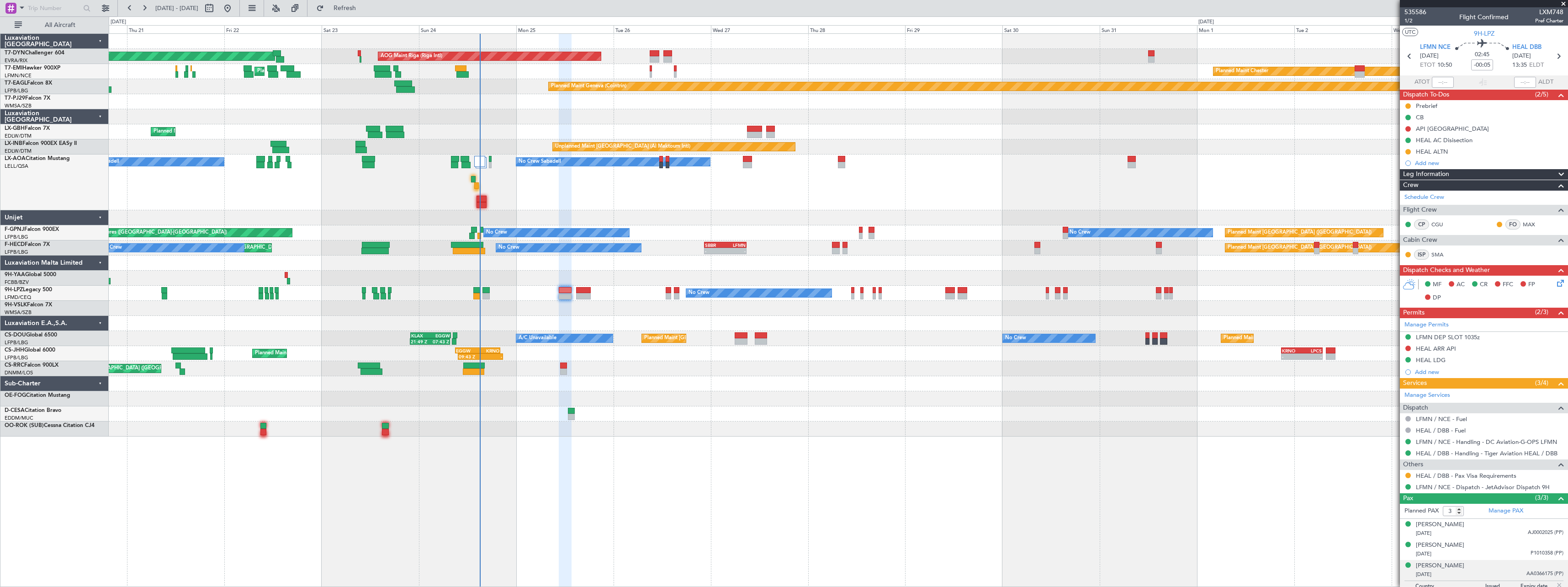
click at [404, 207] on div "Planned Maint [GEOGRAPHIC_DATA]-[GEOGRAPHIC_DATA] AOG Maint Riga (Riga Intl) Pl…" at bounding box center [838, 235] width 1459 height 403
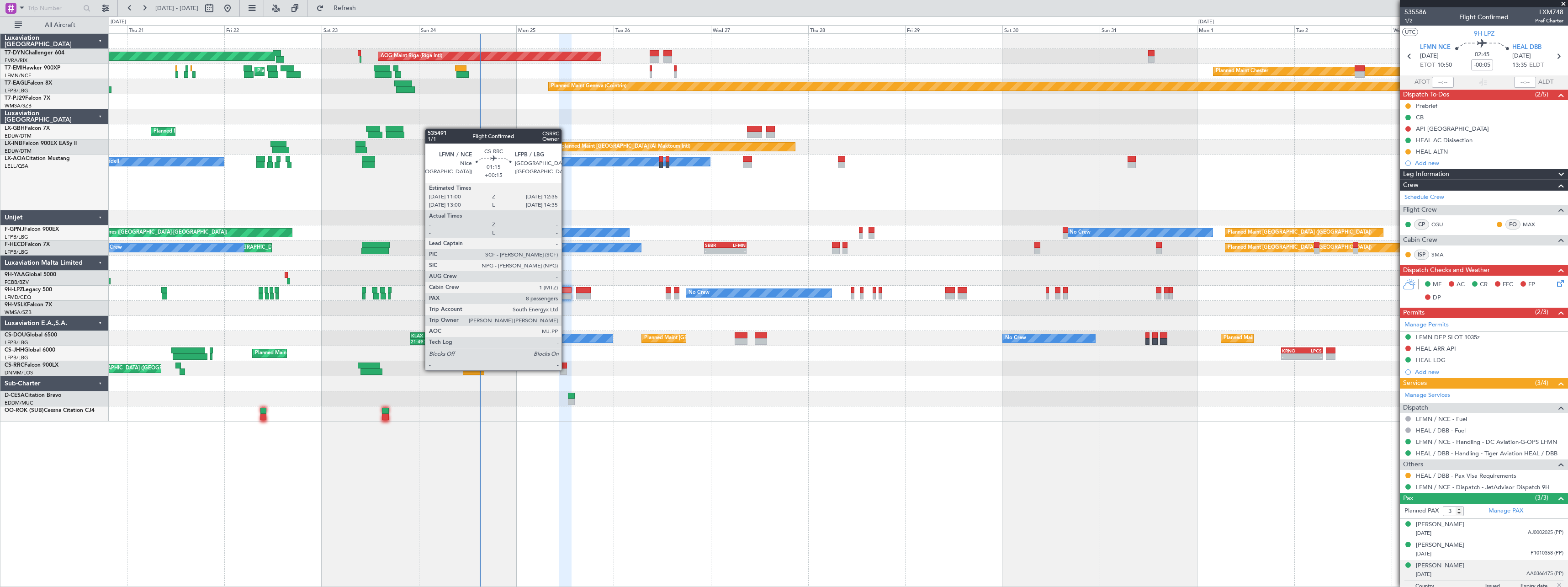
click at [566, 370] on div at bounding box center [563, 371] width 7 height 6
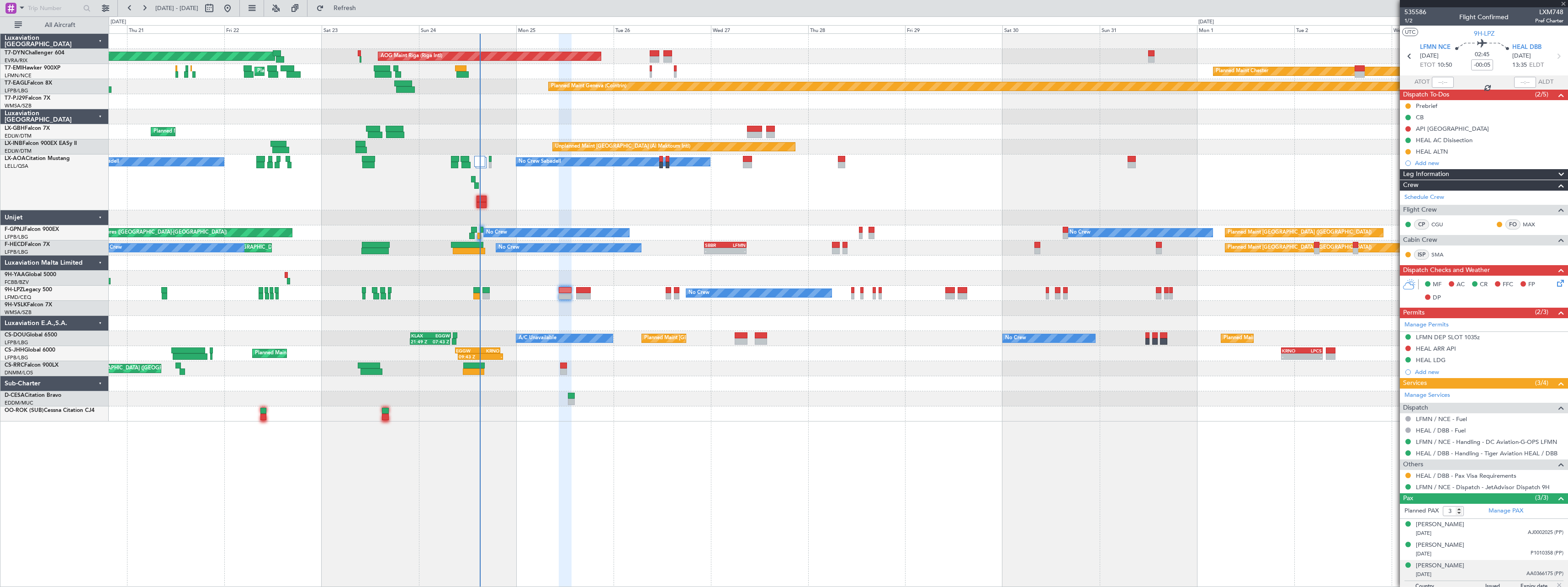
type input "+00:15"
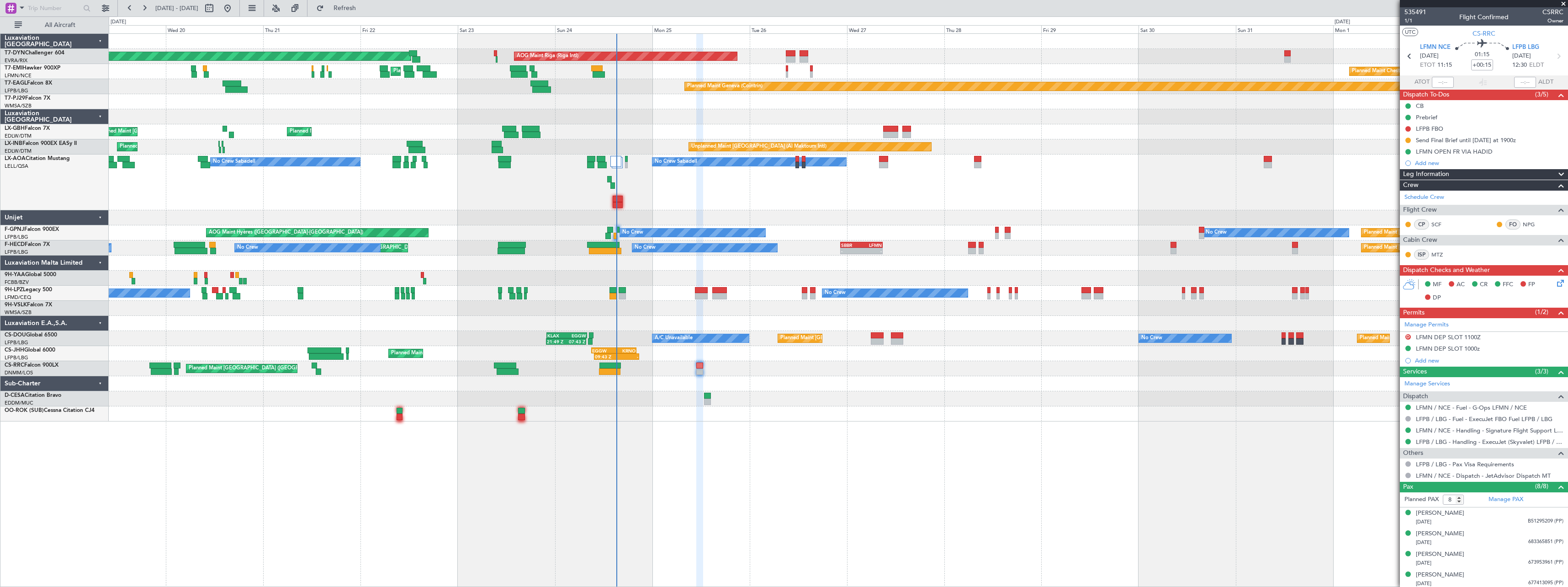
click at [642, 119] on div at bounding box center [838, 117] width 1459 height 15
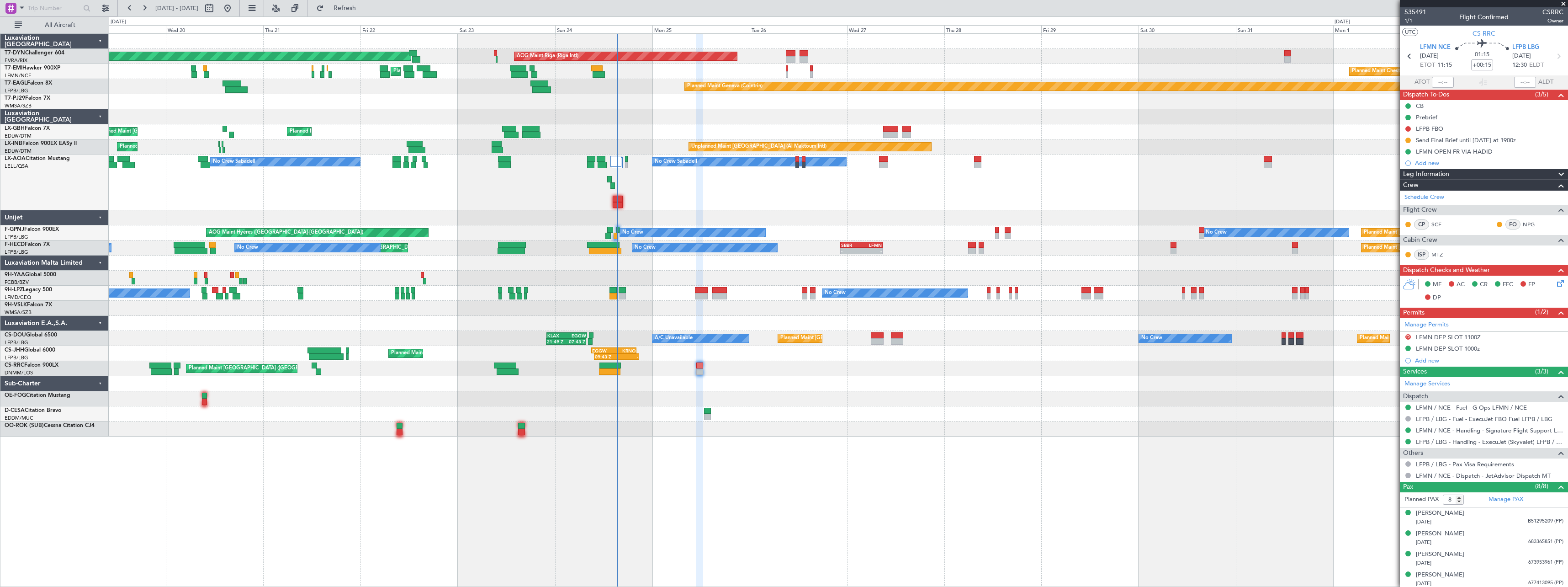
click at [652, 194] on div "No Crew Sabadell No Crew Sabadell No Crew Luxembourg (Findel)" at bounding box center [838, 182] width 1459 height 56
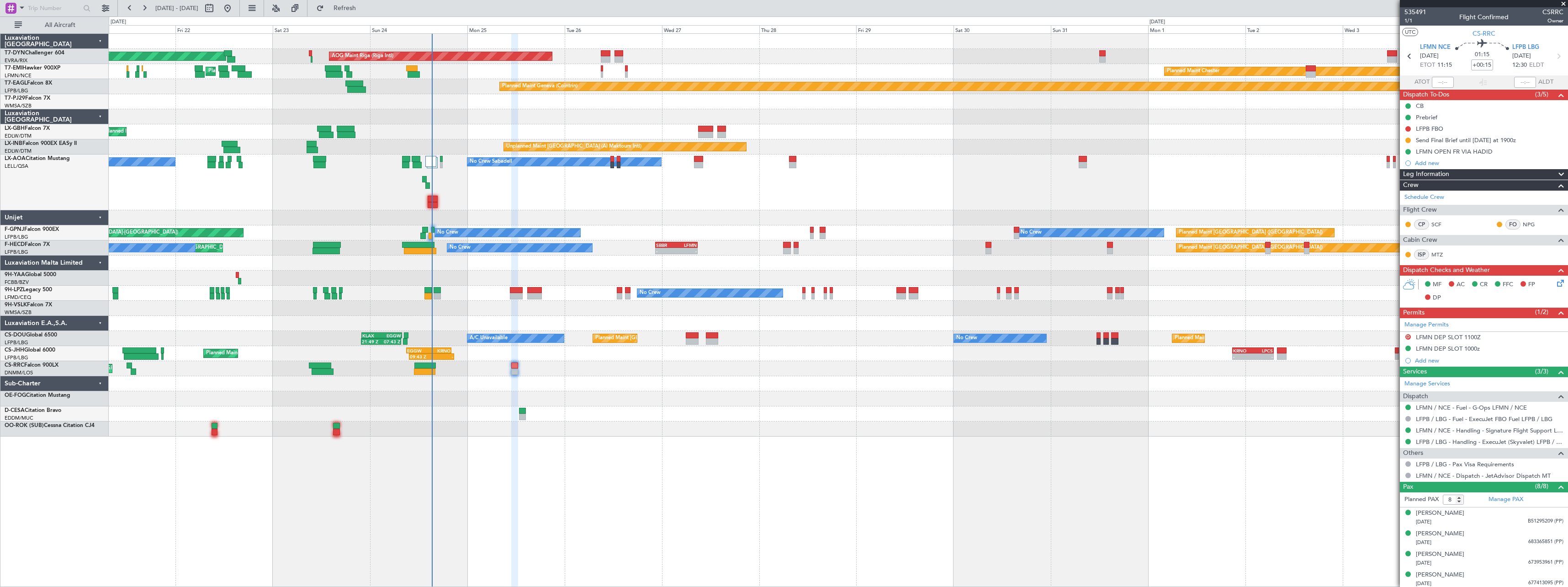
click at [604, 201] on div "No Crew Sabadell No Crew Sabadell" at bounding box center [838, 182] width 1459 height 56
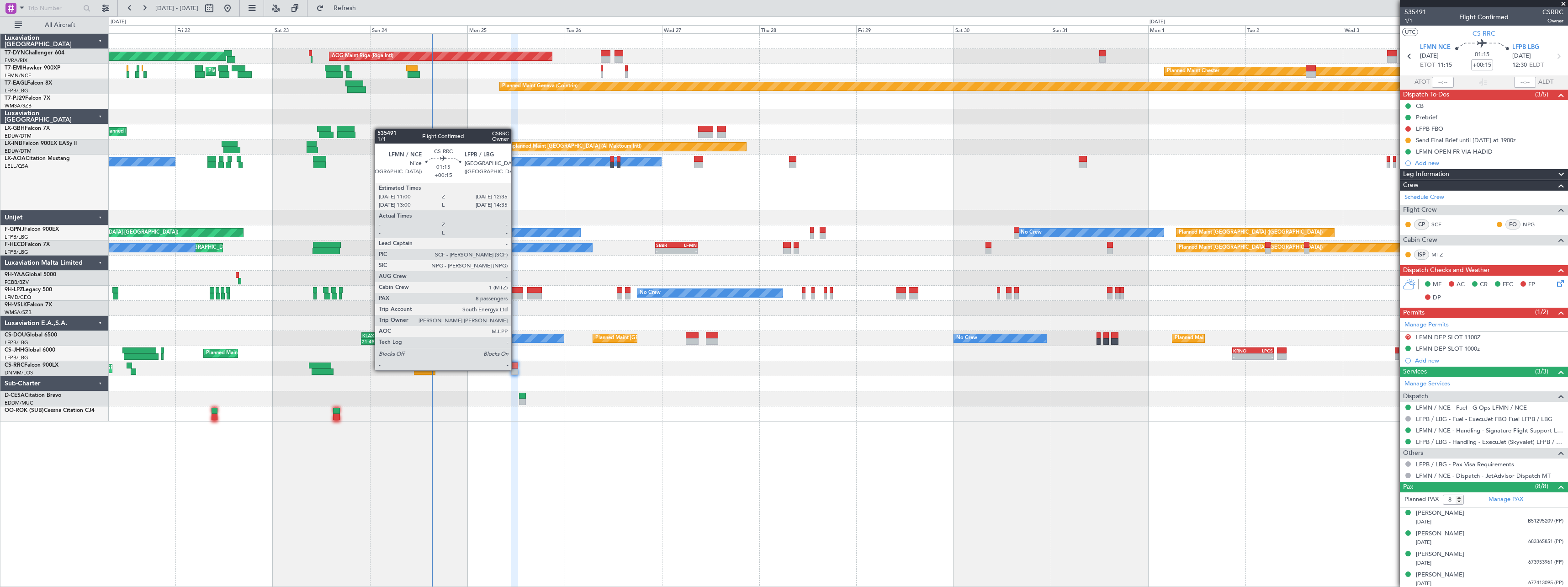
click at [516, 370] on div at bounding box center [514, 371] width 7 height 6
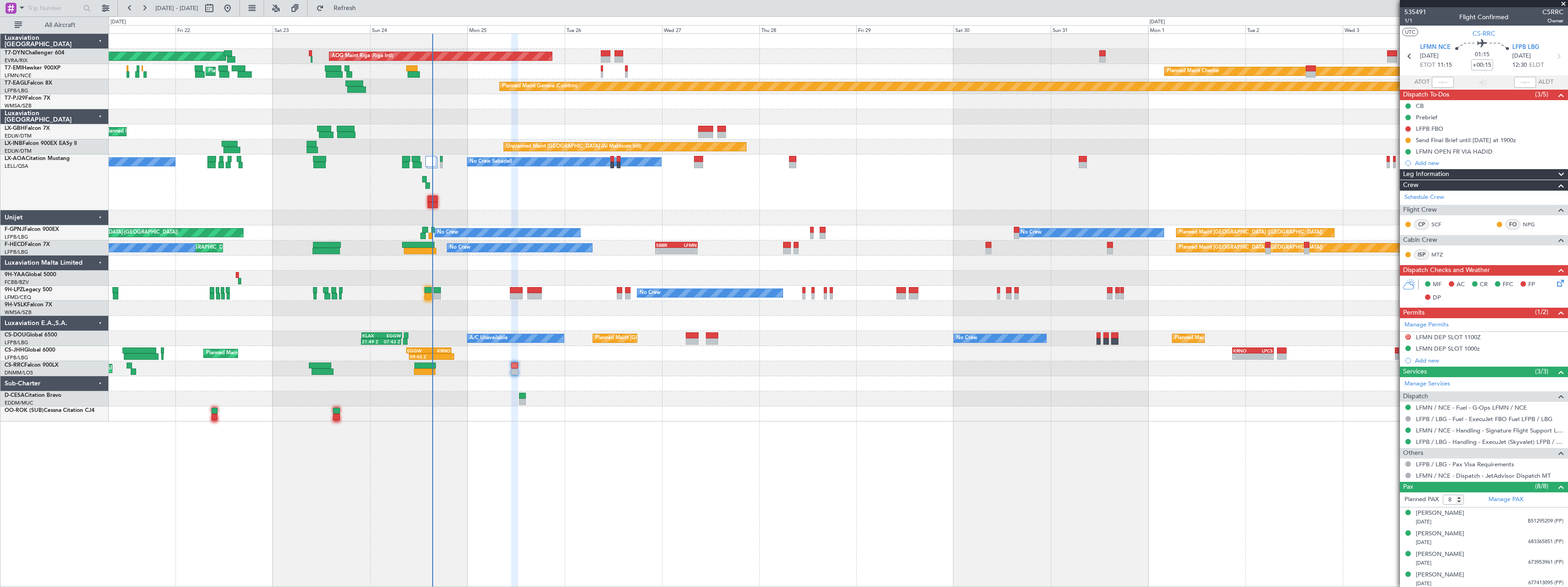
click at [1564, 5] on span at bounding box center [1563, 4] width 9 height 8
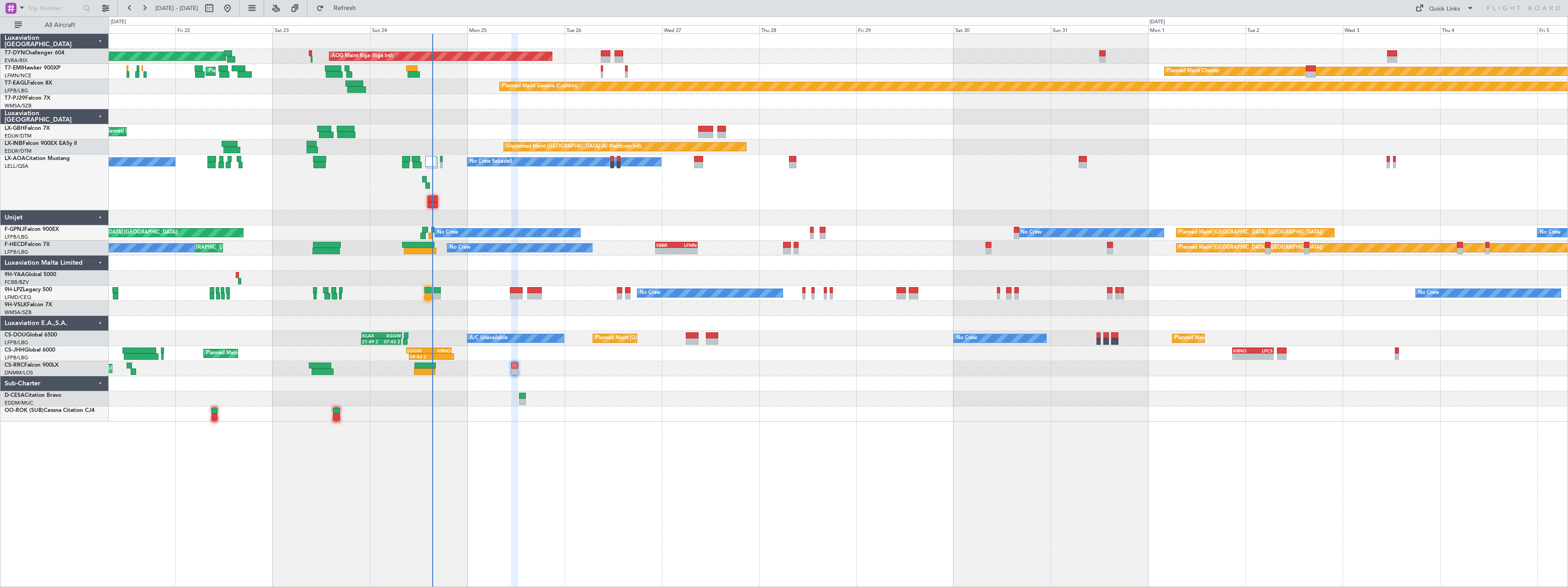
type input "0"
click at [1450, 17] on div "0 0 Thu 21 Fri 22 Sat 23 Sun 24 Sep 2025 Mon 25 Tue 26 Wed 27 Thu 28 Fri 29 Sat…" at bounding box center [838, 25] width 1458 height 17
click at [1450, 14] on div "Quick Links" at bounding box center [1445, 9] width 31 height 9
click at [1456, 34] on button "Trip Builder" at bounding box center [1445, 30] width 69 height 22
click at [364, 5] on span "Refresh" at bounding box center [345, 8] width 39 height 6
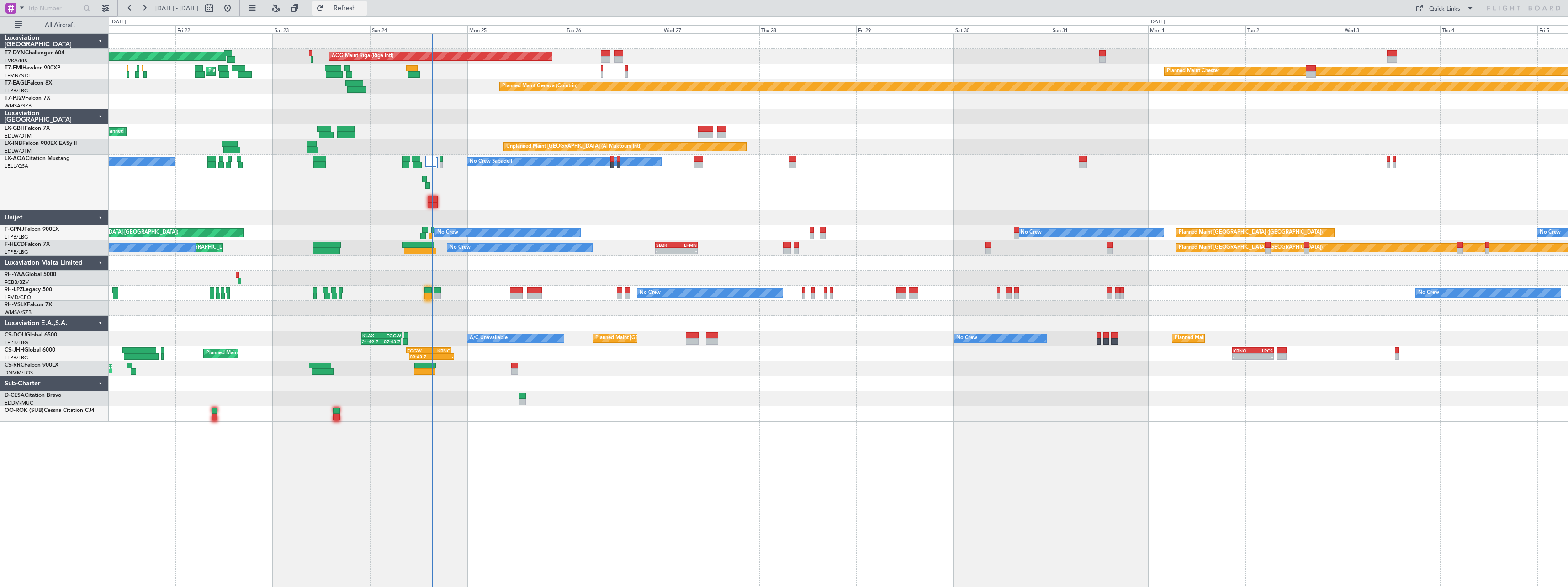
click at [364, 11] on span "Refresh" at bounding box center [345, 8] width 39 height 6
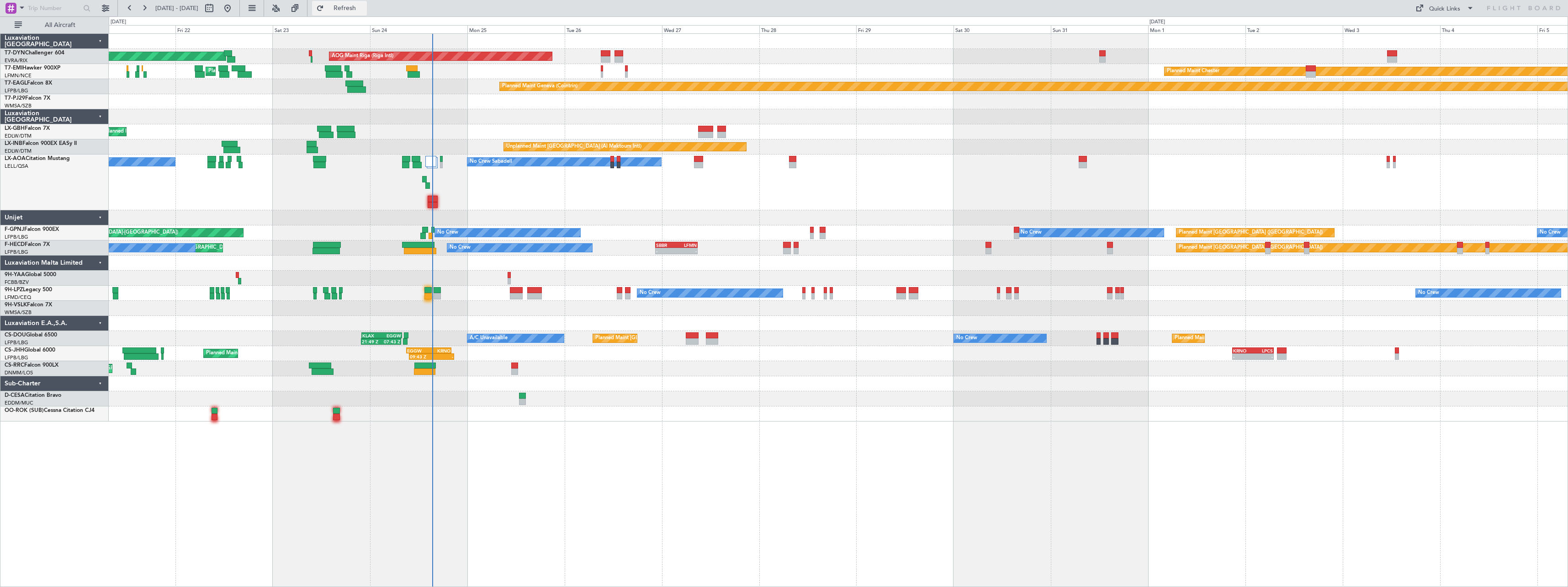
click at [364, 11] on span "Refresh" at bounding box center [345, 8] width 39 height 6
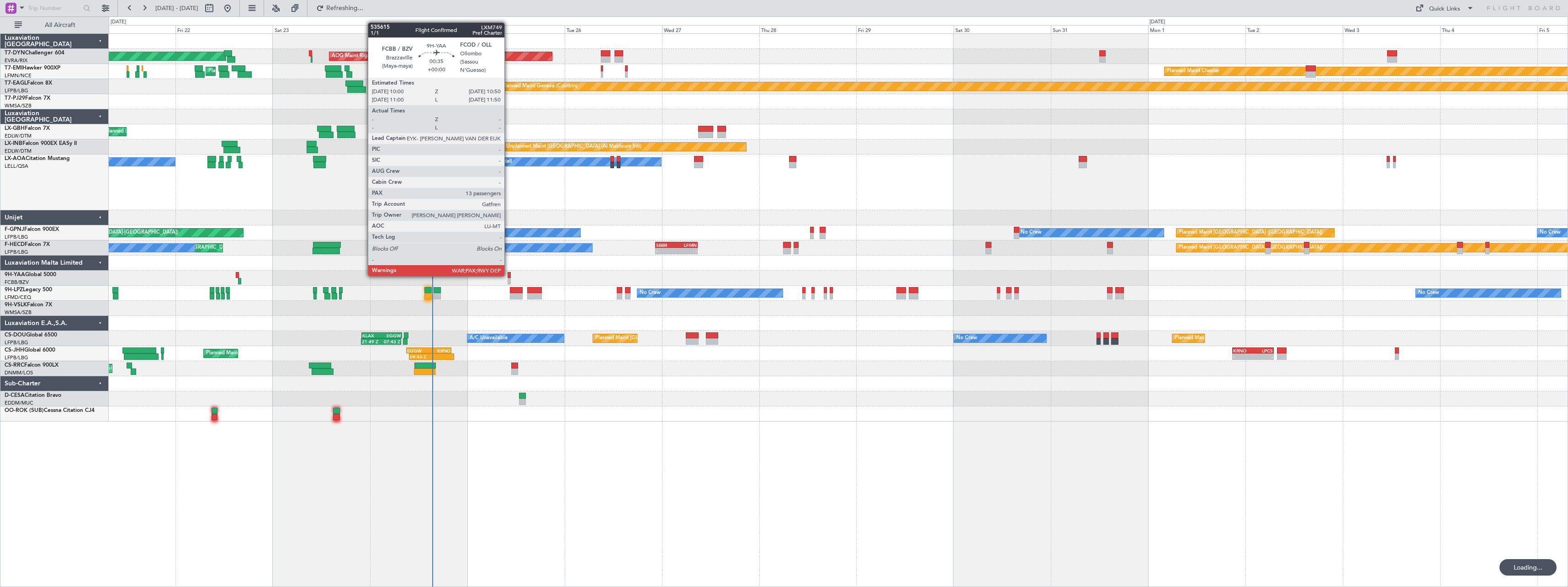
click at [509, 275] on div at bounding box center [509, 275] width 4 height 6
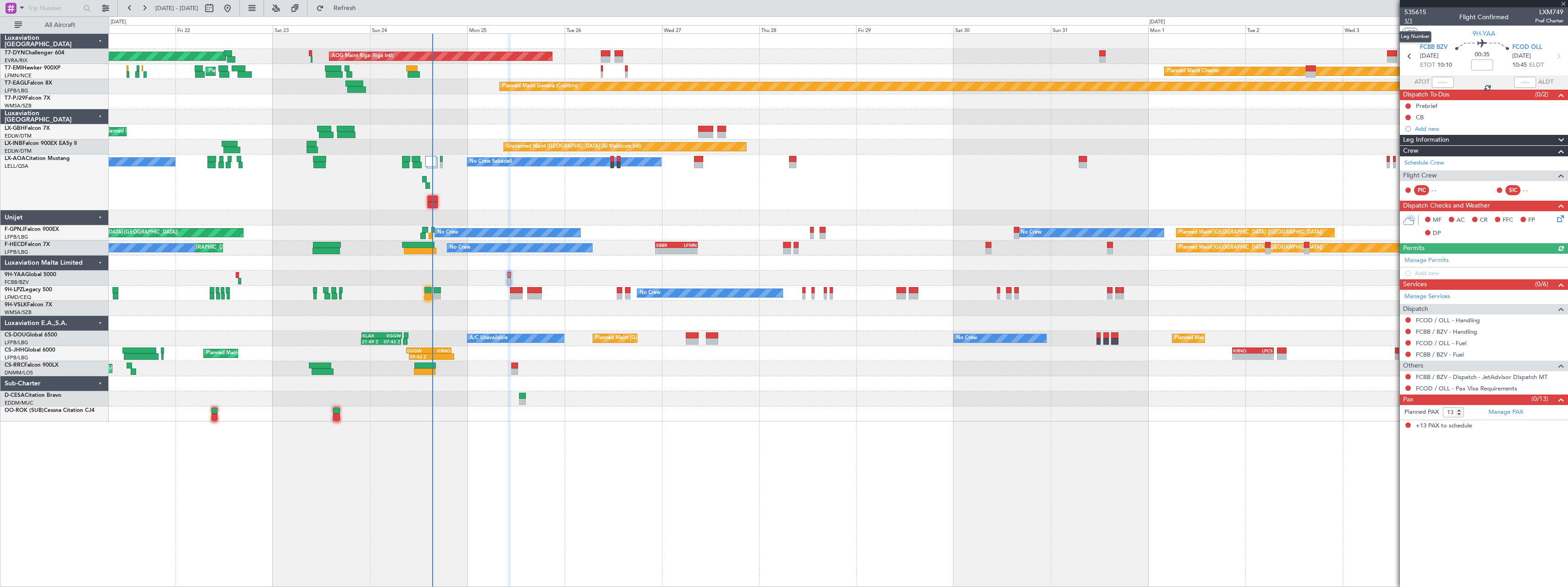
click at [1408, 21] on span "1/1" at bounding box center [1415, 21] width 22 height 8
click at [364, 8] on span "Refresh" at bounding box center [345, 8] width 39 height 6
click at [1410, 390] on button at bounding box center [1408, 388] width 6 height 6
click at [1383, 400] on span "Not Required" at bounding box center [1386, 400] width 37 height 9
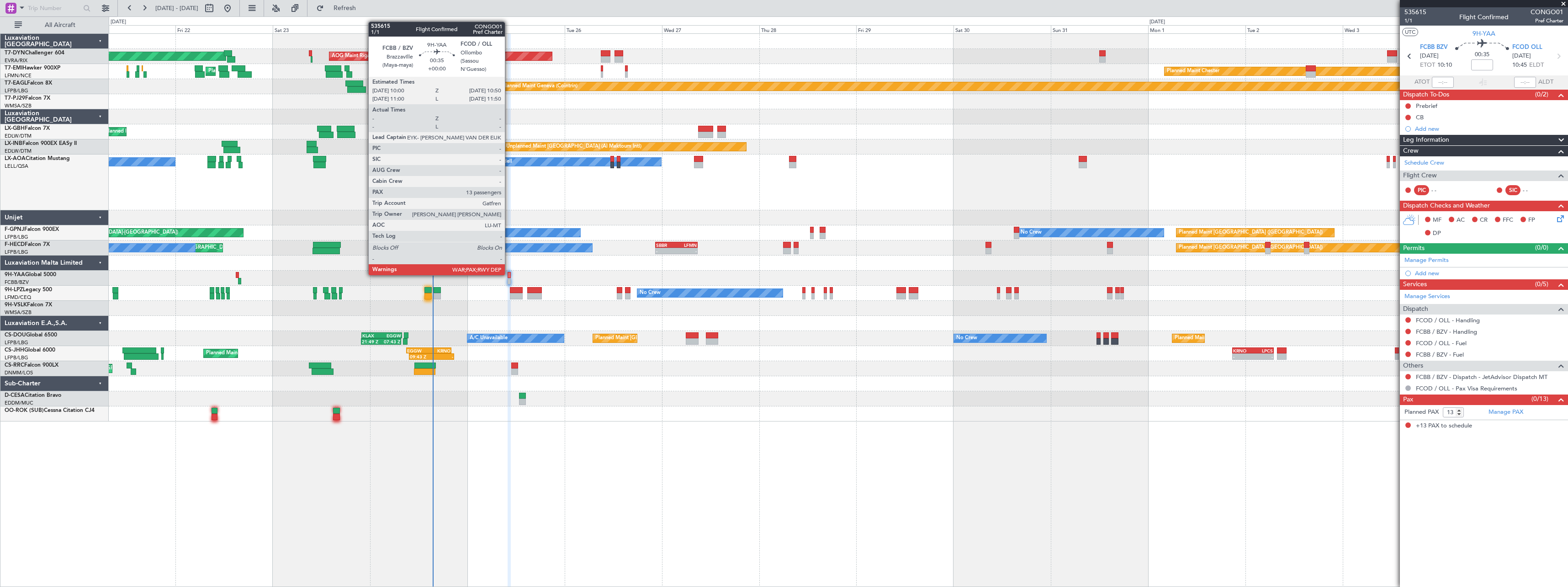
click at [509, 274] on div at bounding box center [509, 275] width 4 height 6
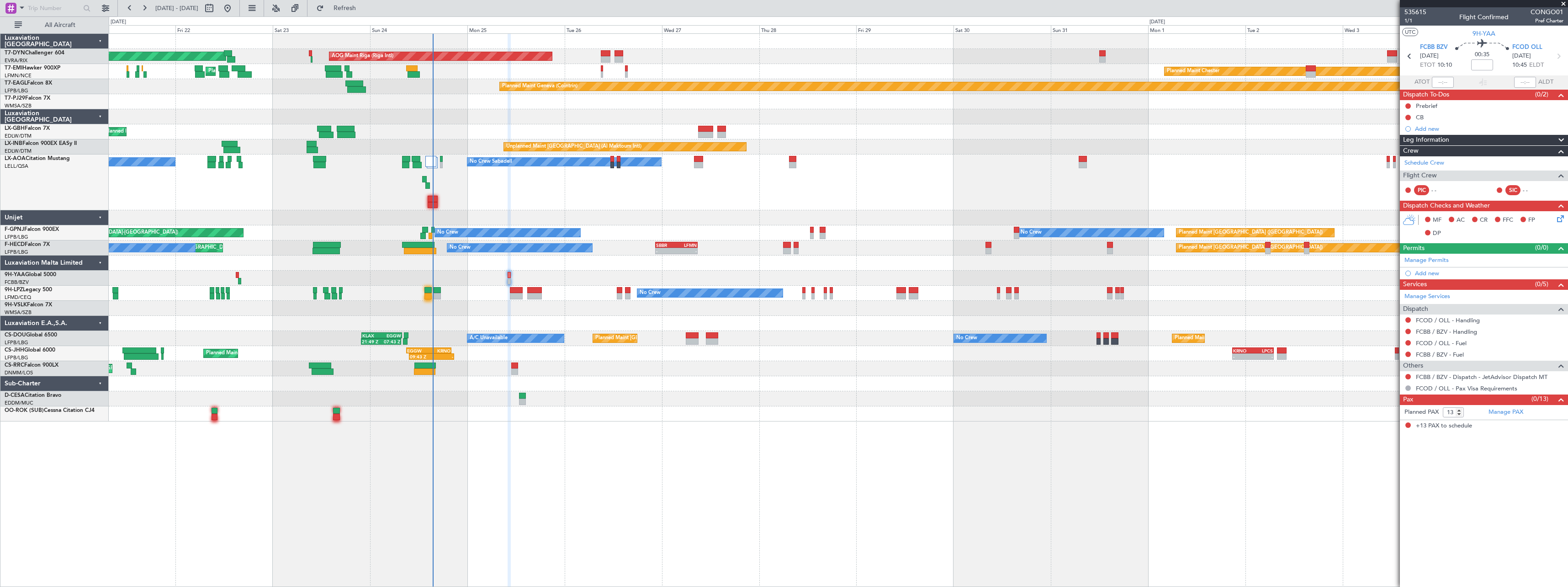
click at [371, 16] on fb-refresh-button "Refresh" at bounding box center [339, 8] width 64 height 17
click at [367, 13] on button "Refresh" at bounding box center [339, 8] width 55 height 15
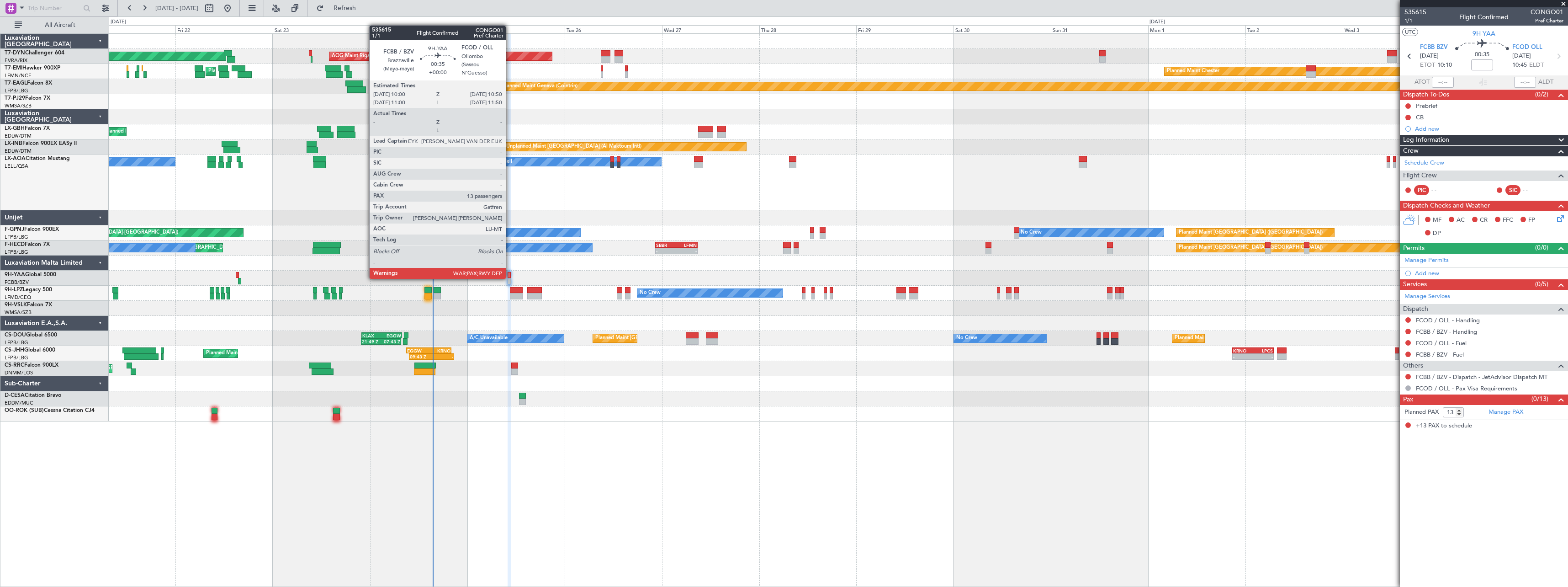
click at [510, 278] on div at bounding box center [509, 281] width 4 height 6
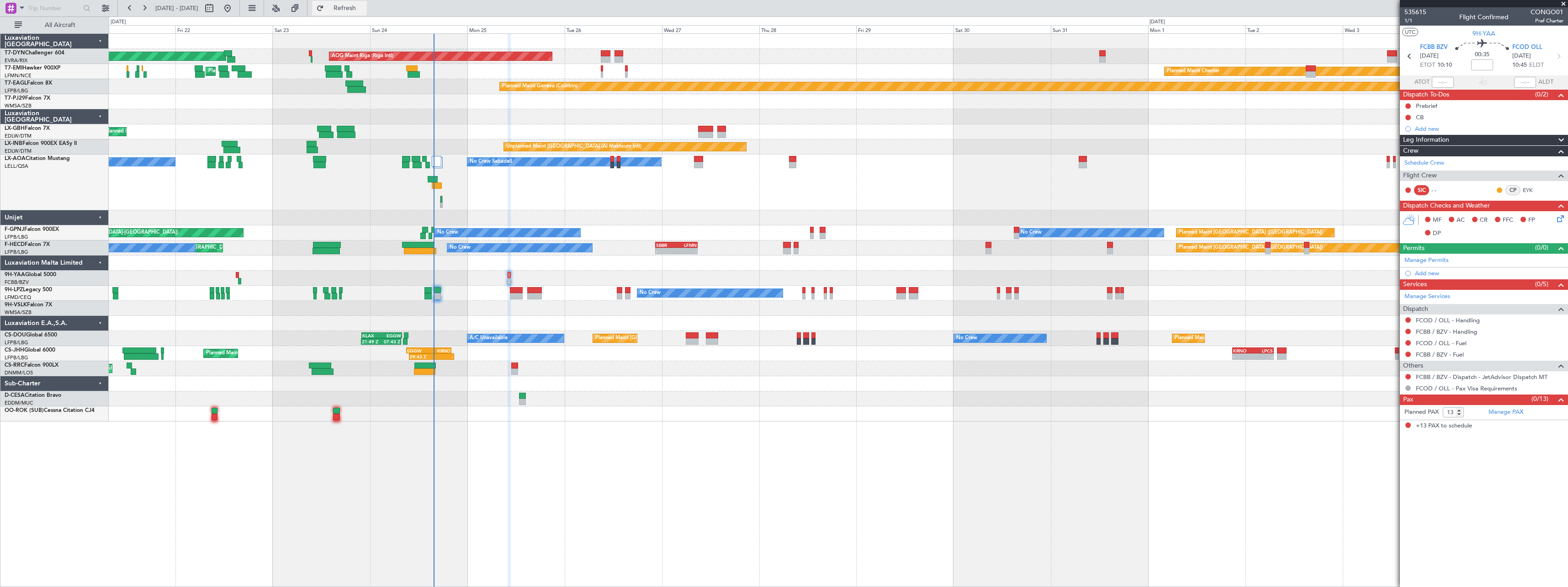
click at [364, 12] on span "Refresh" at bounding box center [345, 8] width 39 height 6
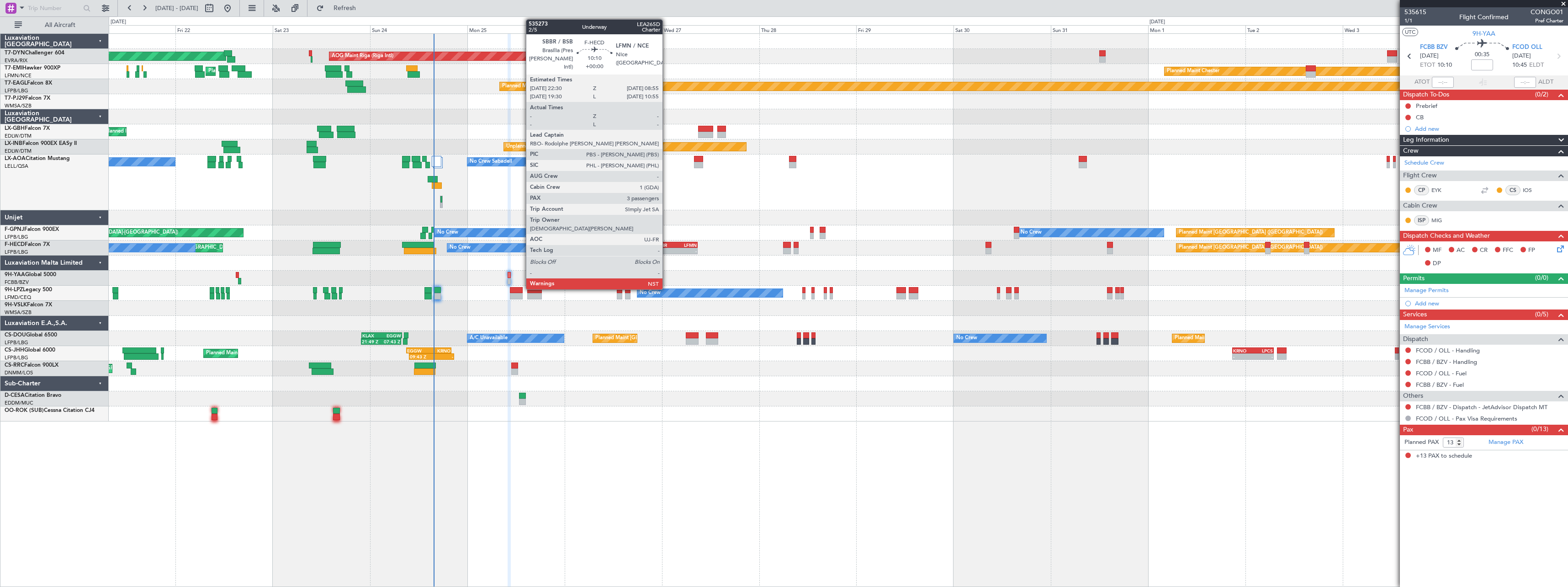
click at [666, 247] on div "SBBR" at bounding box center [666, 245] width 20 height 6
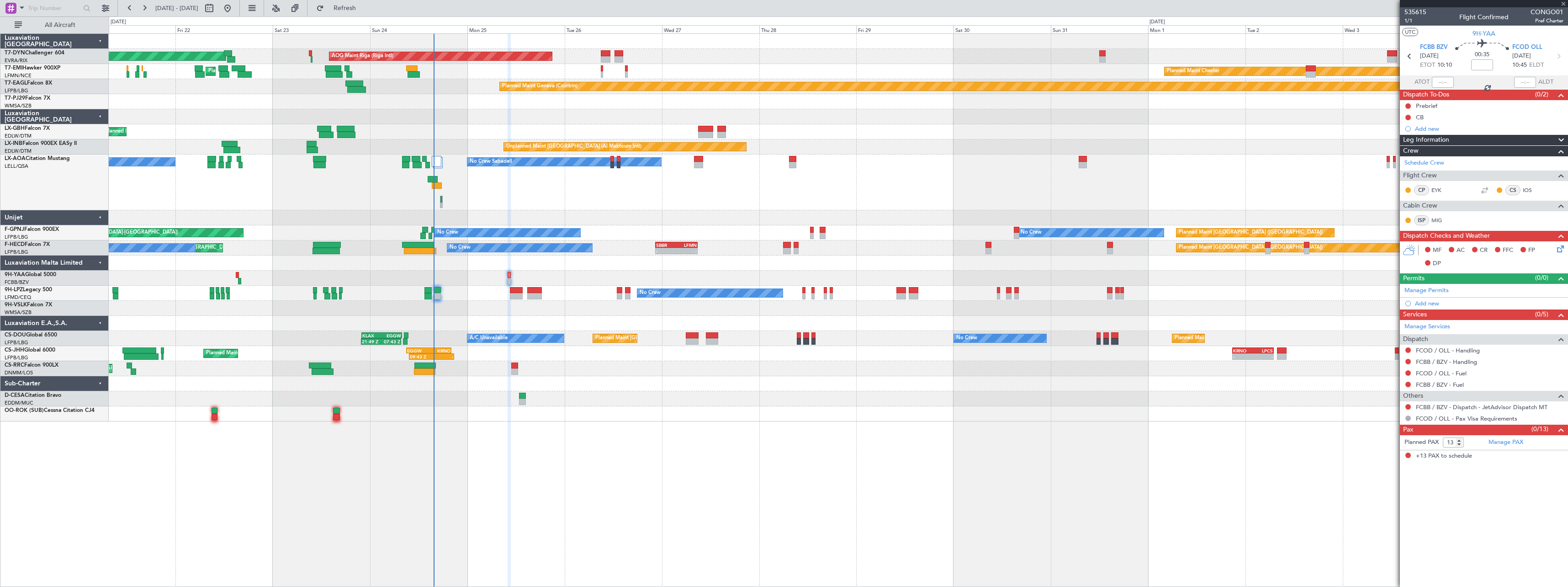
type input "3"
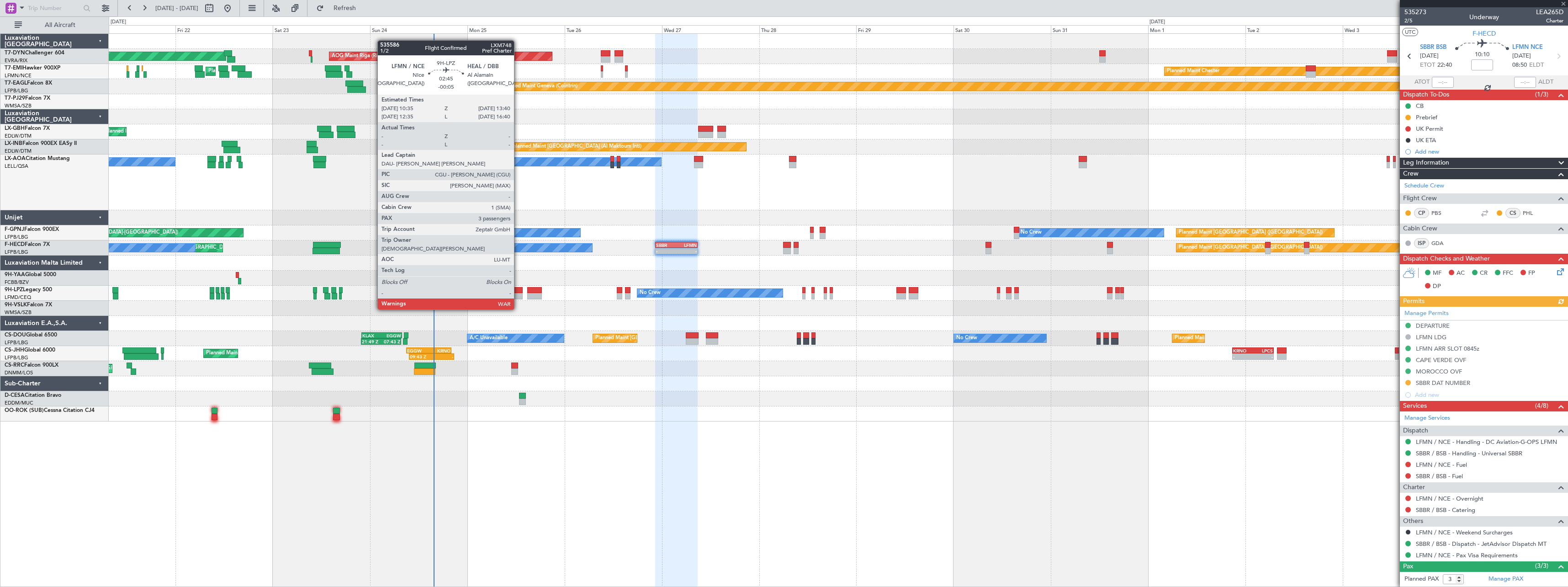
click at [518, 292] on div at bounding box center [516, 290] width 13 height 6
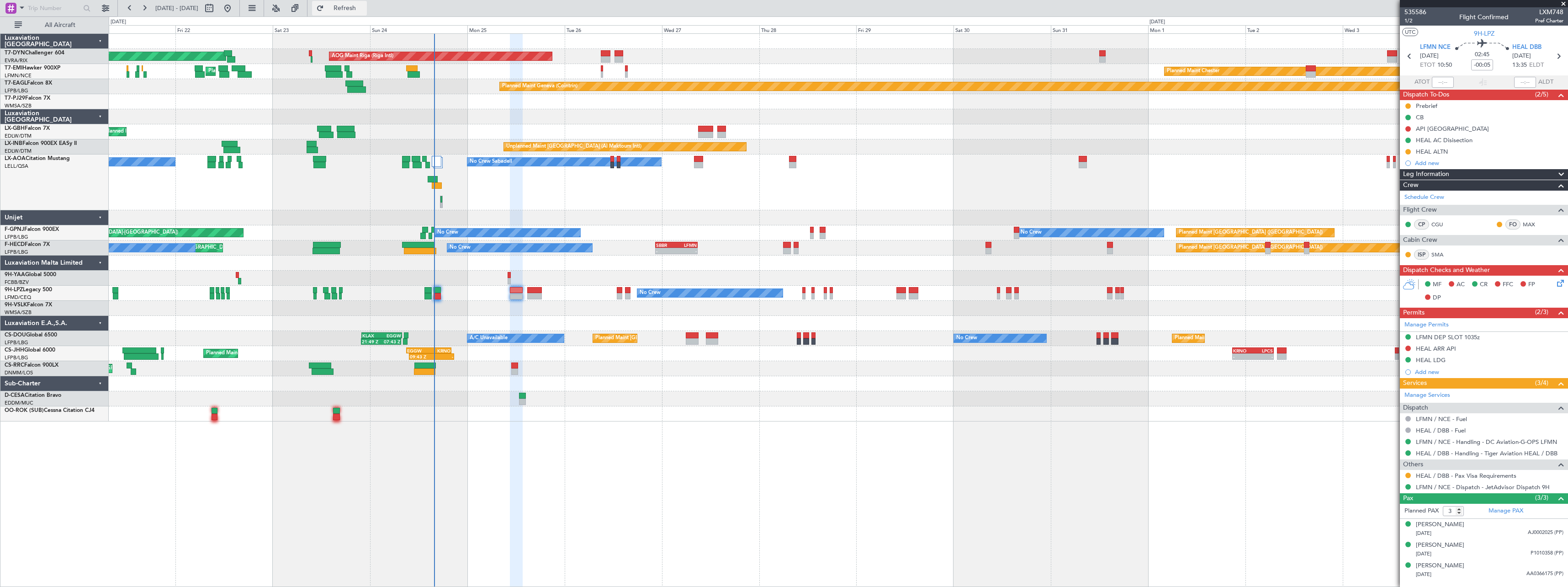
click at [364, 7] on span "Refresh" at bounding box center [345, 8] width 39 height 6
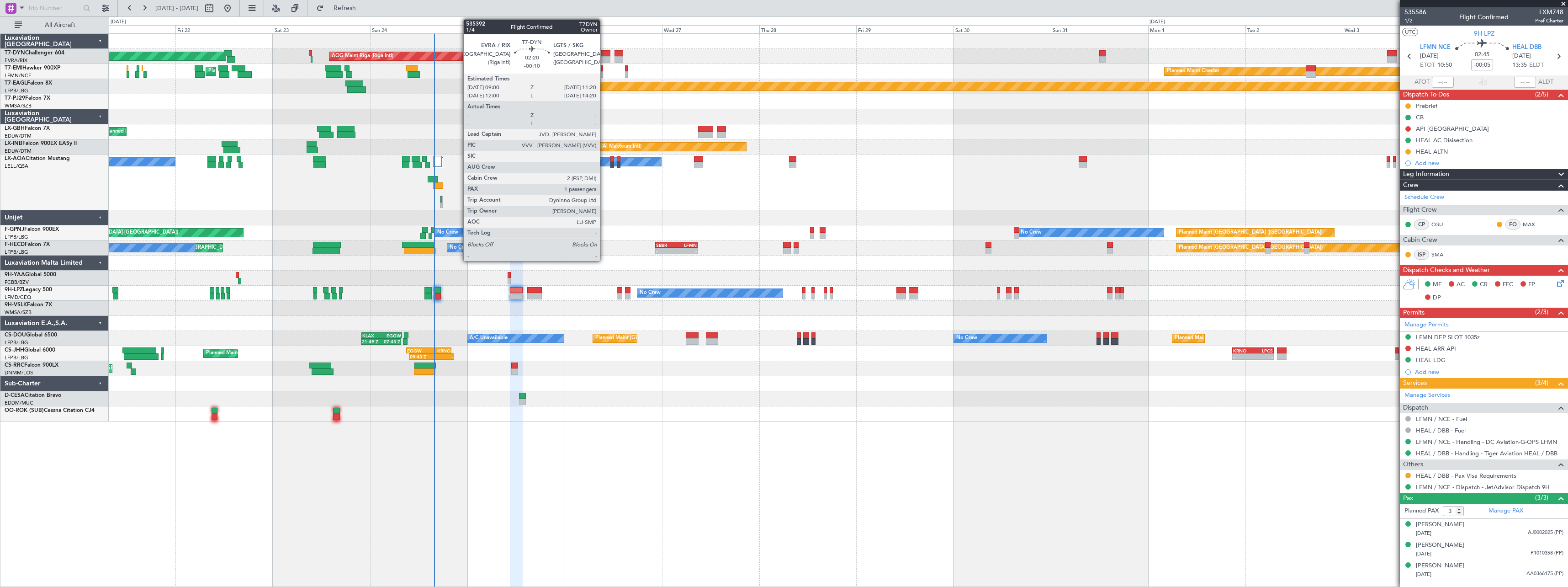
click at [604, 57] on div at bounding box center [606, 60] width 10 height 6
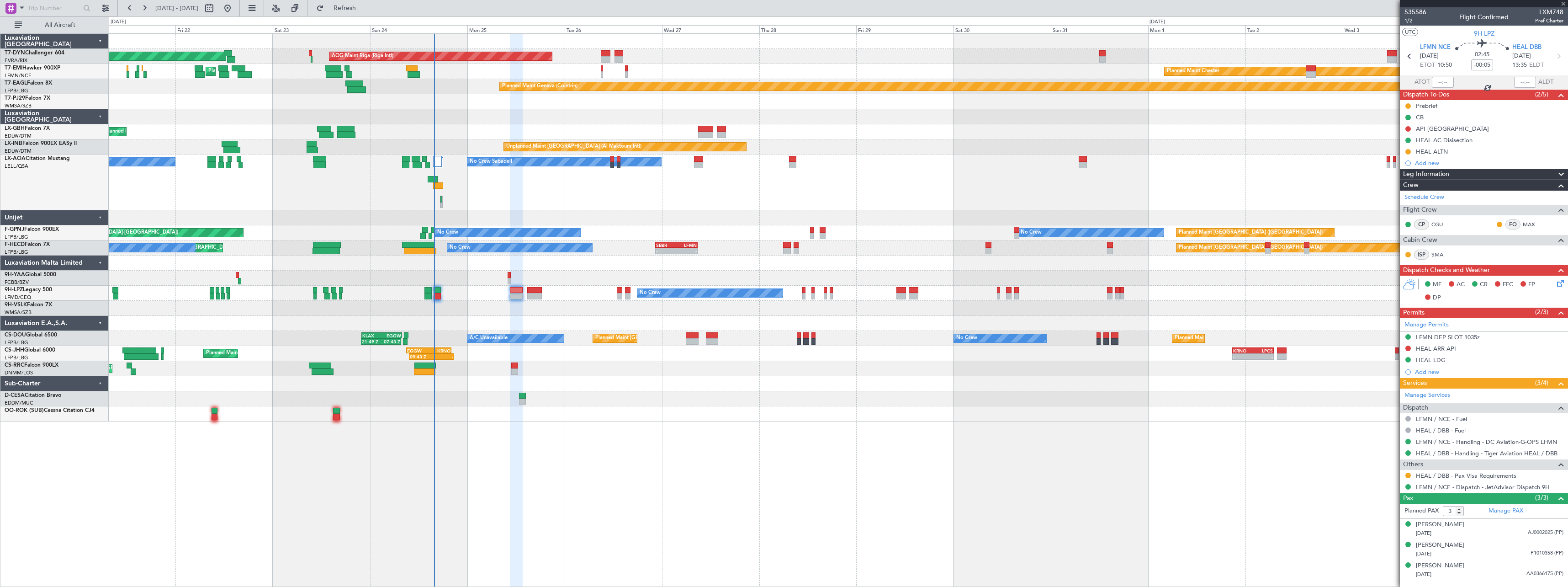
type input "-00:10"
type input "1"
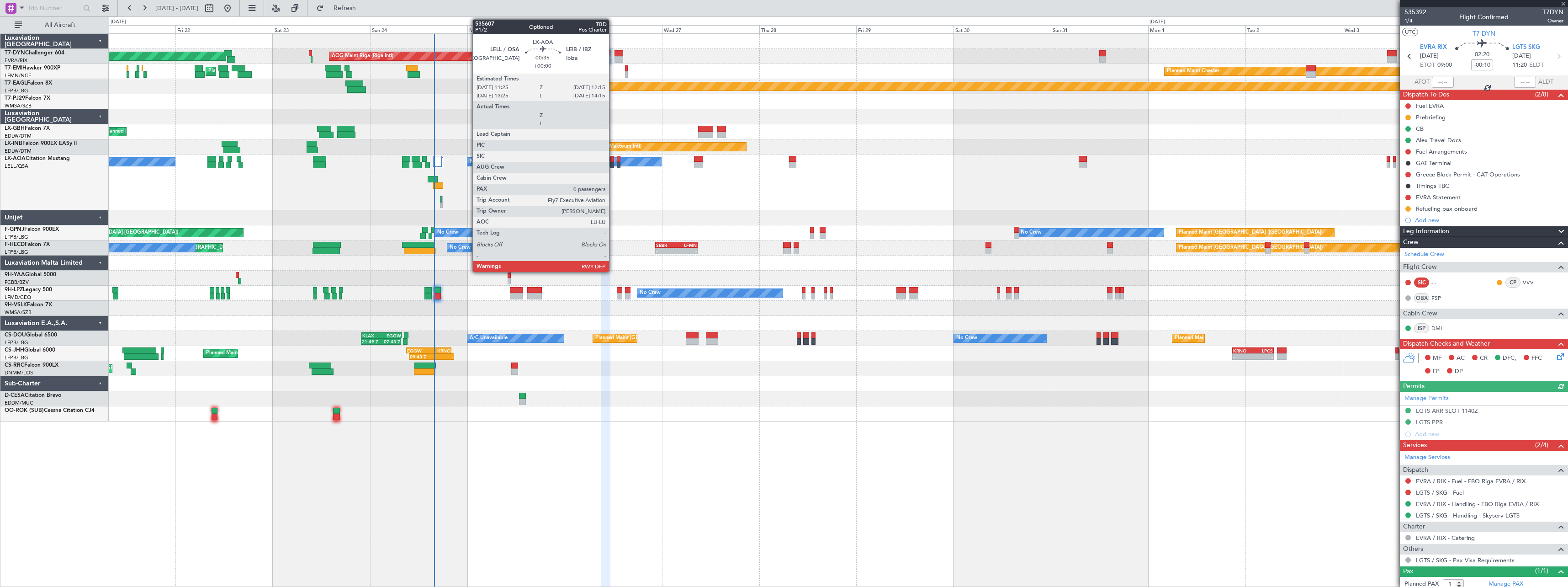
click at [613, 160] on div at bounding box center [612, 159] width 4 height 6
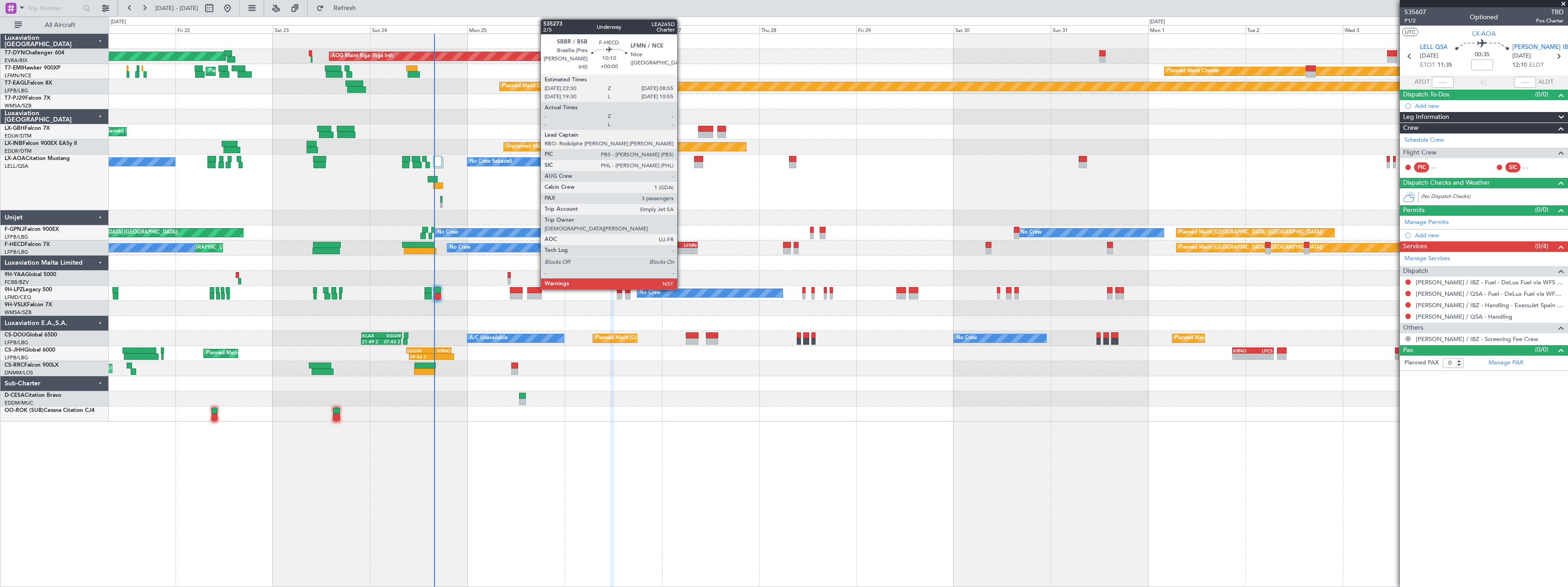
click at [681, 243] on div "LFMN" at bounding box center [687, 245] width 20 height 6
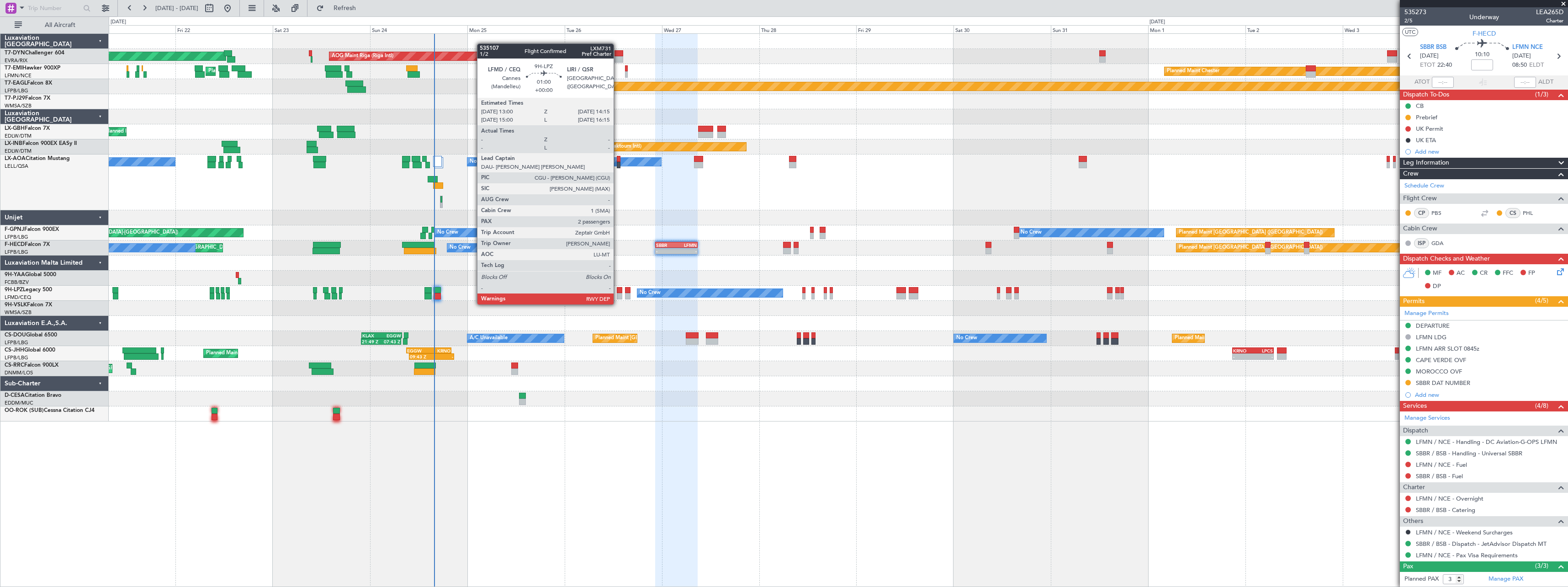
click at [618, 295] on div at bounding box center [619, 296] width 6 height 6
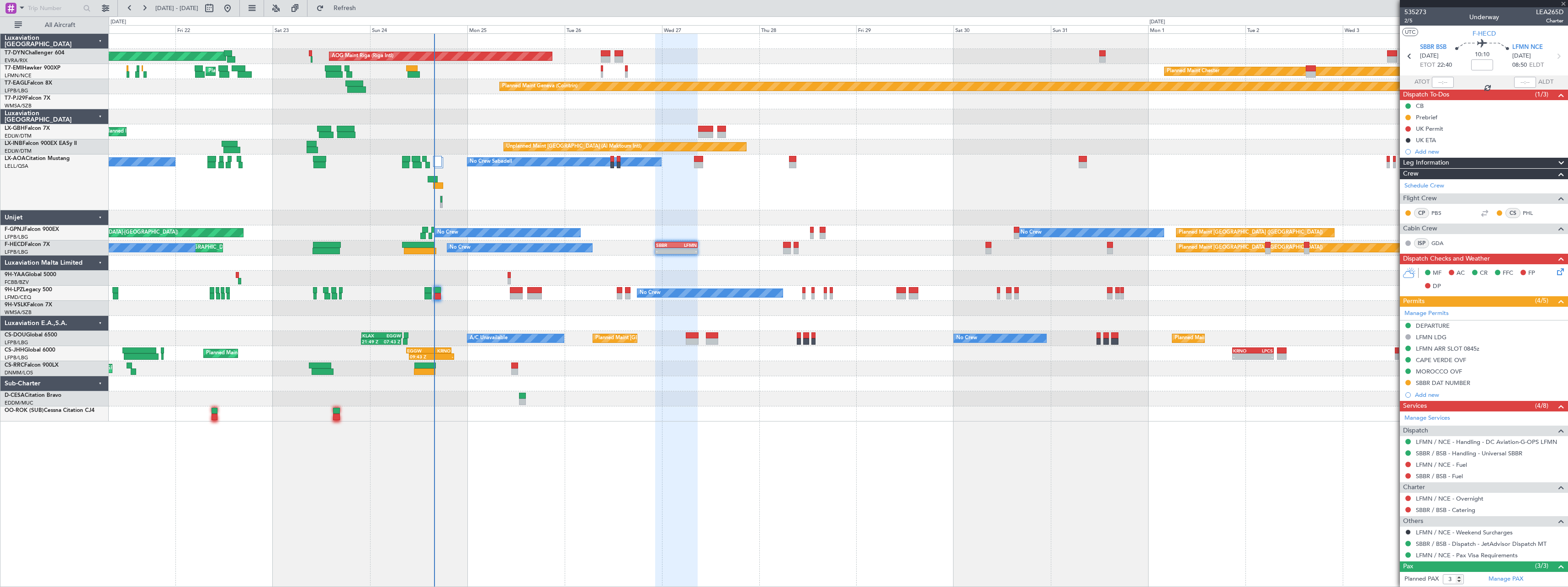
type input "2"
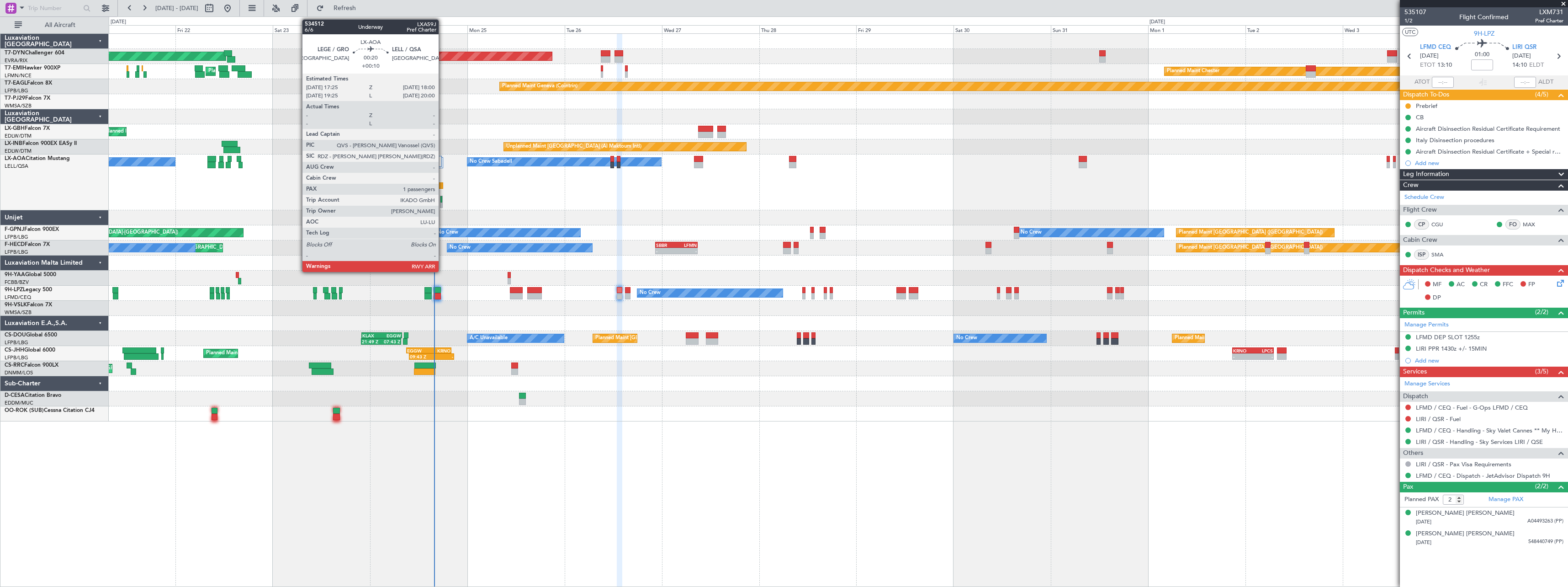
click at [442, 197] on div at bounding box center [441, 202] width 2 height 12
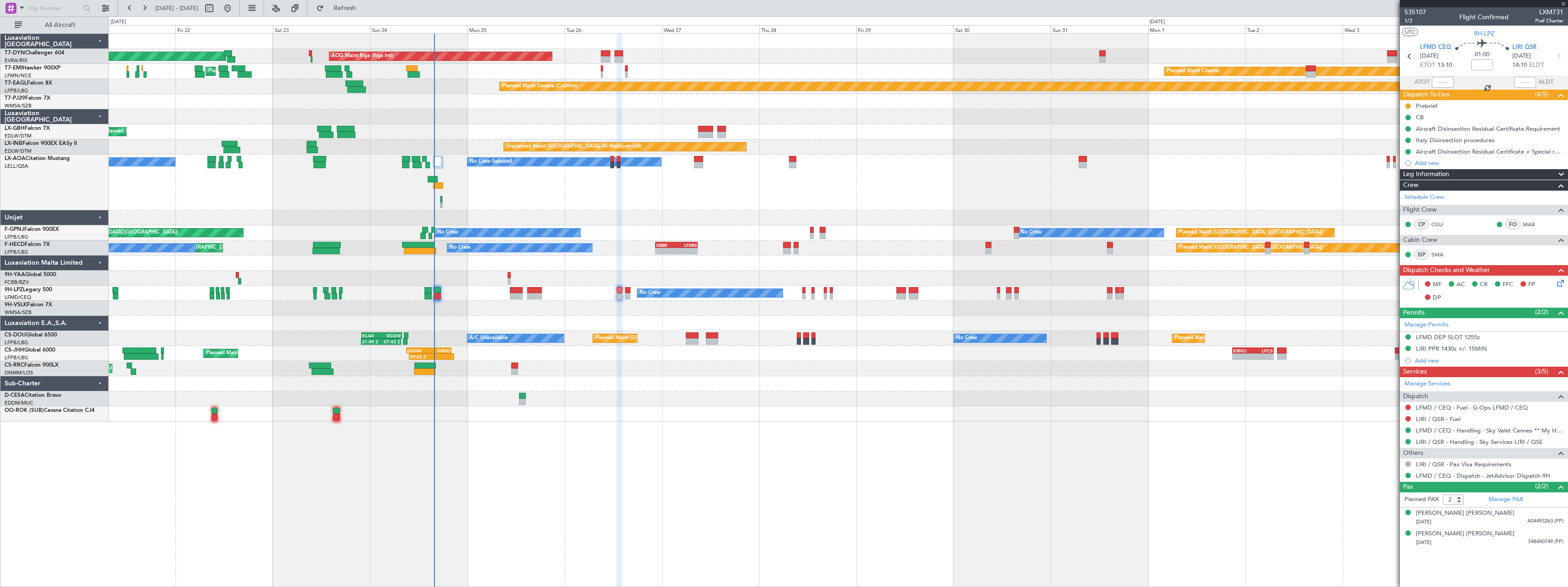
type input "+00:10"
type input "1"
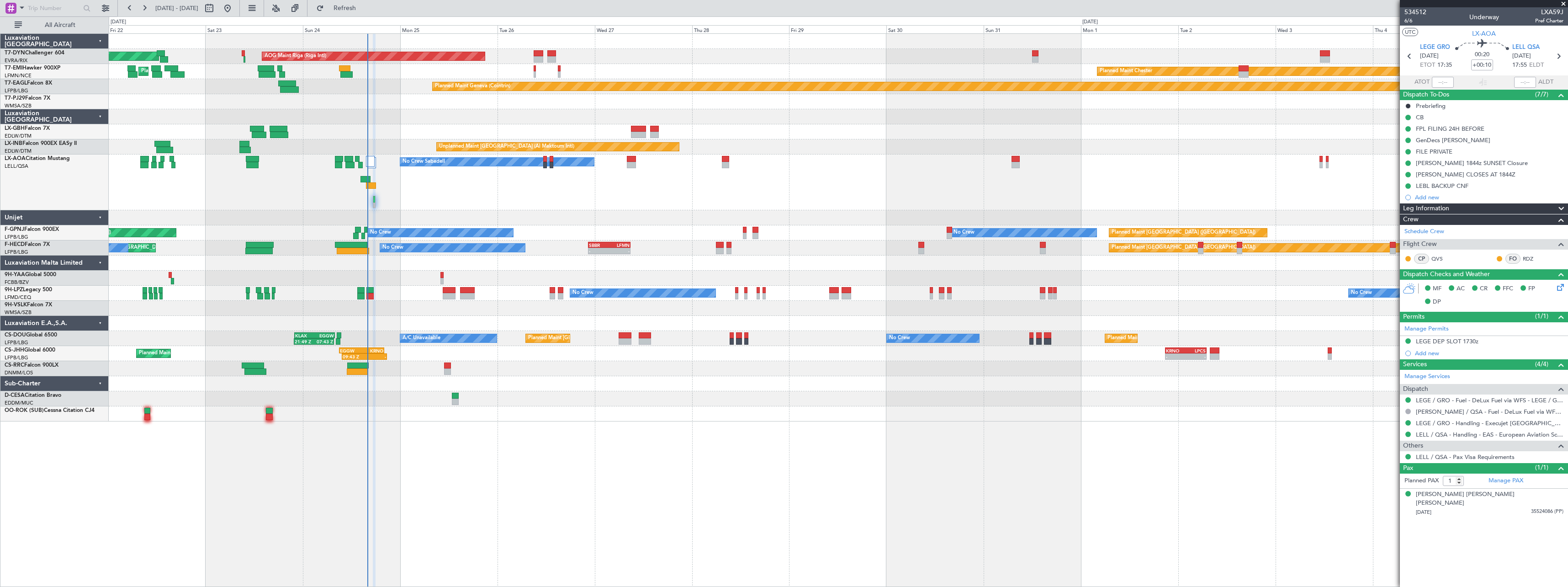
click at [350, 190] on div "No Crew Sabadell No Crew Sabadell" at bounding box center [838, 182] width 1459 height 56
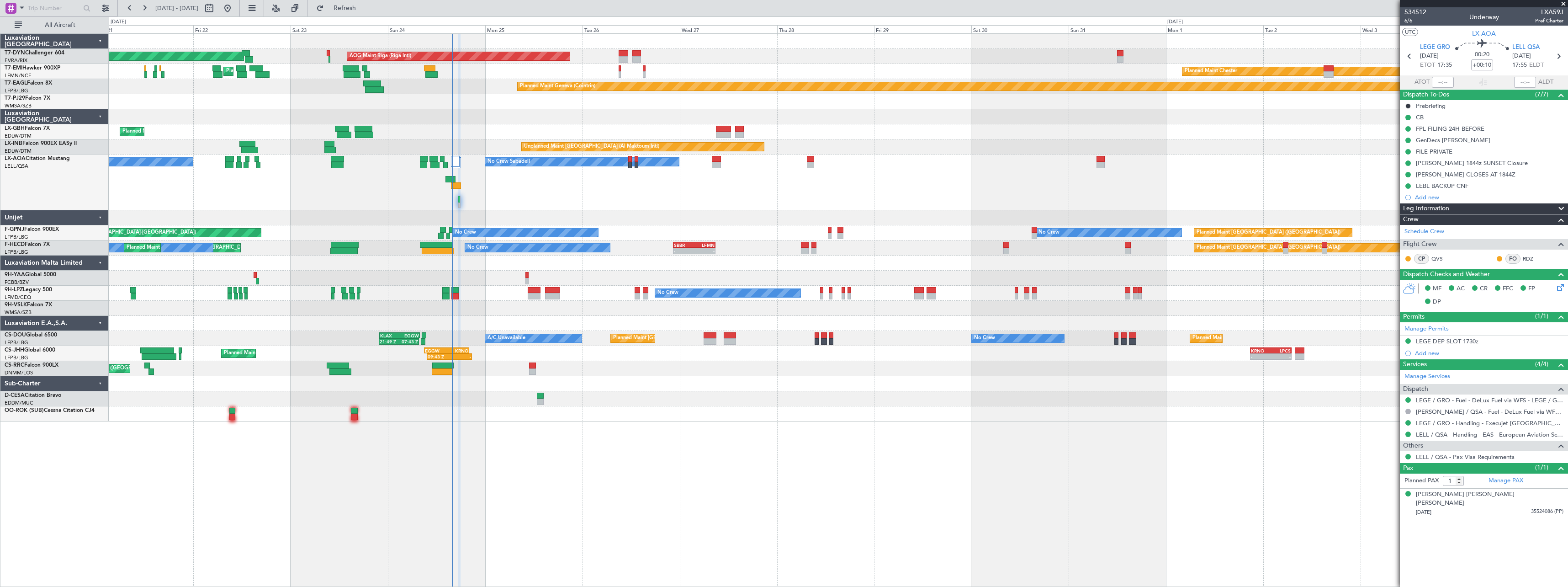
click at [512, 189] on div "No Crew Sabadell No Crew Sabadell No Crew Luxembourg (Findel)" at bounding box center [838, 182] width 1459 height 56
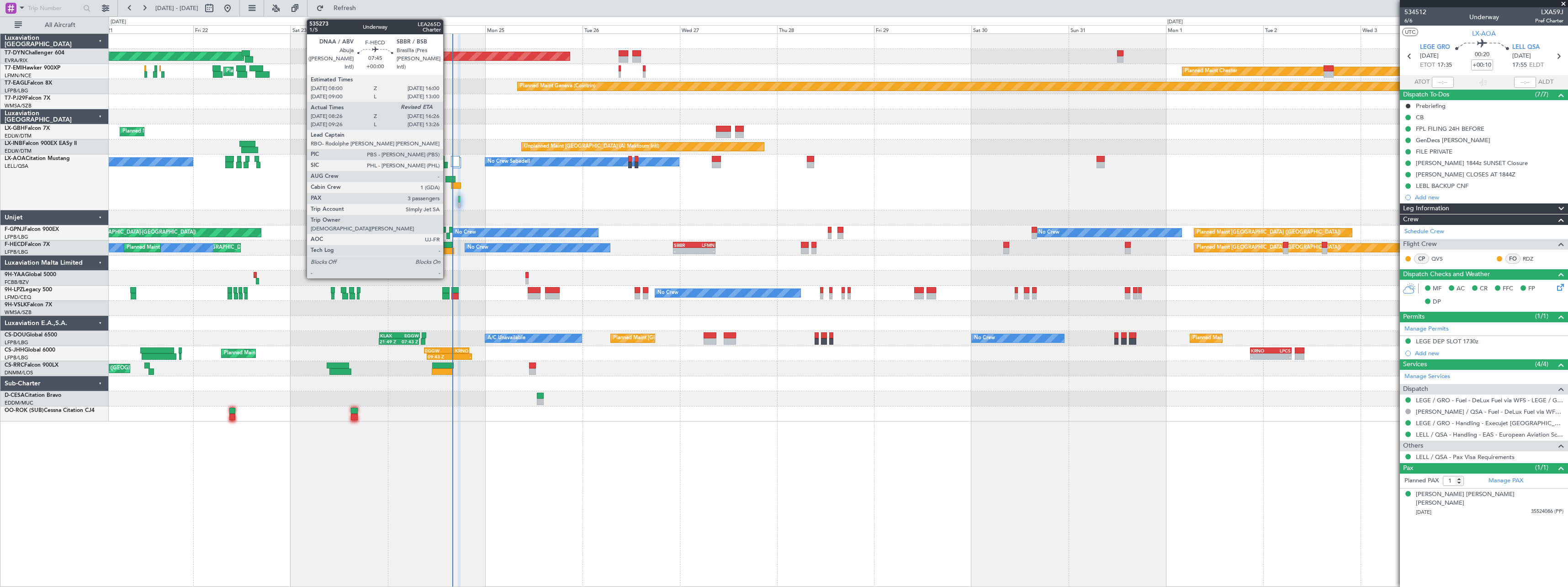
click at [447, 246] on div at bounding box center [436, 245] width 33 height 6
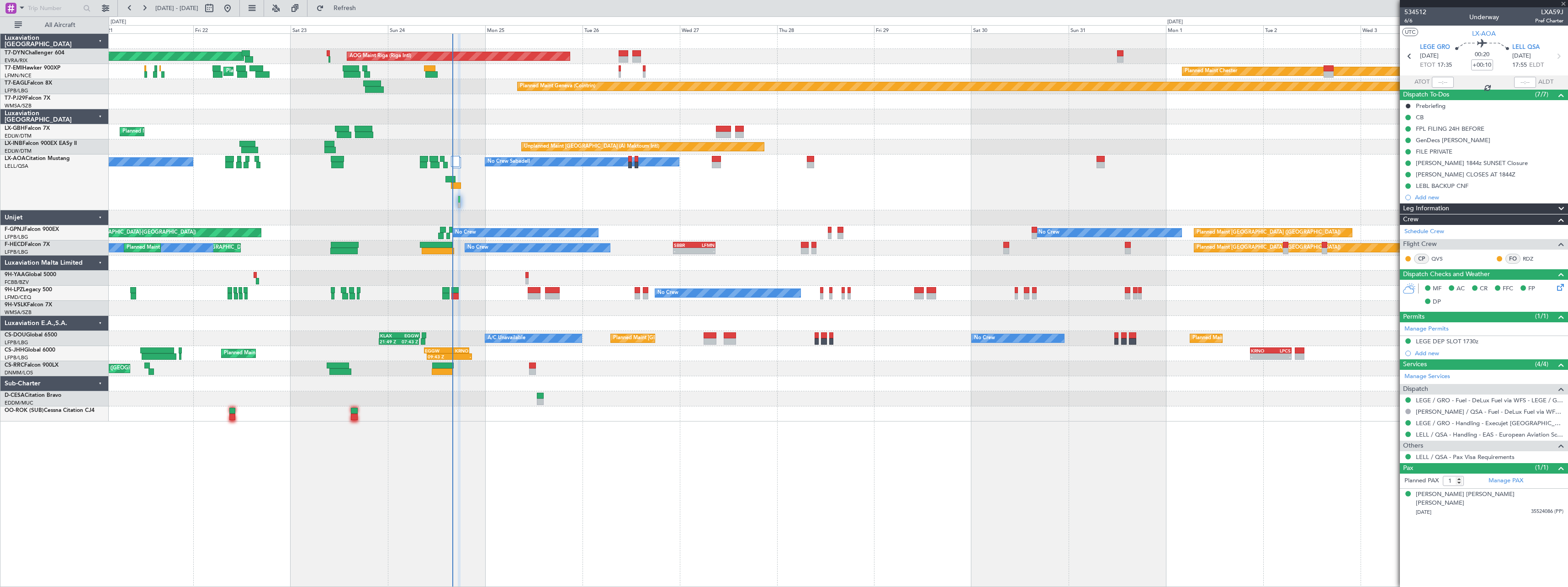
type input "08:36"
type input "3"
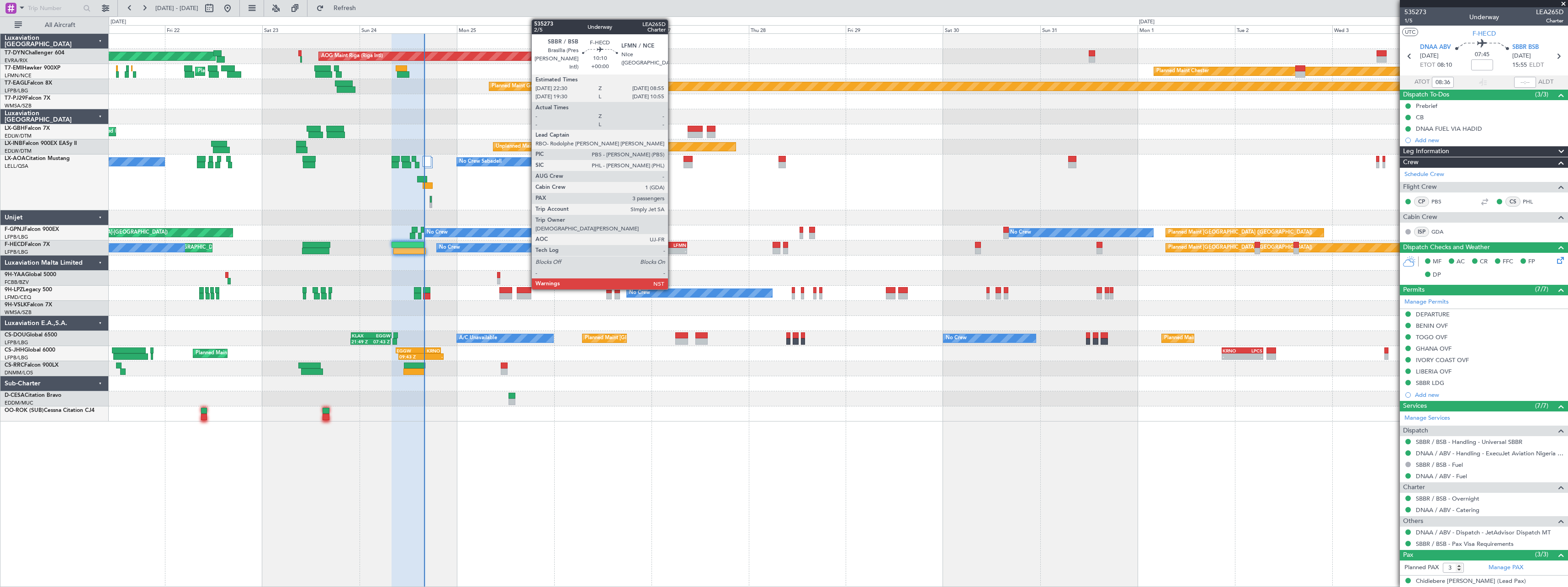
click at [672, 244] on div "LFMN" at bounding box center [676, 245] width 20 height 6
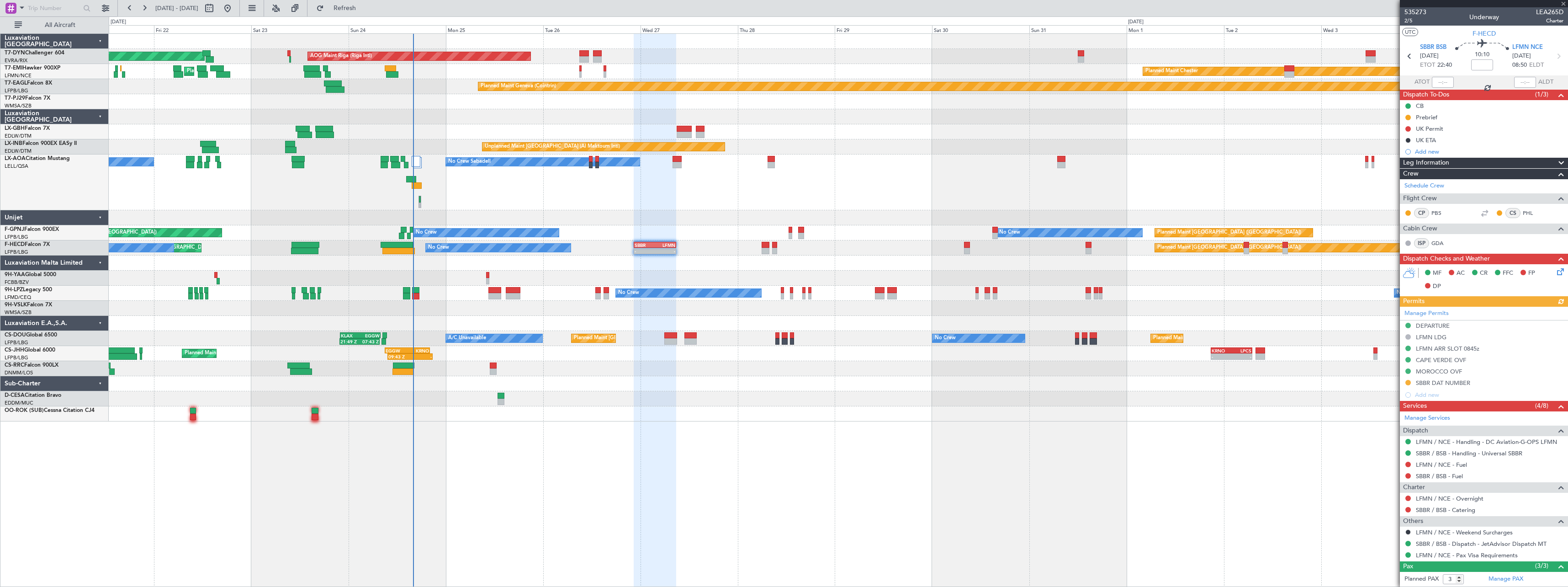
click at [590, 228] on div "No Crew Planned Maint Paris (Le Bourget) No Crew No Crew AOG Maint Hyères (Toul…" at bounding box center [838, 233] width 1459 height 15
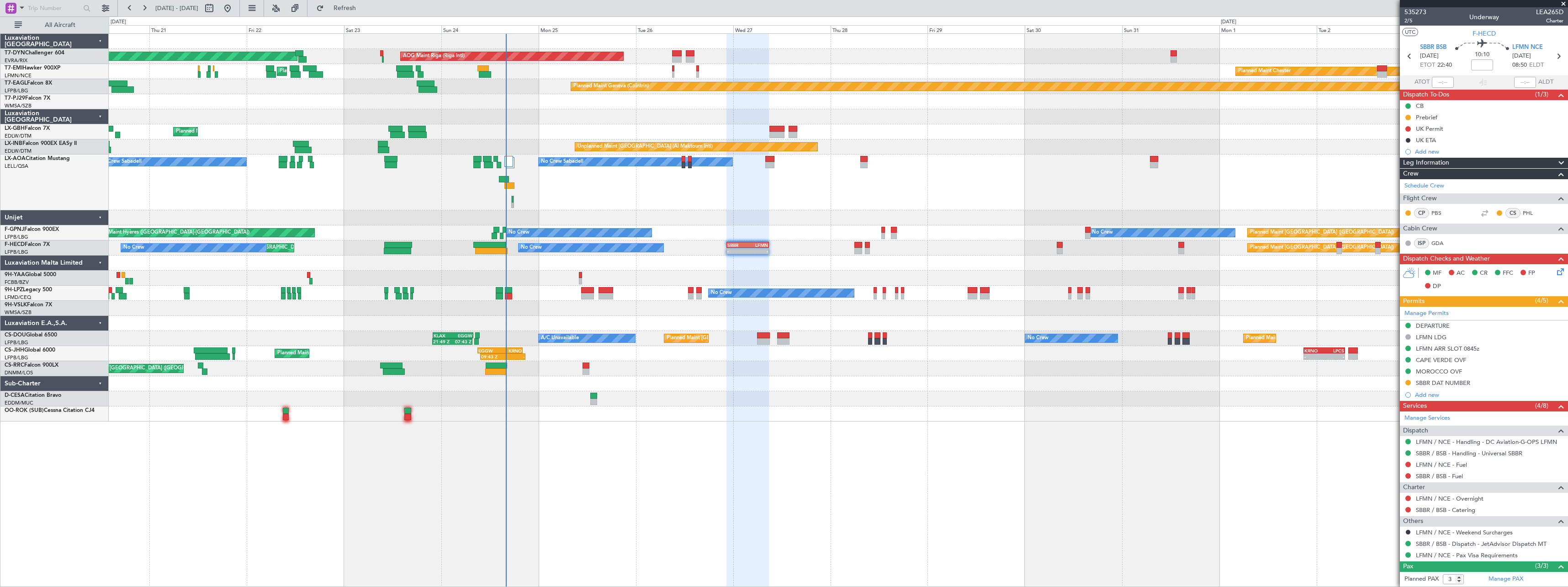
click at [663, 315] on div at bounding box center [838, 308] width 1459 height 15
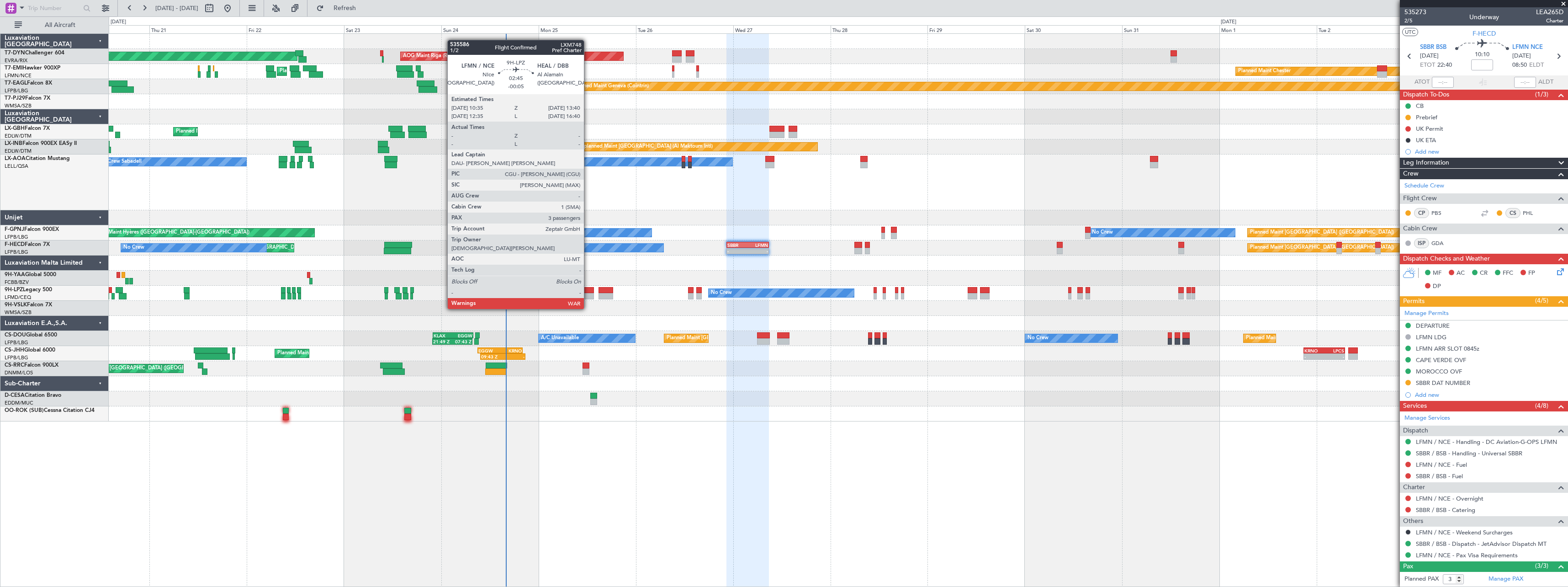
click at [588, 292] on div at bounding box center [587, 290] width 13 height 6
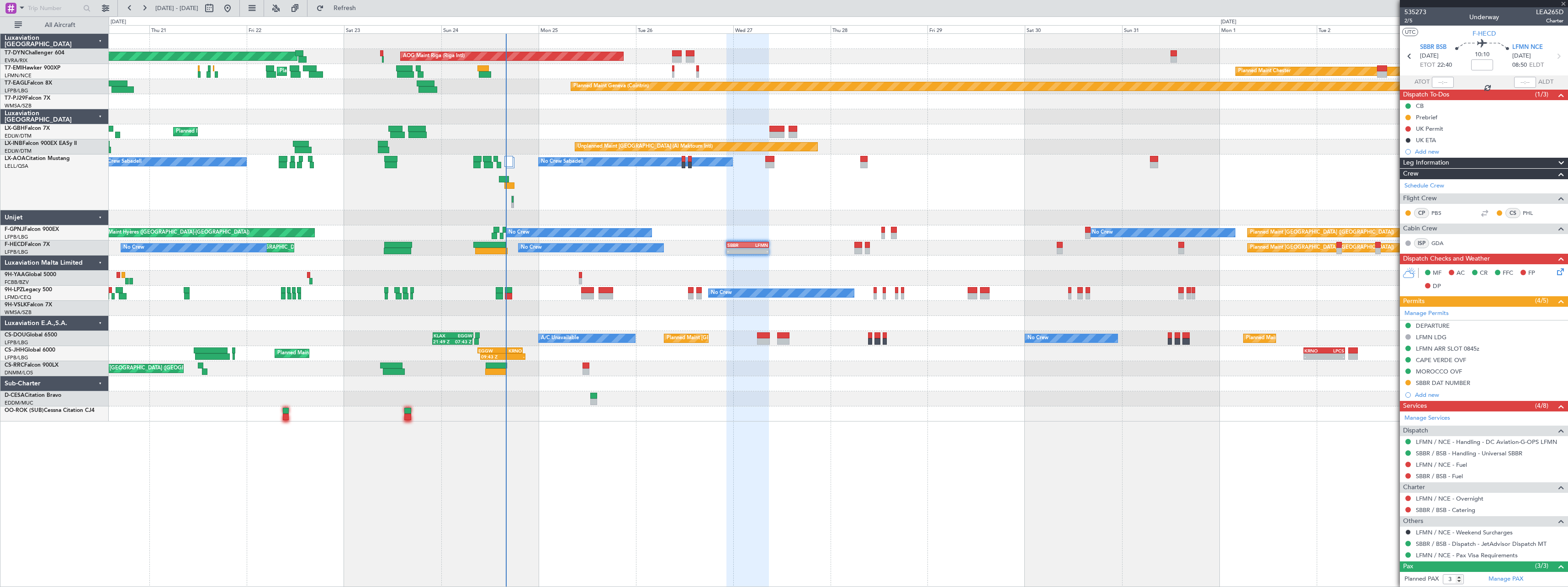
type input "-00:05"
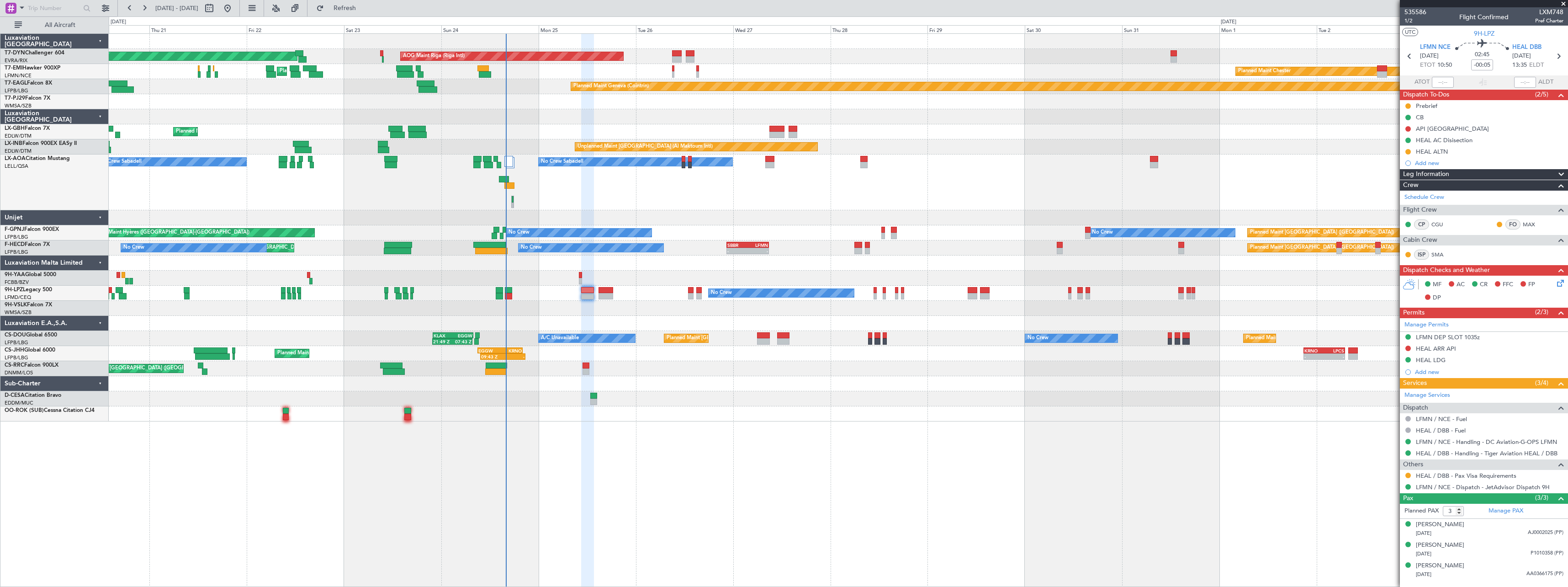
click at [1564, 2] on span at bounding box center [1563, 4] width 9 height 8
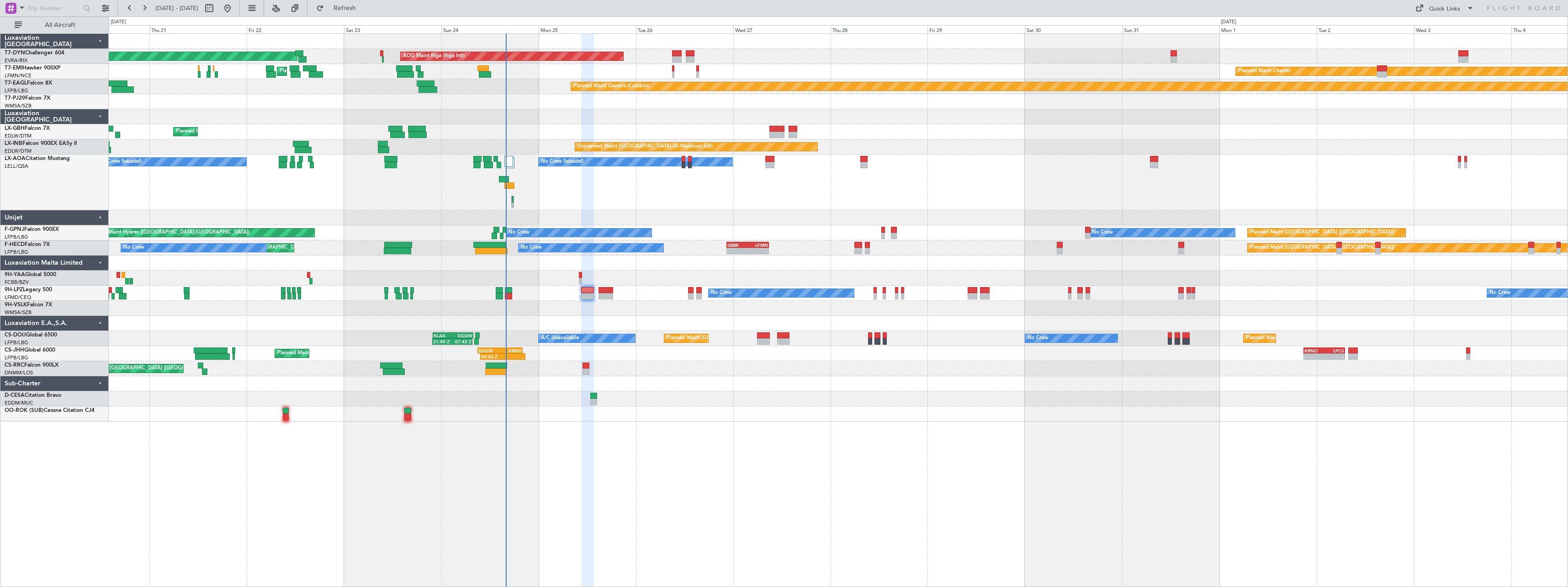
type input "0"
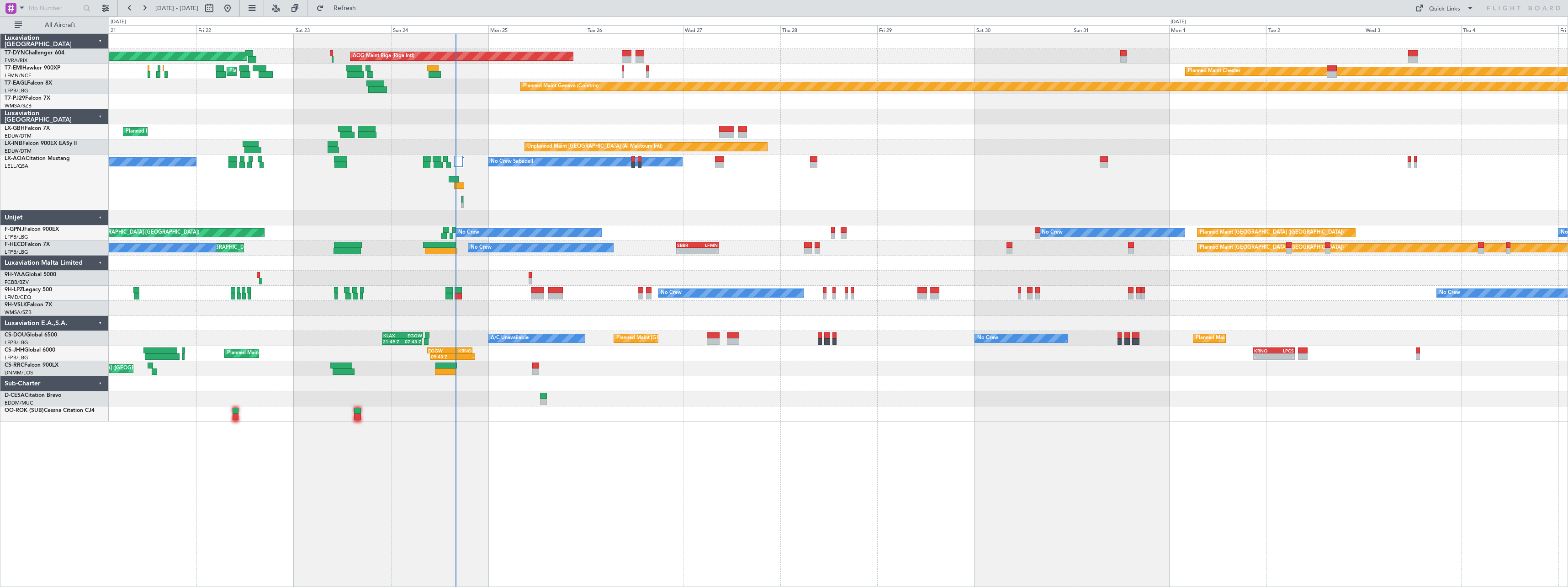
click at [665, 206] on div "No Crew Sabadell No Crew Sabadell No Crew Luxembourg (Findel)" at bounding box center [838, 182] width 1459 height 56
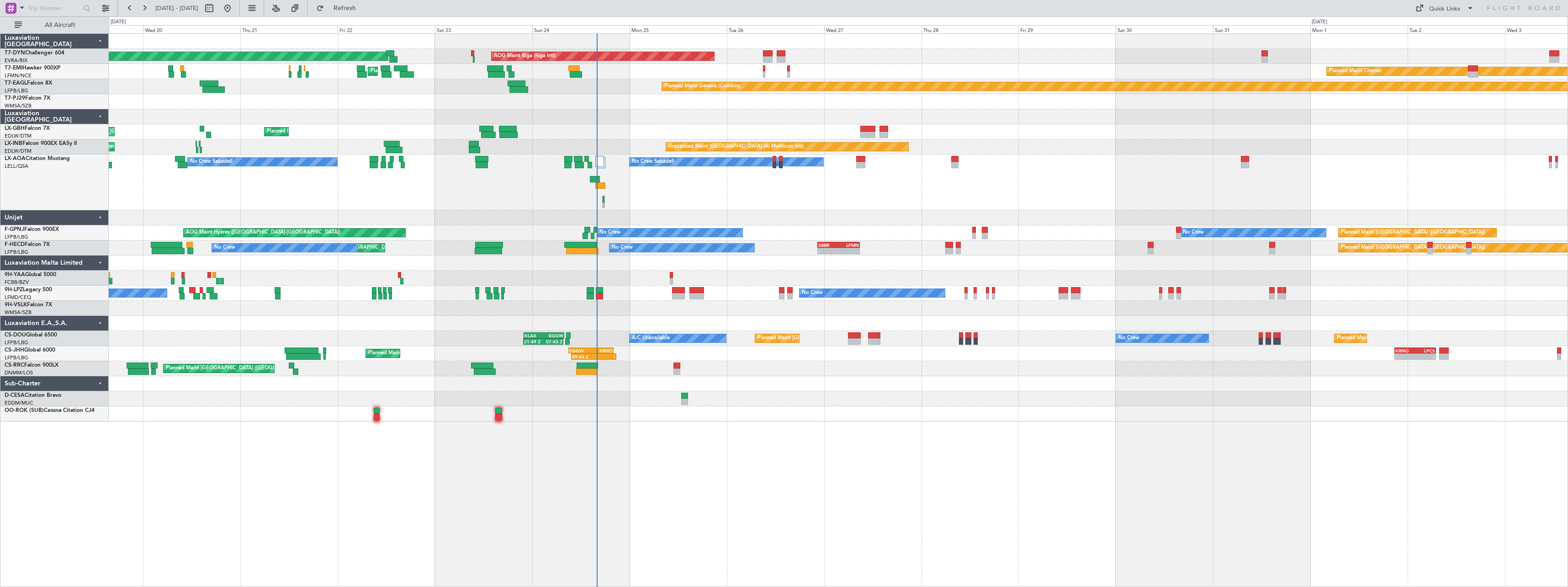
click at [755, 394] on div "Planned Maint Basel-Mulhouse AOG Maint Riga (Riga Intl) Planned Maint Chester P…" at bounding box center [838, 227] width 1459 height 387
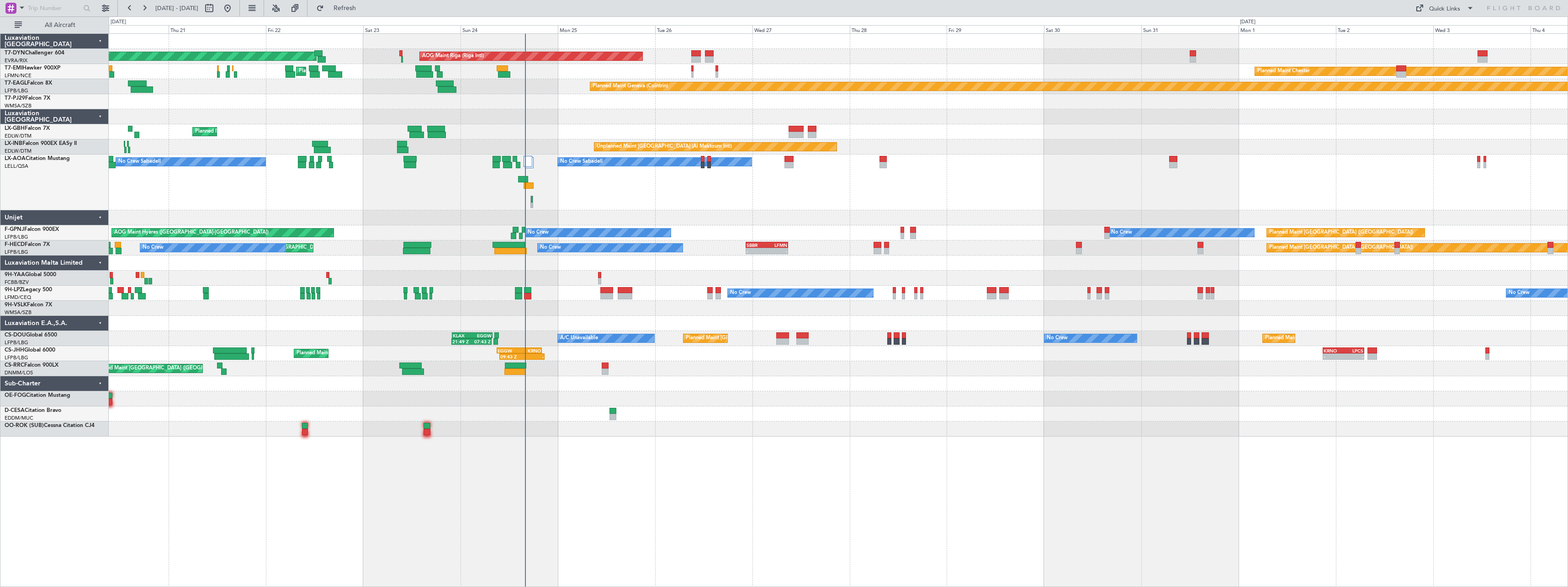
click at [609, 185] on div "No Crew Sabadell No Crew Sabadell No Crew Luxembourg (Findel)" at bounding box center [838, 182] width 1459 height 56
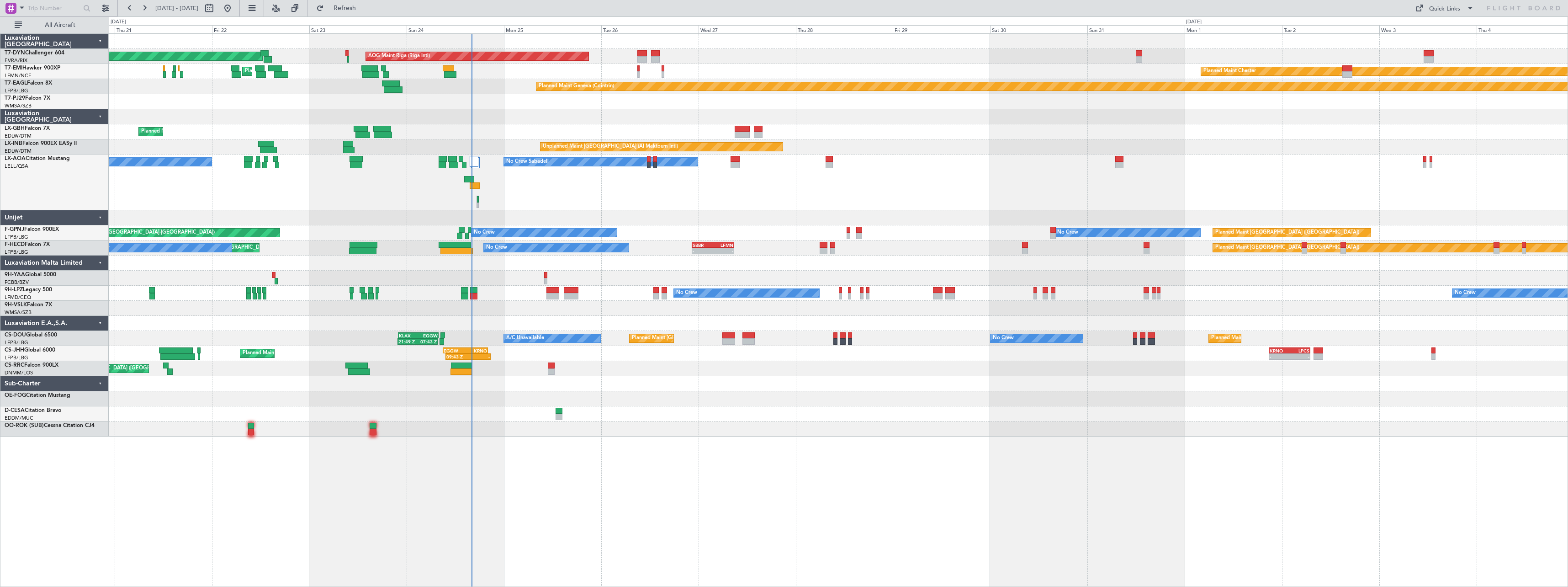
click at [671, 412] on div at bounding box center [838, 414] width 1459 height 15
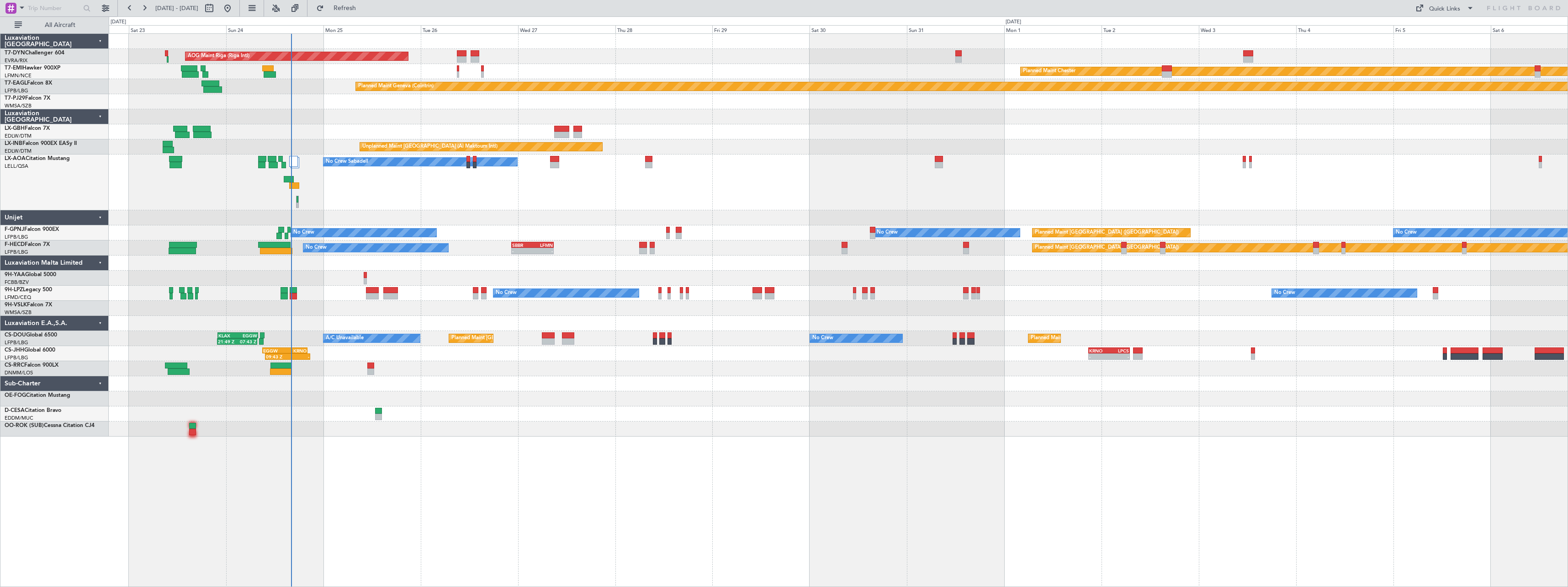
click at [607, 413] on div "AOG Maint Riga (Riga Intl) Planned Maint Basel-Mulhouse Planned Maint Chester P…" at bounding box center [838, 235] width 1459 height 403
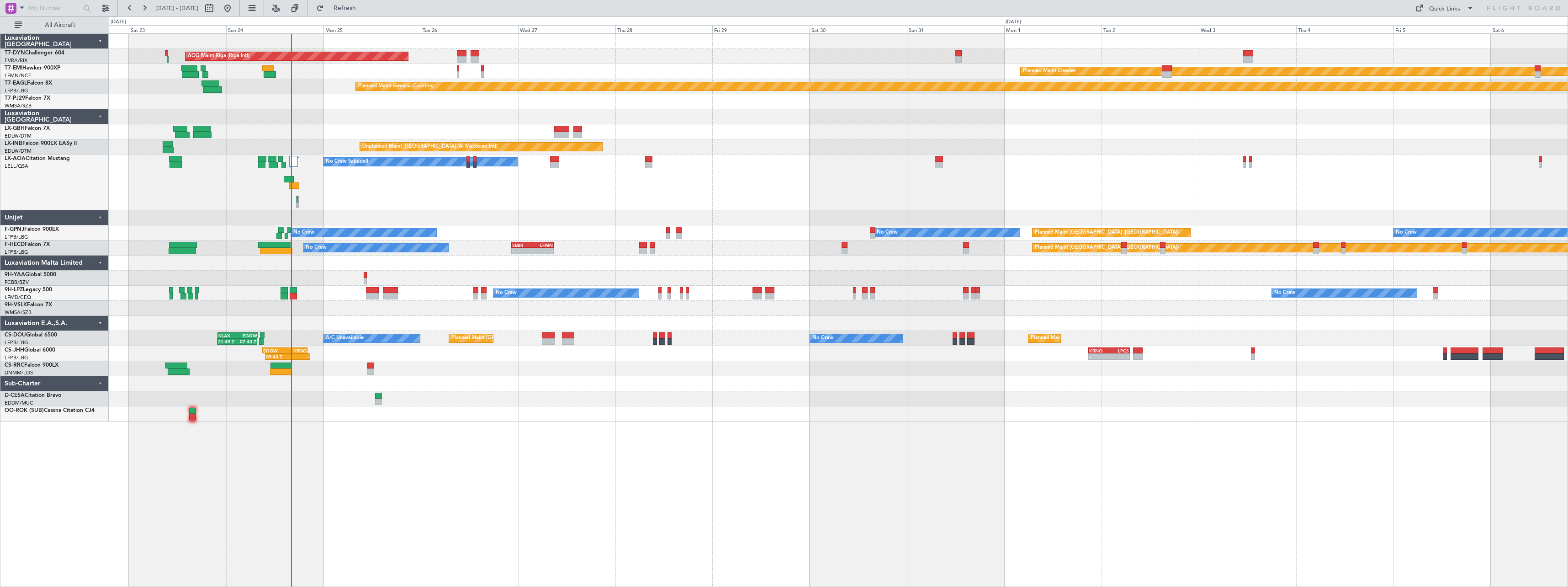
click at [647, 412] on div at bounding box center [838, 414] width 1459 height 15
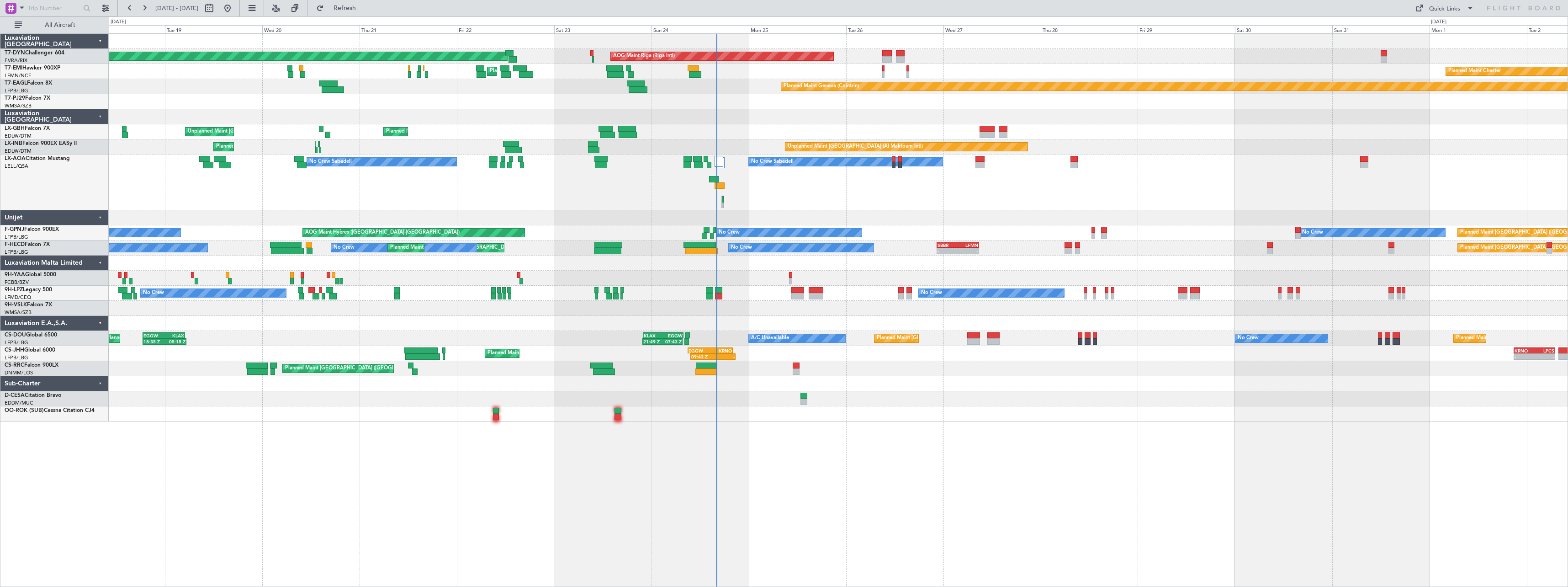
click at [822, 190] on div "No Crew Sabadell No Crew Sabadell No Crew Luxembourg (Findel)" at bounding box center [838, 182] width 1459 height 56
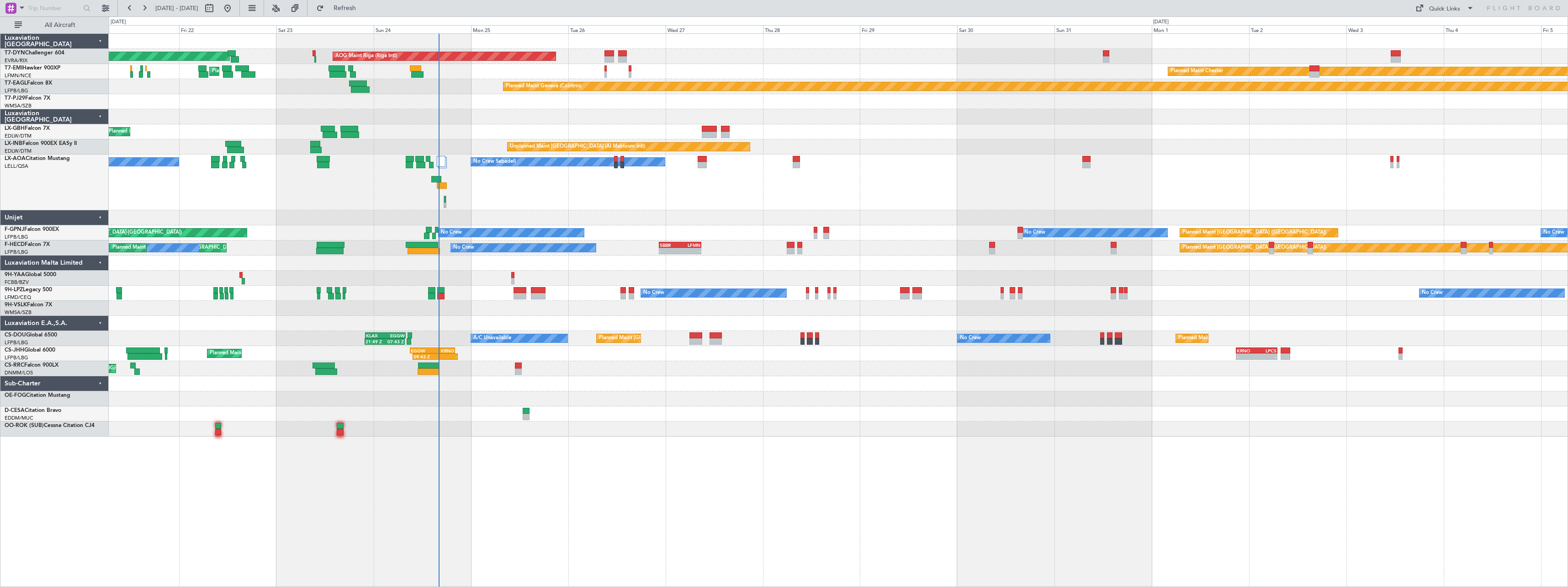
click at [646, 212] on div "AOG Maint Riga (Riga Intl) Planned Maint Basel-Mulhouse Planned Maint Chester P…" at bounding box center [838, 235] width 1459 height 403
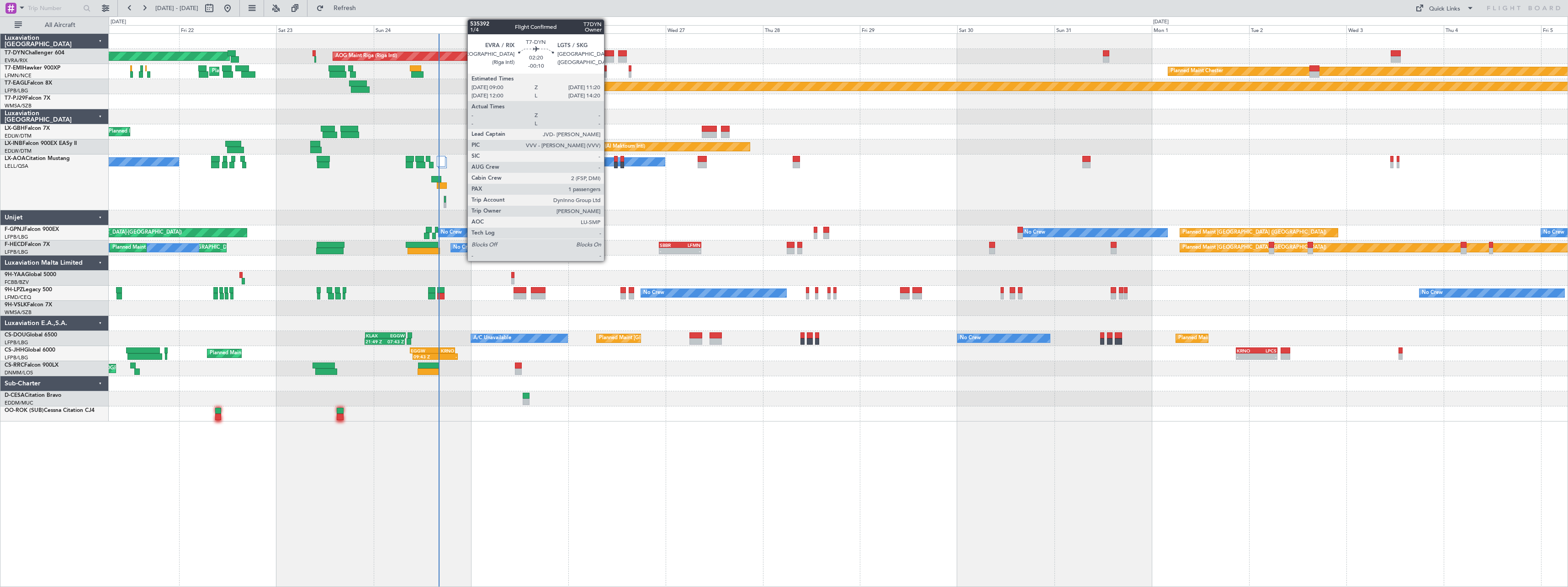
click at [608, 56] on div at bounding box center [609, 60] width 10 height 6
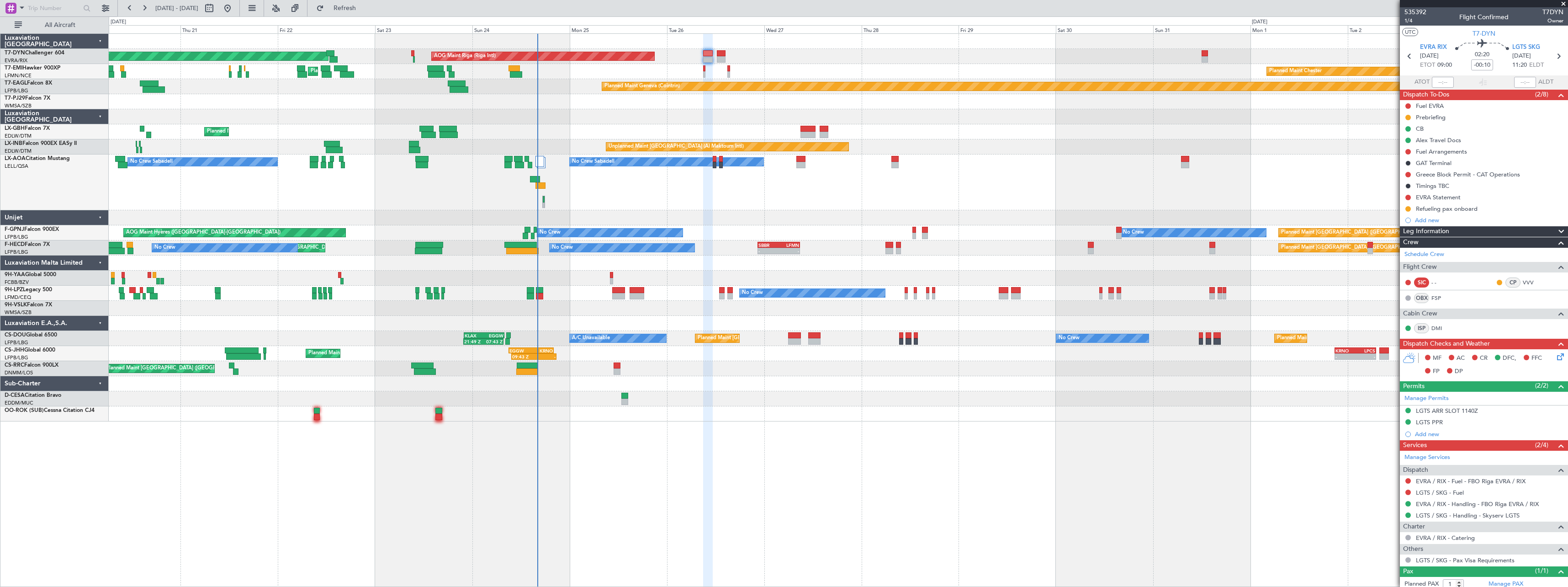
click at [618, 124] on div "Planned Maint Basel-Mulhouse AOG Maint Riga (Riga Intl) Planned Maint Chester P…" at bounding box center [838, 227] width 1459 height 387
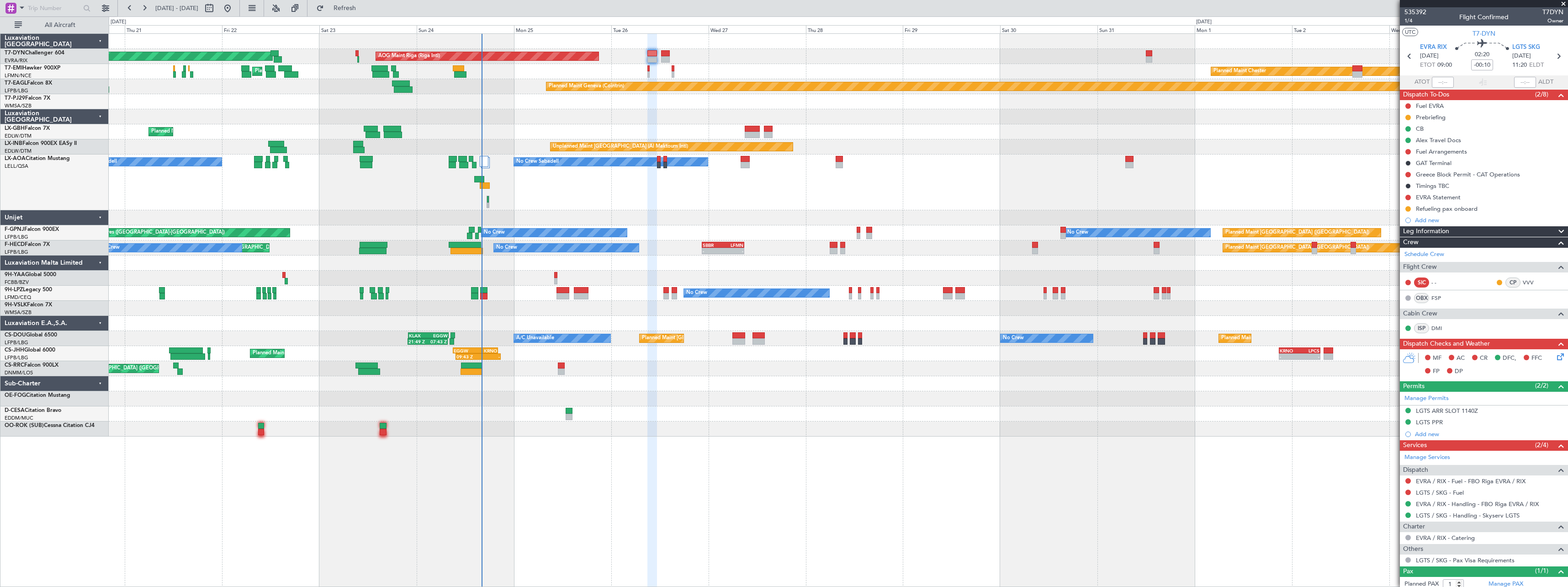
click at [628, 111] on div at bounding box center [838, 117] width 1459 height 15
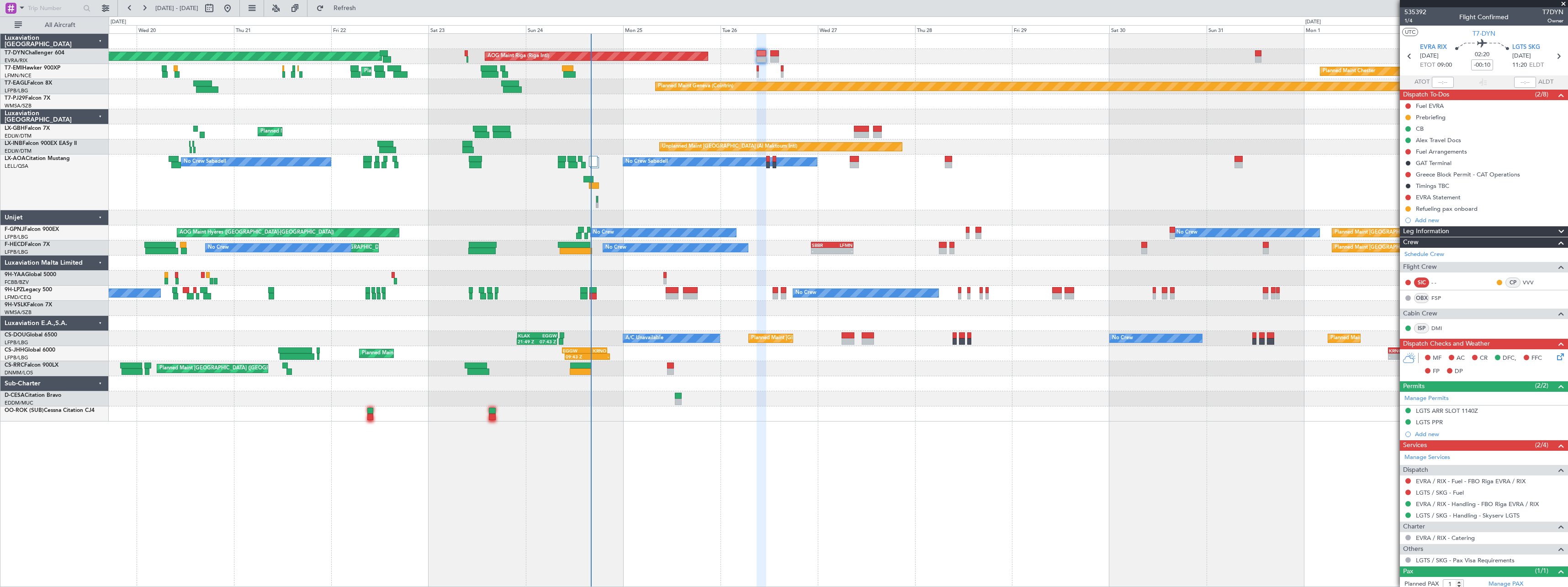
click at [717, 196] on div "No Crew Sabadell No Crew Sabadell No Crew Luxembourg (Findel)" at bounding box center [838, 182] width 1459 height 56
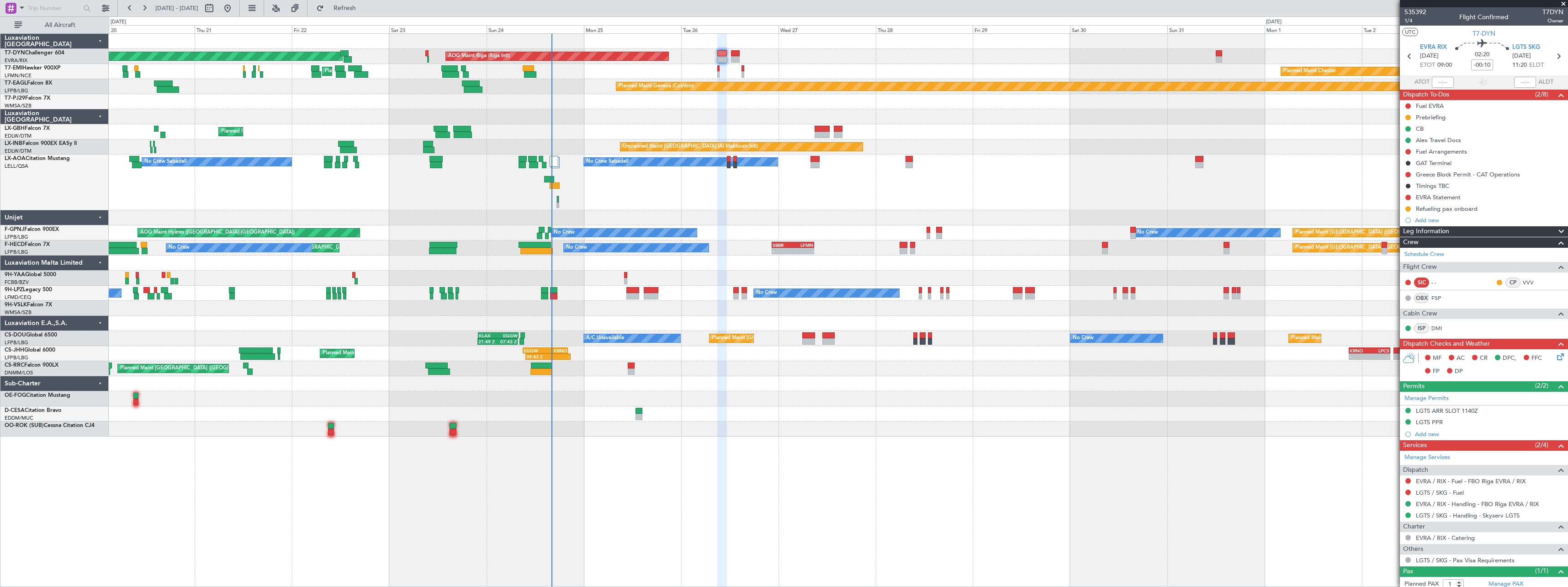
click at [767, 203] on div "No Crew Sabadell No Crew Sabadell No Crew Luxembourg (Findel)" at bounding box center [838, 182] width 1459 height 56
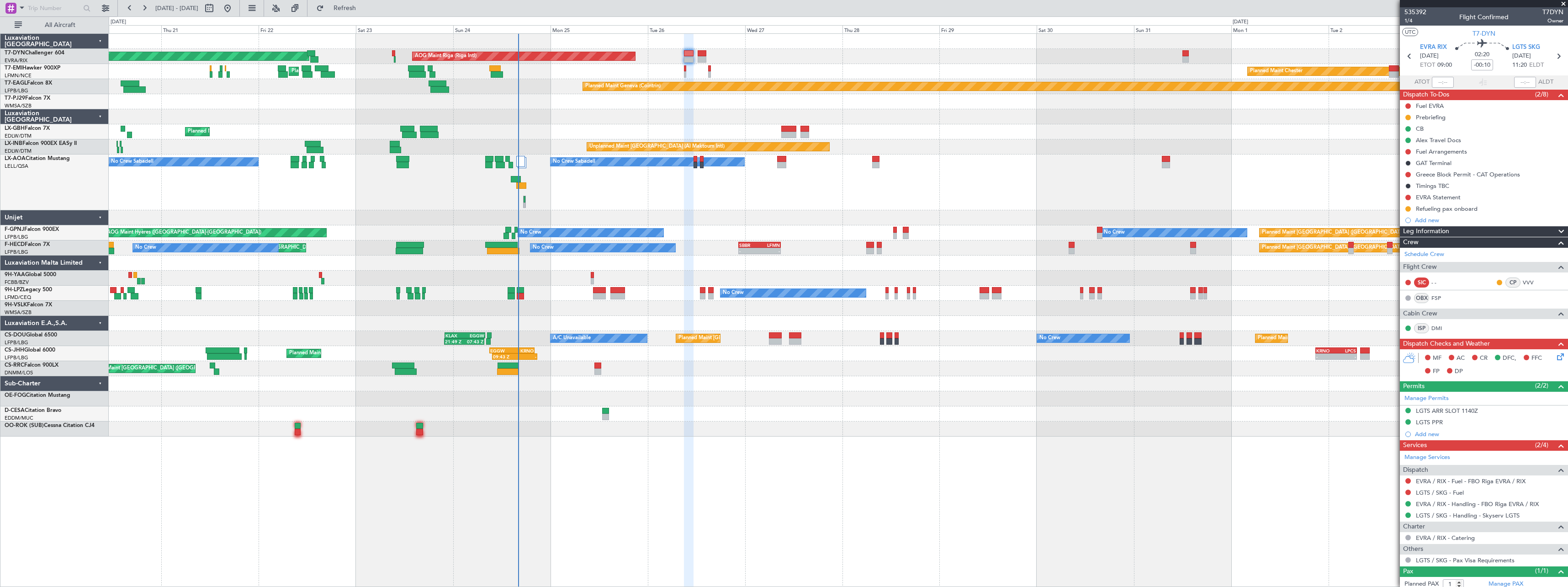
click at [602, 114] on div at bounding box center [838, 117] width 1459 height 15
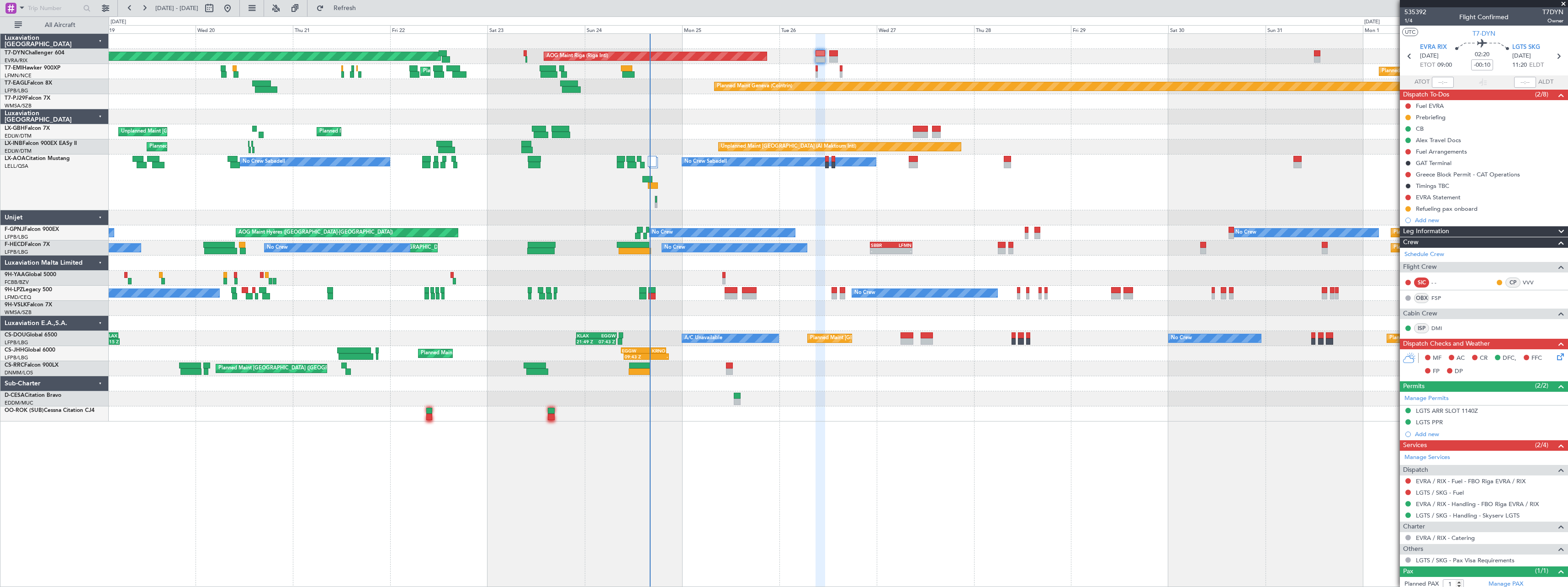
click at [746, 192] on div "No Crew Sabadell No Crew Sabadell No Crew Luxembourg (Findel)" at bounding box center [838, 182] width 1459 height 56
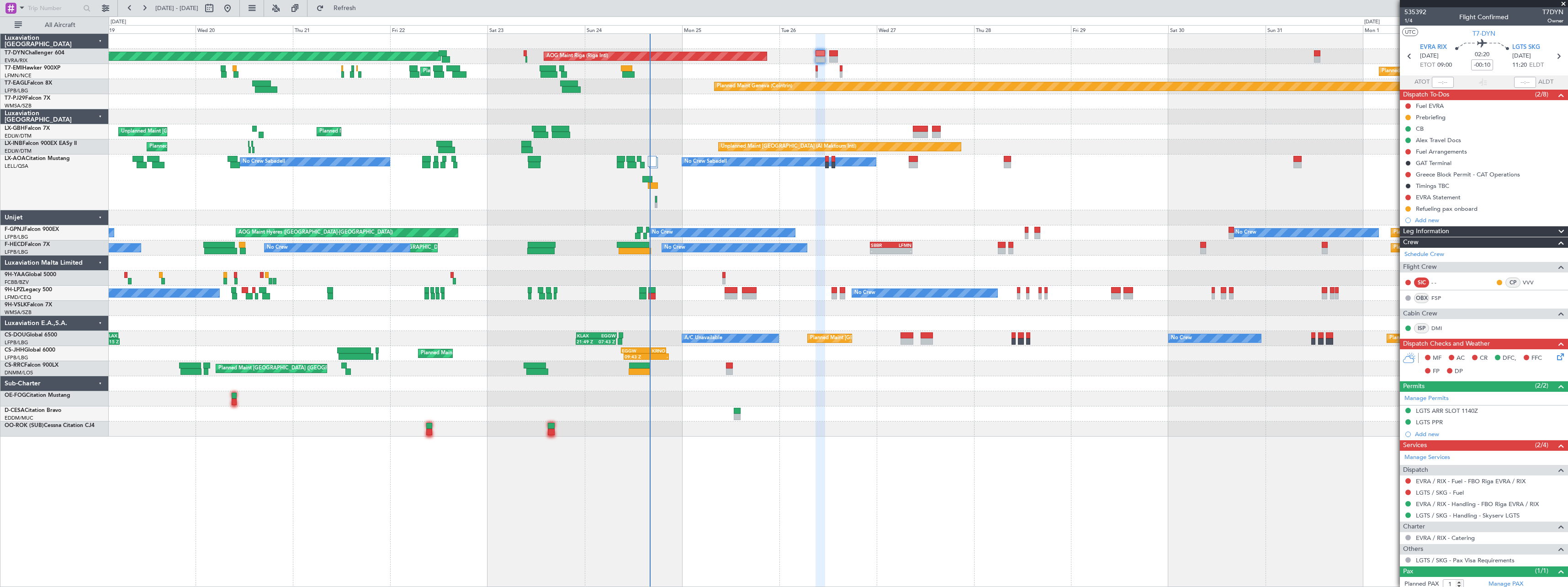
click at [612, 183] on div "No Crew Sabadell No Crew Sabadell No Crew Luxembourg (Findel)" at bounding box center [838, 182] width 1459 height 56
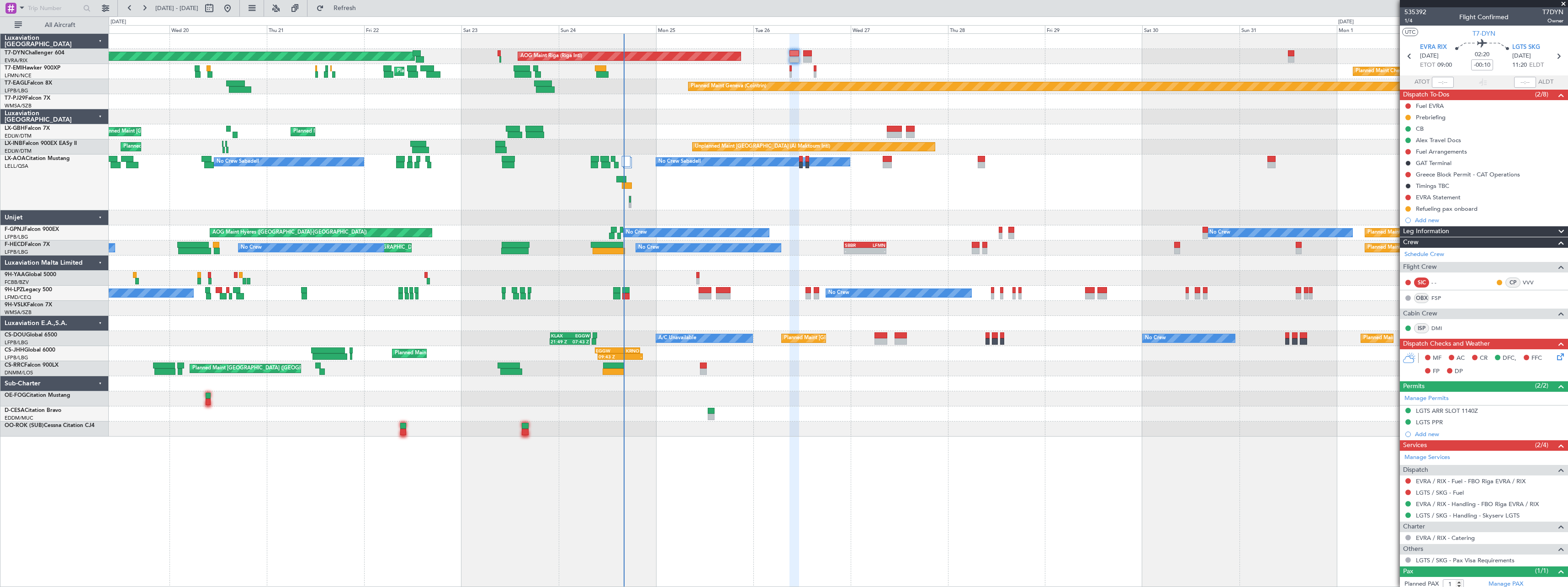
click at [714, 264] on div at bounding box center [838, 263] width 1459 height 15
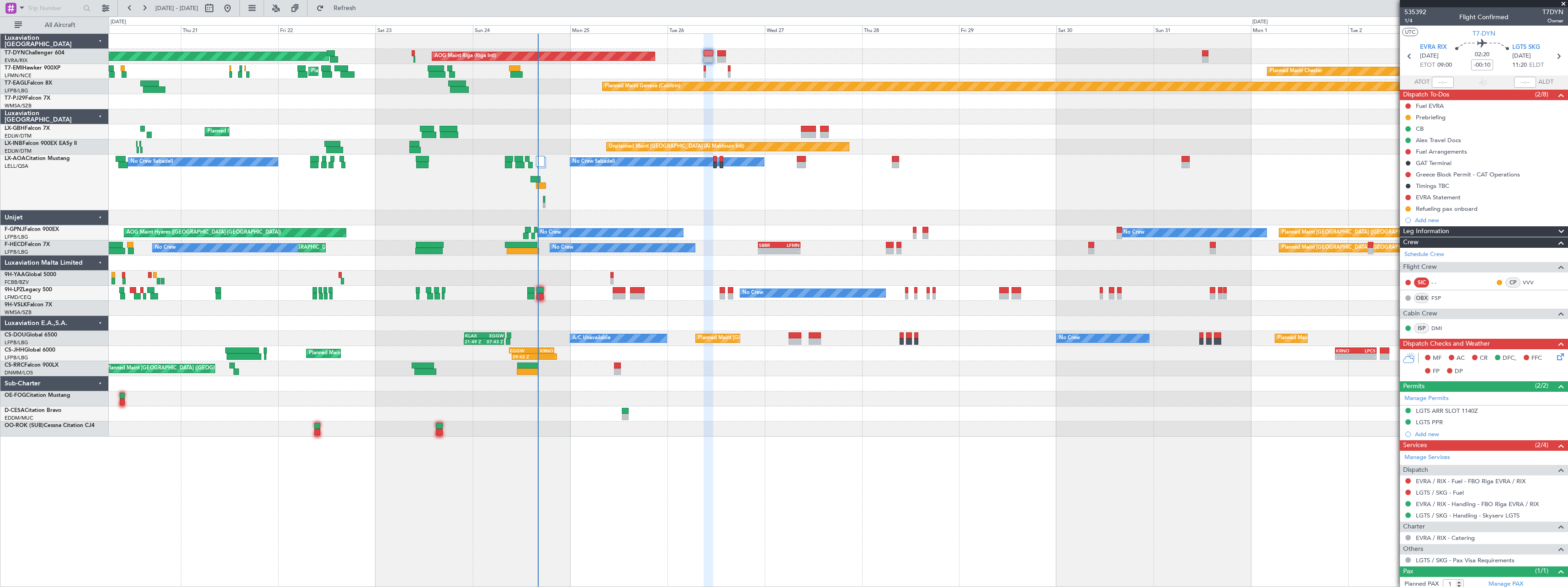
click at [813, 167] on div "No Crew Sabadell No Crew Sabadell No Crew Luxembourg (Findel)" at bounding box center [838, 182] width 1459 height 56
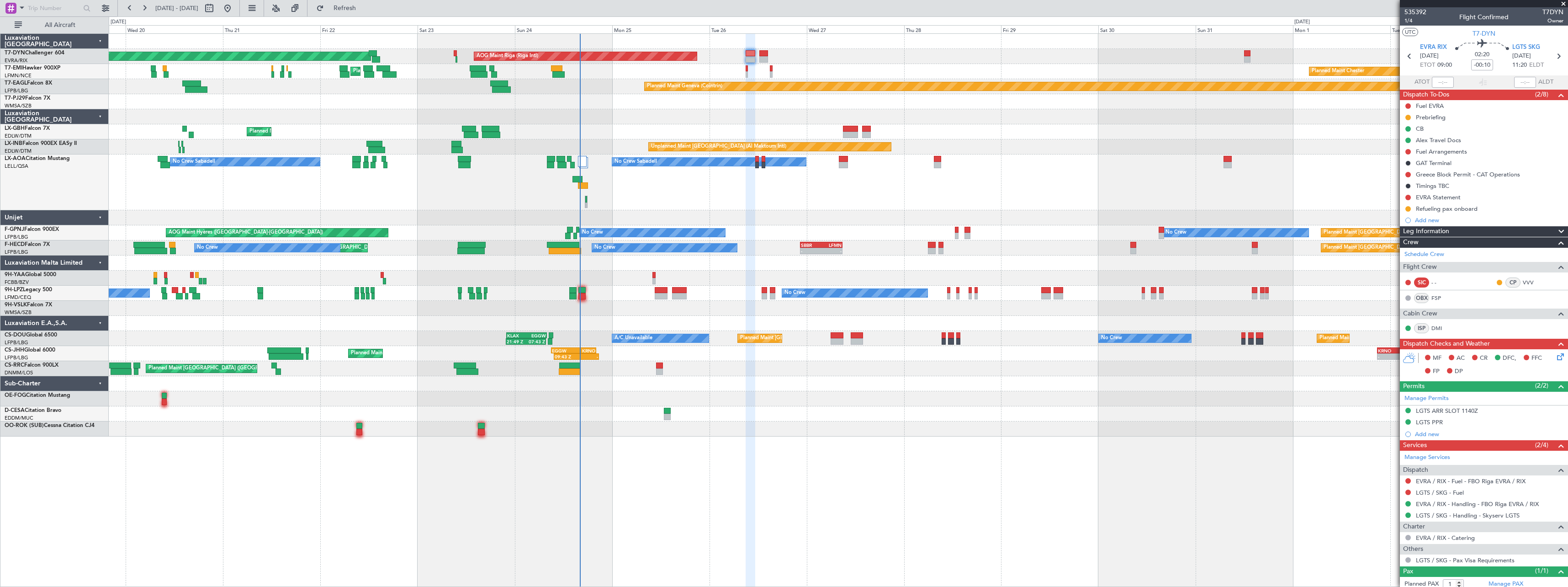
click at [638, 193] on div "No Crew Sabadell No Crew Sabadell No Crew Luxembourg (Findel)" at bounding box center [838, 182] width 1459 height 56
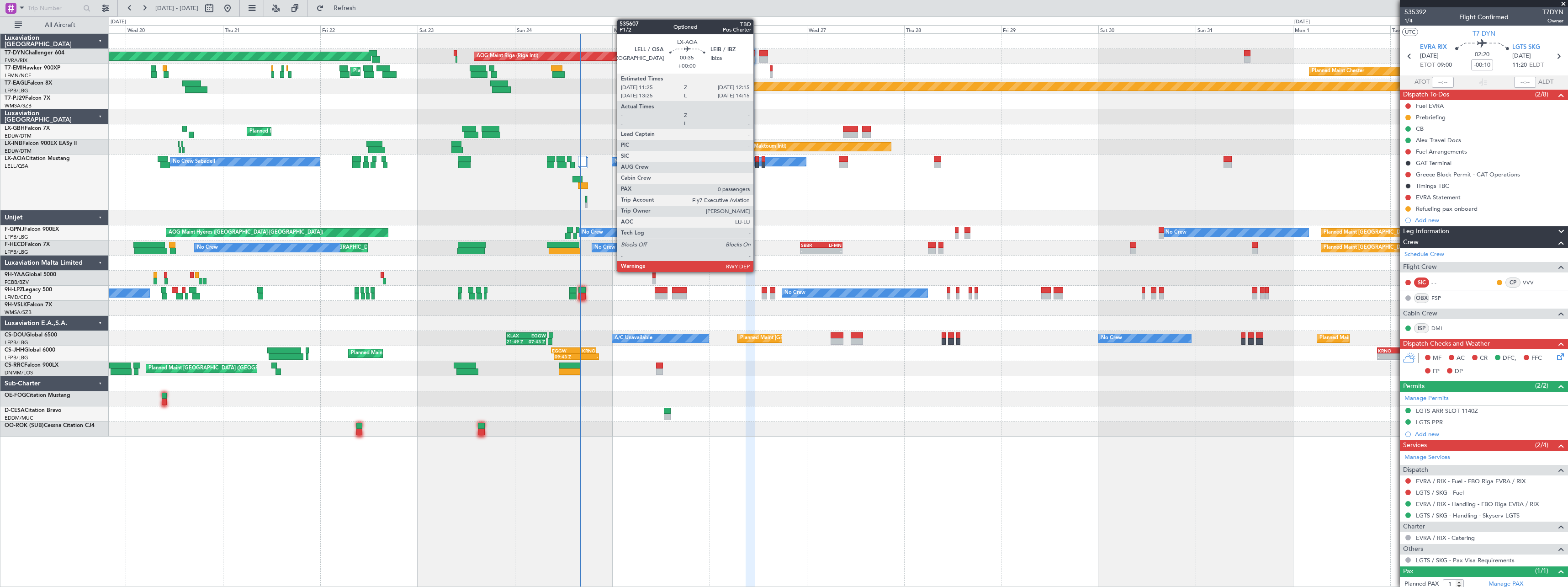
click at [757, 163] on div at bounding box center [757, 165] width 4 height 6
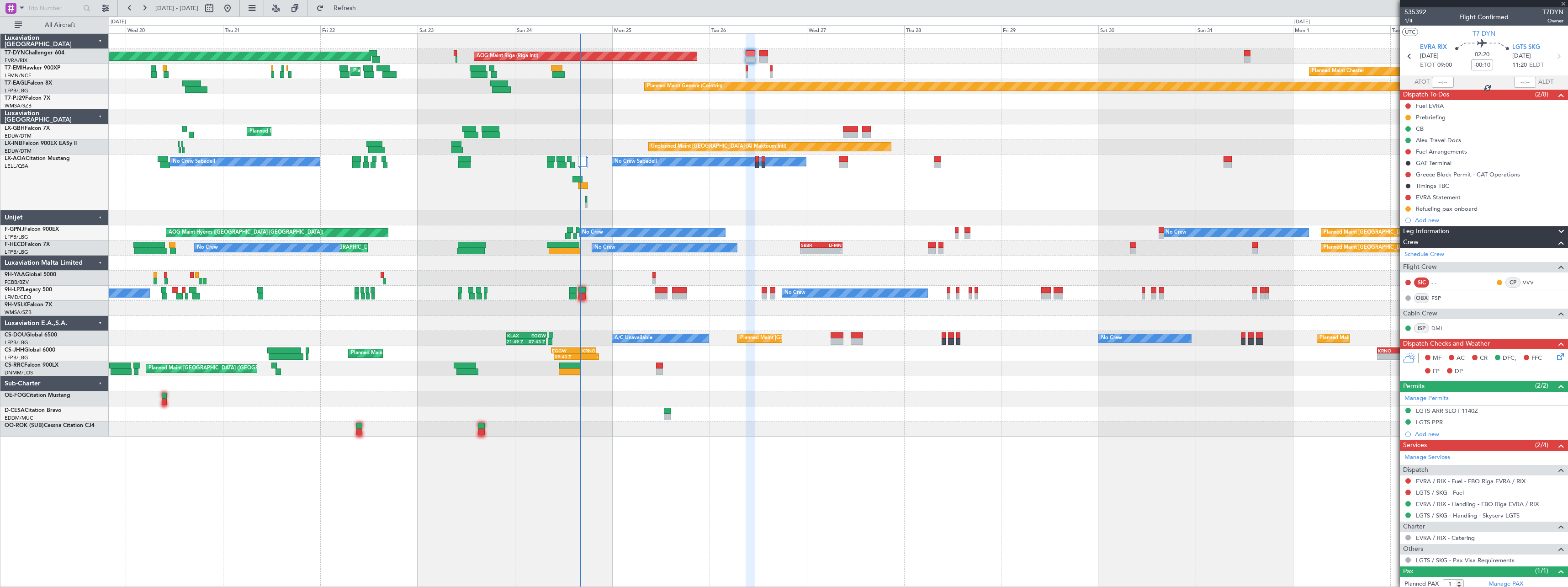
type input "0"
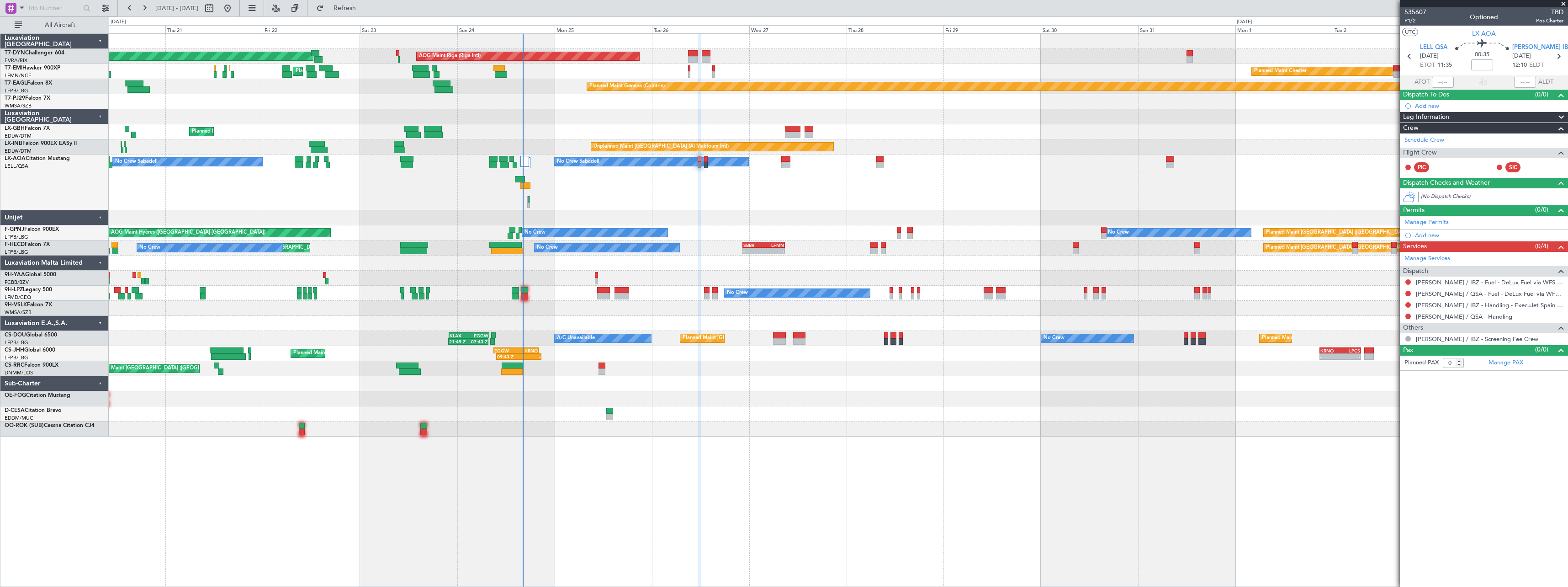
click at [639, 192] on div "No Crew Sabadell No Crew Sabadell No Crew Luxembourg (Findel)" at bounding box center [838, 182] width 1459 height 56
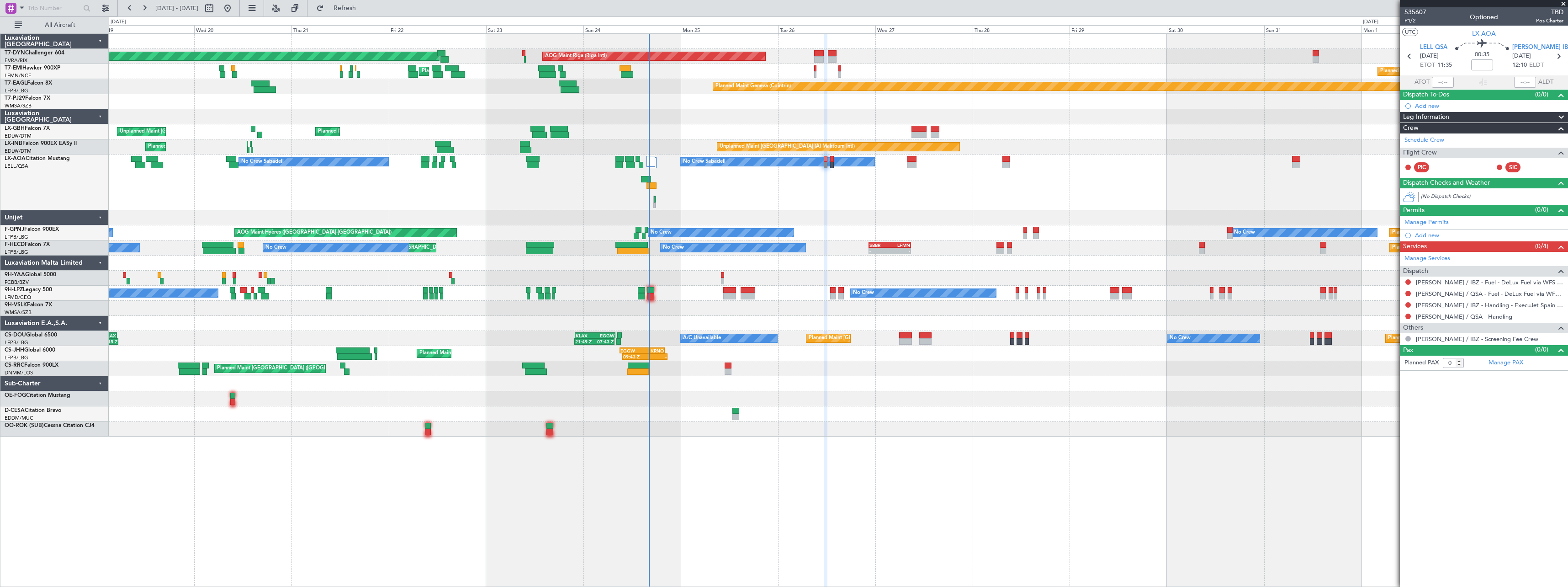
click at [764, 189] on div "No Crew Sabadell No Crew Sabadell No Crew Luxembourg (Findel)" at bounding box center [838, 182] width 1459 height 56
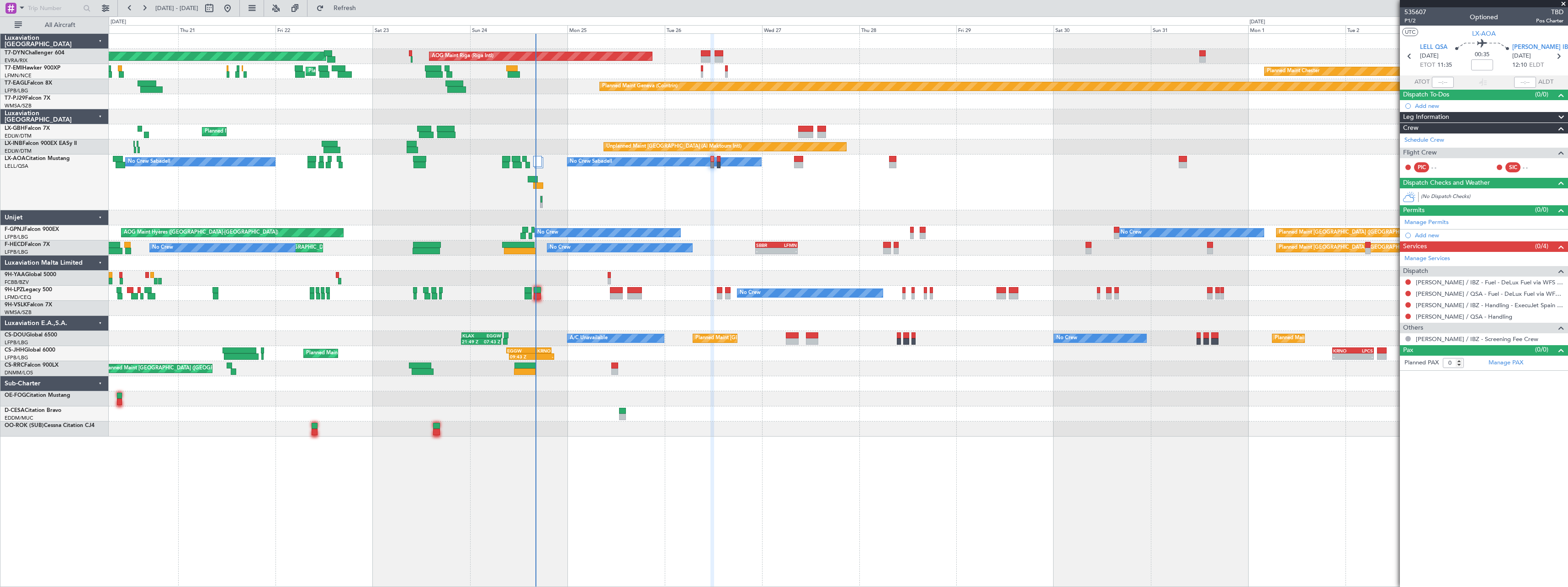
click at [752, 216] on div "AOG Maint Riga (Riga Intl) Planned Maint Basel-Mulhouse Planned Maint Chester P…" at bounding box center [838, 235] width 1459 height 403
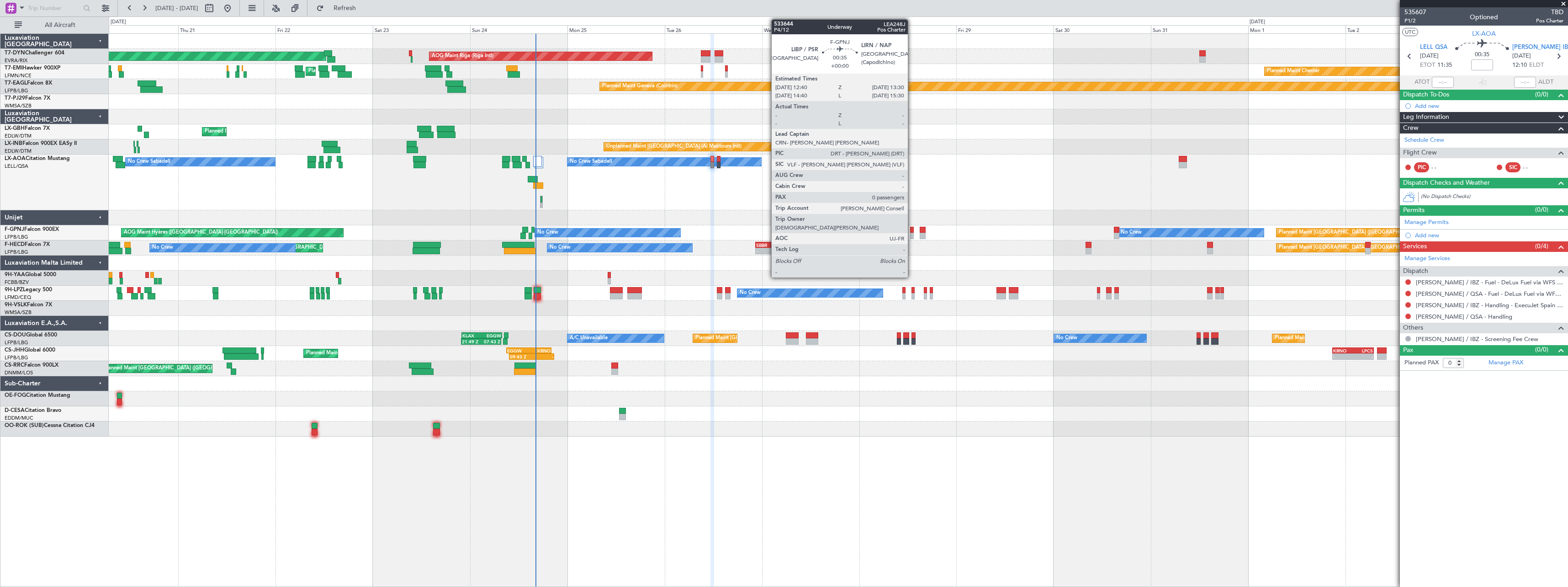
click at [912, 231] on div at bounding box center [912, 230] width 4 height 6
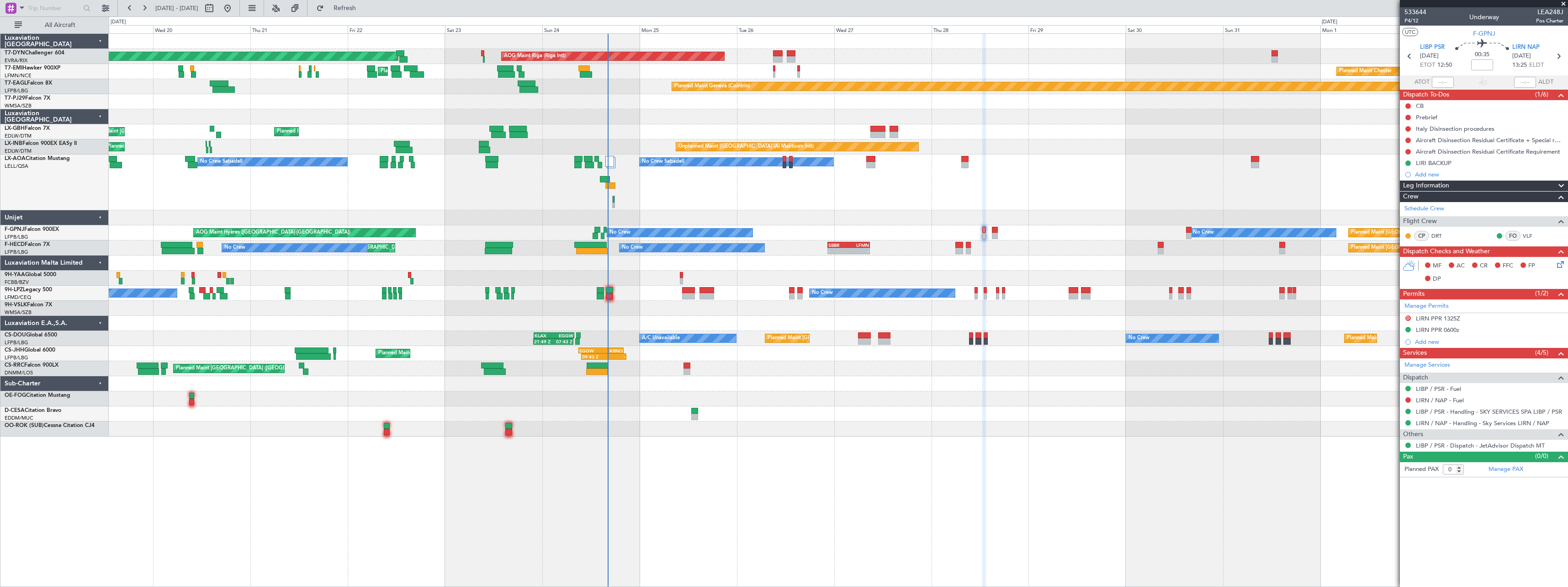
click at [808, 227] on div "AOG Maint Hyères (Toulon-Hyères) No Crew No Crew Planned Maint Paris (Le Bourge…" at bounding box center [838, 233] width 1459 height 15
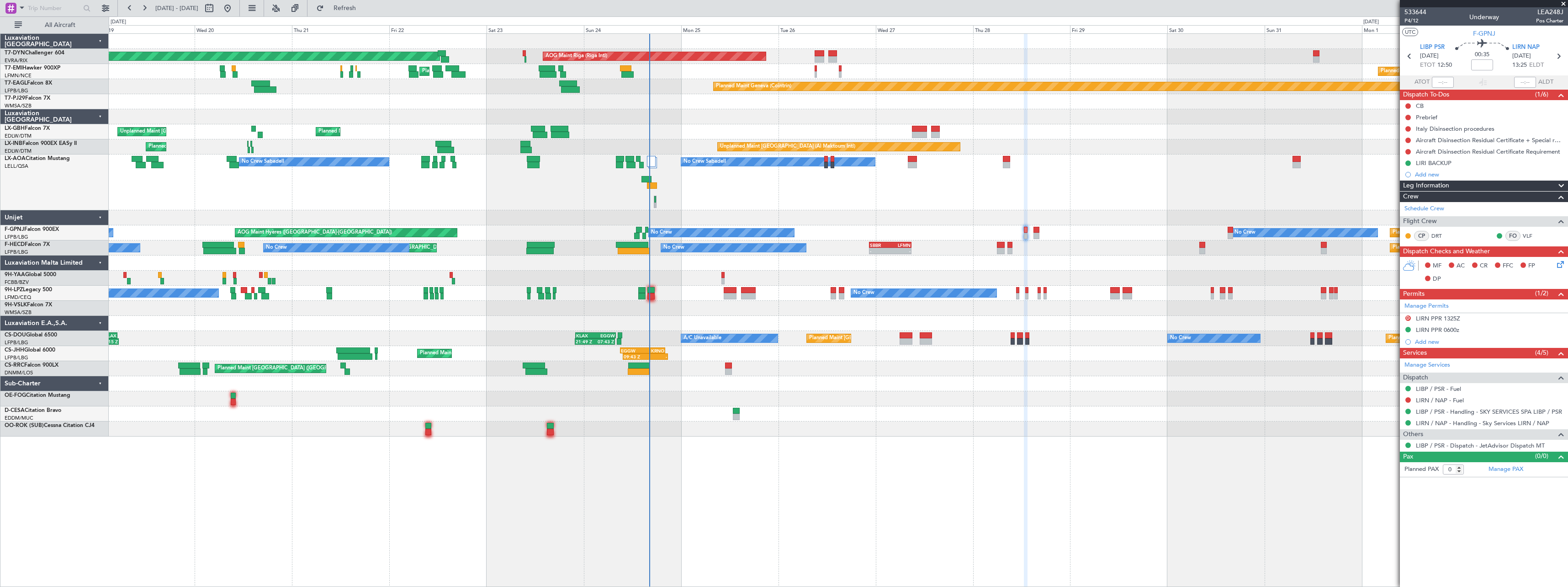
click at [823, 220] on div at bounding box center [838, 217] width 1459 height 15
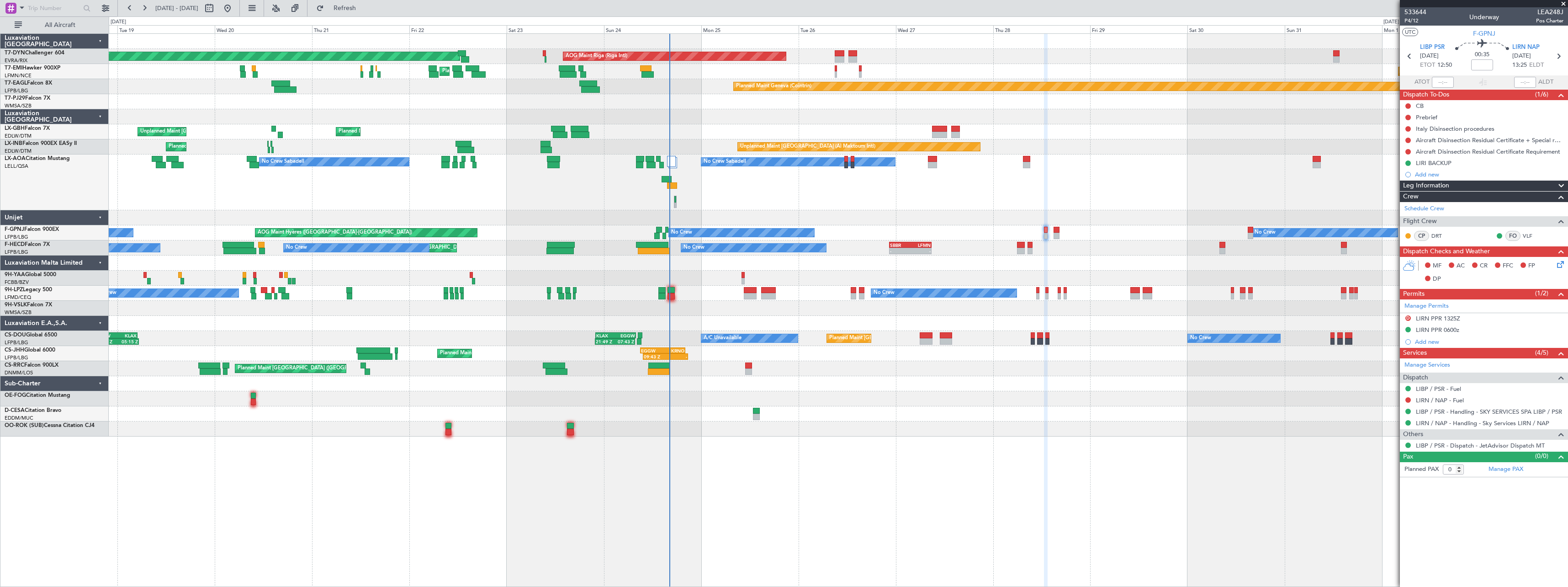
click at [817, 263] on div at bounding box center [838, 263] width 1459 height 15
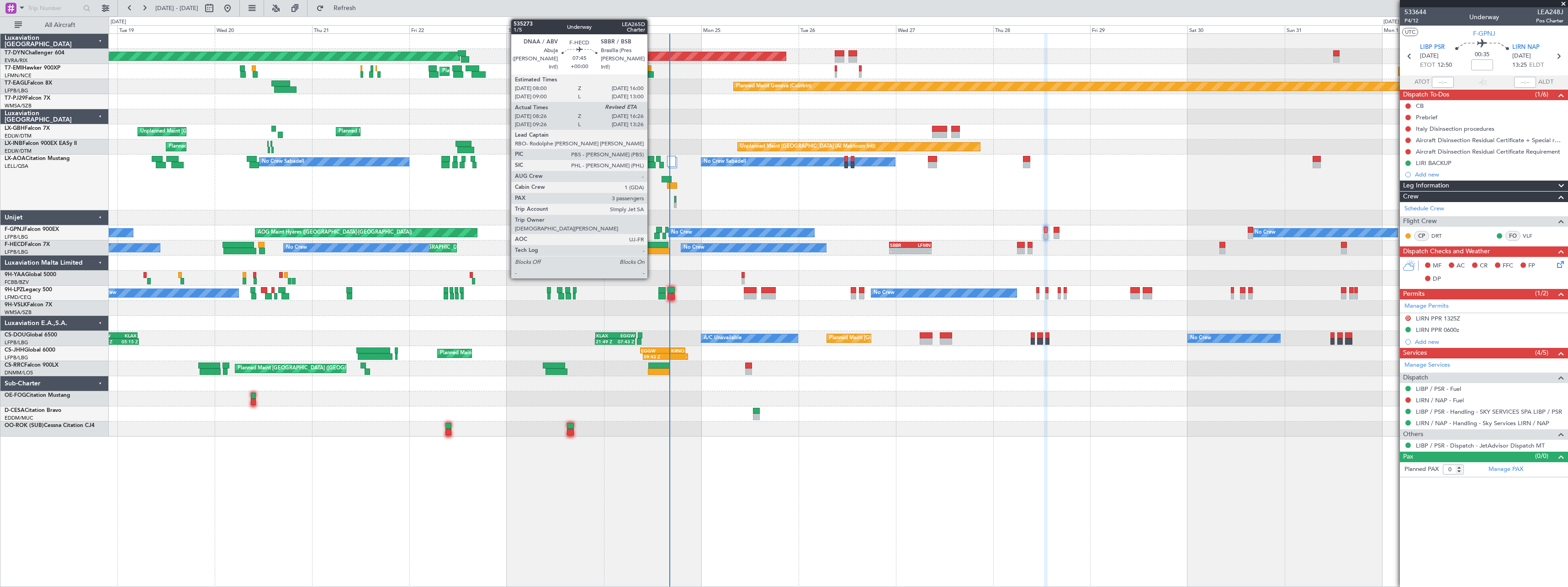
click at [652, 246] on div at bounding box center [652, 245] width 33 height 6
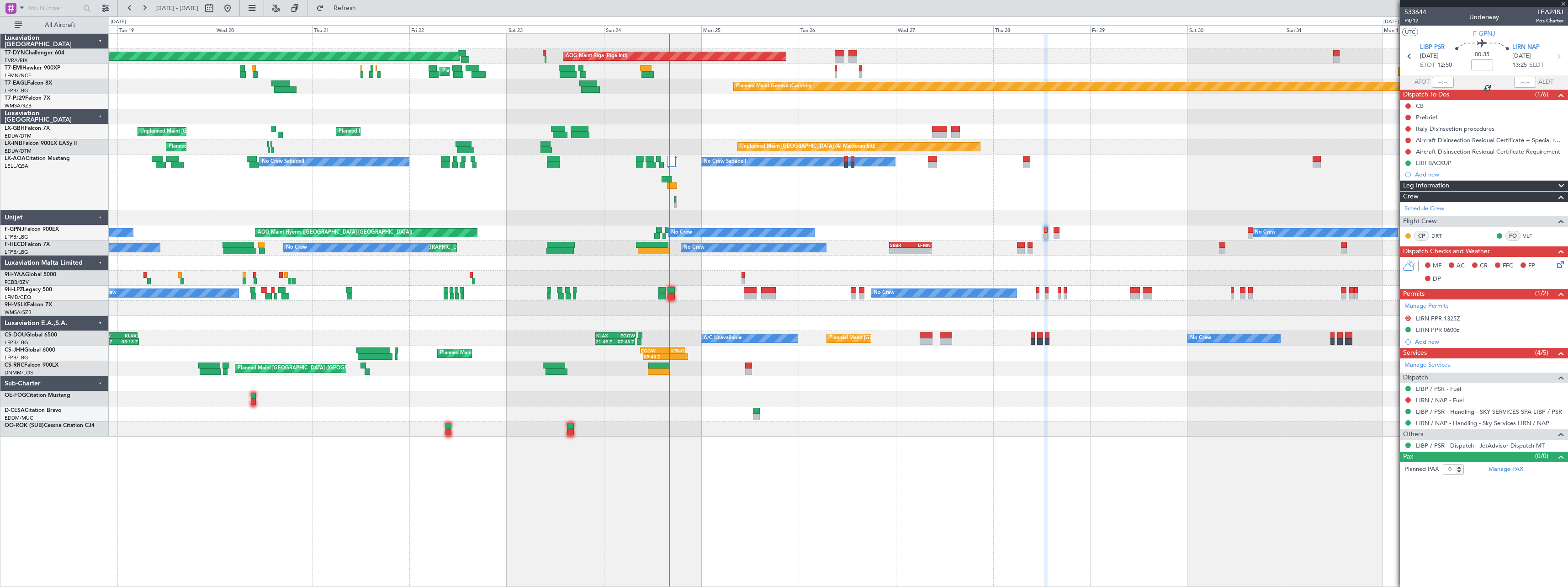
type input "08:36"
type input "3"
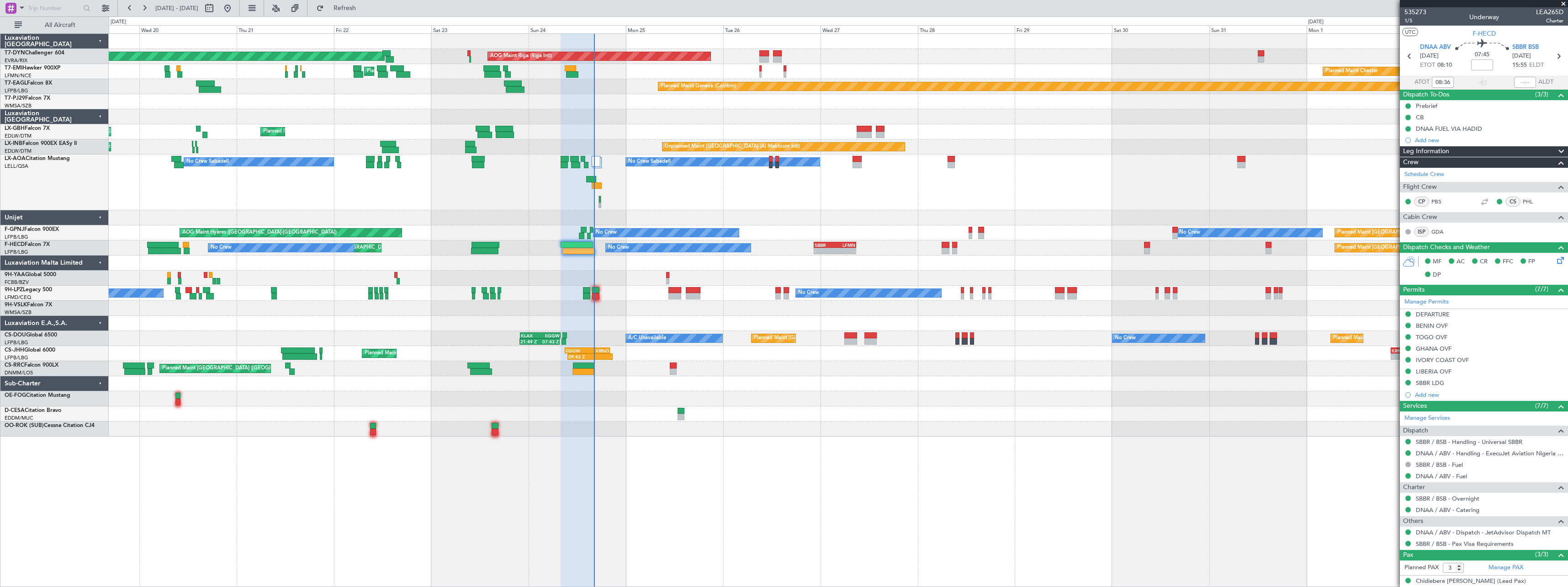
click at [716, 259] on div at bounding box center [838, 263] width 1459 height 15
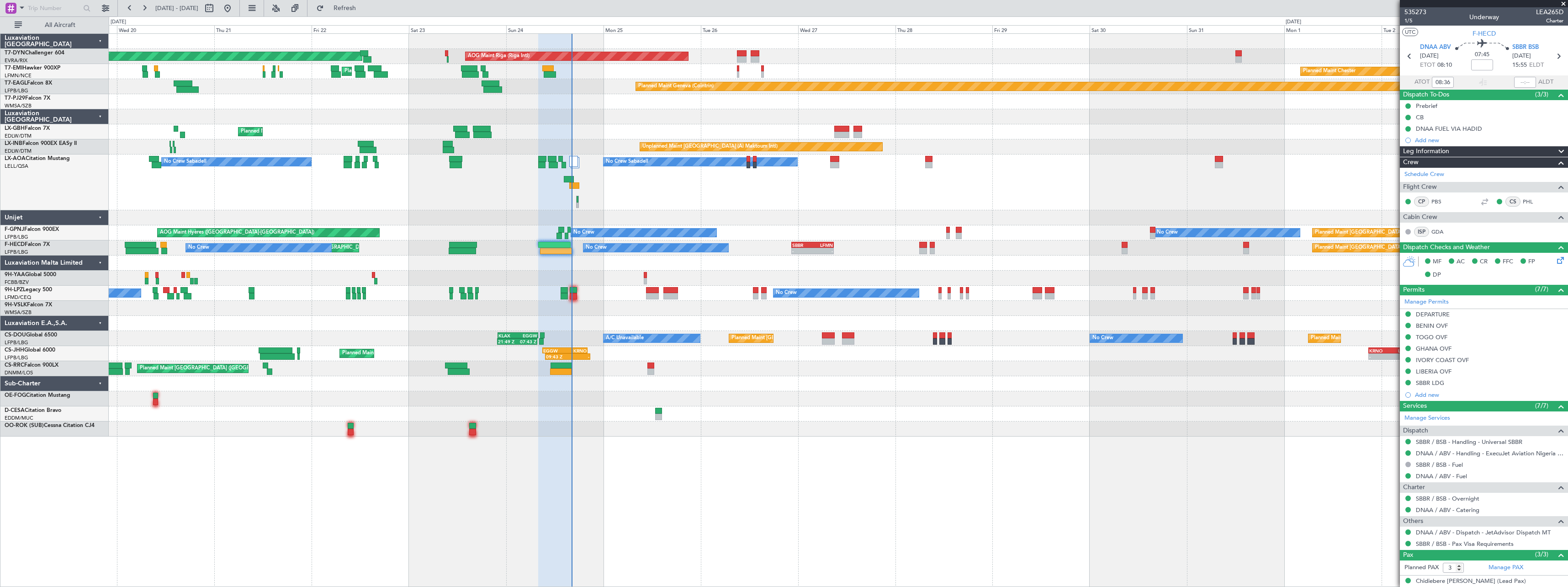
click at [627, 270] on div "AOG Maint Riga (Riga Intl) Planned Maint Basel-Mulhouse Planned Maint Chester P…" at bounding box center [838, 235] width 1459 height 403
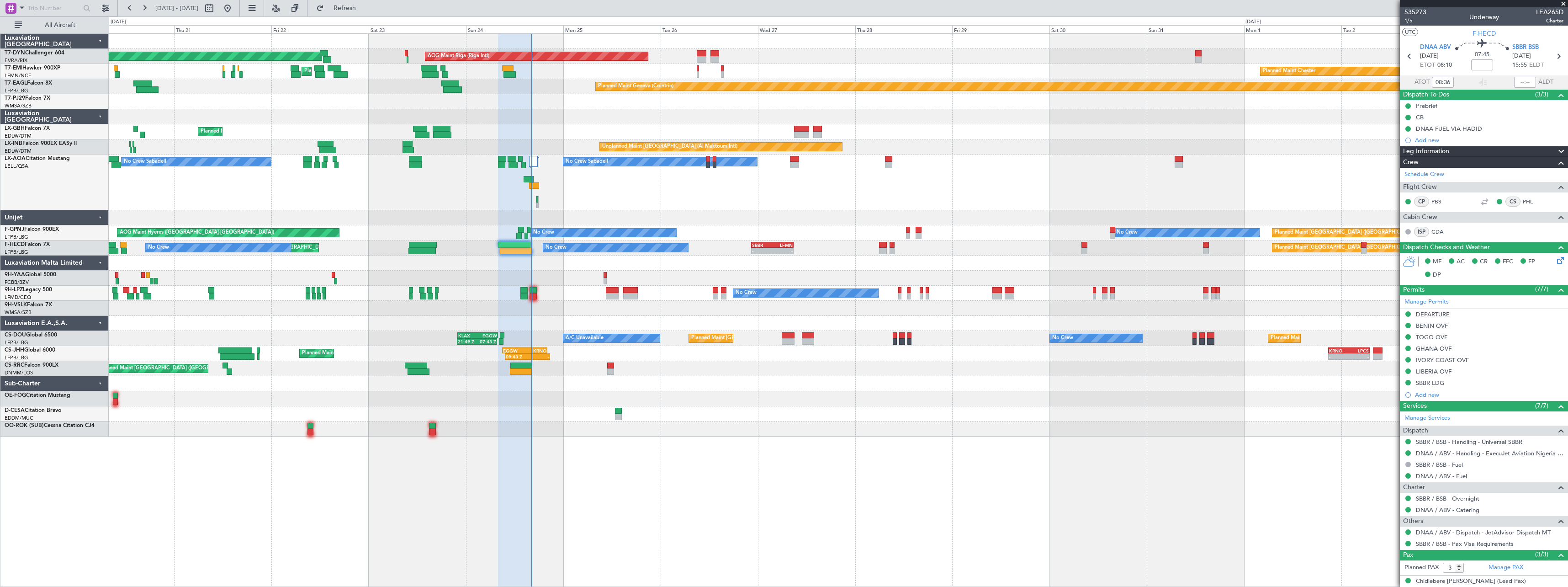
click at [675, 270] on div at bounding box center [838, 263] width 1459 height 15
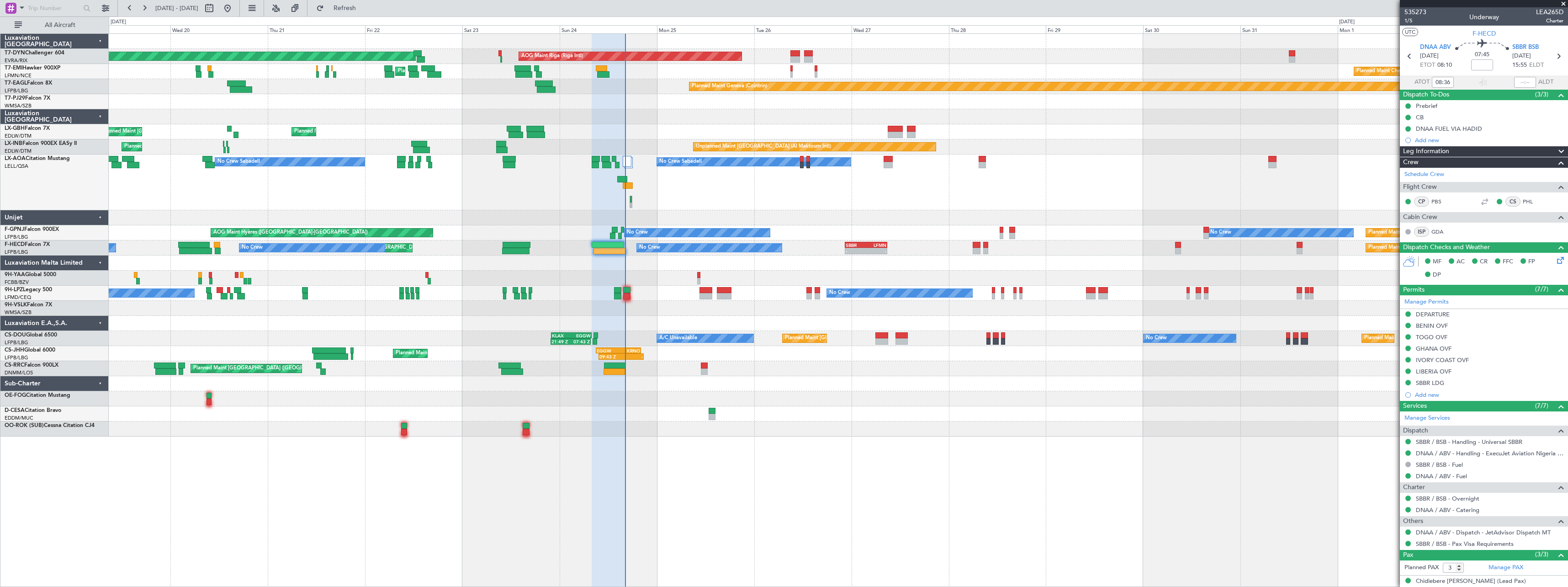
click at [746, 263] on div at bounding box center [838, 263] width 1459 height 15
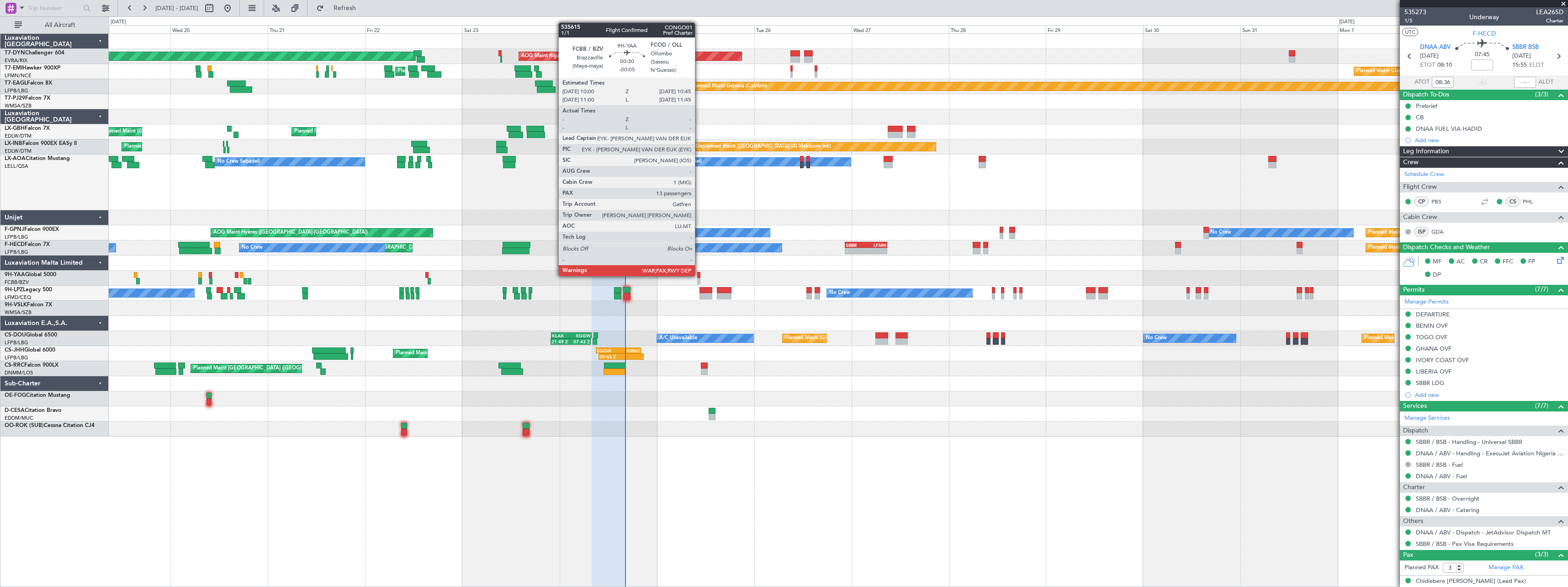
click at [699, 275] on div at bounding box center [698, 275] width 3 height 6
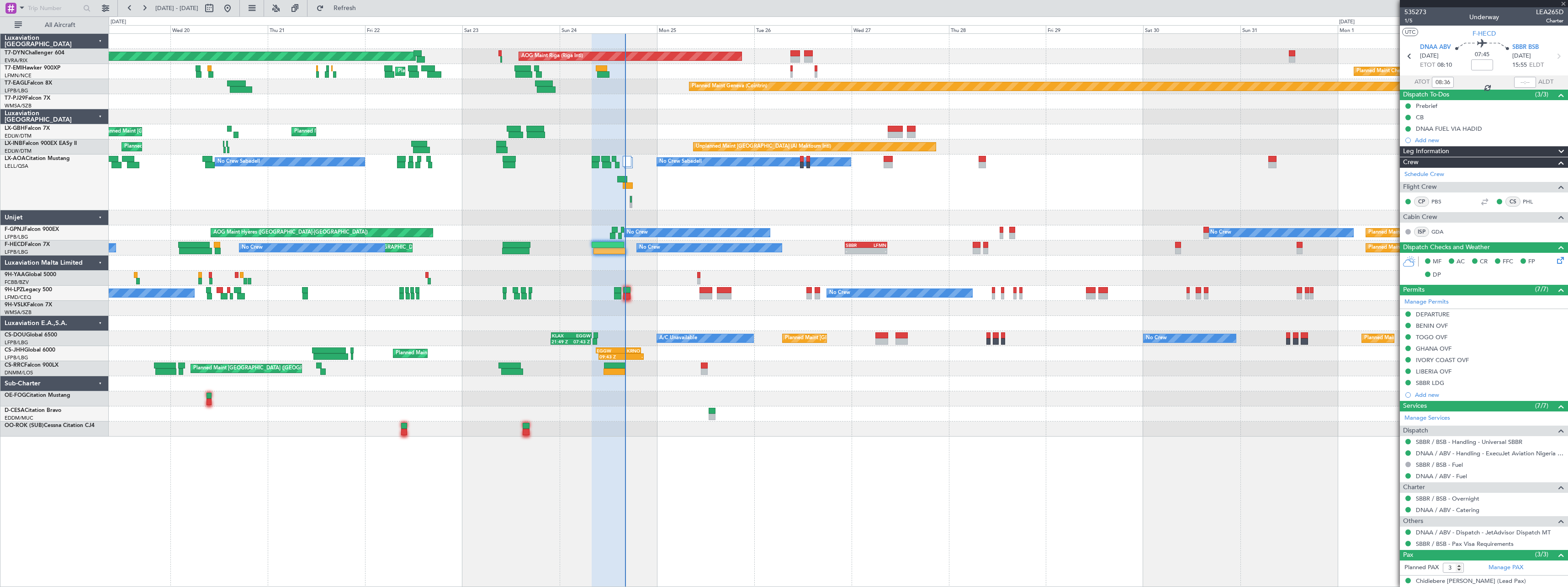
type input "-00:05"
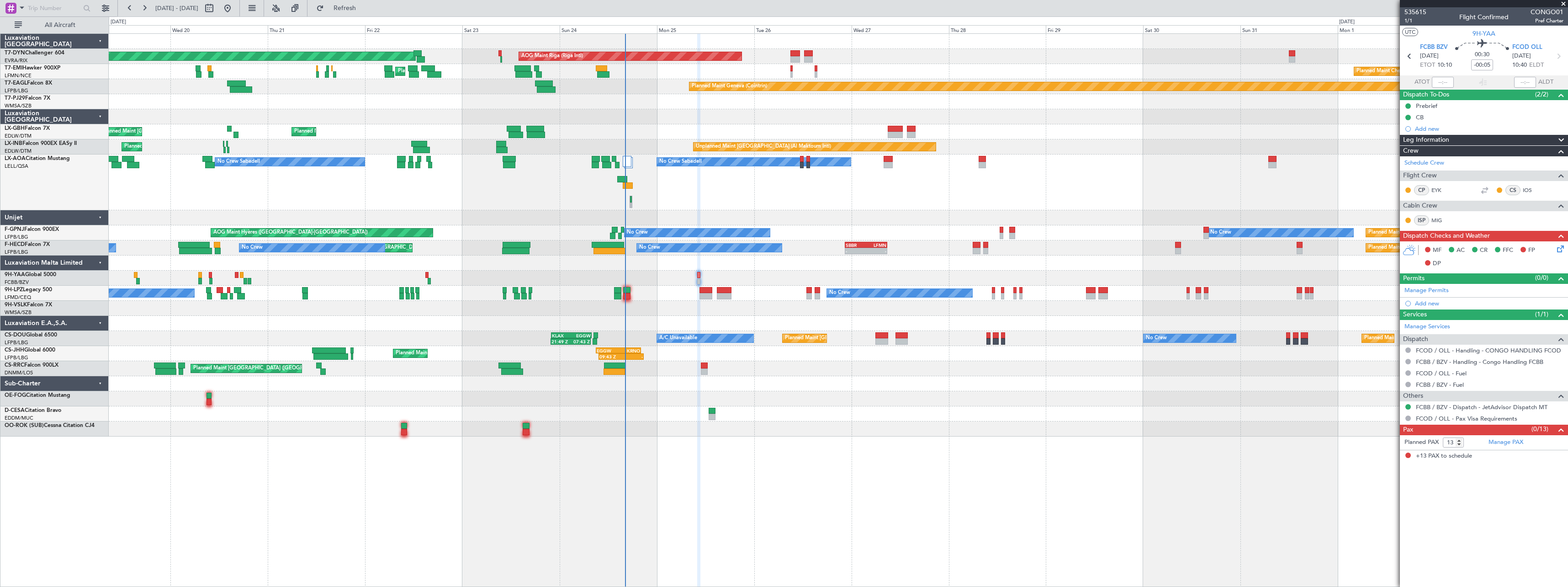
click at [1562, 249] on icon at bounding box center [1559, 247] width 7 height 7
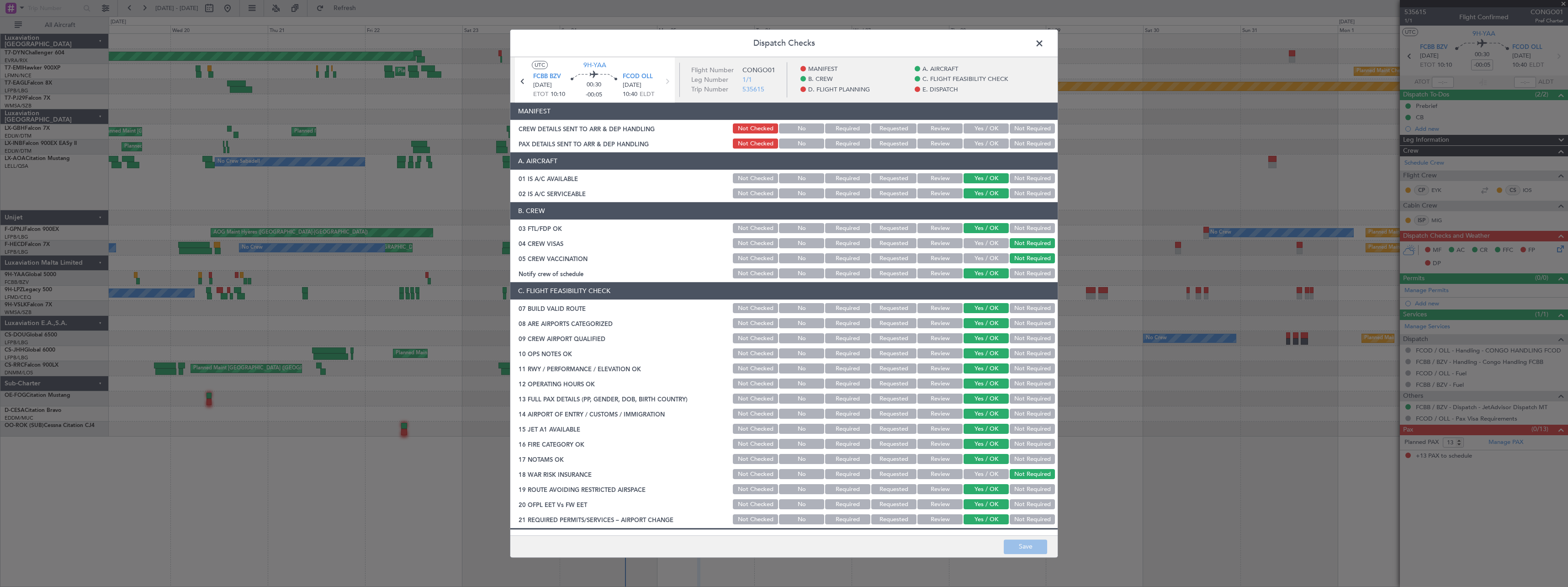
click at [1030, 129] on button "Not Required" at bounding box center [1032, 129] width 45 height 10
click at [1025, 145] on button "Not Required" at bounding box center [1032, 144] width 45 height 10
click at [1022, 550] on button "Save" at bounding box center [1025, 546] width 44 height 15
drag, startPoint x: 1036, startPoint y: 44, endPoint x: 1008, endPoint y: 66, distance: 35.6
click at [1044, 45] on span at bounding box center [1044, 46] width 0 height 18
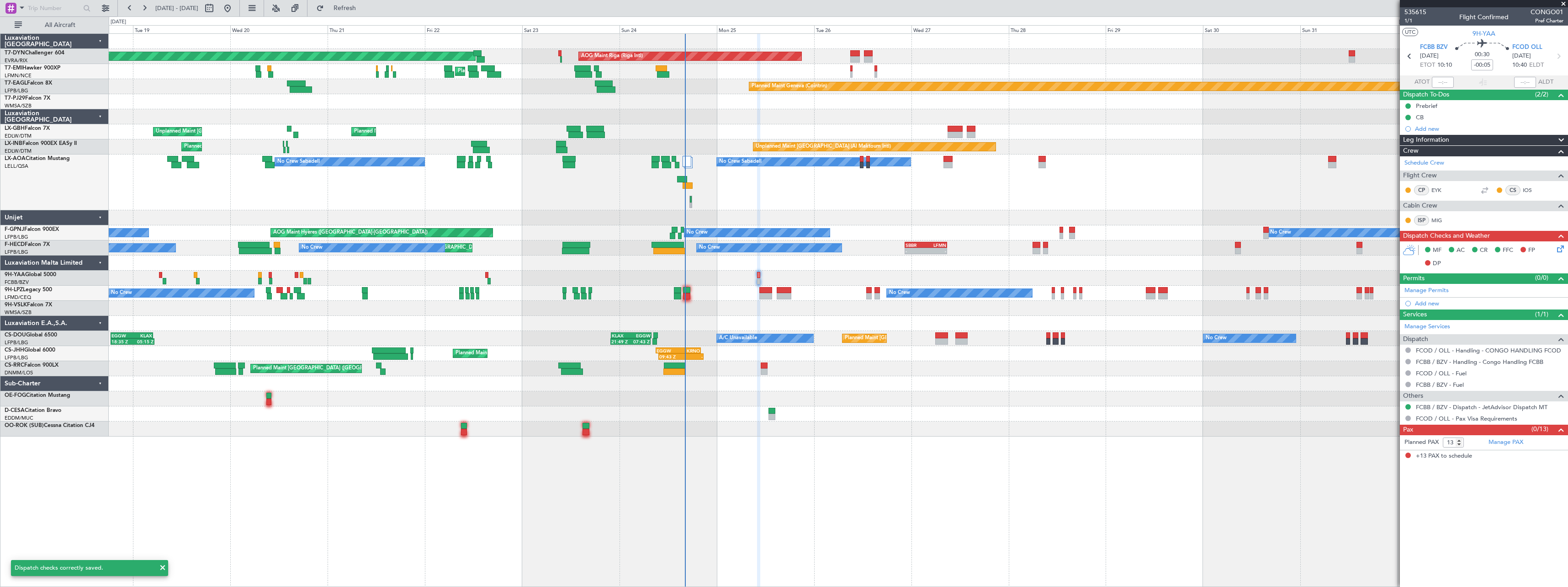
click at [726, 314] on div at bounding box center [838, 308] width 1459 height 15
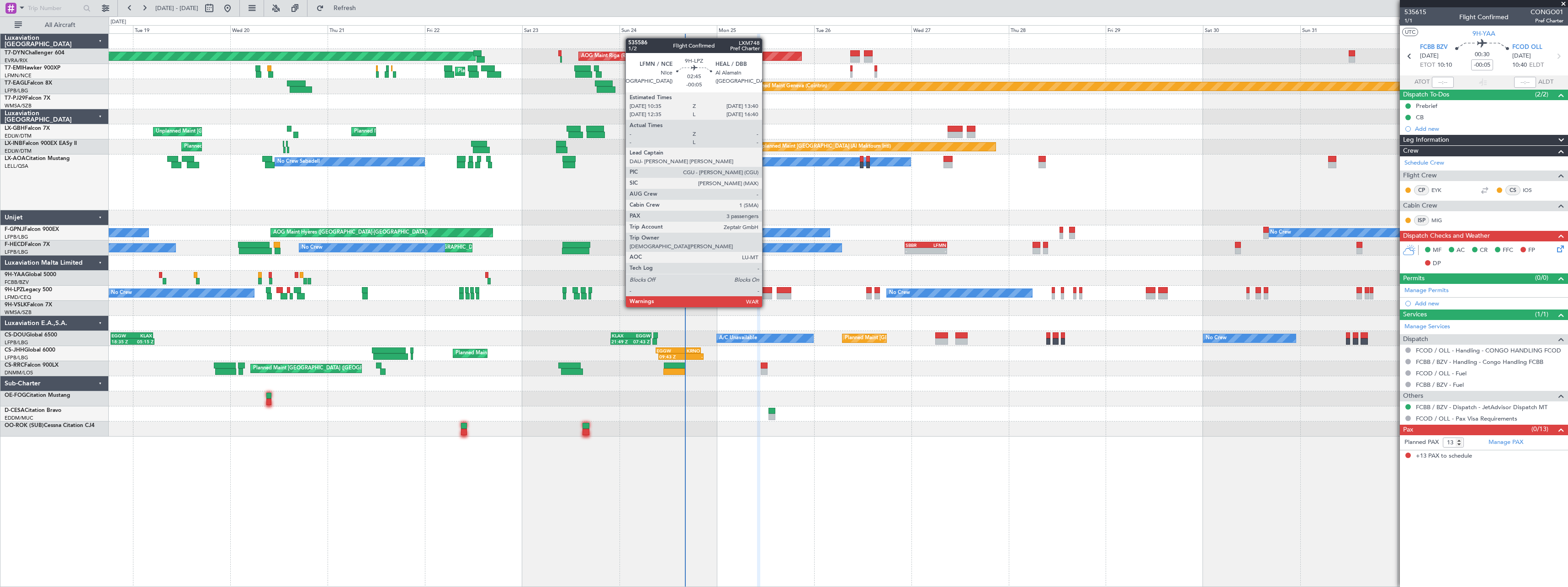
click at [766, 289] on div at bounding box center [765, 290] width 13 height 6
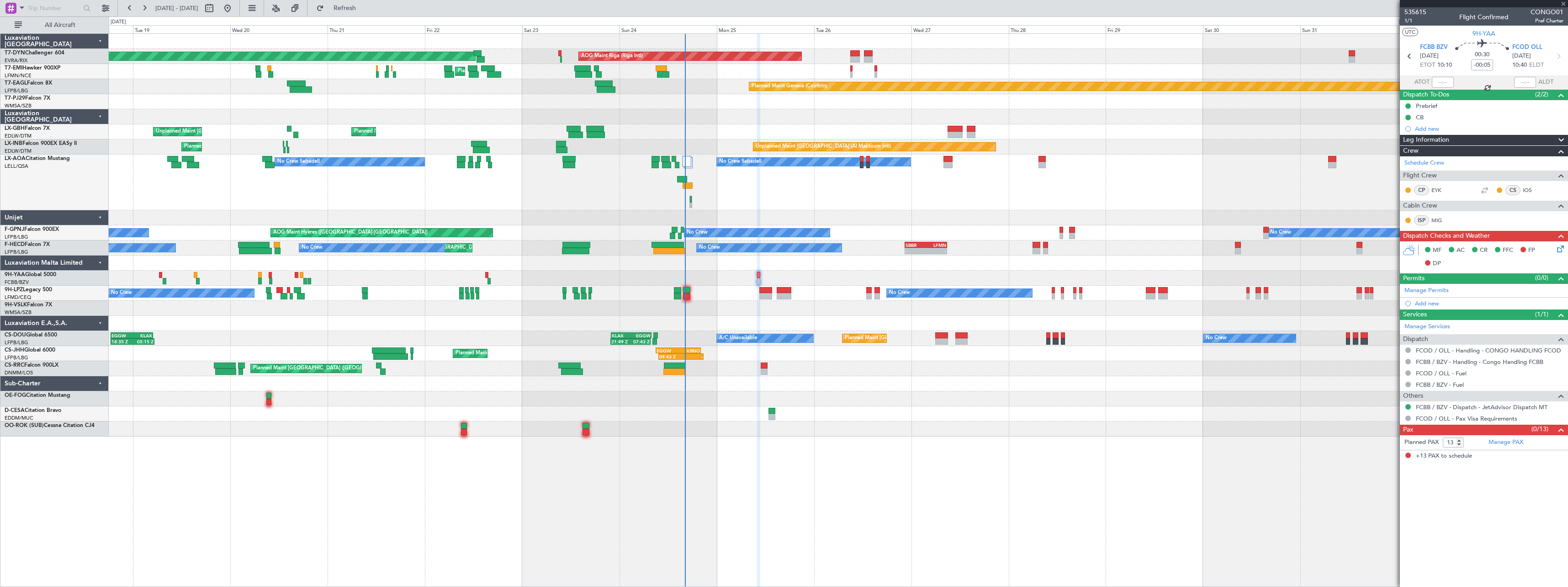
type input "3"
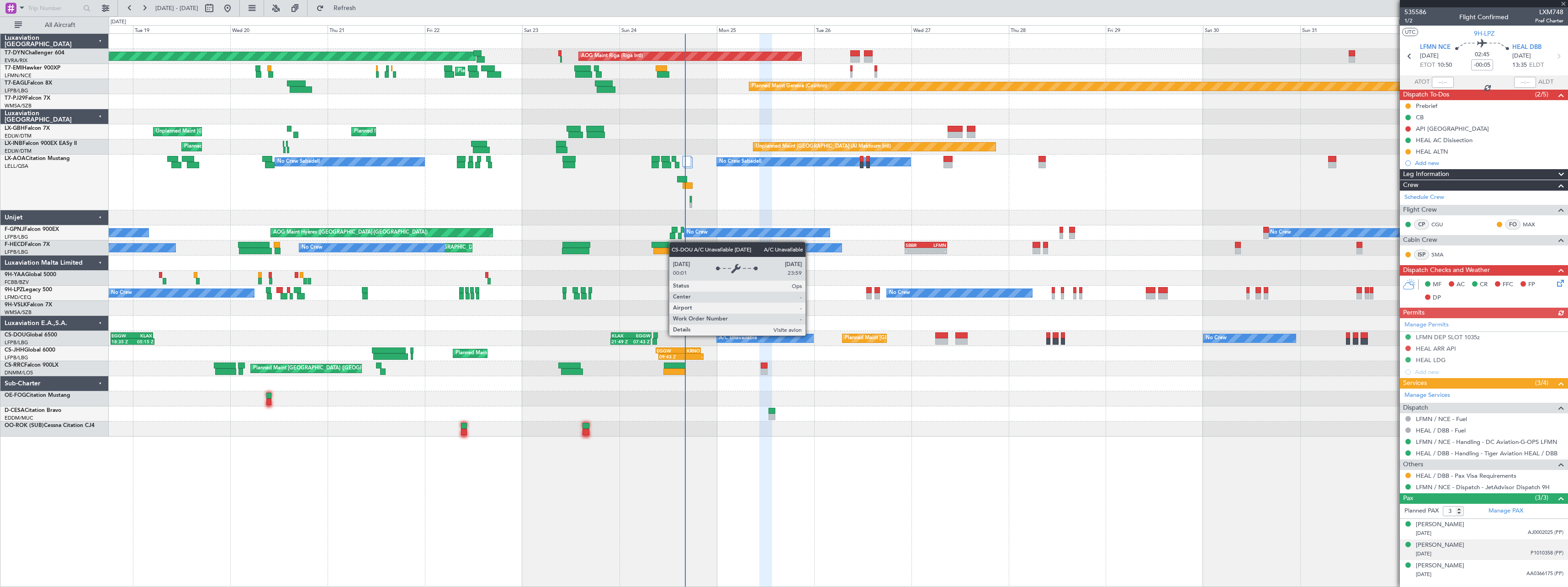
click at [1502, 551] on div "13/02/1989 P1010358 (PP)" at bounding box center [1489, 554] width 147 height 9
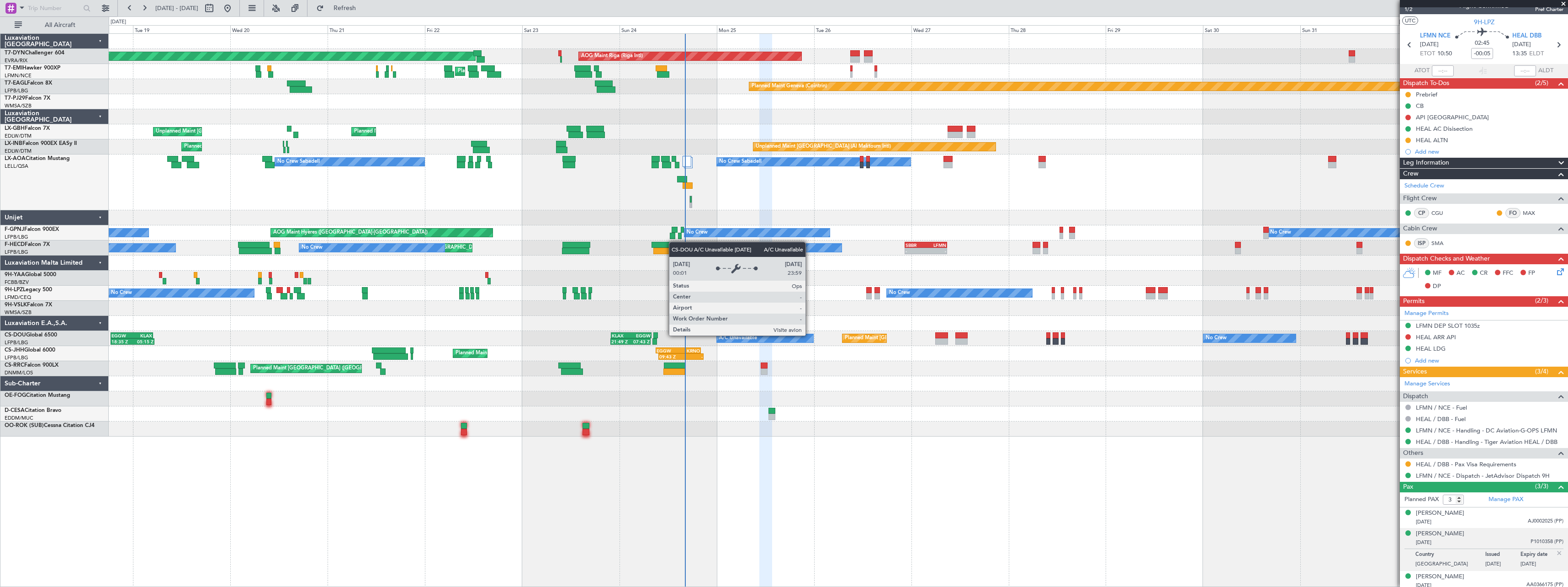
scroll to position [15, 0]
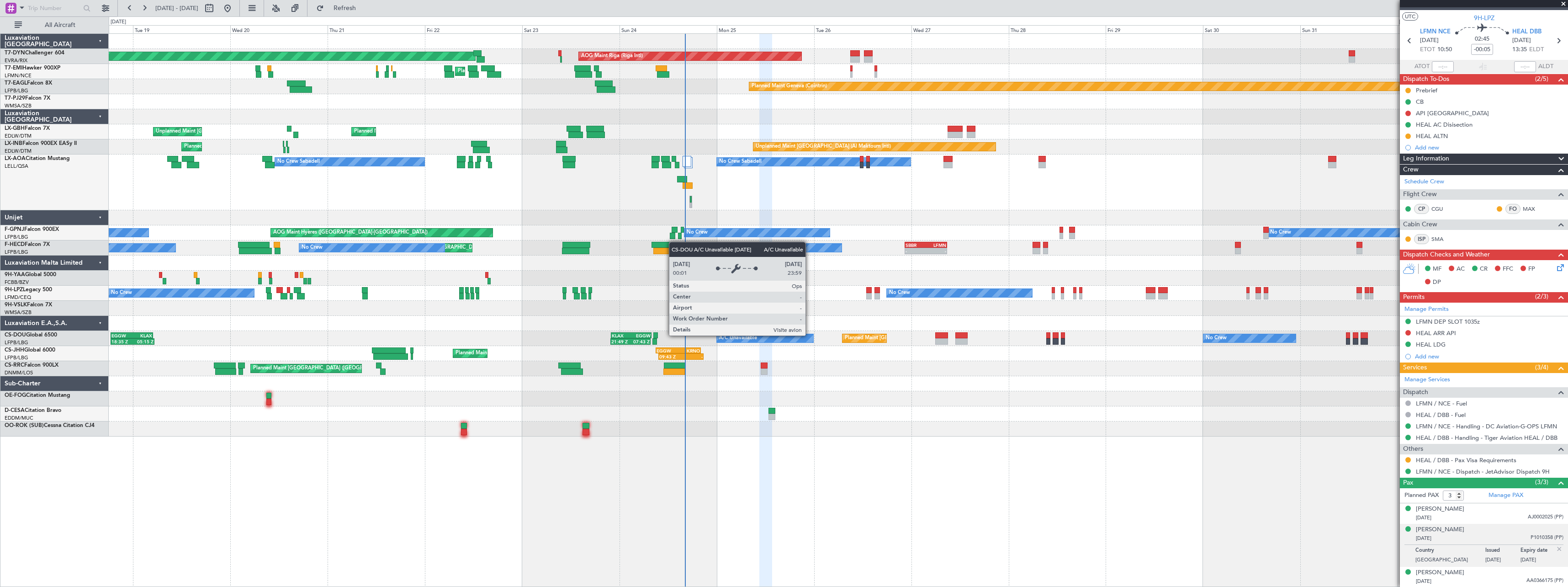
click at [729, 387] on div at bounding box center [838, 384] width 1459 height 15
click at [911, 386] on div at bounding box center [838, 384] width 1459 height 15
click at [900, 394] on div at bounding box center [838, 398] width 1459 height 15
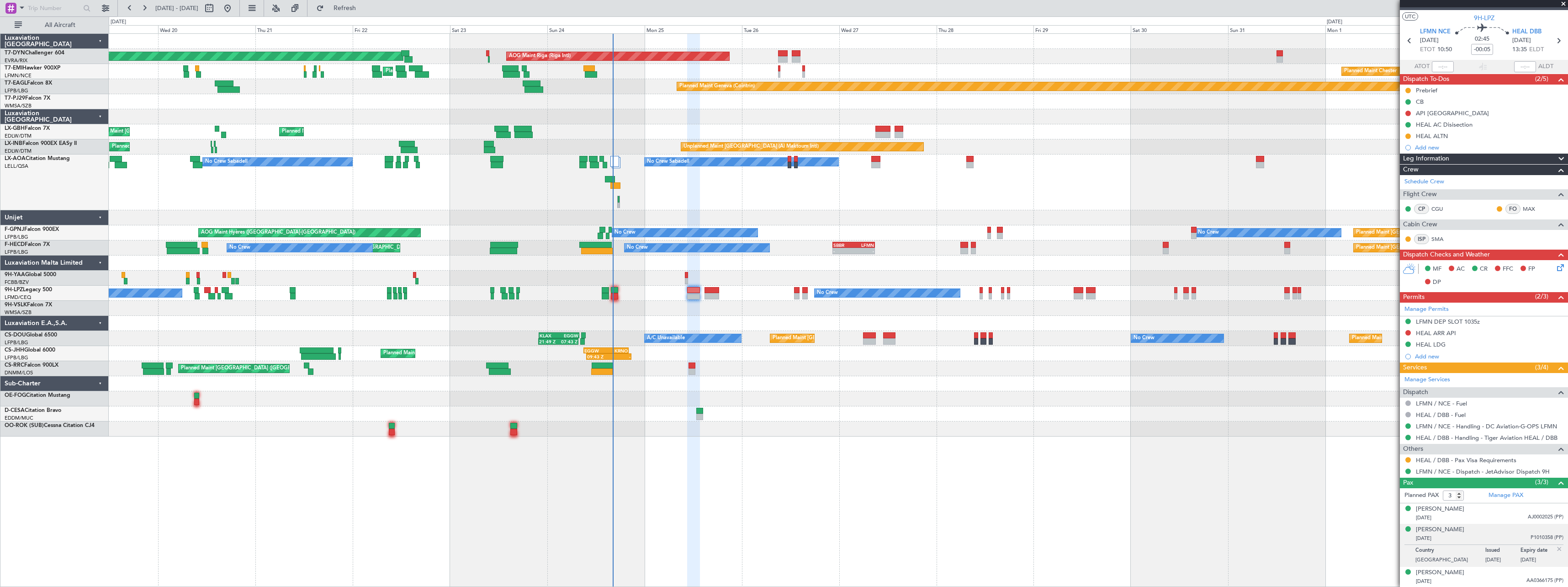
click at [731, 309] on div at bounding box center [838, 308] width 1459 height 15
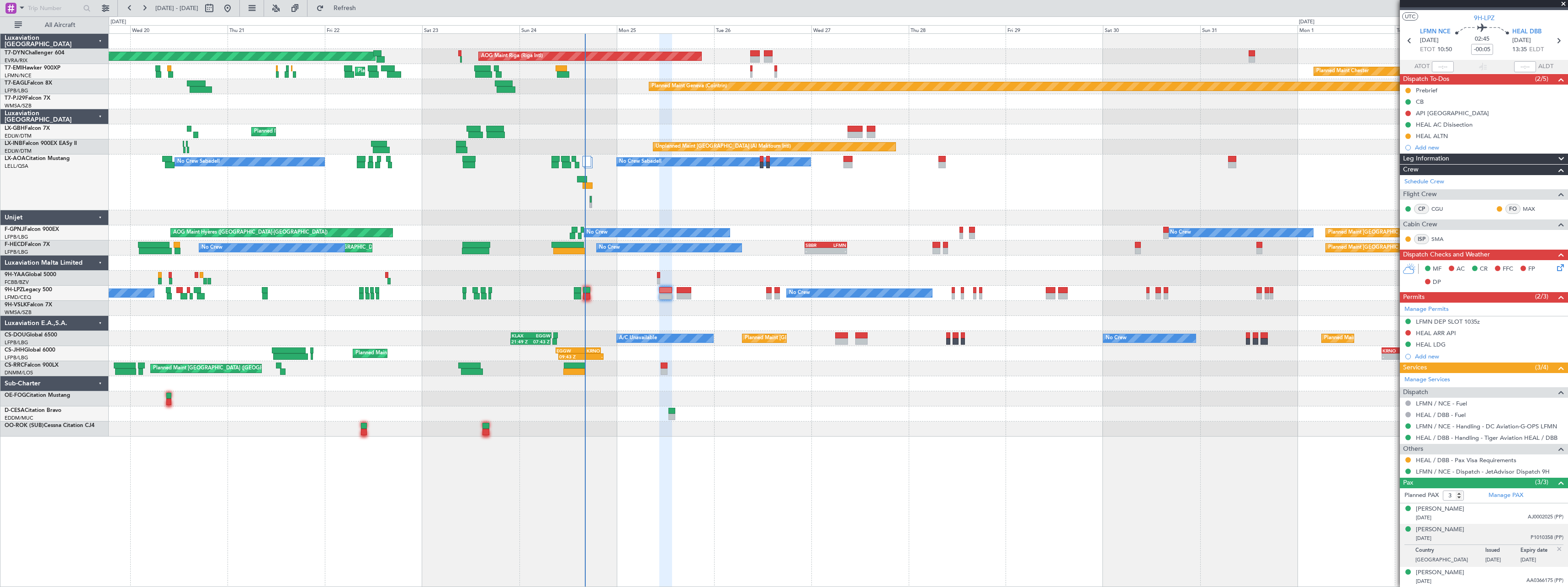
click at [781, 313] on div at bounding box center [838, 308] width 1459 height 15
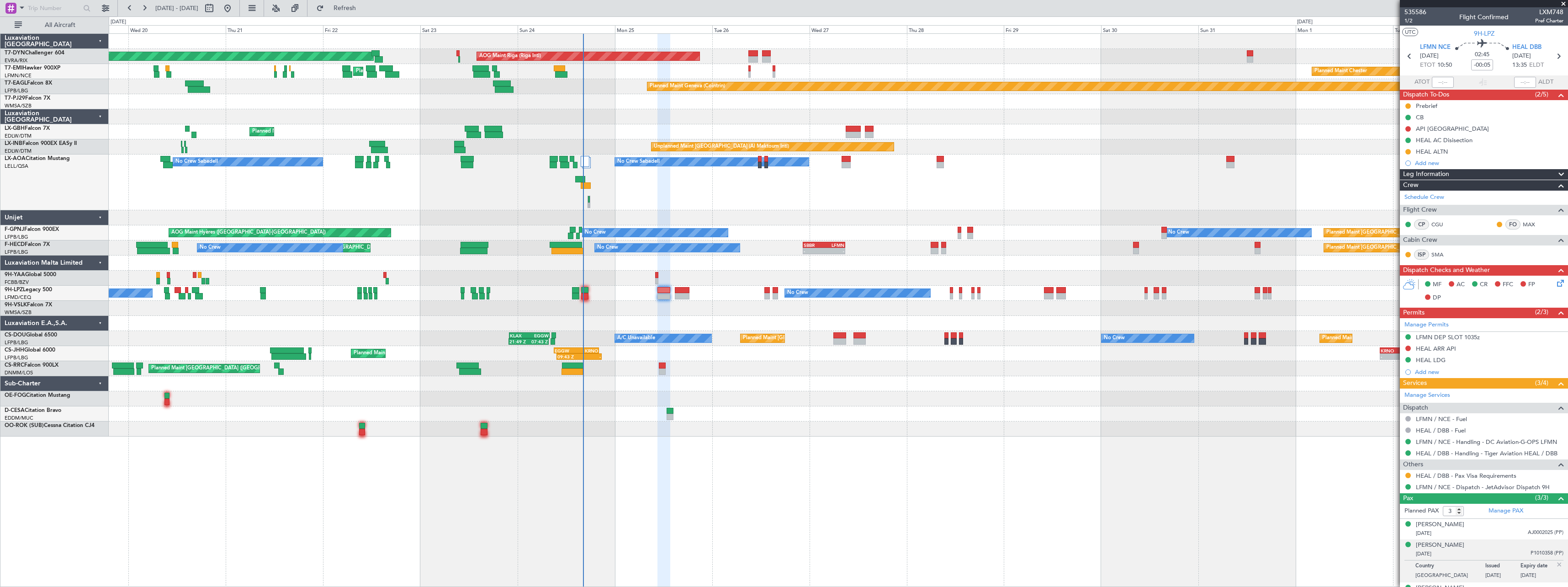
click at [705, 355] on div "Planned Maint [GEOGRAPHIC_DATA] ([GEOGRAPHIC_DATA]) 09:43 Z - EGGW 09:00 Z KRNO…" at bounding box center [838, 354] width 1459 height 15
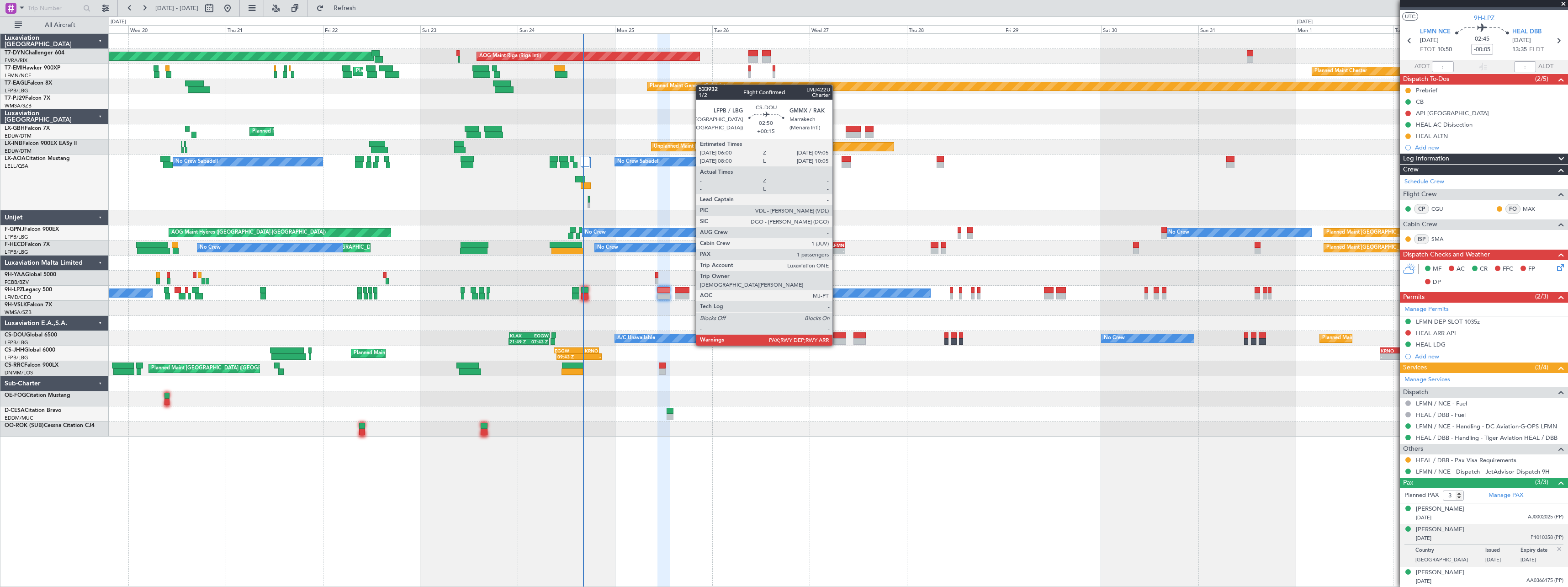
click at [836, 336] on div at bounding box center [840, 335] width 13 height 6
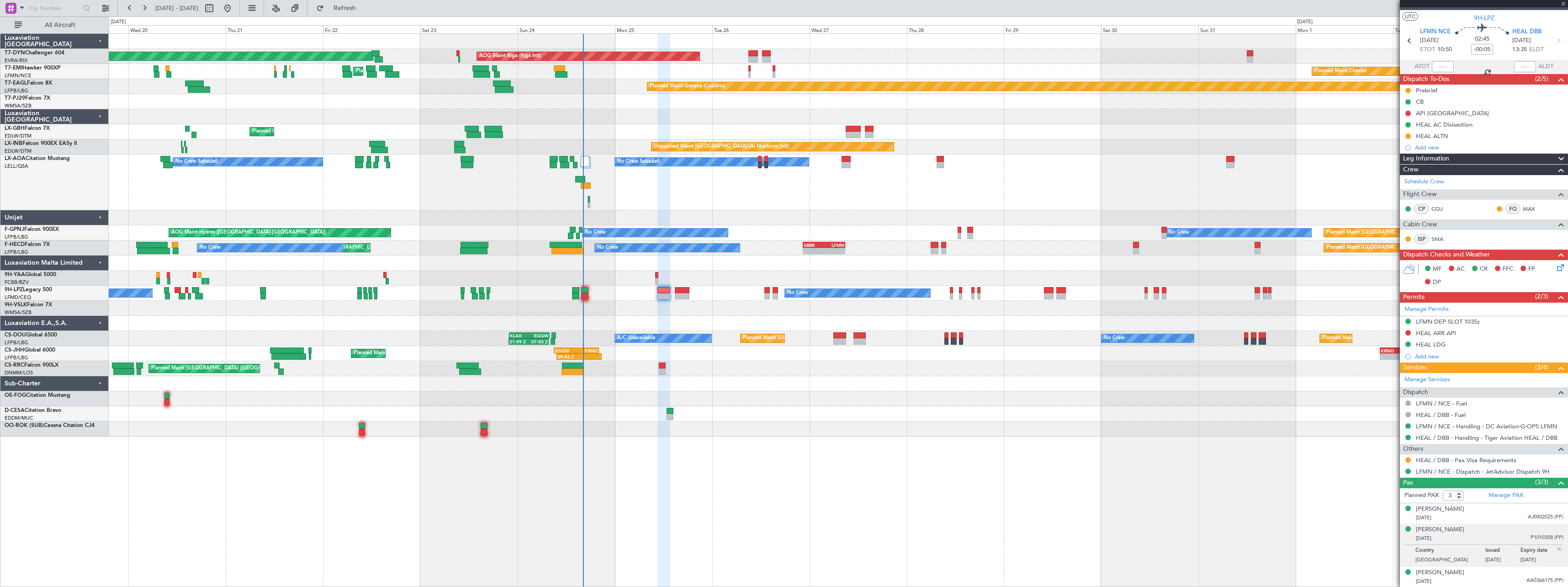
type input "+00:15"
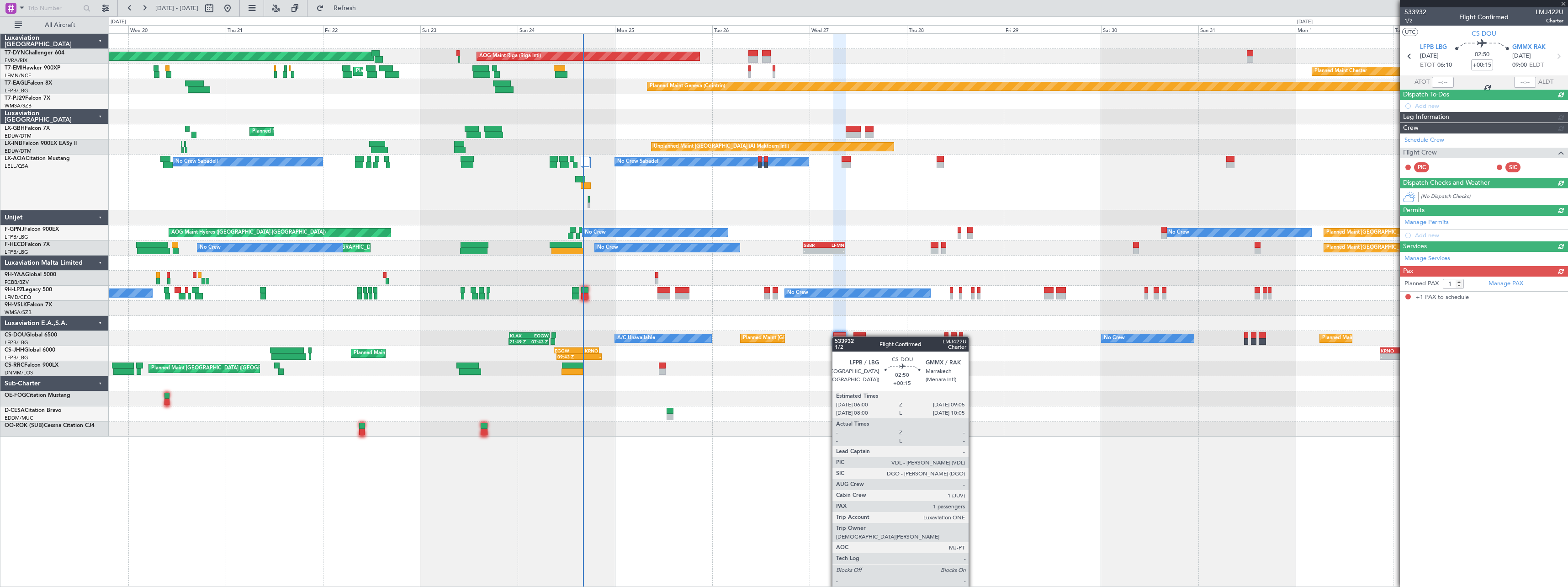
scroll to position [0, 0]
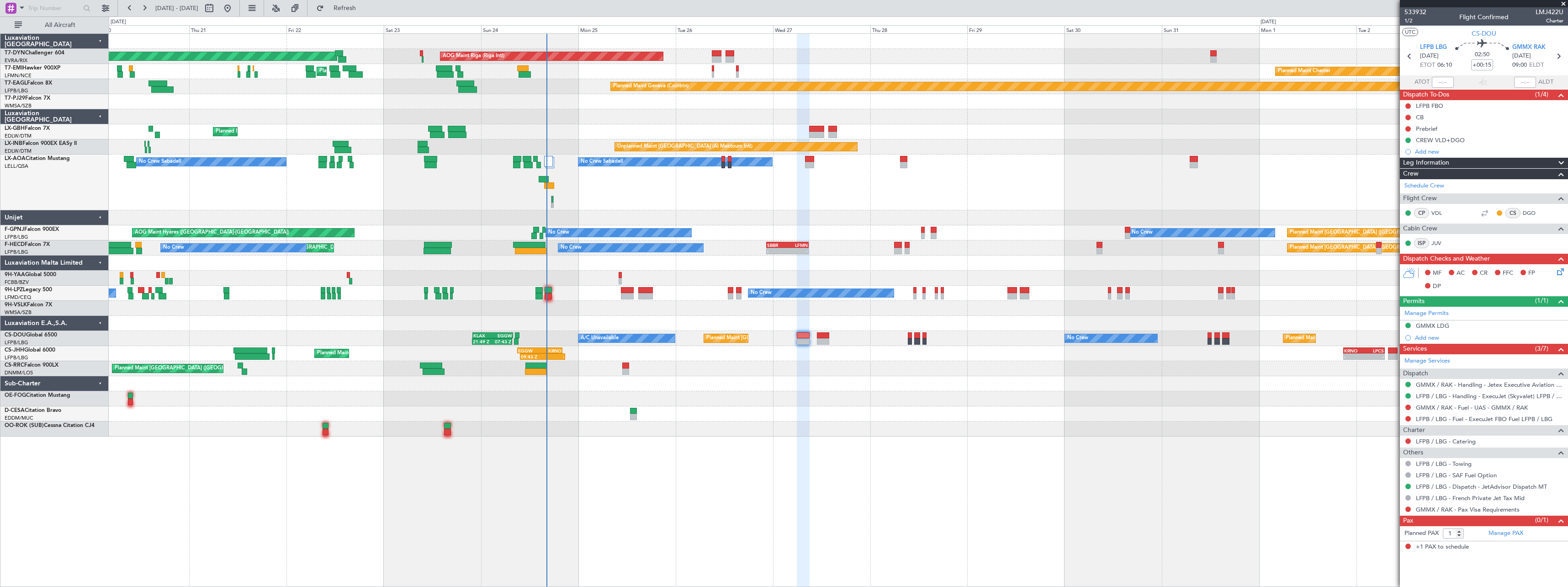
click at [583, 395] on div at bounding box center [838, 398] width 1459 height 15
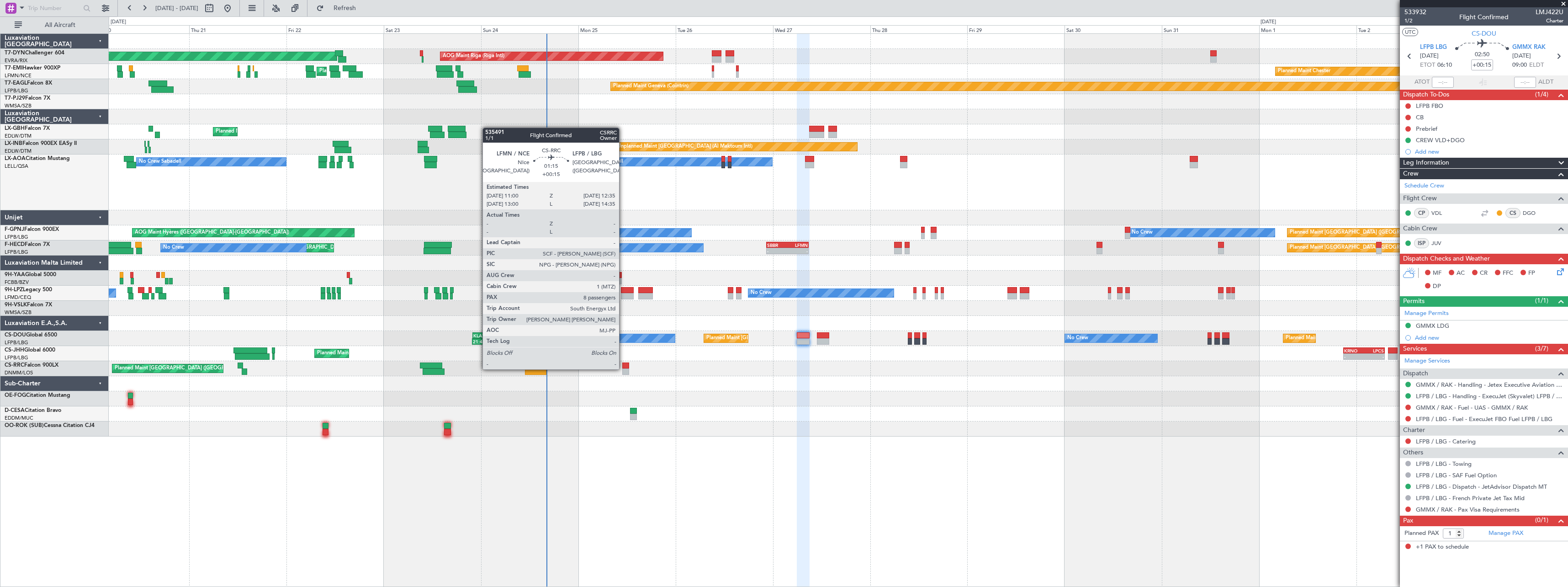
click at [623, 368] on div at bounding box center [625, 371] width 7 height 6
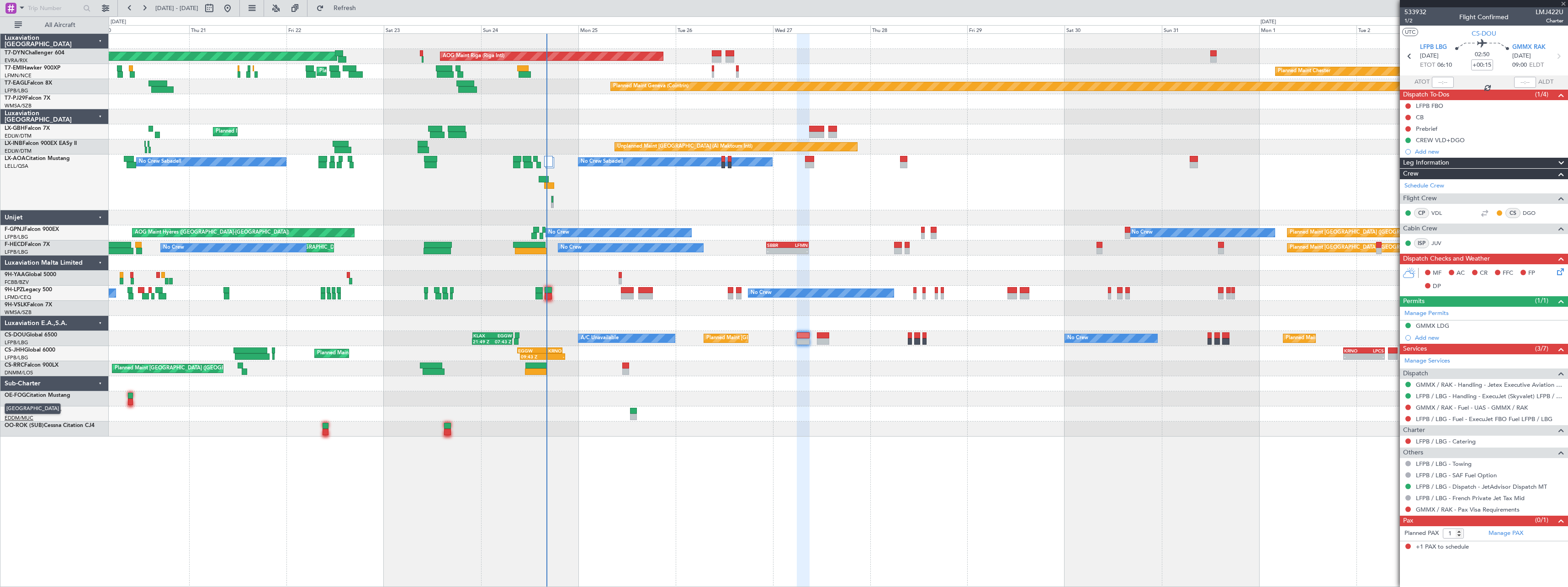
type input "8"
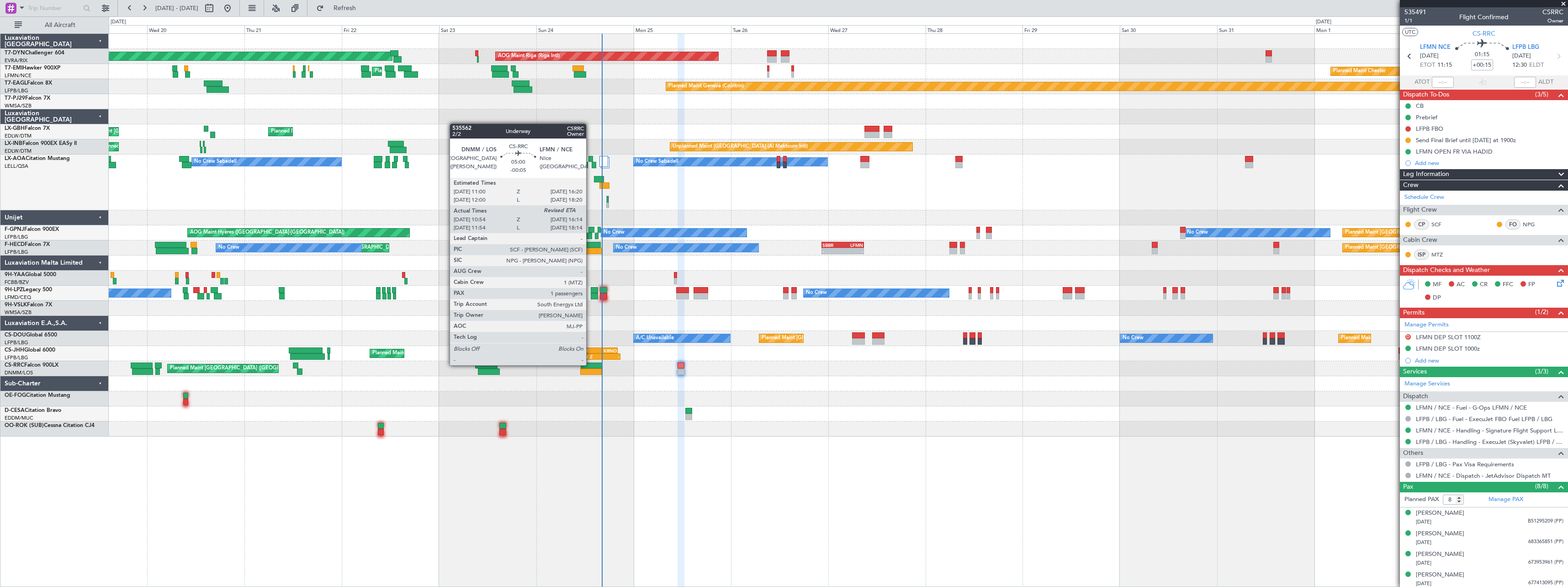
click at [590, 364] on div at bounding box center [592, 365] width 22 height 6
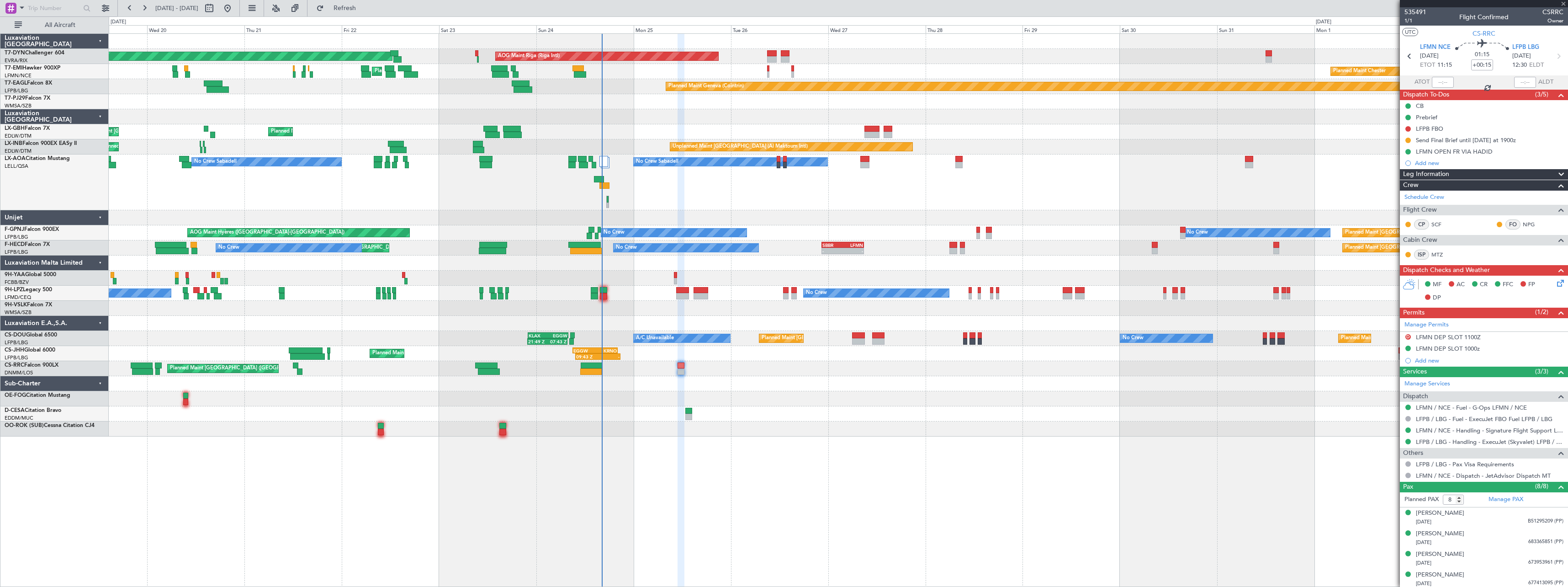
type input "-00:05"
type input "11:09"
type input "1"
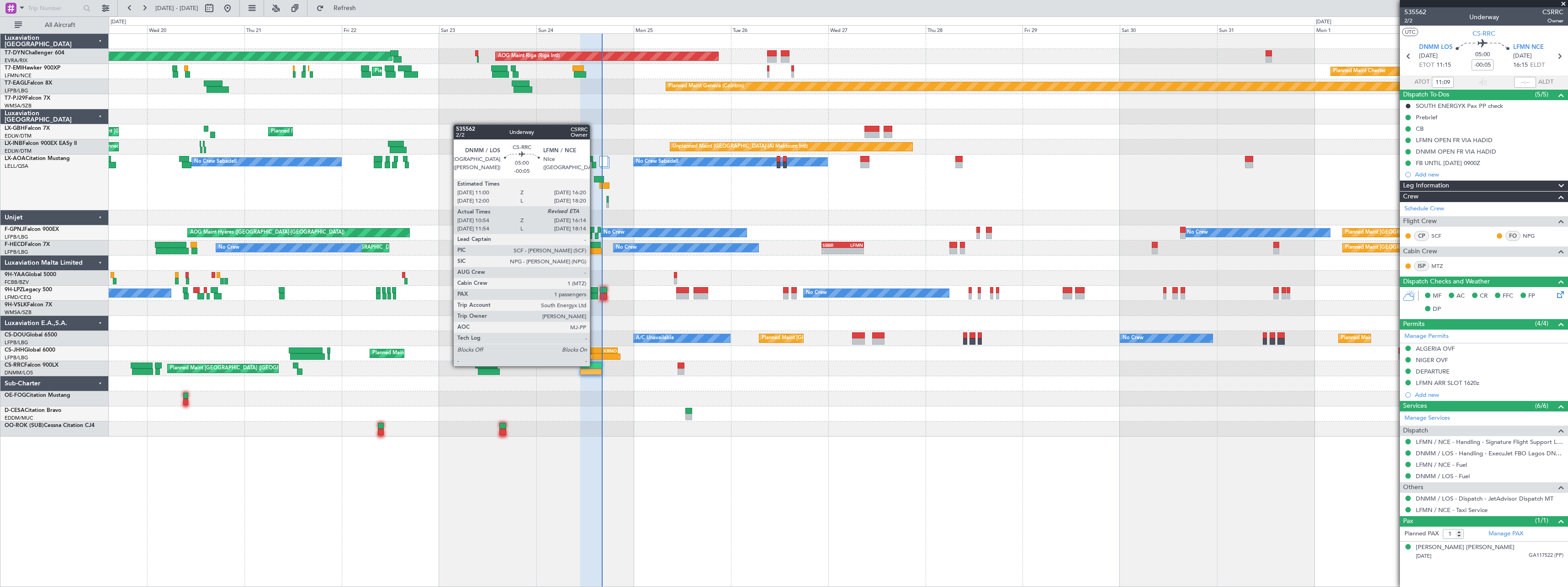
click at [594, 365] on div at bounding box center [592, 365] width 22 height 6
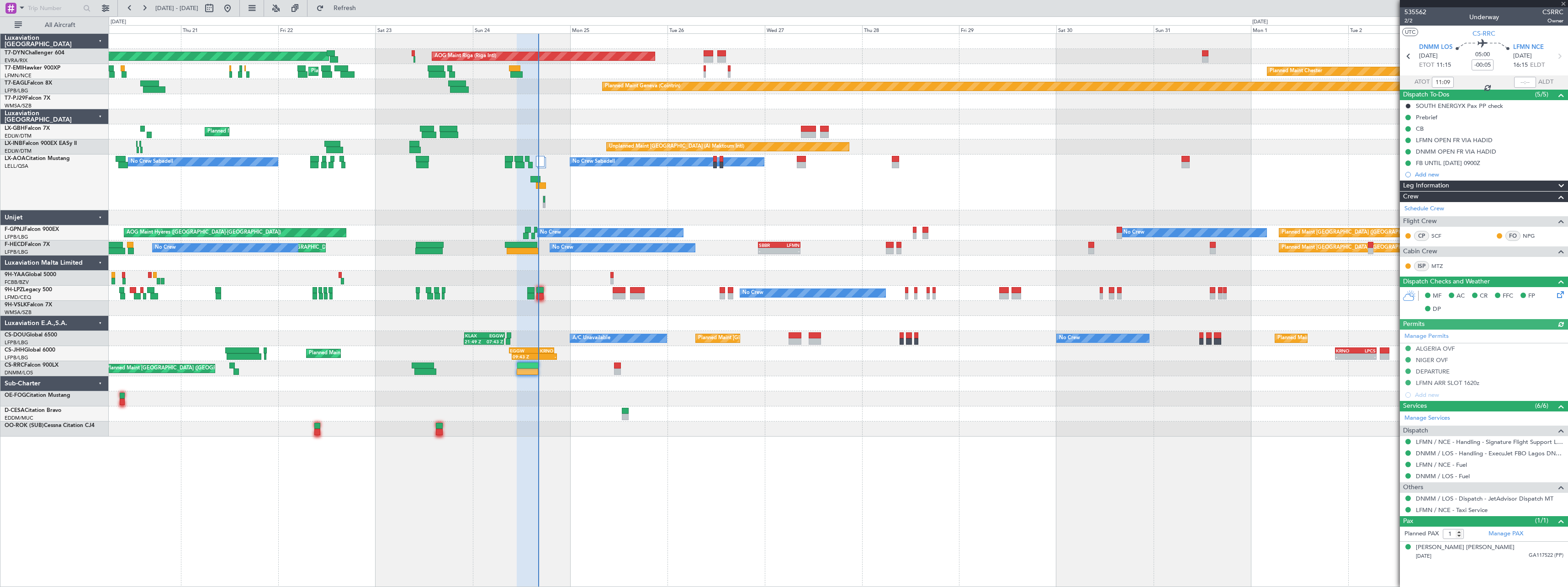
click at [665, 383] on div at bounding box center [838, 384] width 1459 height 15
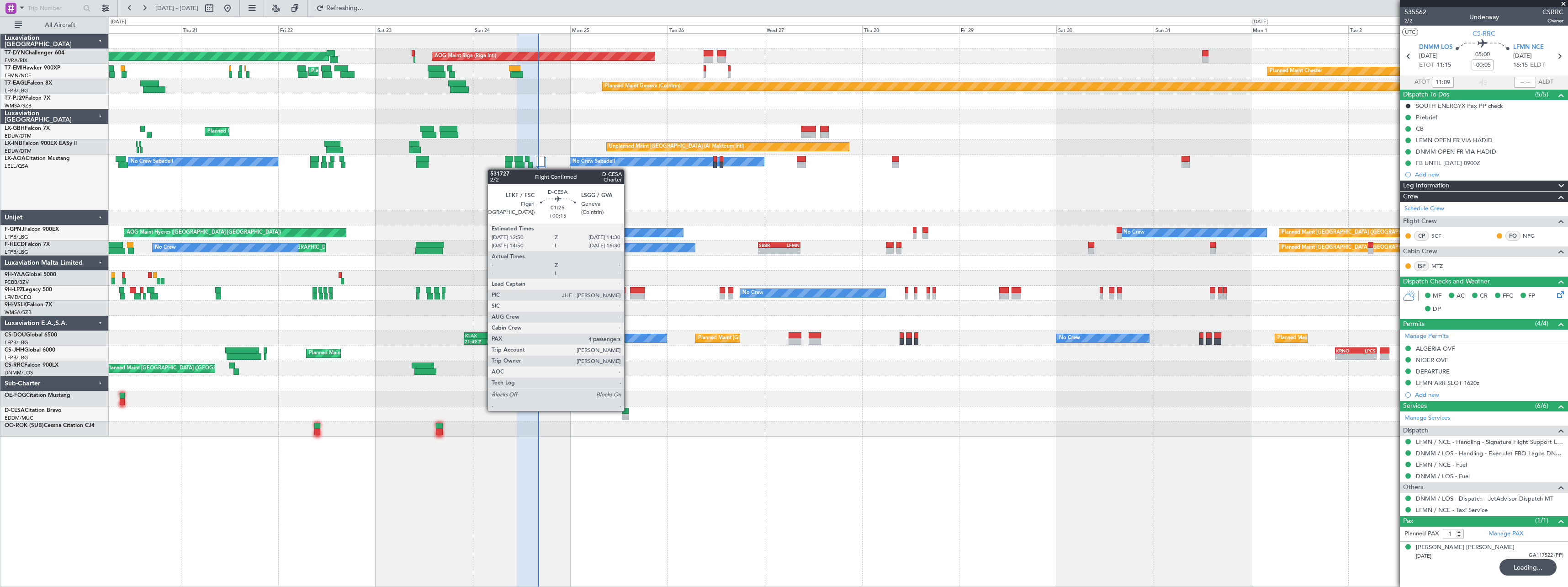
click at [628, 410] on div at bounding box center [625, 411] width 7 height 6
type input "+00:15"
type input "4"
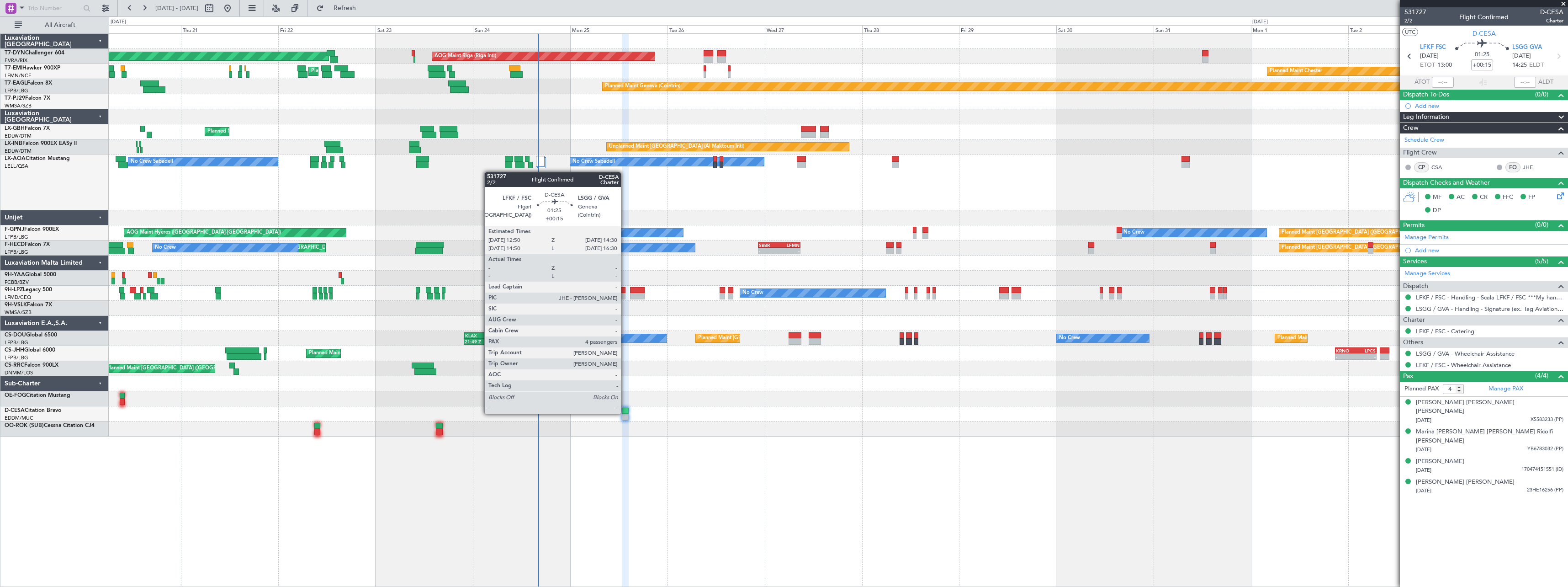
click at [625, 413] on div at bounding box center [625, 411] width 7 height 6
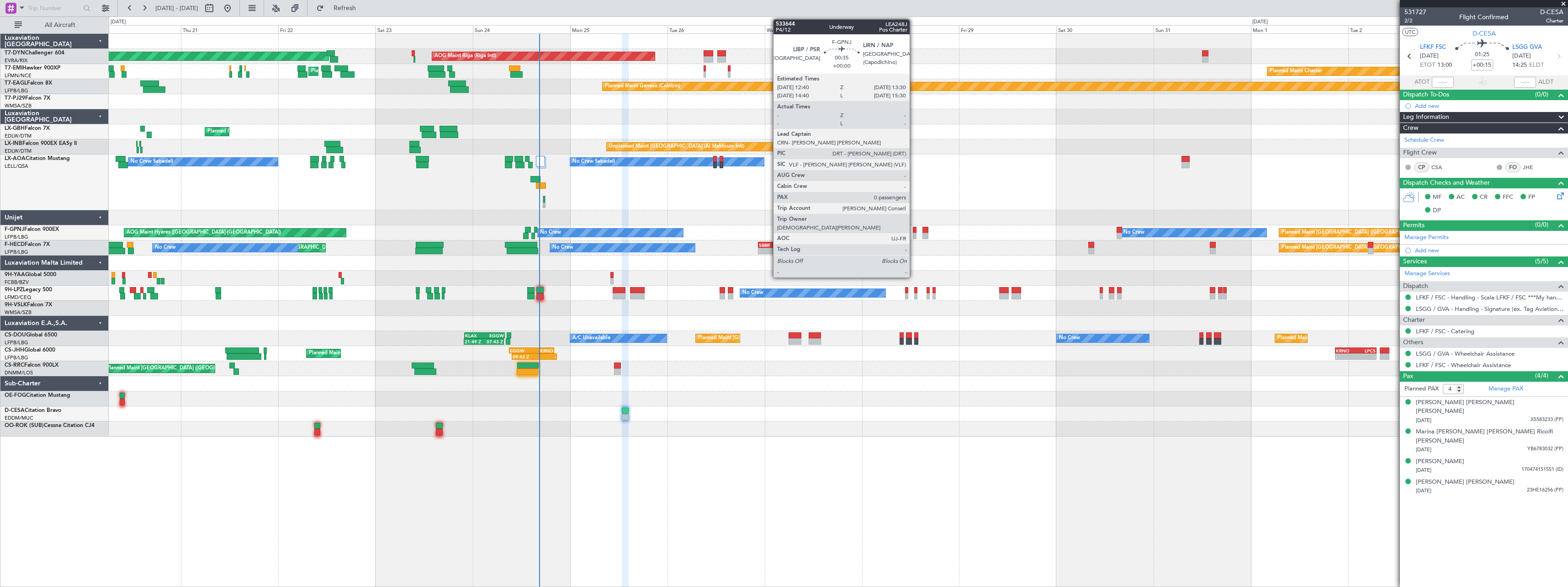
click at [914, 235] on div at bounding box center [914, 236] width 4 height 6
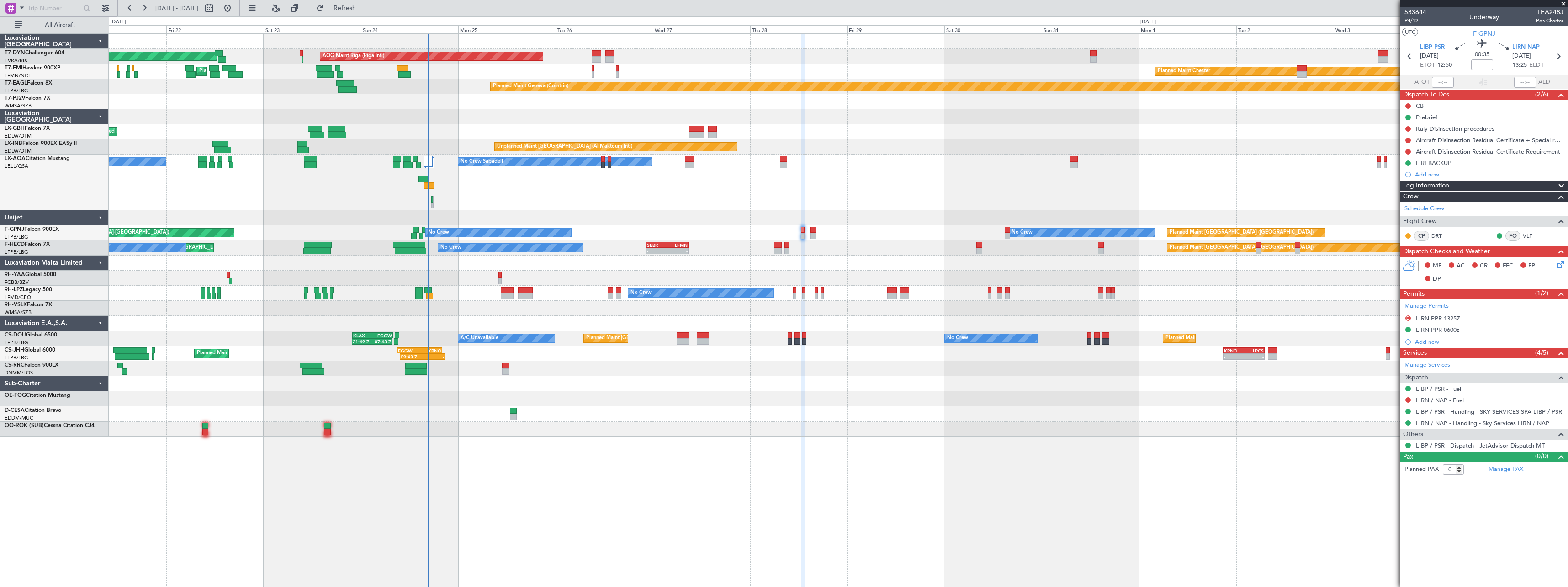
click at [616, 362] on div "Planned Maint [GEOGRAPHIC_DATA] ([GEOGRAPHIC_DATA])" at bounding box center [838, 368] width 1459 height 15
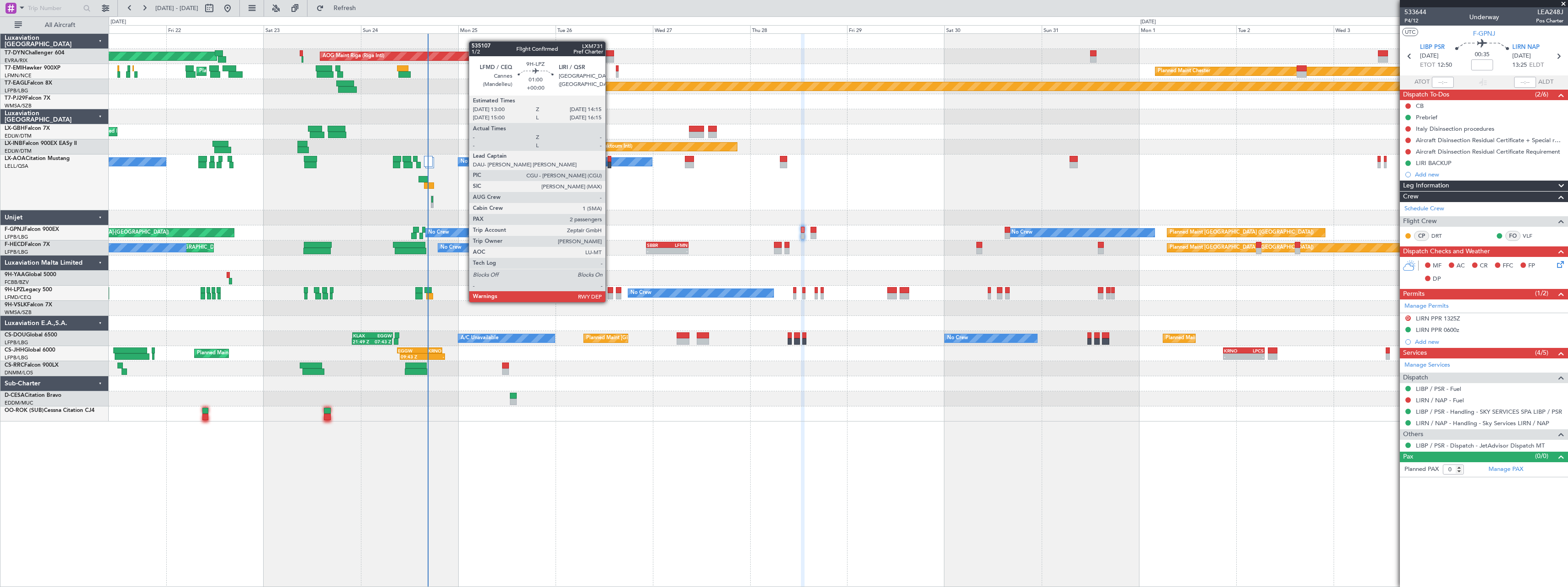
click at [609, 293] on div at bounding box center [610, 296] width 6 height 6
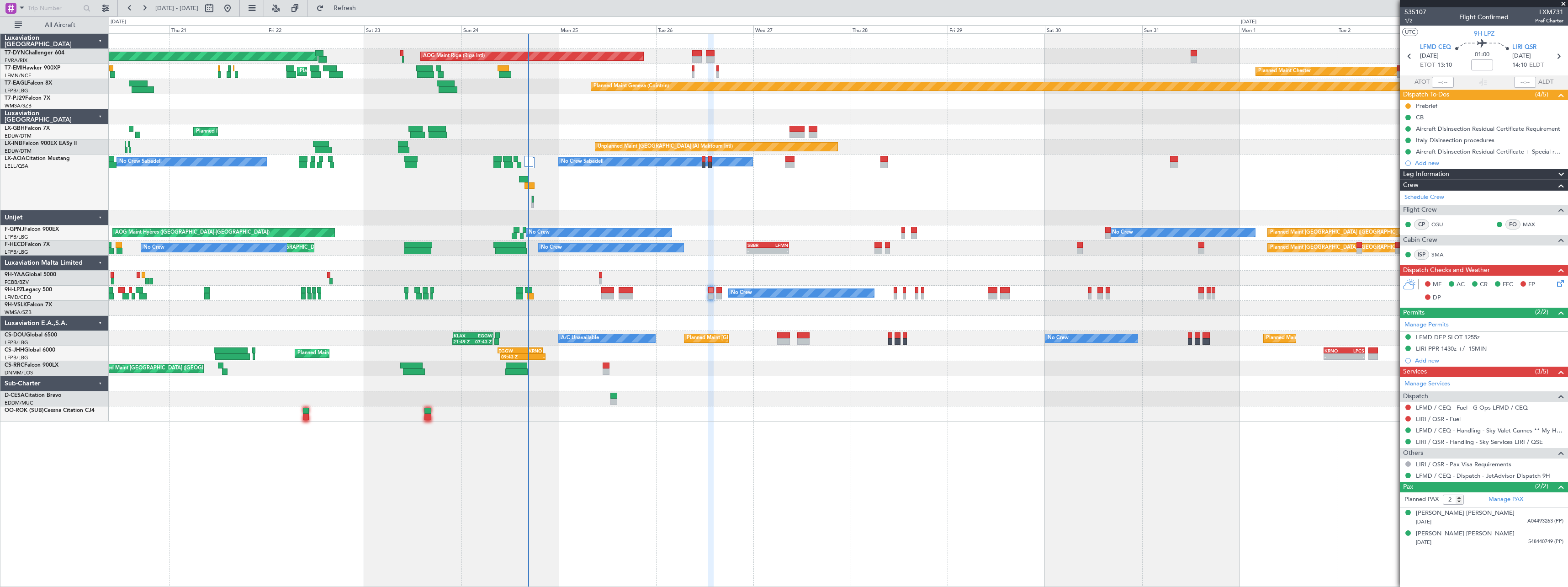
click at [776, 308] on div at bounding box center [838, 308] width 1459 height 15
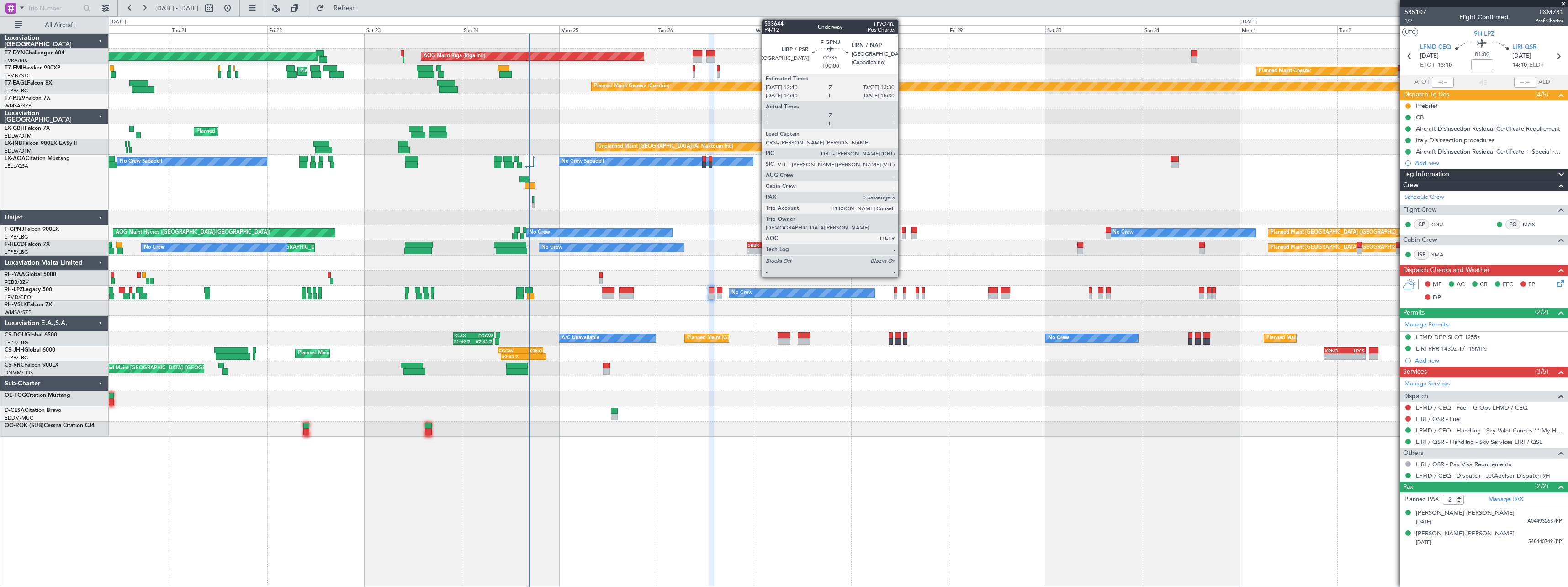
click at [902, 231] on div at bounding box center [904, 230] width 4 height 6
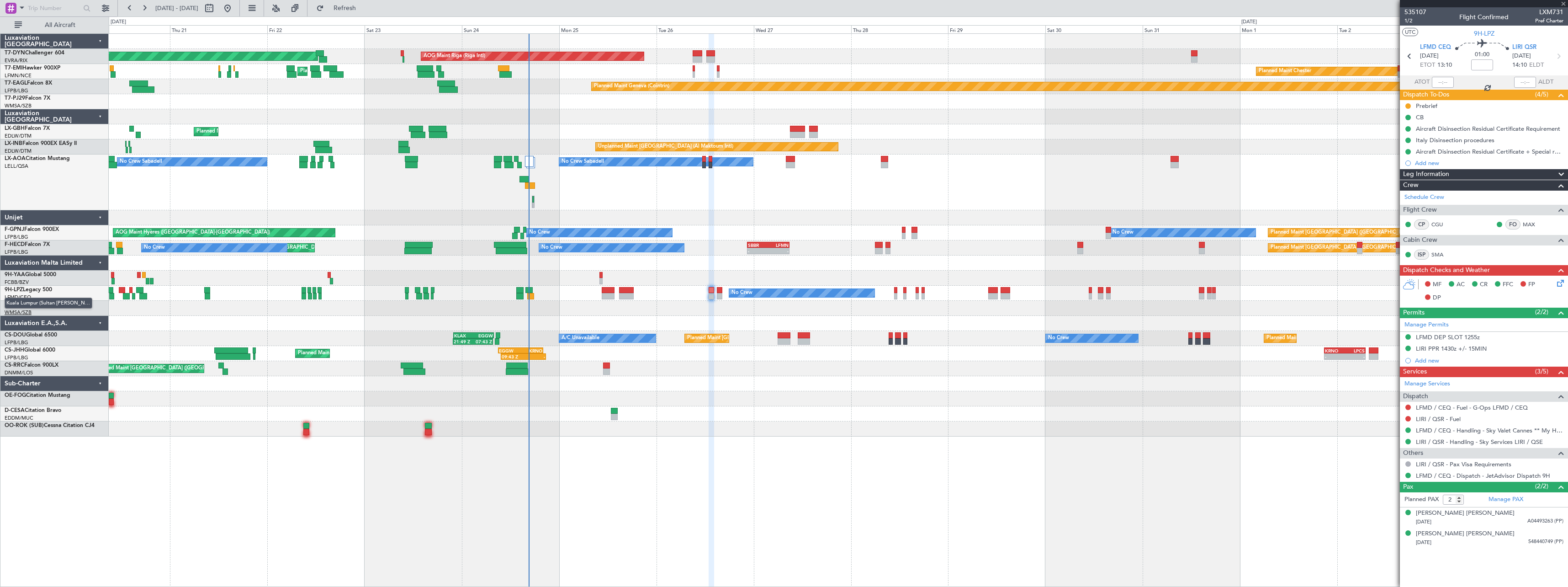
type input "0"
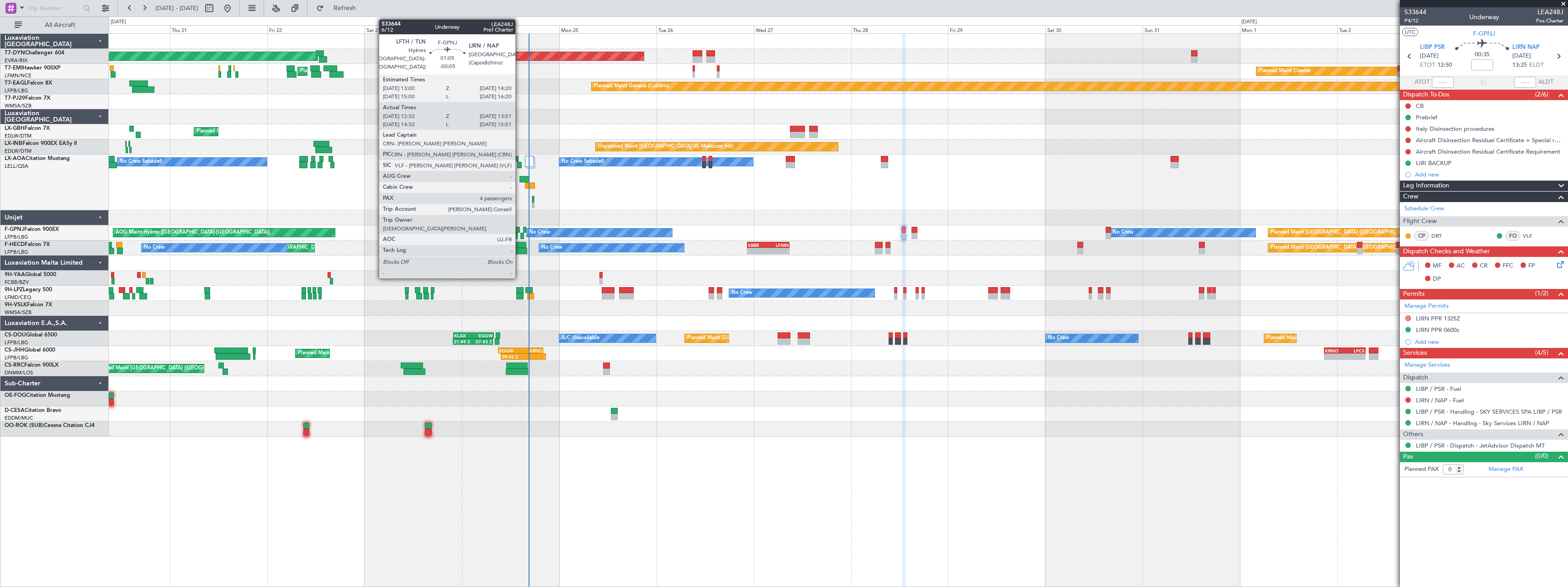
click at [519, 228] on div at bounding box center [517, 230] width 6 height 6
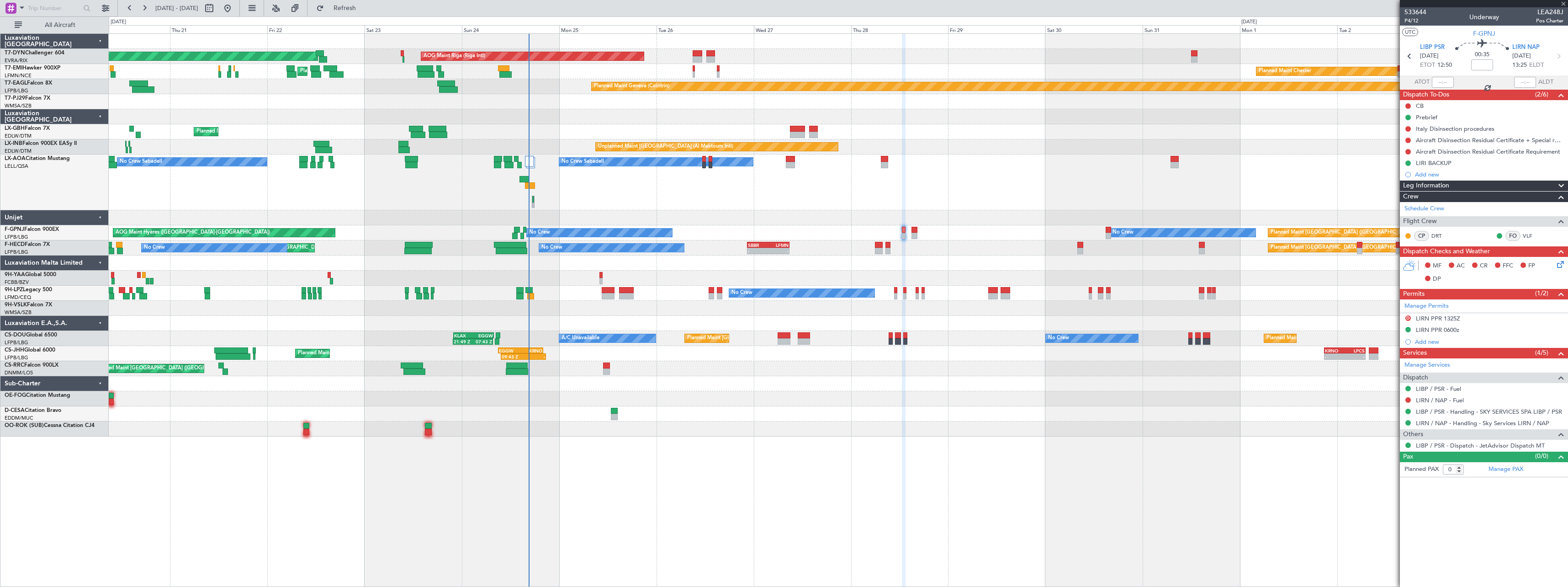
type input "-00:05"
type input "12:42"
type input "13:46"
type input "4"
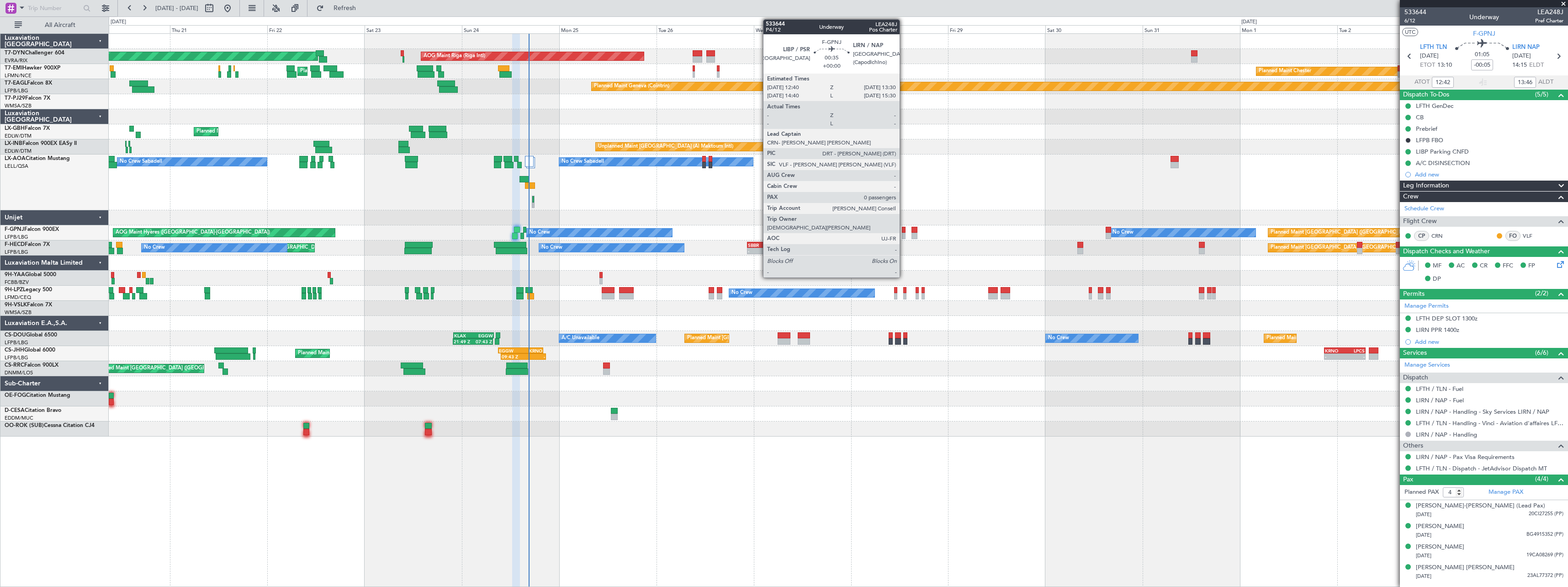
click at [904, 238] on div at bounding box center [904, 236] width 4 height 6
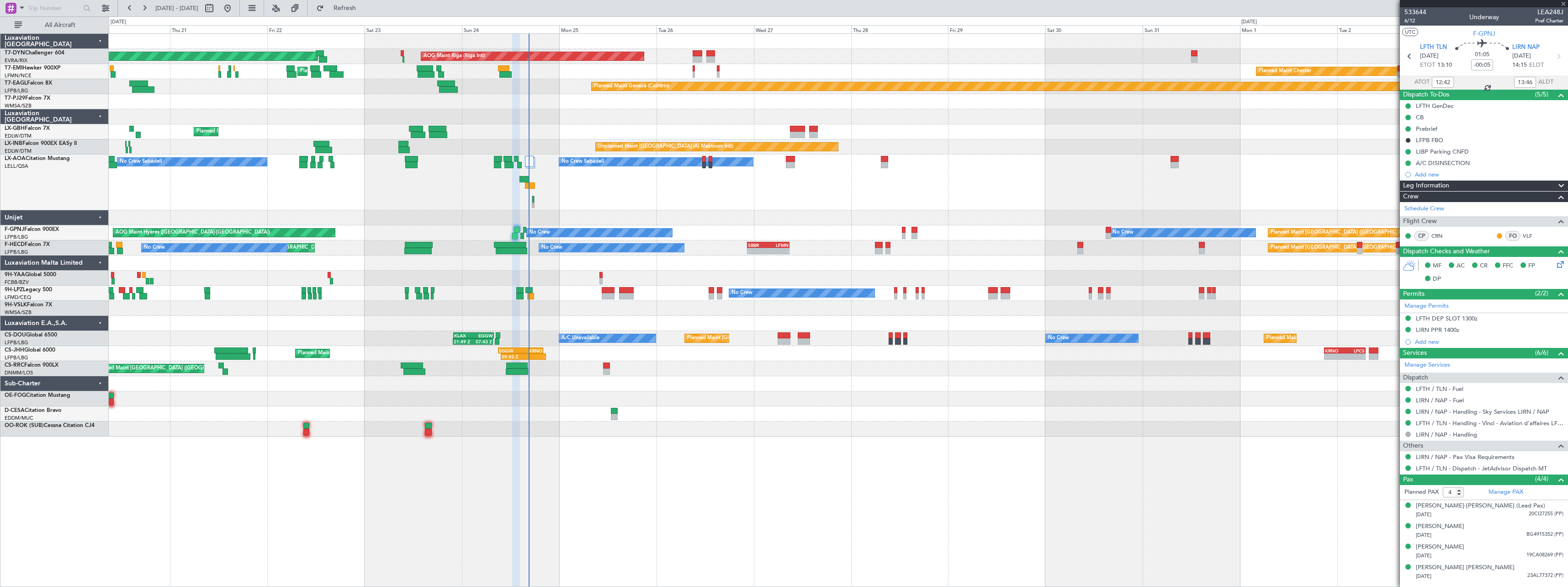
type input "0"
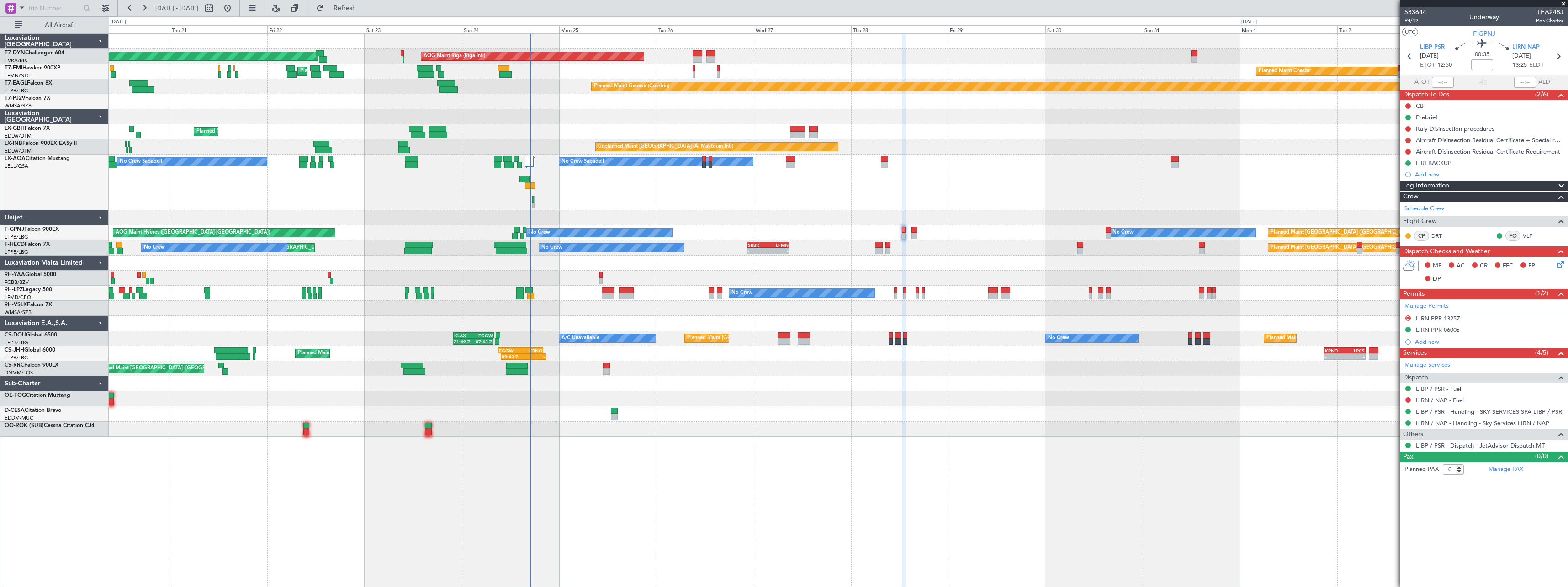
click at [1565, 2] on span at bounding box center [1563, 4] width 9 height 8
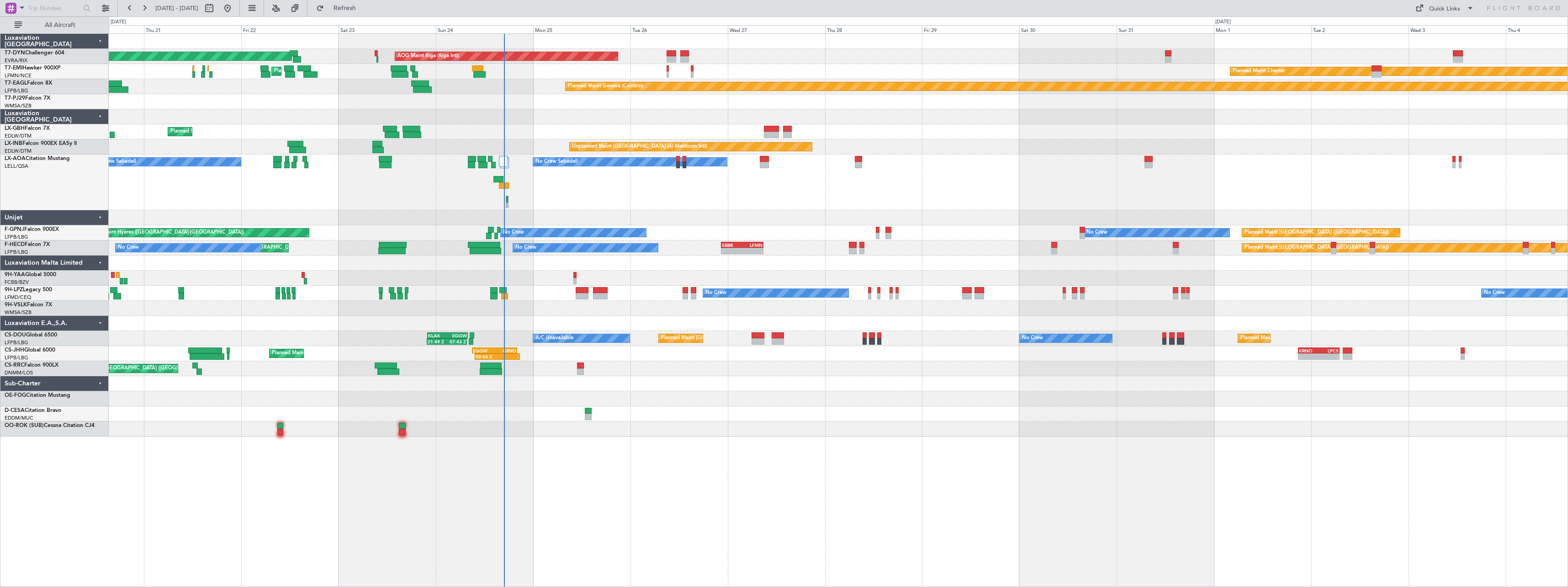
click at [525, 190] on div "No Crew Sabadell No Crew Sabadell No Crew Luxembourg (Findel)" at bounding box center [838, 182] width 1459 height 56
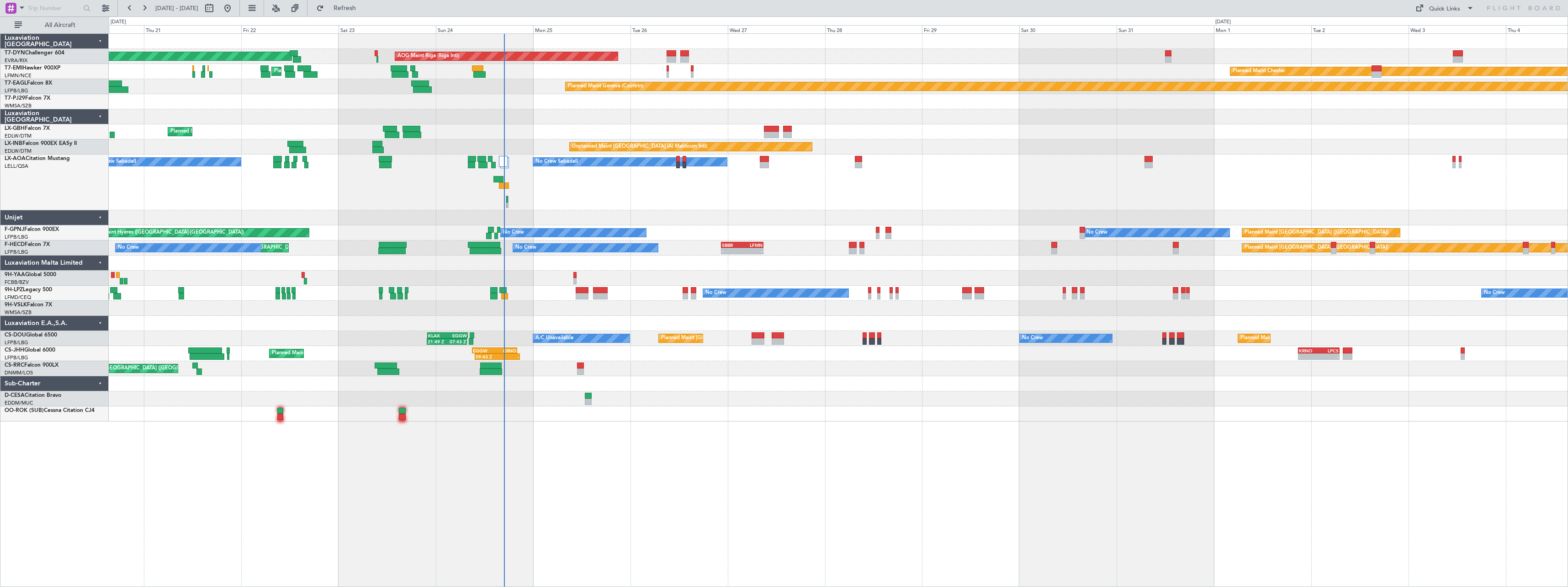
click at [624, 394] on div at bounding box center [838, 398] width 1459 height 15
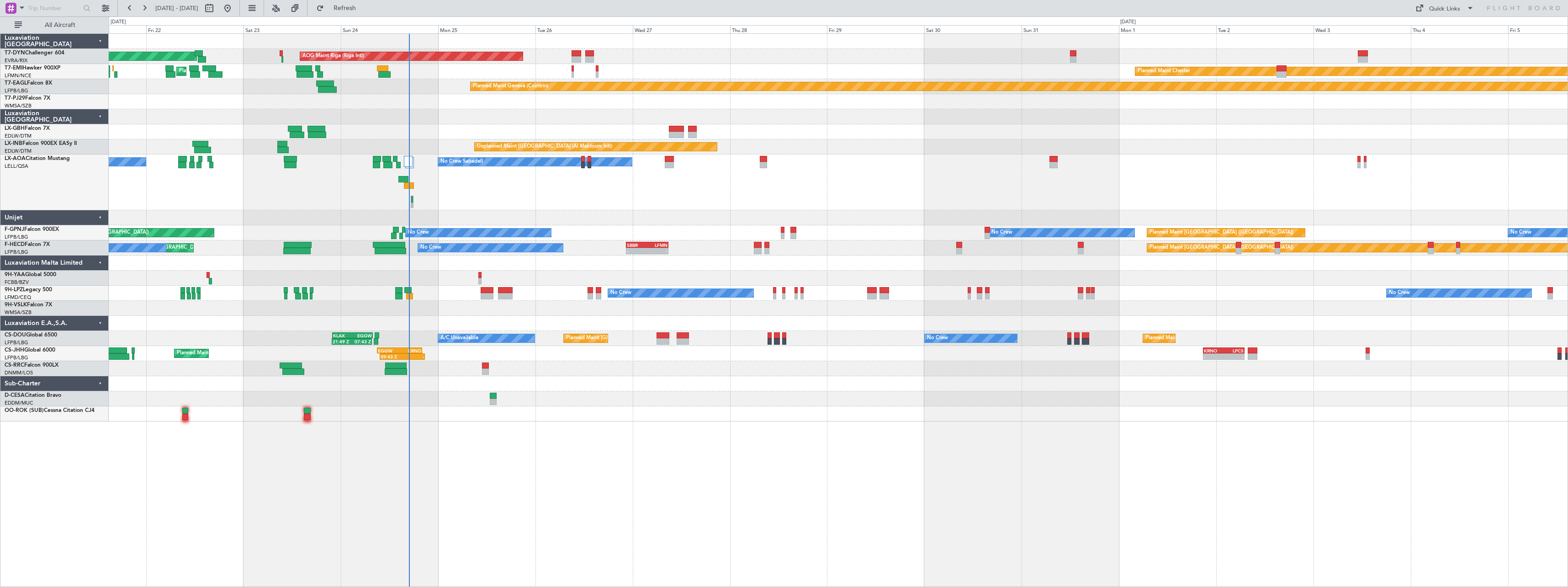
click at [487, 362] on div at bounding box center [485, 365] width 7 height 6
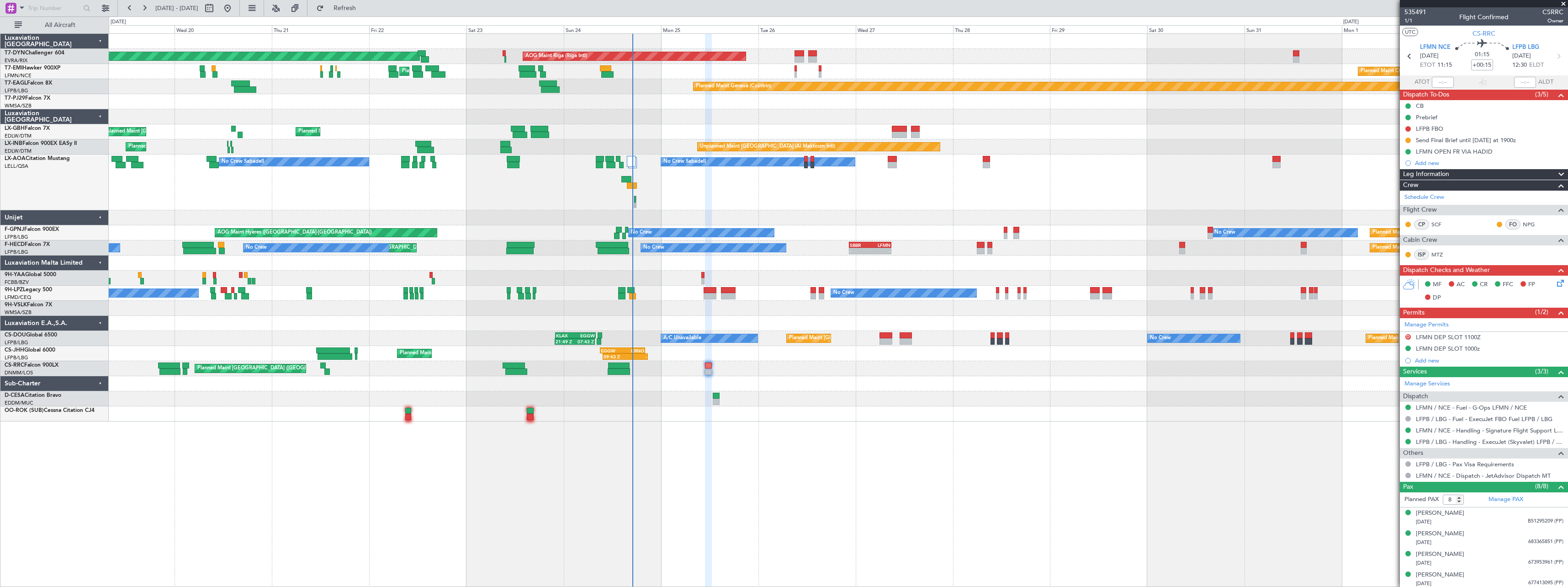
click at [502, 186] on div "No Crew Sabadell No Crew Sabadell No Crew Luxembourg (Findel)" at bounding box center [838, 182] width 1459 height 56
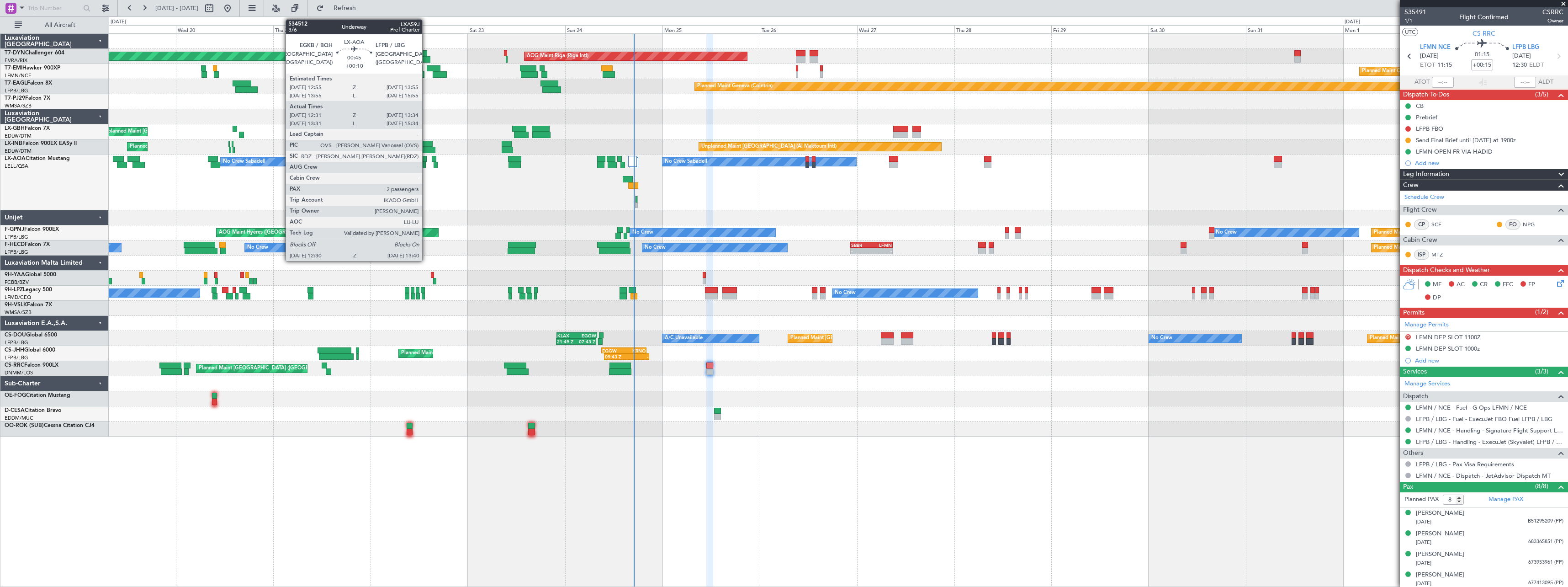
click at [427, 161] on div at bounding box center [425, 159] width 4 height 6
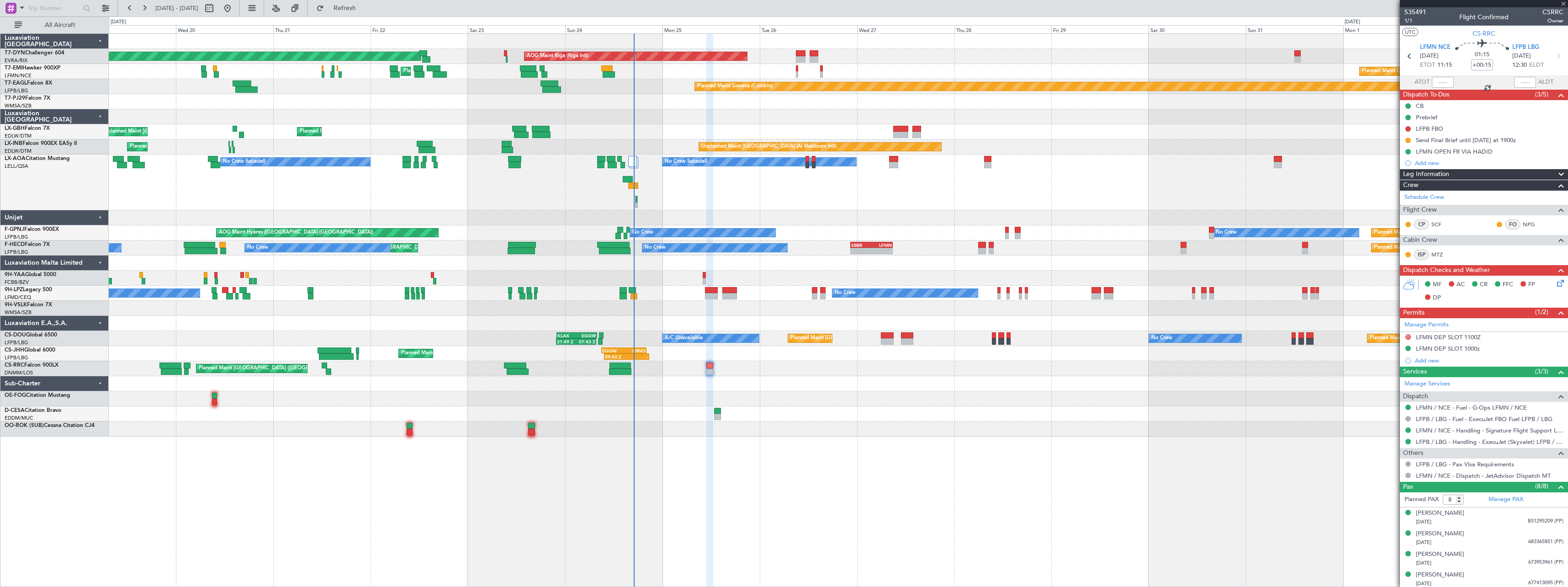
type input "+00:10"
type input "12:41"
type input "13:29"
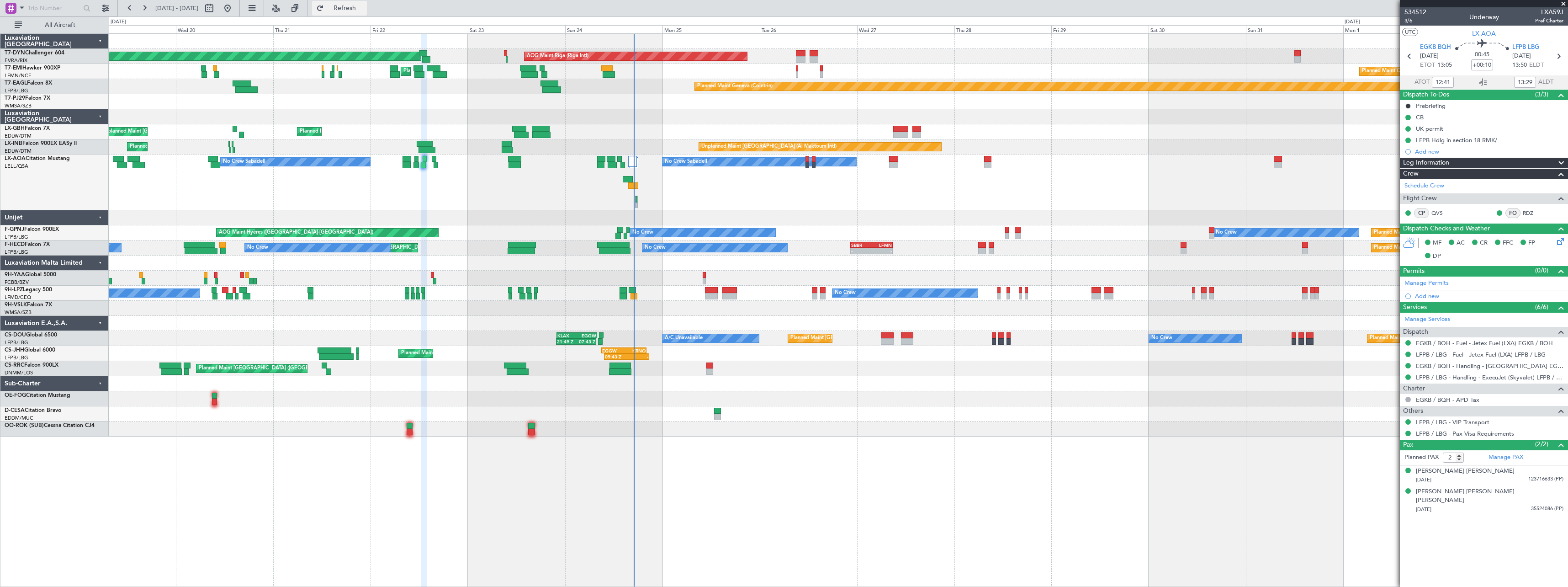
click at [364, 8] on span "Refresh" at bounding box center [345, 8] width 39 height 6
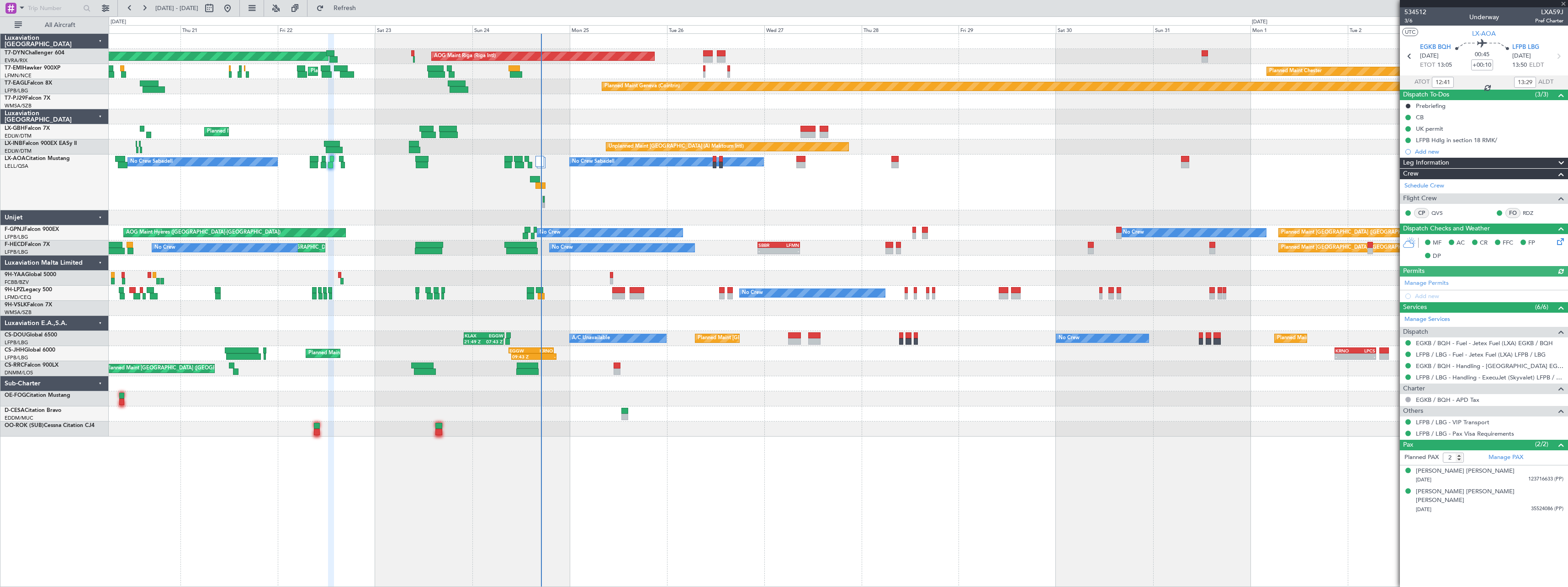
click at [725, 227] on div "Planned Maint Basel-Mulhouse AOG Maint Riga (Riga Intl) Planned Maint Chester P…" at bounding box center [838, 235] width 1459 height 403
click at [1565, 1] on span at bounding box center [1563, 4] width 9 height 8
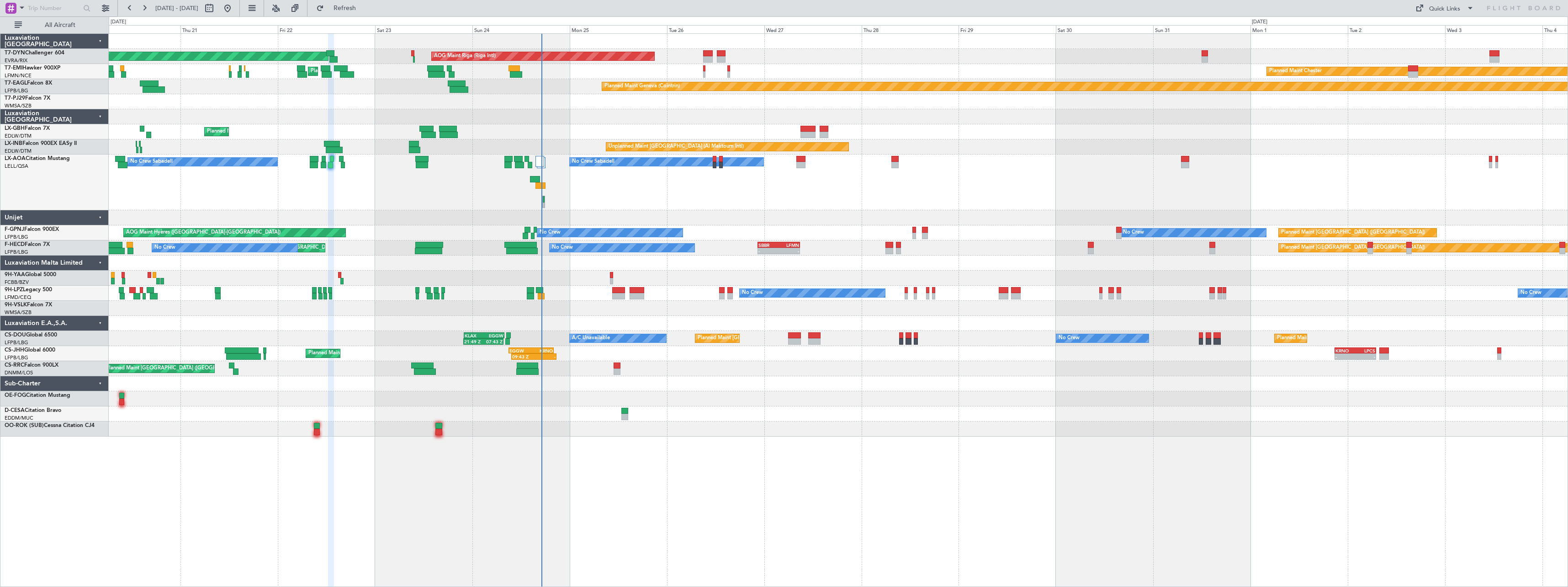
type input "0"
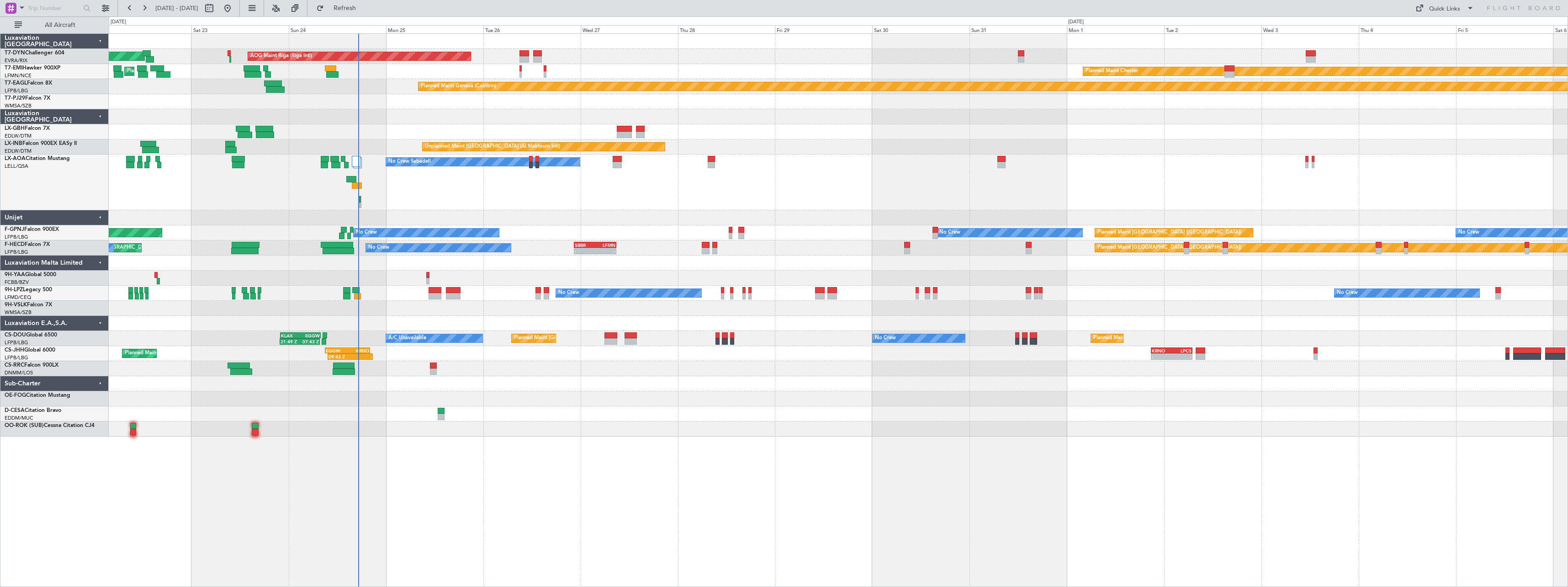
click at [726, 203] on div "Planned Maint Basel-Mulhouse AOG Maint Riga (Riga Intl) Planned Maint Chester P…" at bounding box center [838, 235] width 1459 height 403
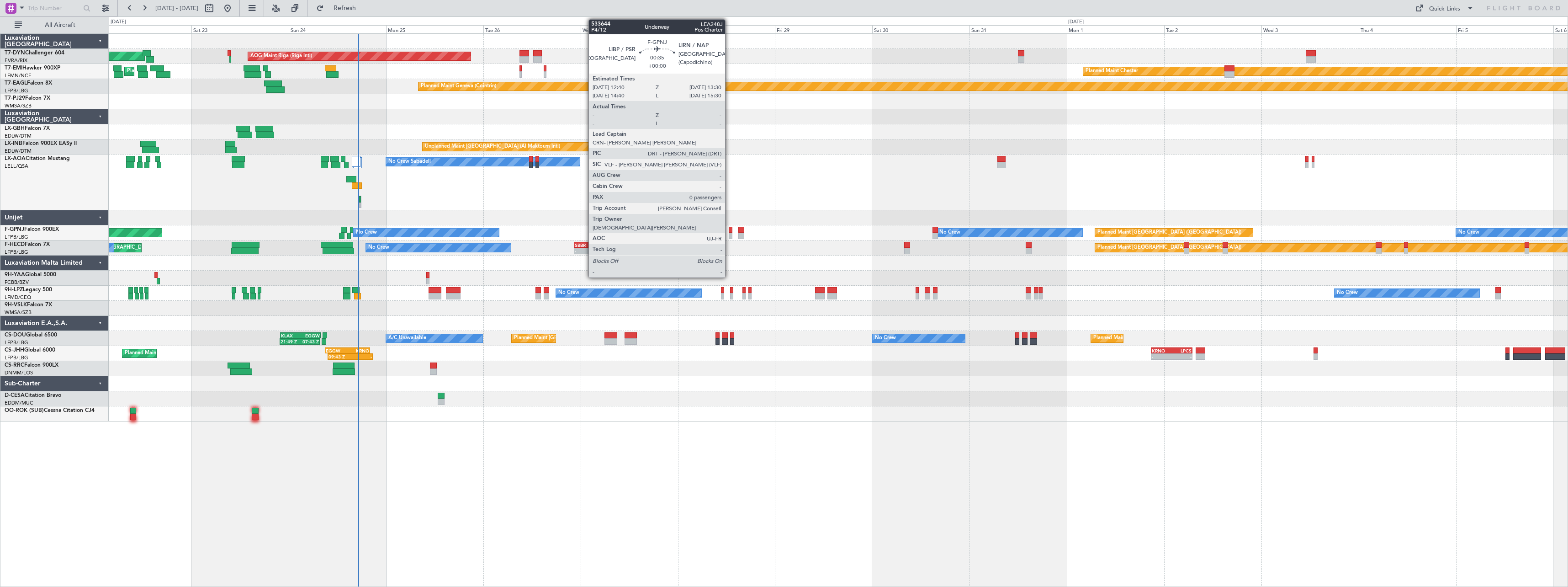
click at [729, 228] on div at bounding box center [730, 230] width 4 height 6
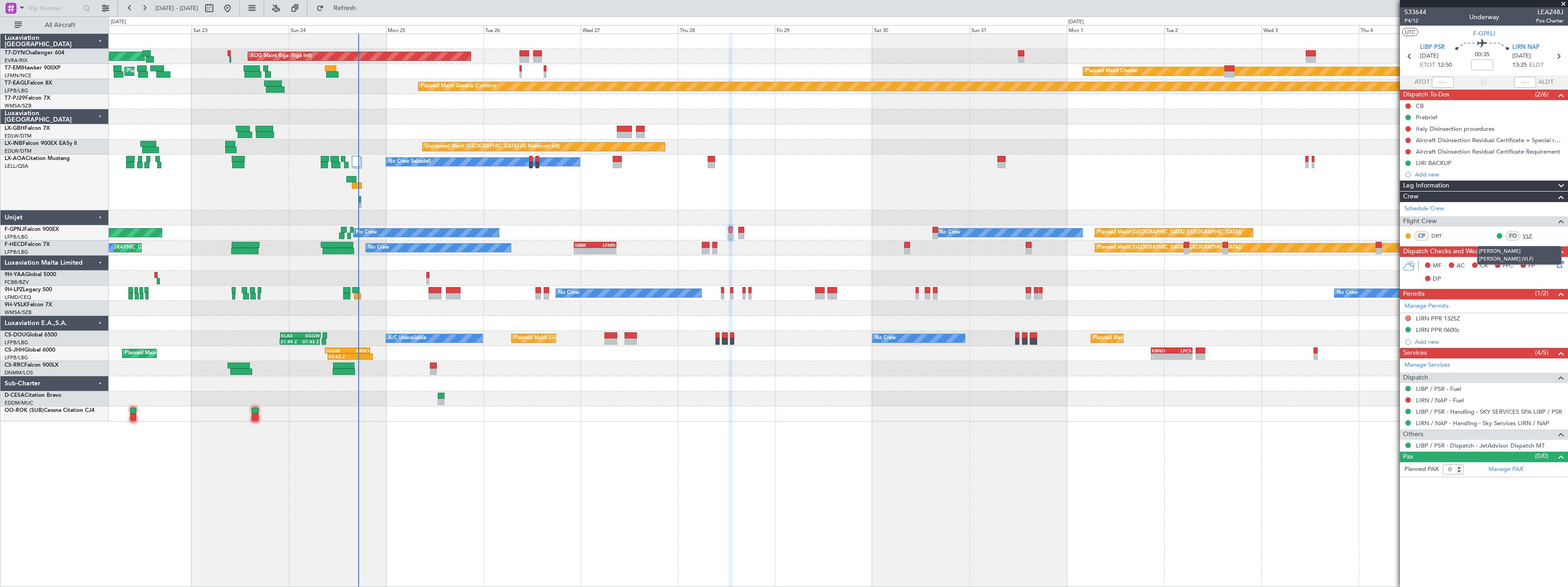
click at [1527, 236] on link "VLF" at bounding box center [1533, 235] width 21 height 8
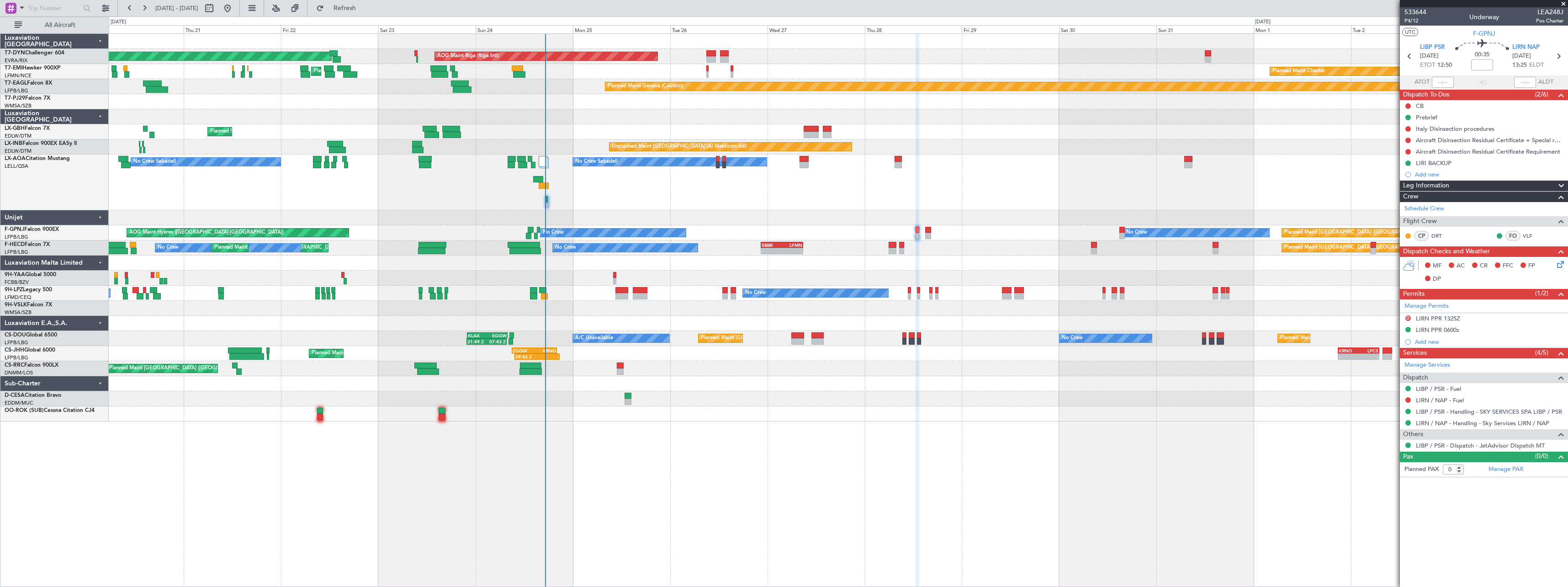
click at [871, 419] on div "Planned Maint Basel-Mulhouse AOG Maint Riga (Riga Intl) Planned Maint Chester P…" at bounding box center [838, 310] width 1459 height 554
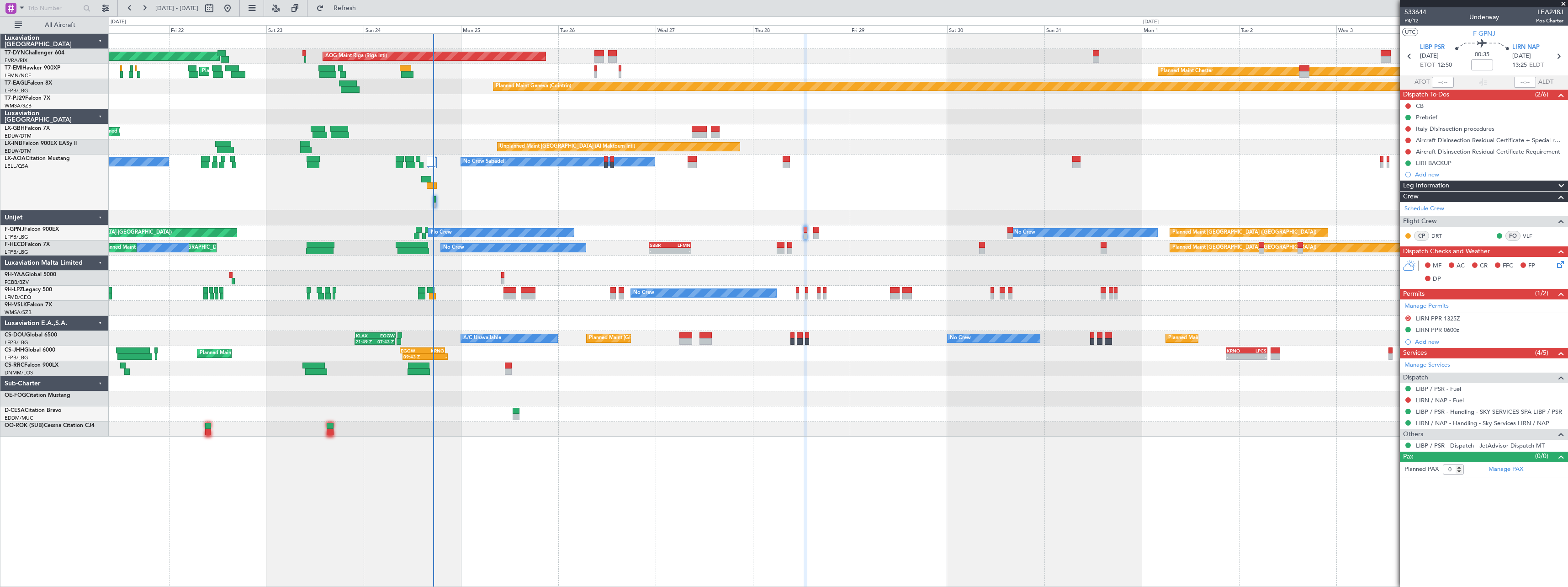
click at [548, 182] on div "No Crew Sabadell No Crew Sabadell" at bounding box center [838, 182] width 1459 height 56
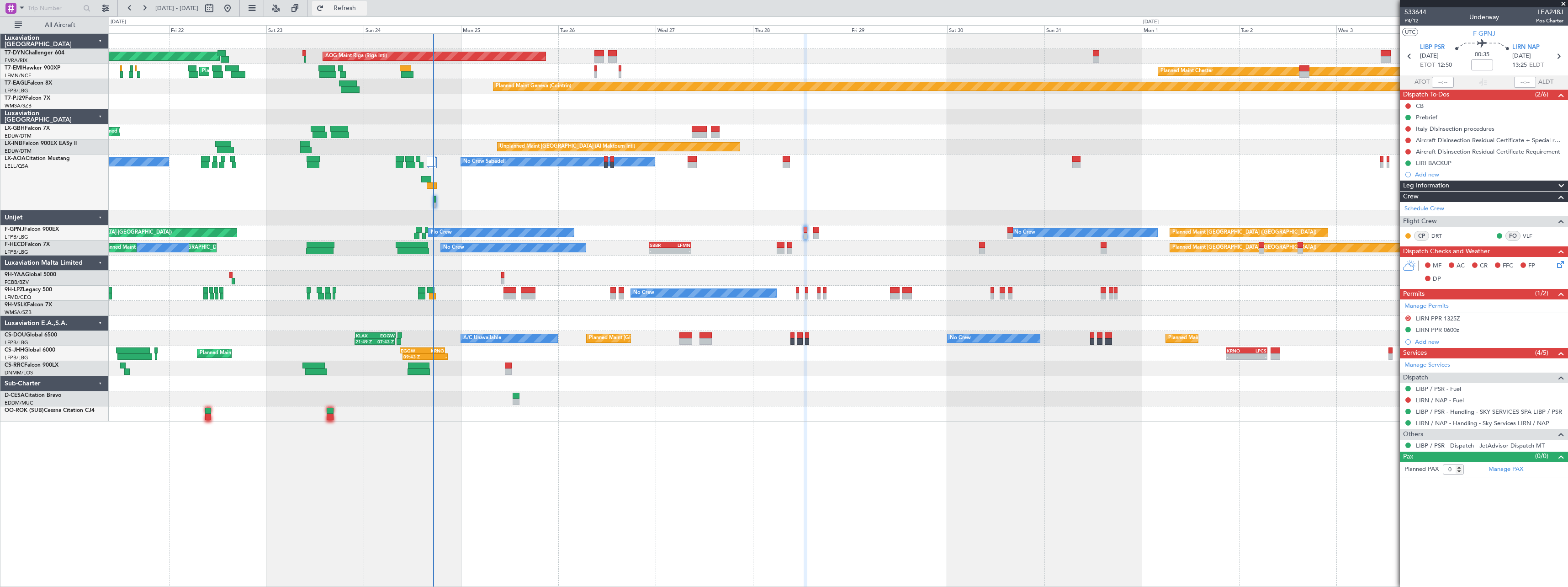
click at [364, 12] on span "Refresh" at bounding box center [345, 8] width 39 height 6
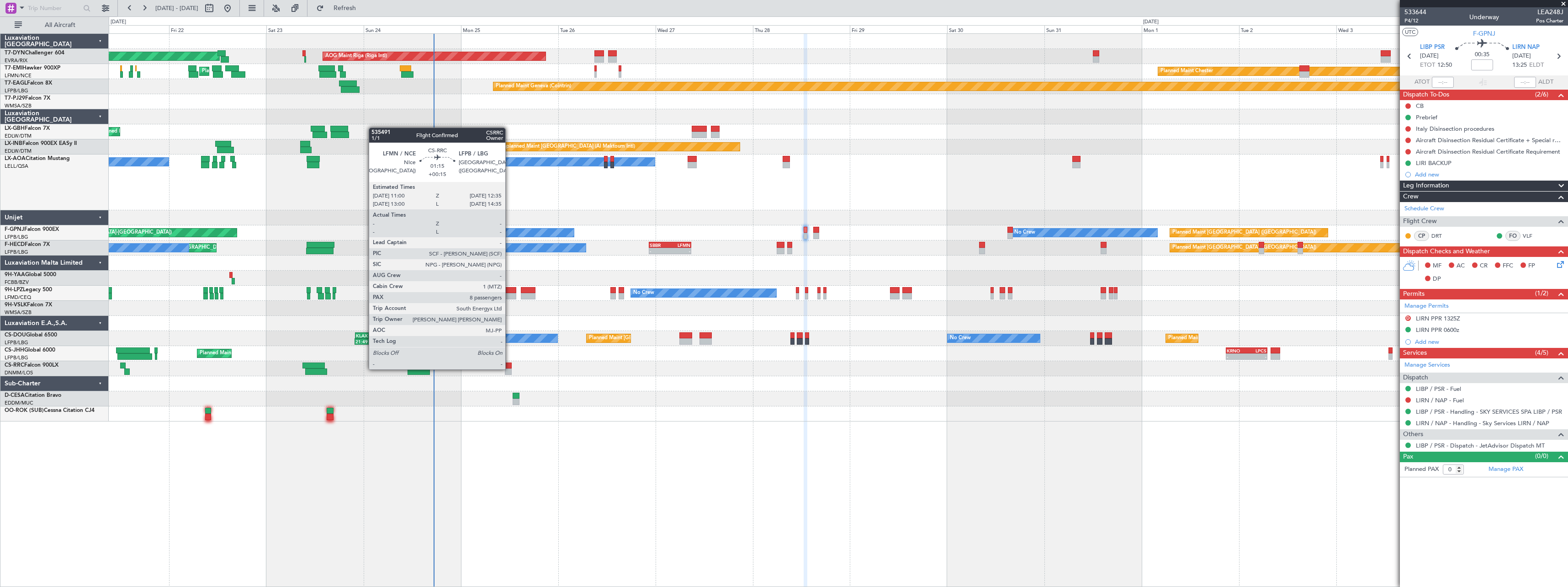
click at [509, 368] on div at bounding box center [508, 371] width 7 height 6
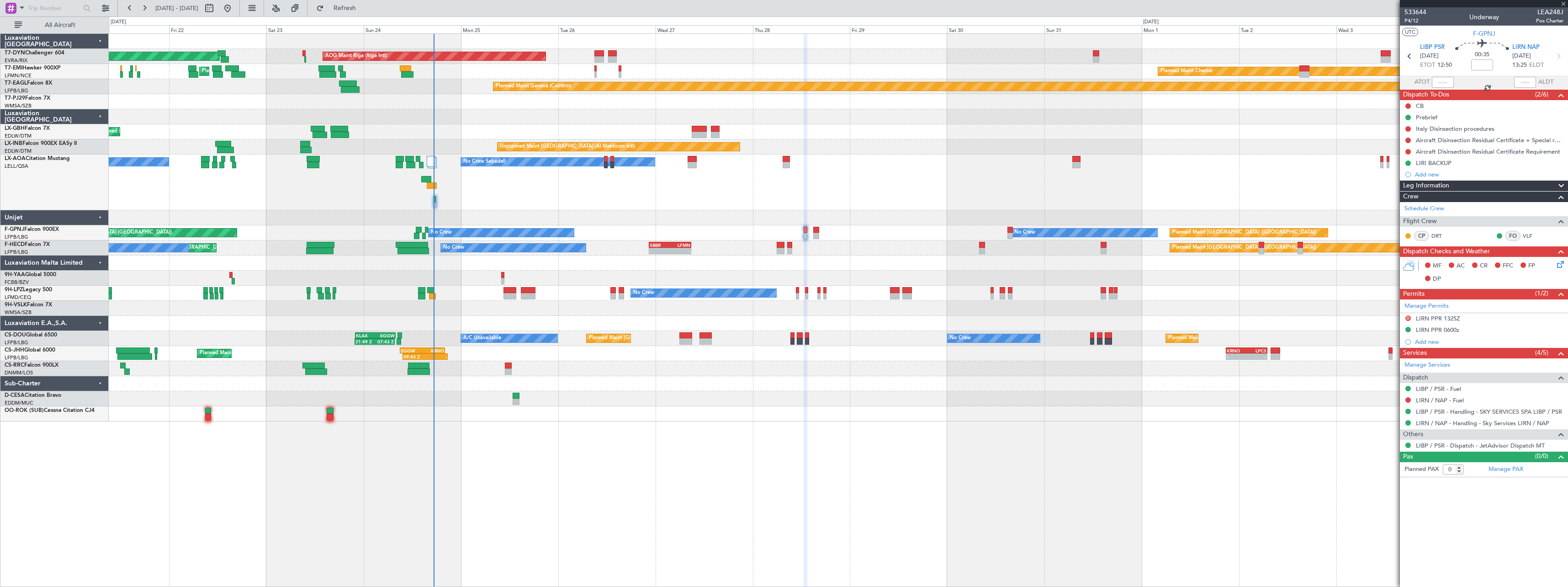
type input "+00:15"
type input "8"
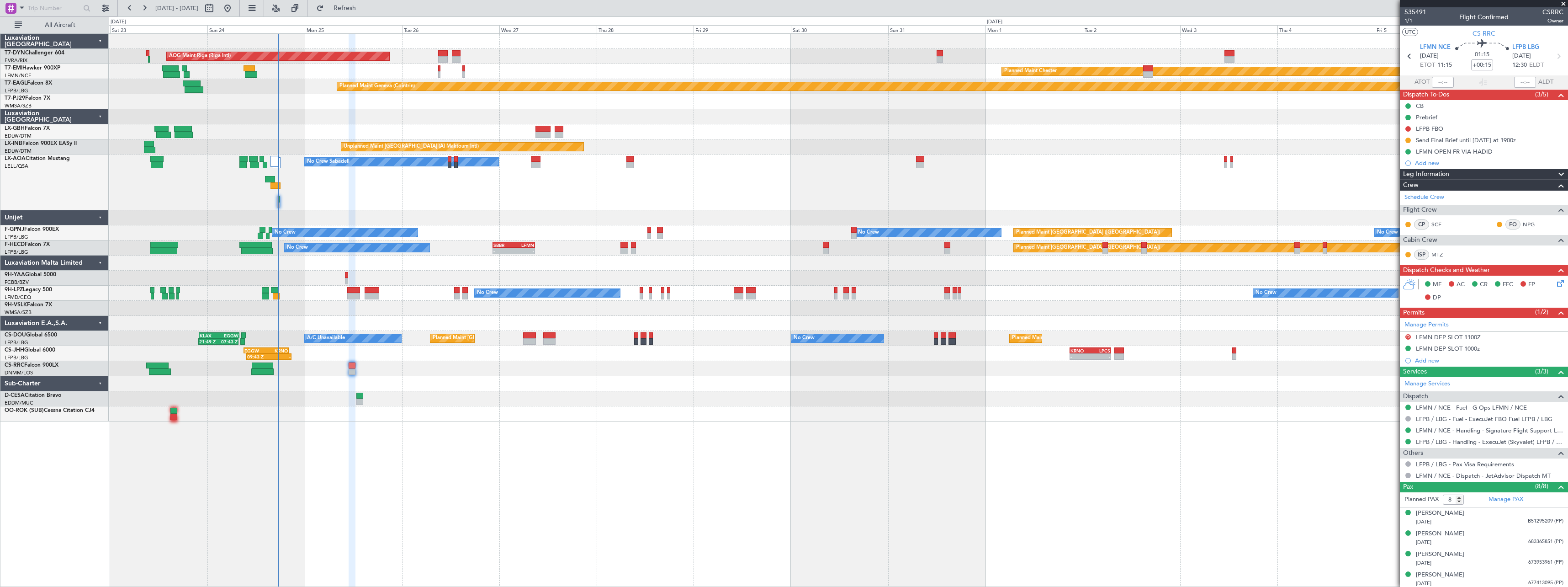
click at [855, 319] on div "AOG Maint Riga (Riga Intl) Planned Maint [GEOGRAPHIC_DATA]-[GEOGRAPHIC_DATA] Pl…" at bounding box center [838, 227] width 1459 height 387
click at [670, 380] on div "AOG Maint Riga (Riga Intl) Planned Maint [GEOGRAPHIC_DATA]-[GEOGRAPHIC_DATA] Pl…" at bounding box center [838, 227] width 1459 height 387
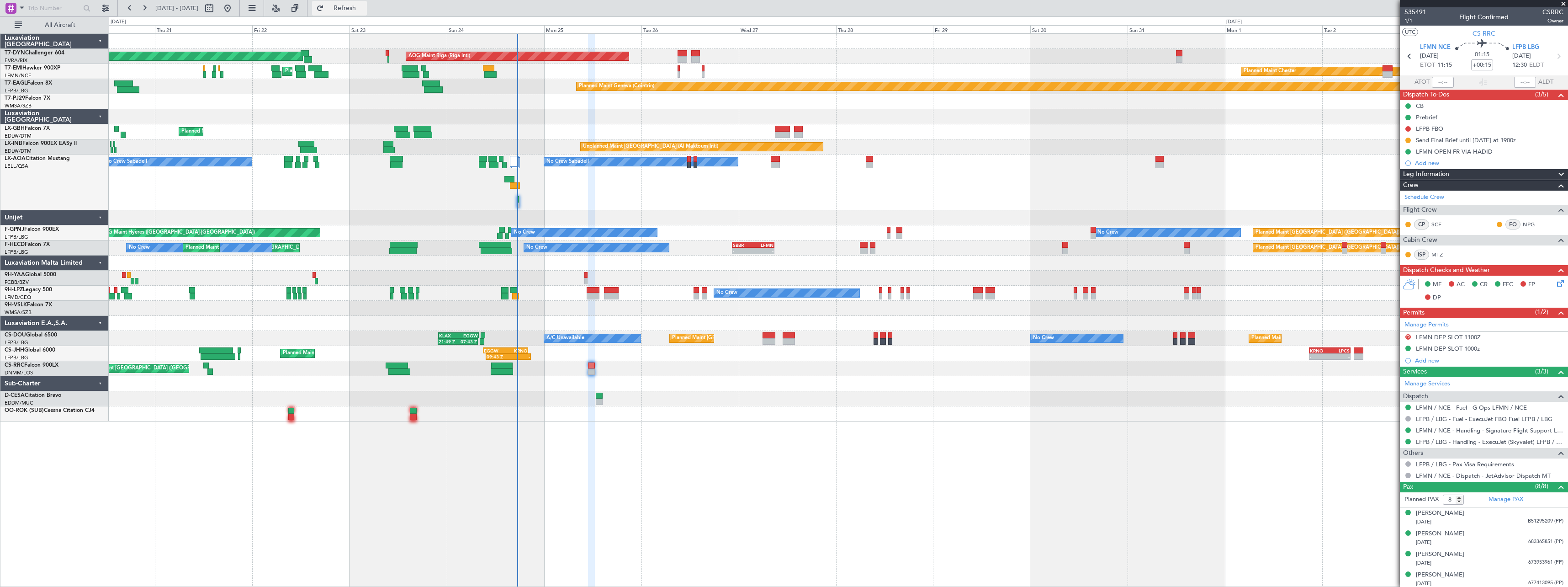
click at [367, 2] on button "Refresh" at bounding box center [339, 8] width 55 height 15
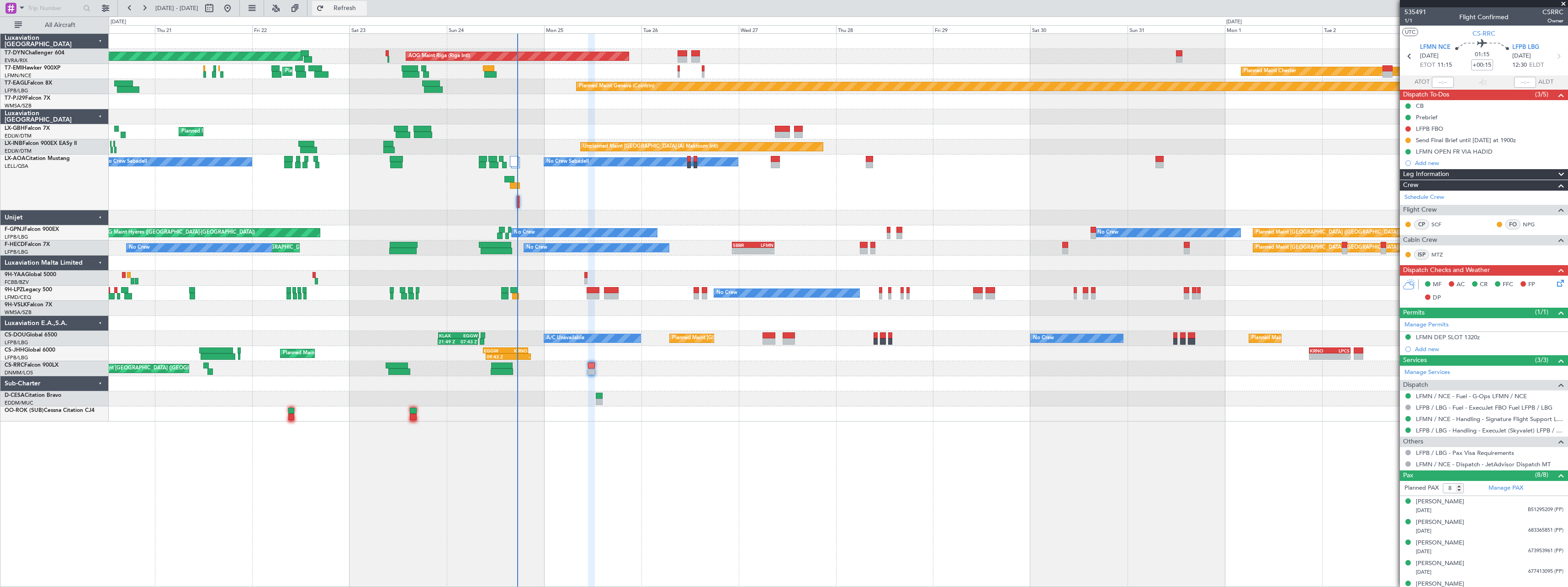
click at [359, 4] on button "Refresh" at bounding box center [339, 8] width 55 height 15
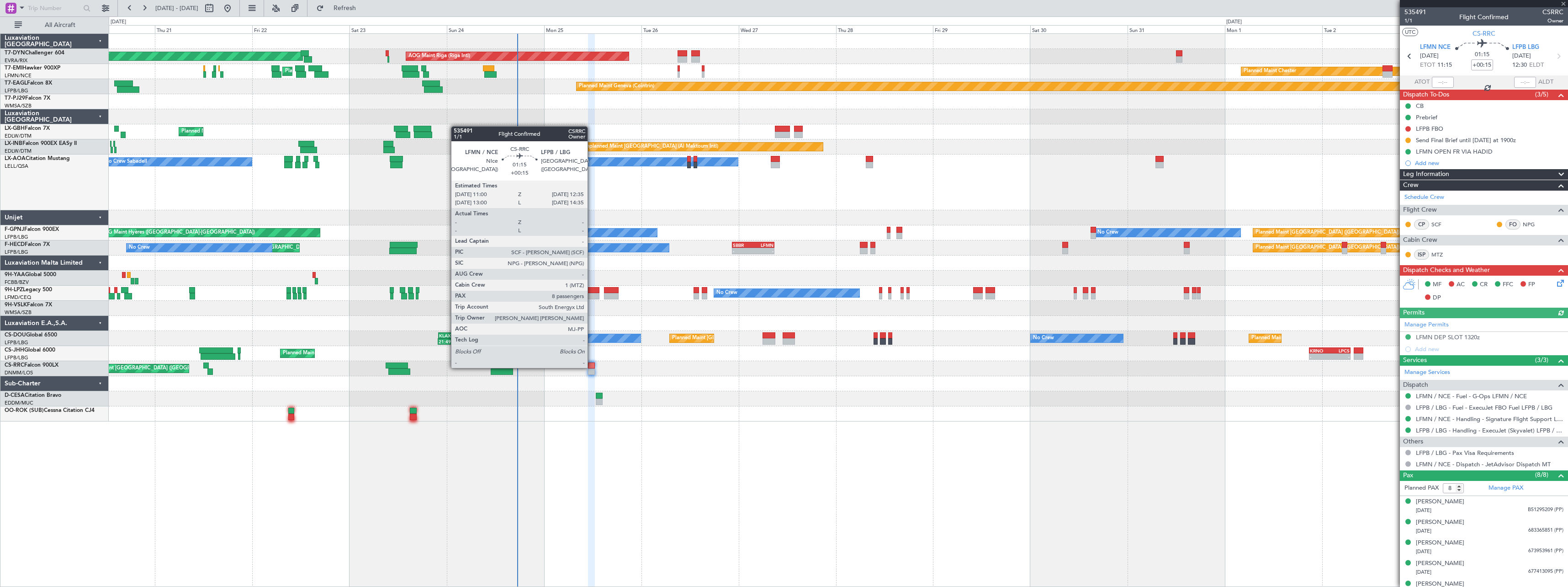
click at [592, 367] on div at bounding box center [591, 365] width 7 height 6
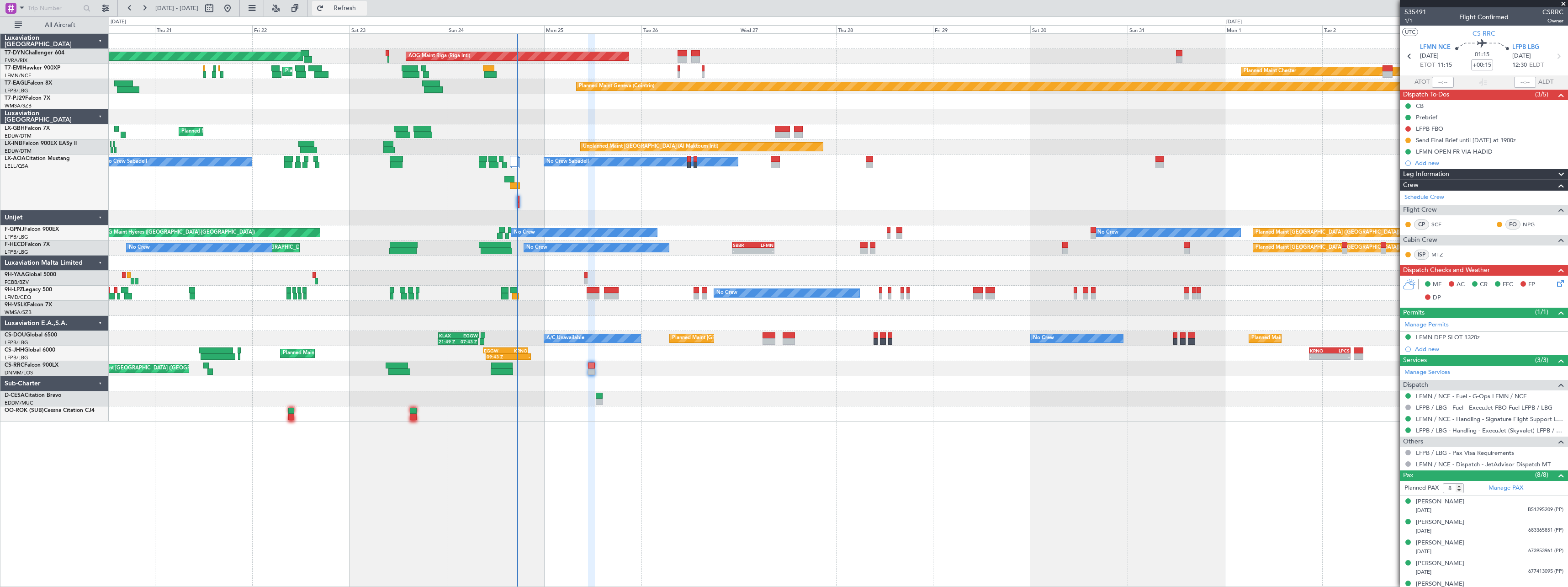
click at [364, 9] on span "Refresh" at bounding box center [345, 8] width 39 height 6
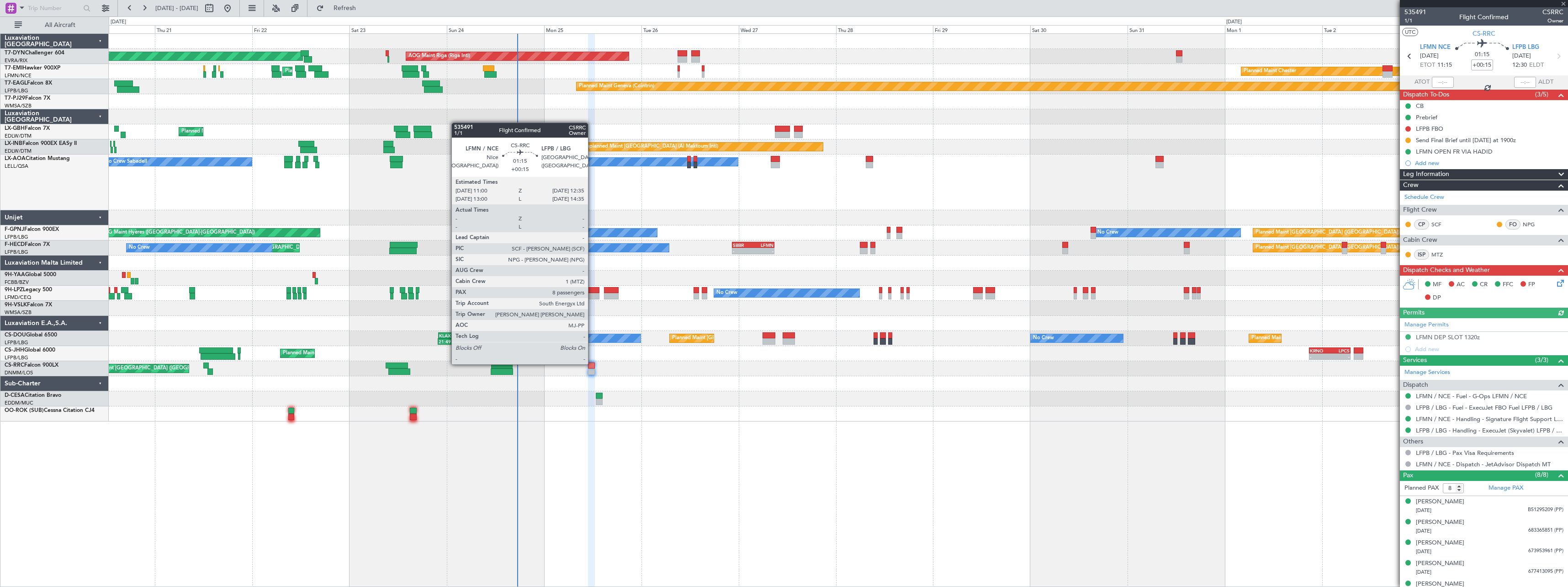
click at [592, 363] on div at bounding box center [591, 365] width 7 height 6
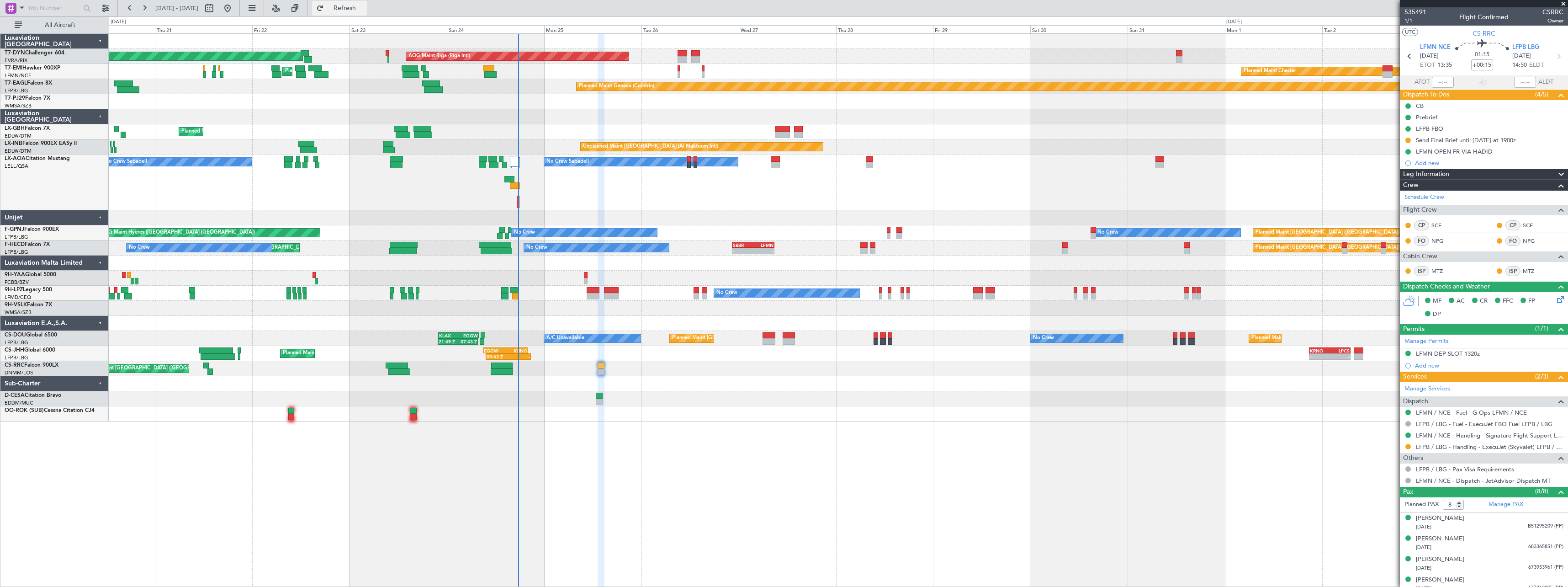
click at [364, 8] on span "Refresh" at bounding box center [345, 8] width 39 height 6
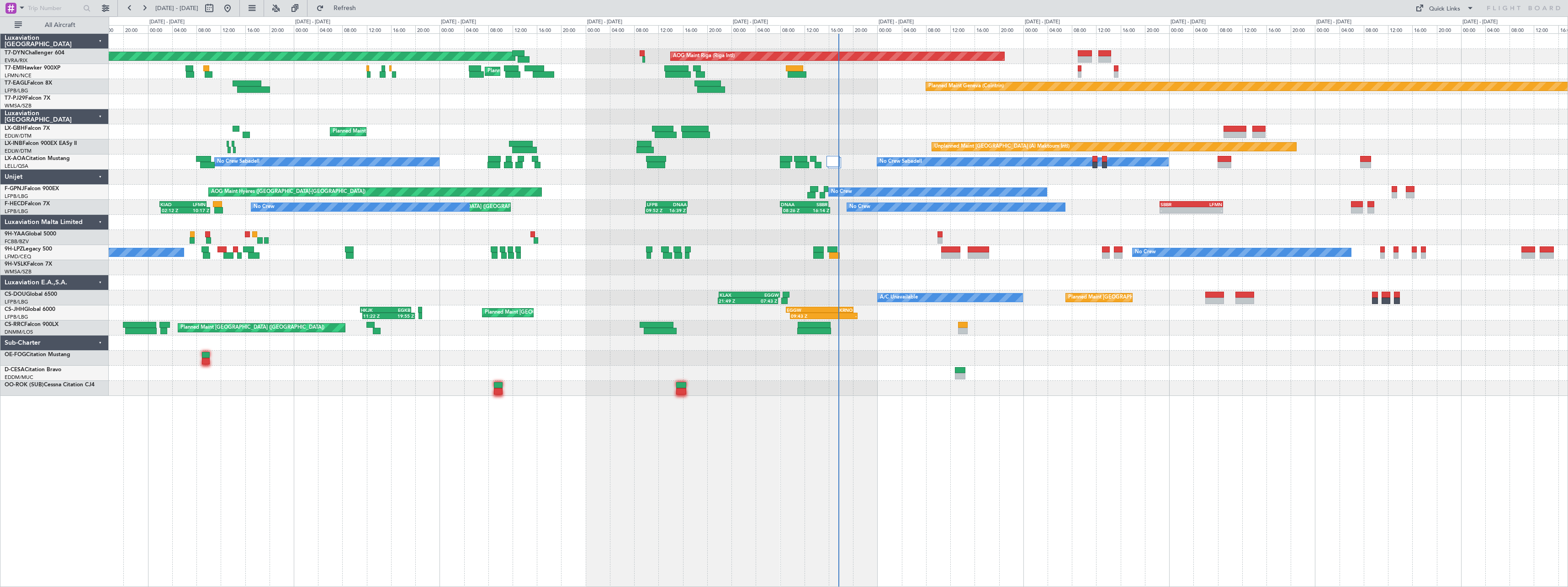
click at [707, 235] on div at bounding box center [838, 237] width 1459 height 15
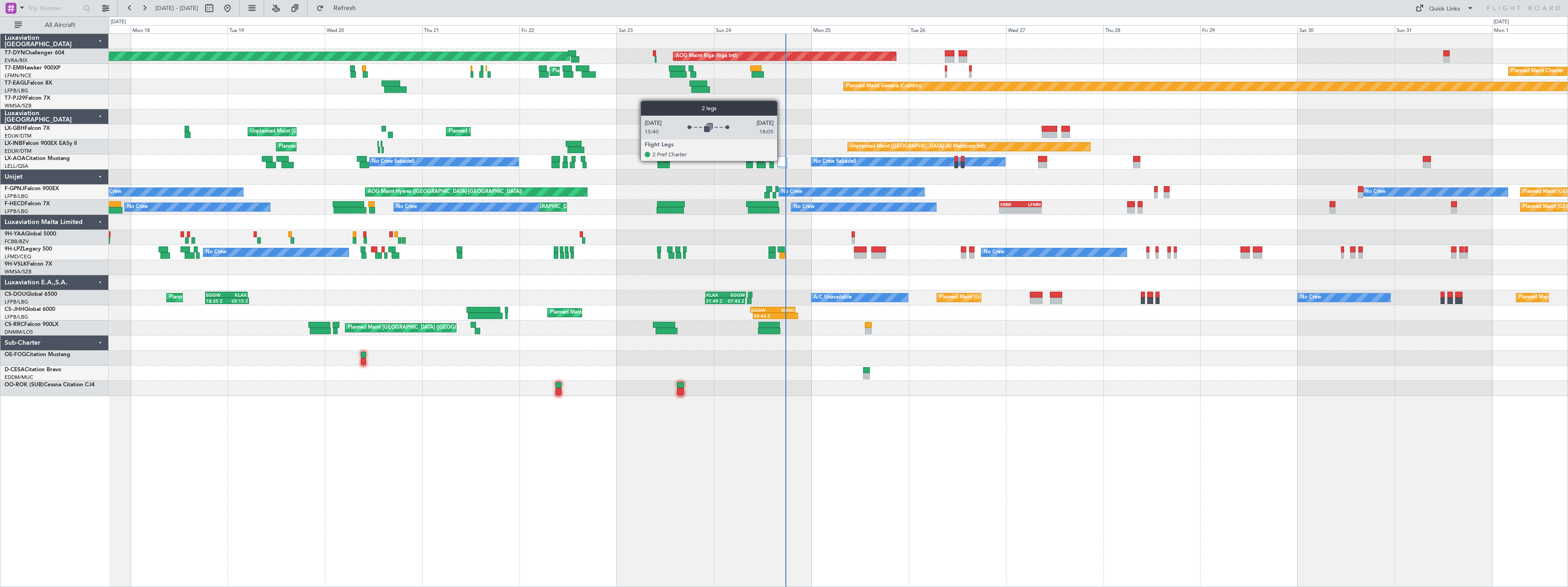
click at [781, 160] on div at bounding box center [781, 161] width 9 height 11
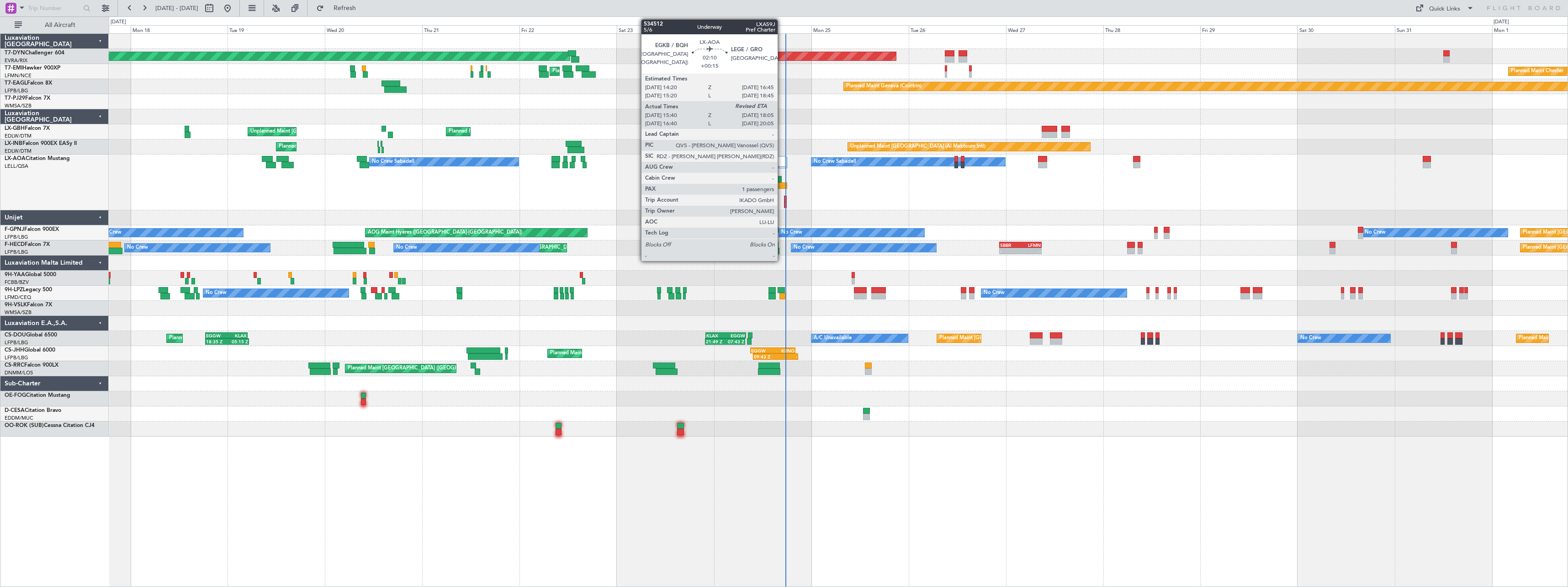
click at [782, 188] on div at bounding box center [782, 185] width 10 height 6
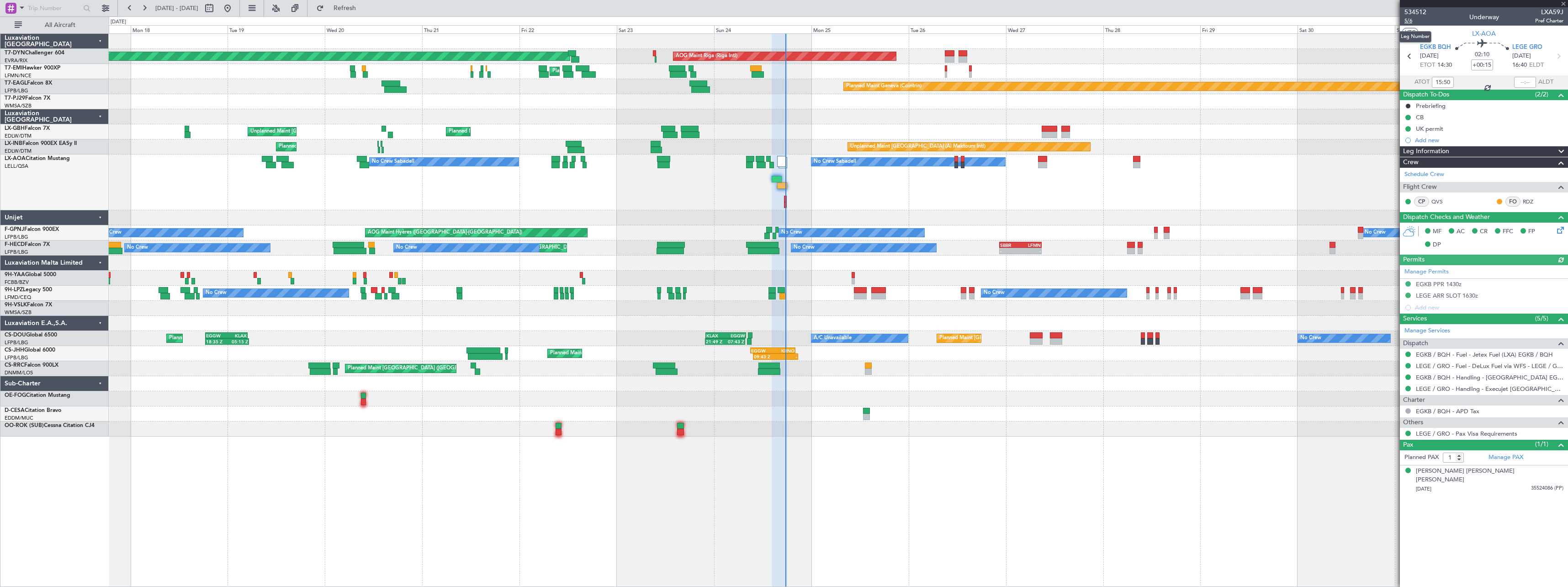
click at [1412, 23] on span "5/6" at bounding box center [1415, 21] width 22 height 8
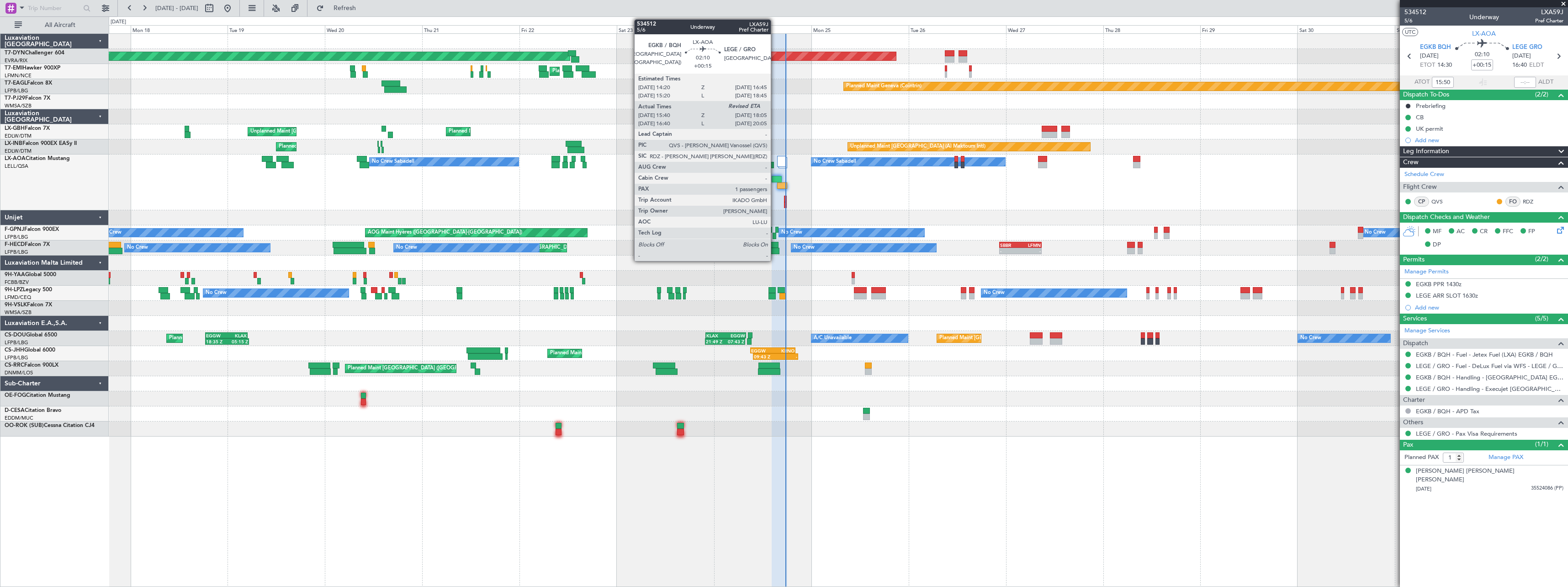
click at [775, 176] on div at bounding box center [776, 179] width 10 height 6
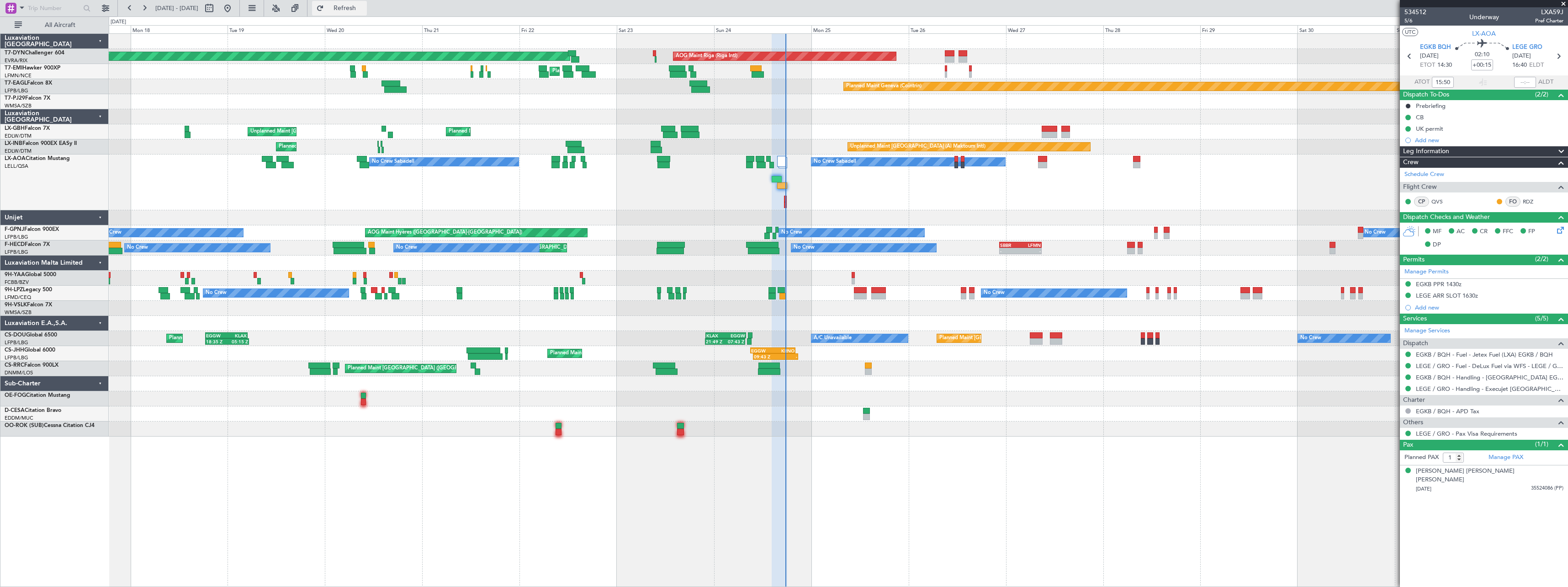
click at [364, 12] on span "Refresh" at bounding box center [345, 8] width 39 height 6
click at [1415, 21] on span "5/6" at bounding box center [1415, 21] width 22 height 8
click at [367, 12] on button "Refresh" at bounding box center [339, 8] width 55 height 15
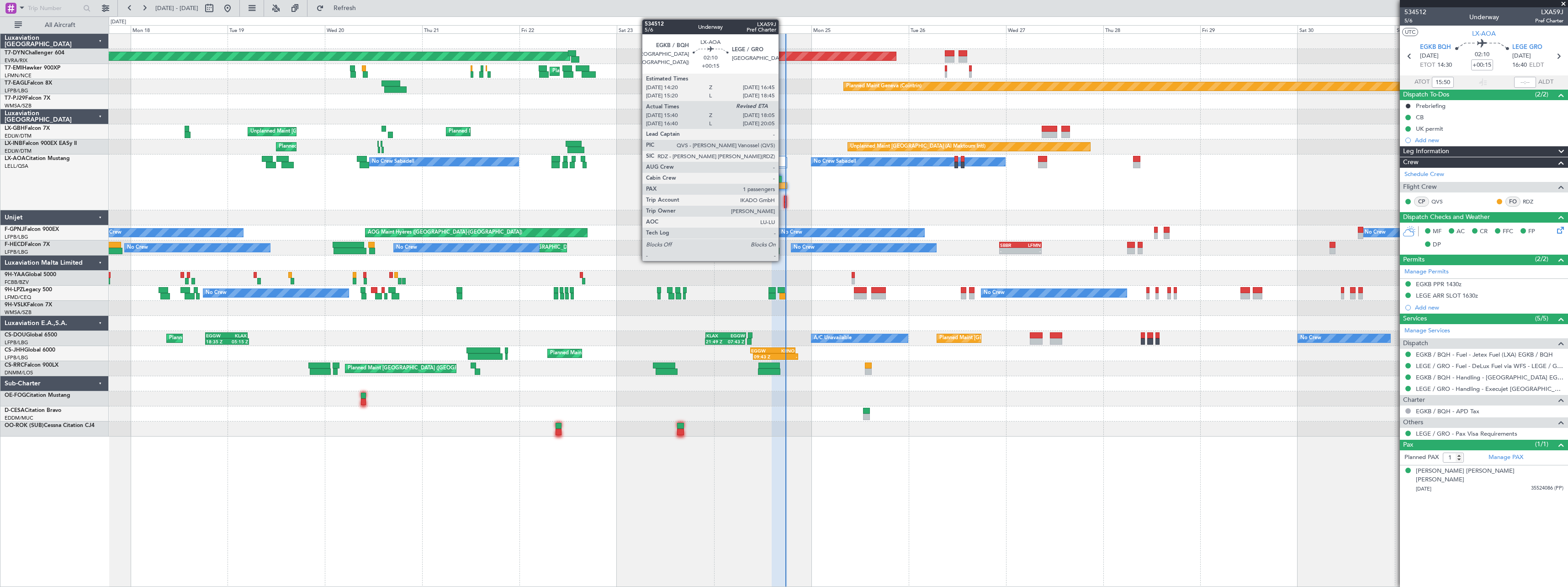
click at [782, 185] on div at bounding box center [782, 185] width 10 height 6
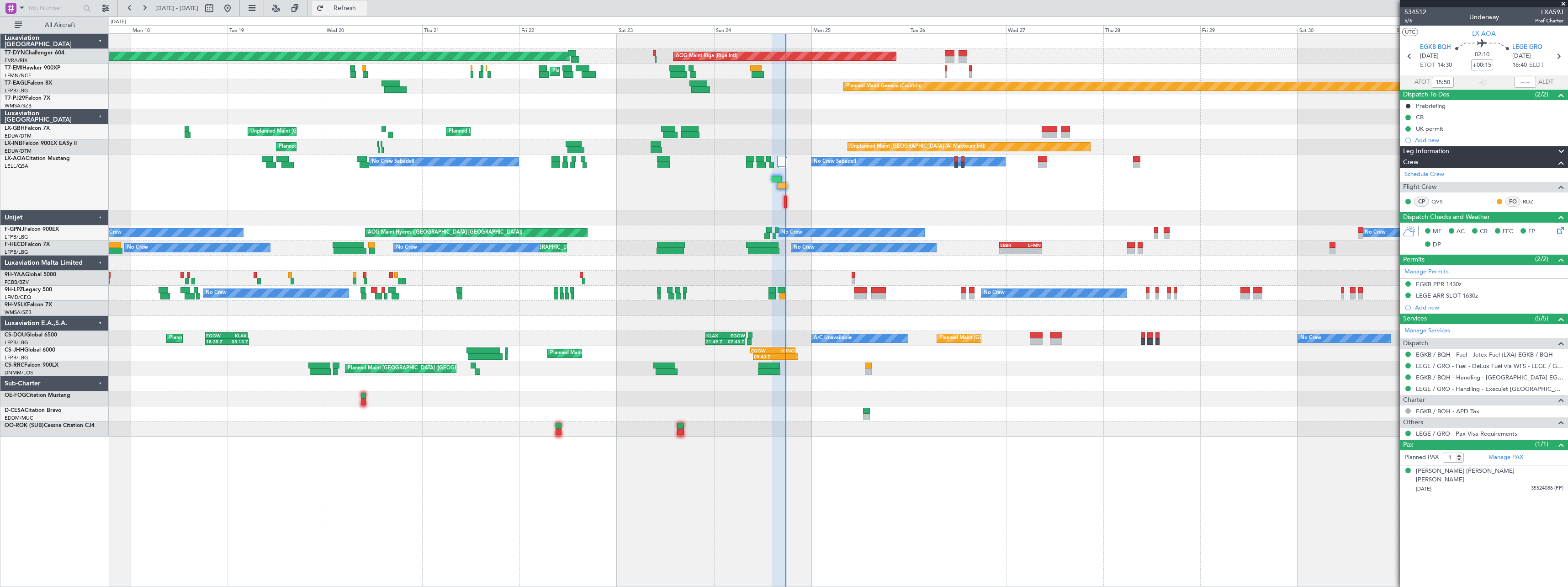
click at [364, 9] on span "Refresh" at bounding box center [345, 8] width 39 height 6
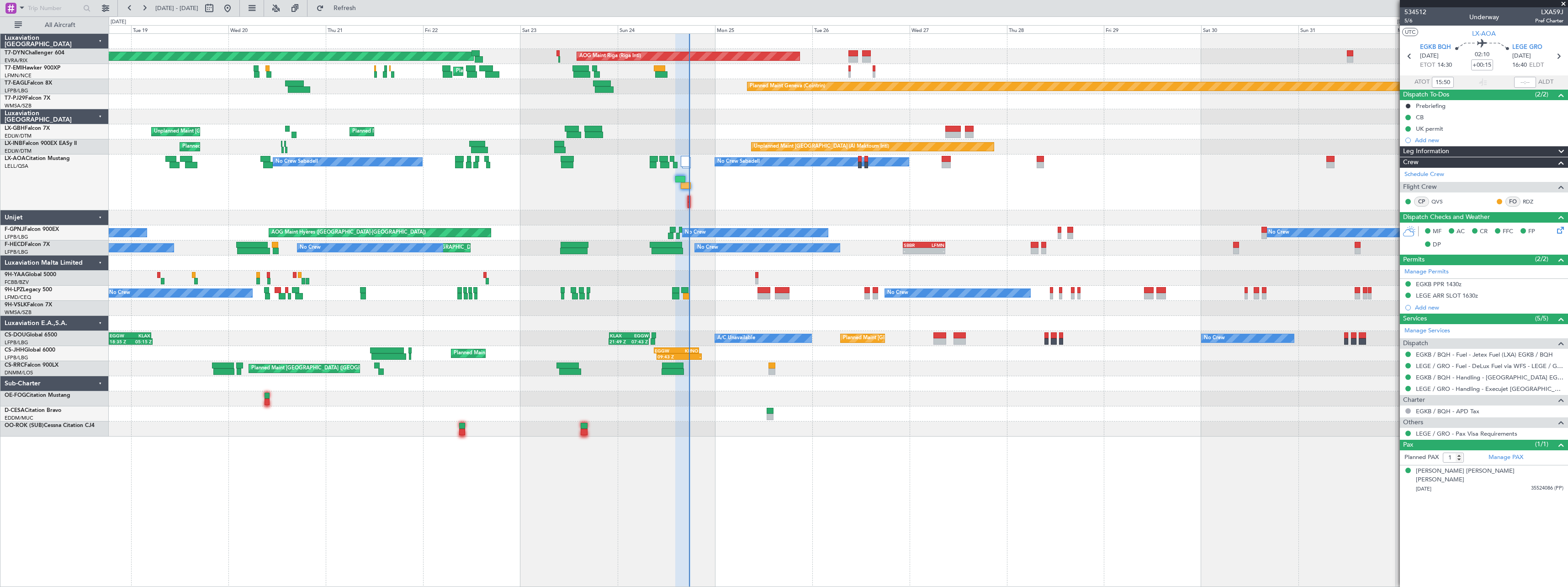
click at [762, 204] on div "No Crew Sabadell No Crew Sabadell No Crew Luxembourg (Findel)" at bounding box center [838, 182] width 1459 height 56
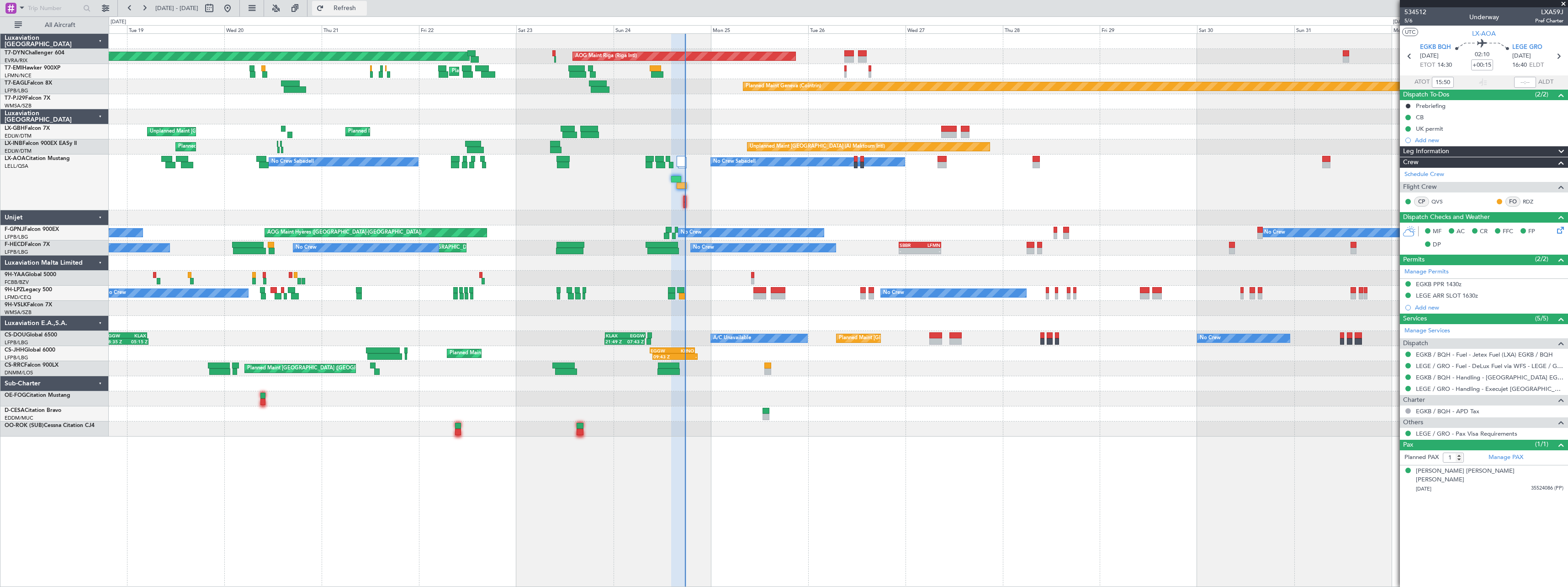
click at [364, 6] on span "Refresh" at bounding box center [345, 8] width 39 height 6
click at [360, 12] on button "Refresh" at bounding box center [339, 8] width 55 height 15
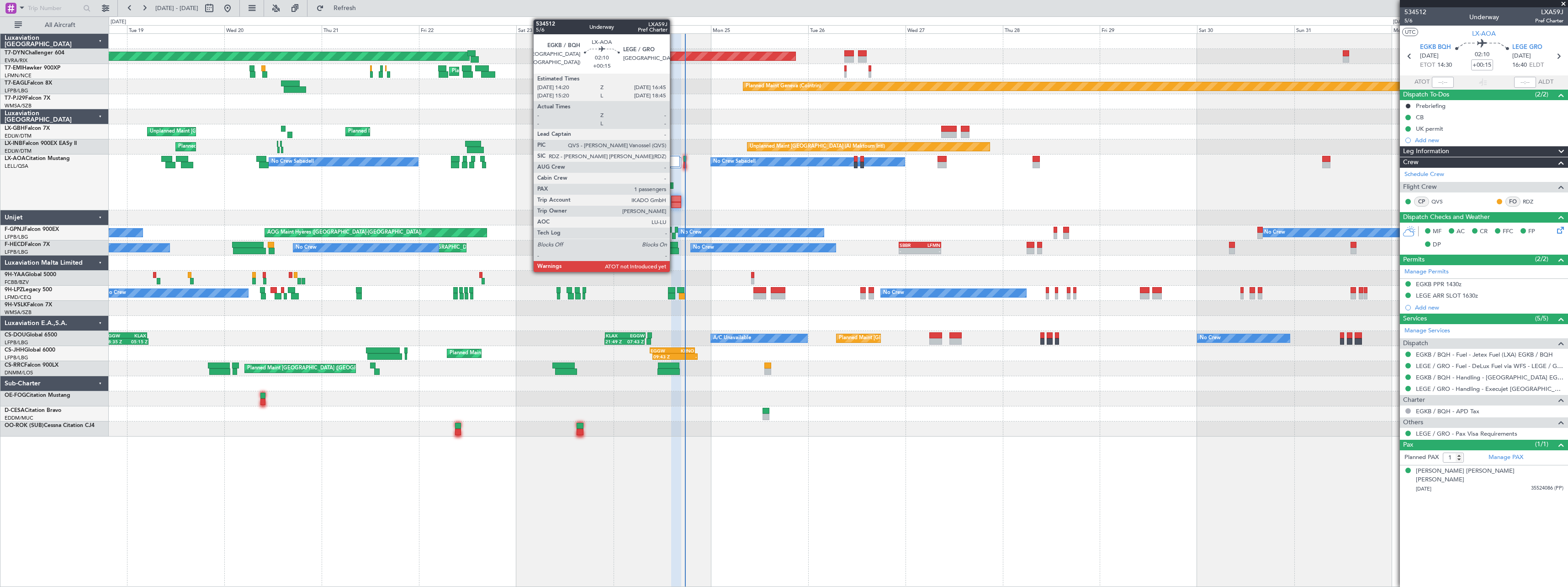
click at [674, 198] on div at bounding box center [676, 199] width 10 height 6
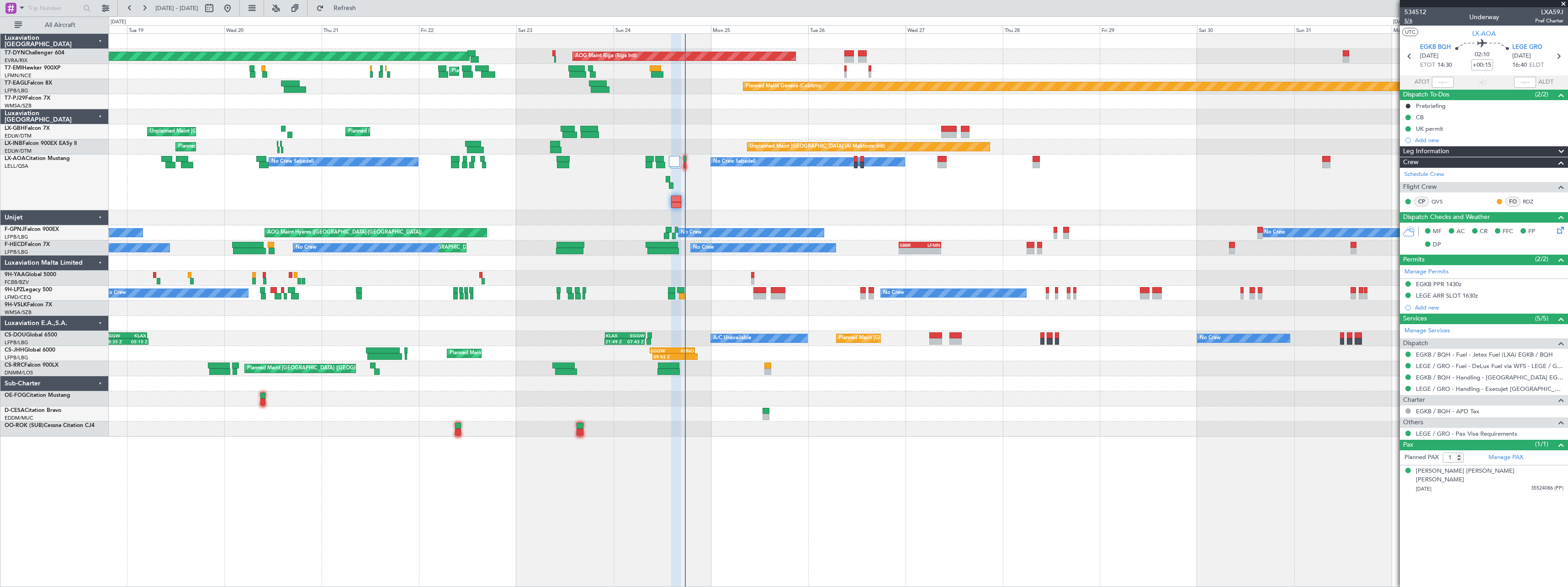
click at [1408, 22] on span "5/6" at bounding box center [1415, 21] width 22 height 8
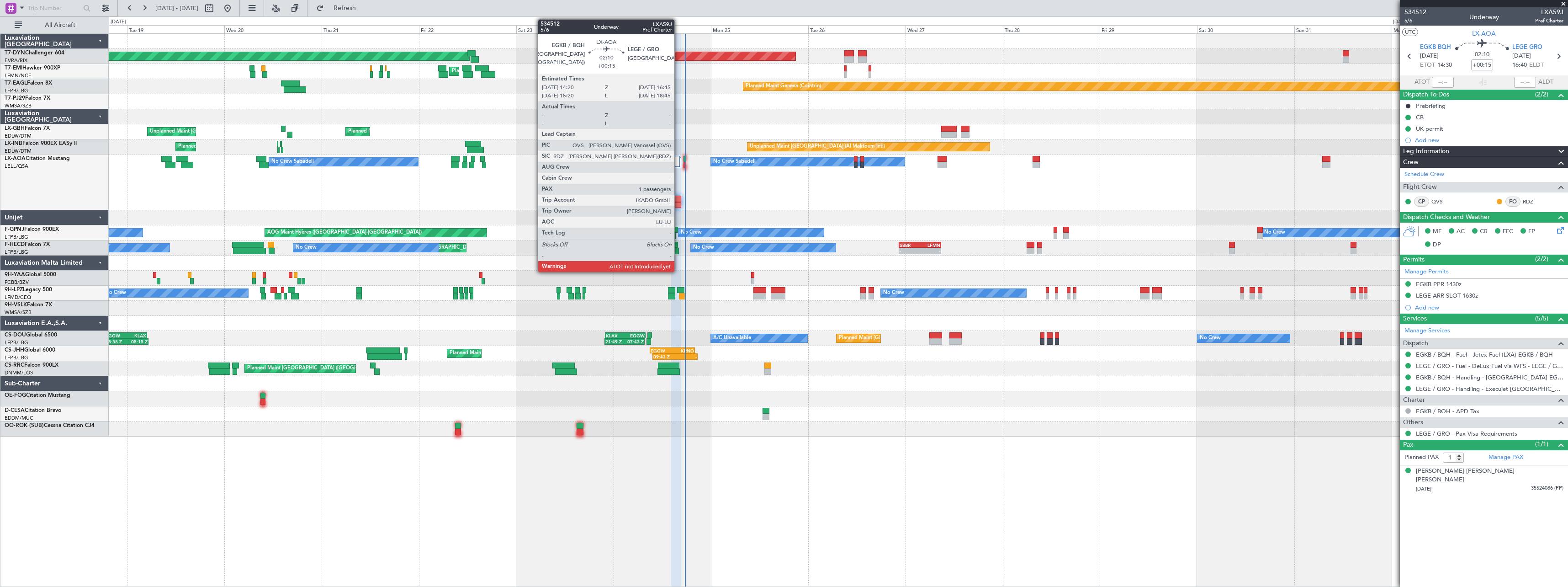
click at [679, 204] on div at bounding box center [676, 205] width 10 height 6
click at [684, 160] on div at bounding box center [685, 159] width 2 height 6
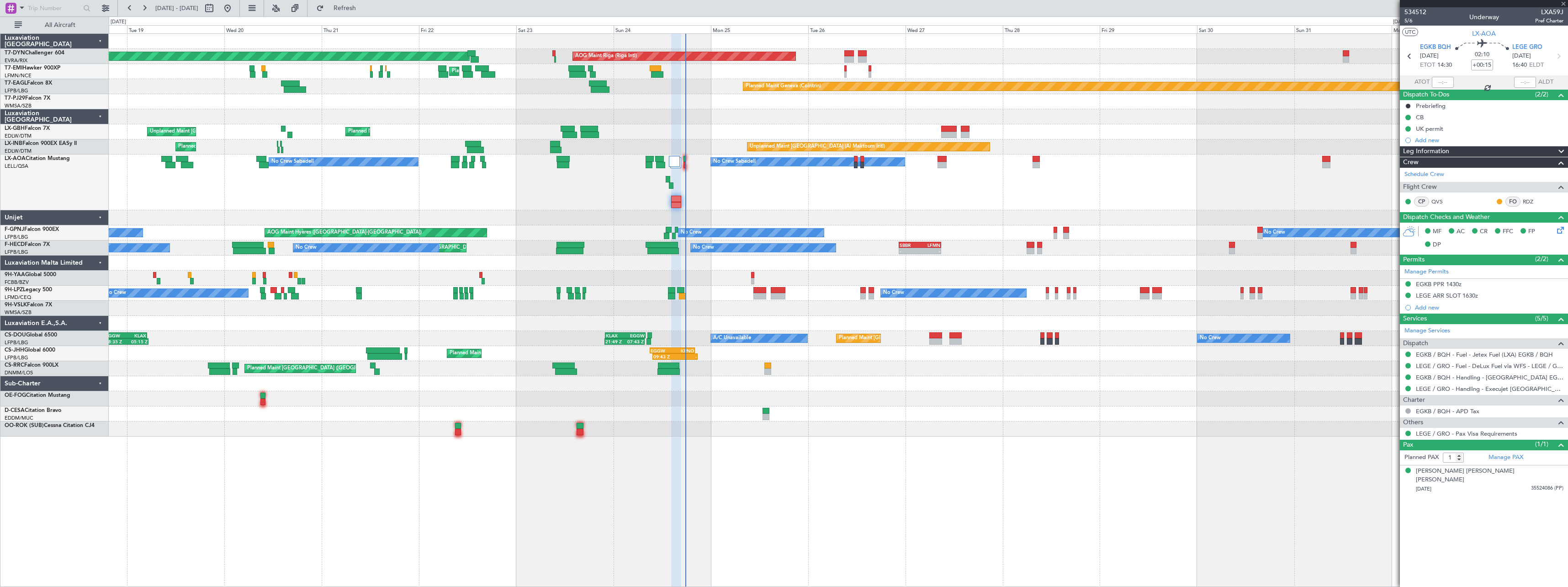
type input "+00:10"
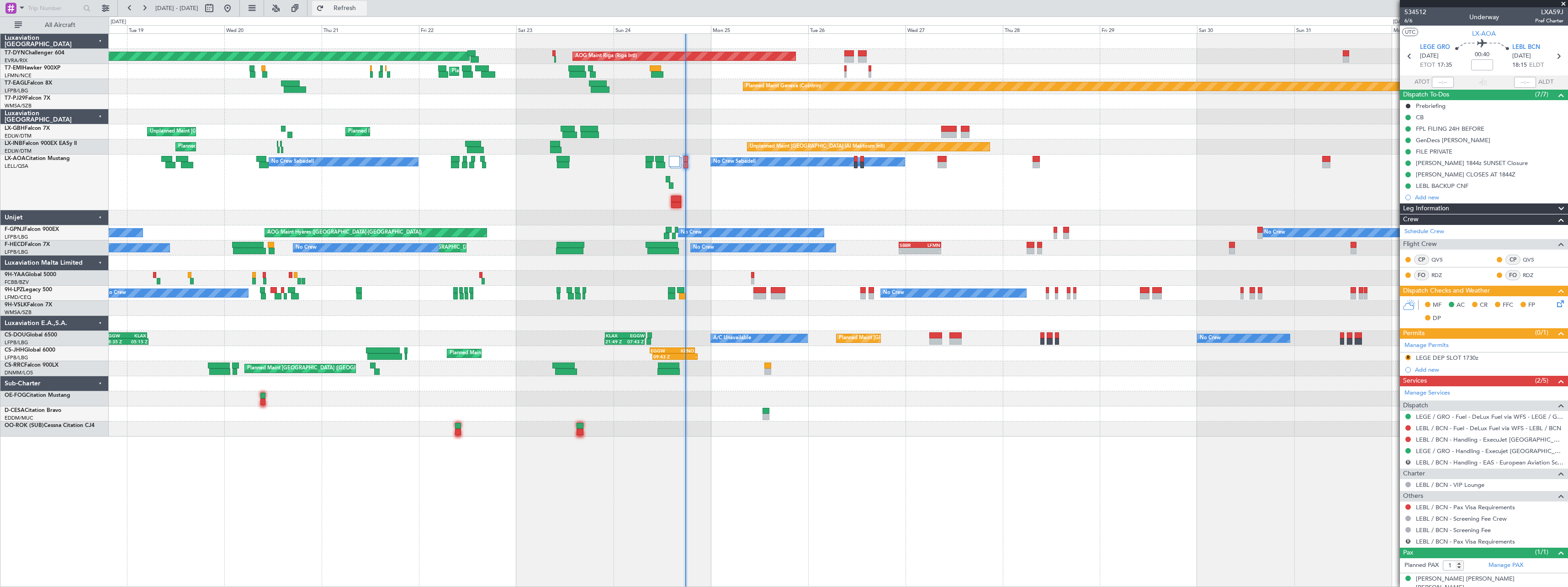
click at [364, 6] on span "Refresh" at bounding box center [345, 8] width 39 height 6
click at [350, 9] on button "Refresh" at bounding box center [339, 8] width 55 height 15
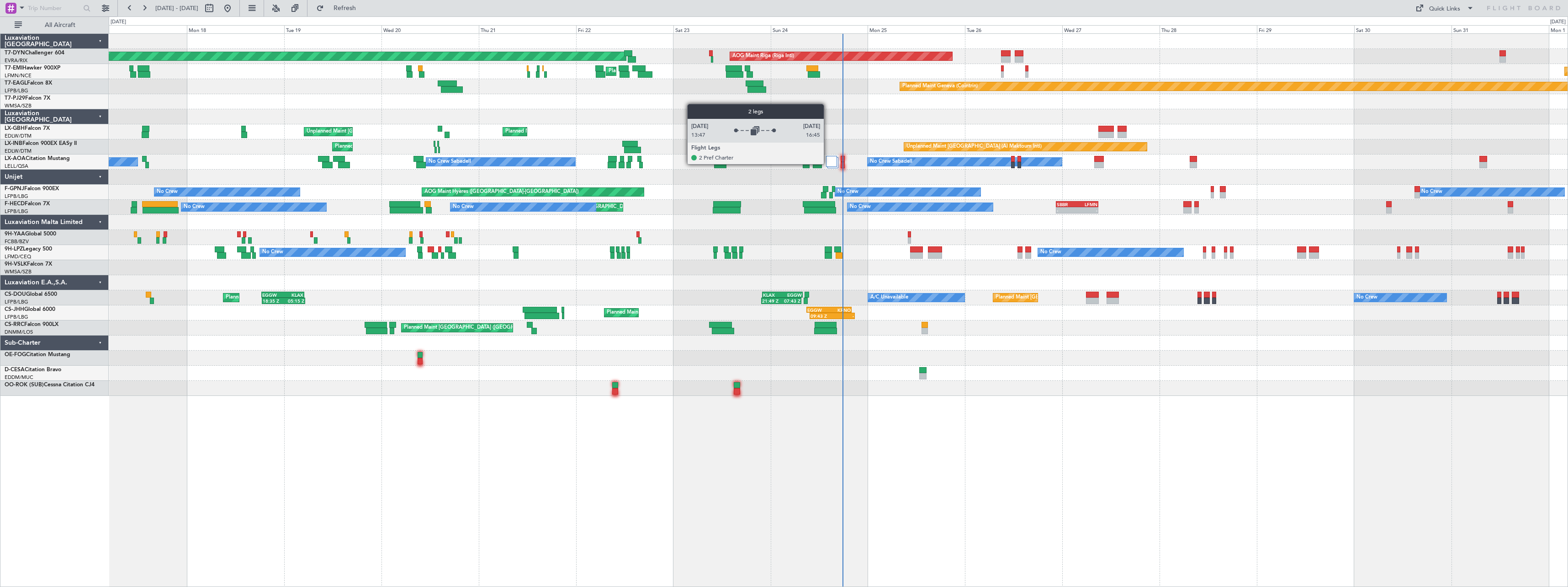
click at [828, 164] on div at bounding box center [832, 161] width 11 height 11
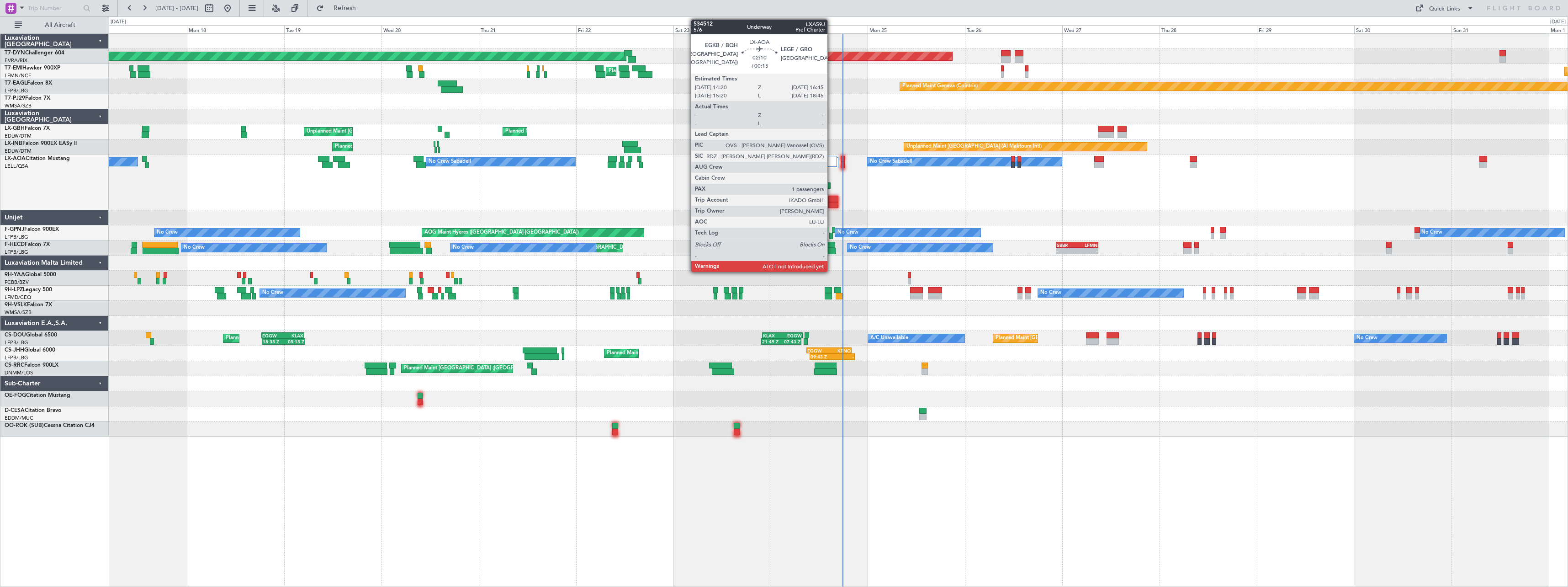
click at [832, 201] on div at bounding box center [833, 199] width 10 height 6
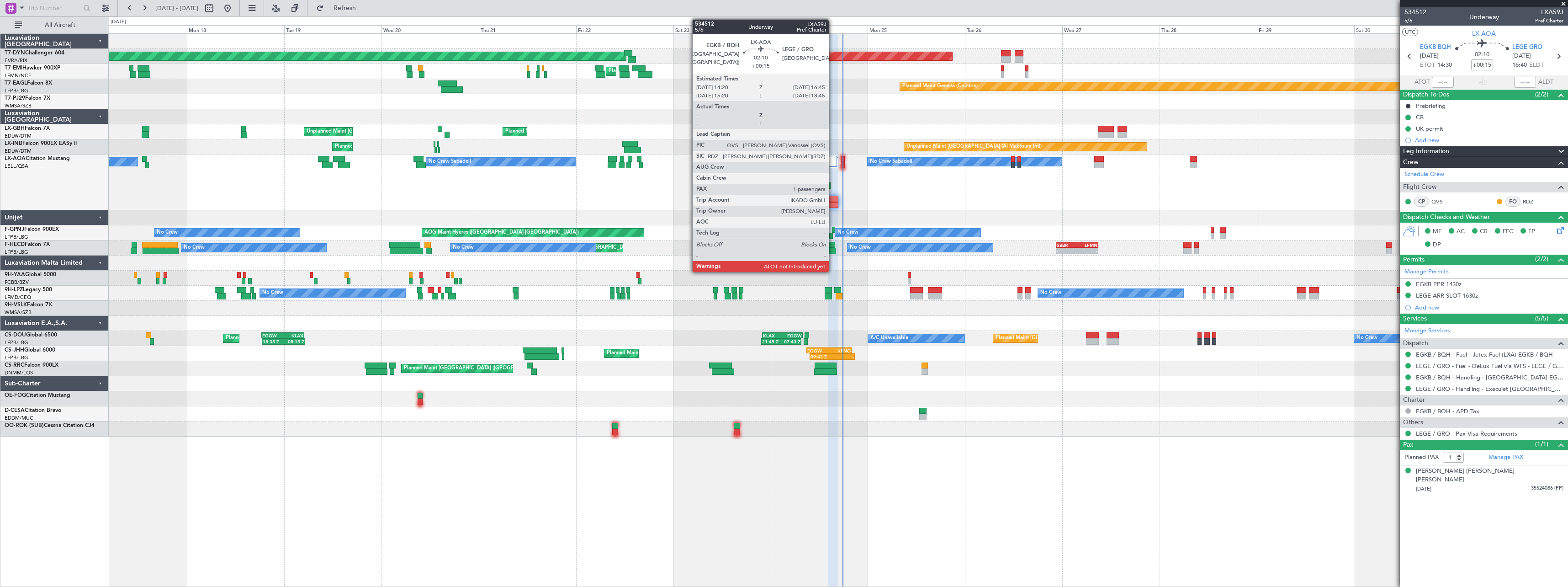
click at [833, 201] on div at bounding box center [833, 199] width 10 height 6
click at [845, 164] on div at bounding box center [843, 165] width 4 height 6
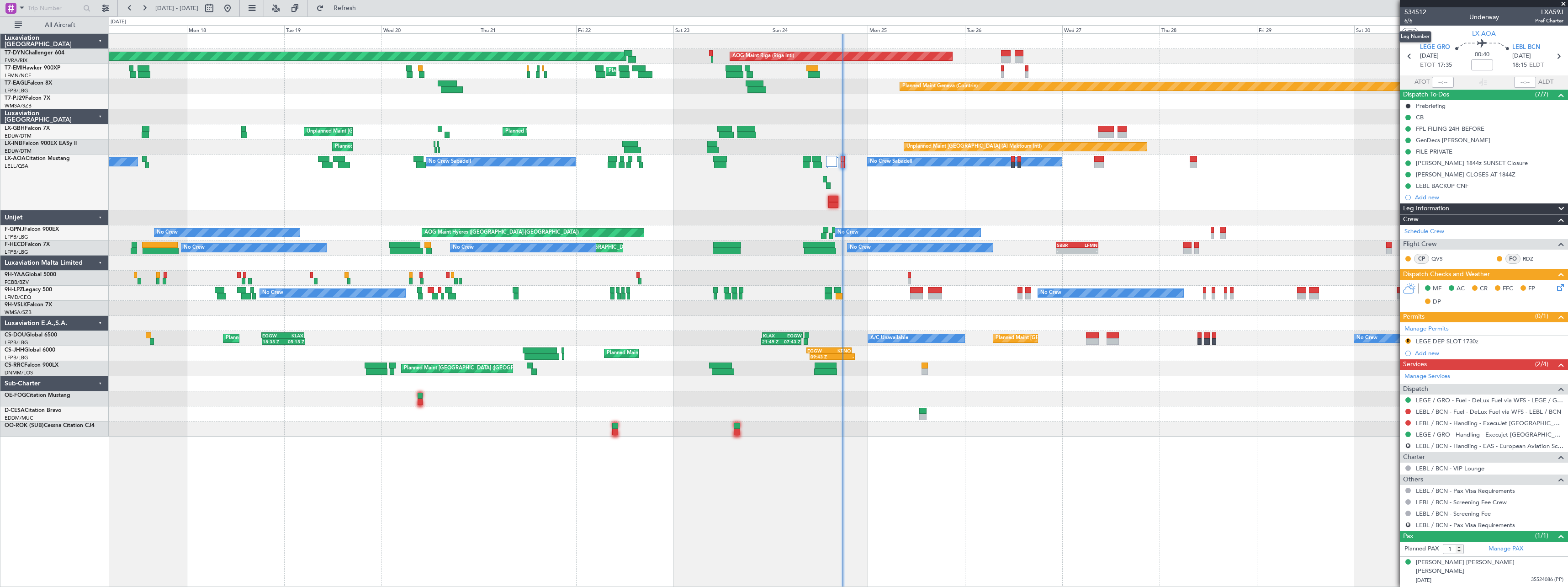
click at [1412, 22] on span "6/6" at bounding box center [1415, 21] width 22 height 8
click at [364, 12] on span "Refresh" at bounding box center [345, 8] width 39 height 6
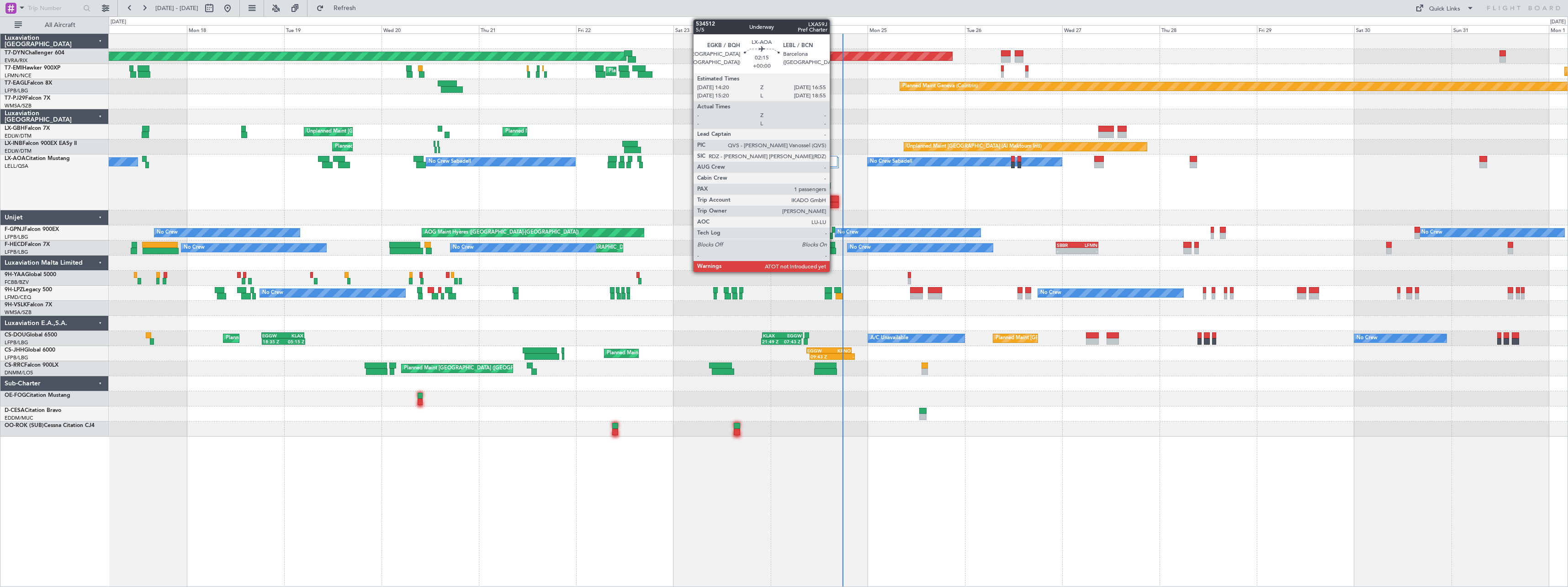
click at [834, 198] on div at bounding box center [833, 199] width 10 height 6
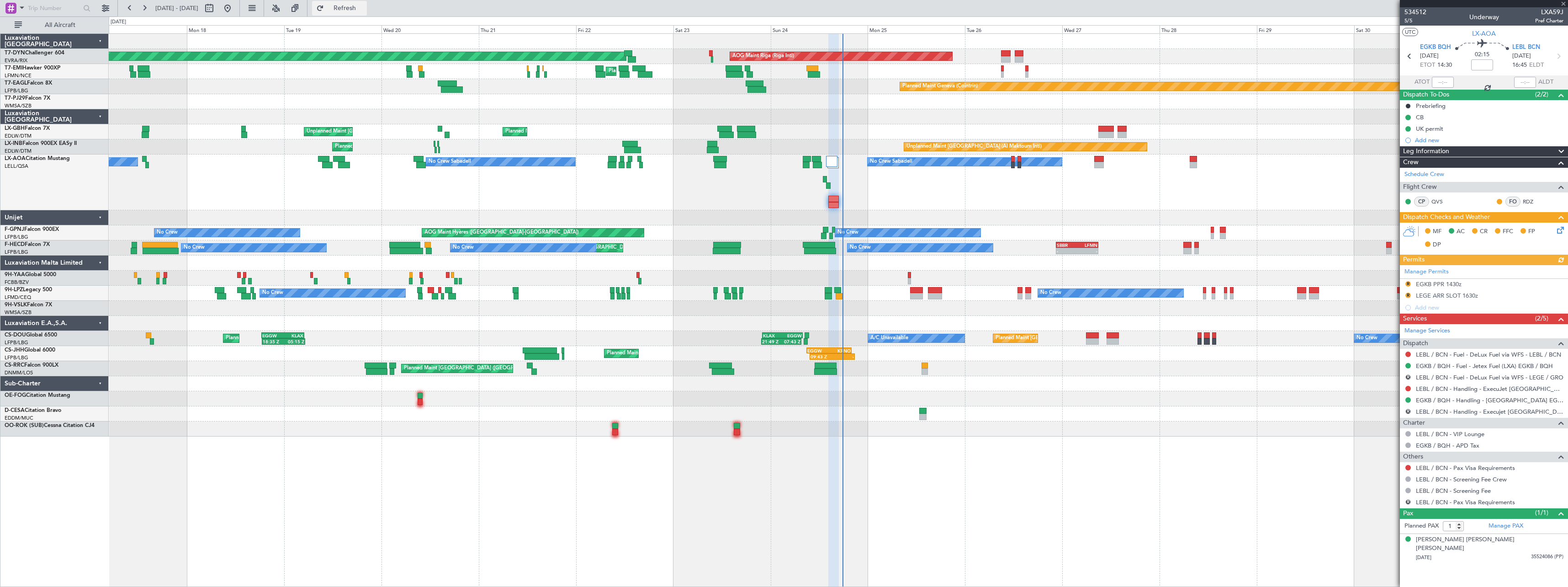
click at [367, 14] on button "Refresh" at bounding box center [339, 8] width 55 height 15
click at [1561, 230] on icon at bounding box center [1559, 228] width 7 height 7
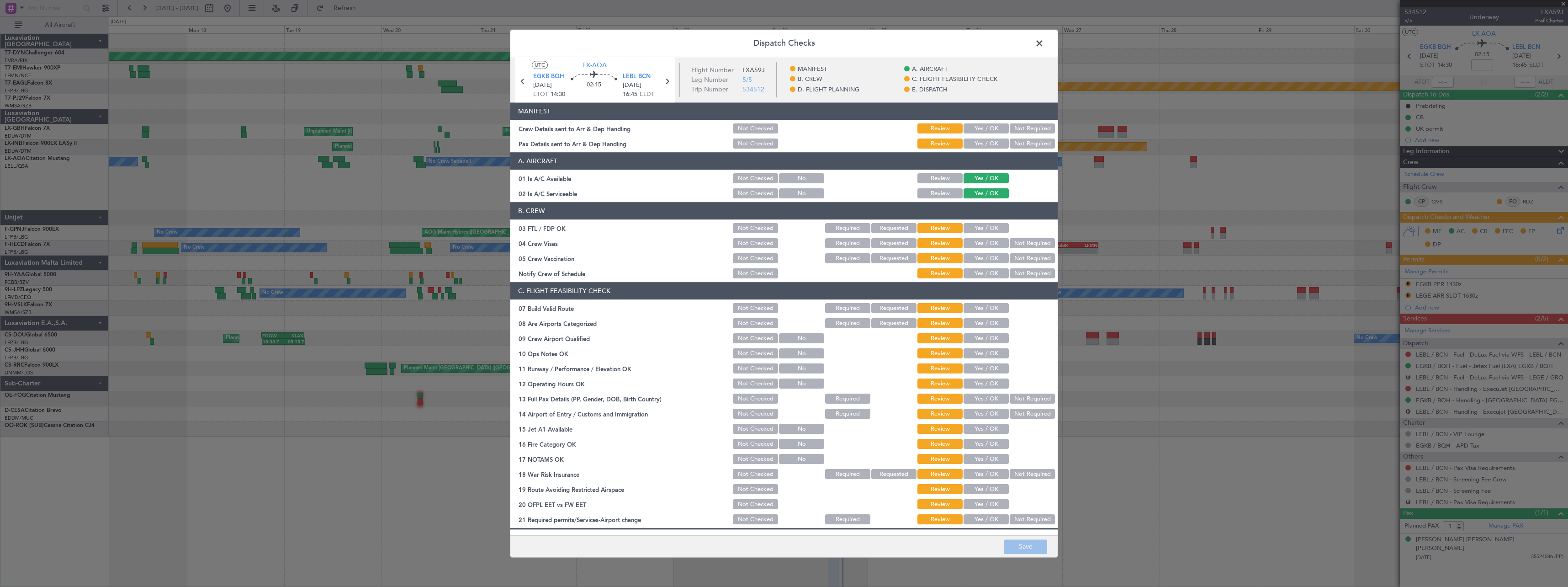
click at [973, 126] on button "Yes / OK" at bounding box center [986, 129] width 45 height 10
click at [978, 139] on button "Yes / OK" at bounding box center [986, 144] width 45 height 10
click at [1030, 540] on button "Save" at bounding box center [1025, 546] width 44 height 15
click at [1044, 46] on span at bounding box center [1044, 46] width 0 height 18
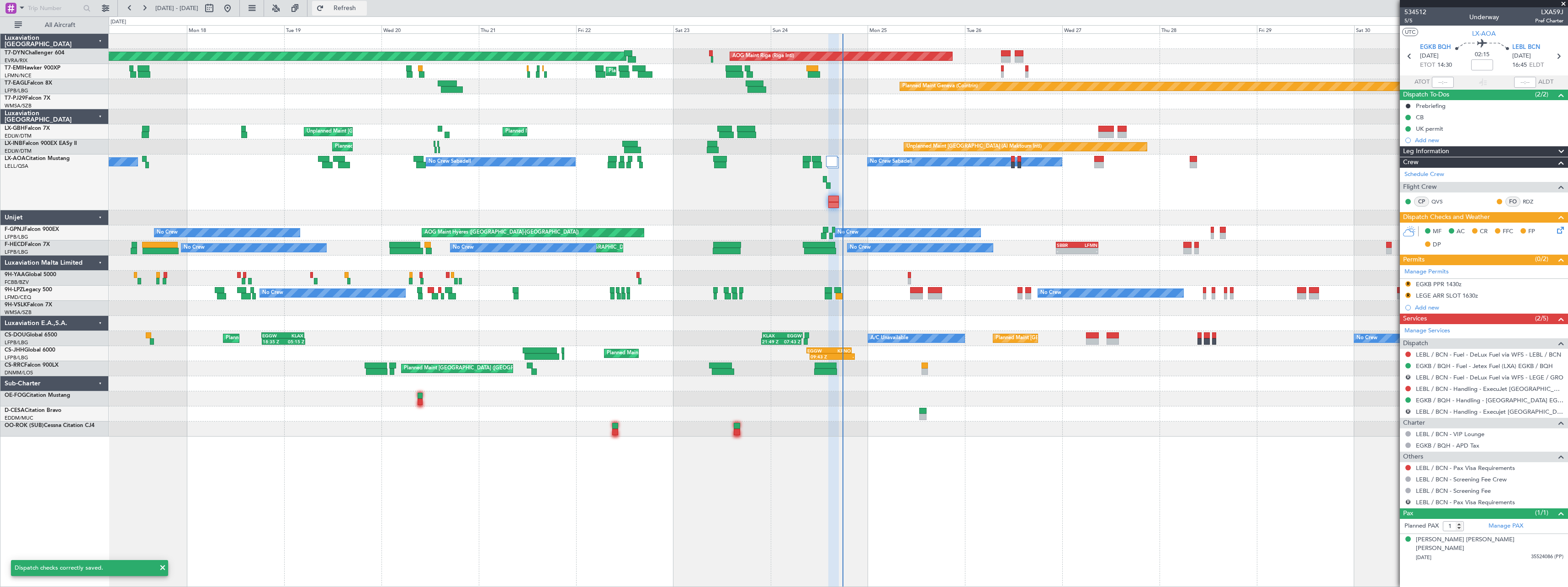
click at [367, 13] on button "Refresh" at bounding box center [339, 8] width 55 height 15
click at [367, 12] on button "Refresh" at bounding box center [339, 8] width 55 height 15
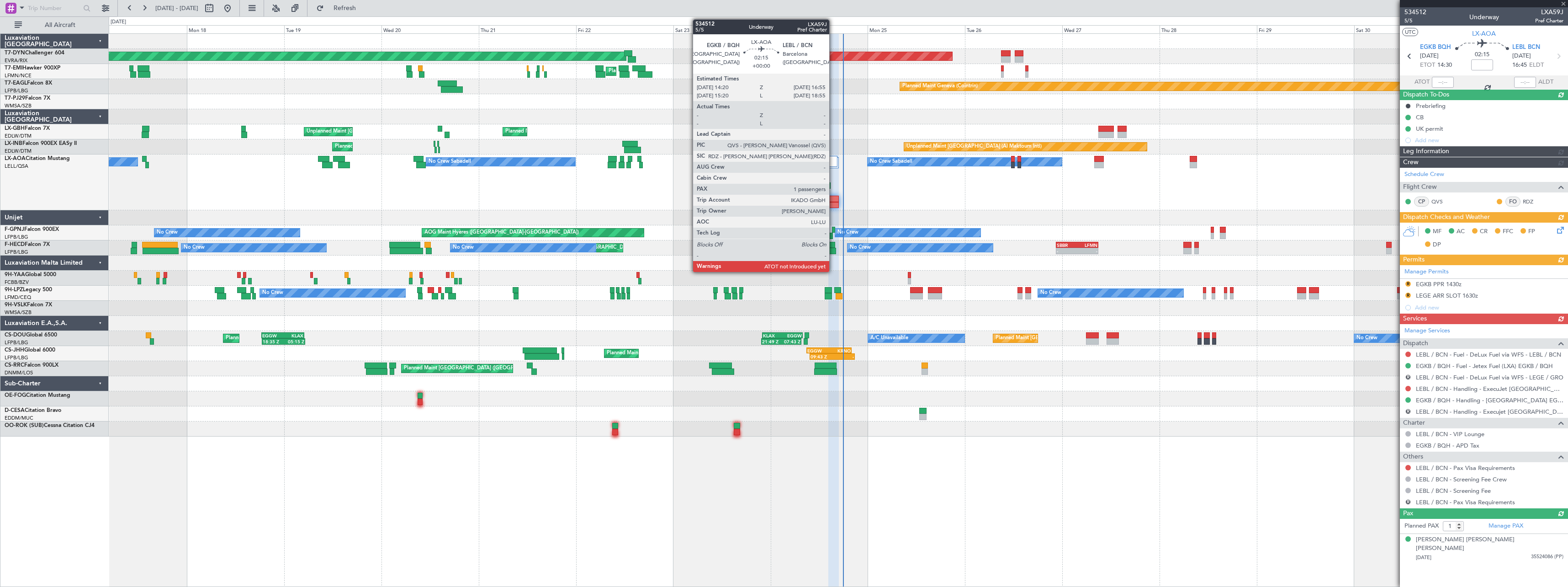
type input "15:50"
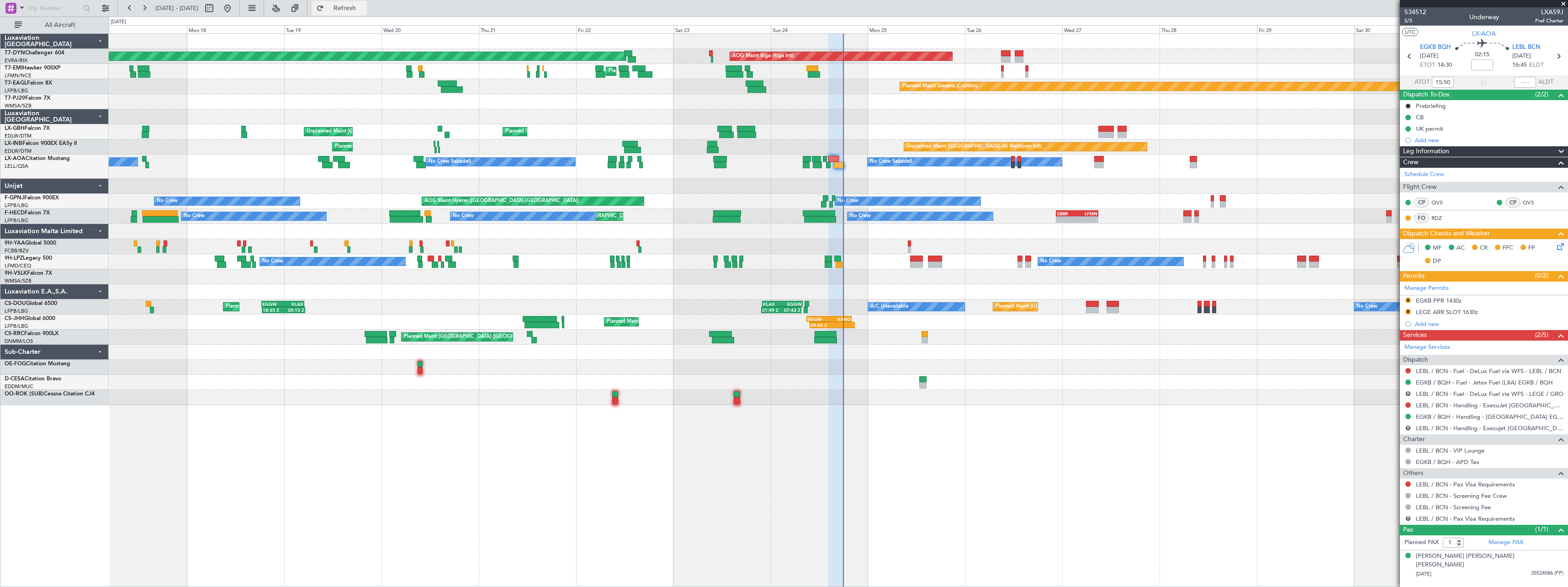
click at [362, 9] on span "Refresh" at bounding box center [345, 8] width 39 height 6
click at [356, 6] on span "Refresh" at bounding box center [345, 8] width 39 height 6
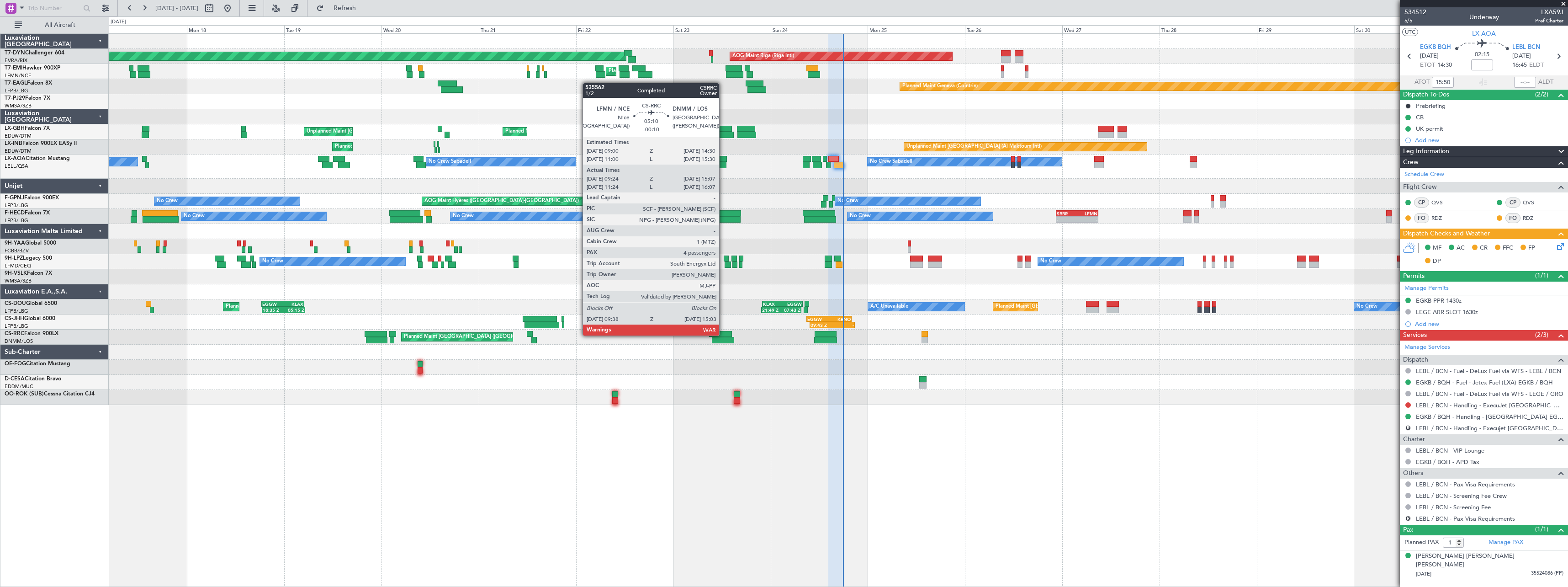
click at [723, 335] on div at bounding box center [720, 334] width 22 height 6
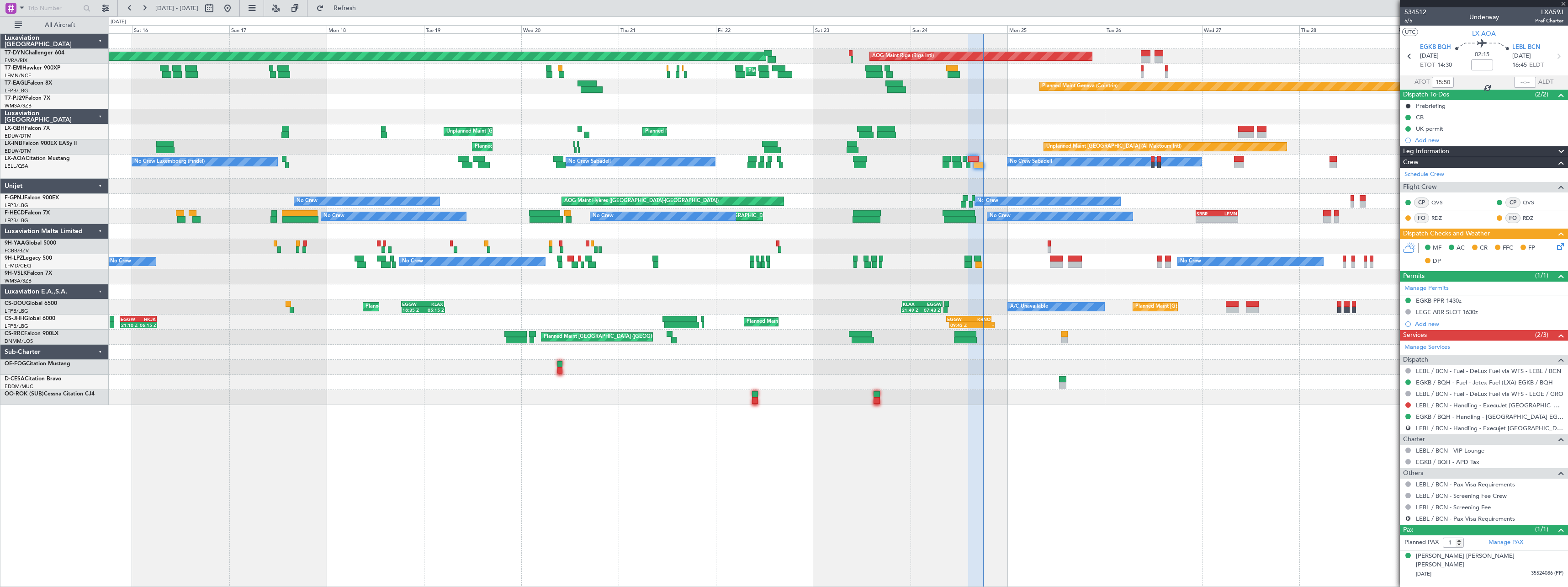
click at [827, 367] on div at bounding box center [838, 367] width 1459 height 15
type input "-00:10"
type input "09:39"
type input "15:02"
type input "4"
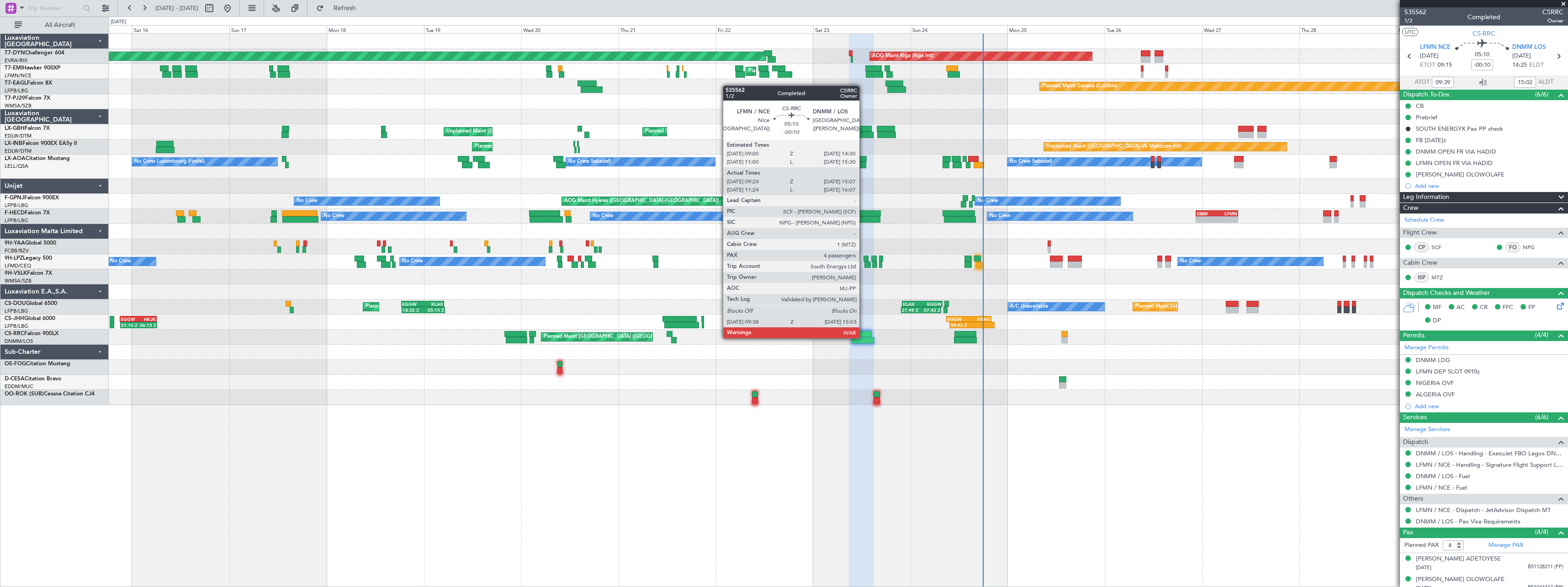
click at [863, 337] on div at bounding box center [863, 340] width 22 height 6
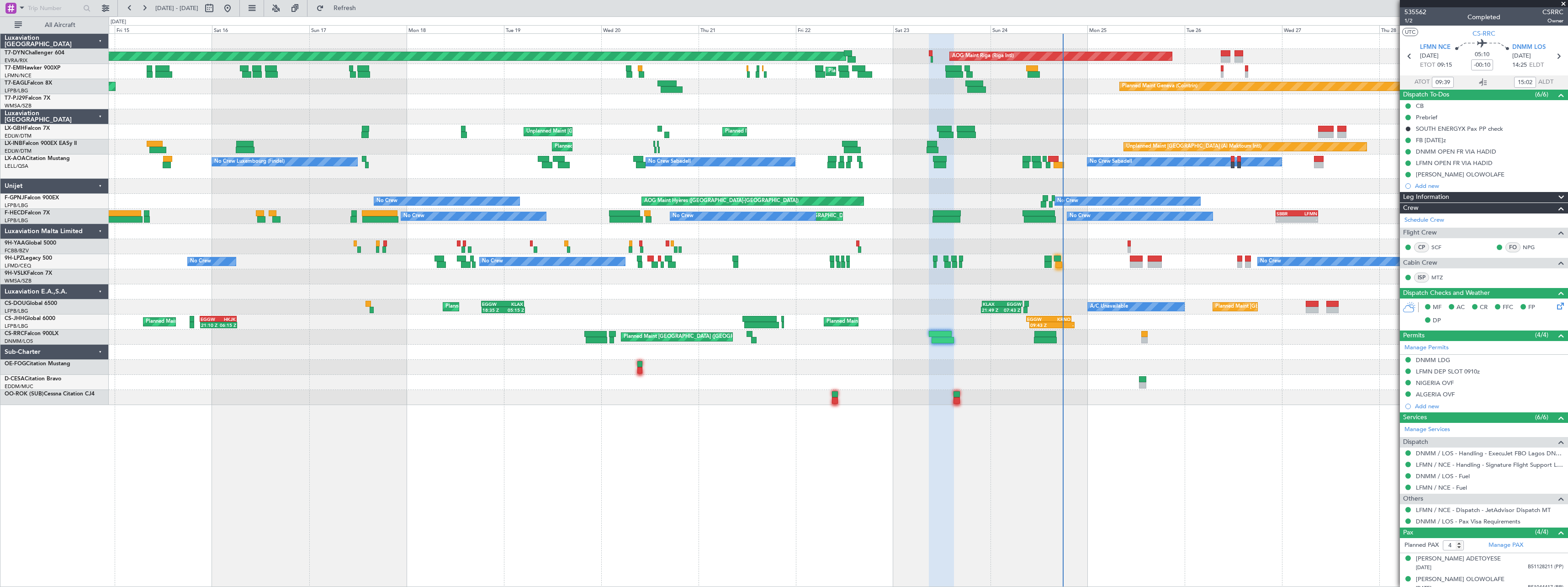
click at [922, 375] on div "Planned Maint [GEOGRAPHIC_DATA]-[GEOGRAPHIC_DATA] AOG Maint Riga (Riga Intl) Pl…" at bounding box center [838, 219] width 1459 height 371
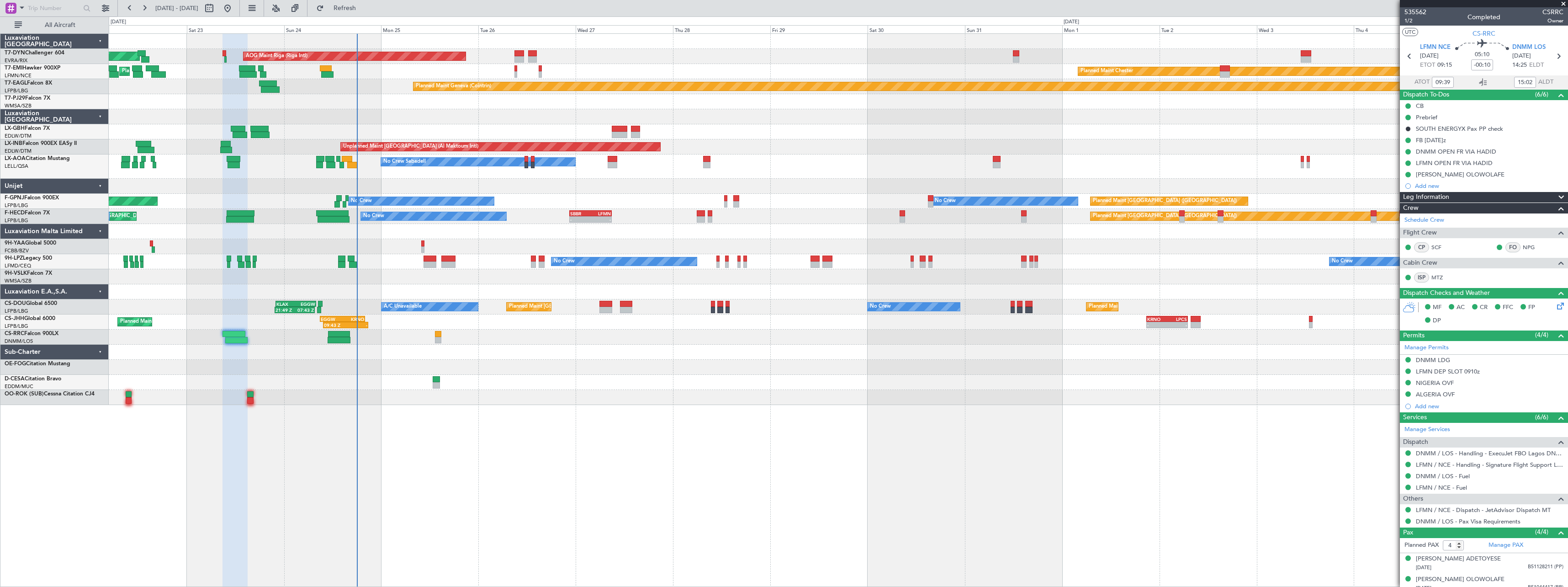
click at [455, 387] on div "Planned Maint [GEOGRAPHIC_DATA]-[GEOGRAPHIC_DATA] AOG Maint Riga (Riga Intl) Pl…" at bounding box center [838, 219] width 1459 height 371
